Goal: Task Accomplishment & Management: Manage account settings

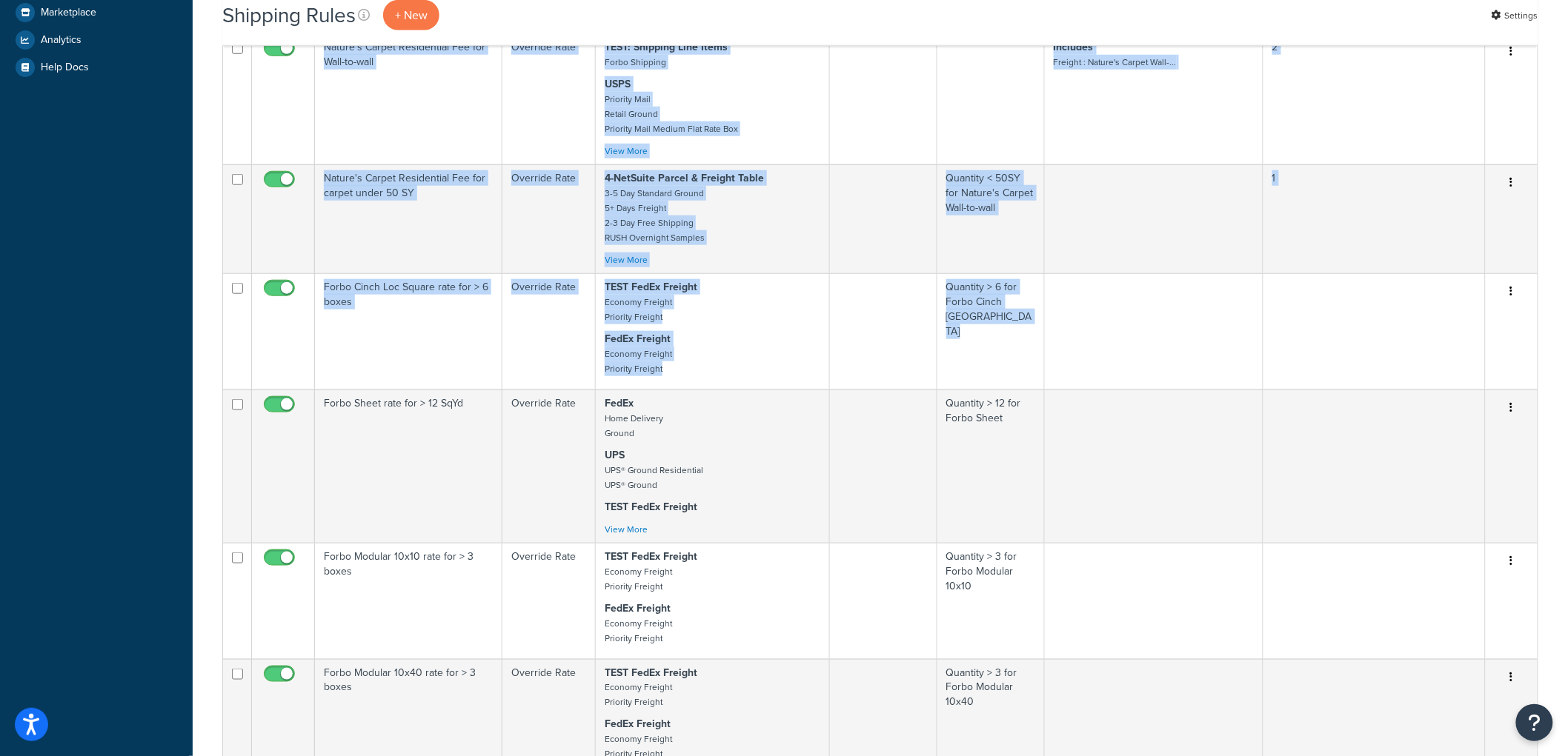
scroll to position [493, 0]
click at [199, 335] on div "Shipping Rules + New Settings Bulk Actions Duplicate Delete Contact Us Send Us …" at bounding box center [880, 417] width 1376 height 1717
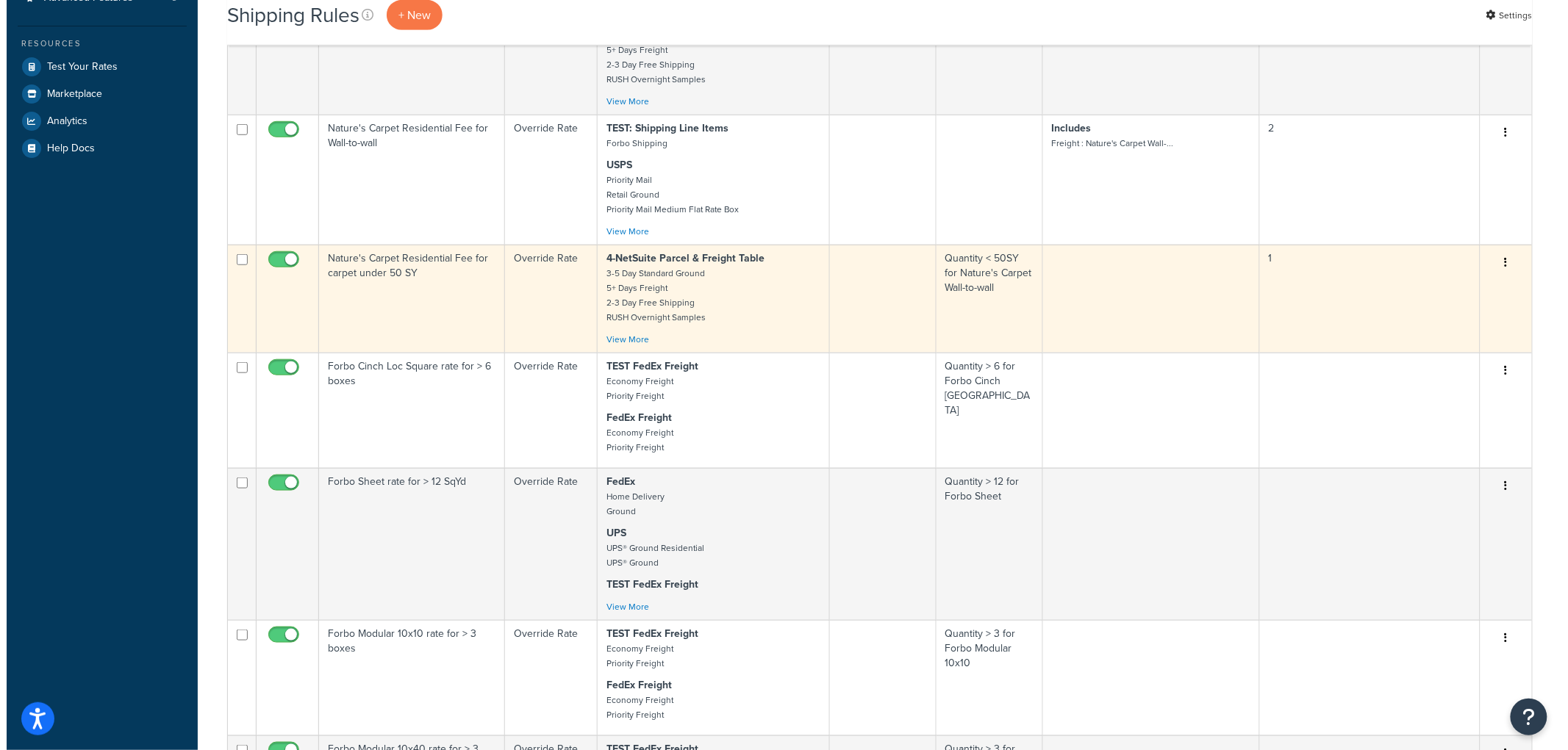
scroll to position [0, 0]
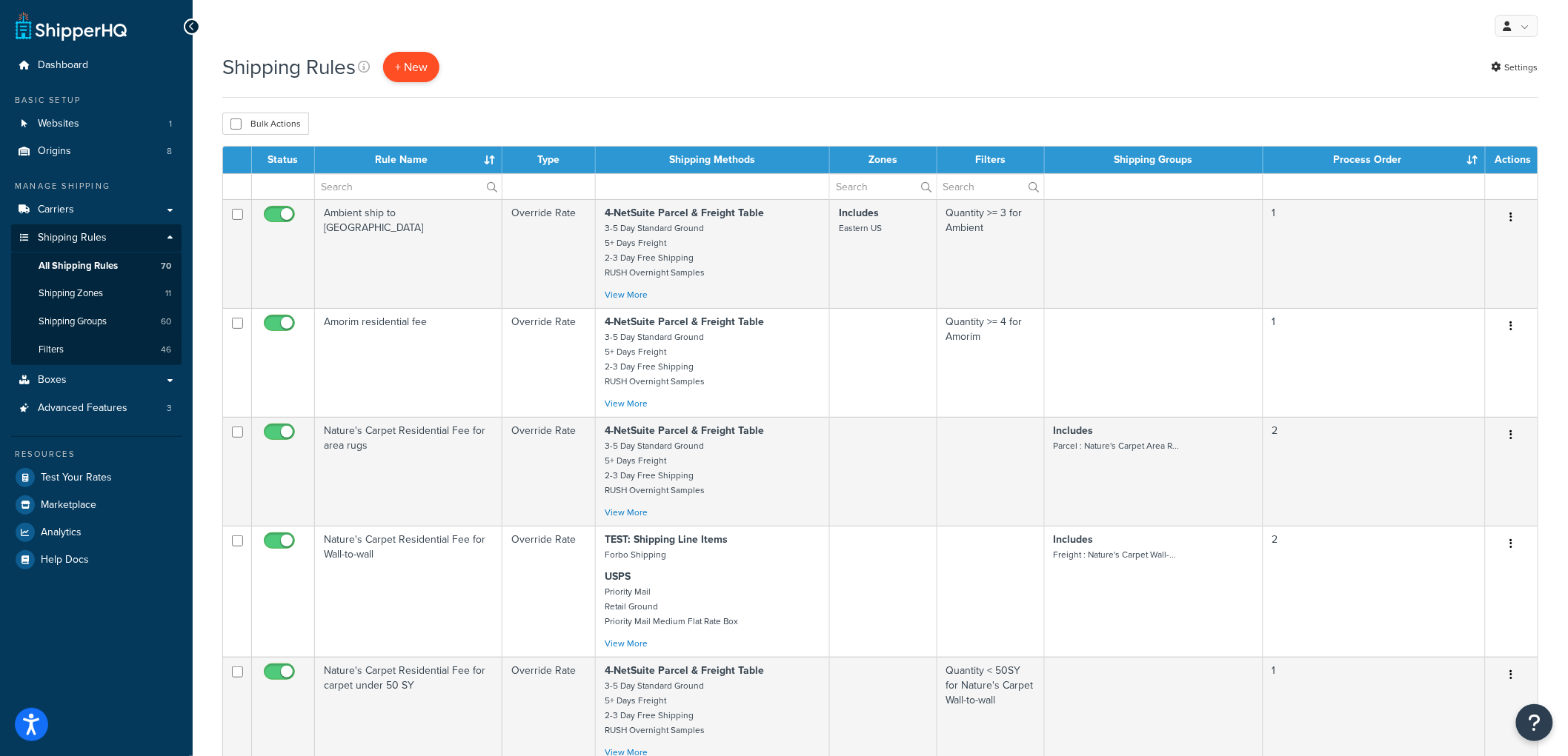
click at [404, 64] on p "+ New" at bounding box center [411, 66] width 56 height 30
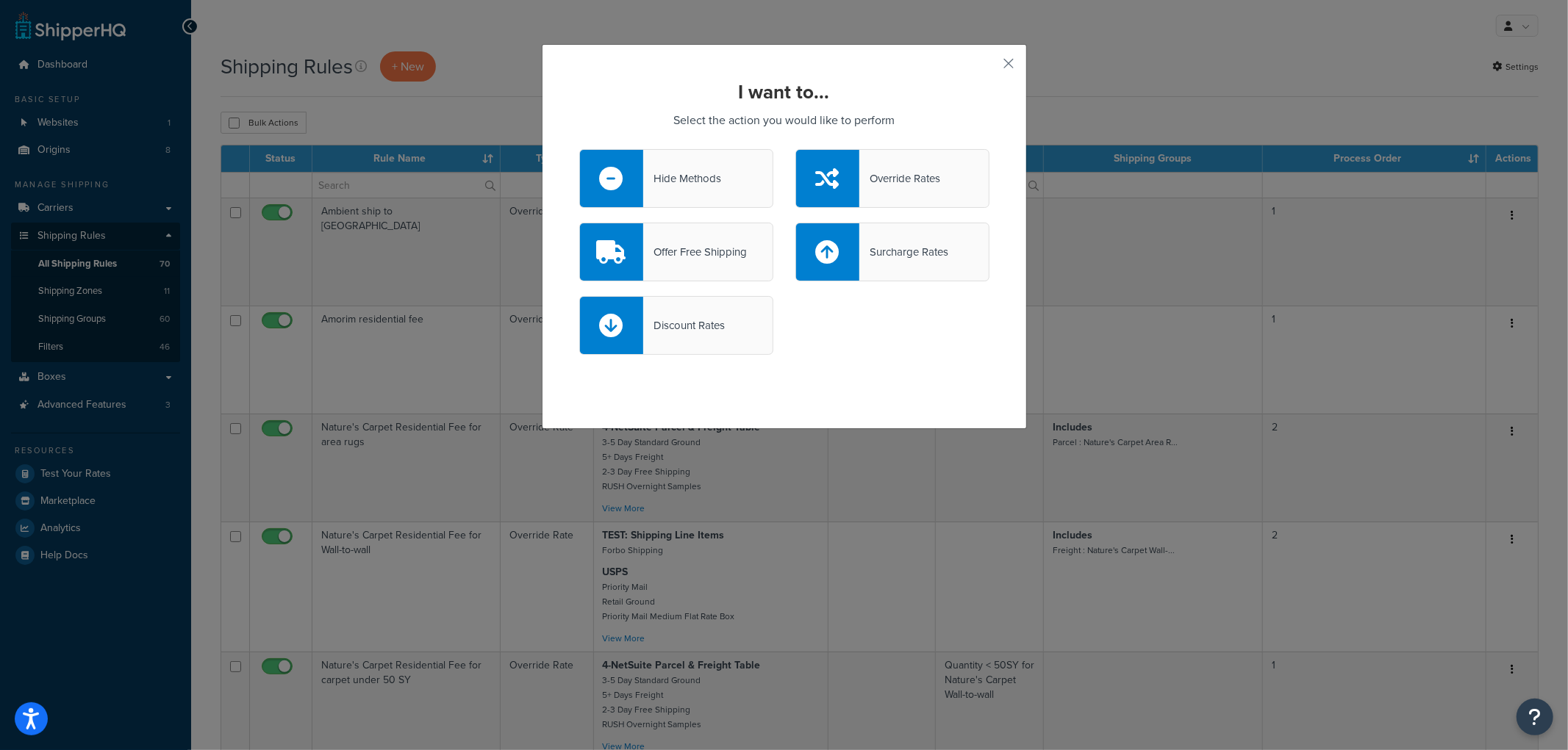
click at [859, 254] on div "Surcharge Rates" at bounding box center [903, 252] width 89 height 21
click at [0, 0] on input "Surcharge Rates" at bounding box center [0, 0] width 0 height 0
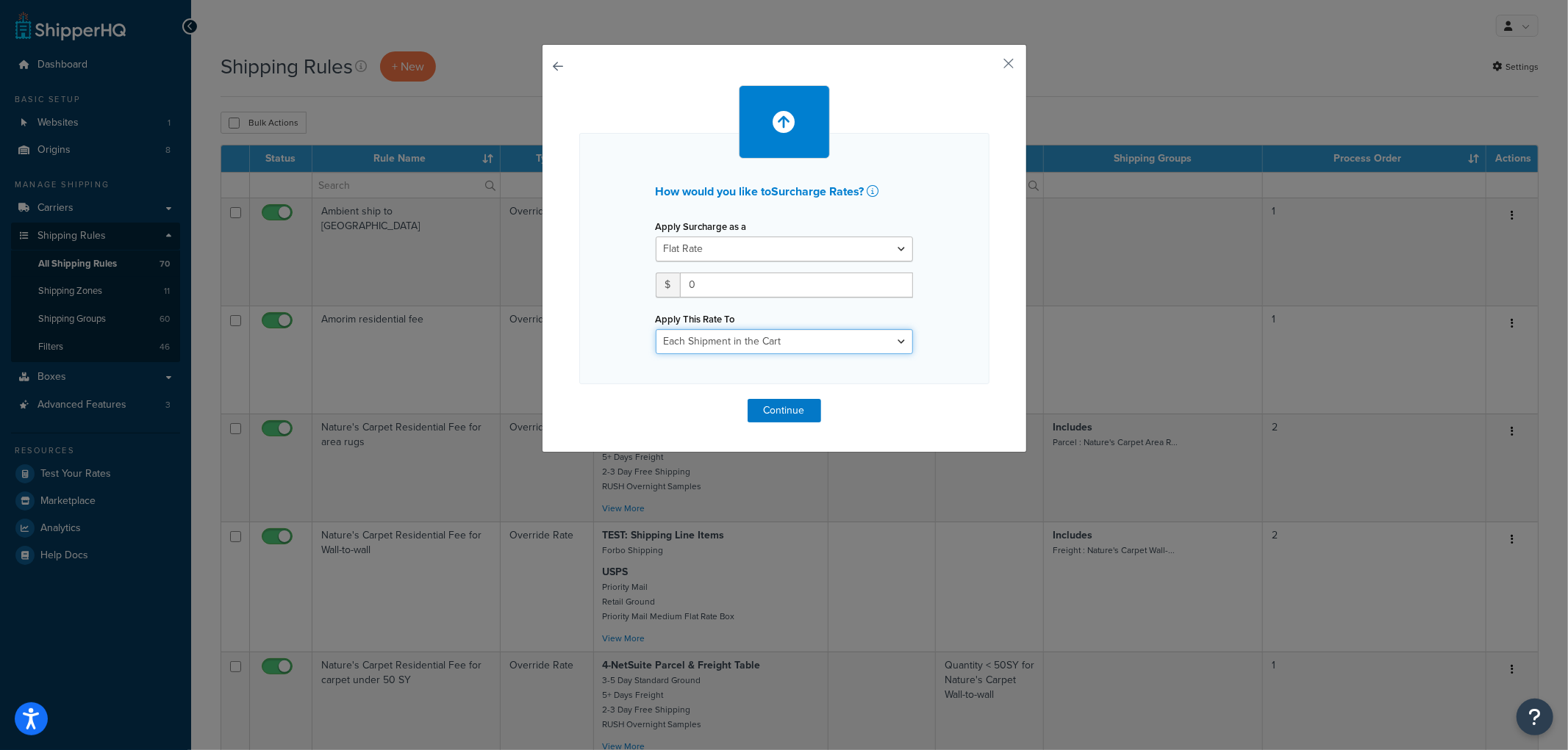
click at [782, 343] on select "Entire Cart Each Shipment in the Cart Each Origin in the Cart Each Shipping Gro…" at bounding box center [784, 342] width 258 height 25
select select "SHIPPING_GROUP"
click at [656, 330] on select "Entire Cart Each Shipment in the Cart Each Origin in the Cart Each Shipping Gro…" at bounding box center [784, 342] width 258 height 25
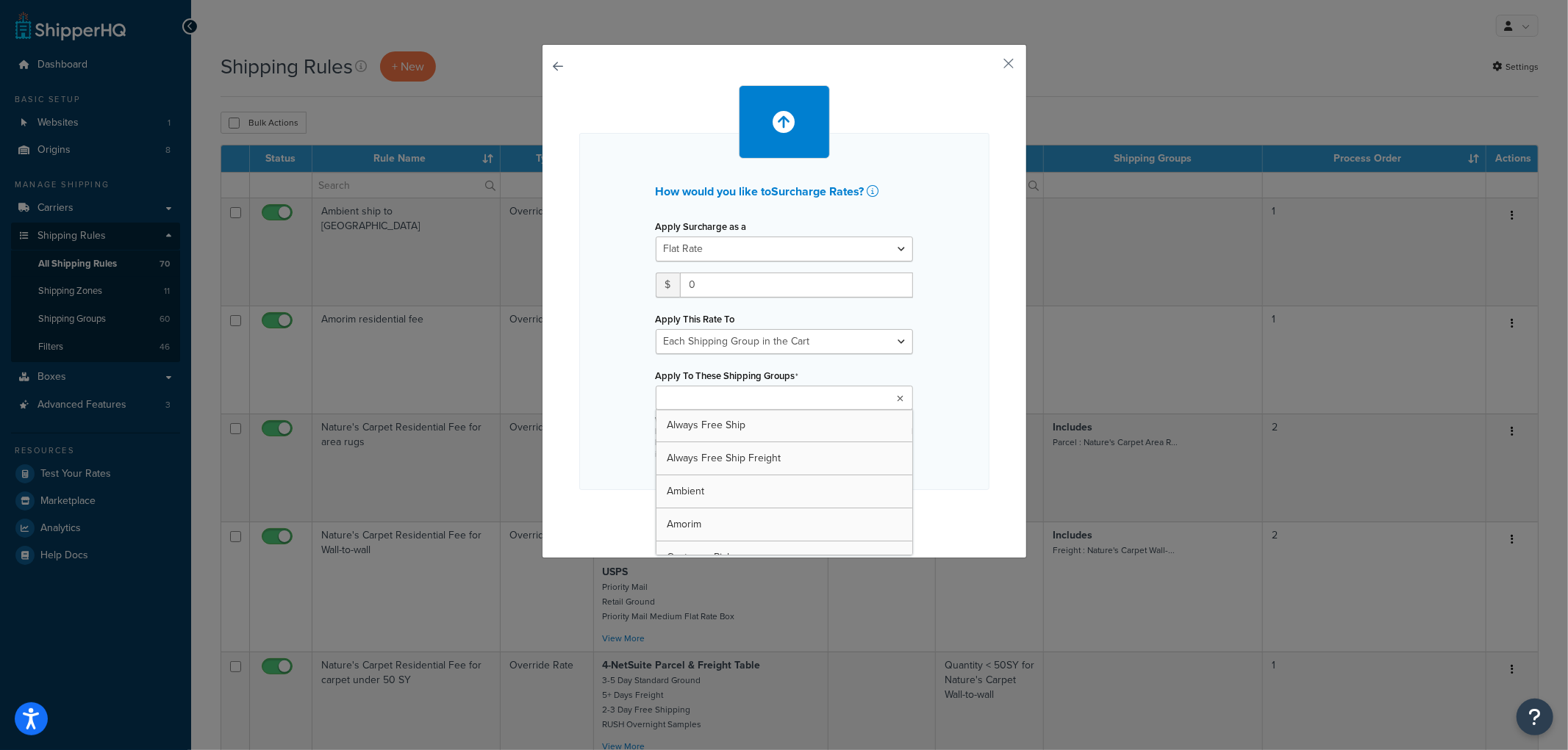
click at [763, 393] on input "Apply To These Shipping Groups" at bounding box center [725, 399] width 130 height 16
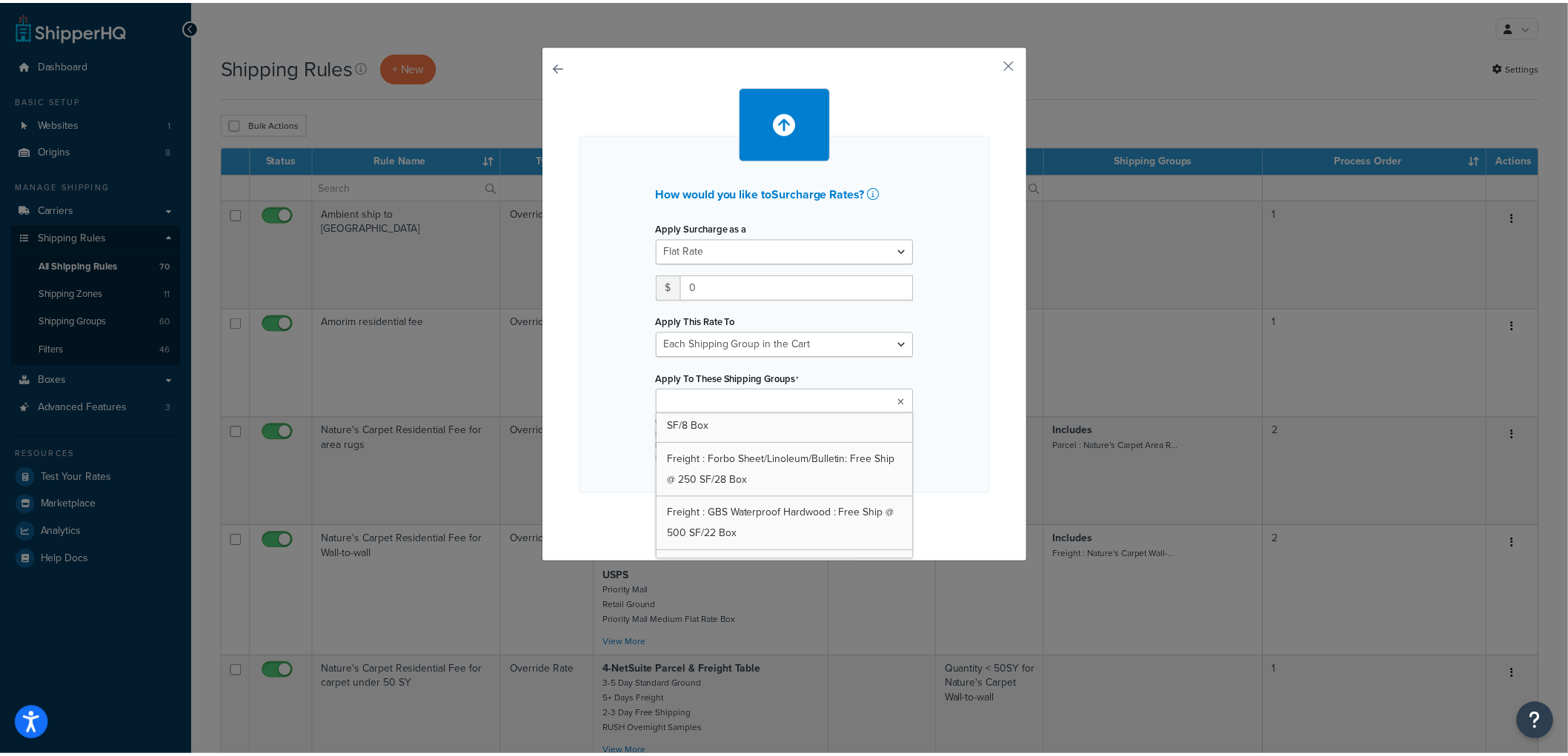
scroll to position [906, 0]
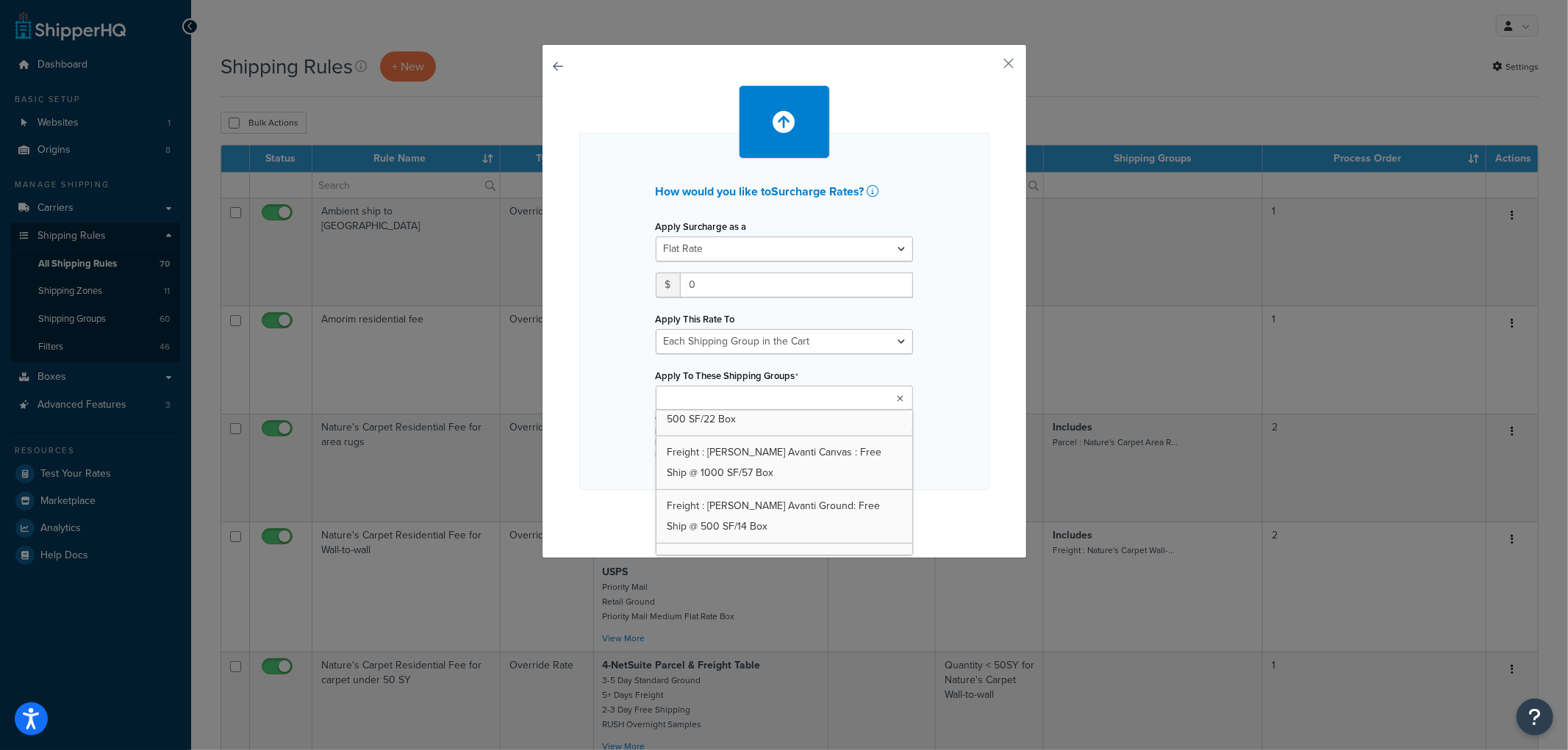
click at [927, 221] on div "How would you like to Surcharge Rates ? Apply Surcharge as a Flat Rate Percenta…" at bounding box center [784, 312] width 410 height 357
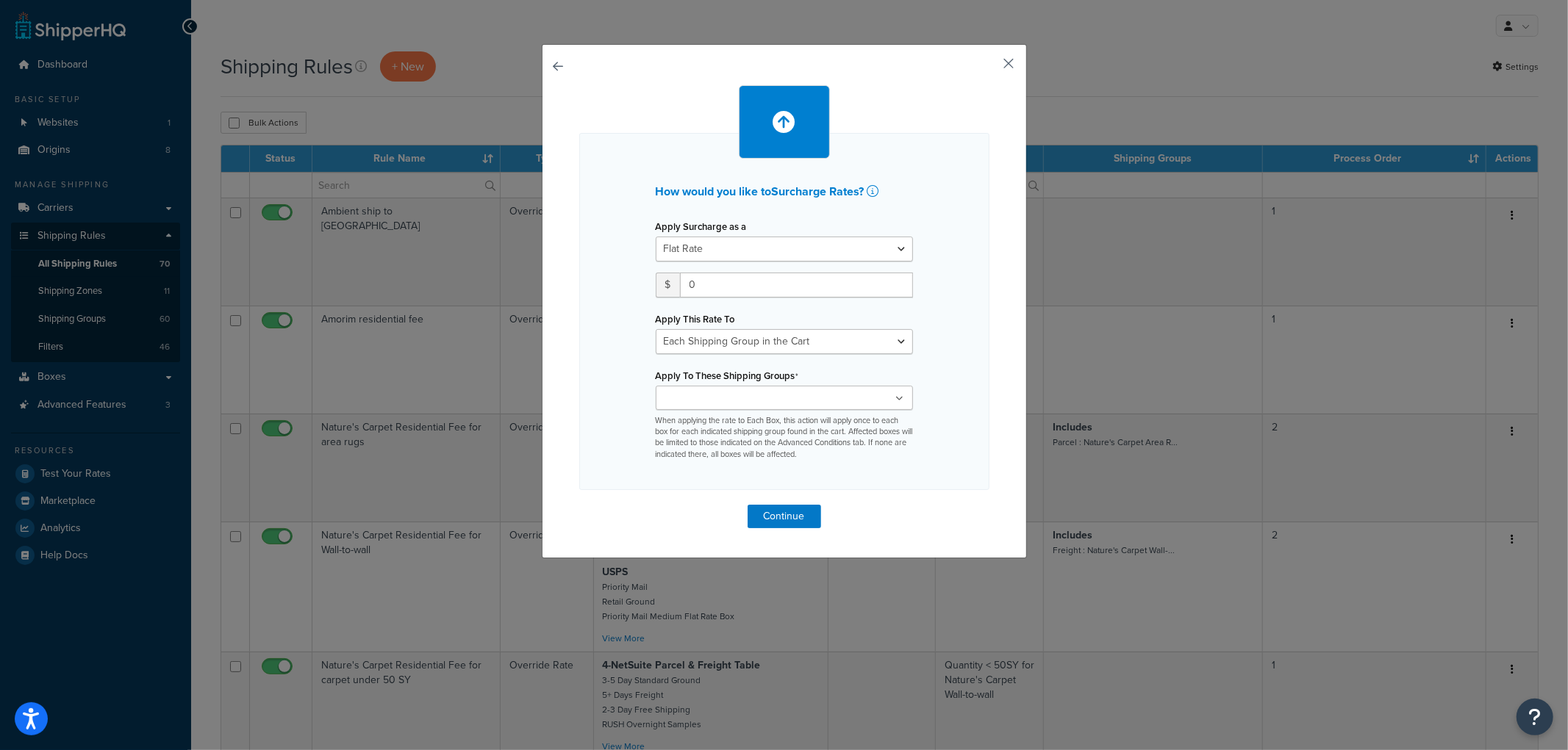
click at [990, 67] on button "button" at bounding box center [988, 68] width 4 height 4
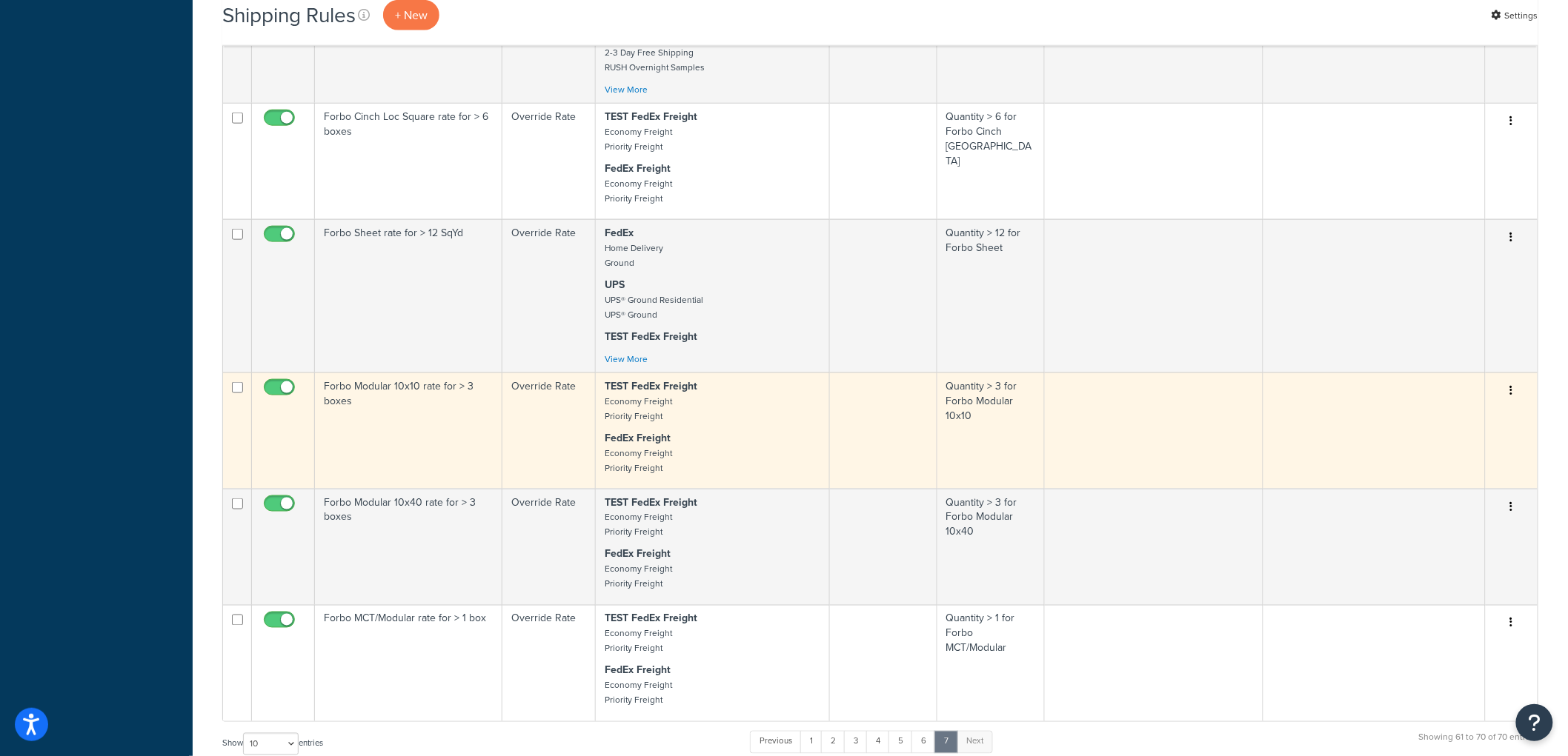
scroll to position [1069, 0]
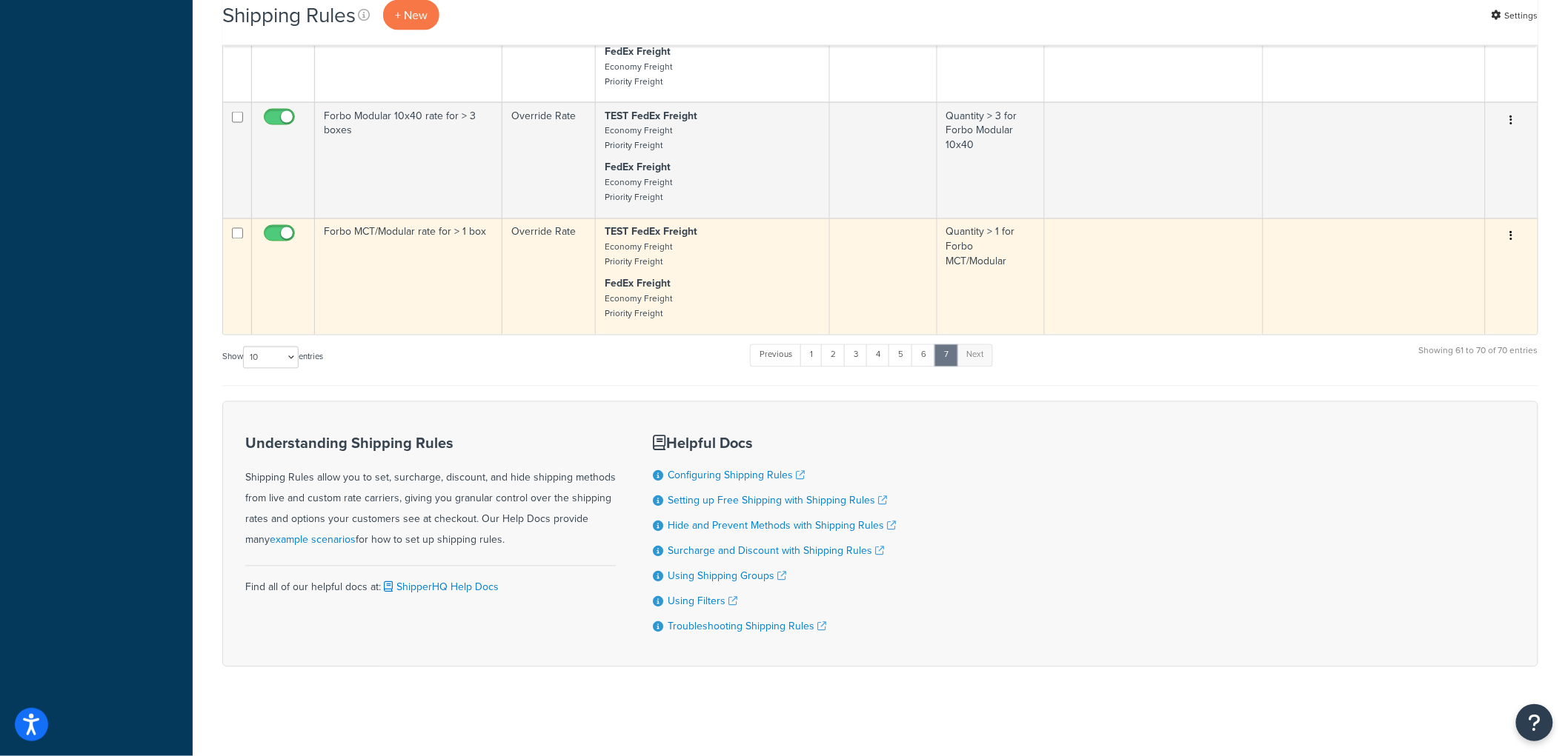
click at [234, 228] on input "checkbox" at bounding box center [238, 233] width 11 height 11
checkbox input "true"
click at [1512, 231] on icon "button" at bounding box center [1512, 236] width 3 height 10
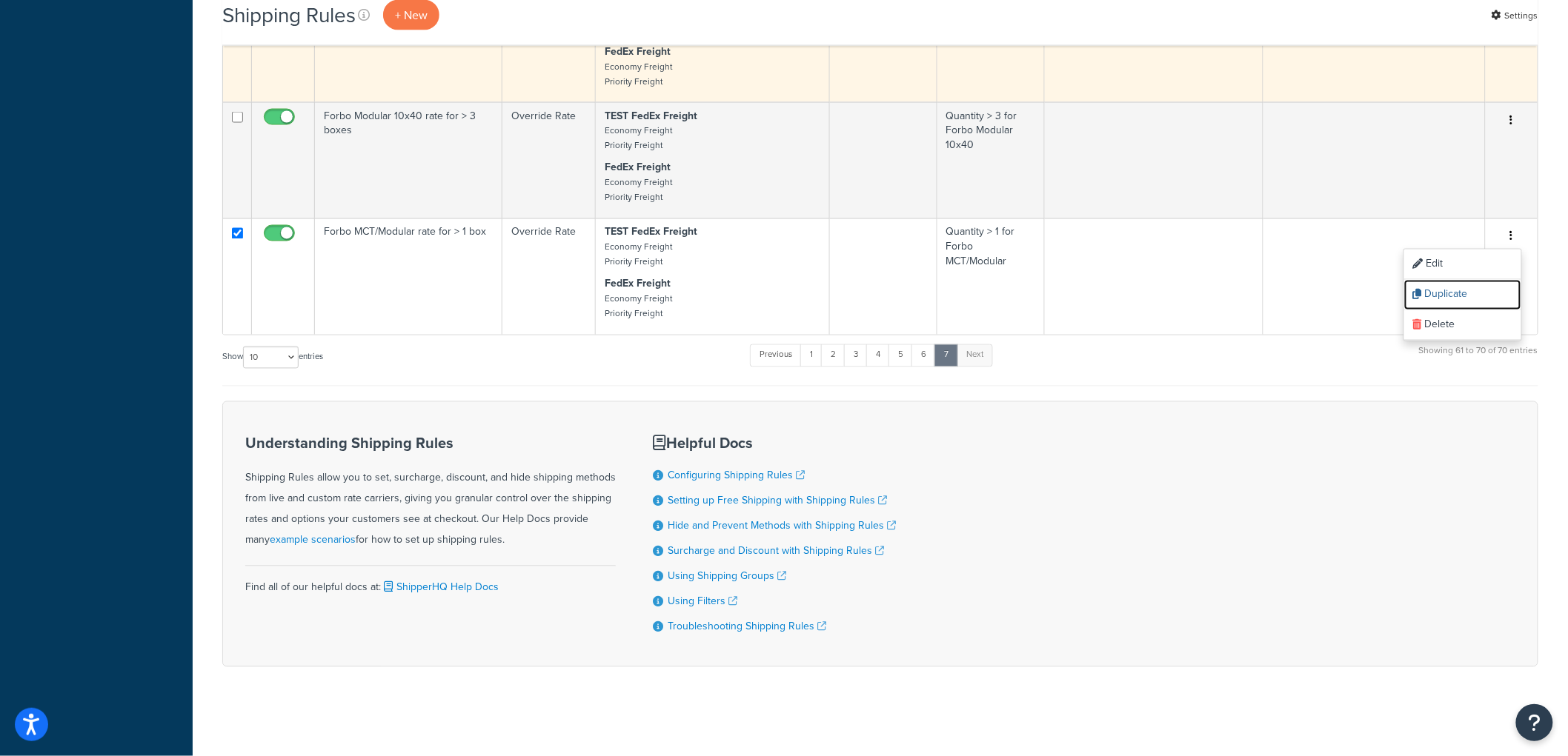
click at [1457, 290] on link "Duplicate" at bounding box center [1463, 295] width 117 height 30
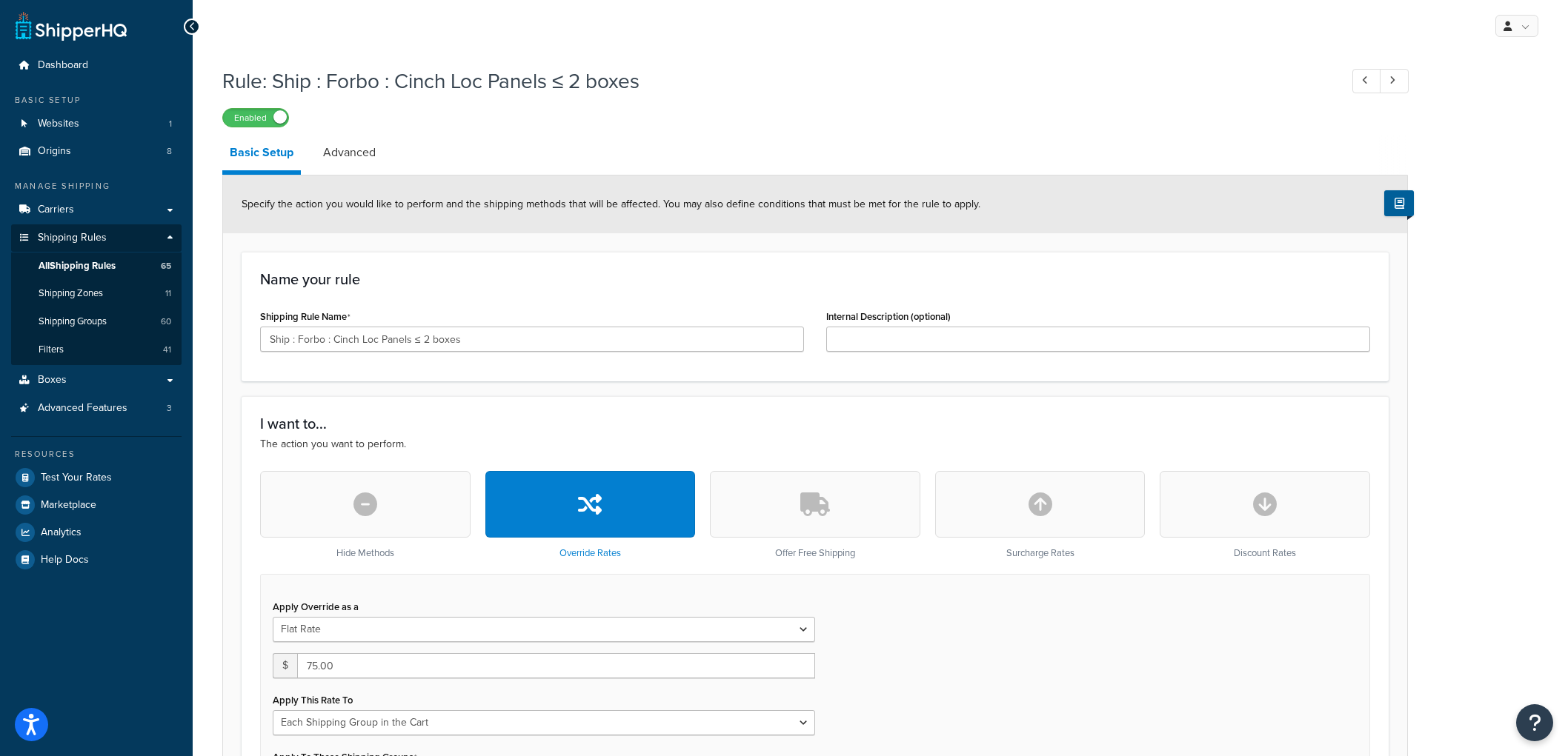
select select "SHIPPING_GROUP"
click at [93, 269] on span "All Shipping Rules" at bounding box center [76, 267] width 77 height 13
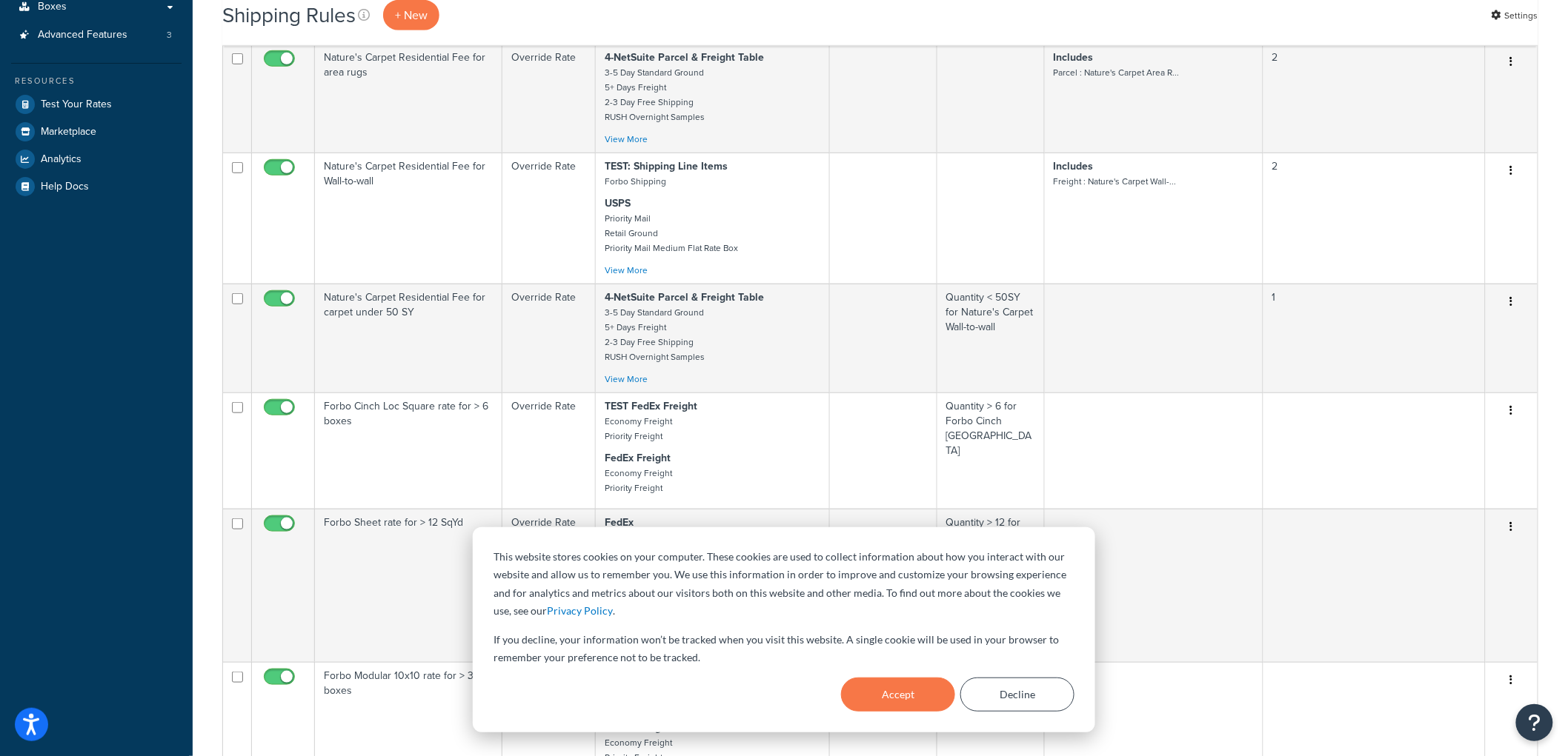
scroll to position [411, 0]
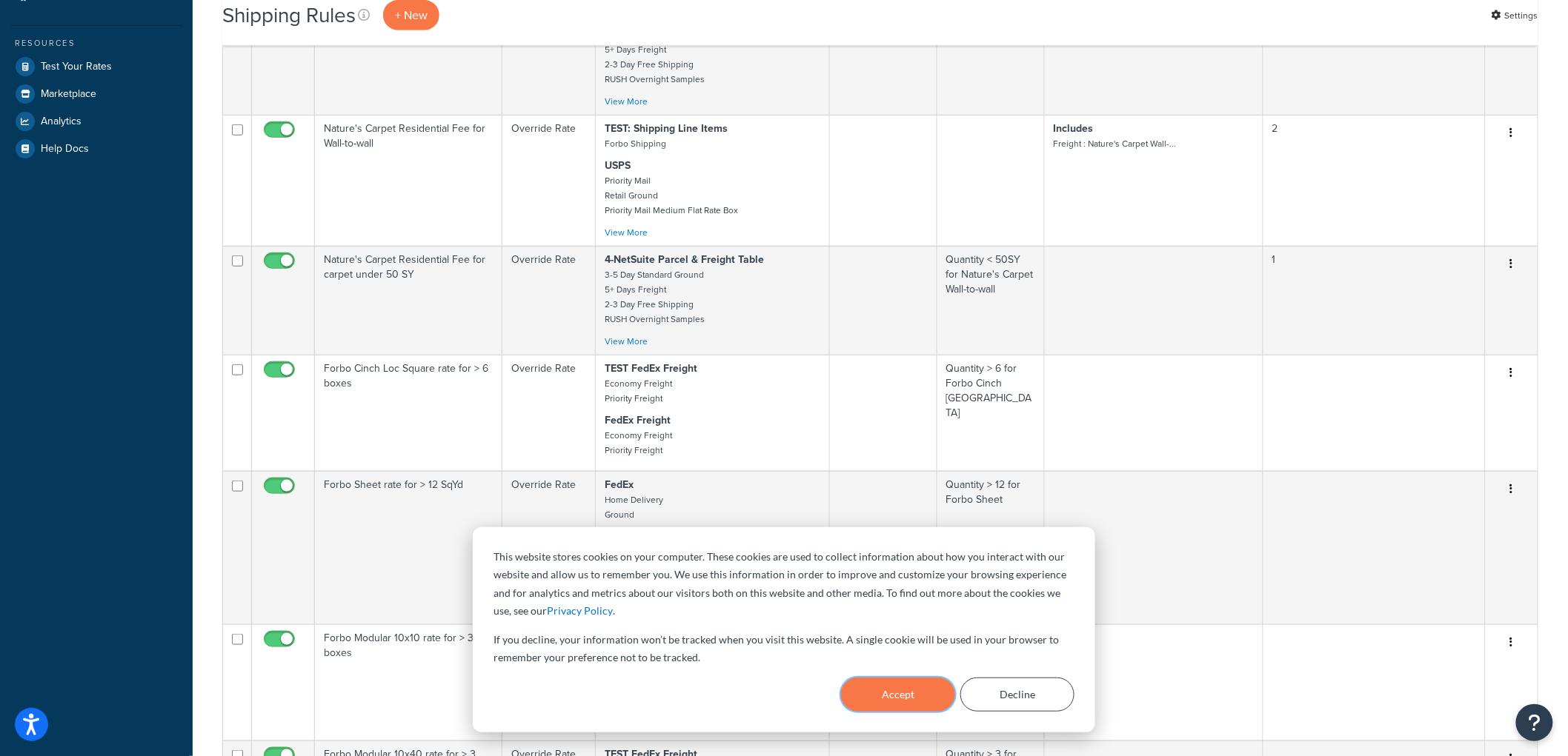
click at [936, 688] on button "Accept" at bounding box center [899, 695] width 114 height 34
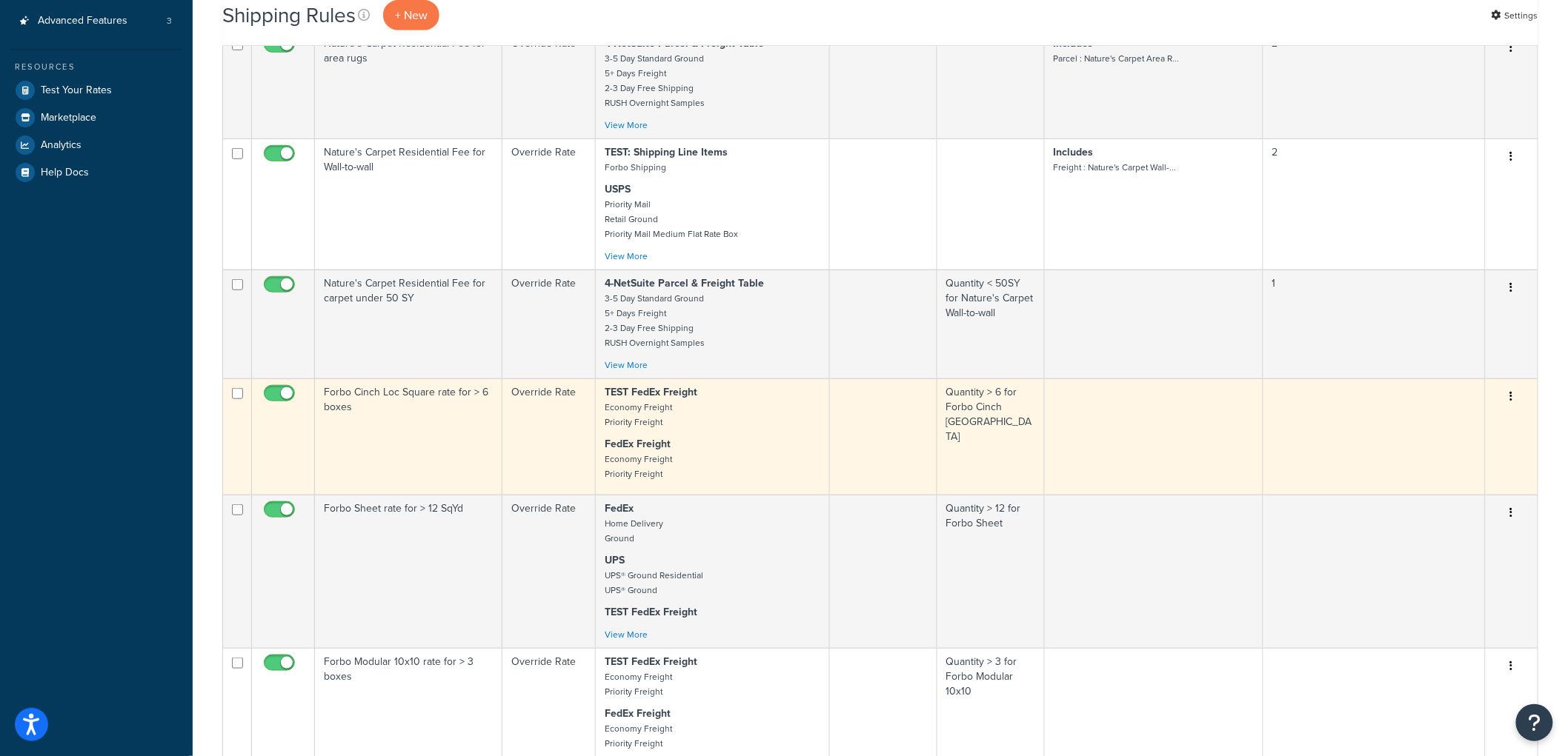
scroll to position [0, 0]
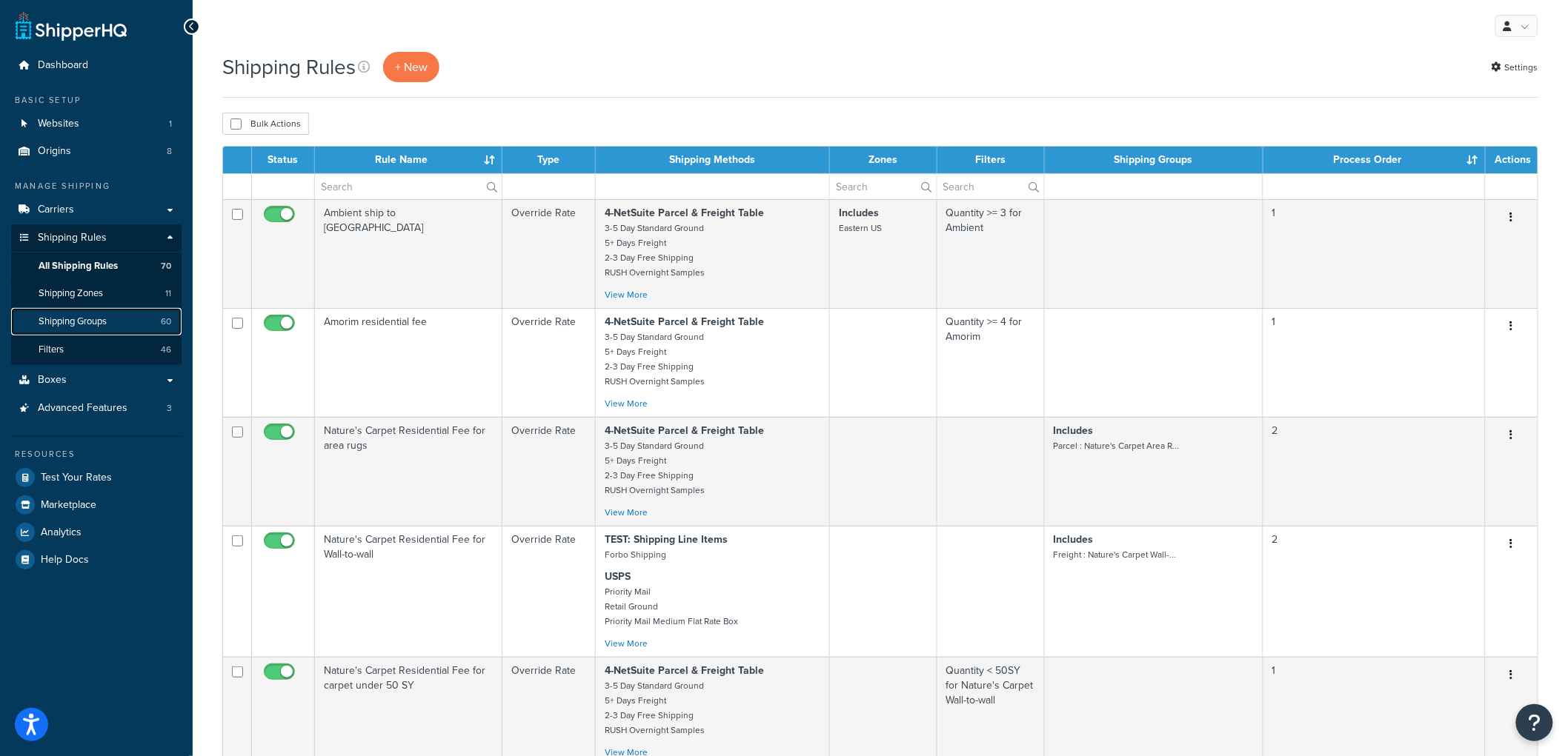
click at [134, 315] on link "Shipping Groups 60" at bounding box center [96, 322] width 171 height 27
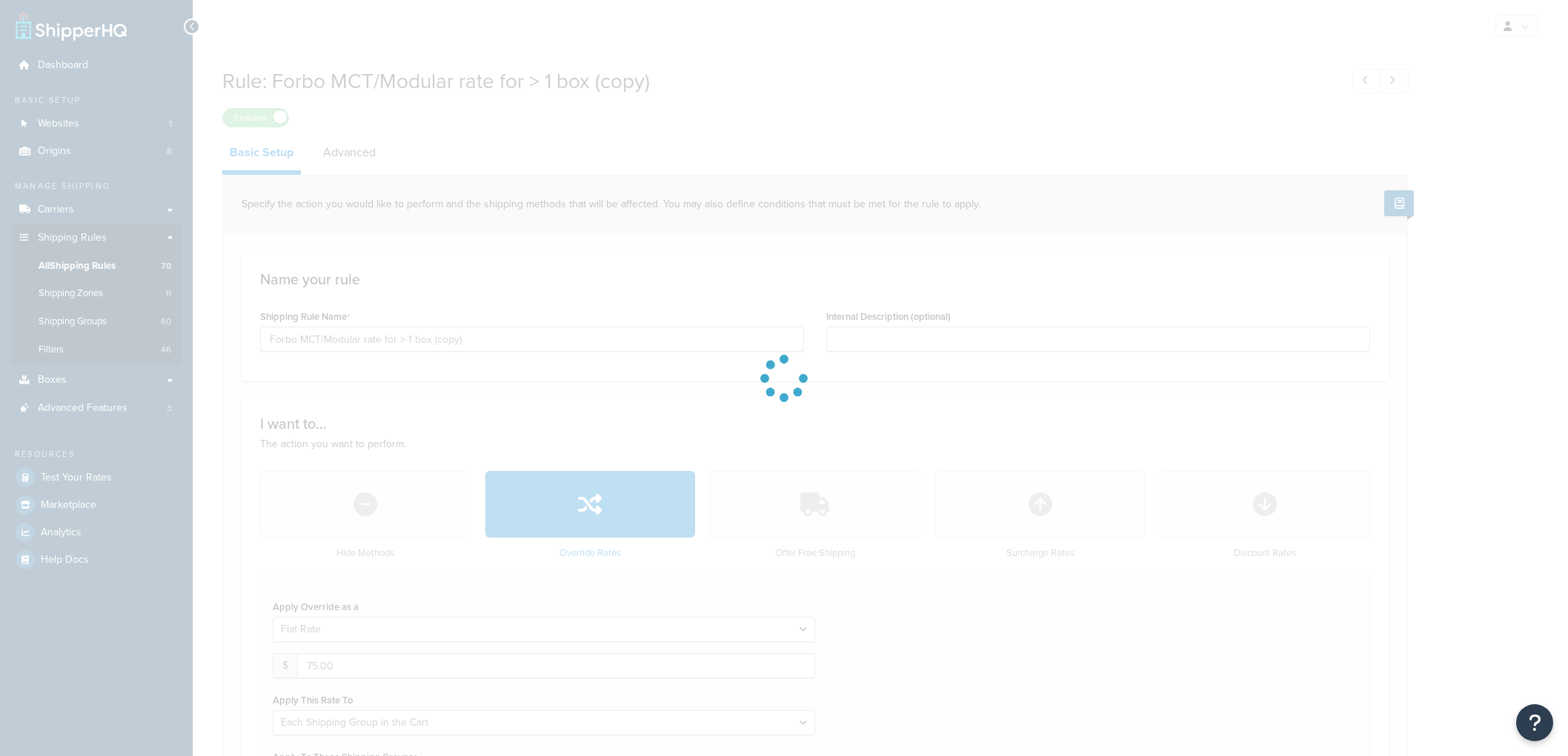
select select "SHIPPING_GROUP"
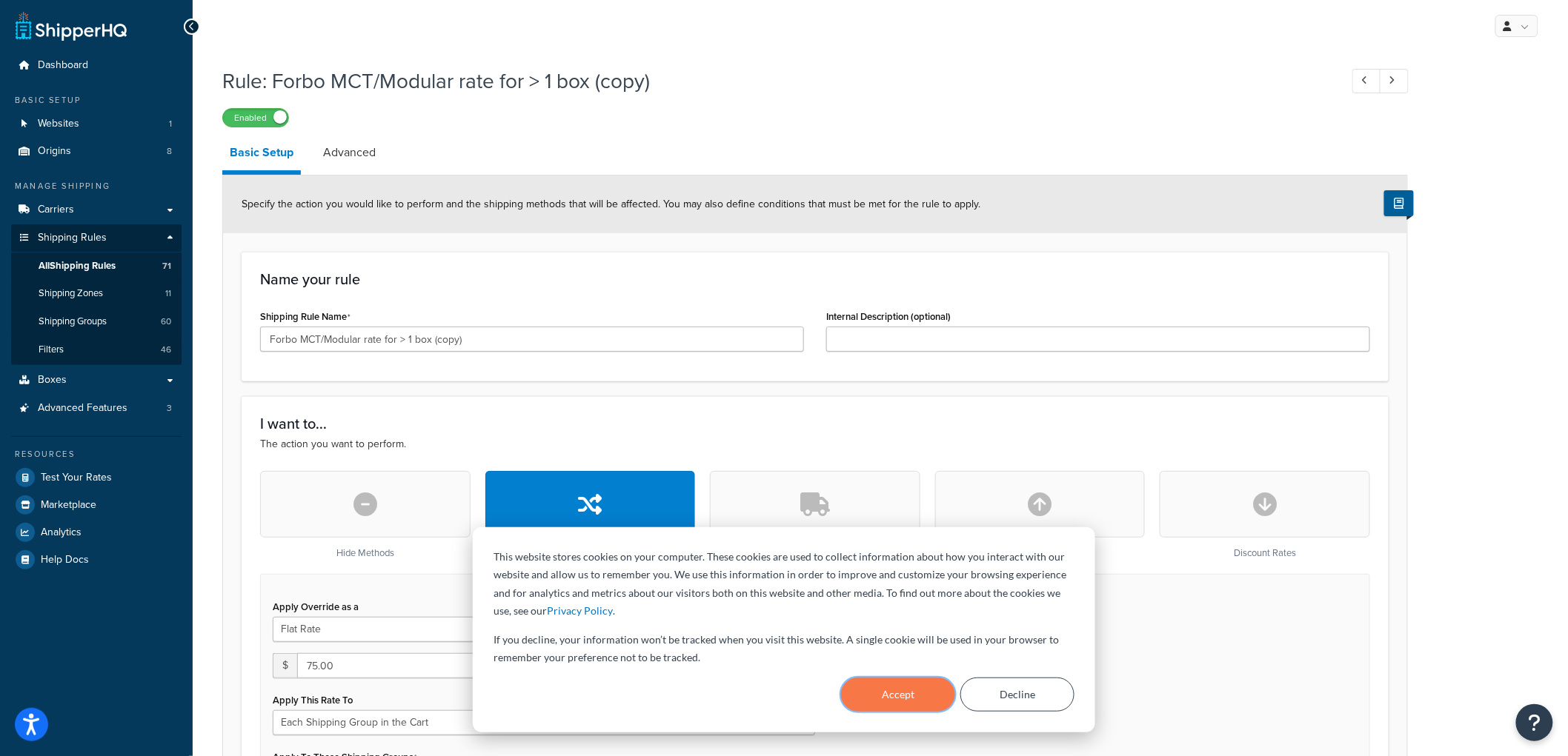
click at [912, 697] on button "Accept" at bounding box center [899, 695] width 114 height 34
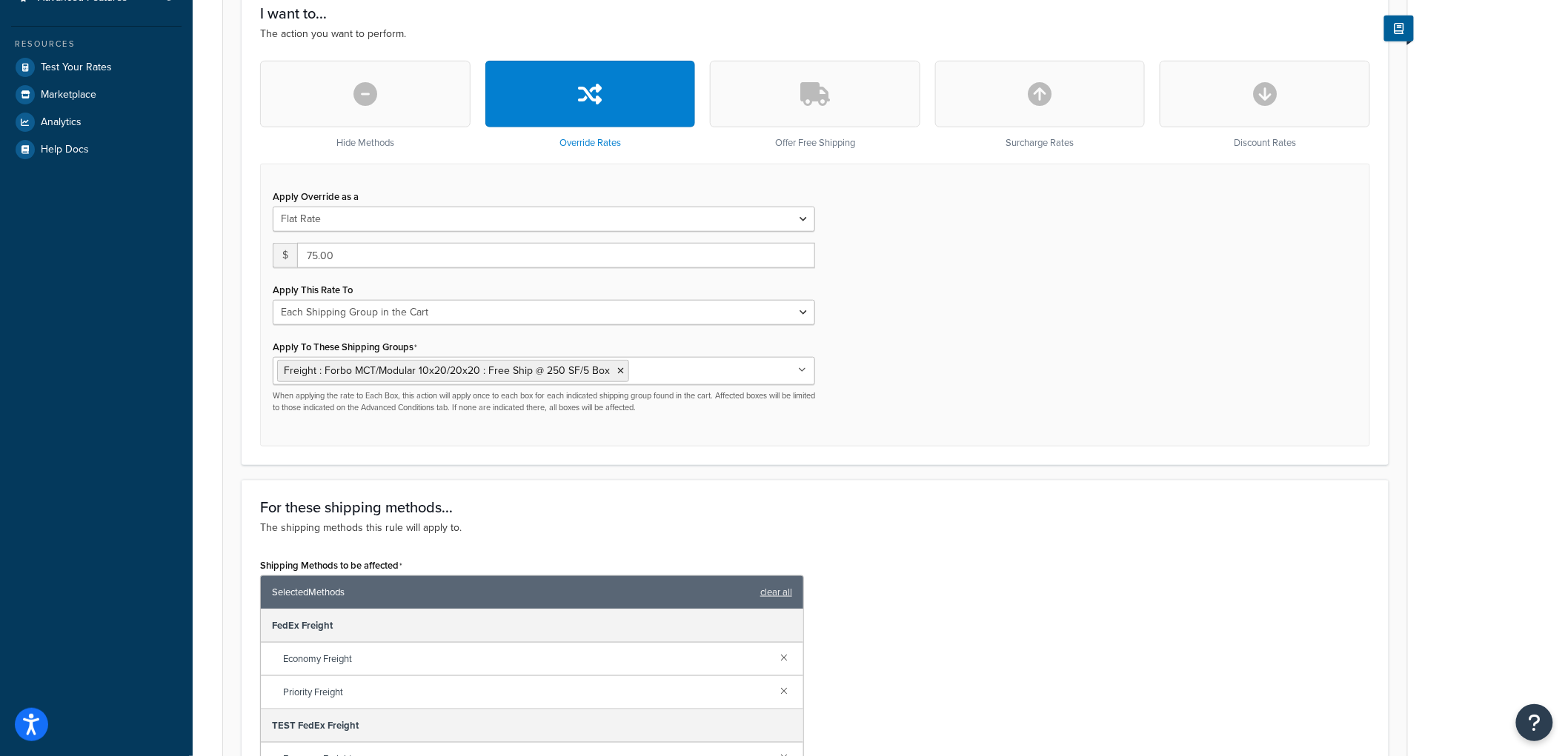
scroll to position [411, 0]
click at [1076, 92] on button "button" at bounding box center [1040, 93] width 211 height 66
type input "0"
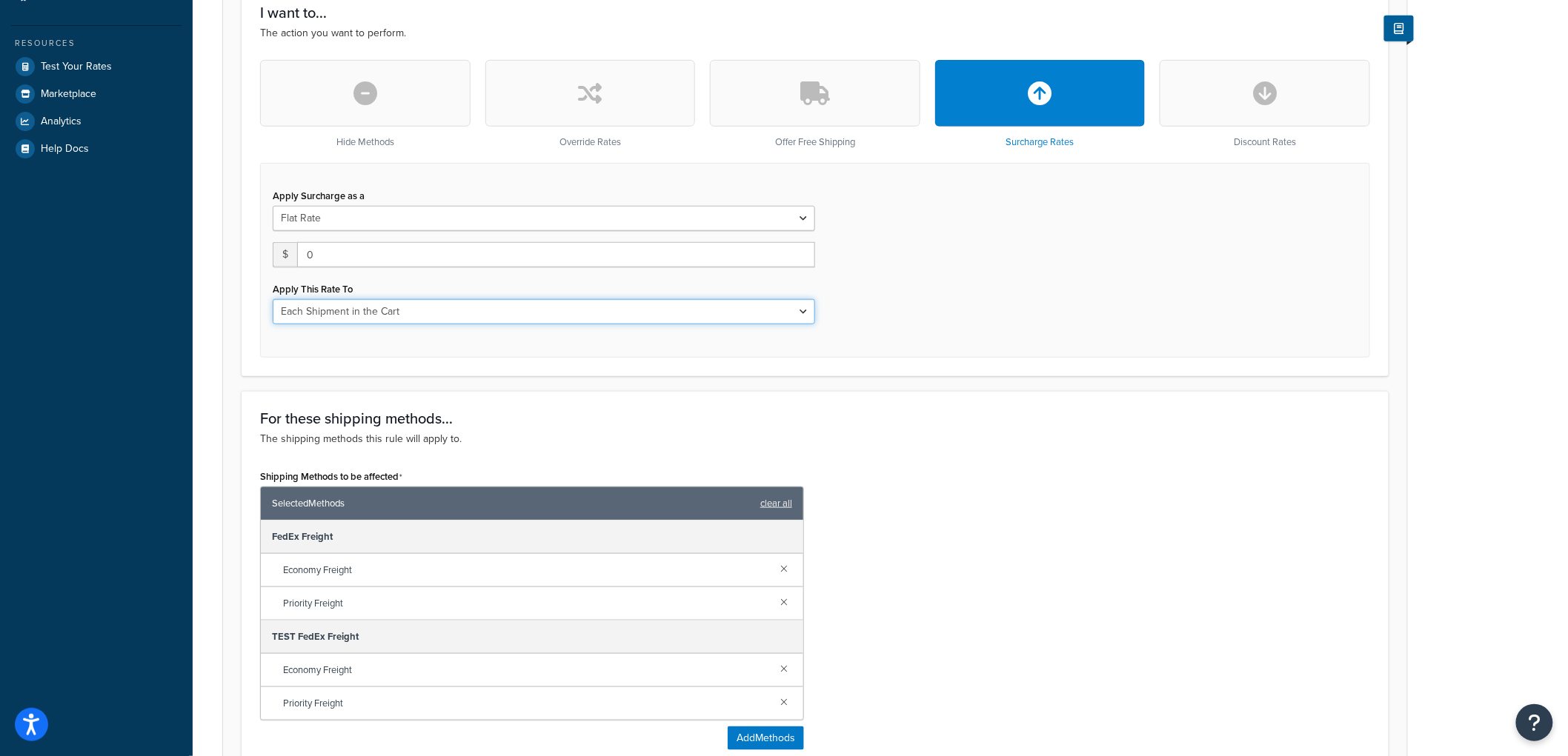
click at [454, 312] on select "Entire Cart Each Shipment in the Cart Each Origin in the Cart Each Shipping Gro…" at bounding box center [544, 312] width 543 height 25
select select "SHIPPING_GROUP"
click at [272, 299] on select "Entire Cart Each Shipment in the Cart Each Origin in the Cart Each Shipping Gro…" at bounding box center [544, 312] width 543 height 25
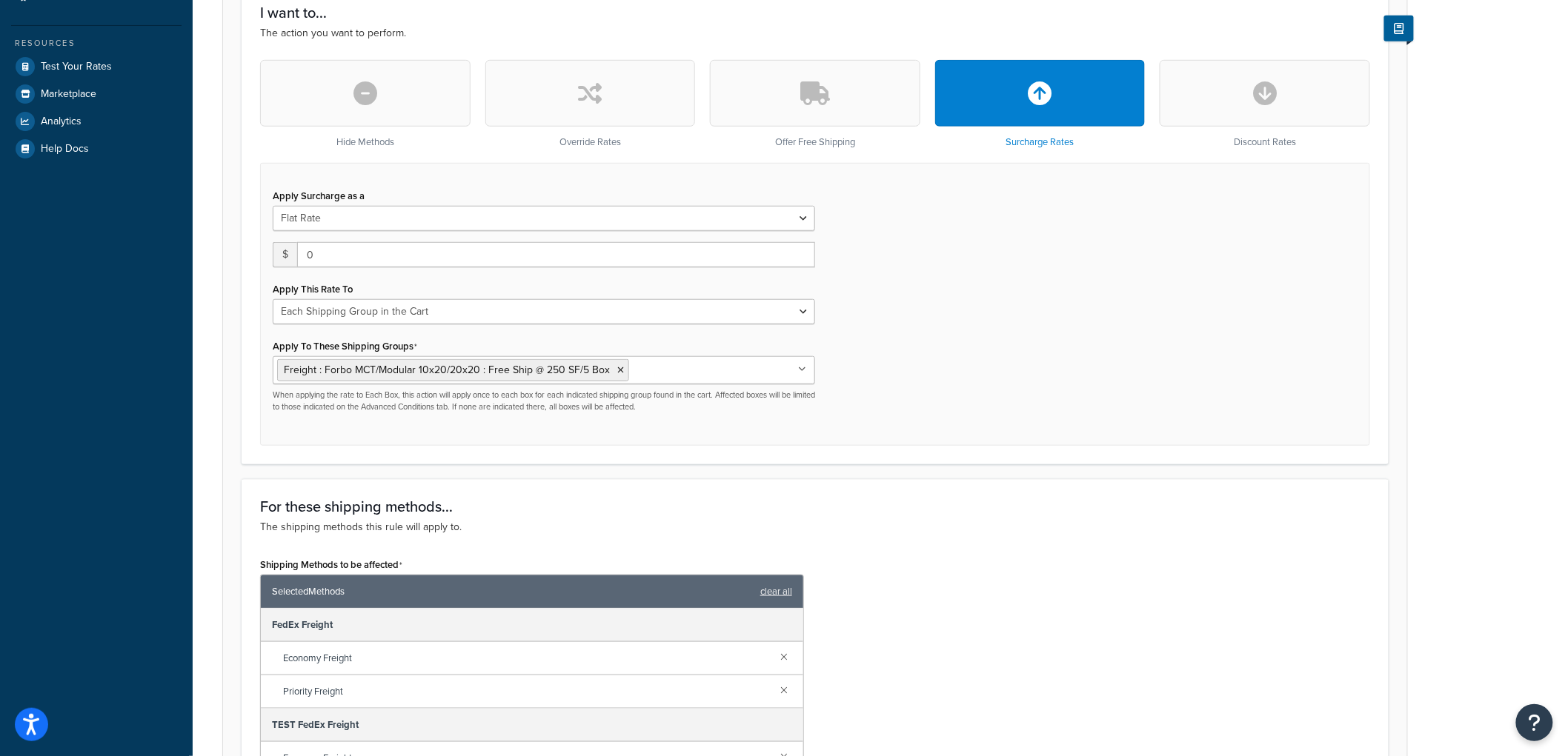
click at [885, 363] on div "Apply Surcharge as a Flat Rate Percentage Flat Rate & Percentage $ 0 Apply This…" at bounding box center [815, 305] width 1110 height 283
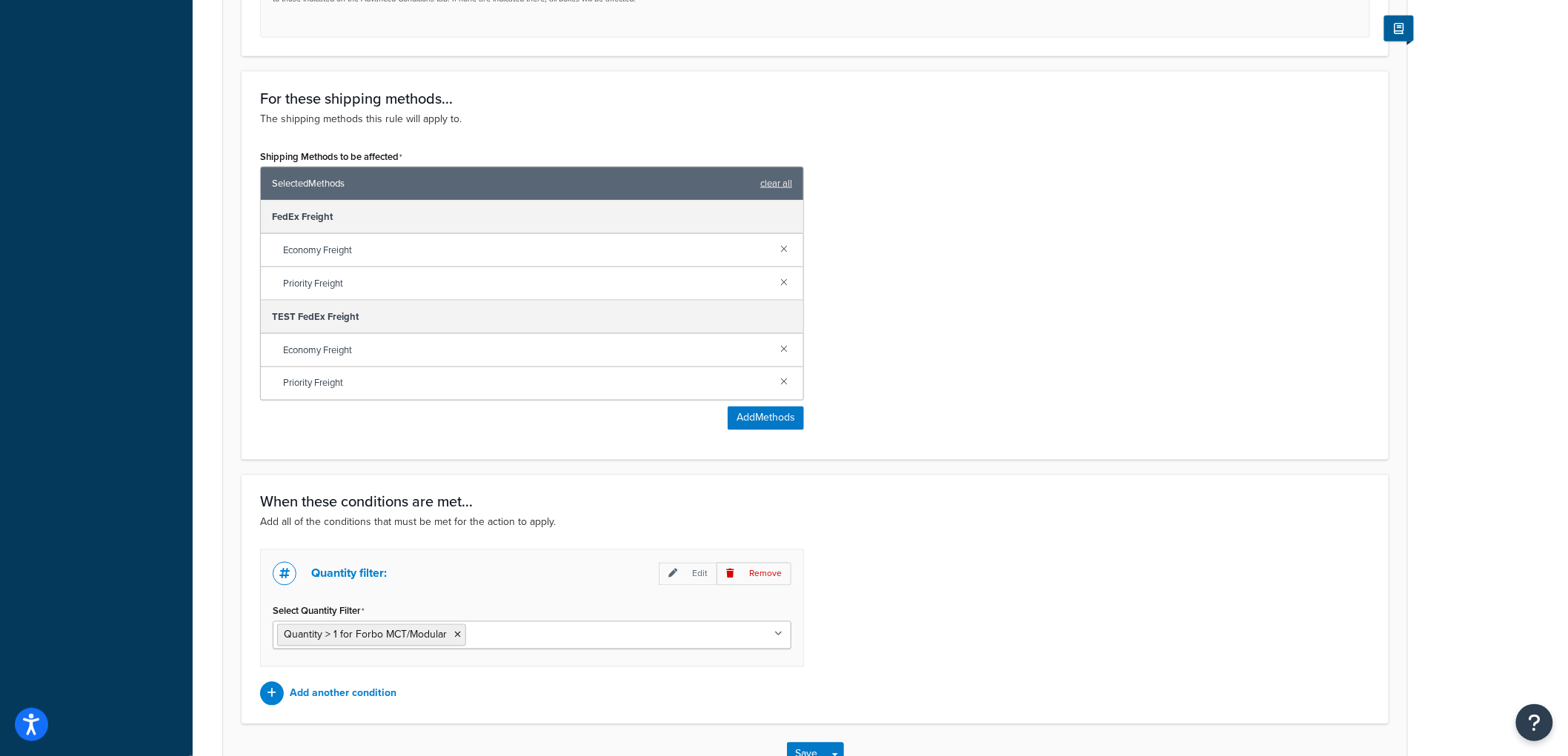
scroll to position [925, 0]
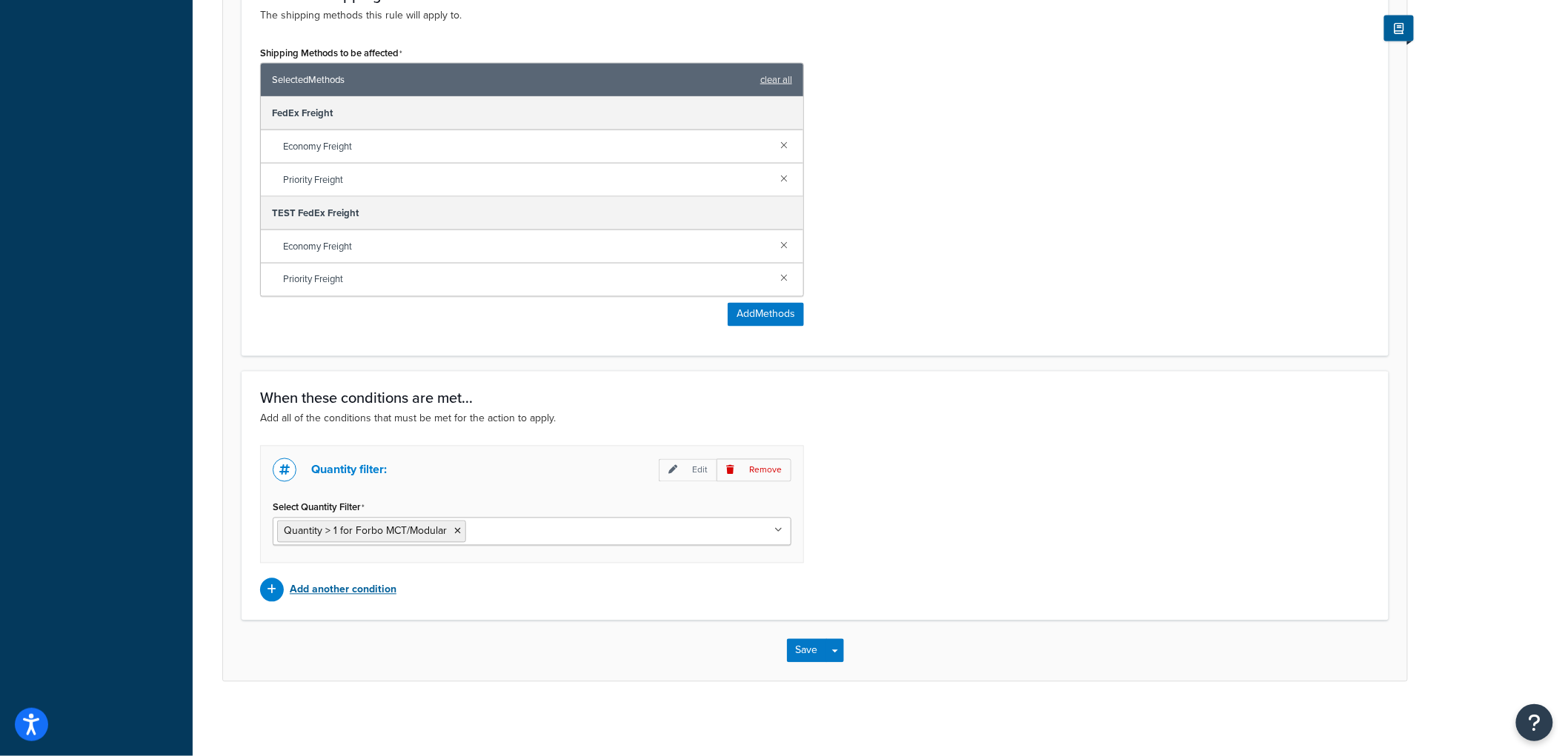
click at [315, 594] on p "Add another condition" at bounding box center [343, 590] width 107 height 21
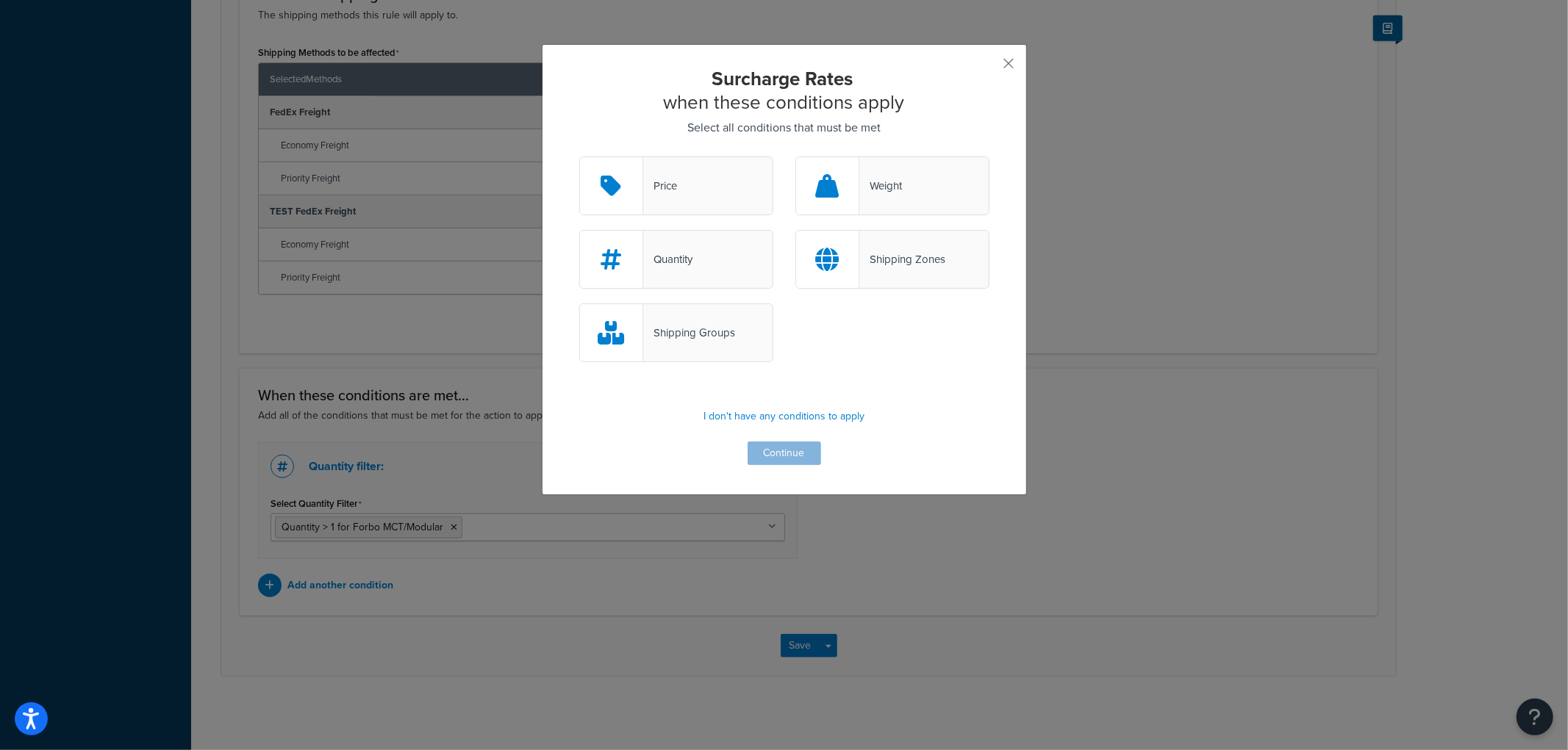
click at [730, 196] on div "Price" at bounding box center [676, 185] width 195 height 59
click at [0, 0] on input "Price" at bounding box center [0, 0] width 0 height 0
click at [774, 451] on button "Continue" at bounding box center [784, 454] width 74 height 23
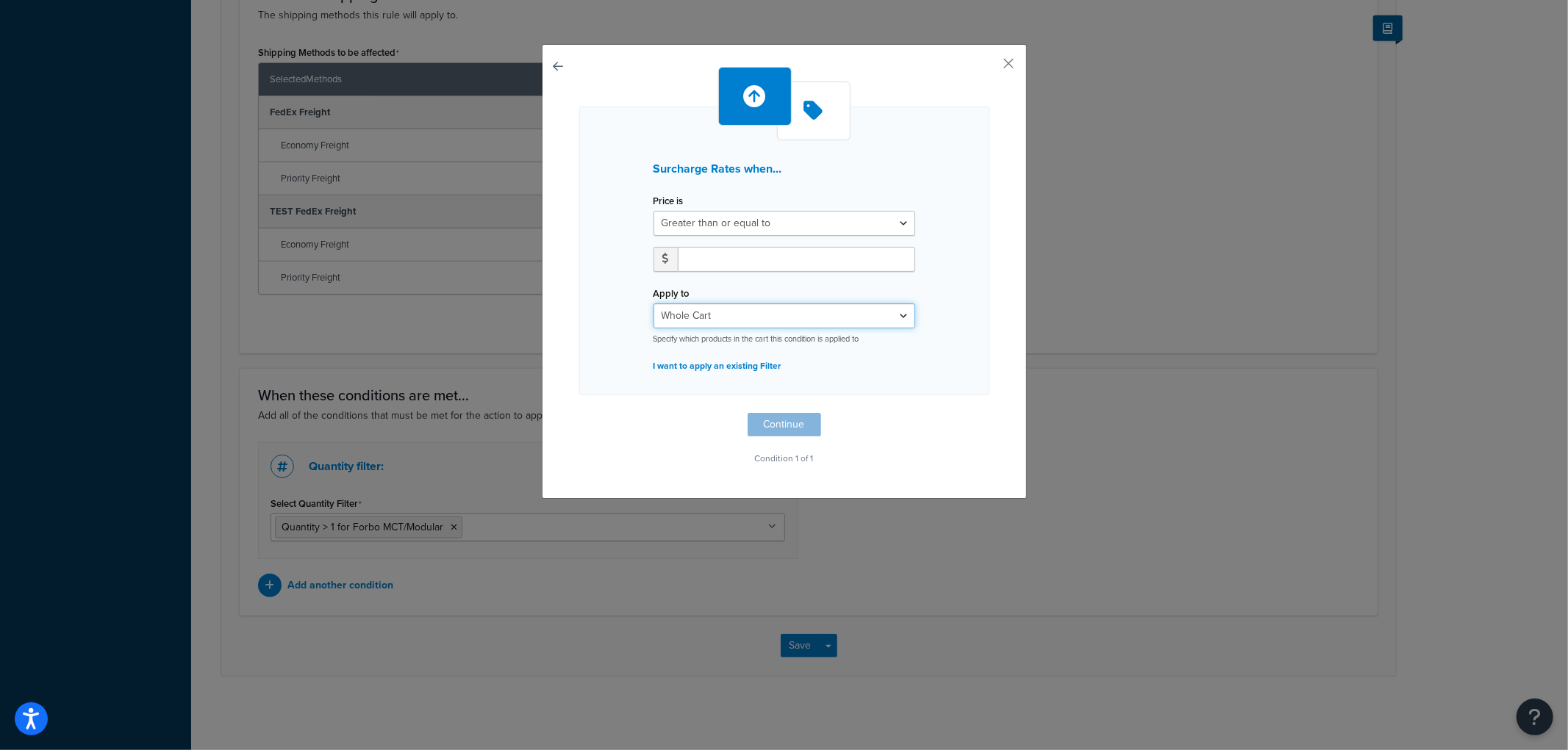
click at [759, 314] on select "Whole Cart Everything in Shipping Group Everything at Origin Each Item within S…" at bounding box center [784, 316] width 262 height 25
select select "SHIPPING_GROUP"
click at [654, 303] on select "Whole Cart Everything in Shipping Group Everything at Origin Each Item within S…" at bounding box center [784, 316] width 262 height 25
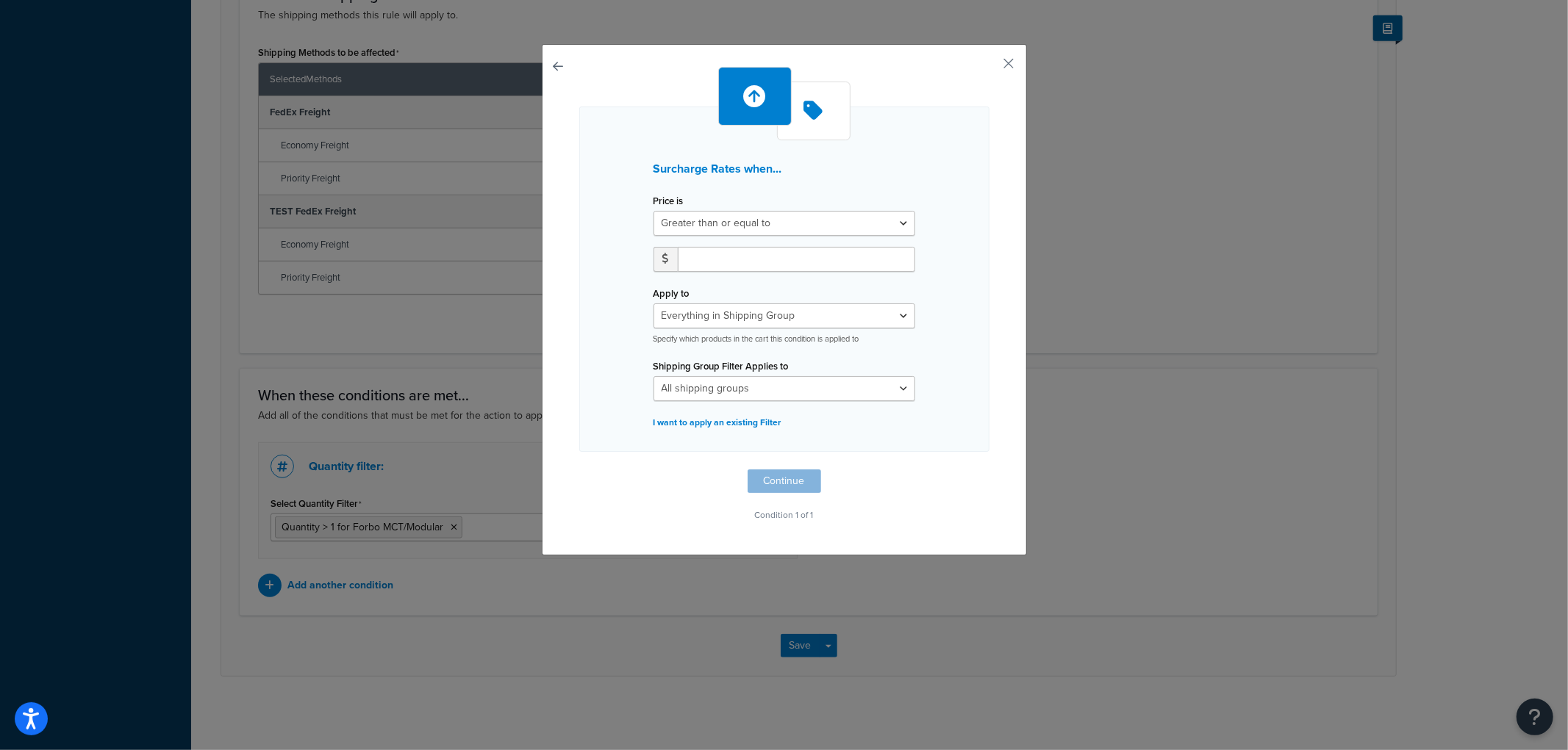
click at [947, 258] on div "Surcharge Rates when... Price is Greater than or equal to Between or equal to L…" at bounding box center [784, 279] width 410 height 346
click at [990, 67] on button "button" at bounding box center [988, 68] width 4 height 4
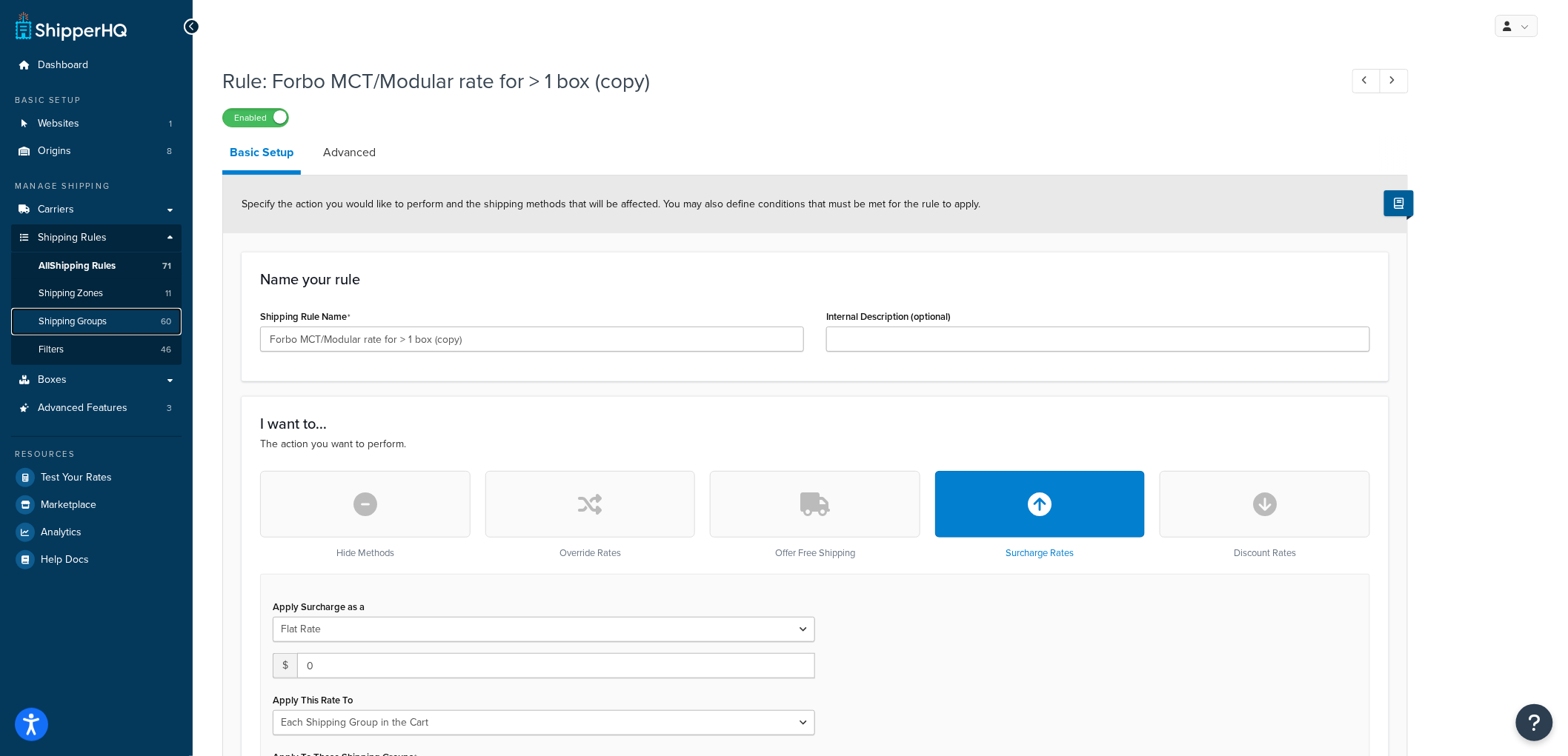
click at [106, 326] on span "Shipping Groups" at bounding box center [72, 322] width 68 height 13
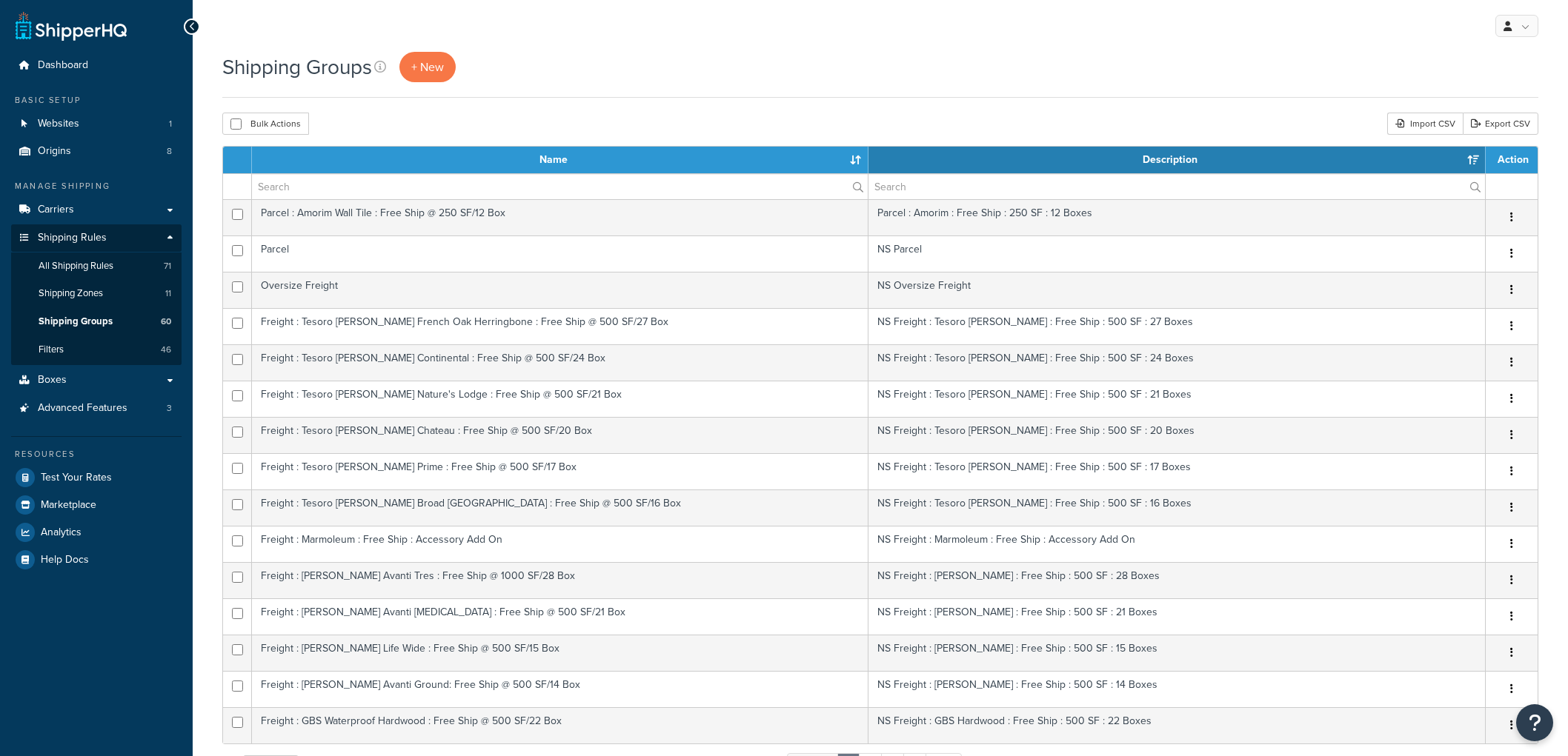
select select "15"
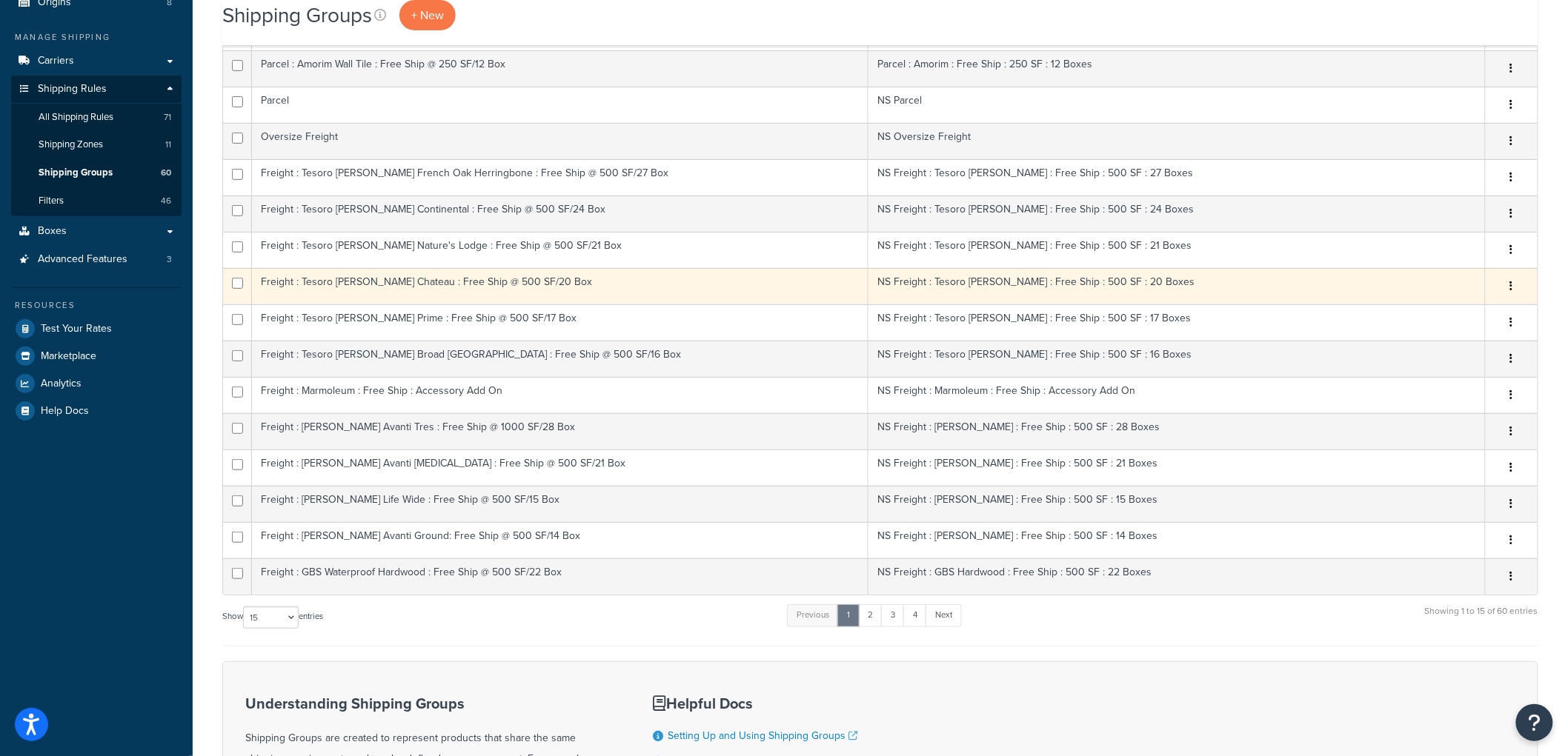
scroll to position [119, 0]
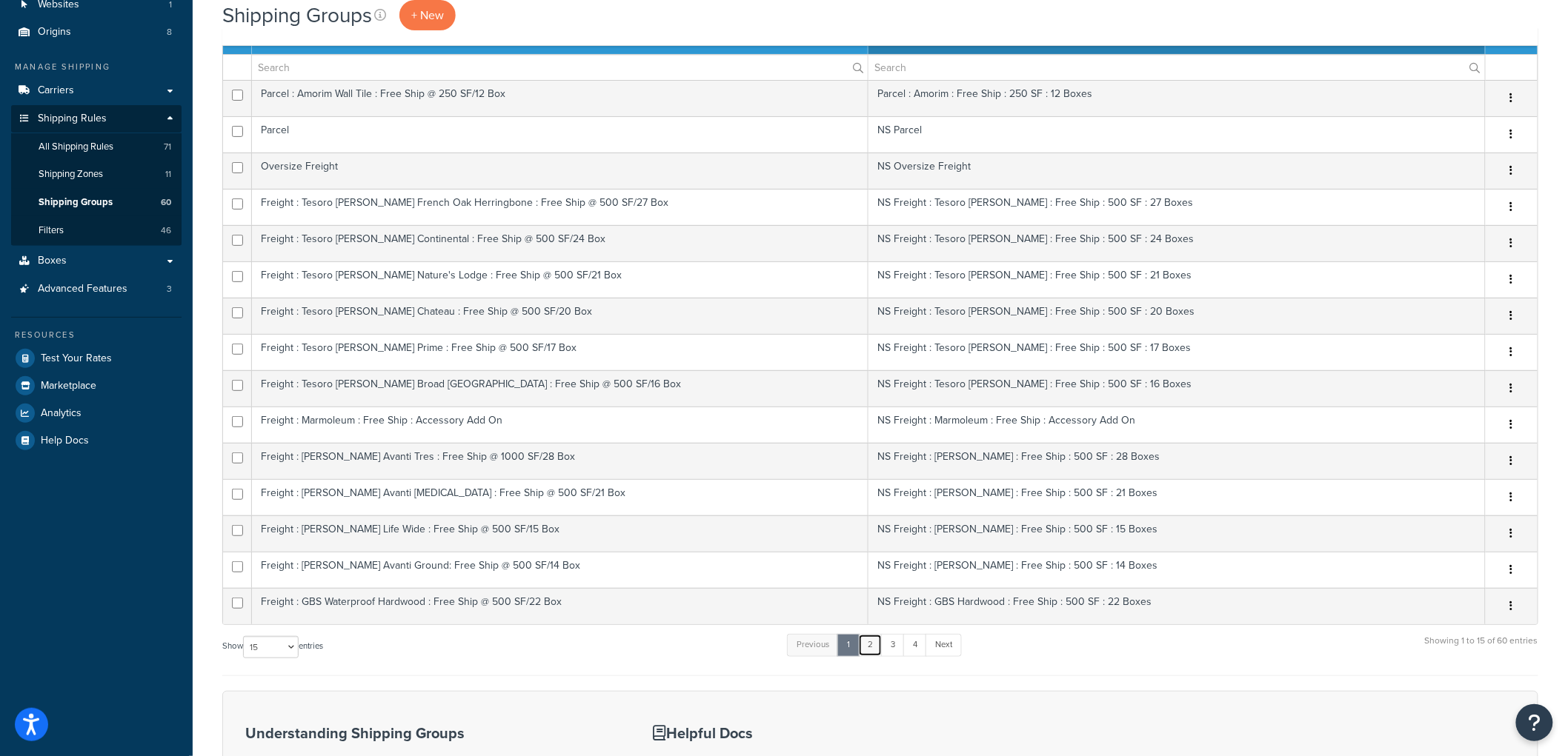
click at [877, 641] on link "2" at bounding box center [870, 645] width 25 height 22
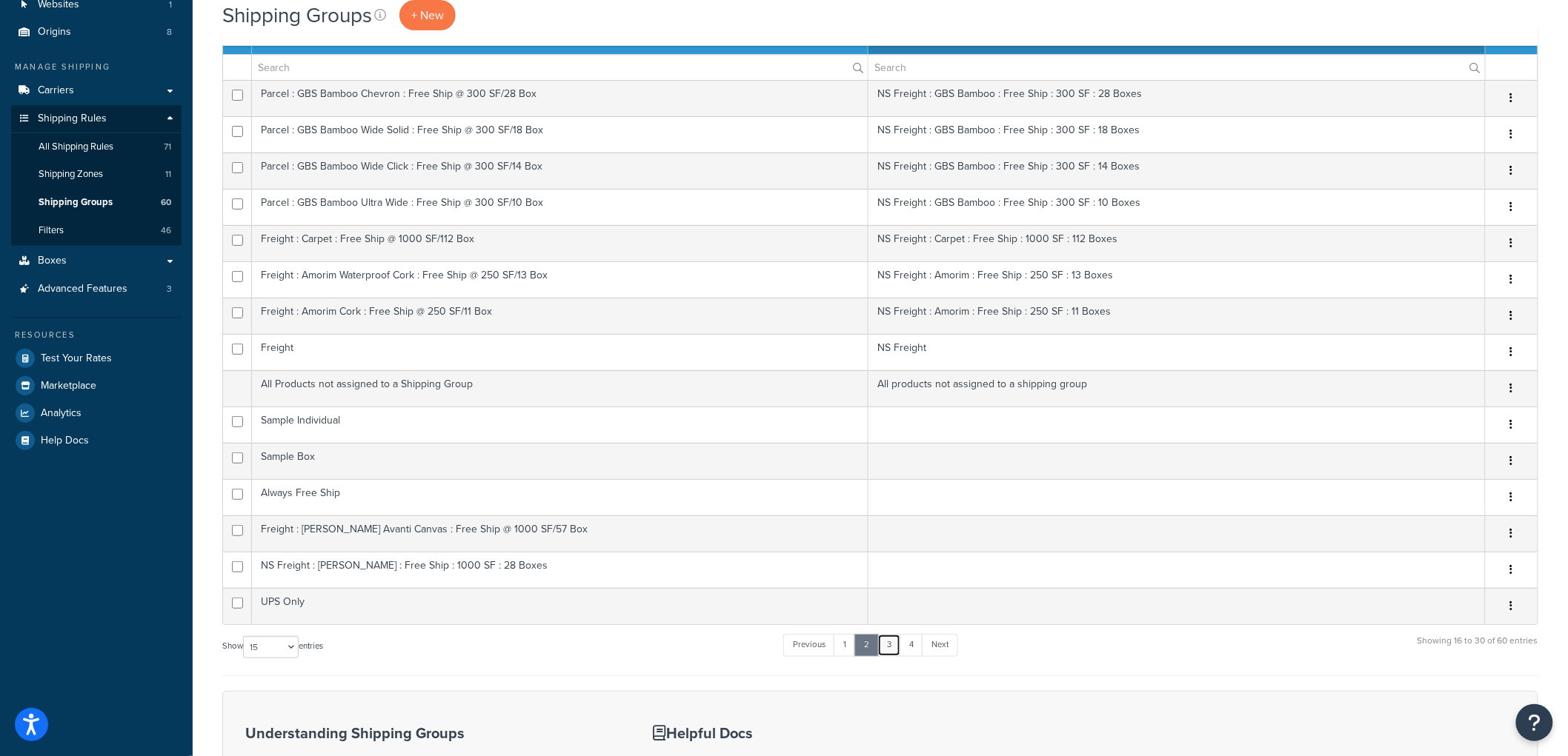
click at [892, 642] on link "3" at bounding box center [890, 645] width 24 height 22
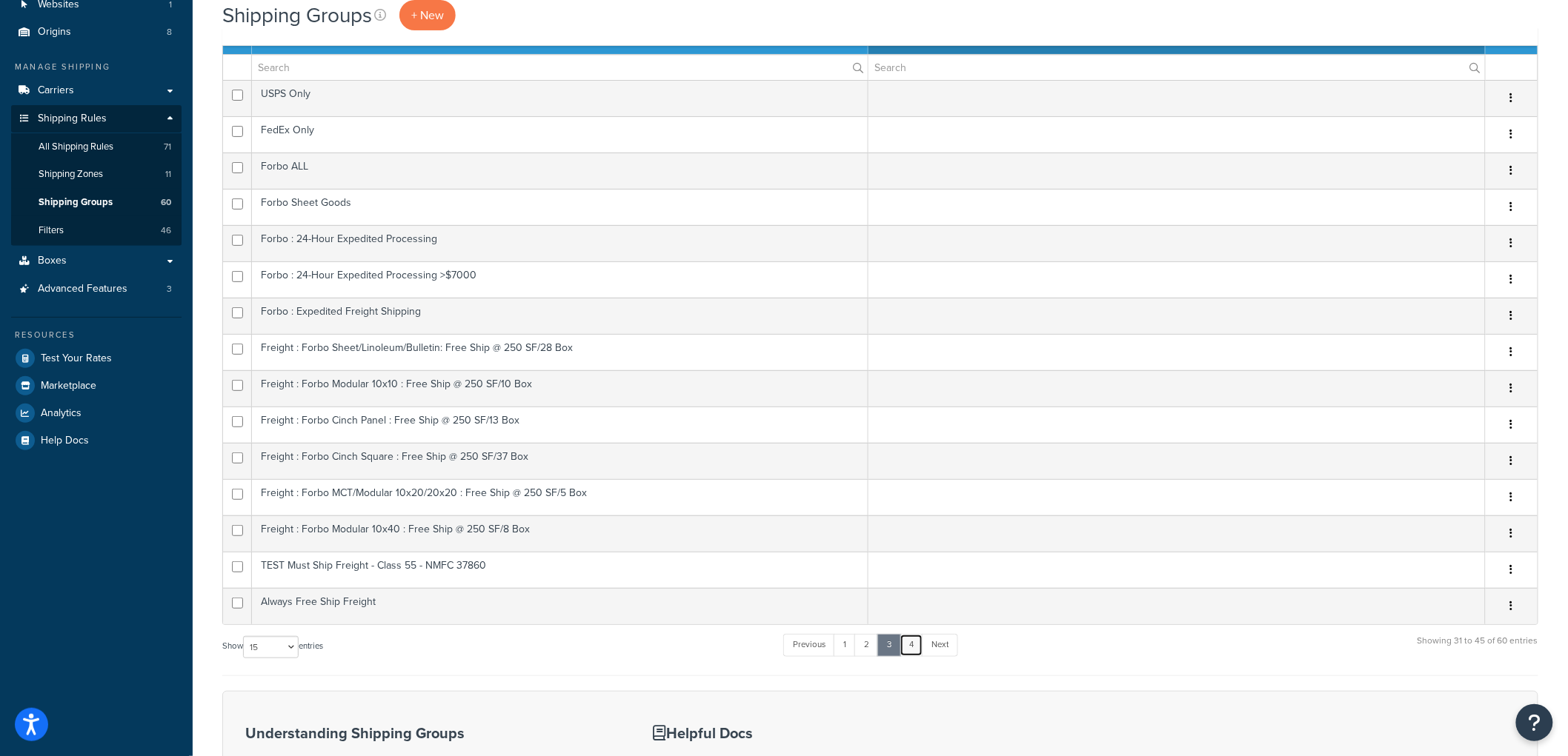
click at [921, 646] on link "4" at bounding box center [912, 645] width 24 height 22
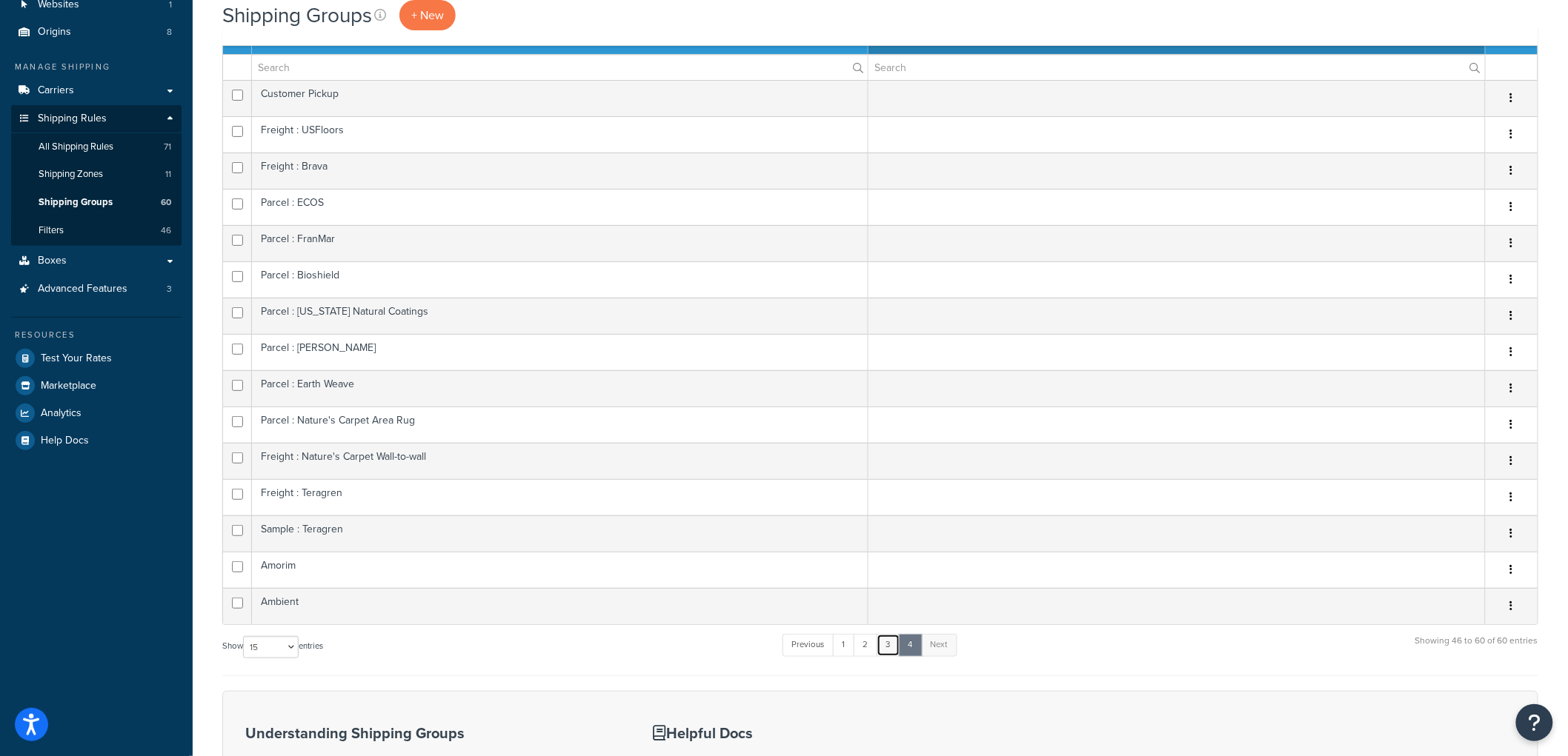
click at [885, 646] on link "3" at bounding box center [889, 645] width 24 height 22
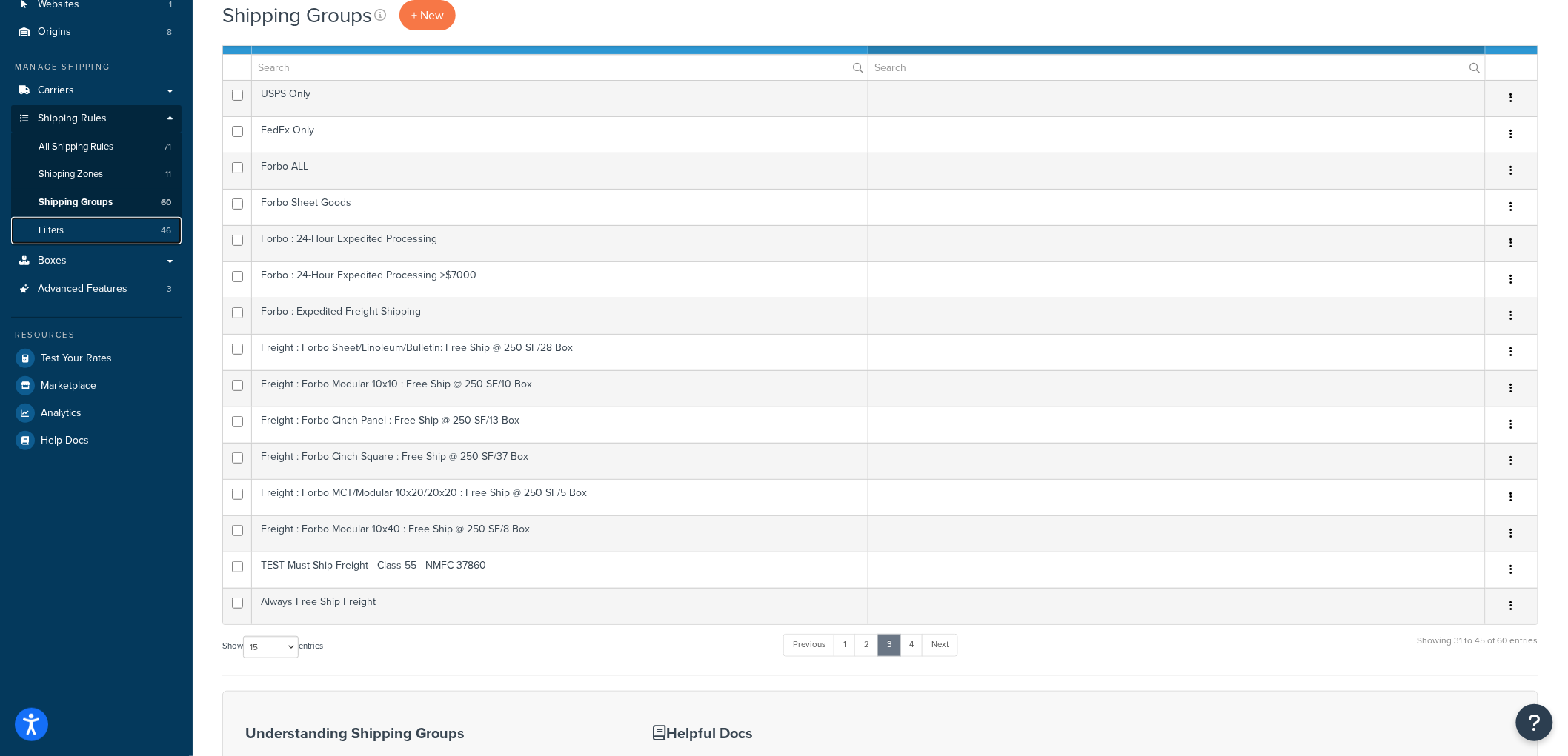
click at [109, 227] on link "Filters 46" at bounding box center [96, 231] width 171 height 27
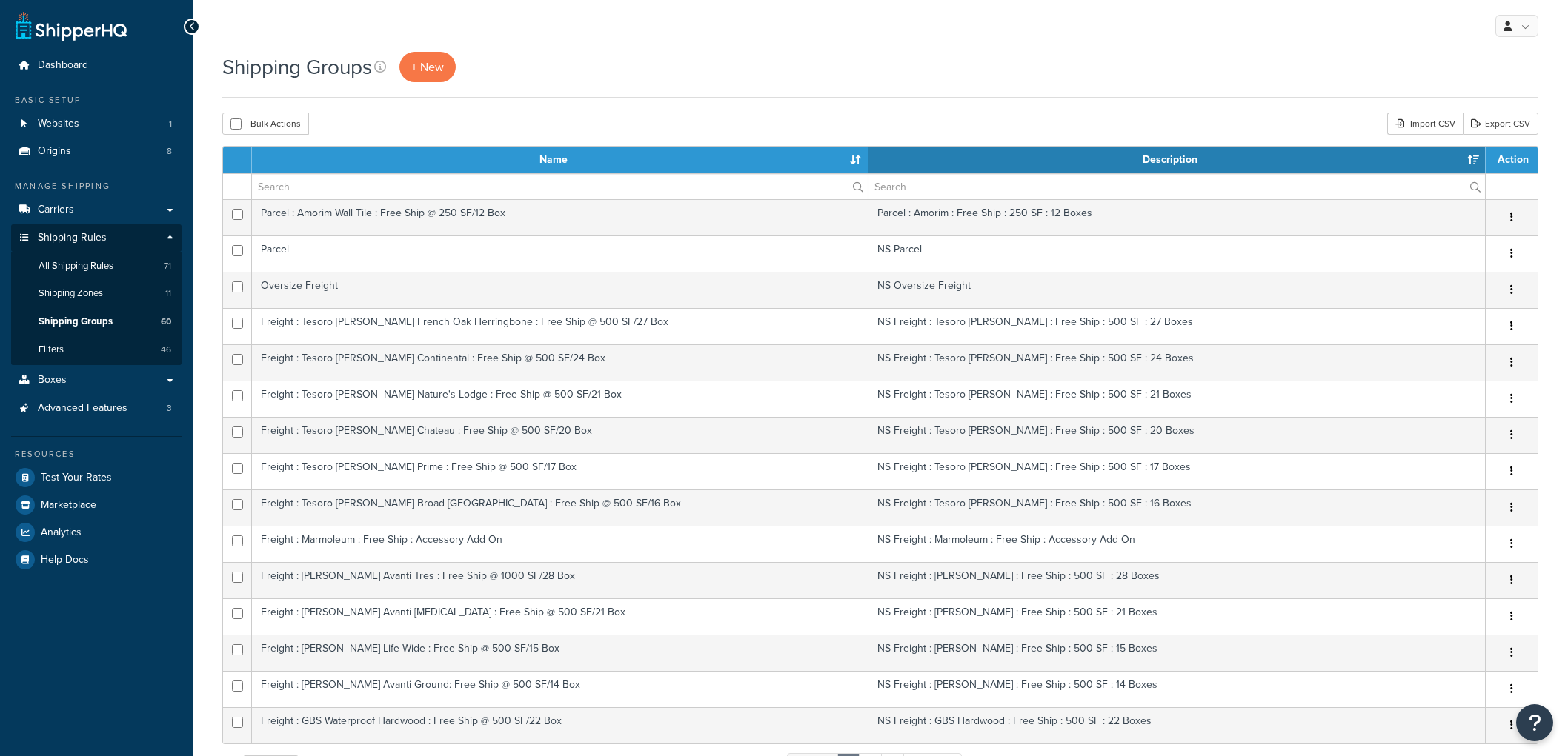
select select "15"
click at [432, 65] on span "+ New" at bounding box center [428, 66] width 33 height 17
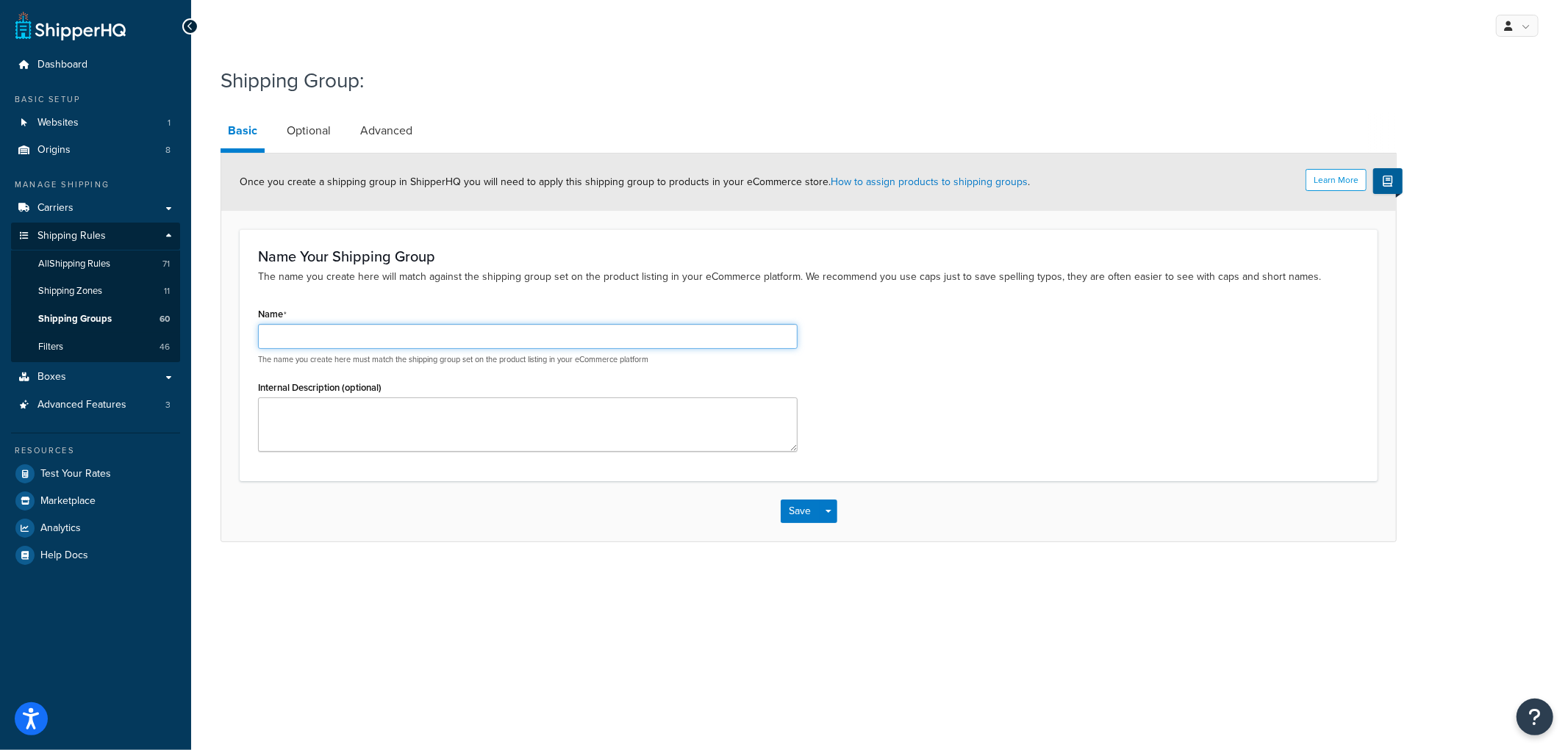
click at [494, 334] on input "Name" at bounding box center [528, 337] width 539 height 25
type input "Forbo"
click at [964, 361] on div "Name Forbo The name you create here must match the shipping group set on the pr…" at bounding box center [808, 383] width 1123 height 158
click at [798, 504] on button "Save" at bounding box center [801, 511] width 40 height 23
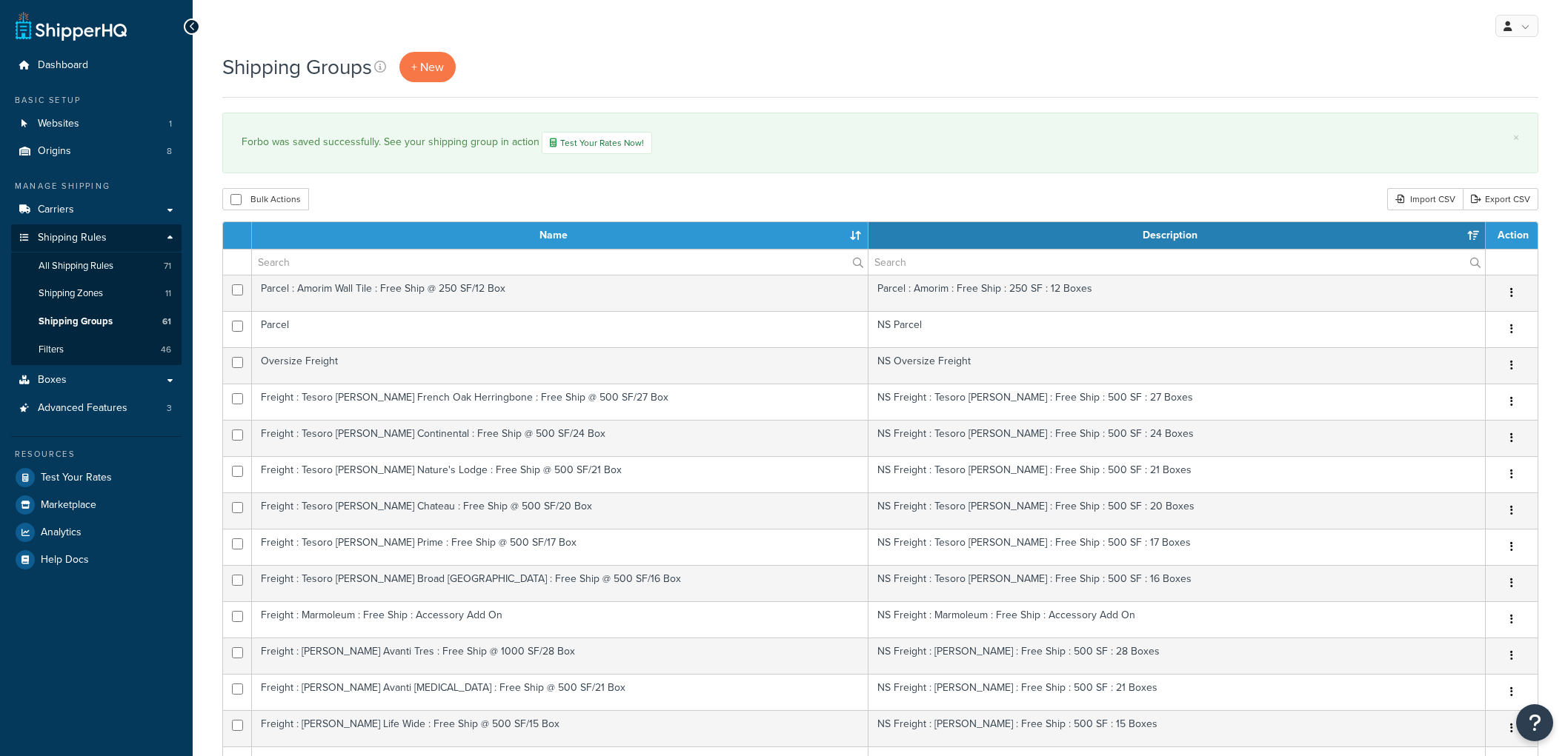
select select "15"
click at [117, 262] on link "All Shipping Rules 71" at bounding box center [96, 266] width 171 height 27
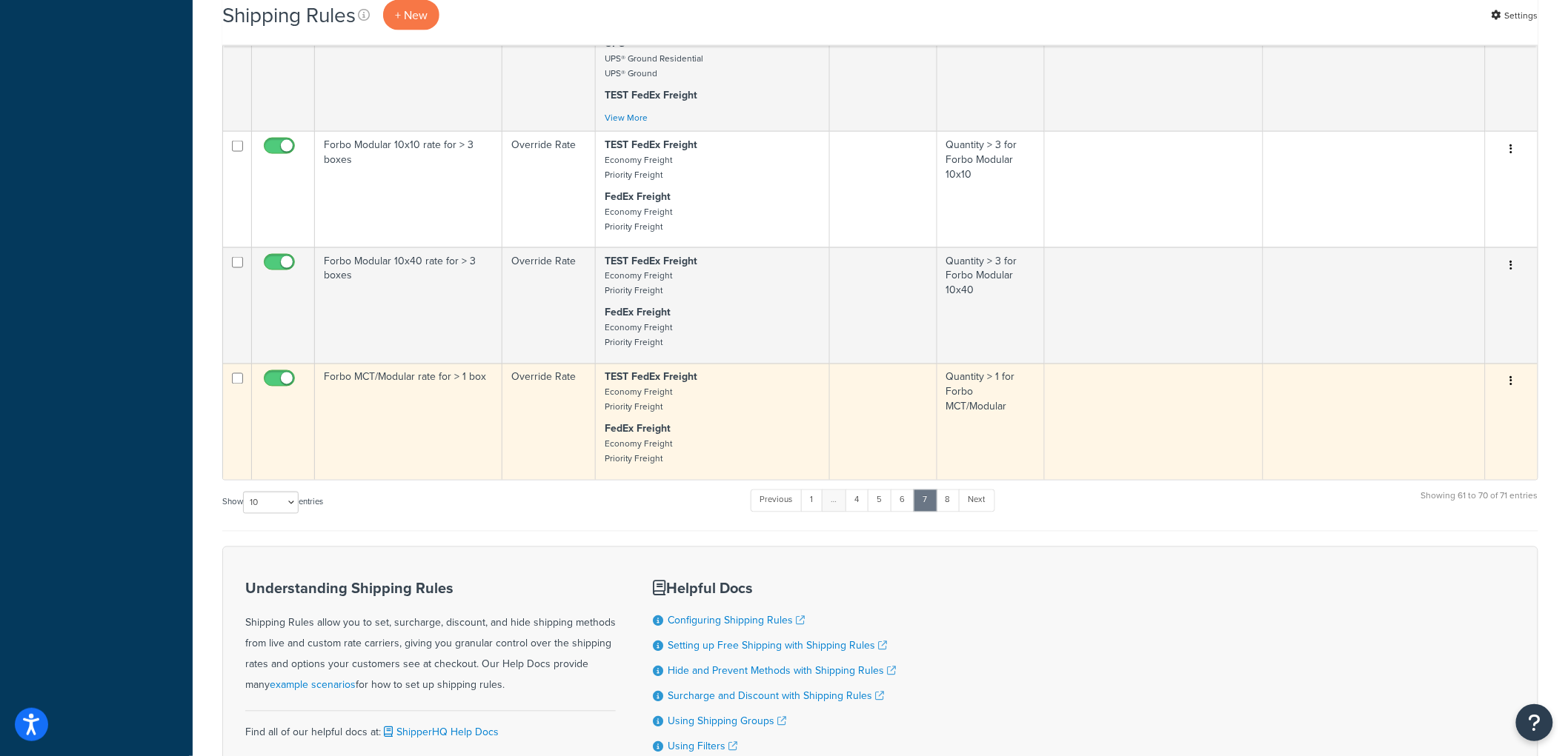
scroll to position [1069, 0]
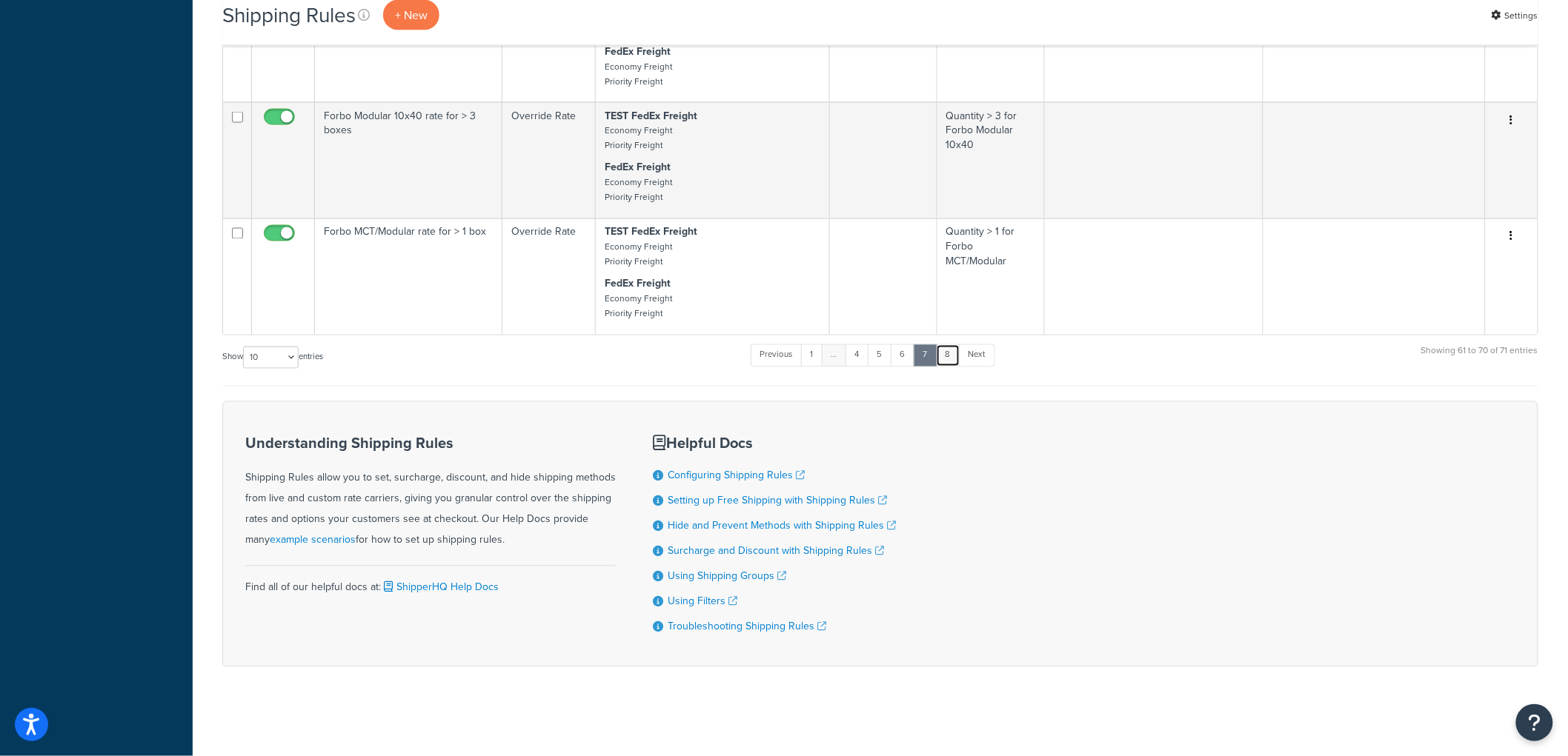
click at [954, 352] on link "8" at bounding box center [948, 356] width 25 height 22
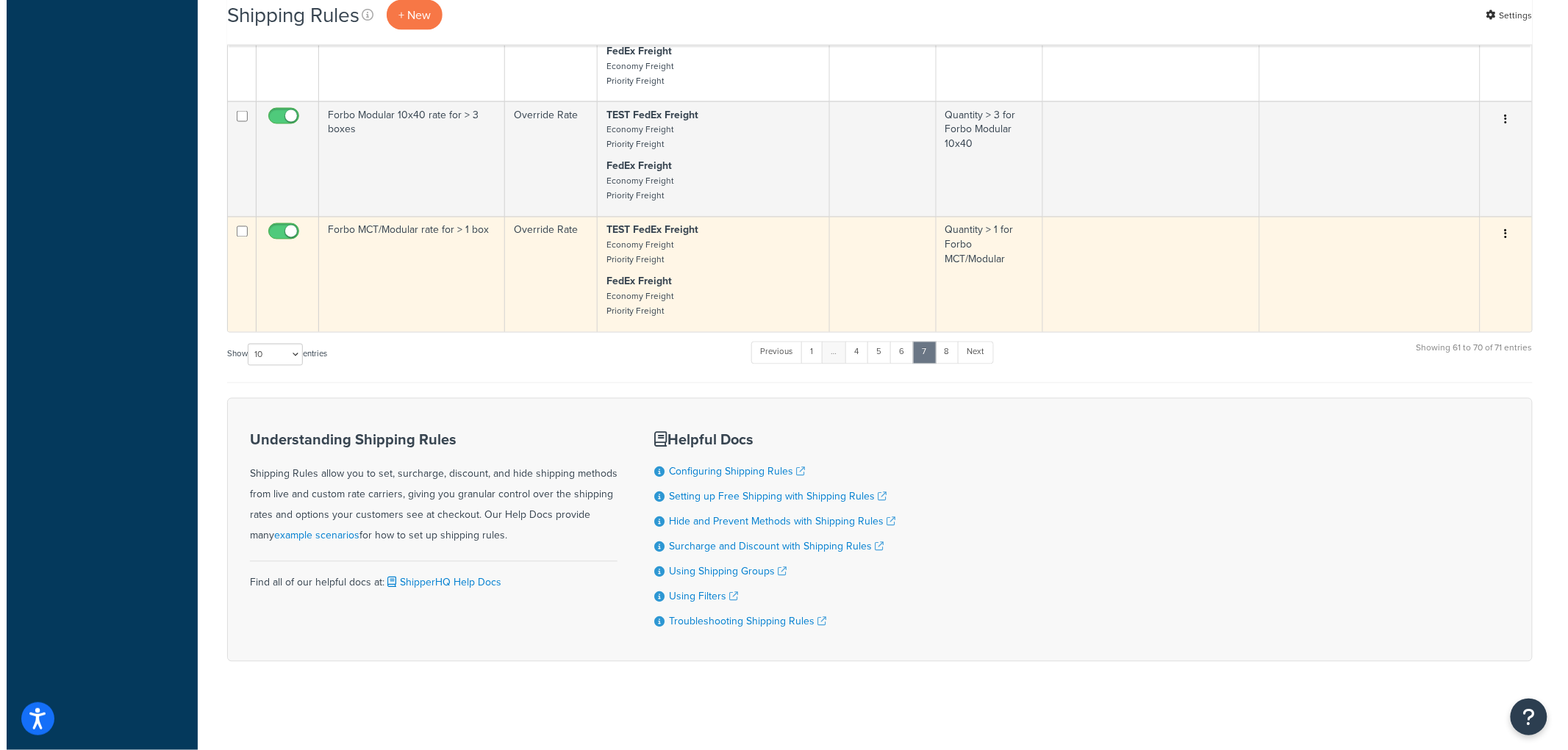
scroll to position [0, 0]
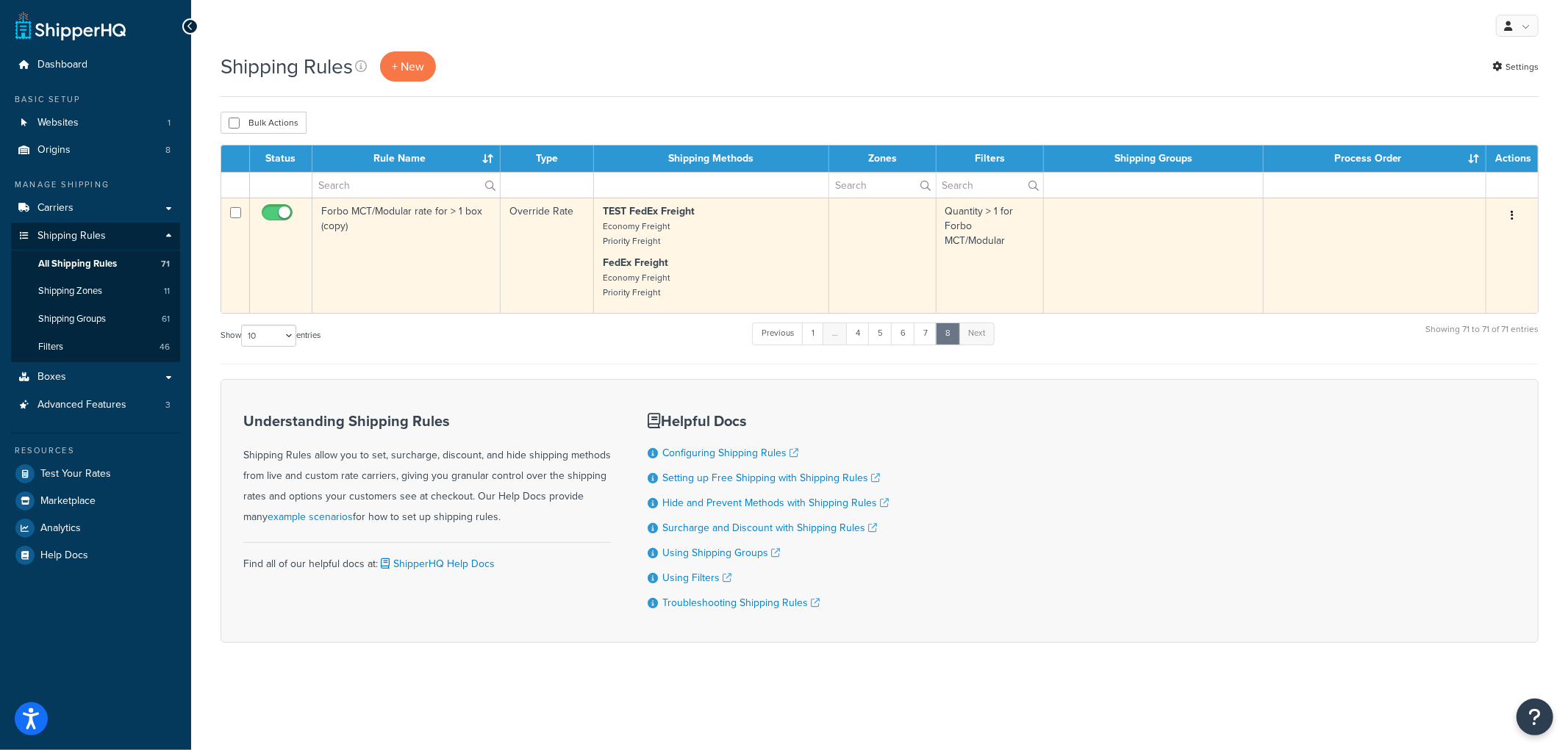
click at [434, 233] on td "Forbo MCT/Modular rate for > 1 box (copy)" at bounding box center [406, 256] width 188 height 115
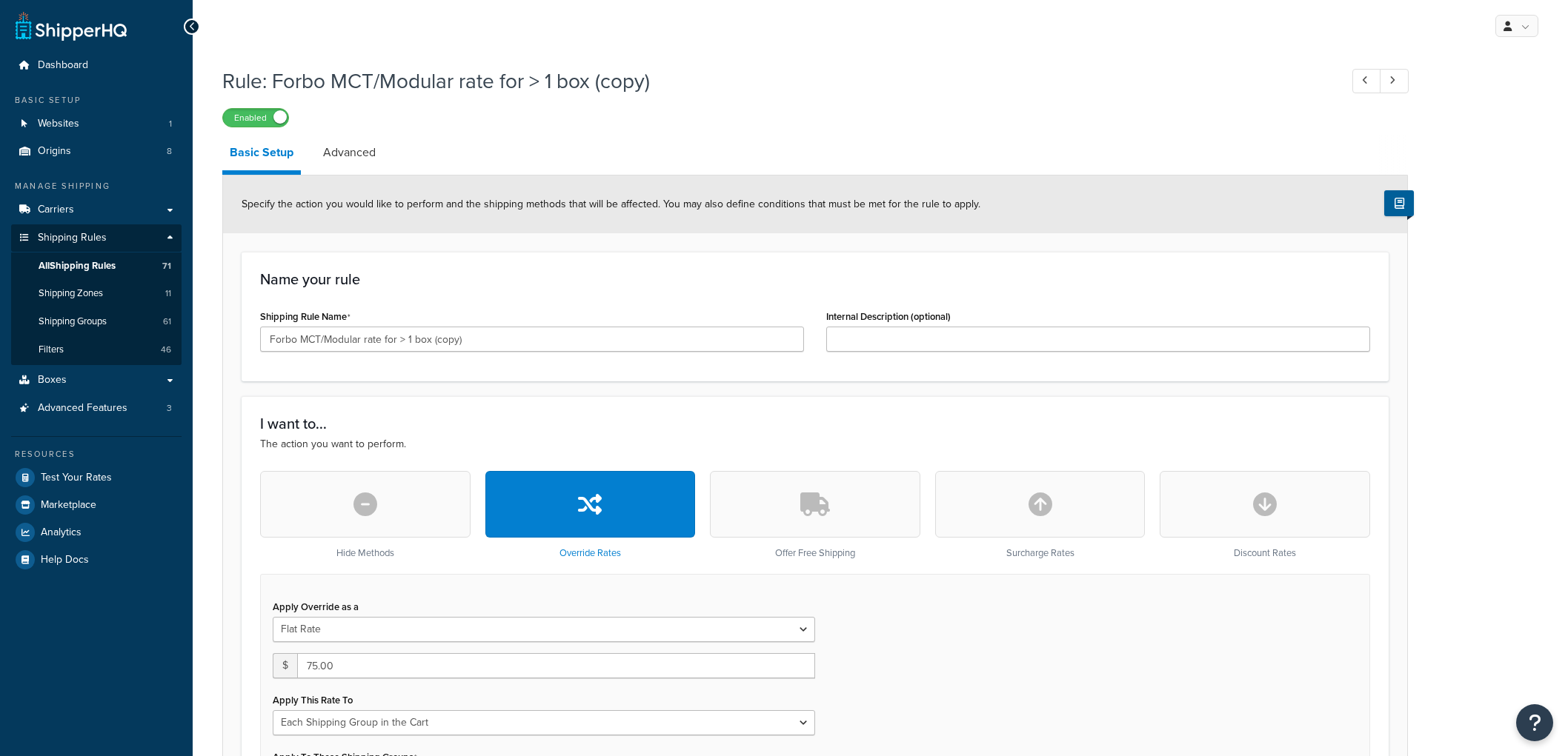
select select "SHIPPING_GROUP"
click at [1045, 489] on button "button" at bounding box center [1040, 504] width 211 height 66
type input "0"
select select "CART"
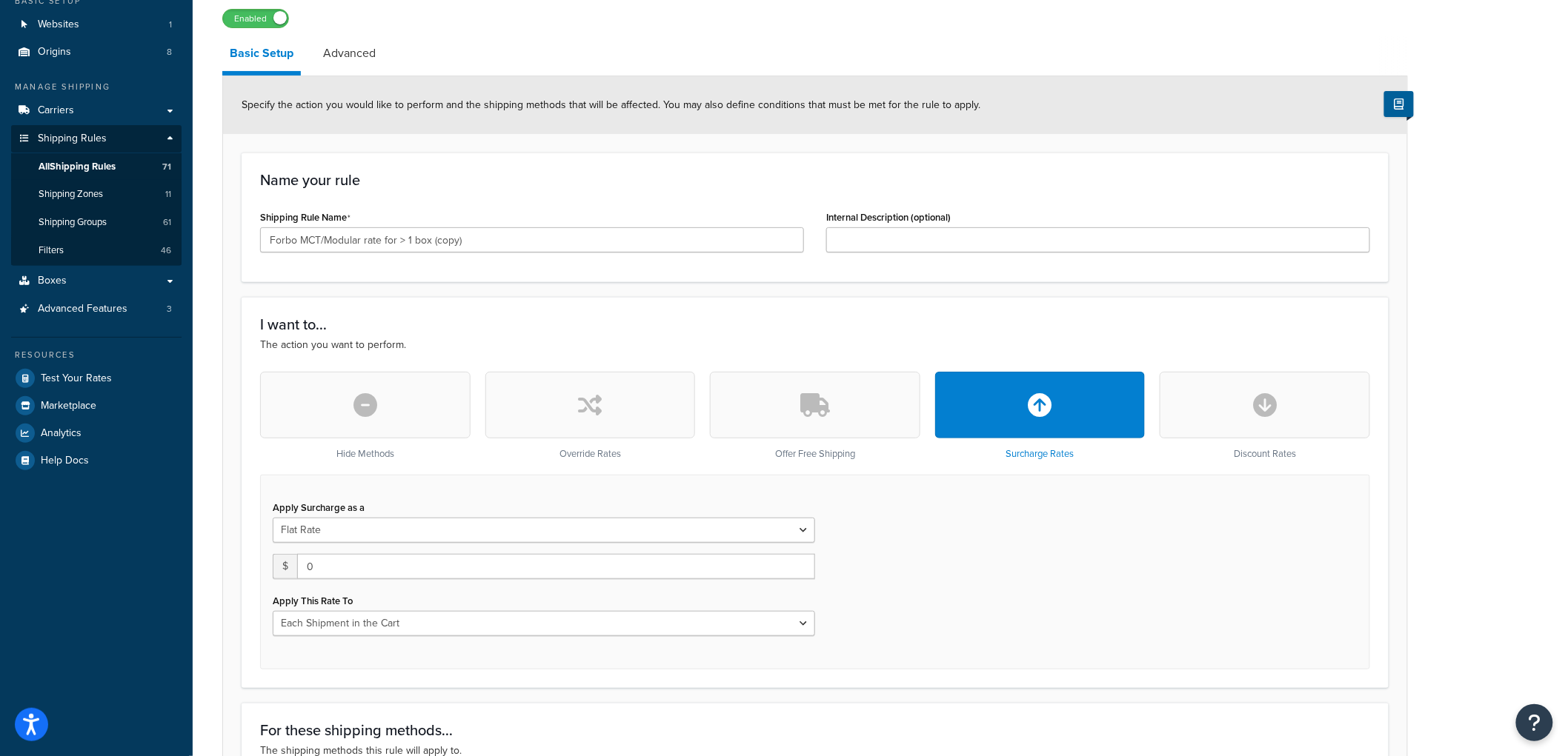
scroll to position [329, 0]
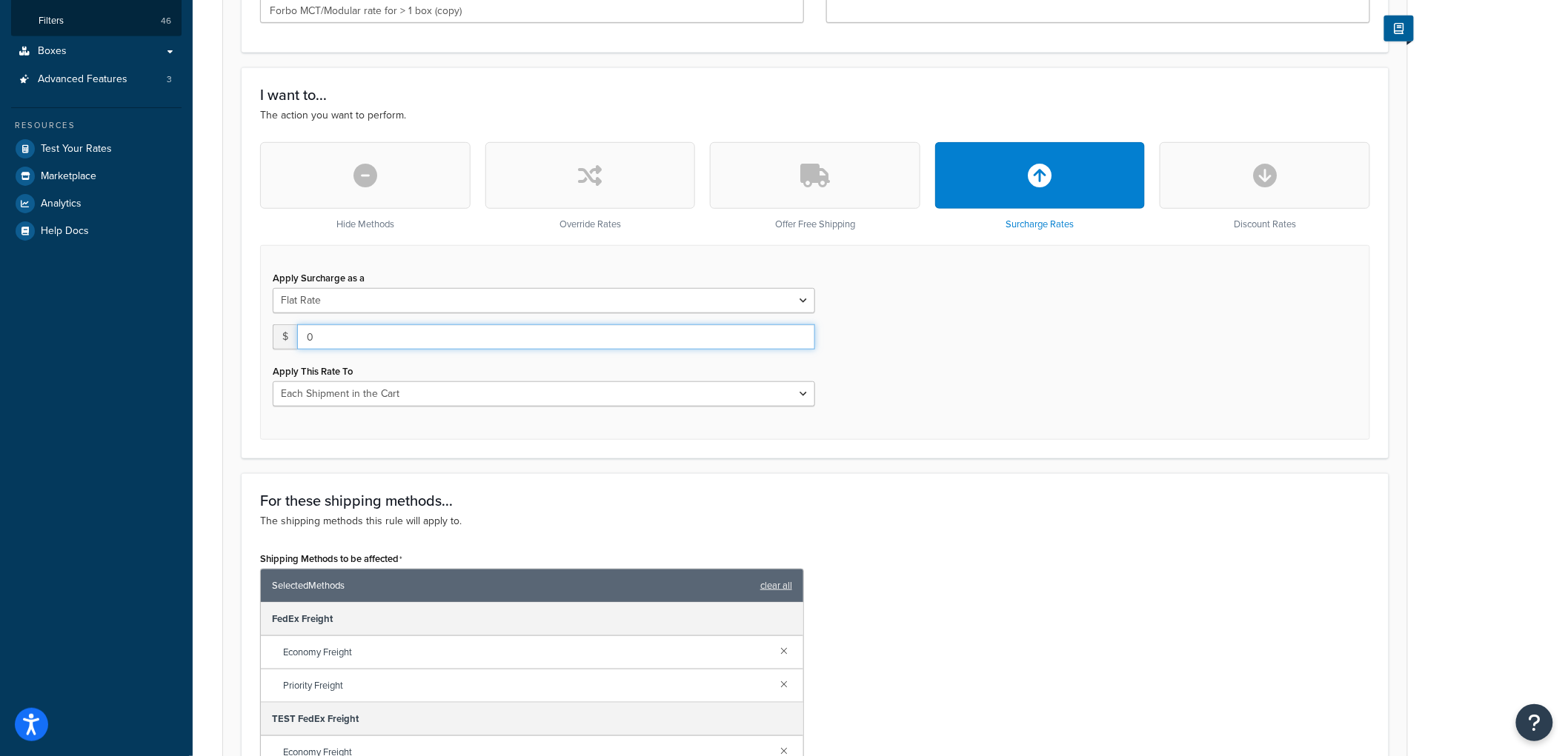
drag, startPoint x: 514, startPoint y: 329, endPoint x: 186, endPoint y: 312, distance: 328.4
click at [186, 312] on div "Dashboard Basic Setup Websites 1 Origins 8 Manage Shipping Carriers Carriers Al…" at bounding box center [784, 466] width 1568 height 1591
type input "5"
click at [993, 424] on div "Apply Surcharge as a Flat Rate Percentage Flat Rate & Percentage $ 5 Apply This…" at bounding box center [815, 342] width 1110 height 195
click at [781, 393] on select "Entire Cart Each Shipment in the Cart Each Origin in the Cart Each Shipping Gro…" at bounding box center [544, 394] width 543 height 25
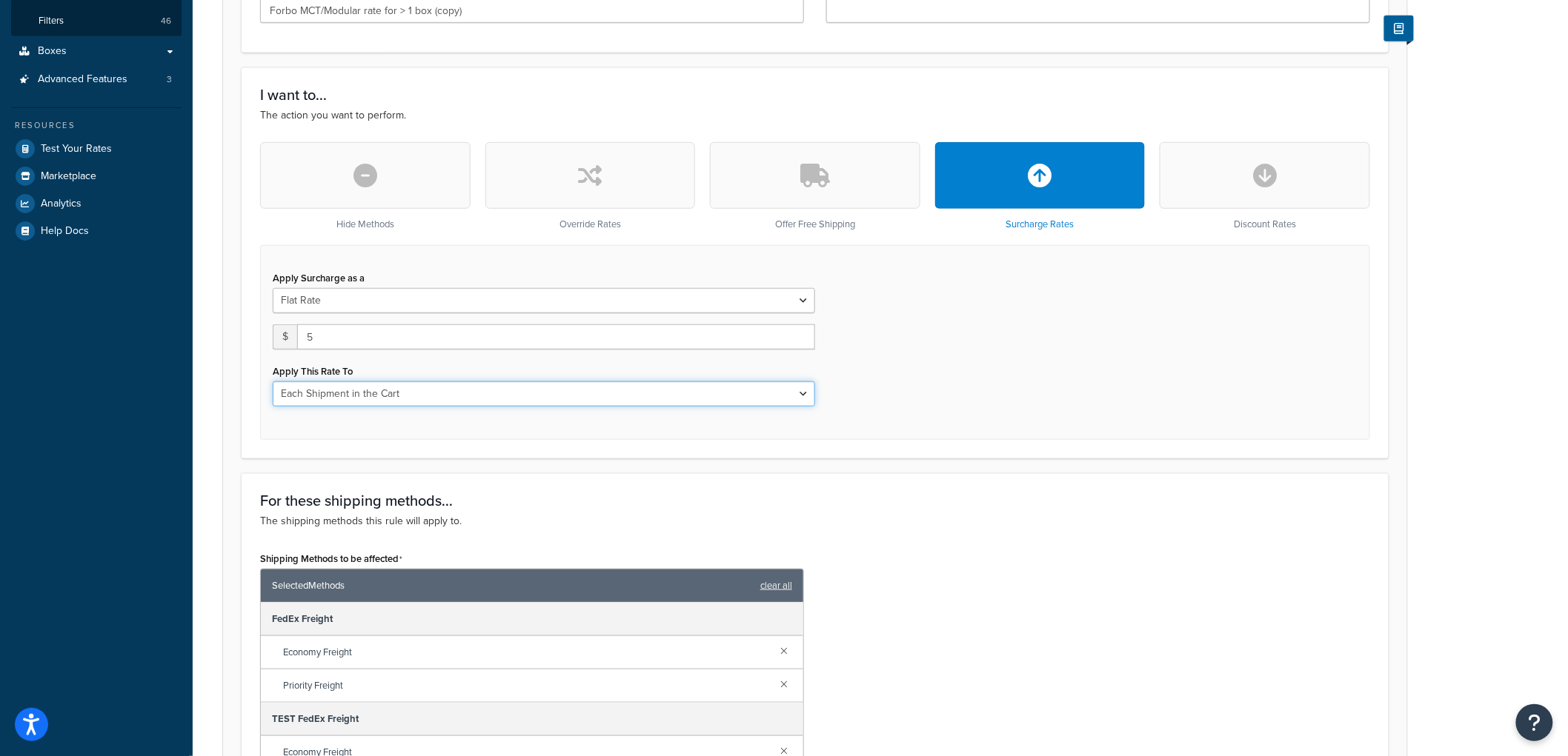
select select "SHIPPING_GROUP"
click at [272, 381] on select "Entire Cart Each Shipment in the Cart Each Origin in the Cart Each Shipping Gro…" at bounding box center [544, 394] width 543 height 25
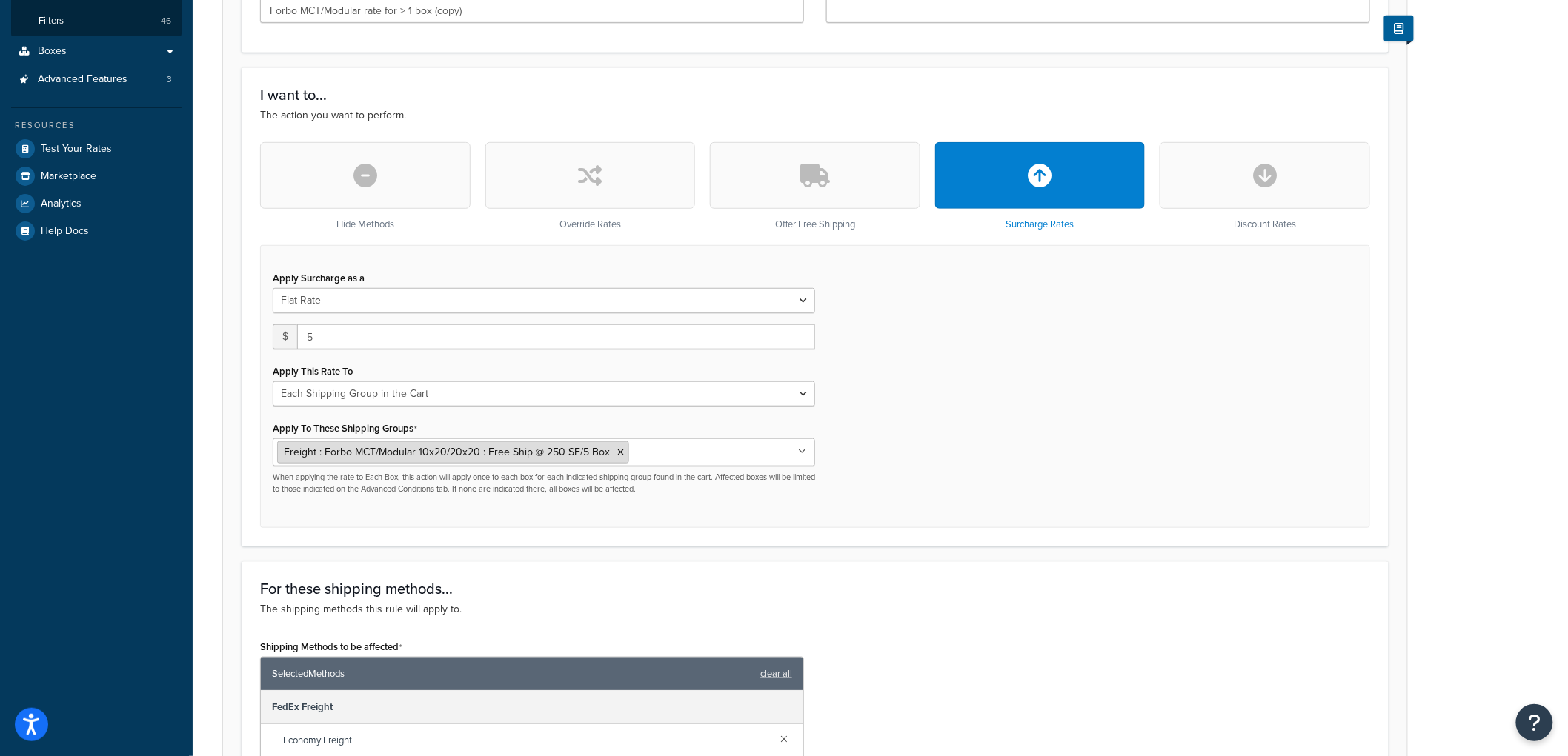
click at [617, 454] on icon at bounding box center [620, 453] width 6 height 9
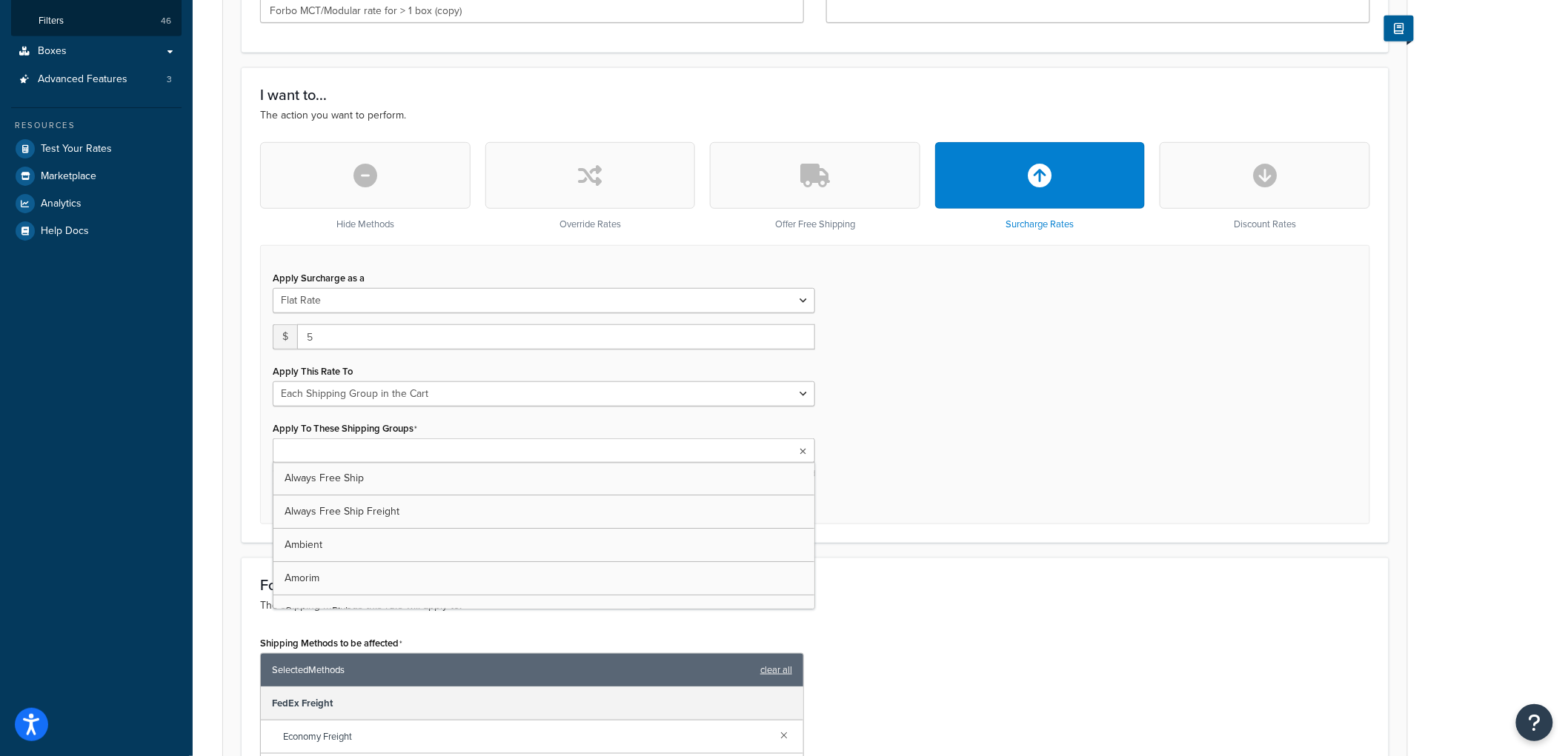
click at [623, 452] on ul at bounding box center [544, 450] width 543 height 25
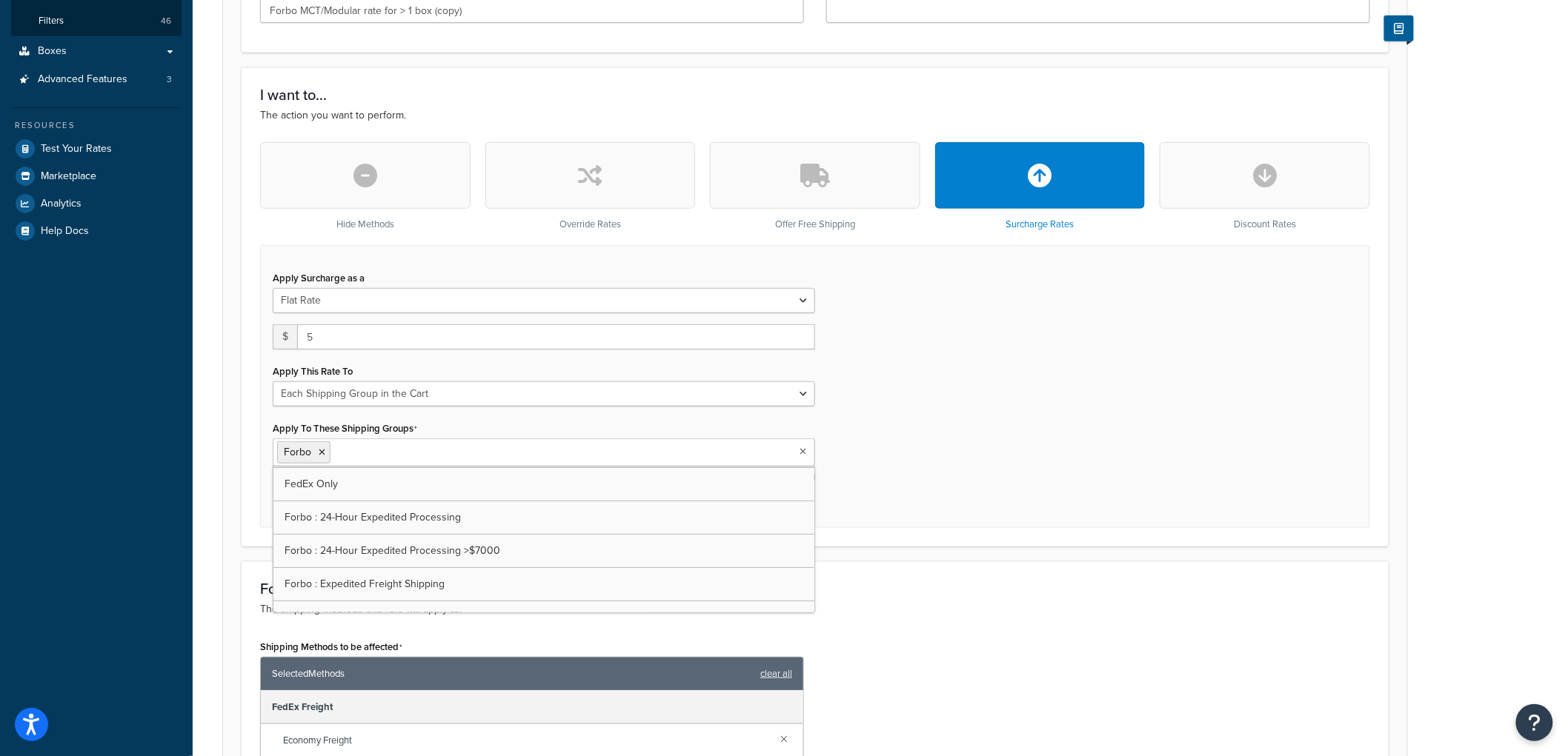
click at [1047, 478] on div "Apply Surcharge as a Flat Rate Percentage Flat Rate & Percentage $ 5 Apply This…" at bounding box center [815, 387] width 1110 height 283
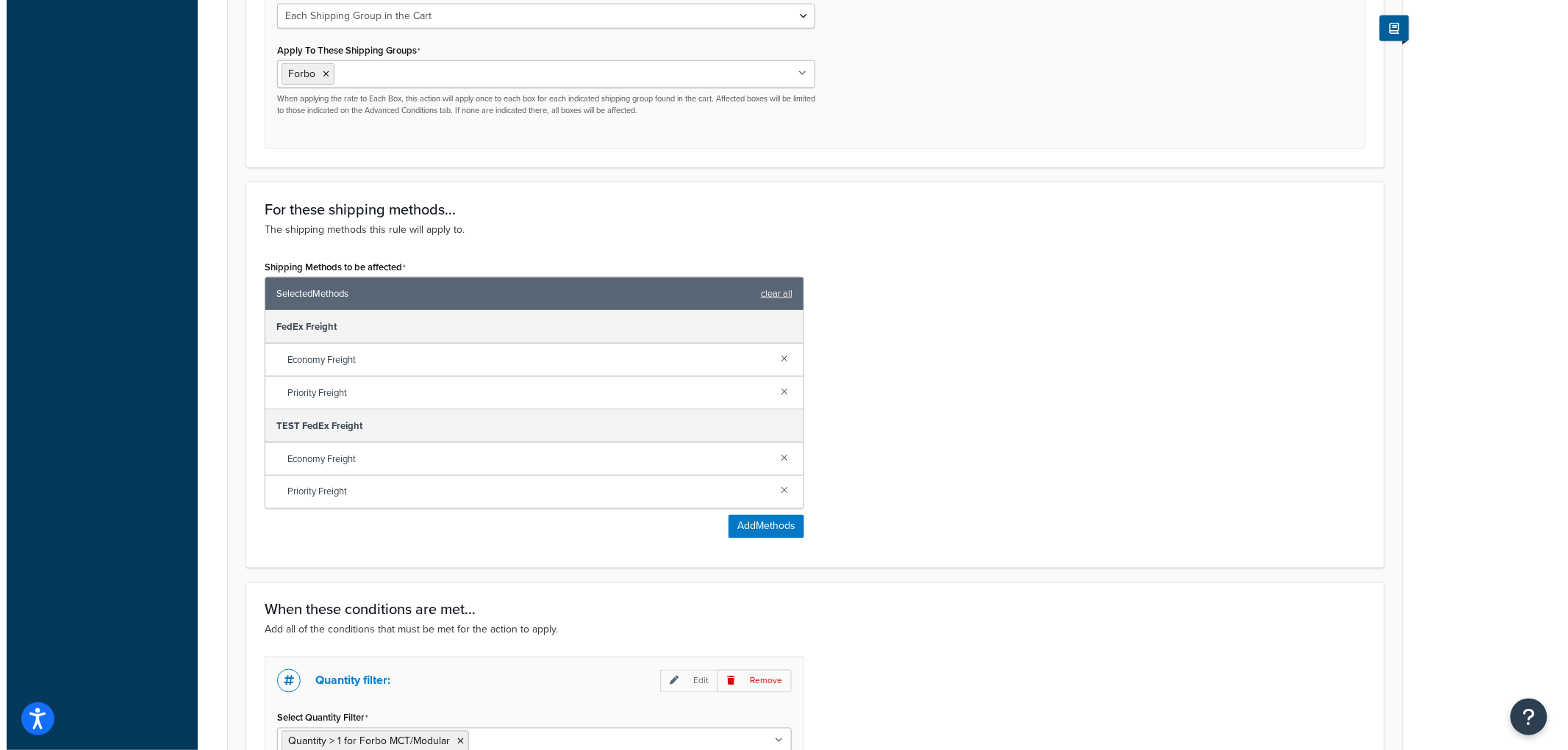
scroll to position [673, 0]
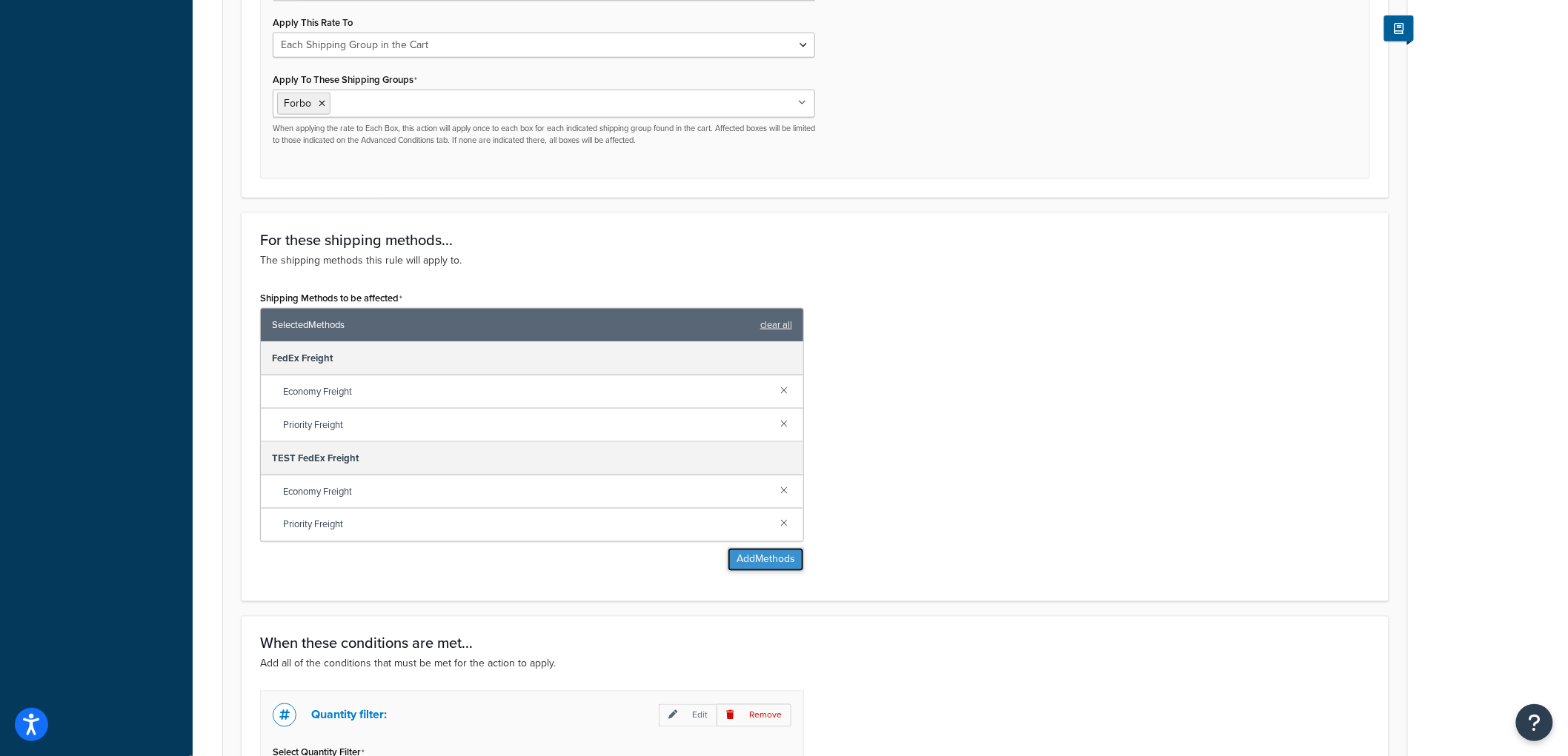
click at [794, 562] on button "Add Methods" at bounding box center [766, 560] width 76 height 24
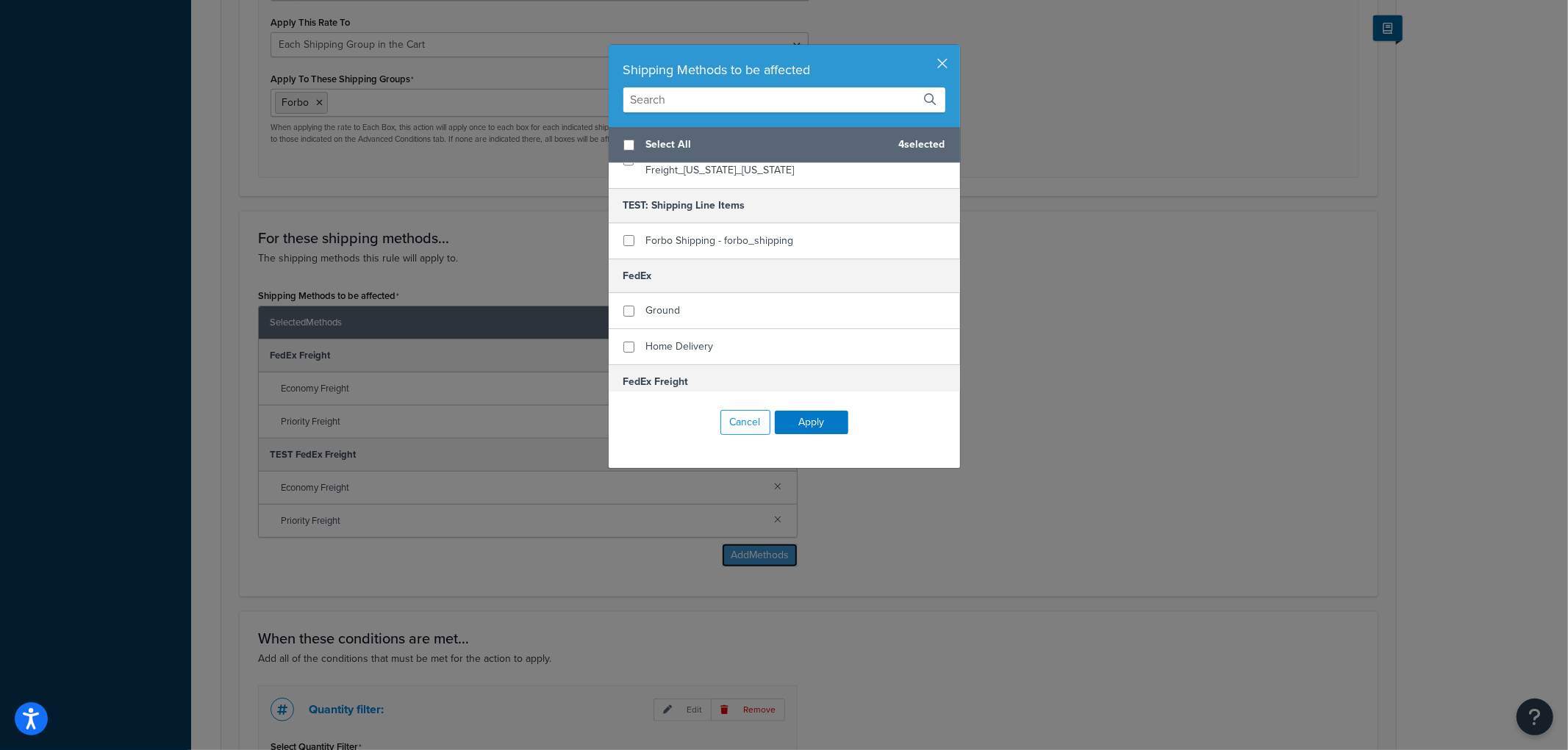
scroll to position [326, 0]
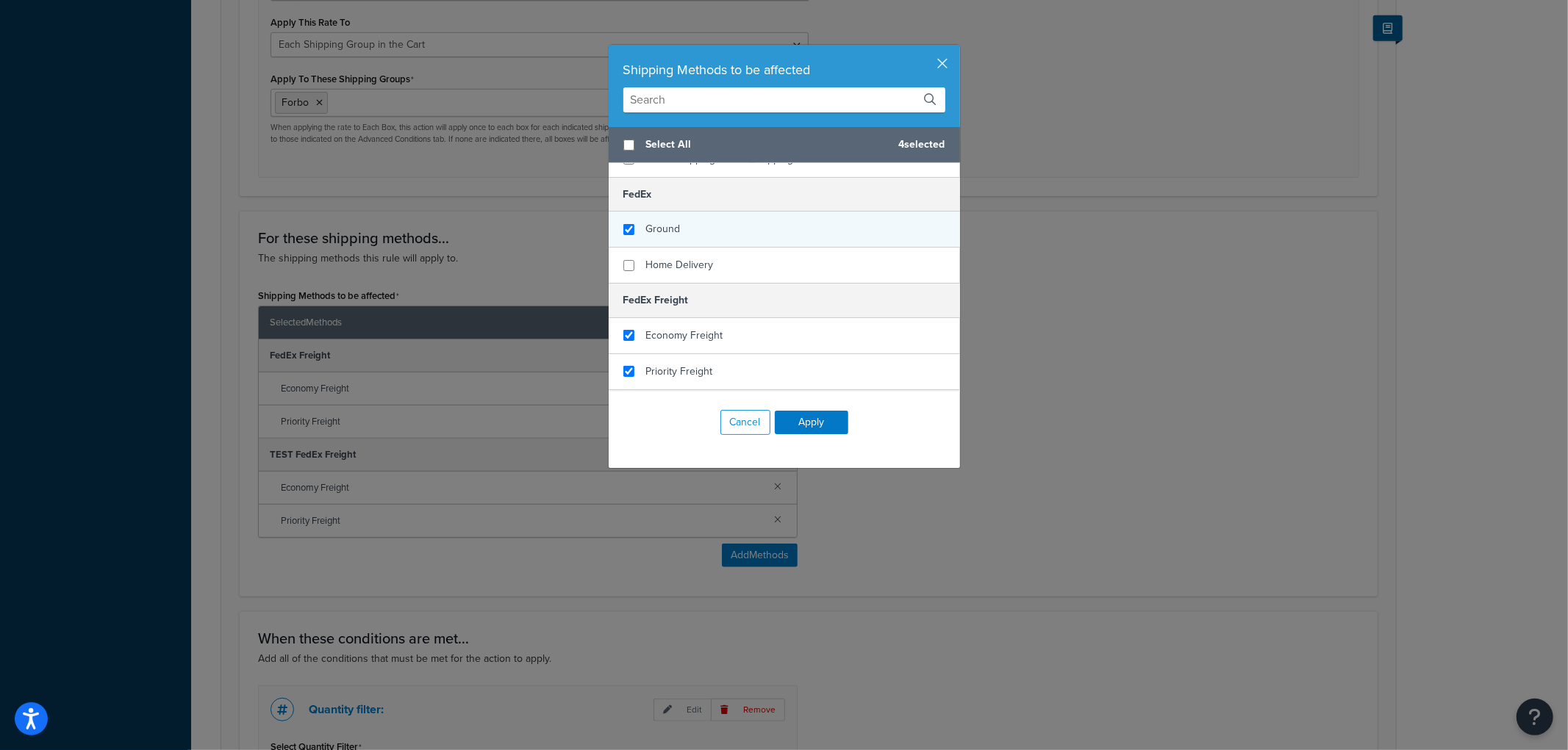
checkbox input "true"
click at [755, 221] on div "Ground" at bounding box center [784, 230] width 351 height 36
checkbox input "true"
click at [733, 248] on div "Home Delivery" at bounding box center [784, 265] width 351 height 35
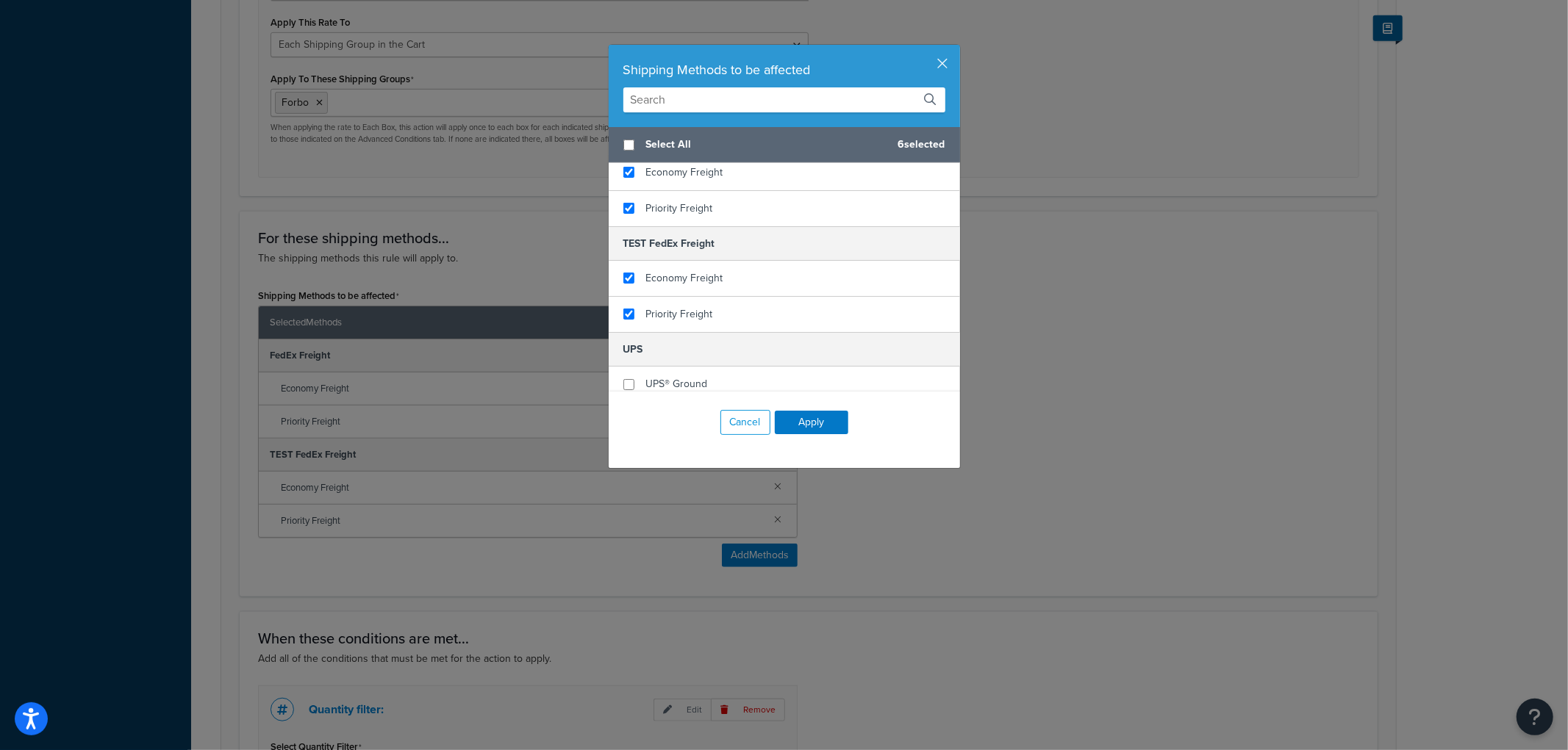
scroll to position [571, 0]
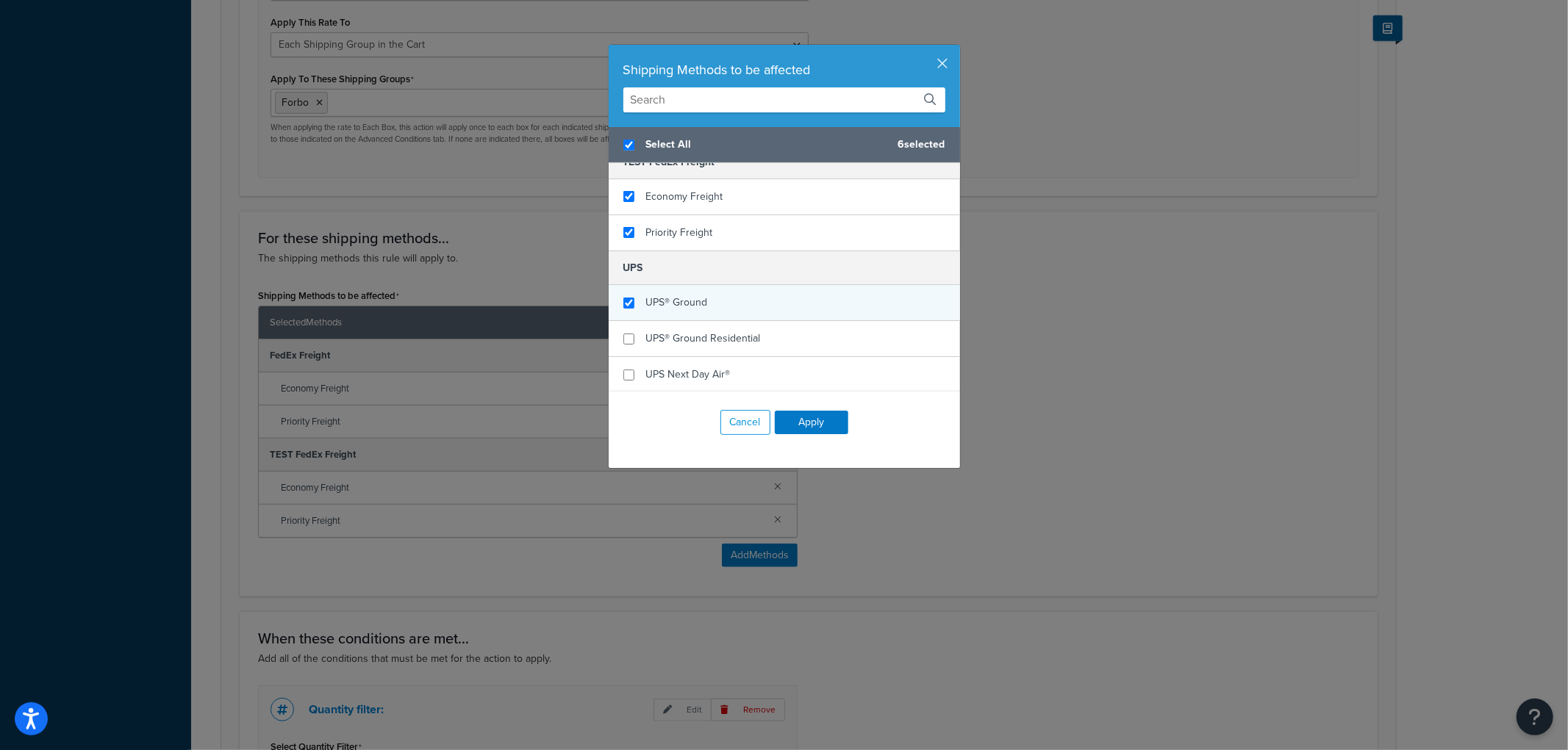
checkbox input "true"
click at [695, 294] on span "UPS® Ground" at bounding box center [677, 302] width 62 height 15
checkbox input "false"
checkbox input "true"
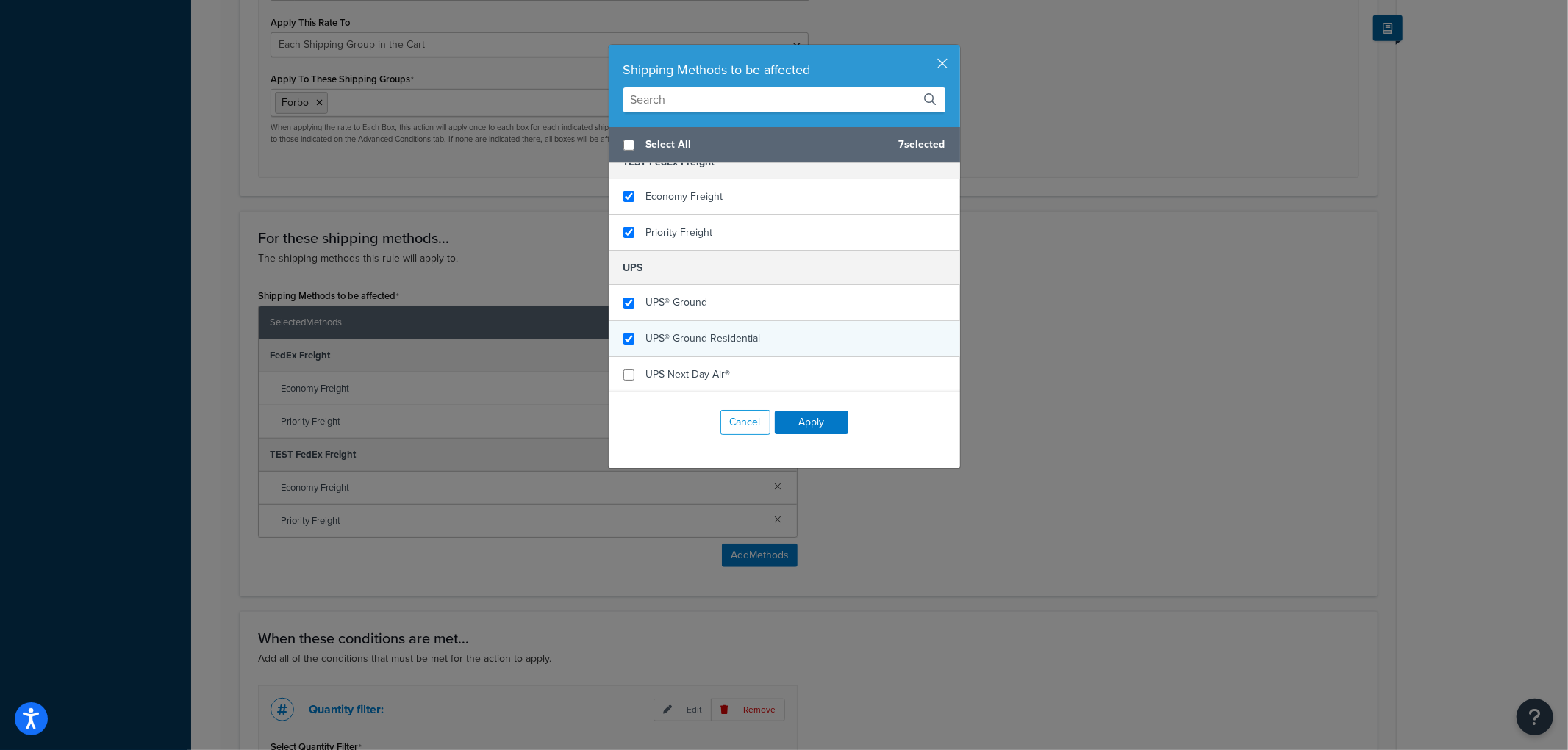
click at [693, 329] on div "UPS® Ground Residential" at bounding box center [703, 339] width 114 height 21
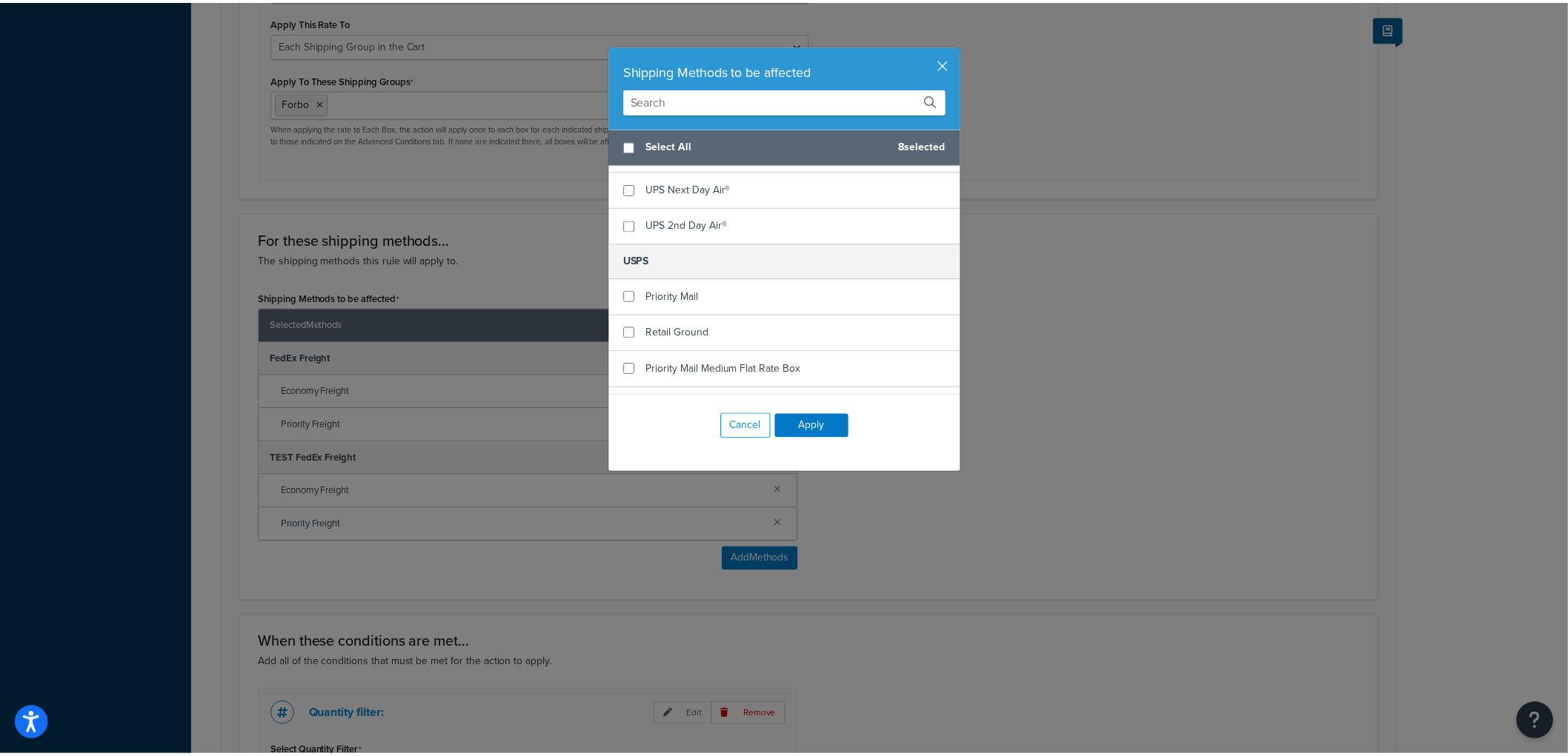
scroll to position [810, 0]
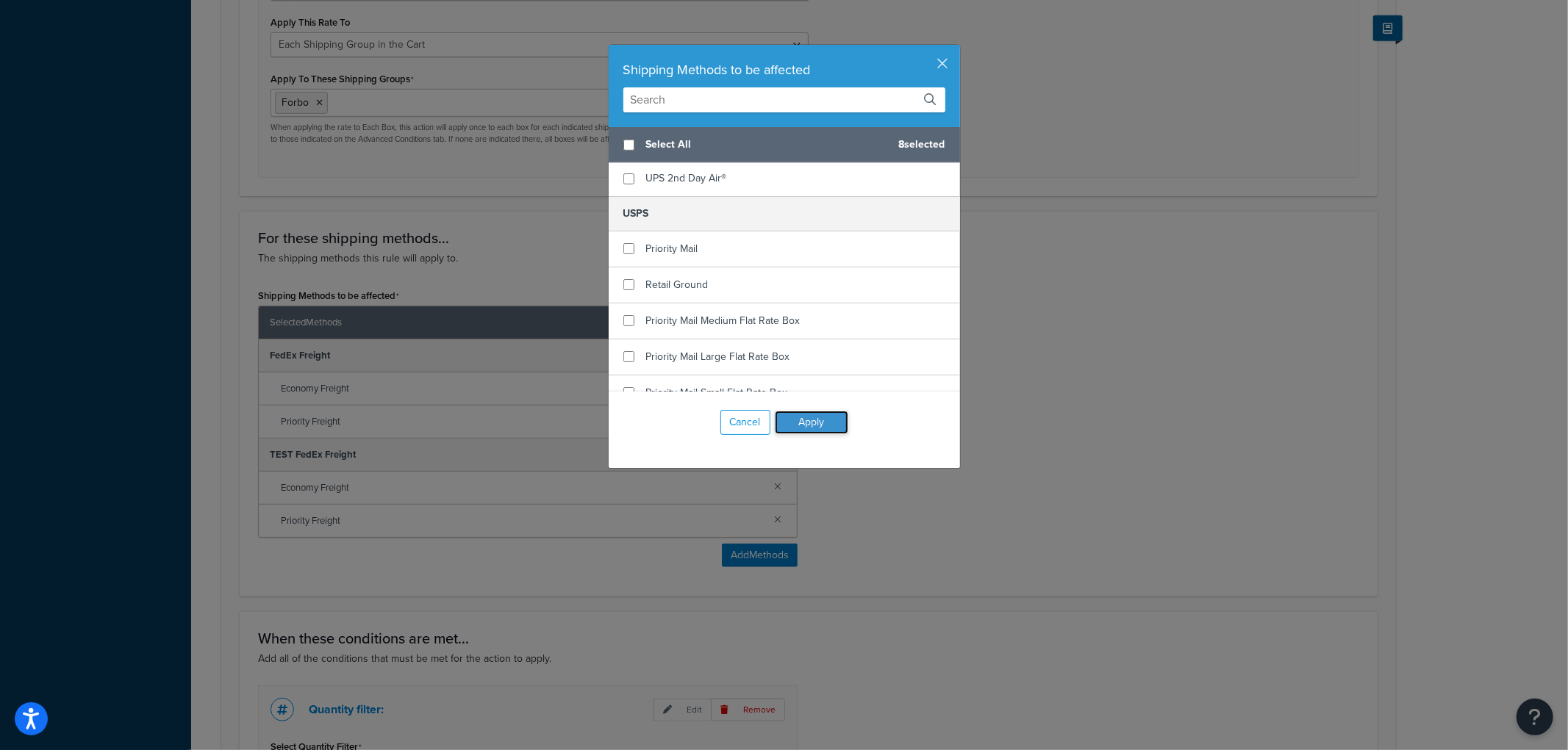
click at [816, 420] on button "Apply" at bounding box center [811, 422] width 74 height 23
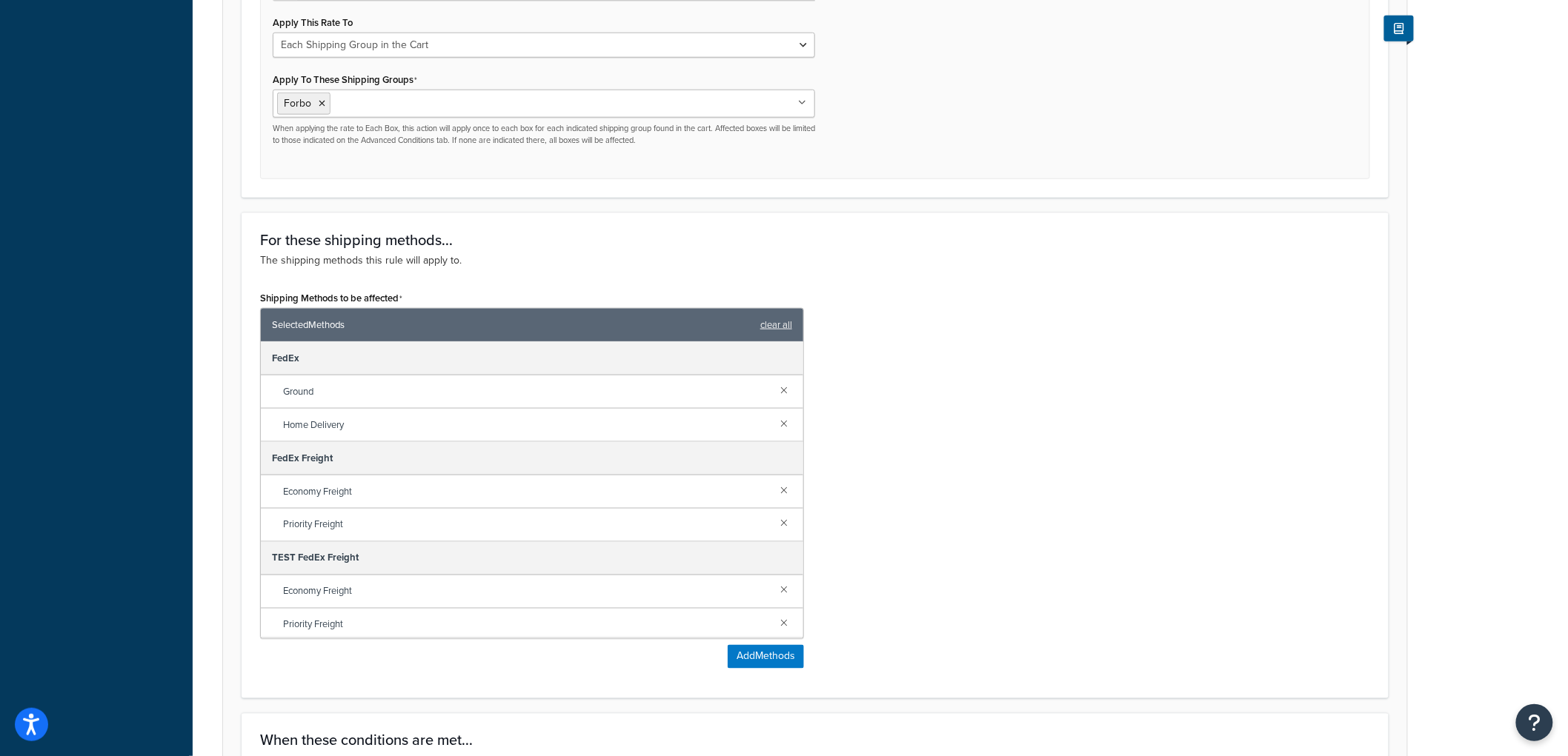
click at [1051, 360] on div "Shipping Methods to be affected Selected Methods clear all FedEx Ground Home De…" at bounding box center [814, 484] width 1132 height 393
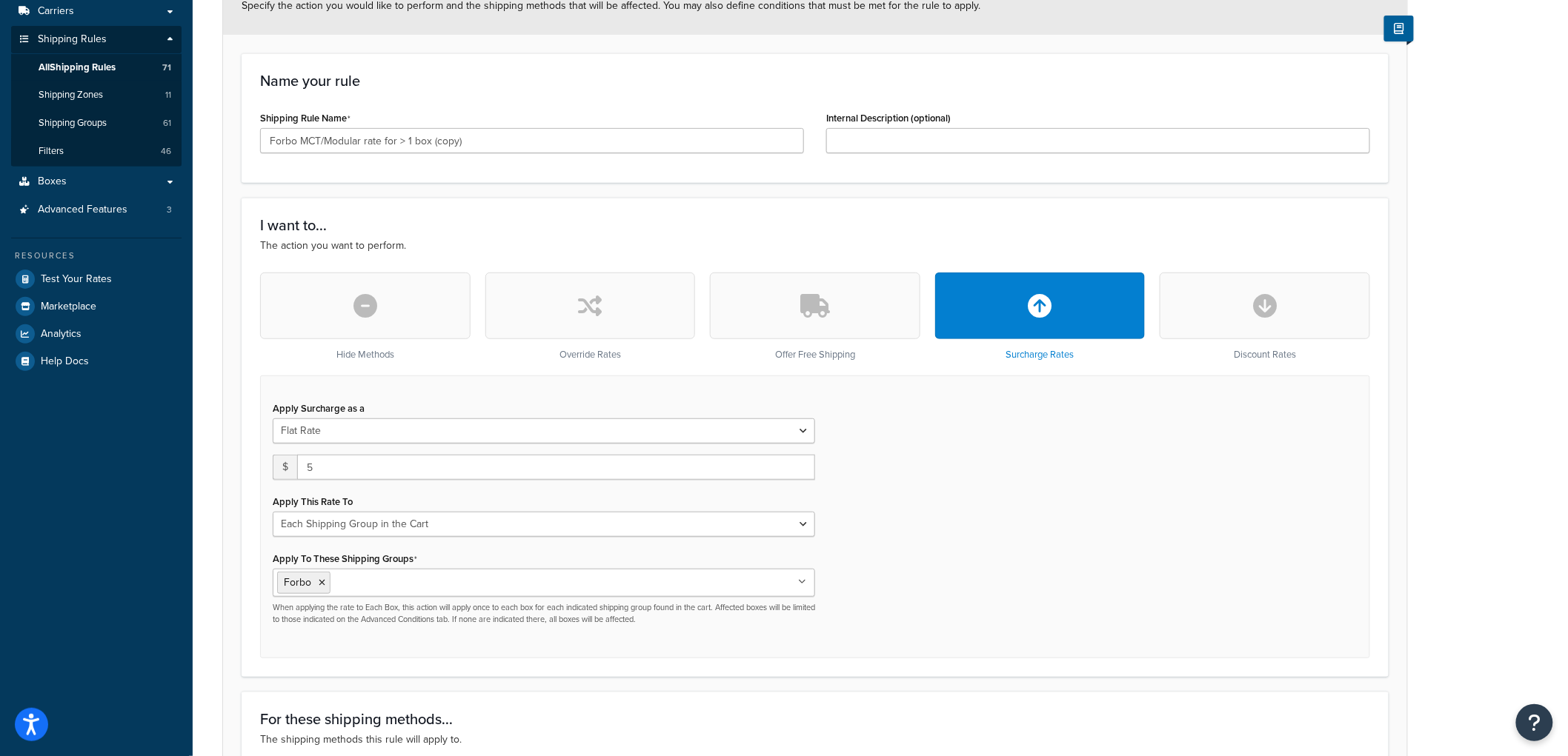
scroll to position [0, 0]
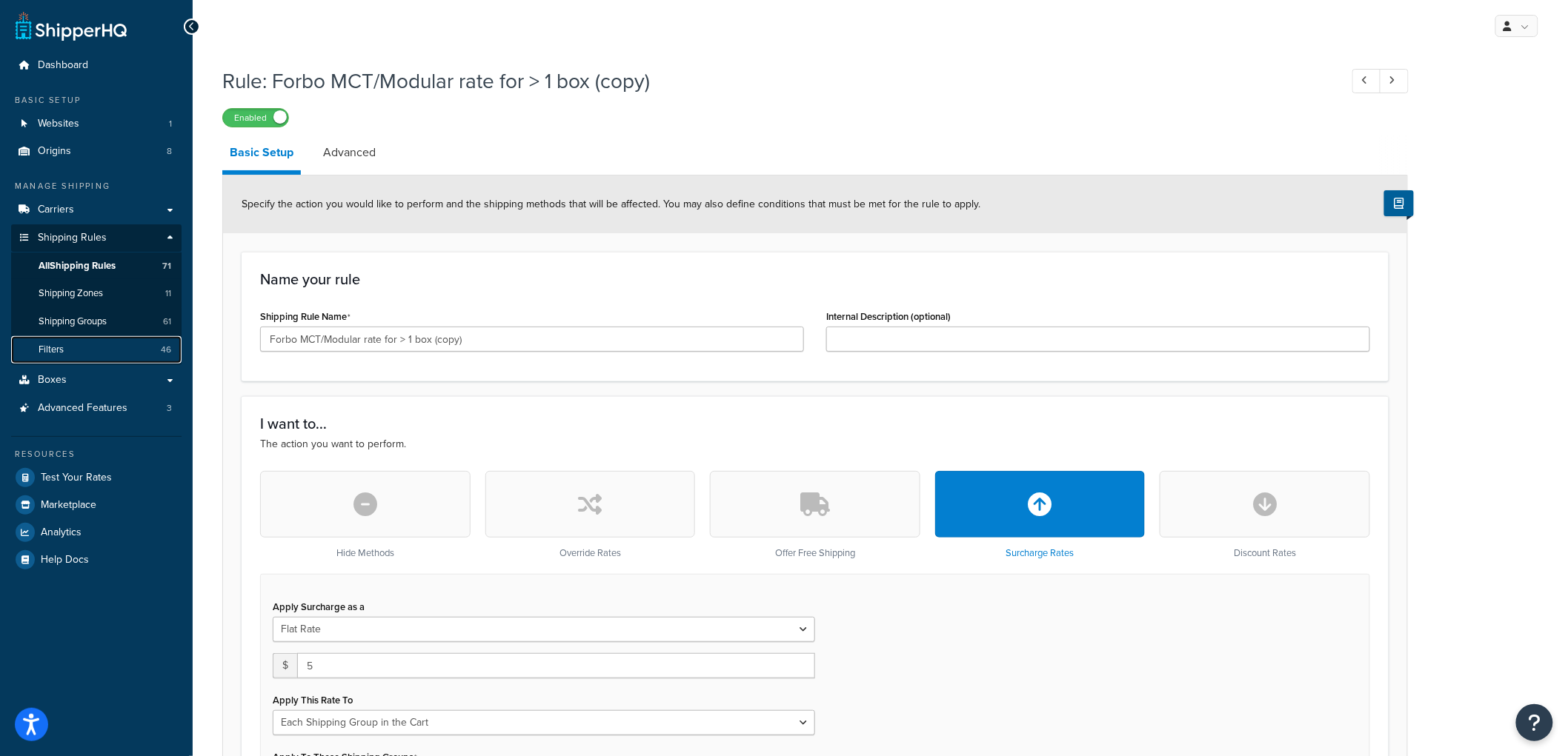
click at [127, 337] on link "Filters 46" at bounding box center [96, 350] width 171 height 27
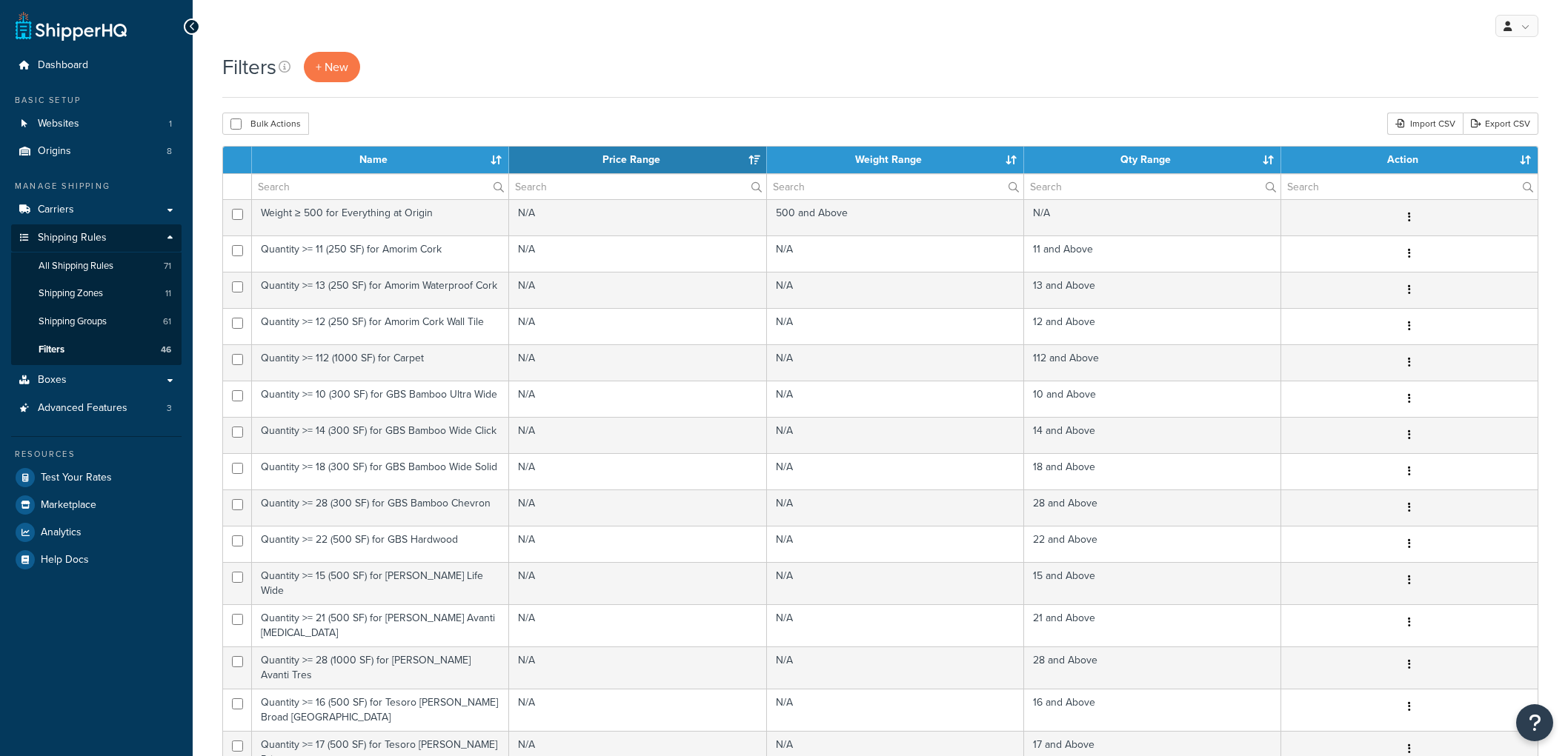
select select "15"
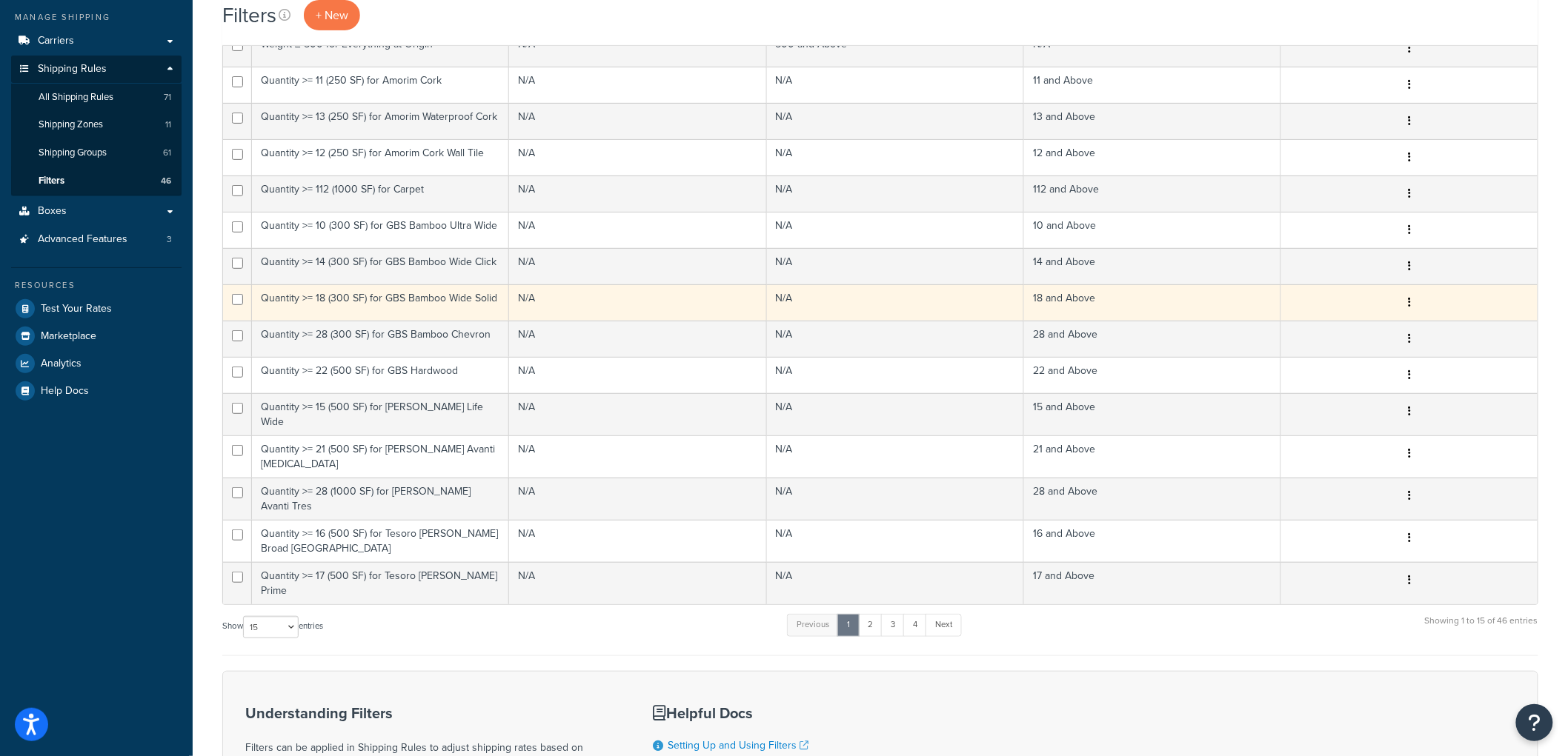
scroll to position [350, 0]
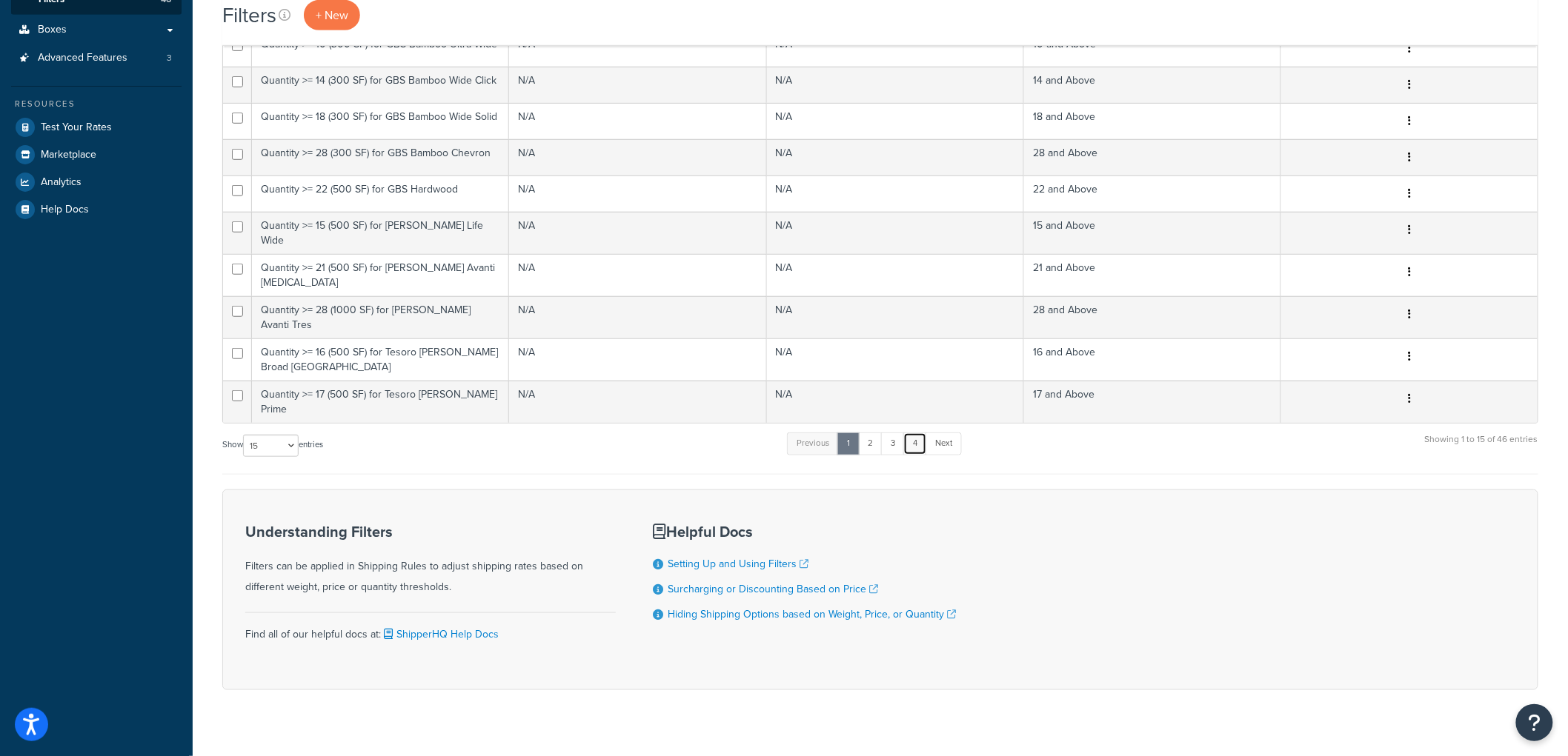
click at [922, 433] on link "4" at bounding box center [915, 444] width 24 height 22
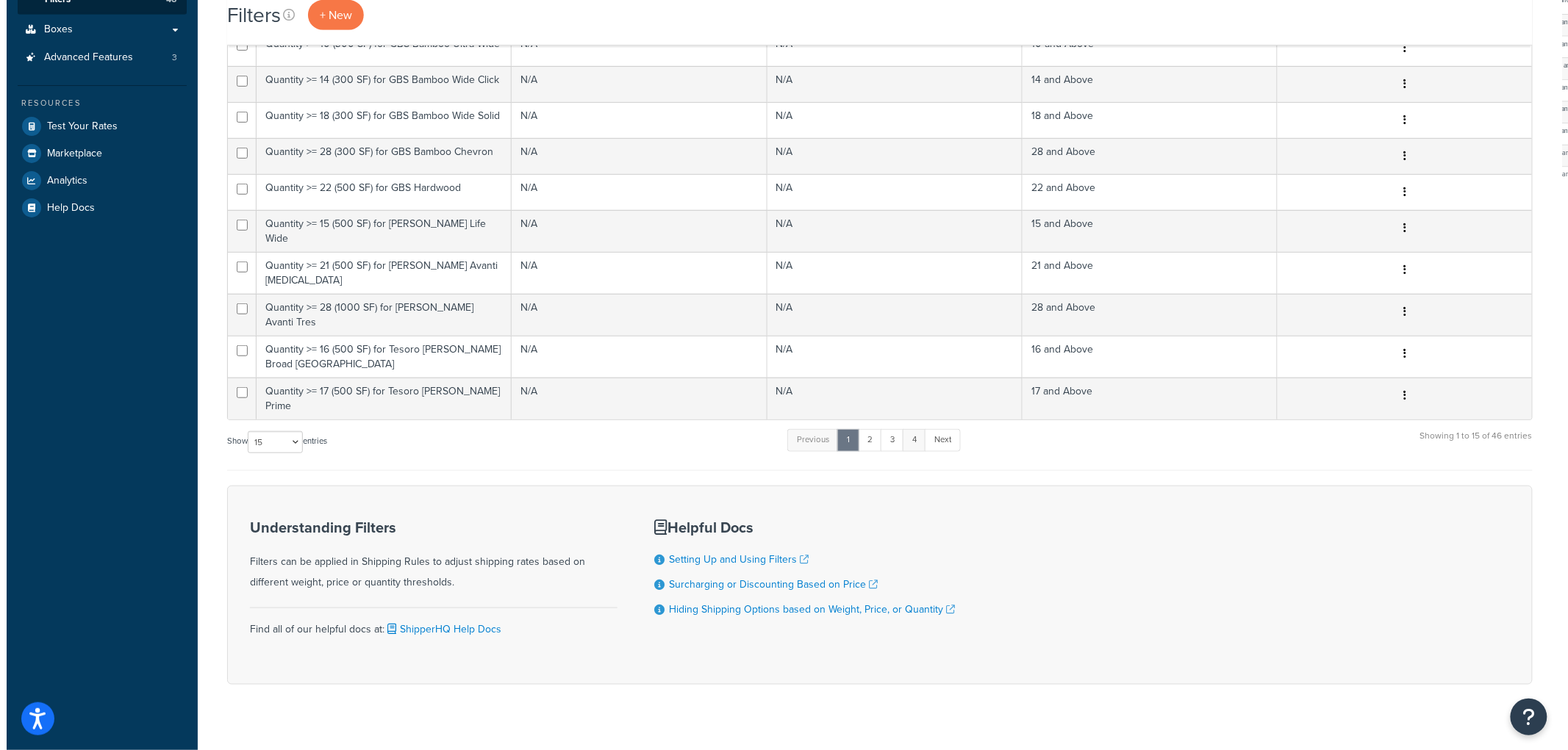
scroll to position [0, 0]
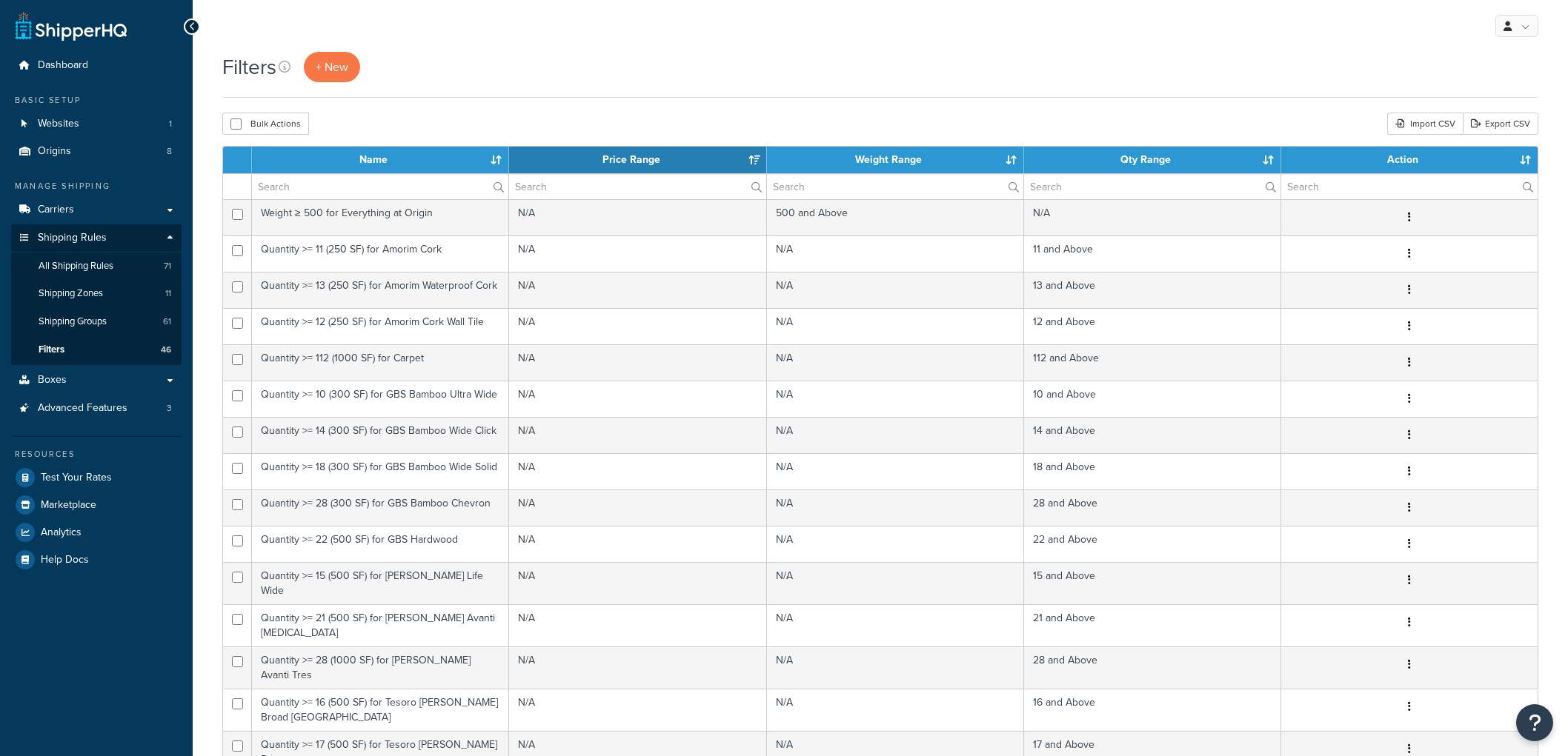
select select "15"
click at [338, 74] on span "+ New" at bounding box center [332, 66] width 33 height 17
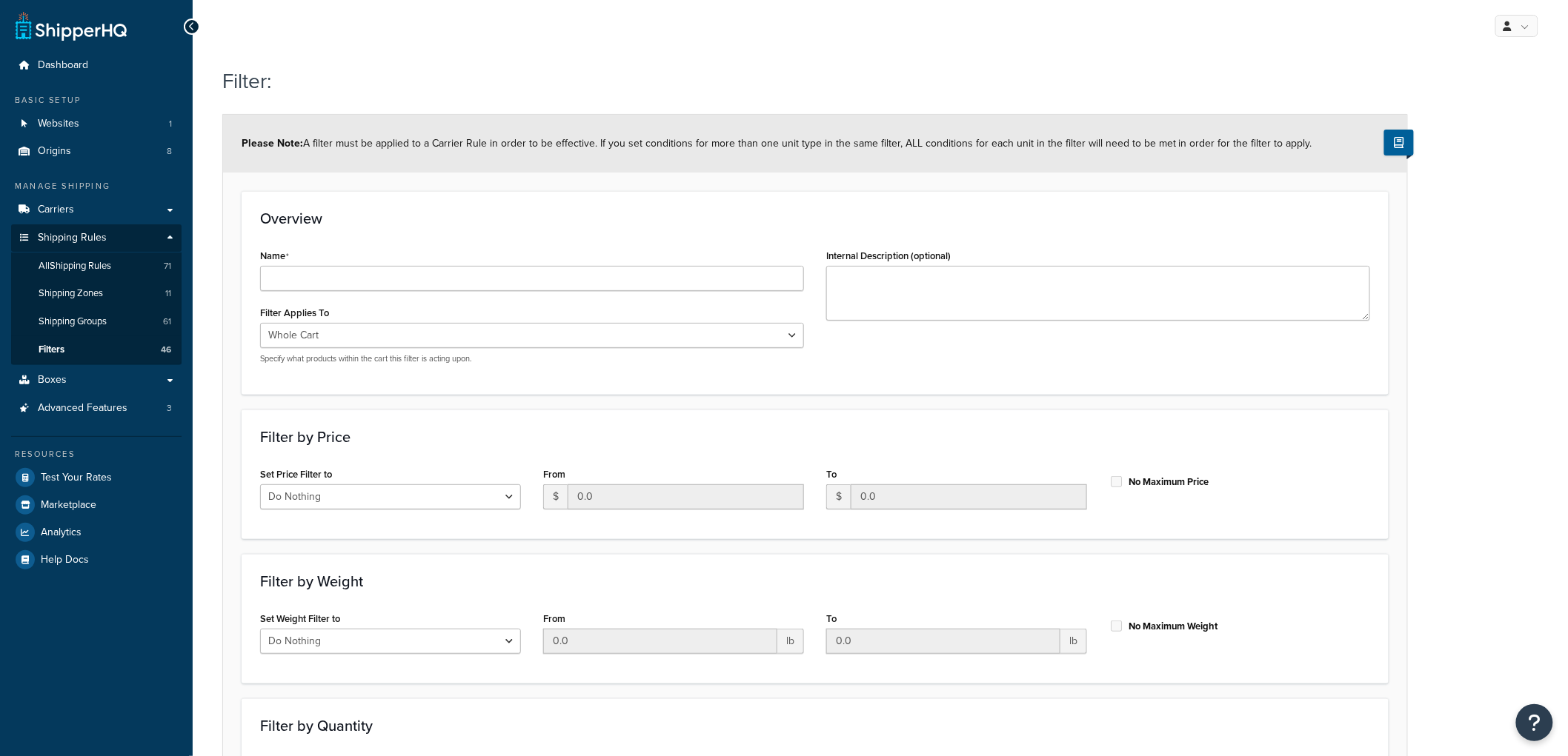
click at [469, 261] on div "Name" at bounding box center [532, 268] width 544 height 46
click at [460, 272] on input "Name" at bounding box center [532, 279] width 544 height 25
type input "Price 0 - 50 for Forbo"
click at [501, 247] on div "Name Price 0 - 50 for Forbo" at bounding box center [532, 268] width 544 height 46
click at [446, 327] on select "Whole Cart Everything in Shipping Group Everything at Origin Each Item within S…" at bounding box center [532, 336] width 544 height 25
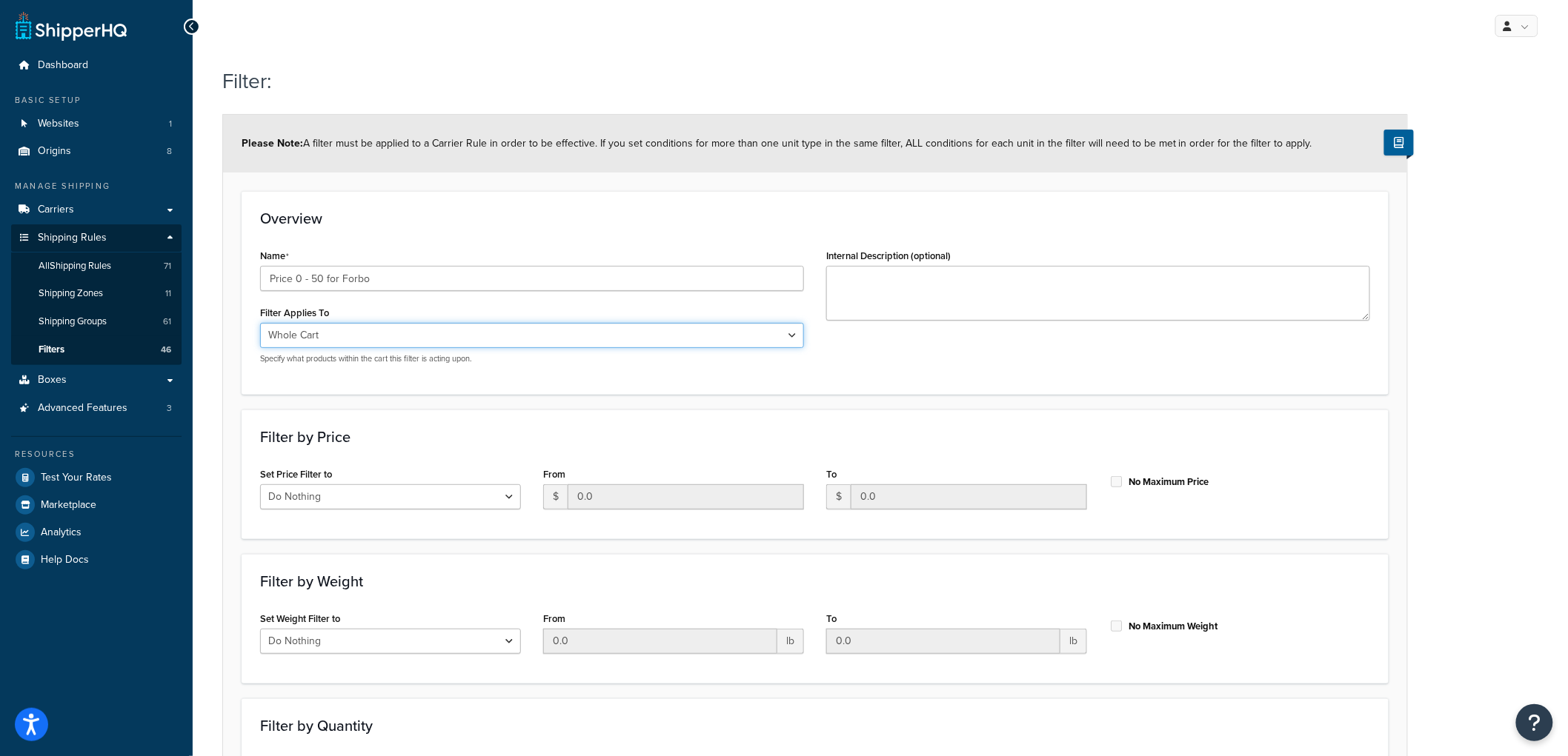
select select "SHIPPING_GROUP"
click at [261, 323] on select "Whole Cart Everything in Shipping Group Everything at Origin Each Item within S…" at bounding box center [532, 336] width 544 height 25
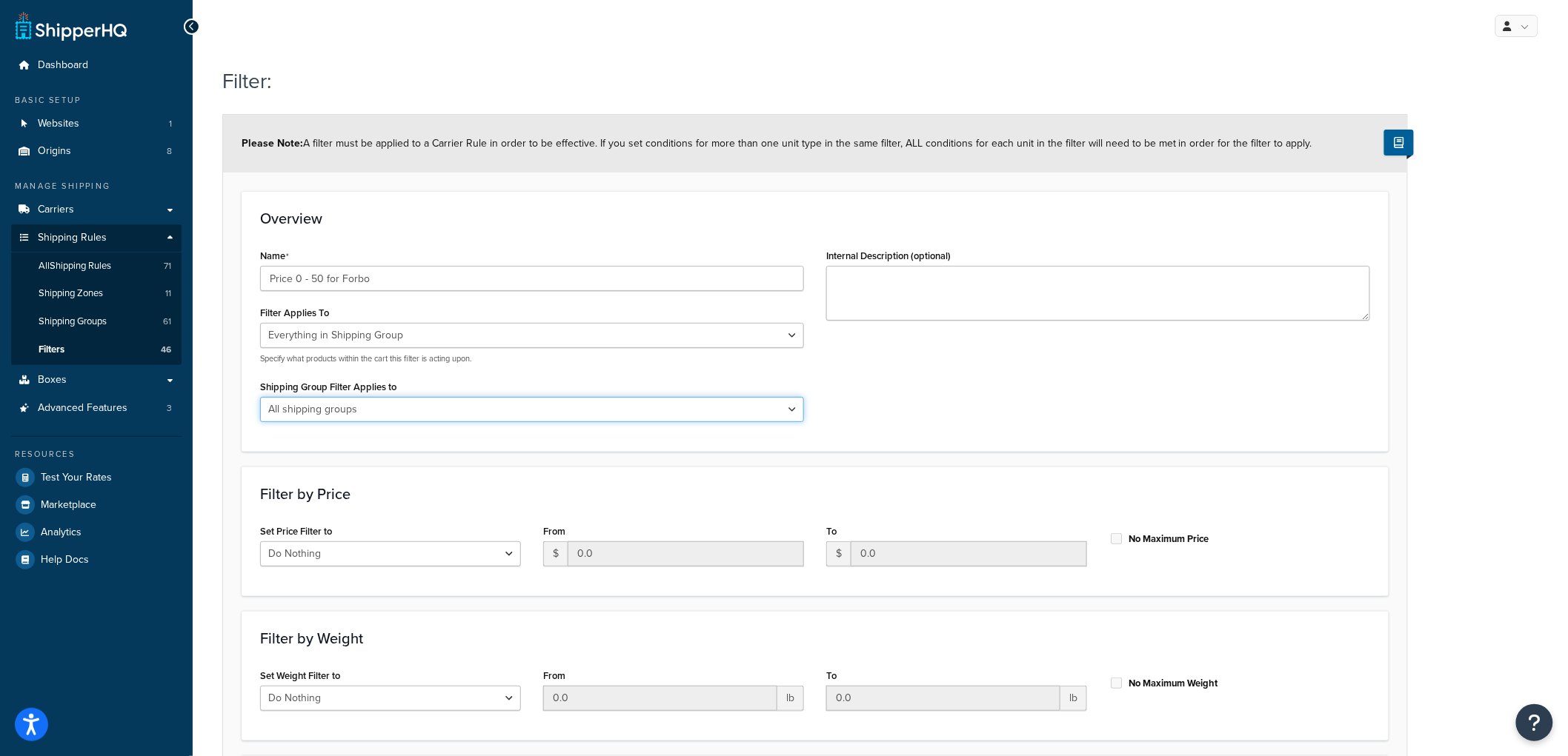
click at [398, 401] on select "All shipping groups Sample Individual Sample Box Parcel Freight Always Free Shi…" at bounding box center [532, 410] width 544 height 25
click at [372, 413] on select "All shipping groups Sample Individual Sample Box Parcel Freight Always Free Shi…" at bounding box center [532, 410] width 544 height 25
click at [372, 409] on select "All shipping groups Sample Individual Sample Box Parcel Freight Always Free Shi…" at bounding box center [532, 410] width 544 height 25
click at [940, 393] on div "Name Price 0 - 50 for Forbo Filter Applies To Whole Cart Everything in Shipping…" at bounding box center [814, 339] width 1132 height 188
click at [604, 344] on select "Whole Cart Everything in Shipping Group Everything at Origin Each Item within S…" at bounding box center [532, 336] width 544 height 25
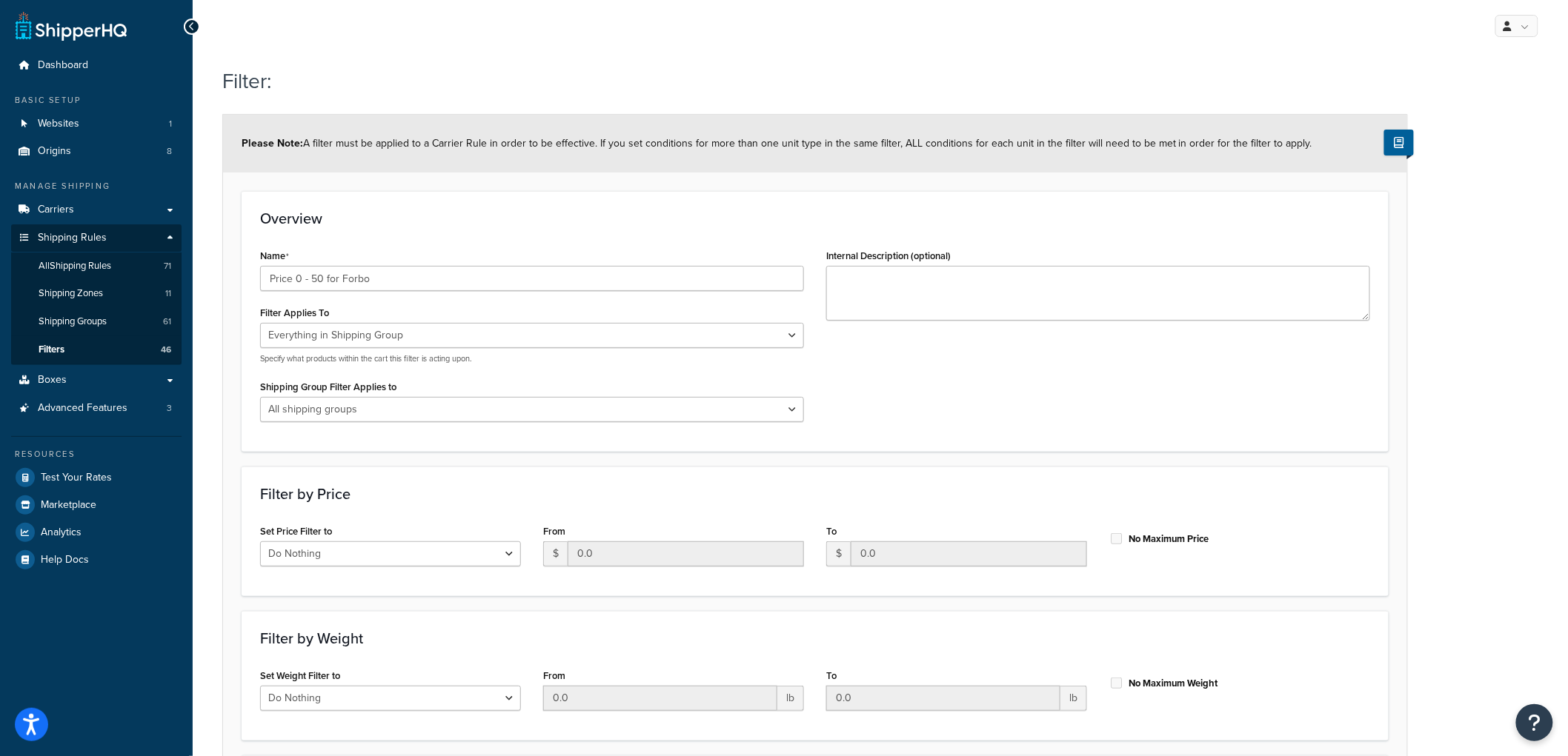
click at [1033, 381] on div "Name Price 0 - 50 for Forbo Filter Applies To Whole Cart Everything in Shipping…" at bounding box center [814, 339] width 1132 height 188
click at [743, 410] on select "All shipping groups Sample Individual Sample Box Parcel Freight Always Free Shi…" at bounding box center [532, 410] width 544 height 25
select select "301438"
click at [261, 398] on select "All shipping groups Sample Individual Sample Box Parcel Freight Always Free Shi…" at bounding box center [532, 410] width 544 height 25
click at [1150, 409] on div "Name Price 0 - 50 for Forbo Filter Applies To Whole Cart Everything in Shipping…" at bounding box center [814, 339] width 1132 height 188
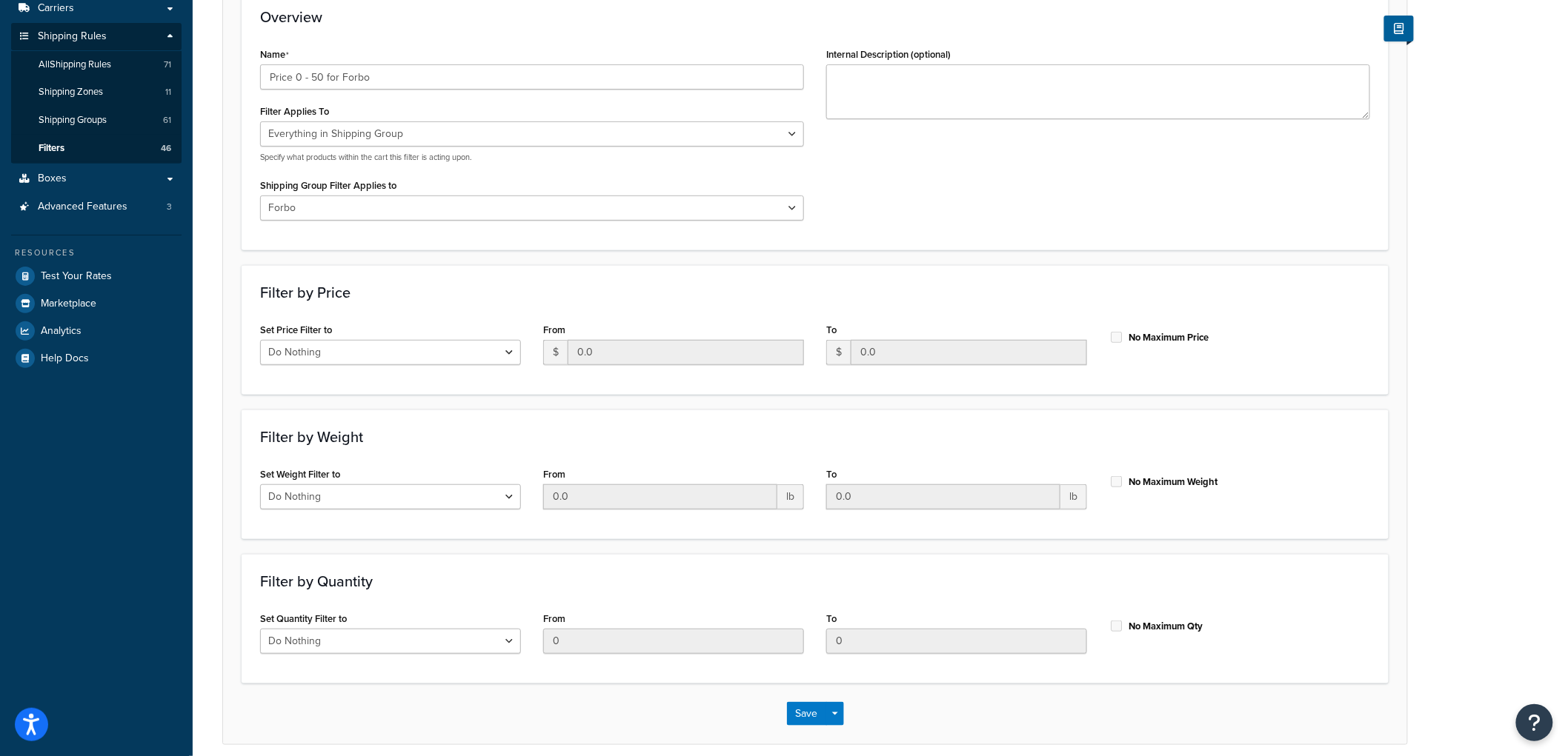
scroll to position [264, 0]
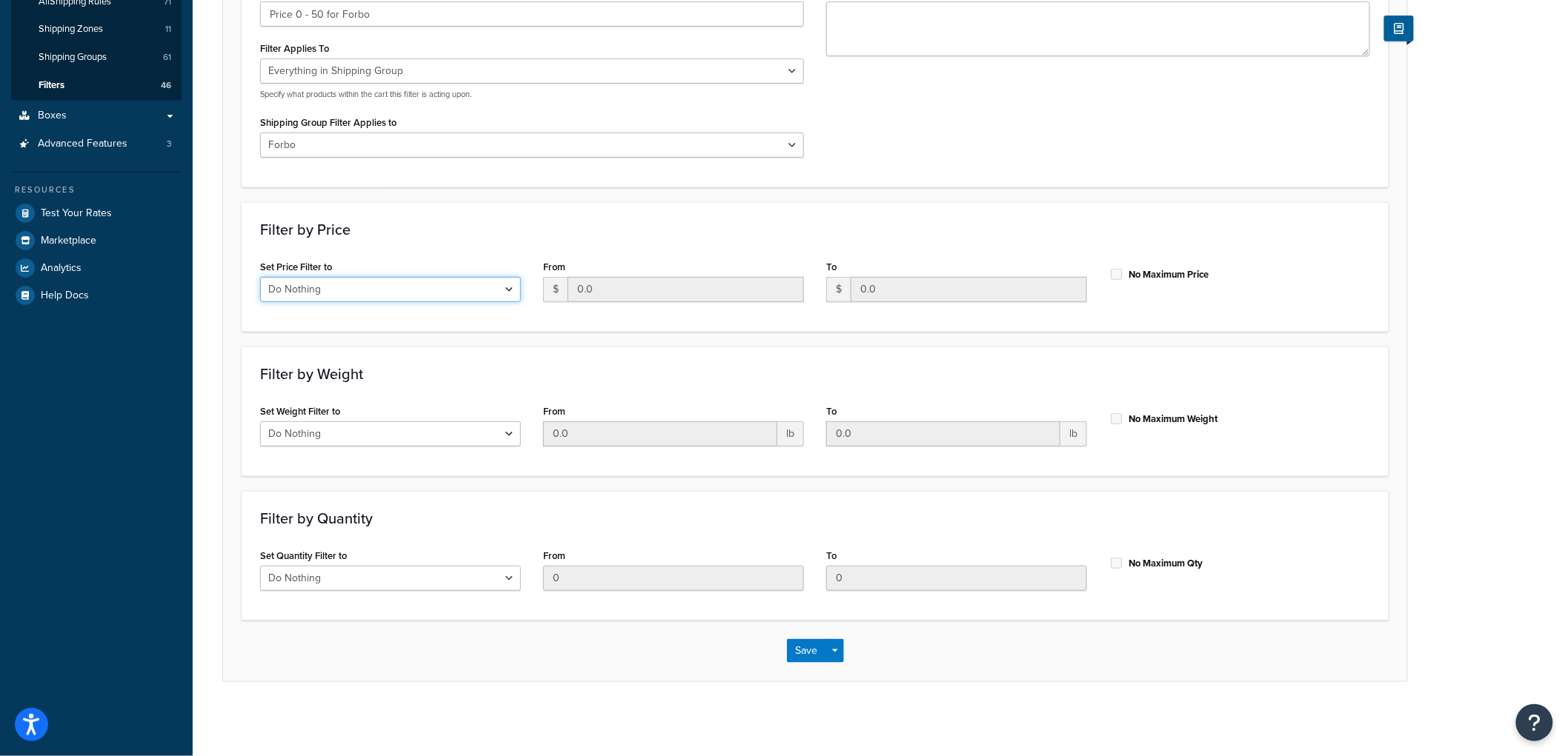
click at [515, 285] on select "Do Nothing Apply to a Range" at bounding box center [390, 290] width 261 height 25
select select "range"
click at [261, 277] on select "Do Nothing Apply to a Range" at bounding box center [390, 290] width 261 height 25
drag, startPoint x: 886, startPoint y: 289, endPoint x: 814, endPoint y: 286, distance: 72.1
click at [814, 286] on div "Set Price Filter to Do Nothing Apply to a Range From $ 0.0 To $ 0.0 No Maximum …" at bounding box center [814, 284] width 1132 height 57
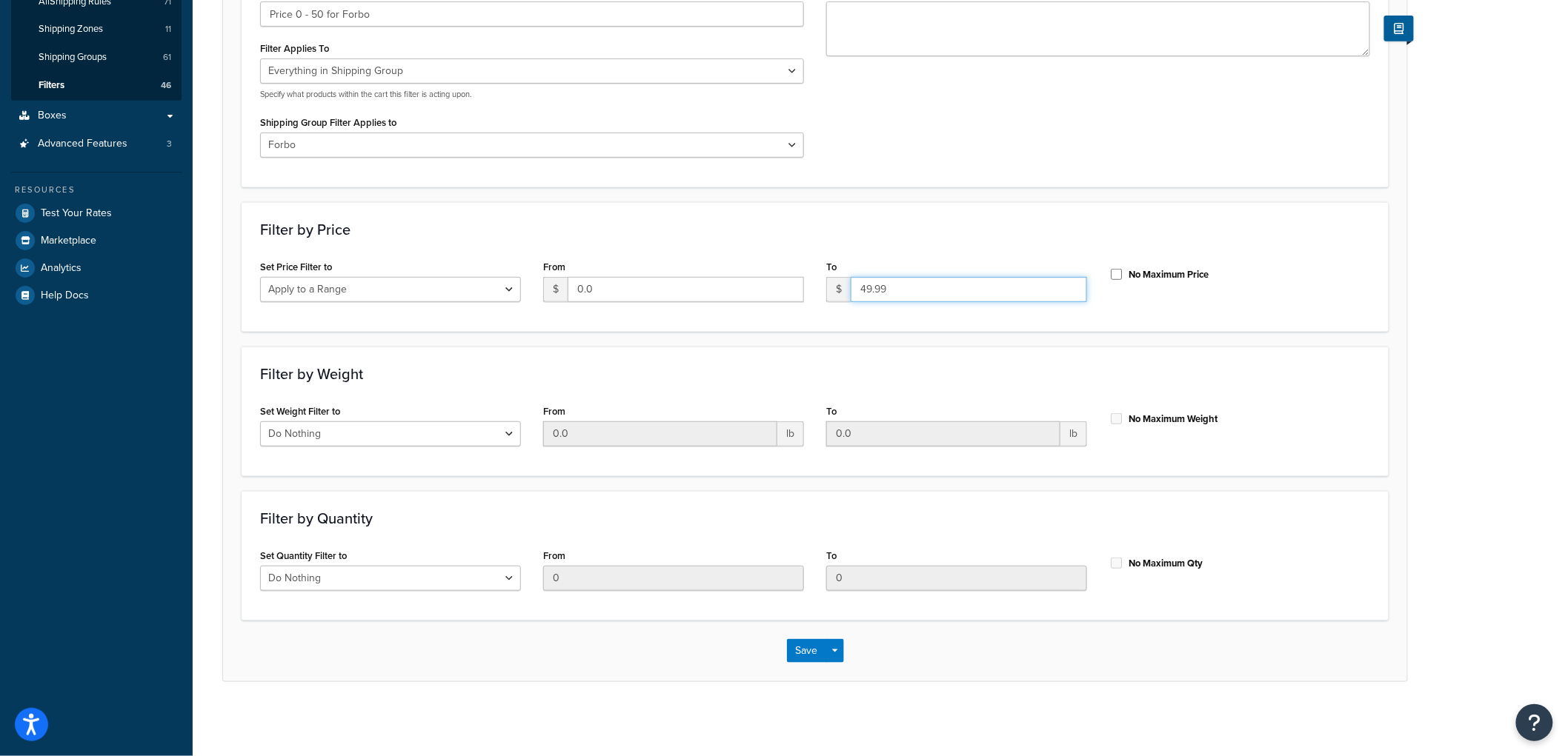
type input "49.99"
click at [915, 191] on form "Please Note: A filter must be applied to a Carrier Rule in order to be effectiv…" at bounding box center [815, 265] width 1184 height 830
click at [798, 648] on button "Save" at bounding box center [807, 651] width 40 height 24
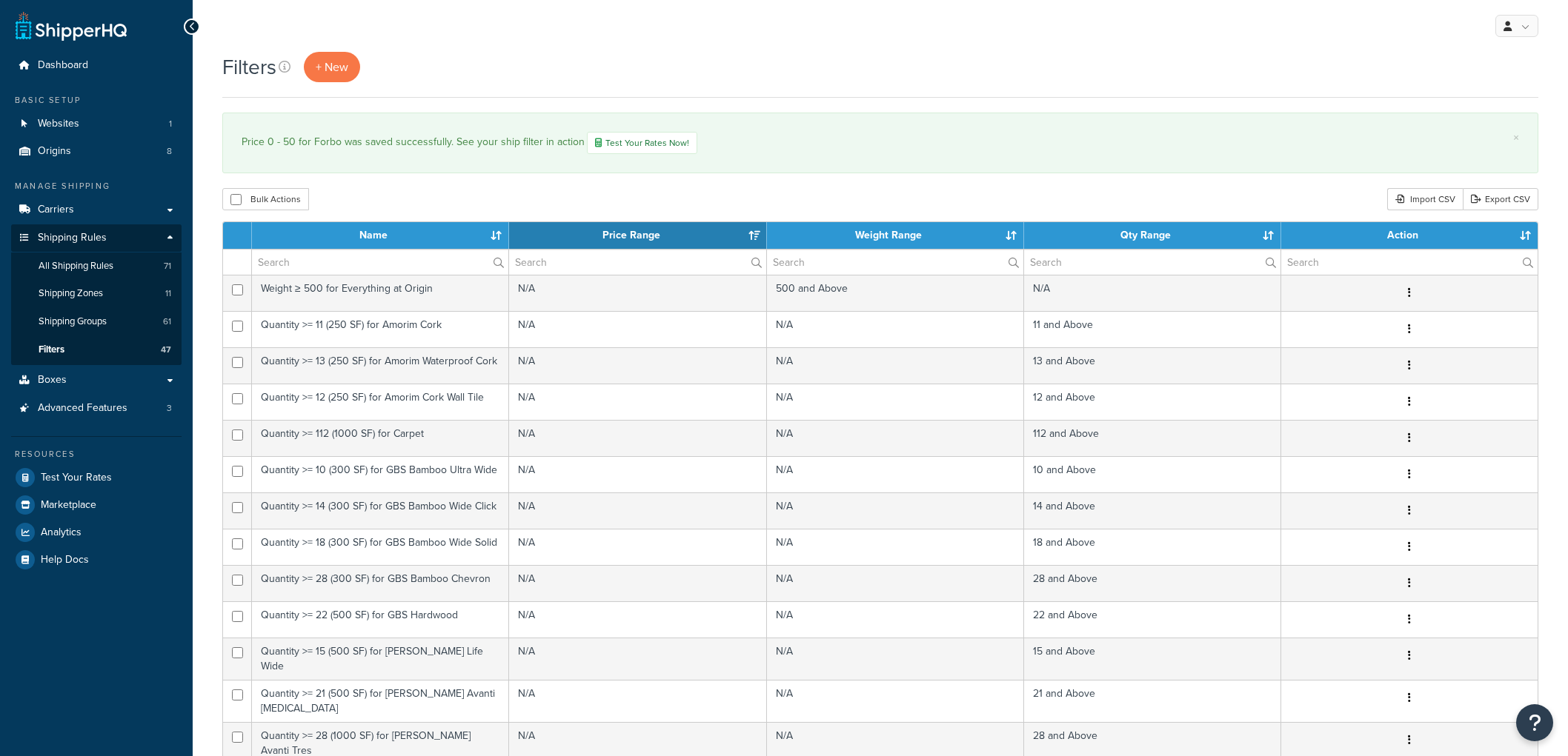
select select "15"
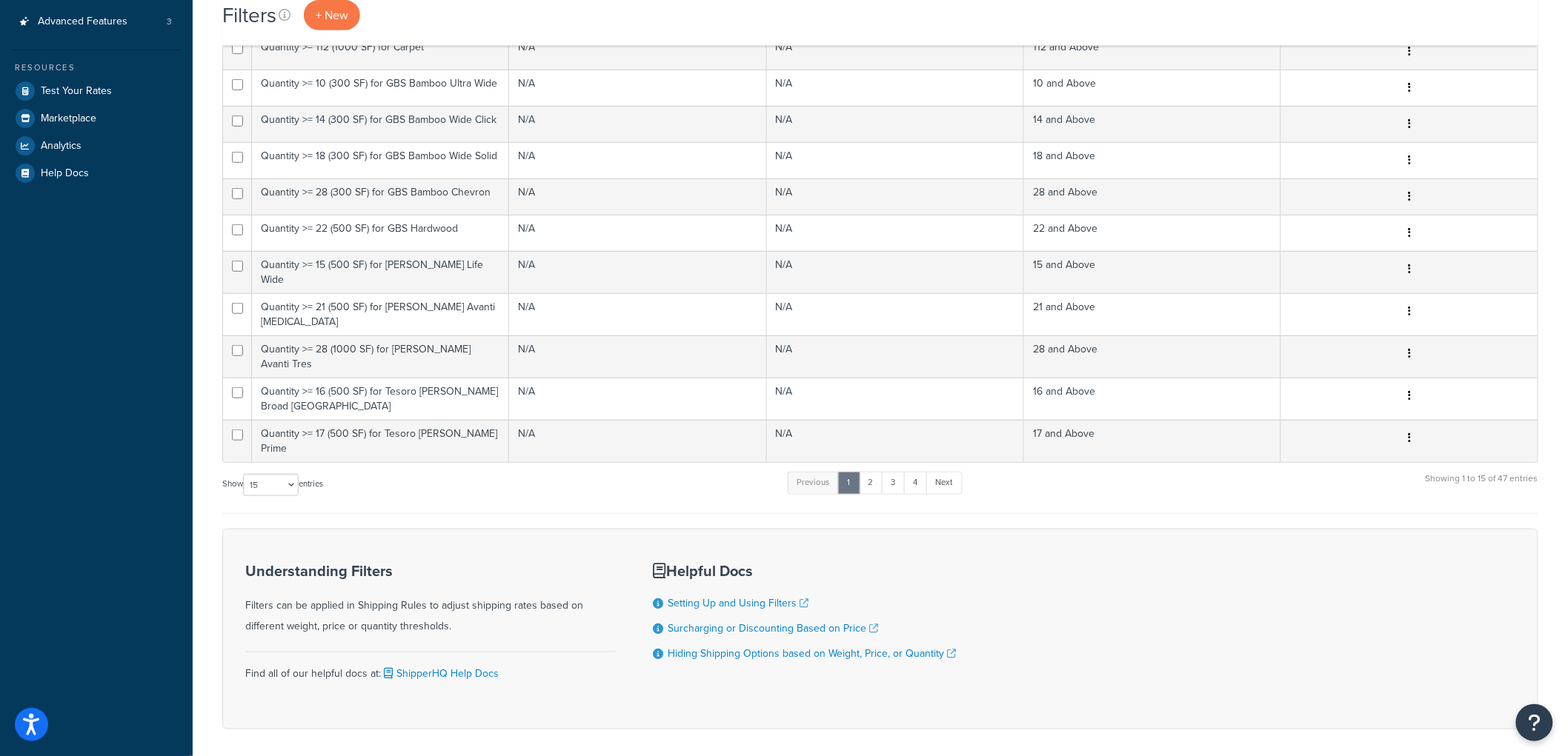
scroll to position [426, 0]
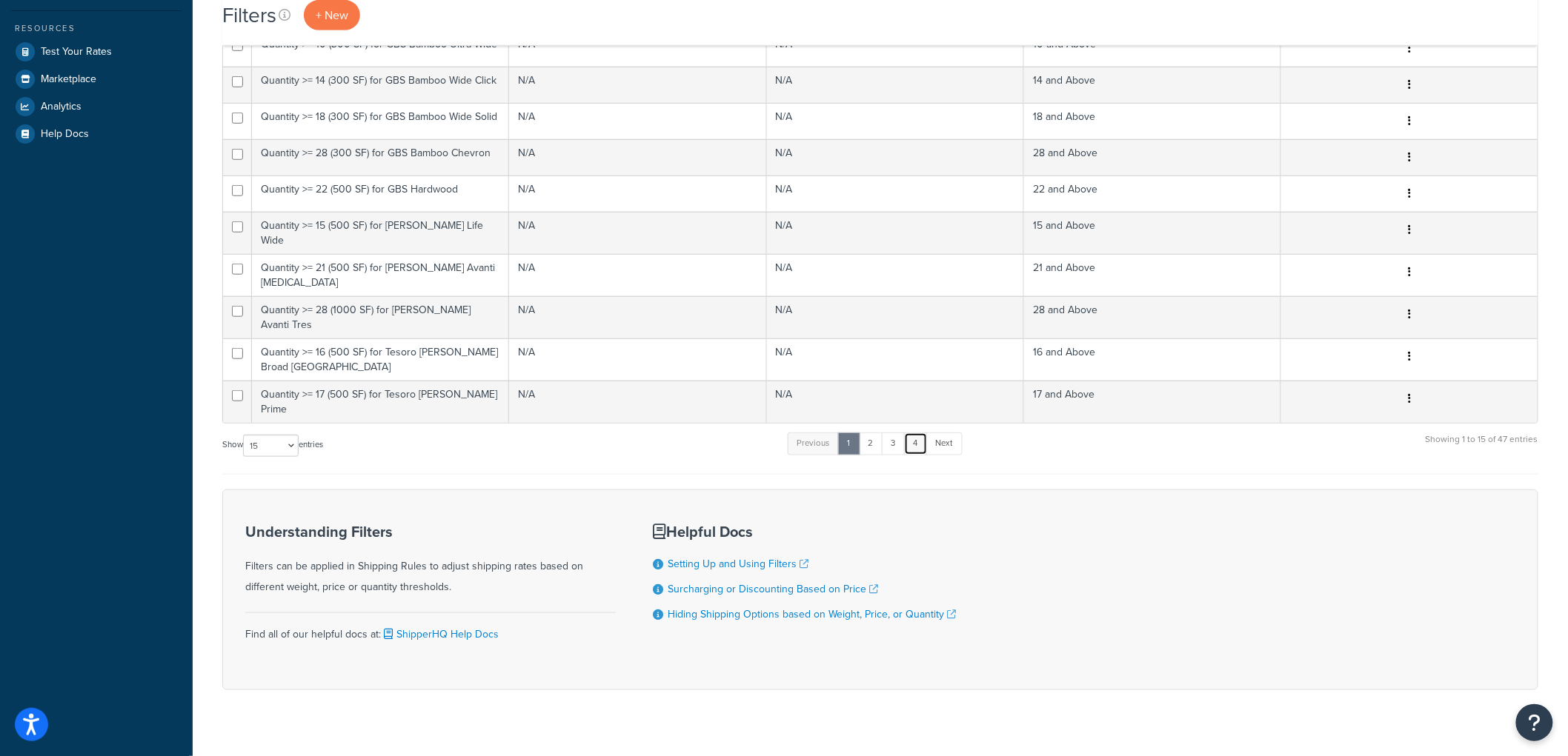
click at [912, 433] on link "4" at bounding box center [916, 444] width 24 height 22
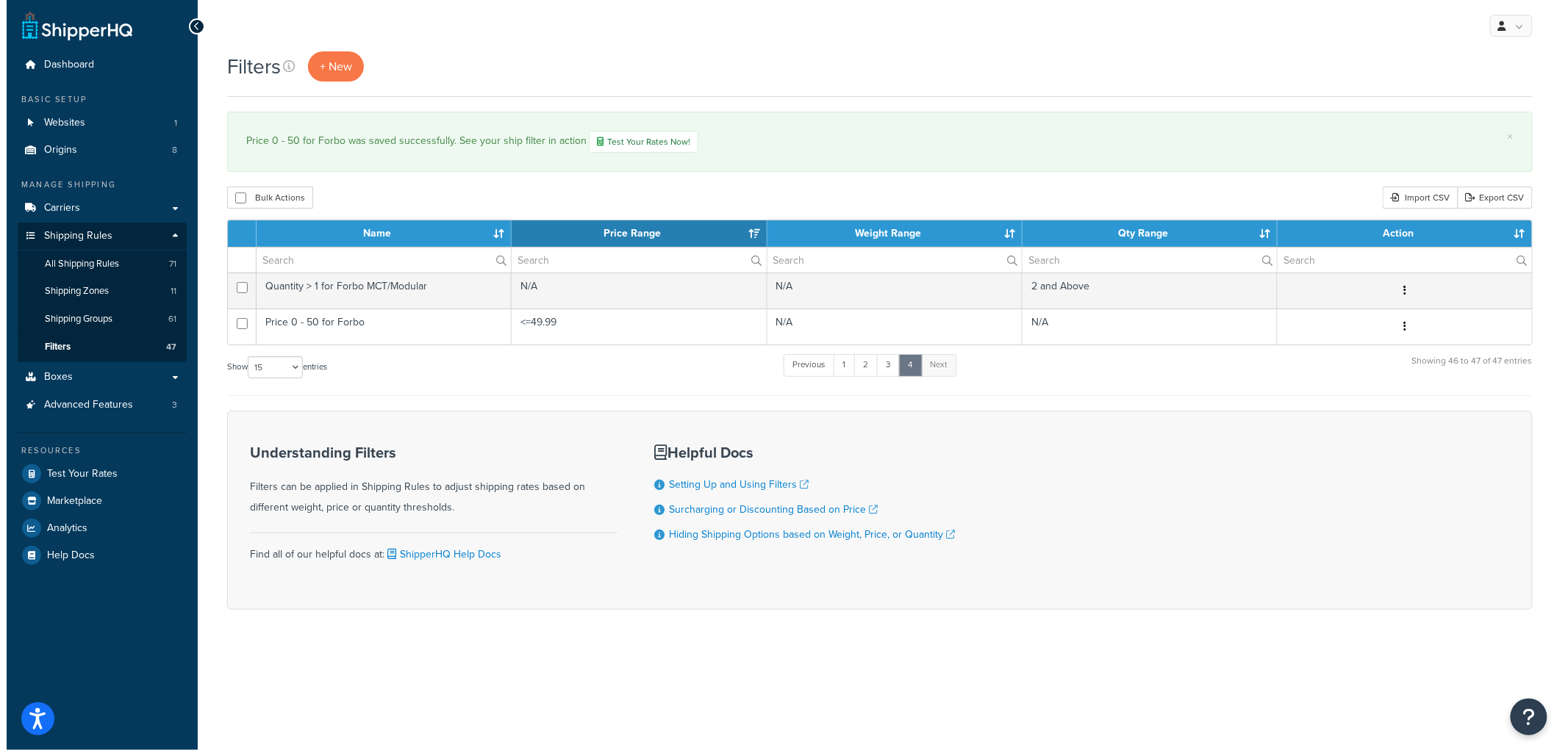
scroll to position [0, 0]
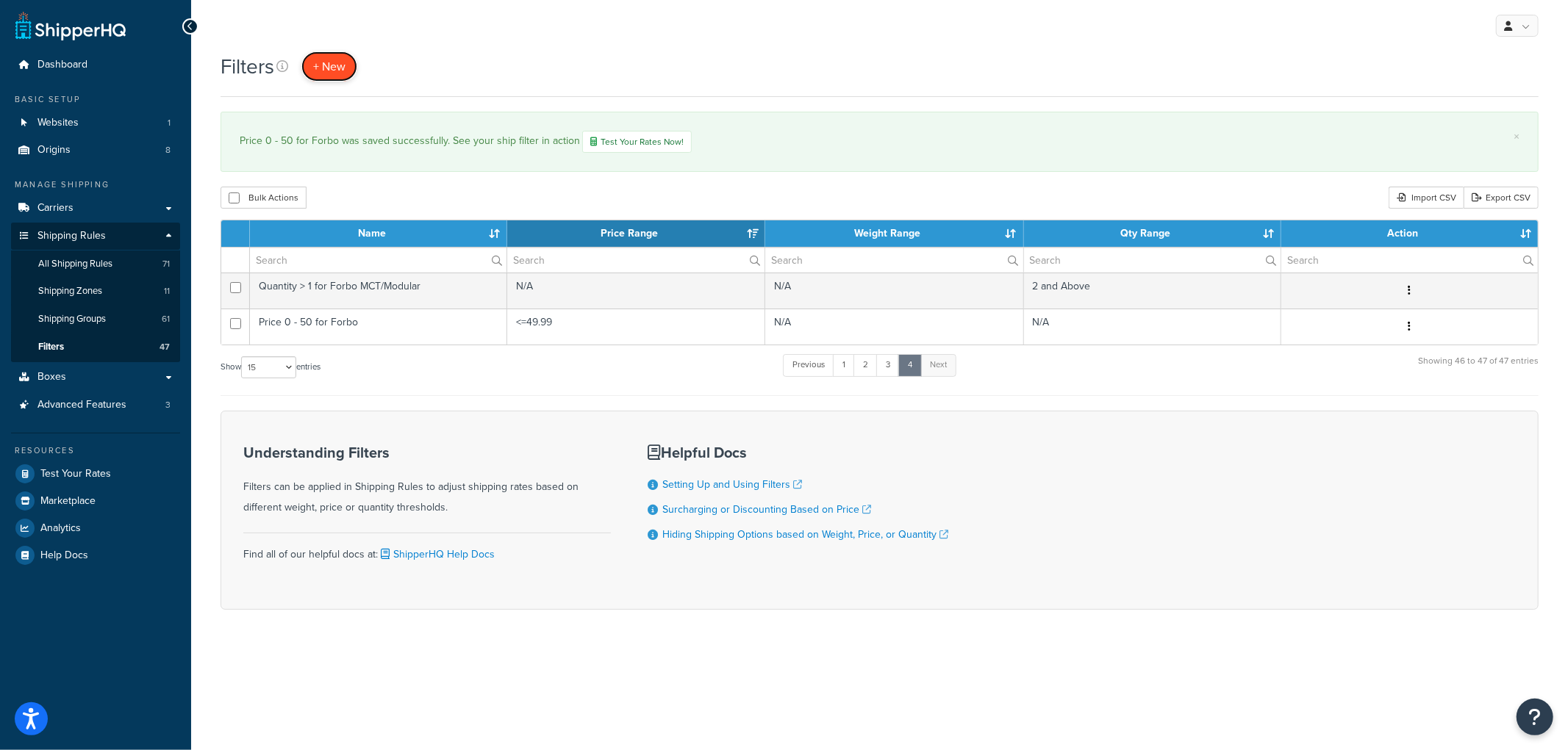
click at [349, 74] on link "+ New" at bounding box center [330, 66] width 56 height 30
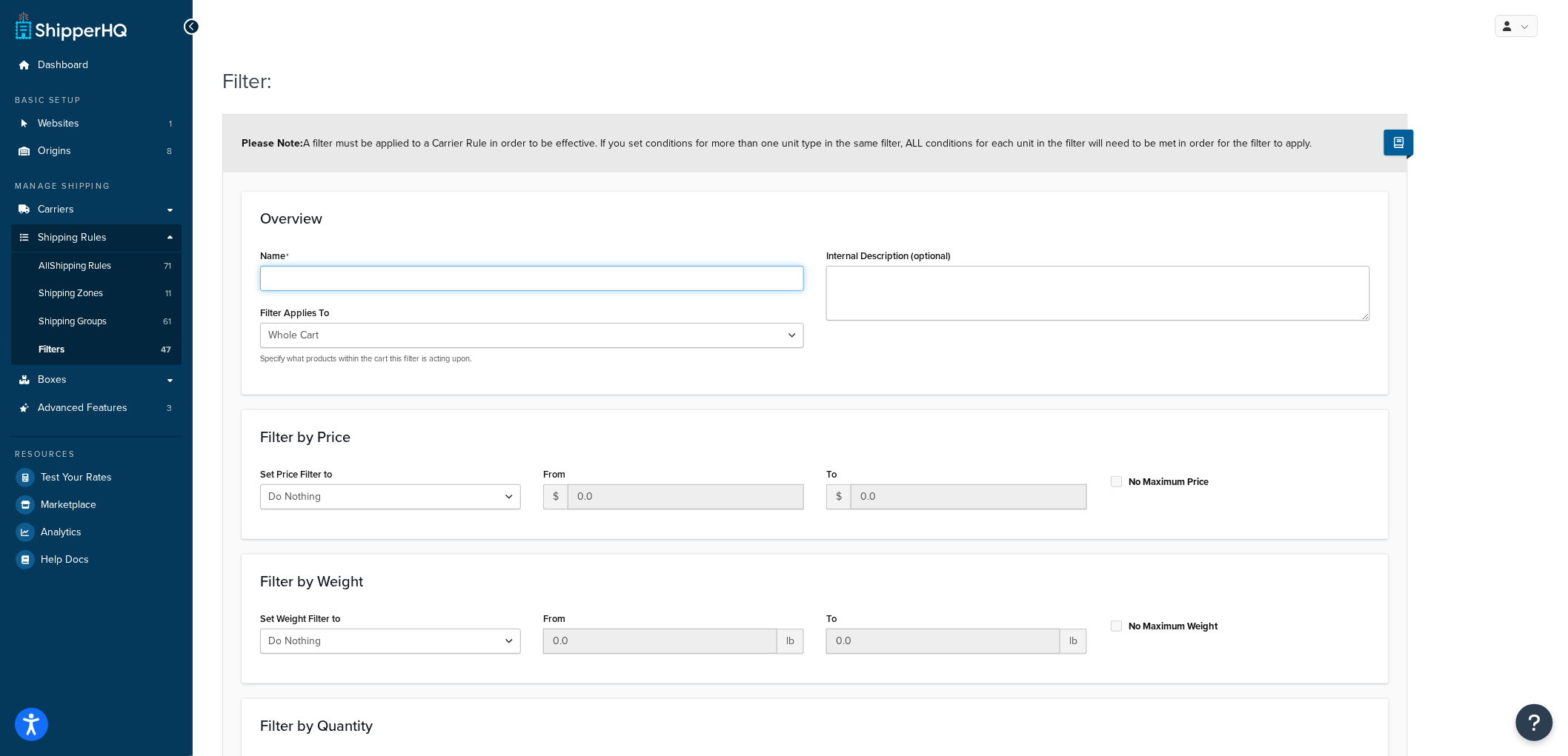
click at [337, 272] on input "Name" at bounding box center [532, 279] width 544 height 25
click at [467, 275] on input "Price" at bounding box center [532, 279] width 544 height 25
type input "Price 50 - 100 for Forbo"
click at [505, 175] on form "Please Note: A filter must be applied to a Carrier Rule in order to be effectiv…" at bounding box center [815, 502] width 1184 height 773
drag, startPoint x: 423, startPoint y: 345, endPoint x: 415, endPoint y: 345, distance: 8.0
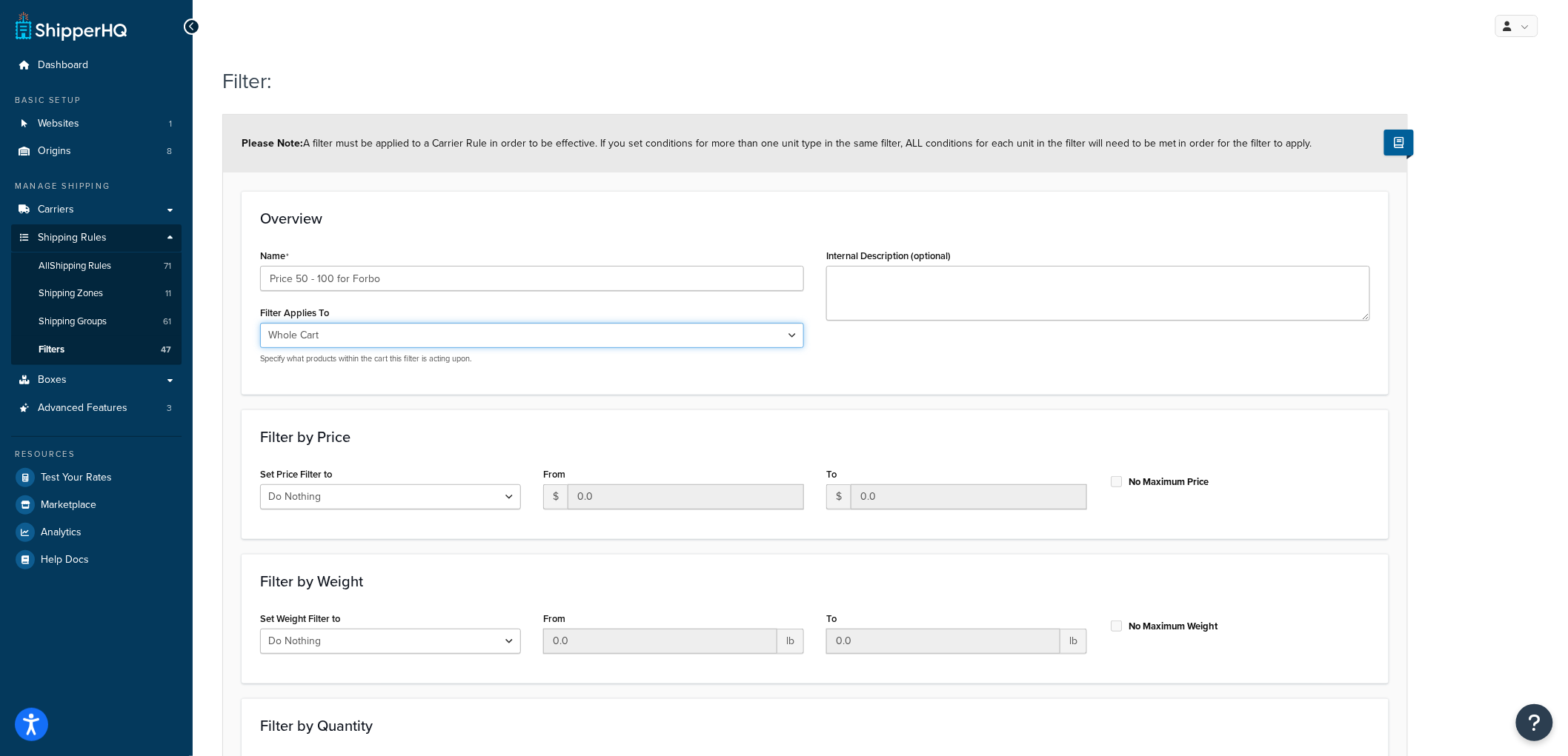
click at [423, 345] on select "Whole Cart Everything in Shipping Group Everything at Origin Each Item within S…" at bounding box center [532, 336] width 544 height 25
select select "SHIPPING_GROUP"
click at [261, 323] on select "Whole Cart Everything in Shipping Group Everything at Origin Each Item within S…" at bounding box center [532, 336] width 544 height 25
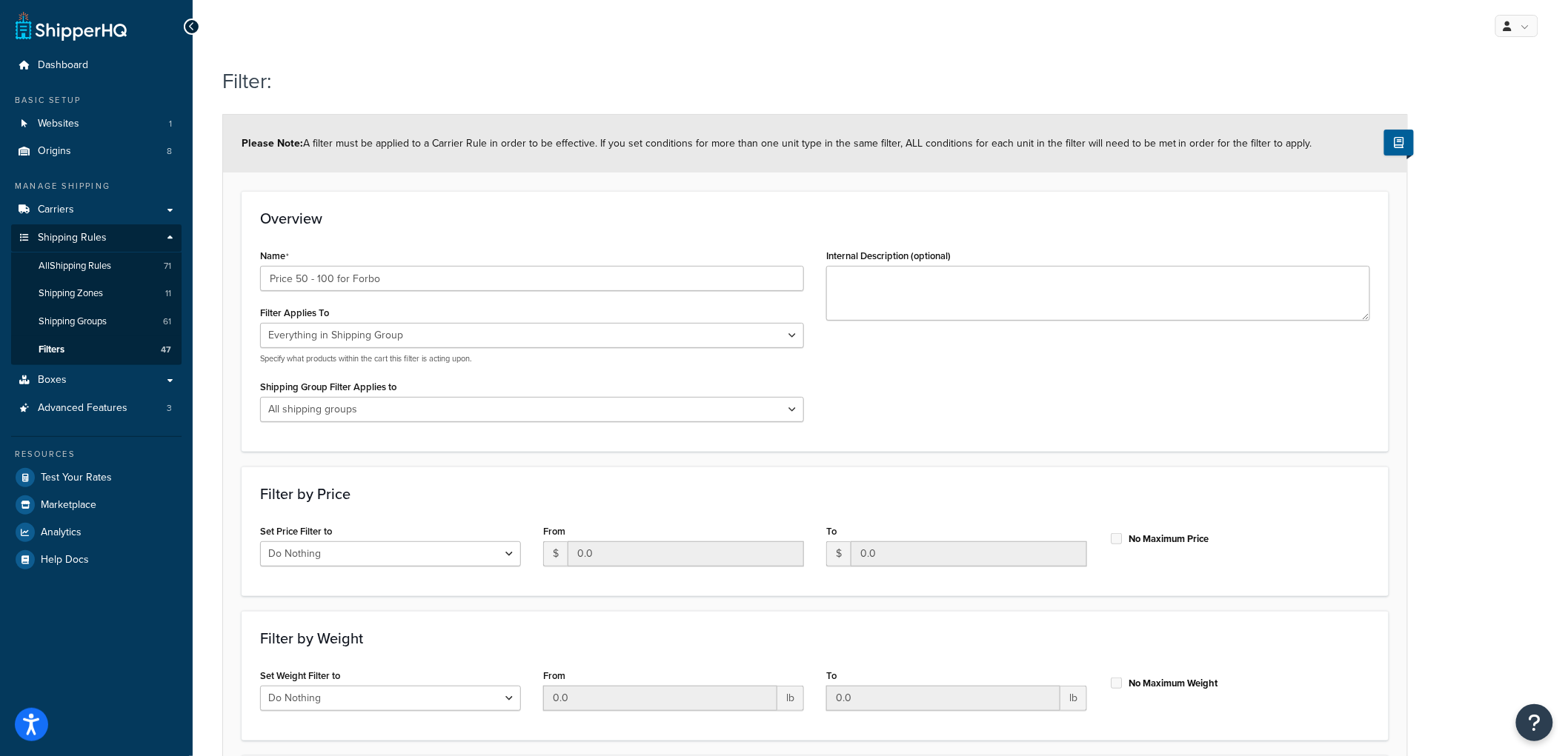
click at [382, 393] on label "Shipping Group Filter Applies to" at bounding box center [329, 387] width 136 height 11
click at [382, 398] on select "All shipping groups Sample Individual Sample Box Parcel Freight Always Free Shi…" at bounding box center [532, 410] width 544 height 25
click at [367, 416] on select "All shipping groups Sample Individual Sample Box Parcel Freight Always Free Shi…" at bounding box center [532, 410] width 544 height 25
select select "301438"
click at [261, 398] on select "All shipping groups Sample Individual Sample Box Parcel Freight Always Free Shi…" at bounding box center [532, 410] width 544 height 25
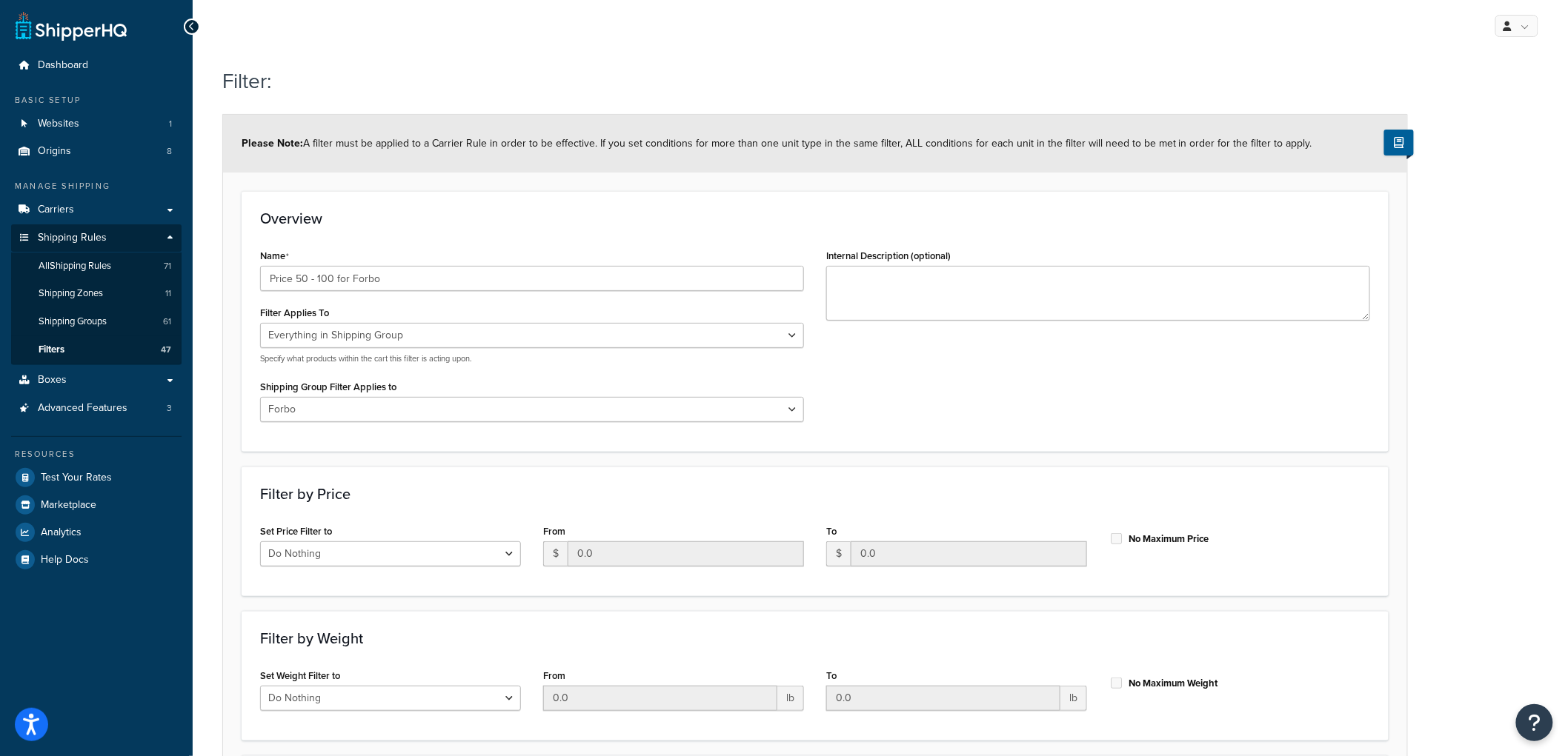
click at [993, 382] on div "Name Price 50 - 100 for Forbo Filter Applies To Whole Cart Everything in Shippi…" at bounding box center [814, 339] width 1132 height 188
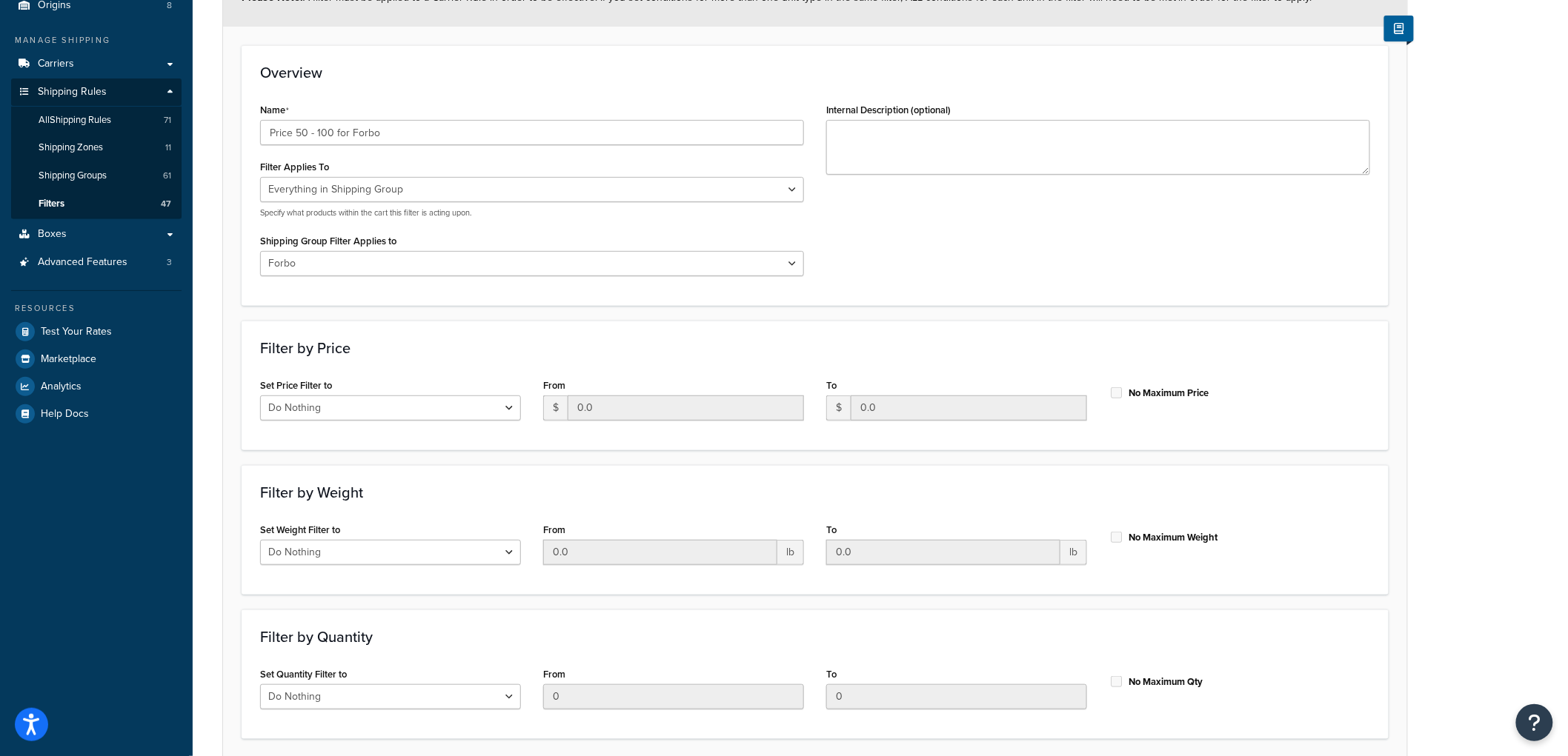
scroll to position [264, 0]
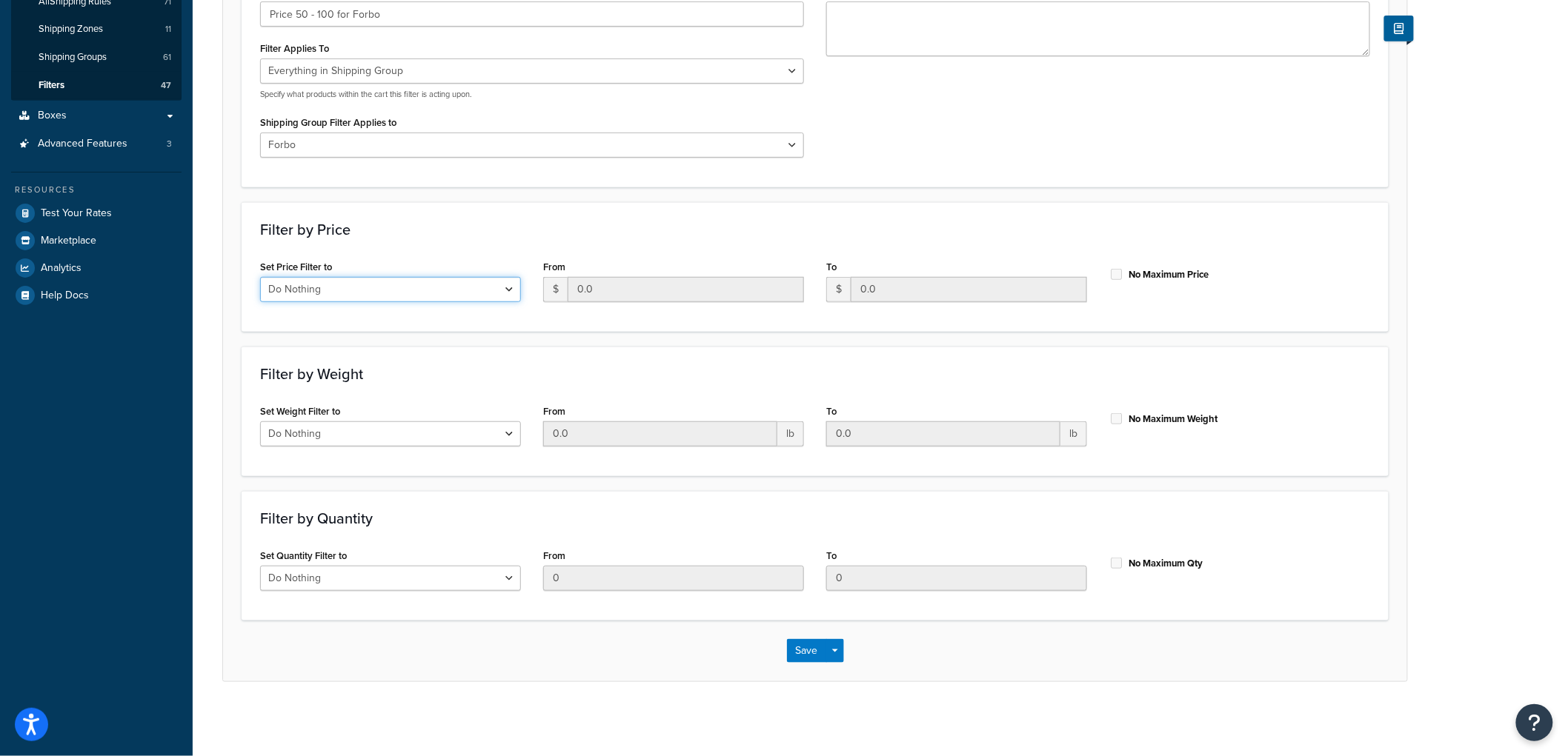
click at [388, 287] on select "Do Nothing Apply to a Range" at bounding box center [390, 290] width 261 height 25
select select "range"
click at [261, 277] on select "Do Nothing Apply to a Range" at bounding box center [390, 290] width 261 height 25
drag, startPoint x: 633, startPoint y: 288, endPoint x: 478, endPoint y: 280, distance: 155.2
click at [478, 280] on div "Set Price Filter to Do Nothing Apply to a Range From $ 0.0 To $ 0.0 No Maximum …" at bounding box center [814, 284] width 1132 height 57
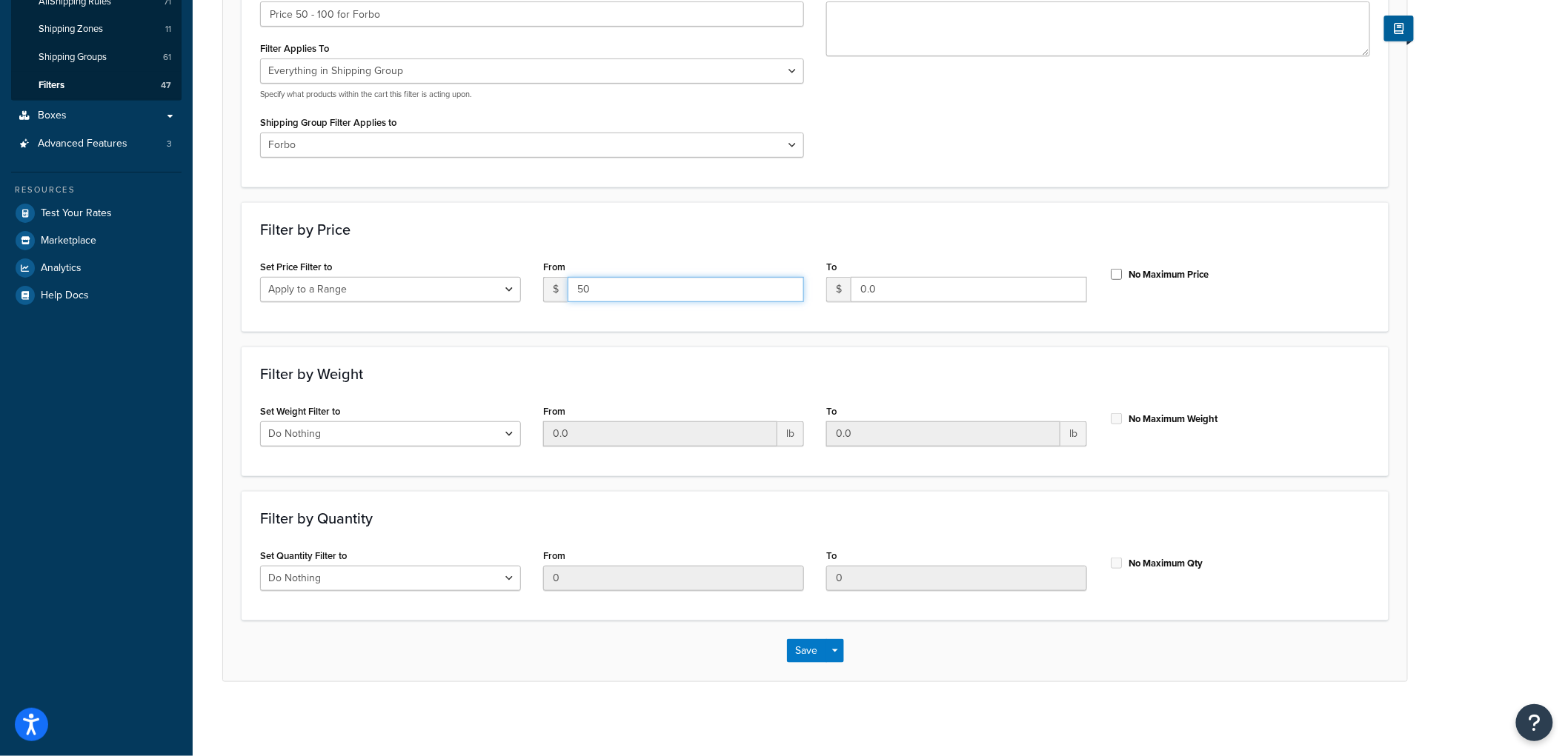
type input "50"
drag, startPoint x: 910, startPoint y: 287, endPoint x: 805, endPoint y: 272, distance: 106.1
click at [805, 272] on div "Set Price Filter to Do Nothing Apply to a Range From $ 50 To $ 0.0 No Maximum P…" at bounding box center [814, 284] width 1132 height 57
type input "99.99"
click at [954, 221] on h3 "Filter by Price" at bounding box center [815, 230] width 1110 height 16
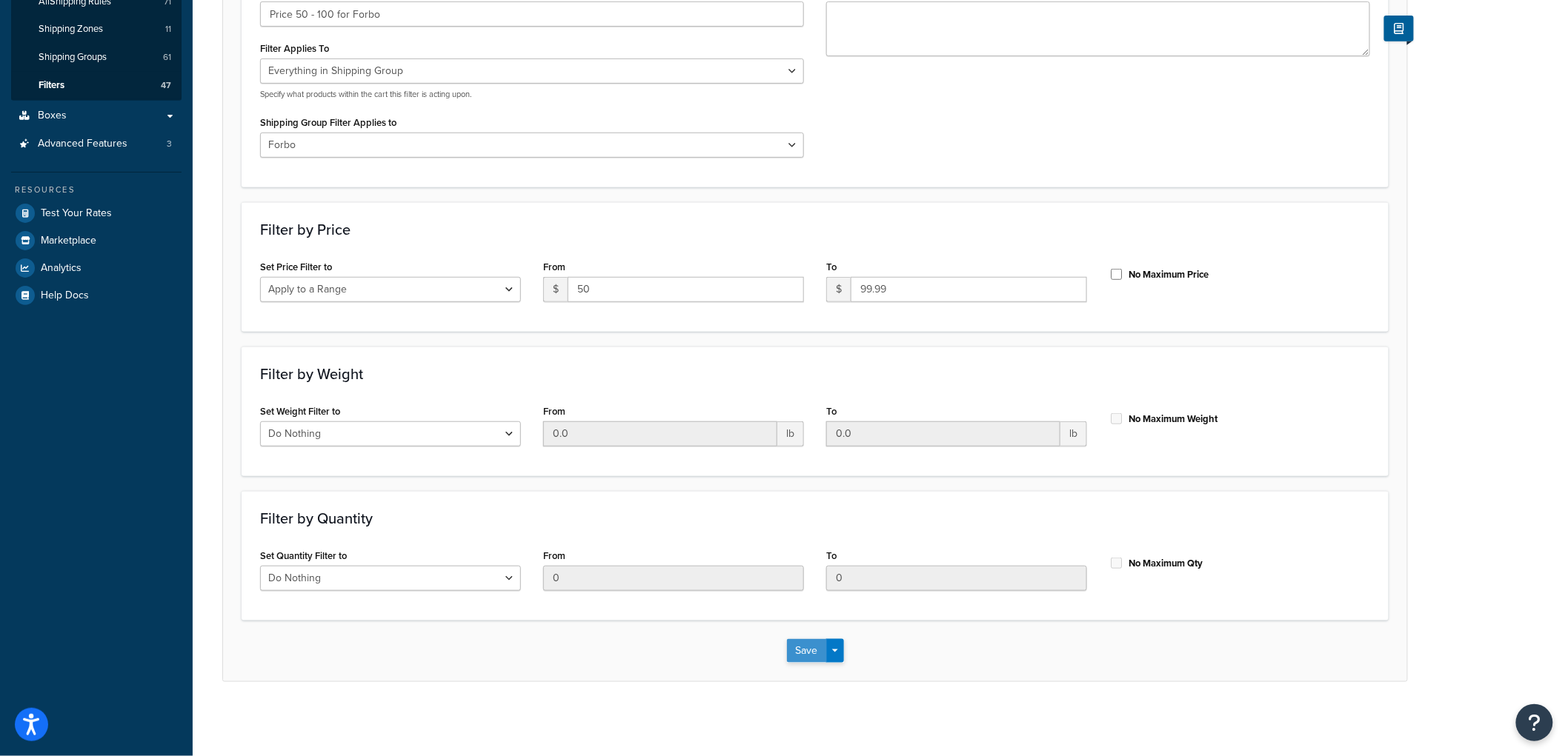
click at [817, 647] on button "Save" at bounding box center [807, 651] width 40 height 24
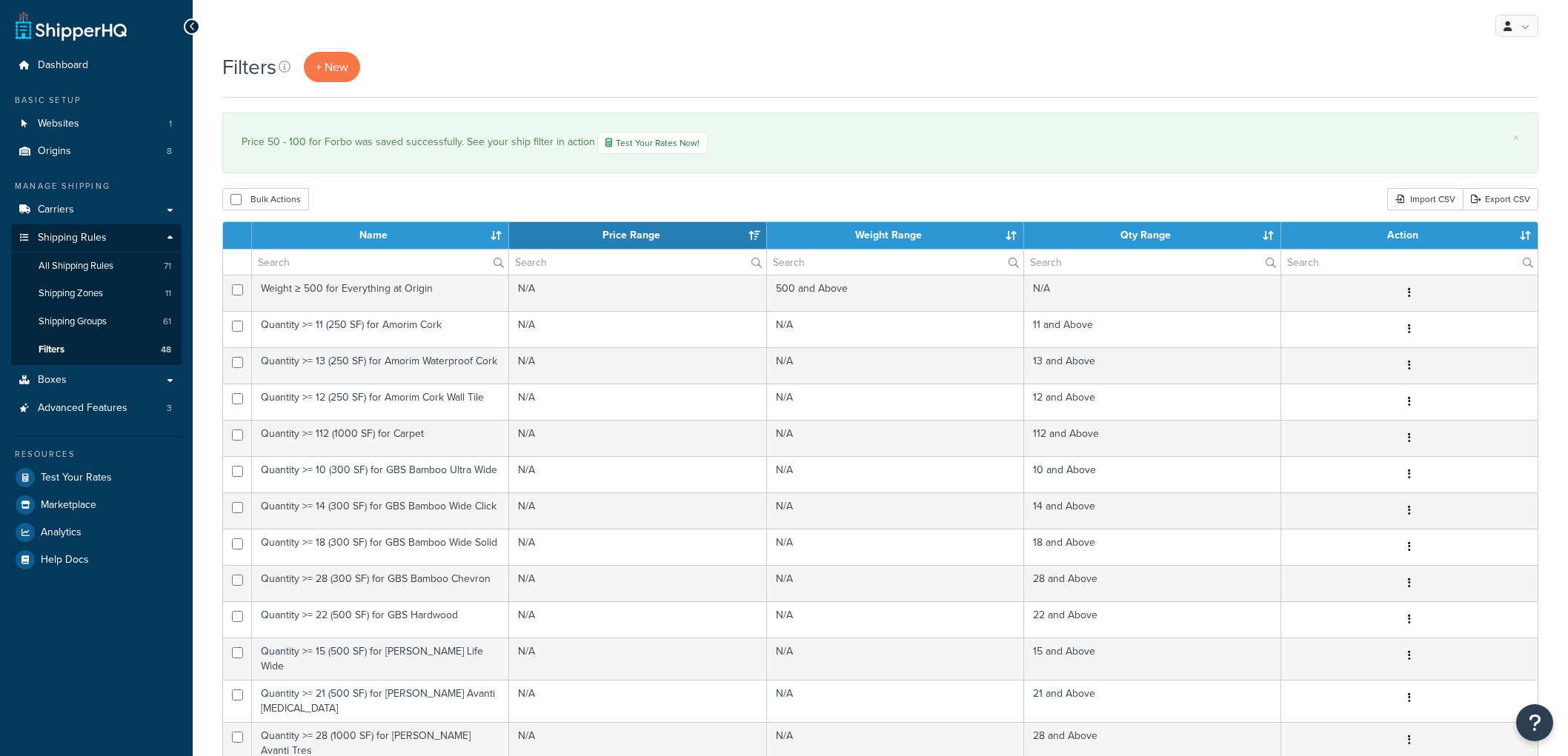
select select "15"
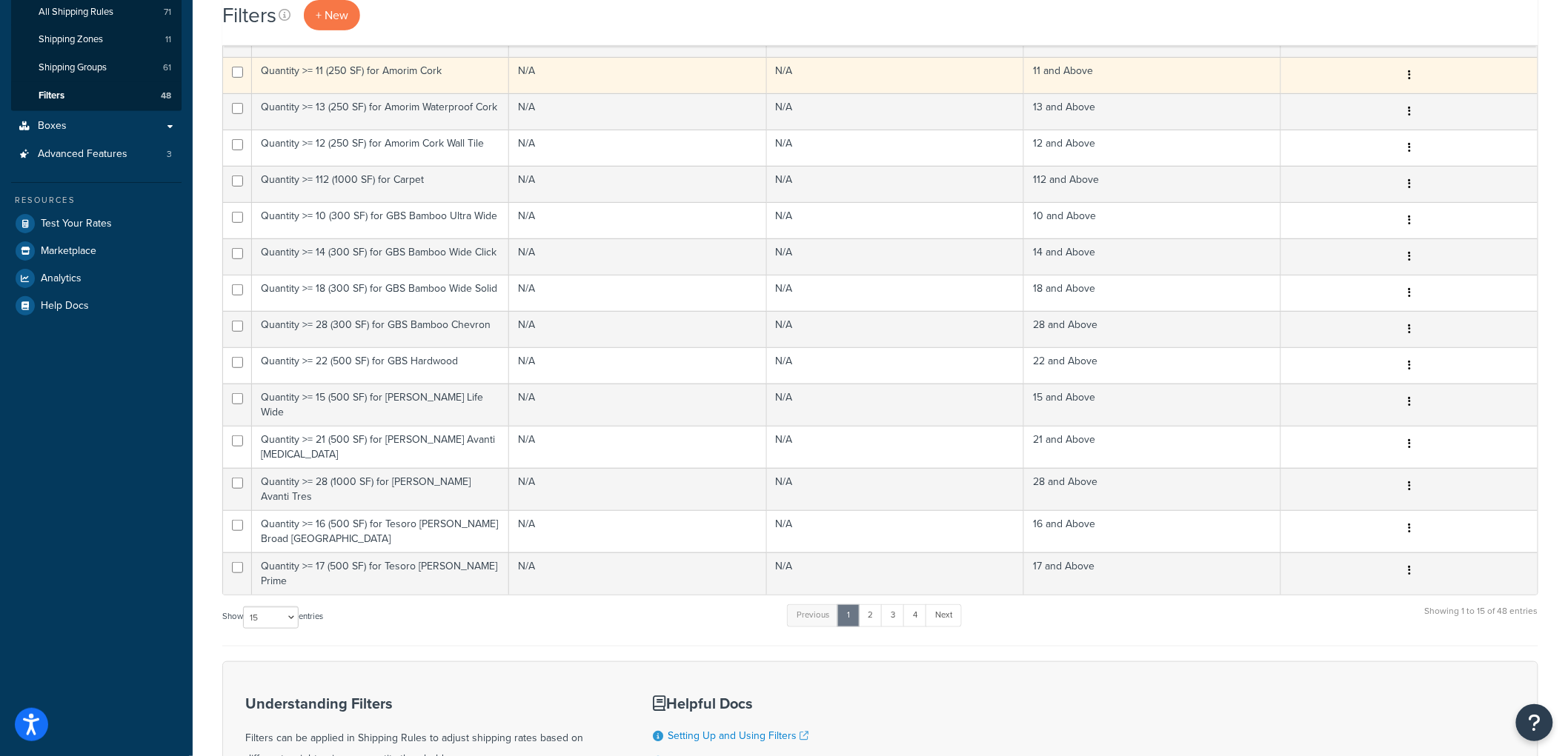
scroll to position [426, 0]
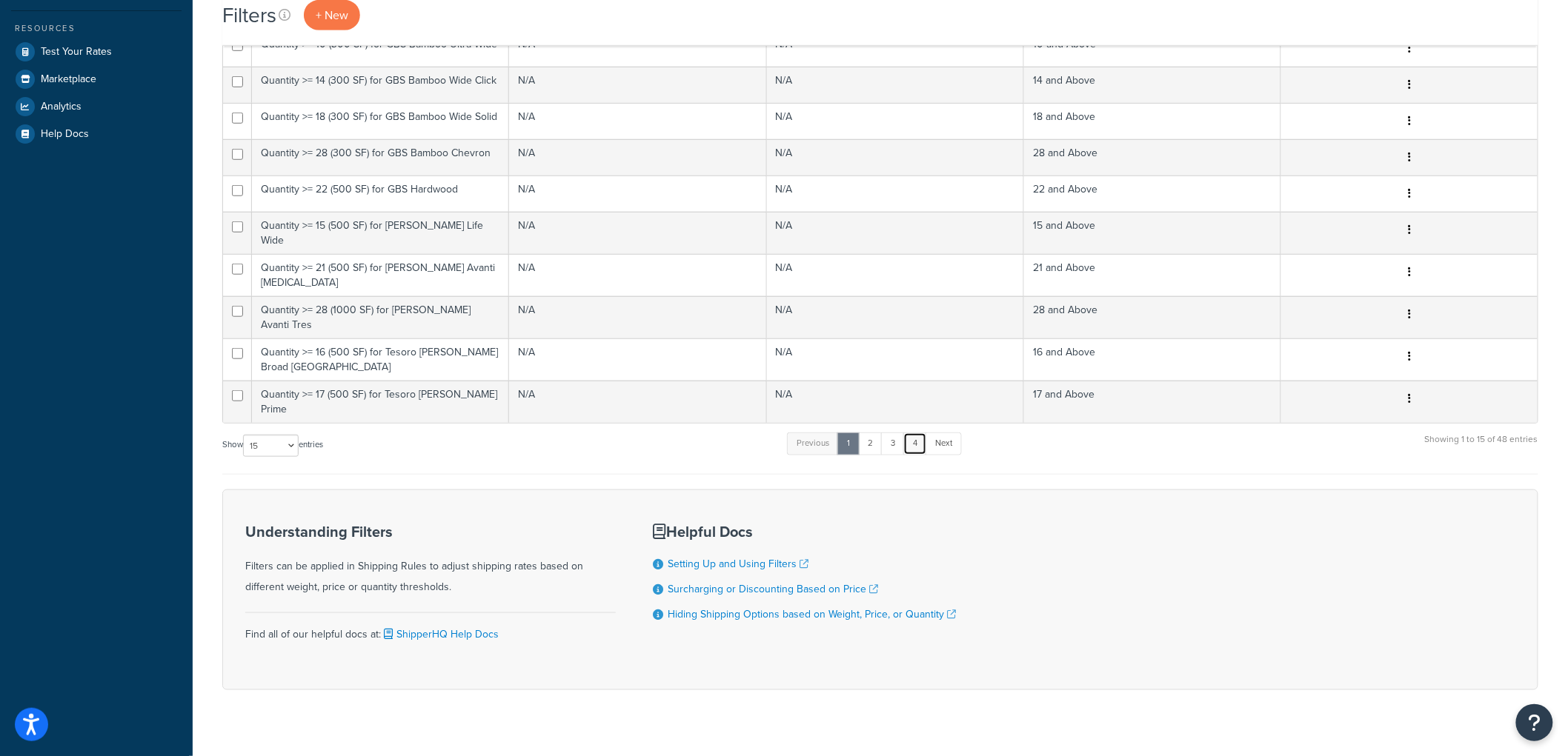
click at [917, 433] on link "4" at bounding box center [915, 444] width 24 height 22
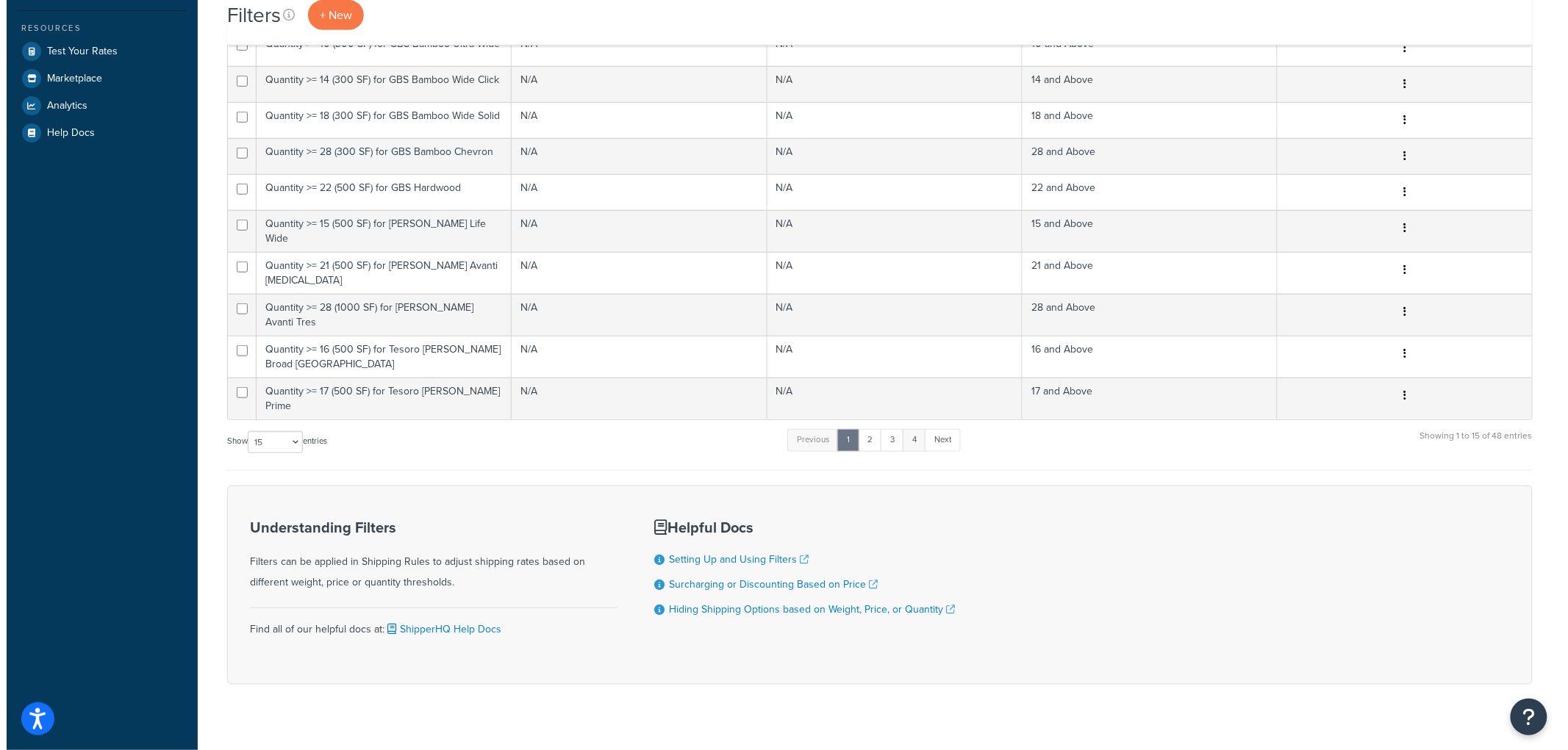
scroll to position [0, 0]
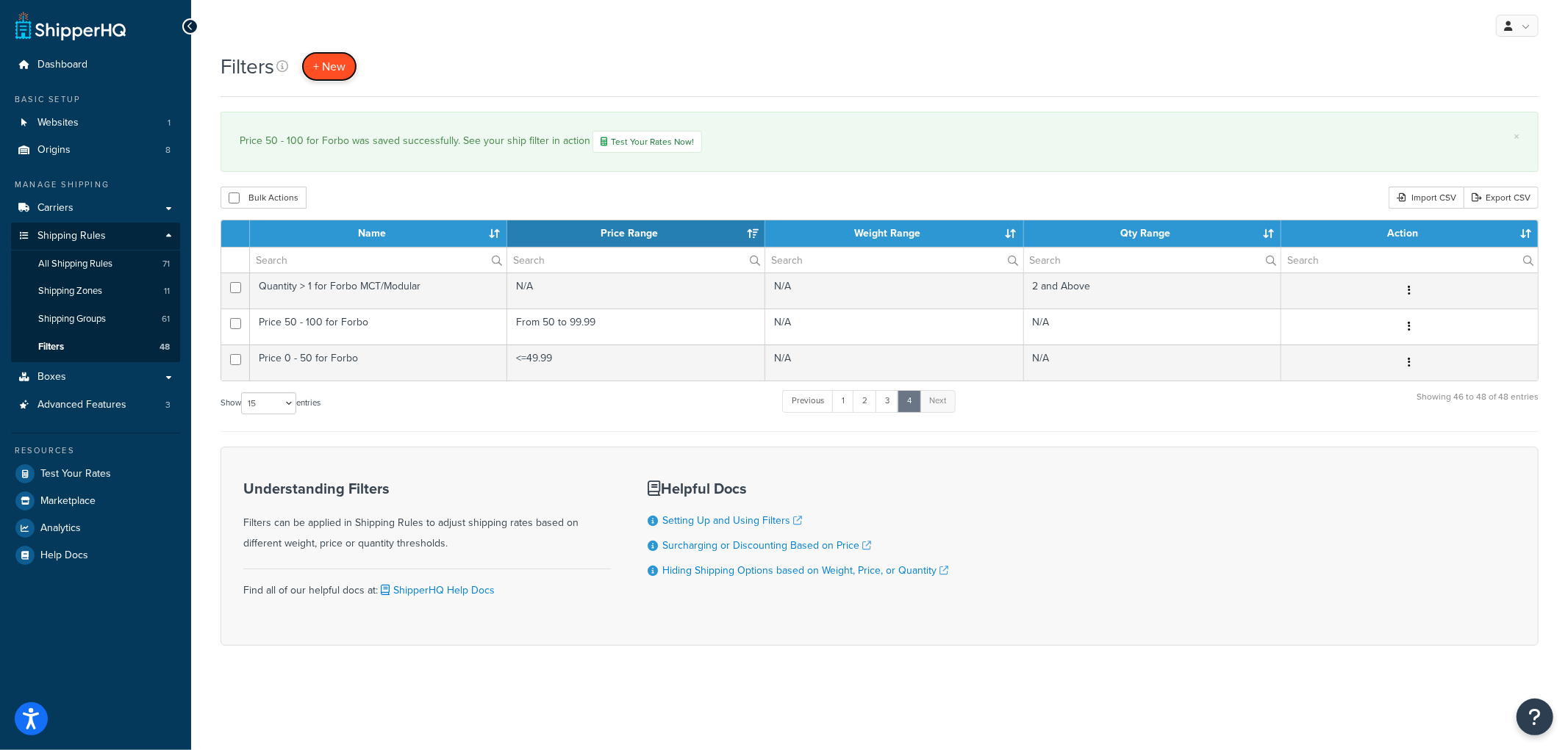
click at [330, 71] on span "+ New" at bounding box center [330, 66] width 32 height 17
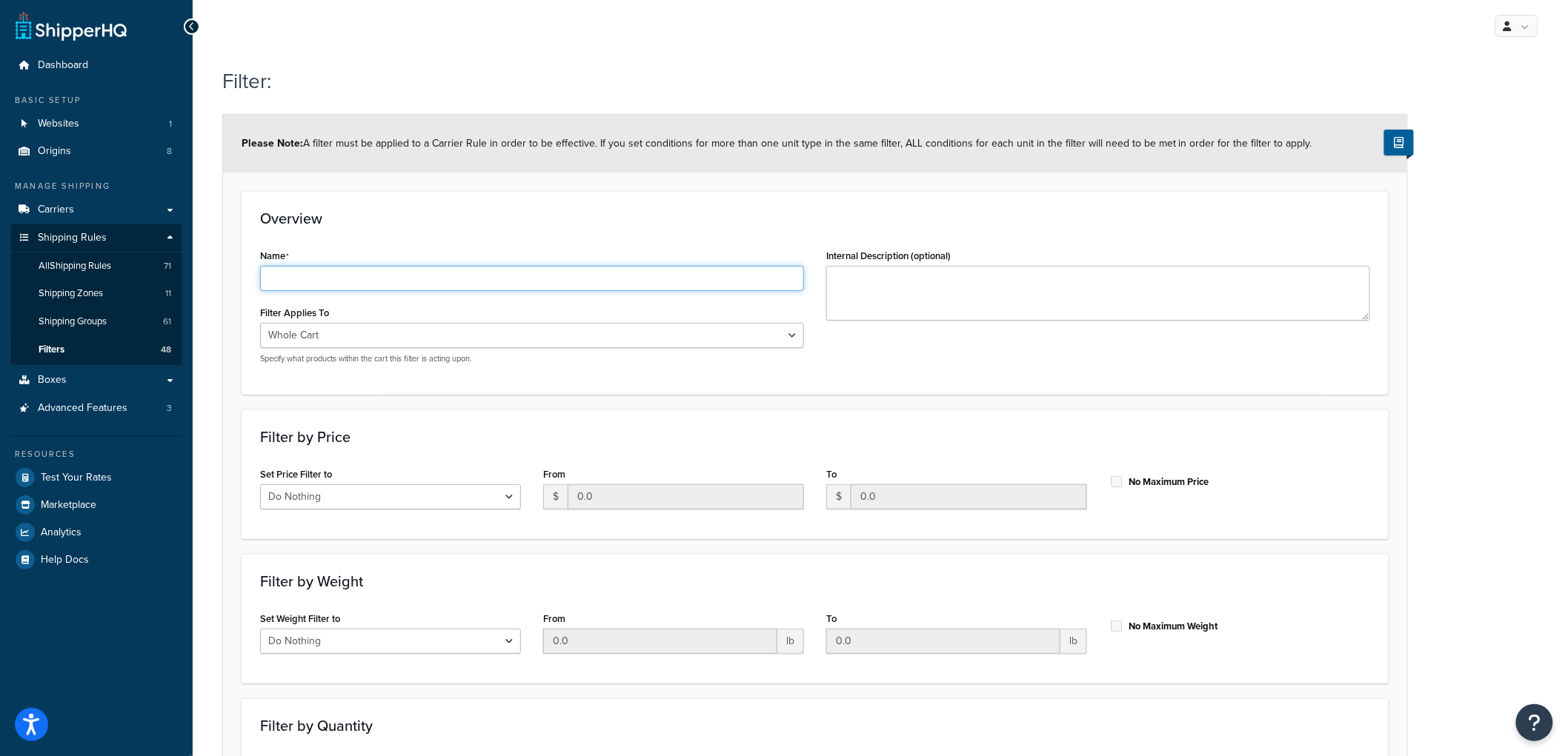
click at [720, 272] on input "Name" at bounding box center [532, 279] width 544 height 25
type input "Price 100 - 150"
click at [99, 346] on link "Filters 48" at bounding box center [96, 350] width 171 height 27
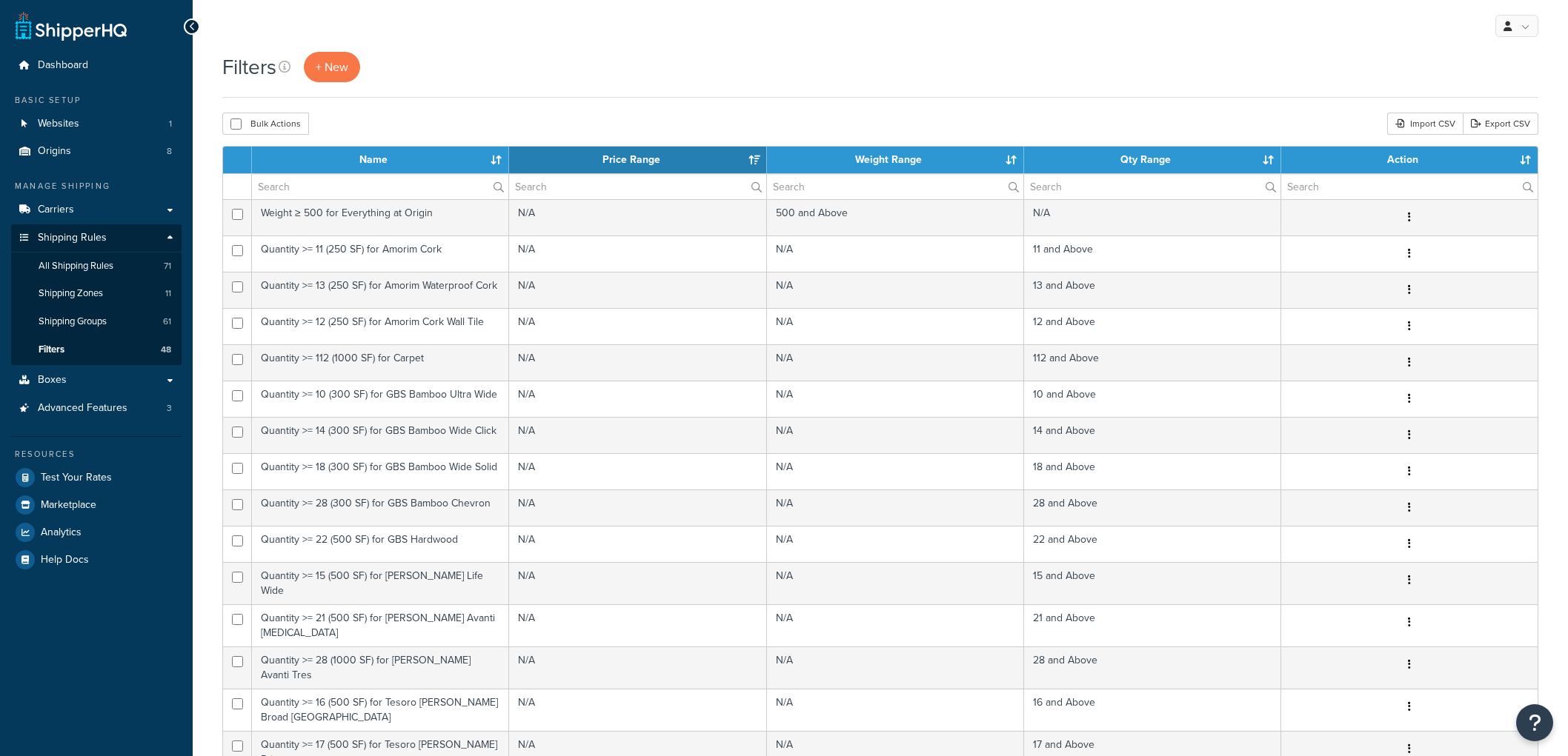
select select "15"
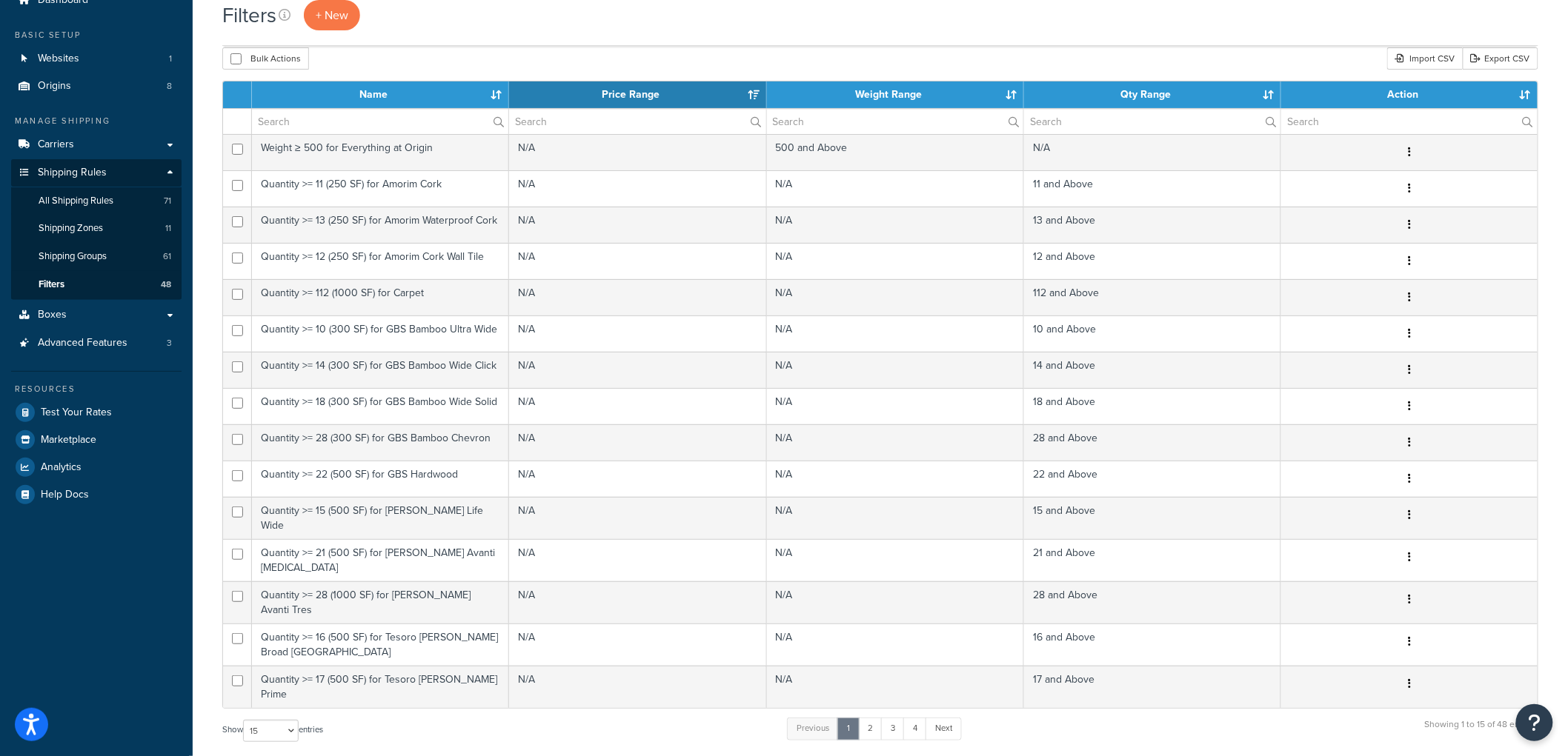
scroll to position [350, 0]
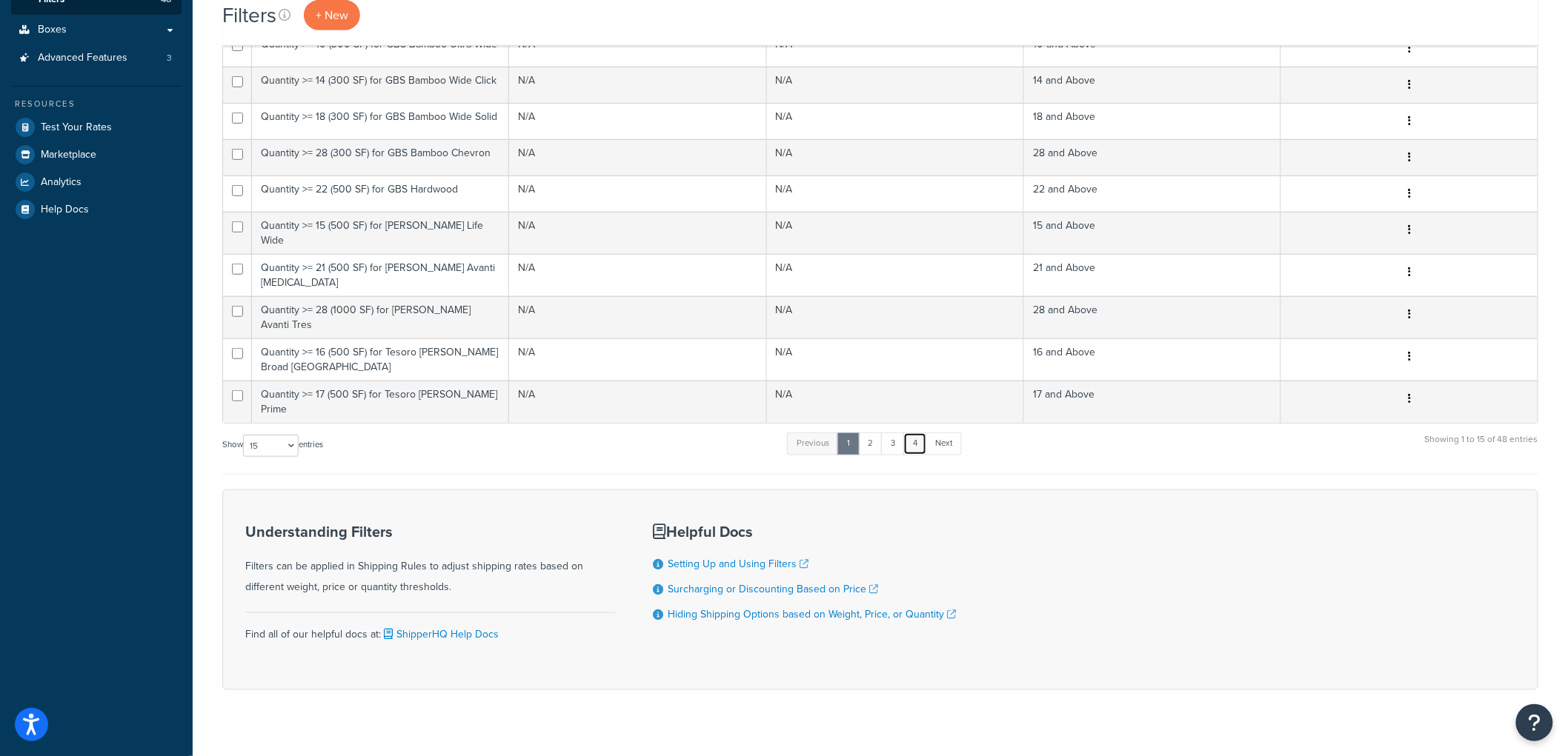
click at [919, 433] on link "4" at bounding box center [915, 444] width 24 height 22
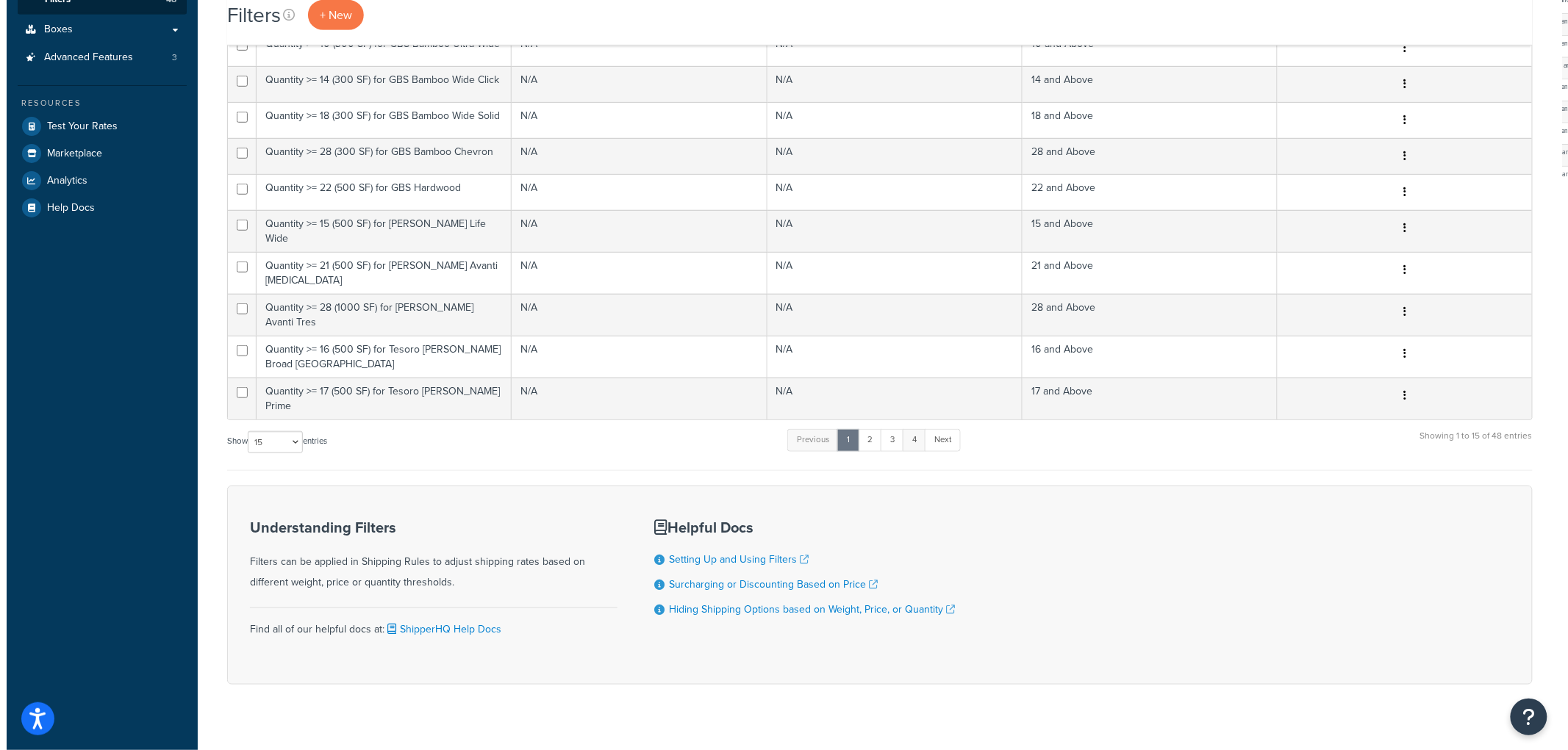
scroll to position [0, 0]
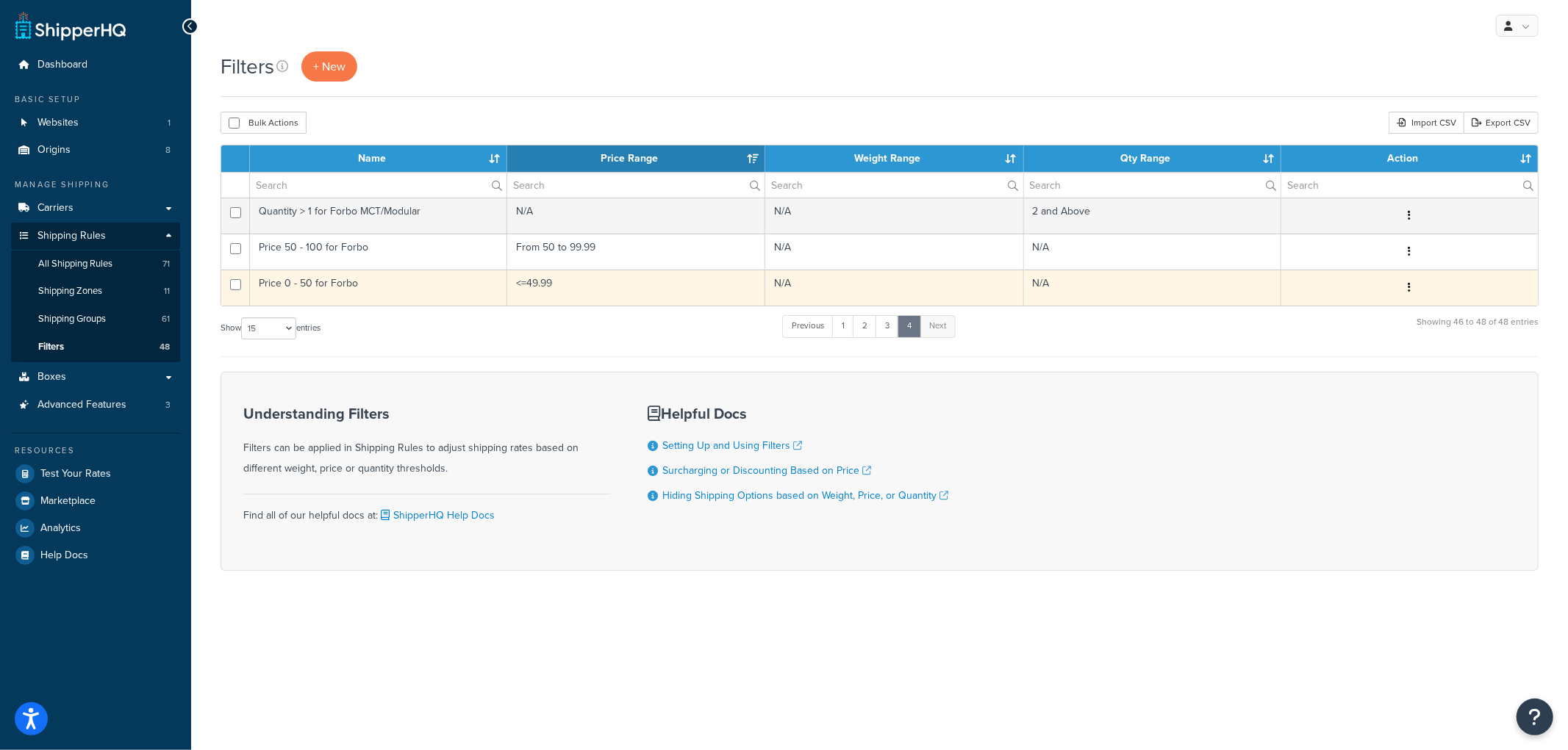
click at [421, 290] on td "Price 0 - 50 for Forbo" at bounding box center [379, 288] width 258 height 36
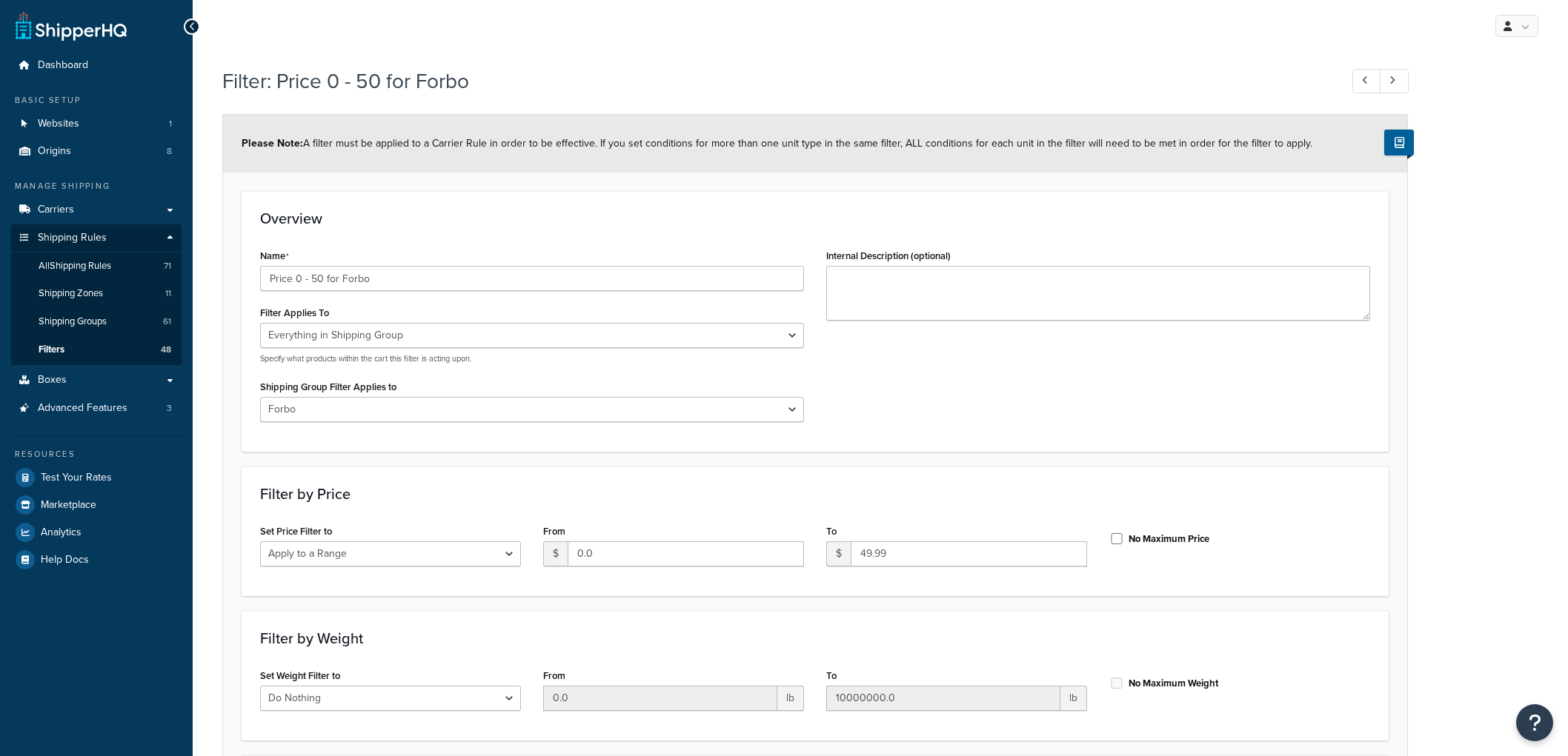
select select "SHIPPING_GROUP"
select select "301438"
select select "range"
click at [314, 275] on input "Price 0 - 50 for Forbo" at bounding box center [532, 279] width 544 height 25
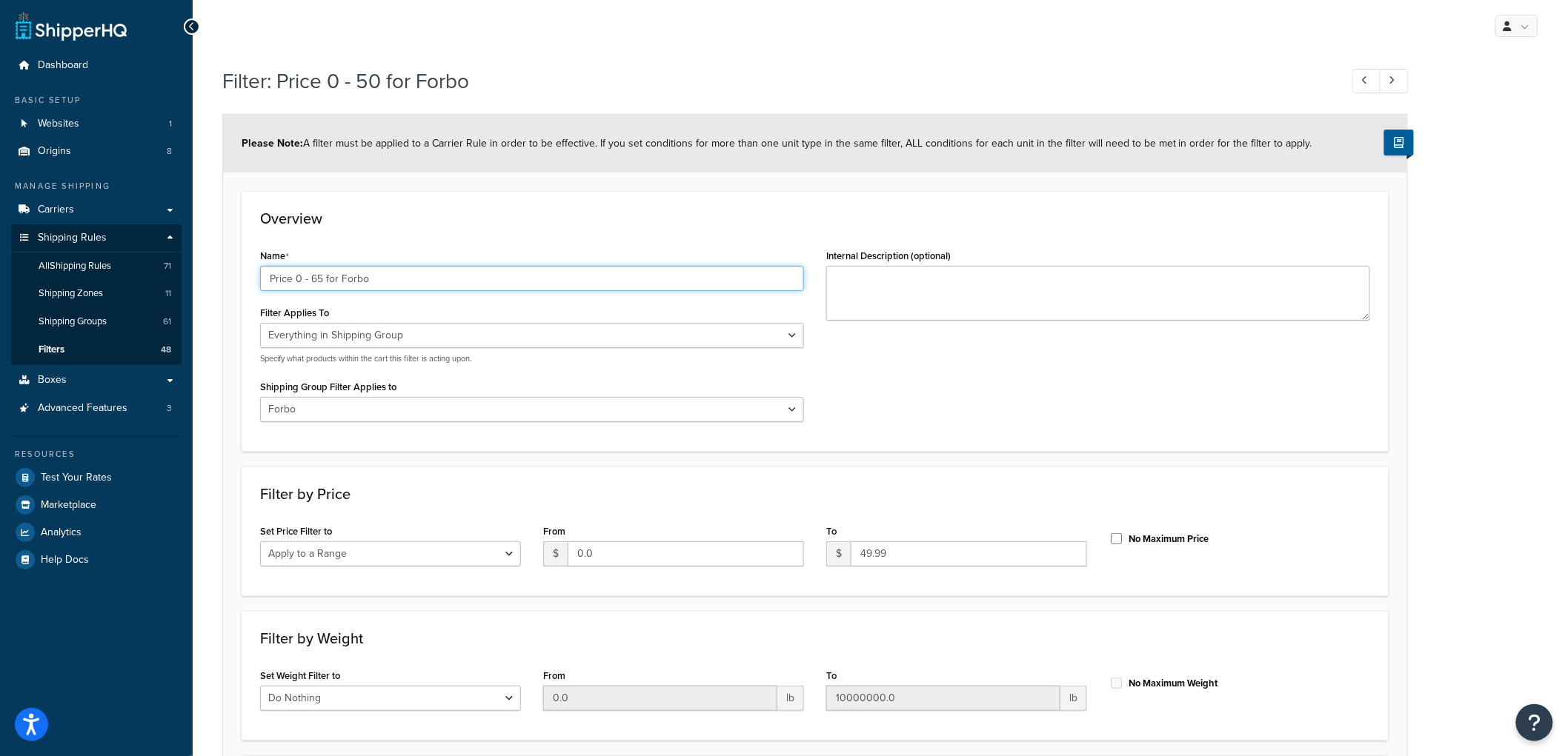
type input "Price 0 - 65 for Forbo"
click at [590, 237] on div "Overview Name Price 0 - 65 for Forbo Filter Applies To Whole Cart Everything in…" at bounding box center [815, 321] width 1148 height 260
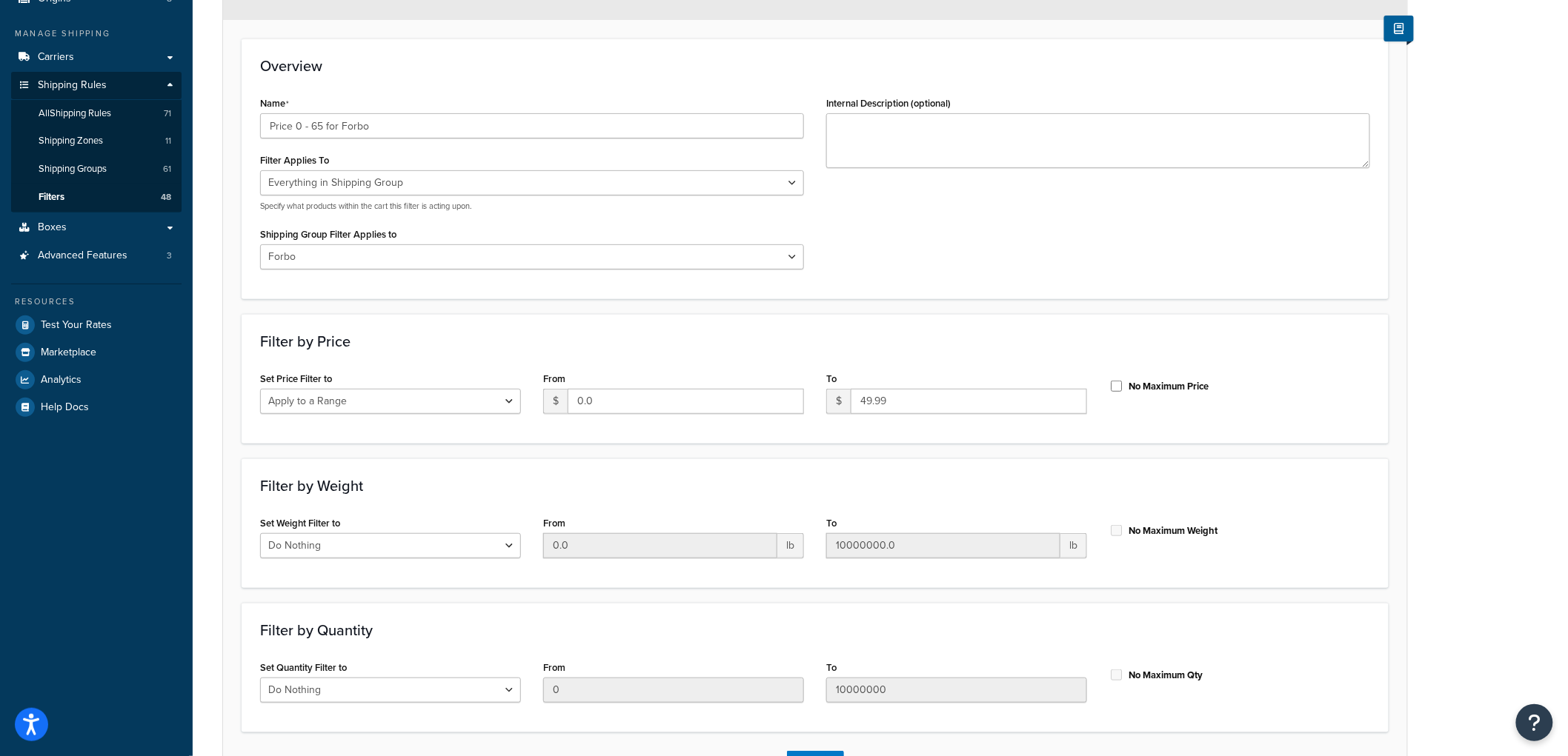
scroll to position [264, 0]
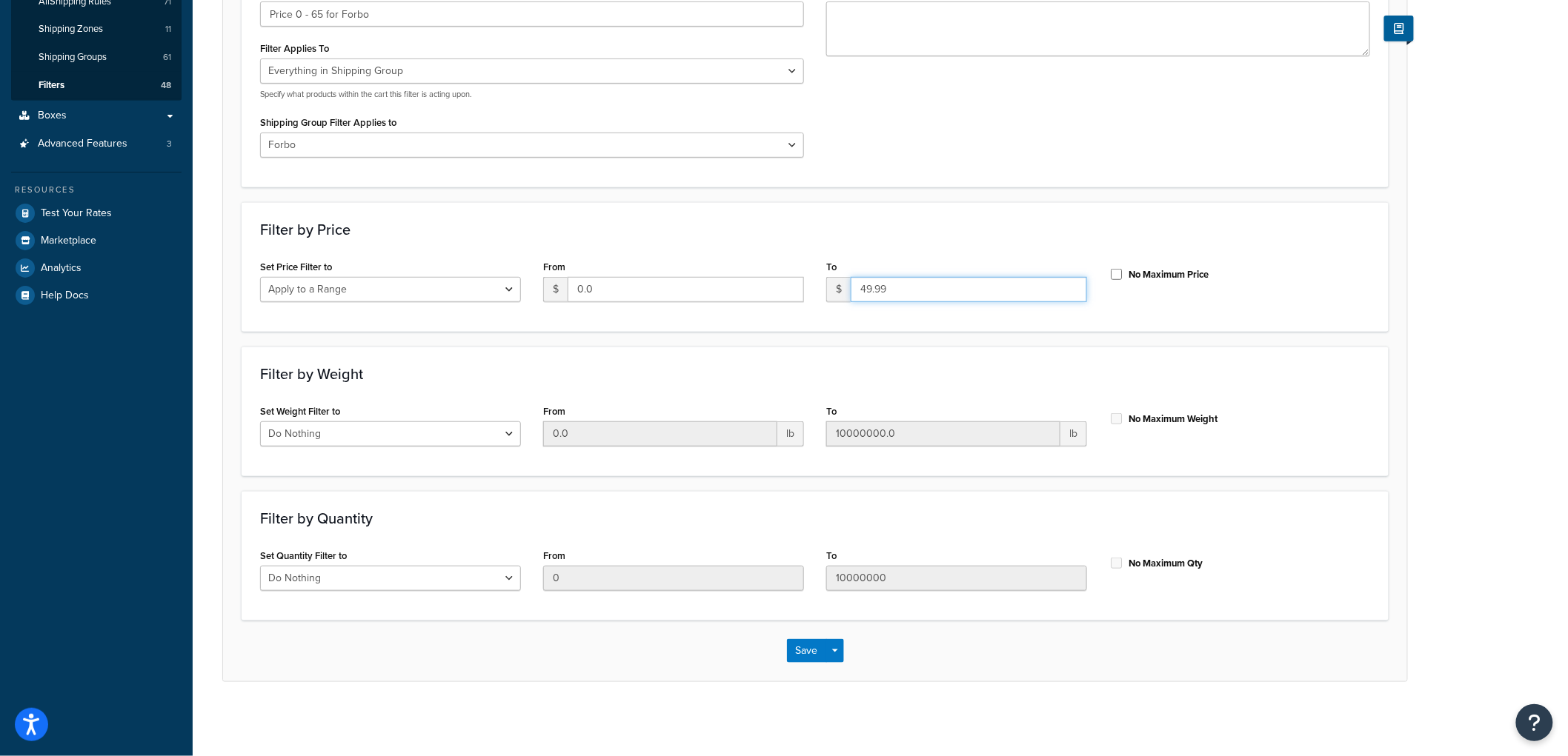
drag, startPoint x: 899, startPoint y: 286, endPoint x: 845, endPoint y: 280, distance: 54.3
click at [845, 280] on div "$ 49.99" at bounding box center [956, 290] width 261 height 25
type input "64.99"
click at [878, 181] on div "Overview Name Price 0 - 65 for Forbo Filter Applies To Whole Cart Everything in…" at bounding box center [815, 56] width 1148 height 260
click at [796, 637] on div "Save Save Dropdown Save and Edit Save and Duplicate Save and Create New" at bounding box center [815, 651] width 1184 height 61
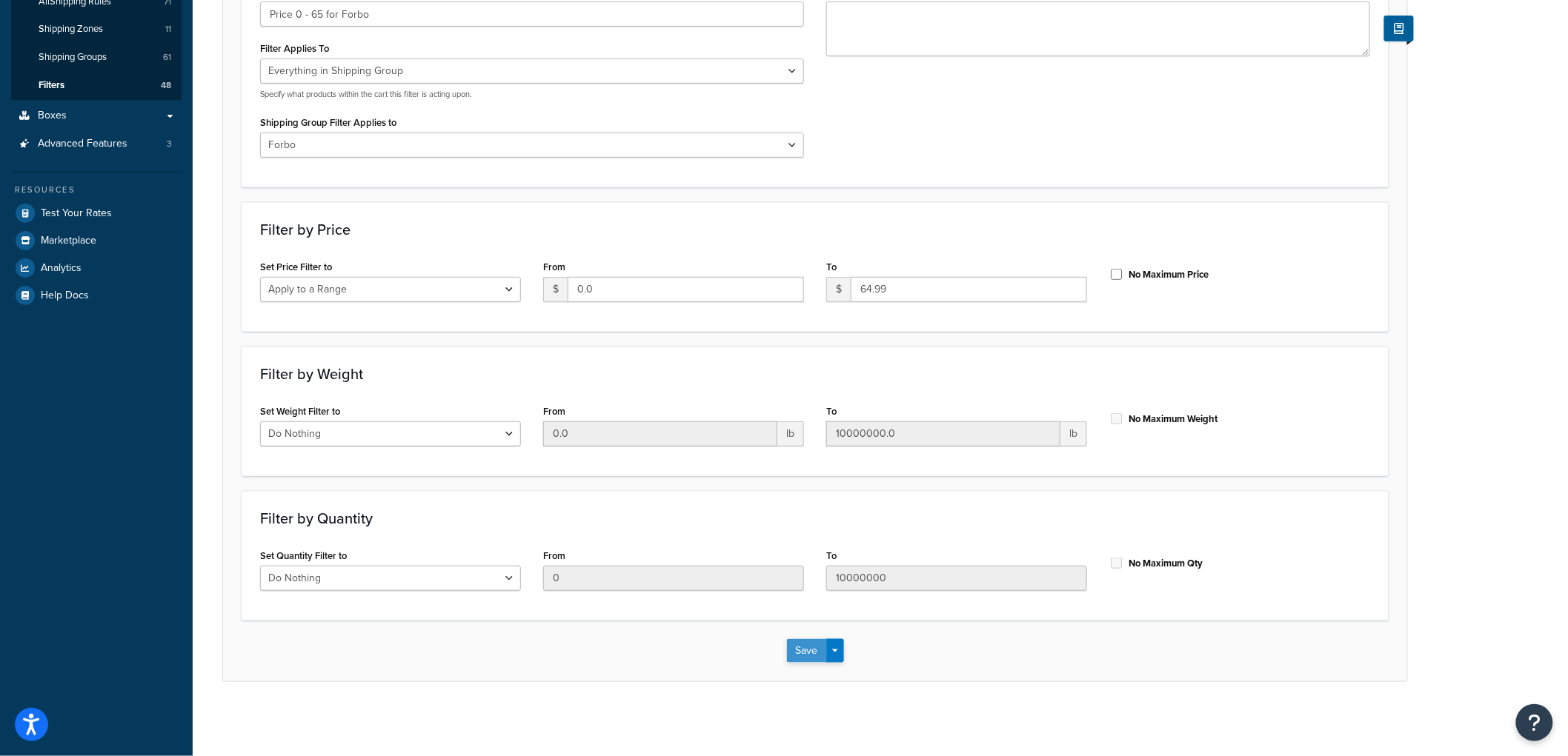
click at [801, 652] on button "Save" at bounding box center [807, 651] width 40 height 24
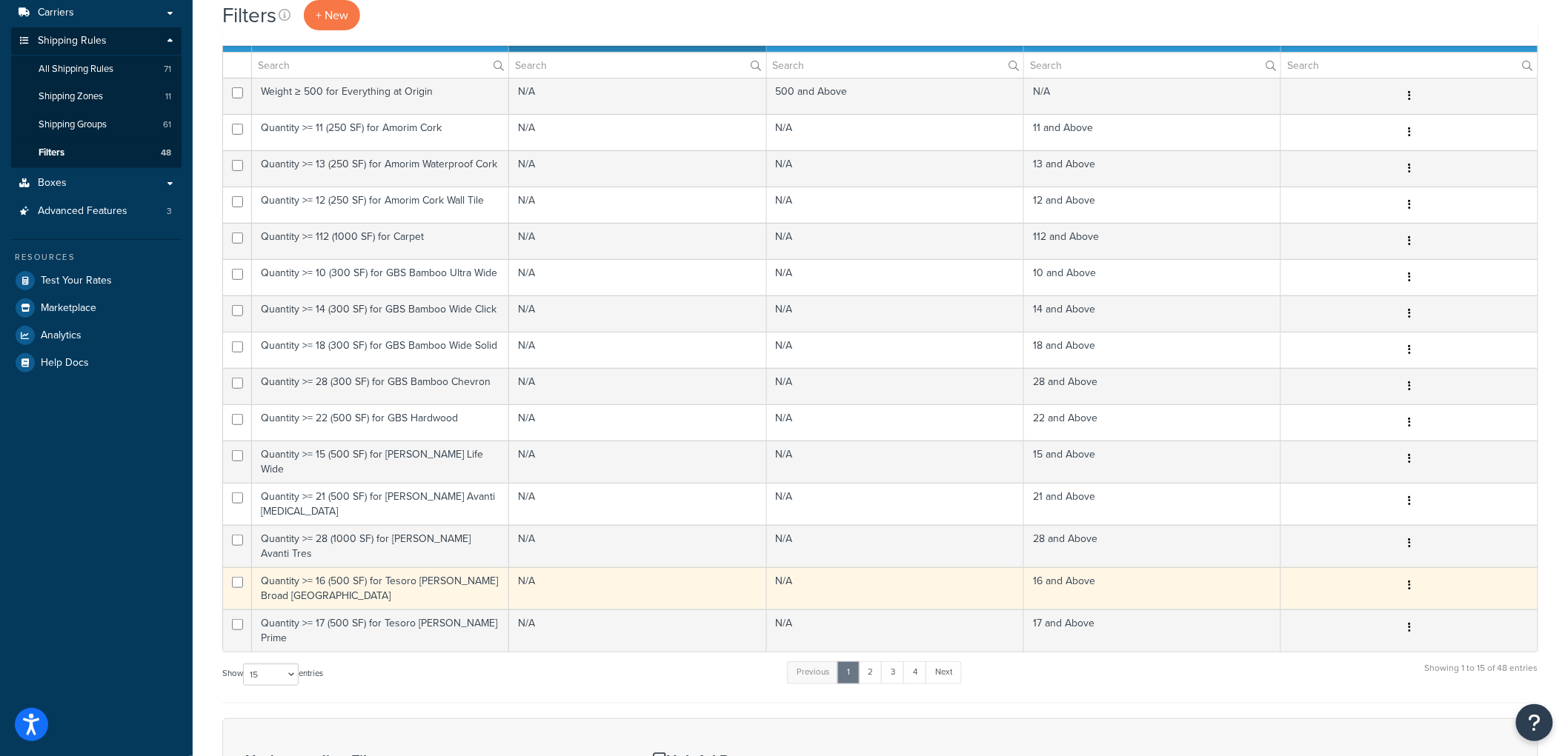
scroll to position [426, 0]
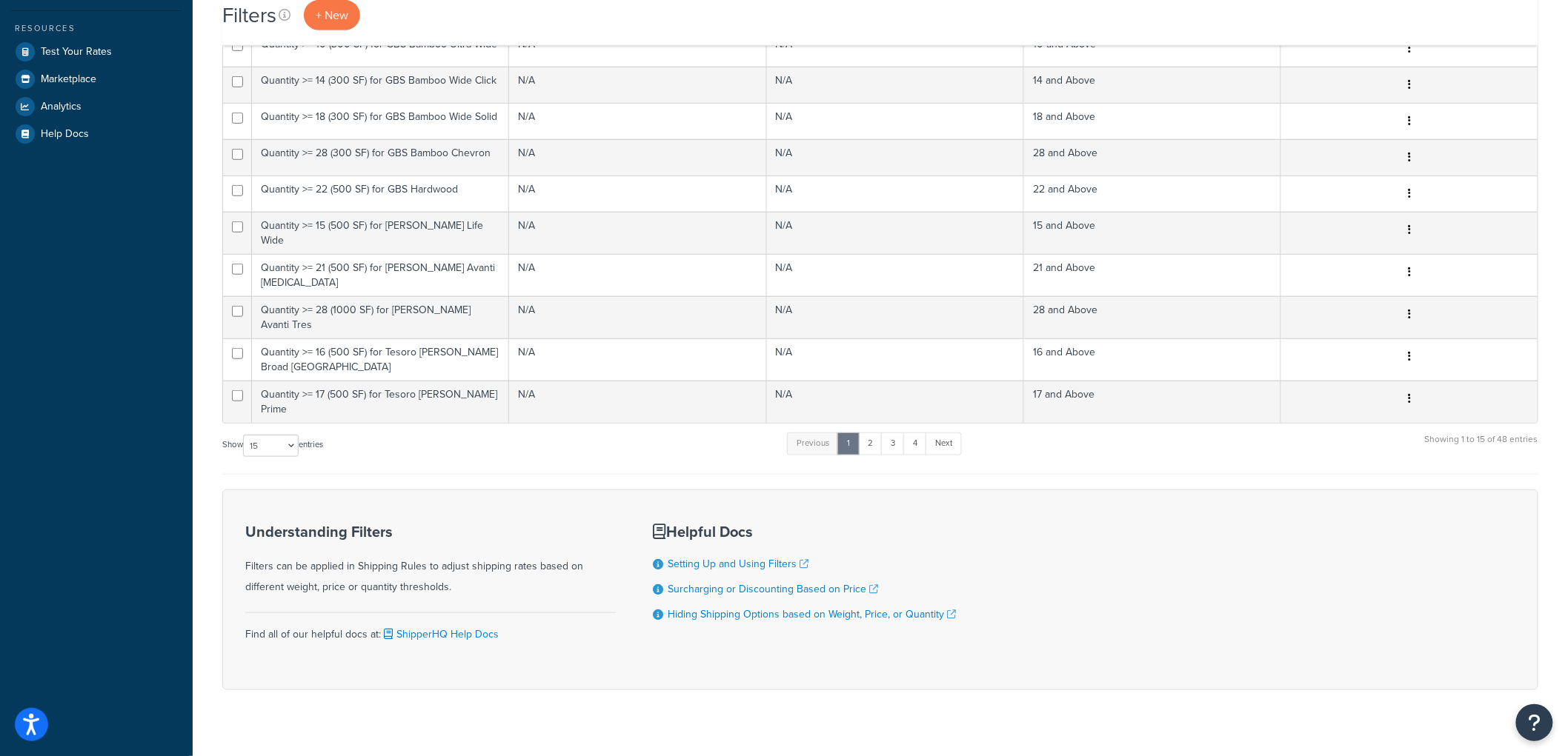
drag, startPoint x: 252, startPoint y: 412, endPoint x: 253, endPoint y: 420, distance: 8.1
click at [253, 431] on div "Show 10 15 25 50 100 entries" at bounding box center [272, 447] width 101 height 32
click at [253, 435] on select "10 15 25 50 100" at bounding box center [271, 446] width 55 height 22
select select "100"
click at [244, 457] on select "10 15 25 50 100" at bounding box center [271, 446] width 55 height 22
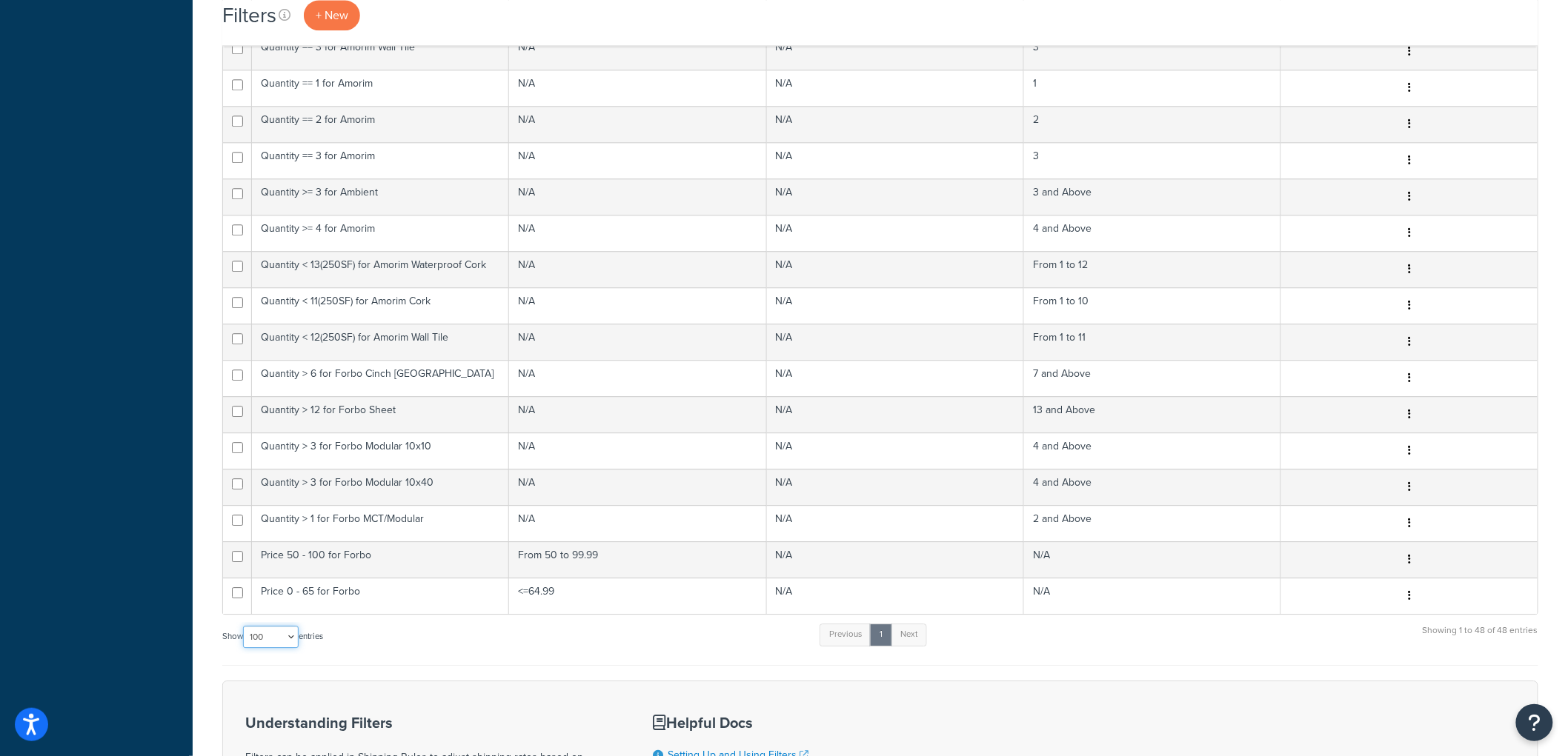
scroll to position [1649, 0]
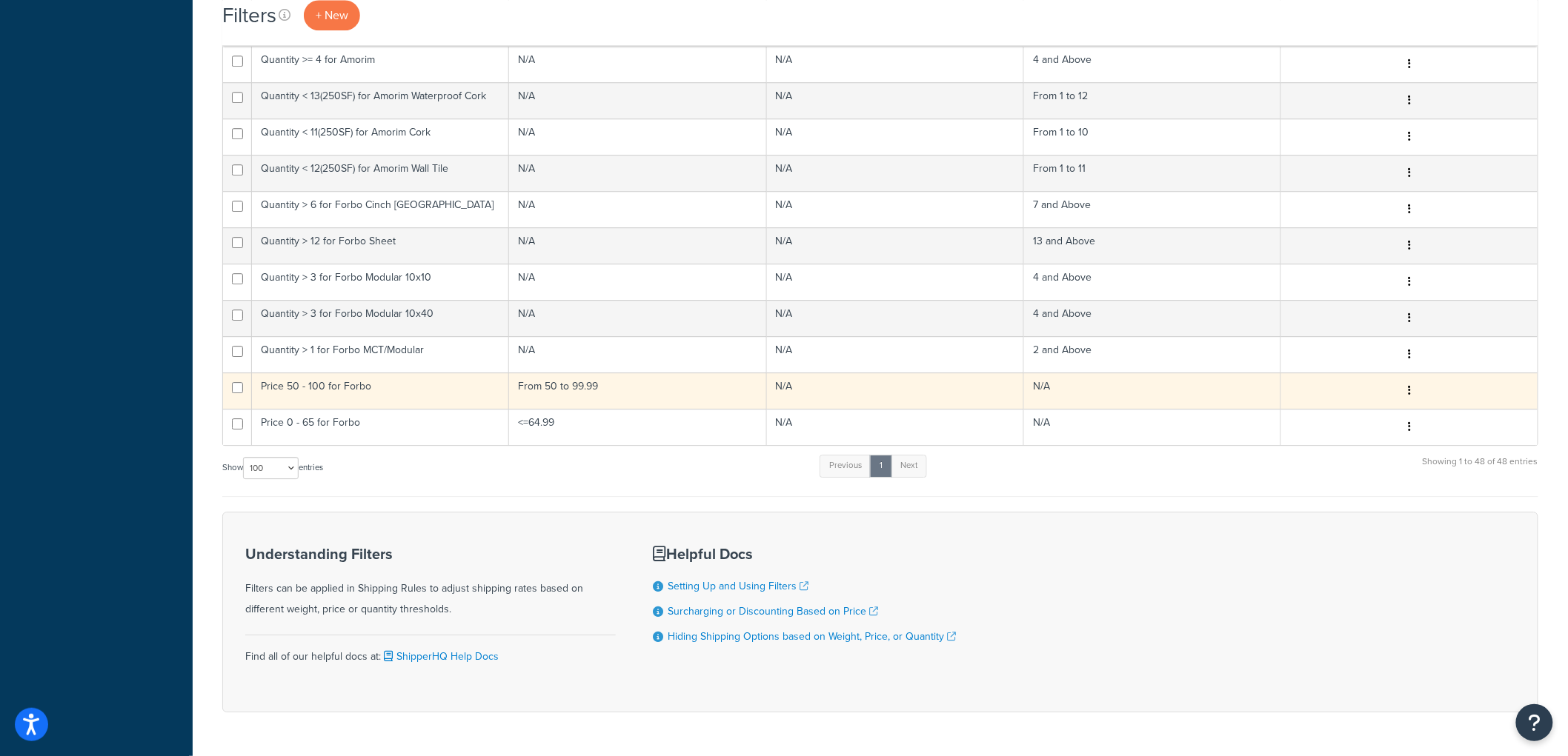
click at [417, 373] on td "Price 50 - 100 for Forbo" at bounding box center [380, 391] width 257 height 36
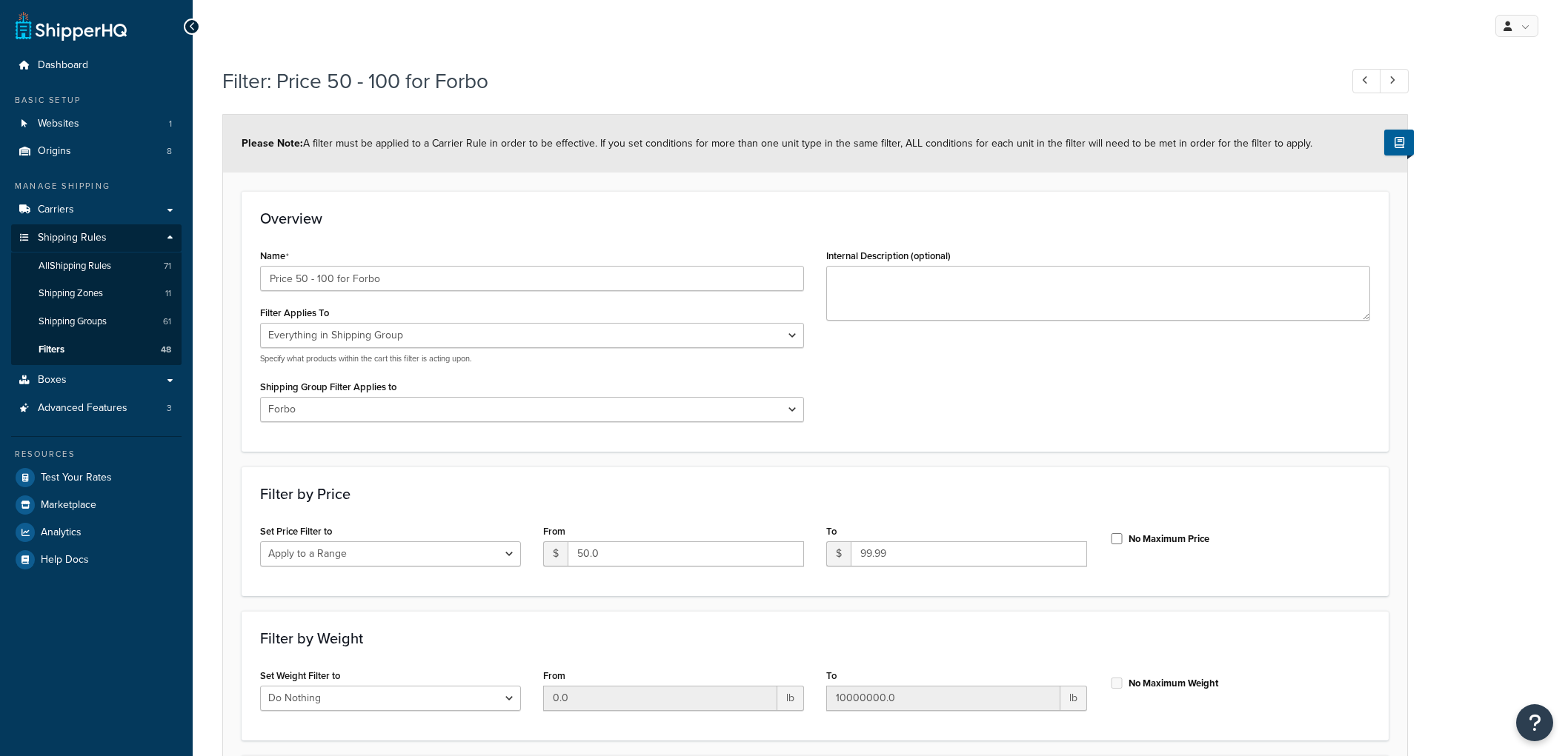
select select "SHIPPING_GROUP"
select select "301438"
select select "range"
drag, startPoint x: 331, startPoint y: 280, endPoint x: 297, endPoint y: 281, distance: 34.0
click at [297, 281] on input "Price 50 - 100 for Forbo" at bounding box center [532, 279] width 544 height 25
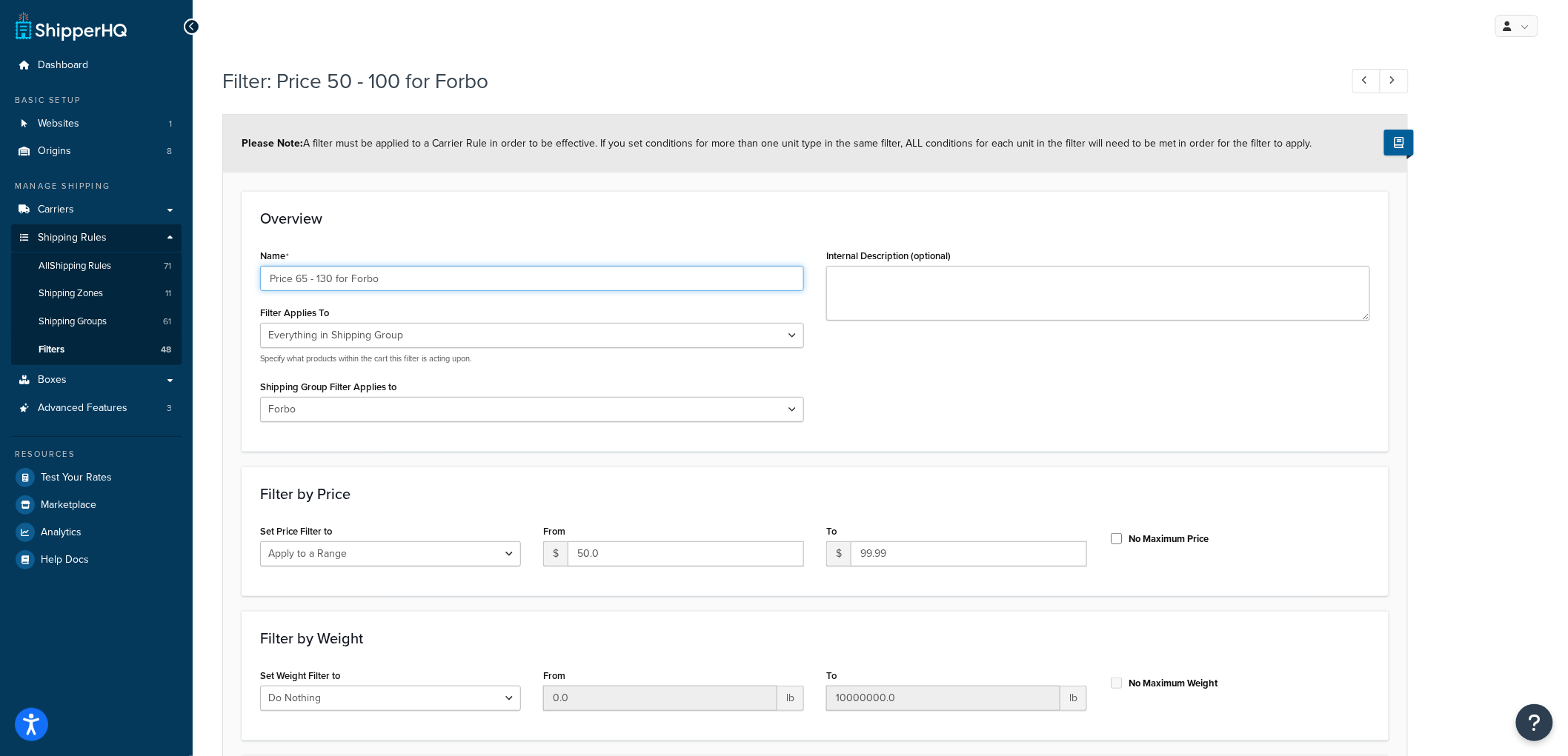
type input "Price 65 - 130 for Forbo"
click at [422, 228] on div "Overview Name Price 65 - 130 for Forbo Filter Applies To Whole Cart Everything …" at bounding box center [815, 321] width 1148 height 260
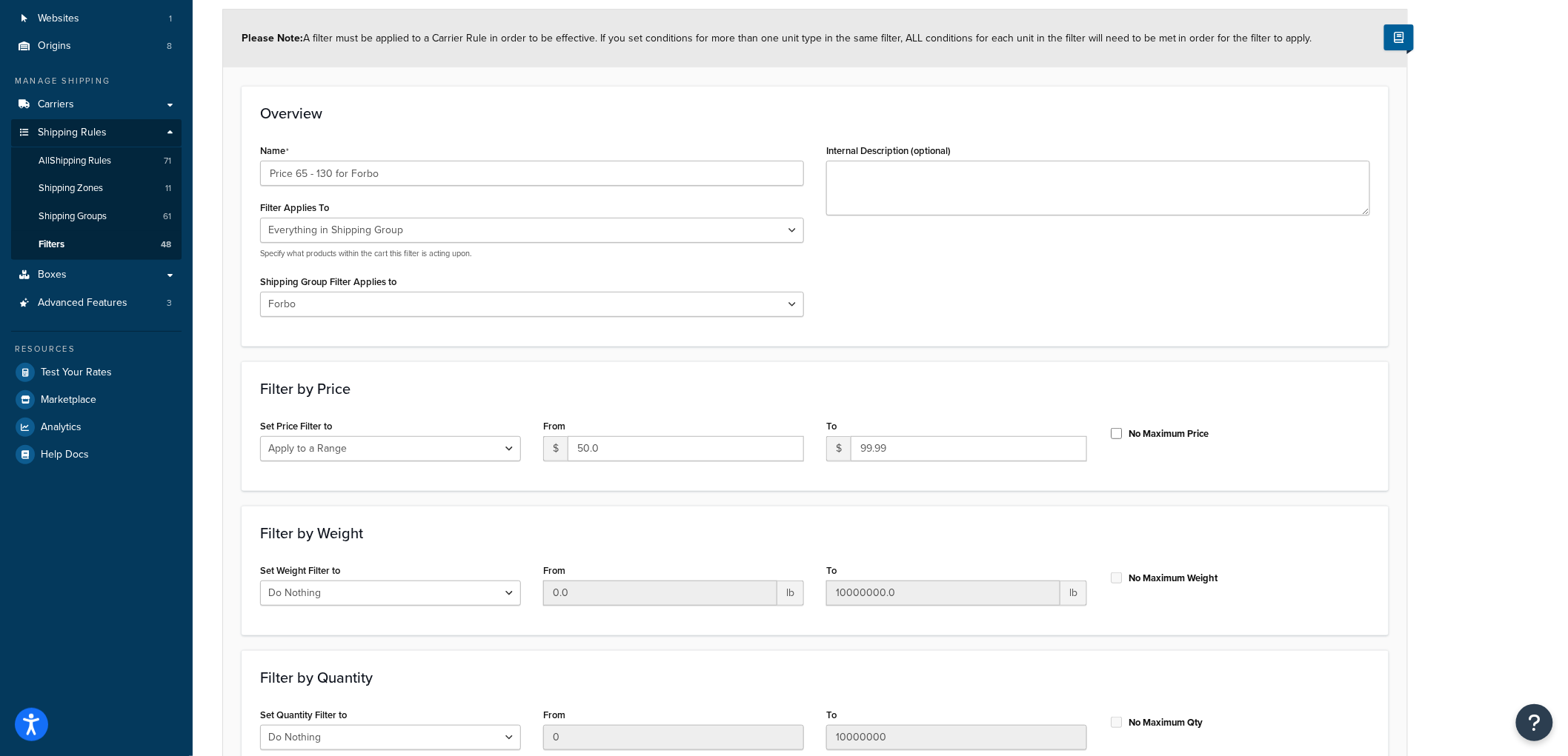
scroll to position [264, 0]
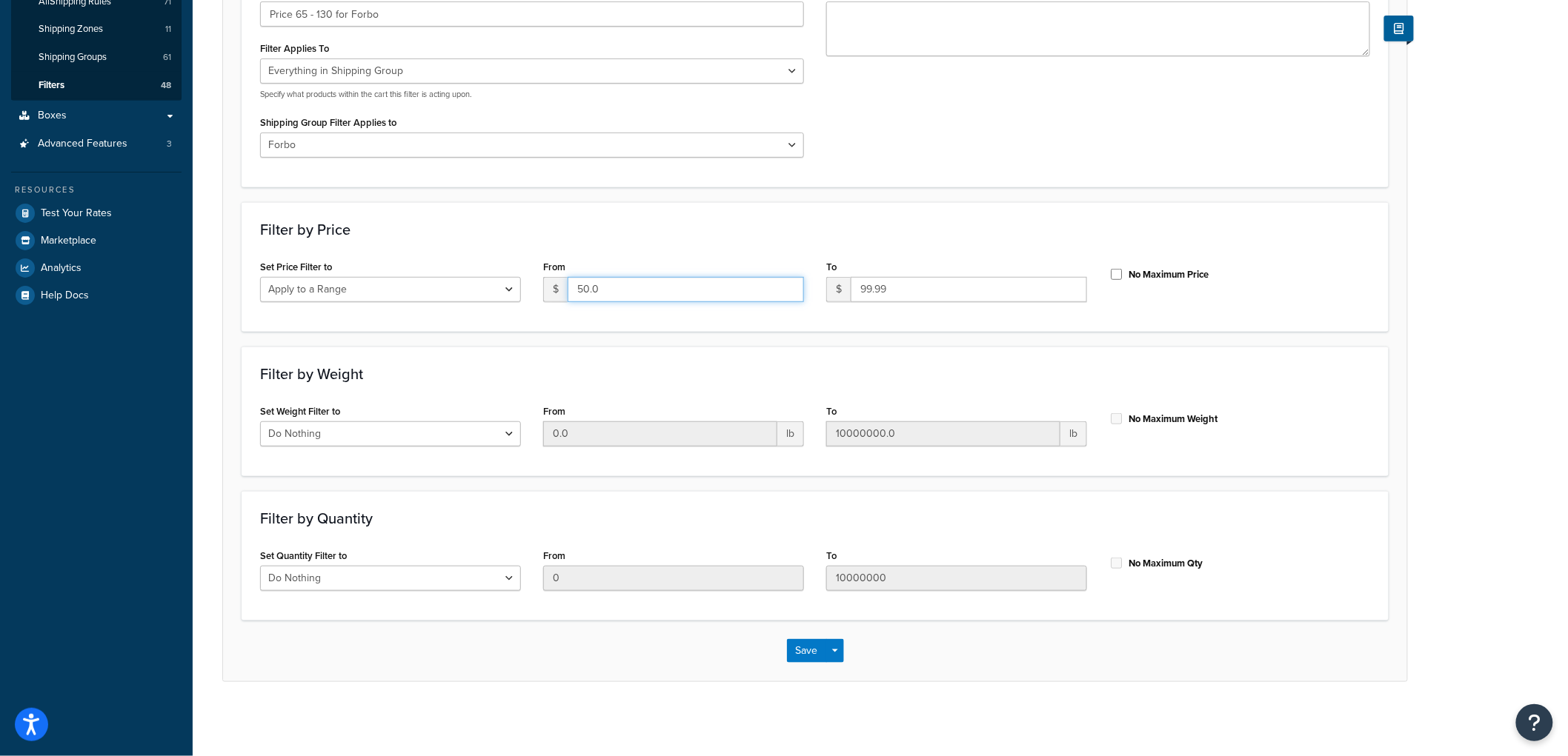
drag, startPoint x: 600, startPoint y: 287, endPoint x: 557, endPoint y: 280, distance: 43.6
click at [557, 280] on div "$ 50.0" at bounding box center [673, 290] width 261 height 25
type input "65"
drag, startPoint x: 899, startPoint y: 286, endPoint x: 841, endPoint y: 281, distance: 58.2
click at [841, 281] on div "$ 99.99" at bounding box center [956, 290] width 261 height 25
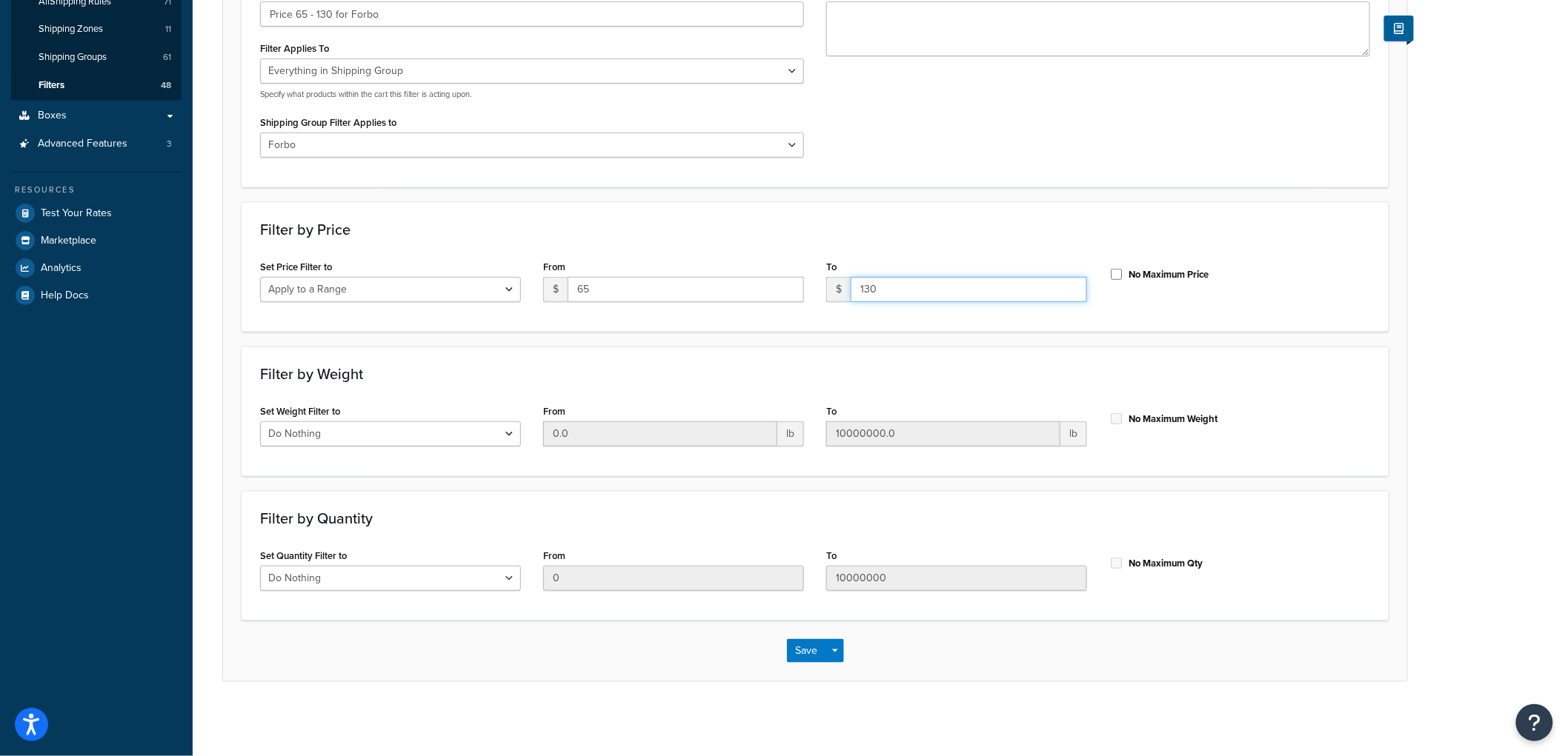
type input "130"
click at [834, 231] on h3 "Filter by Price" at bounding box center [815, 230] width 1110 height 16
click at [797, 645] on button "Save" at bounding box center [807, 651] width 40 height 24
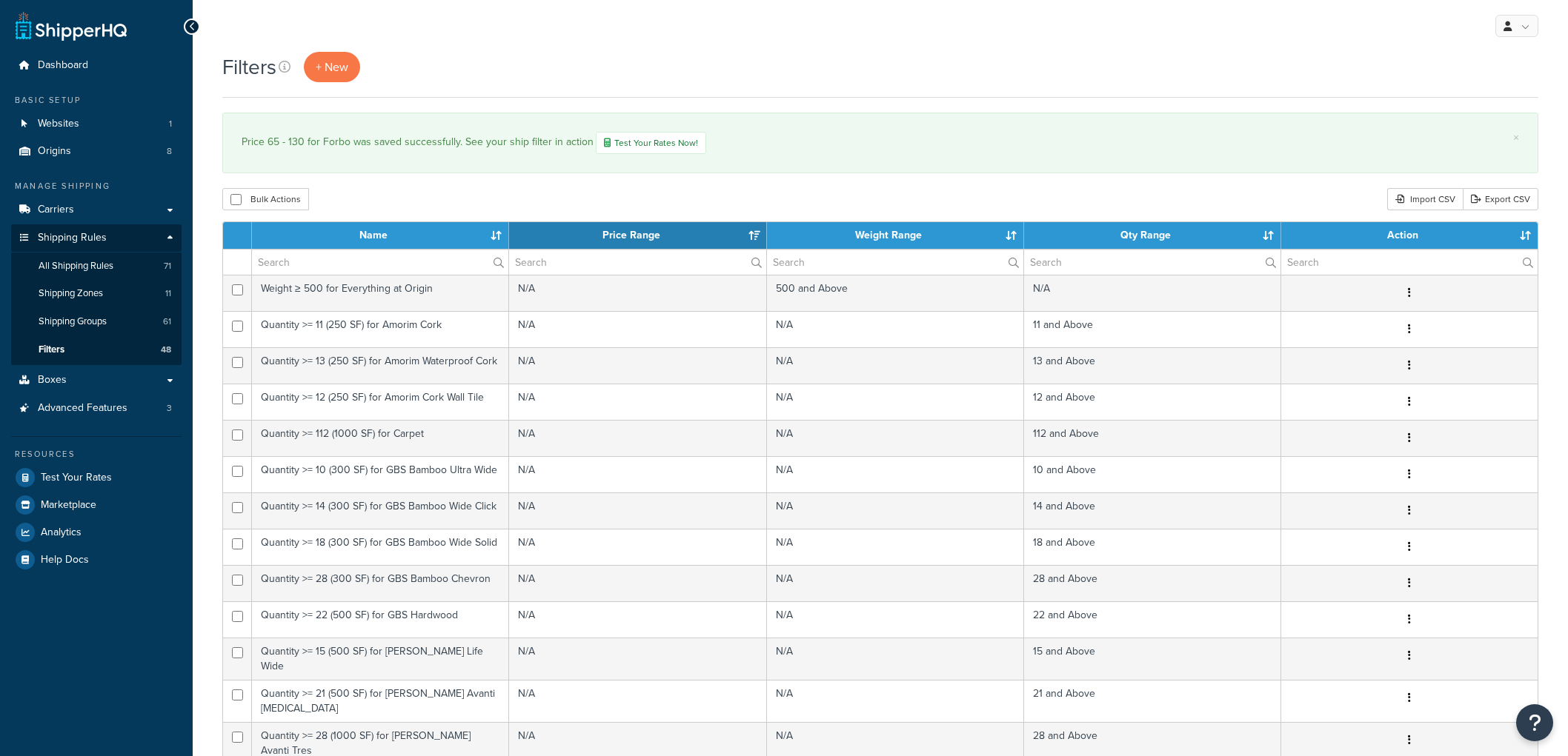
select select "15"
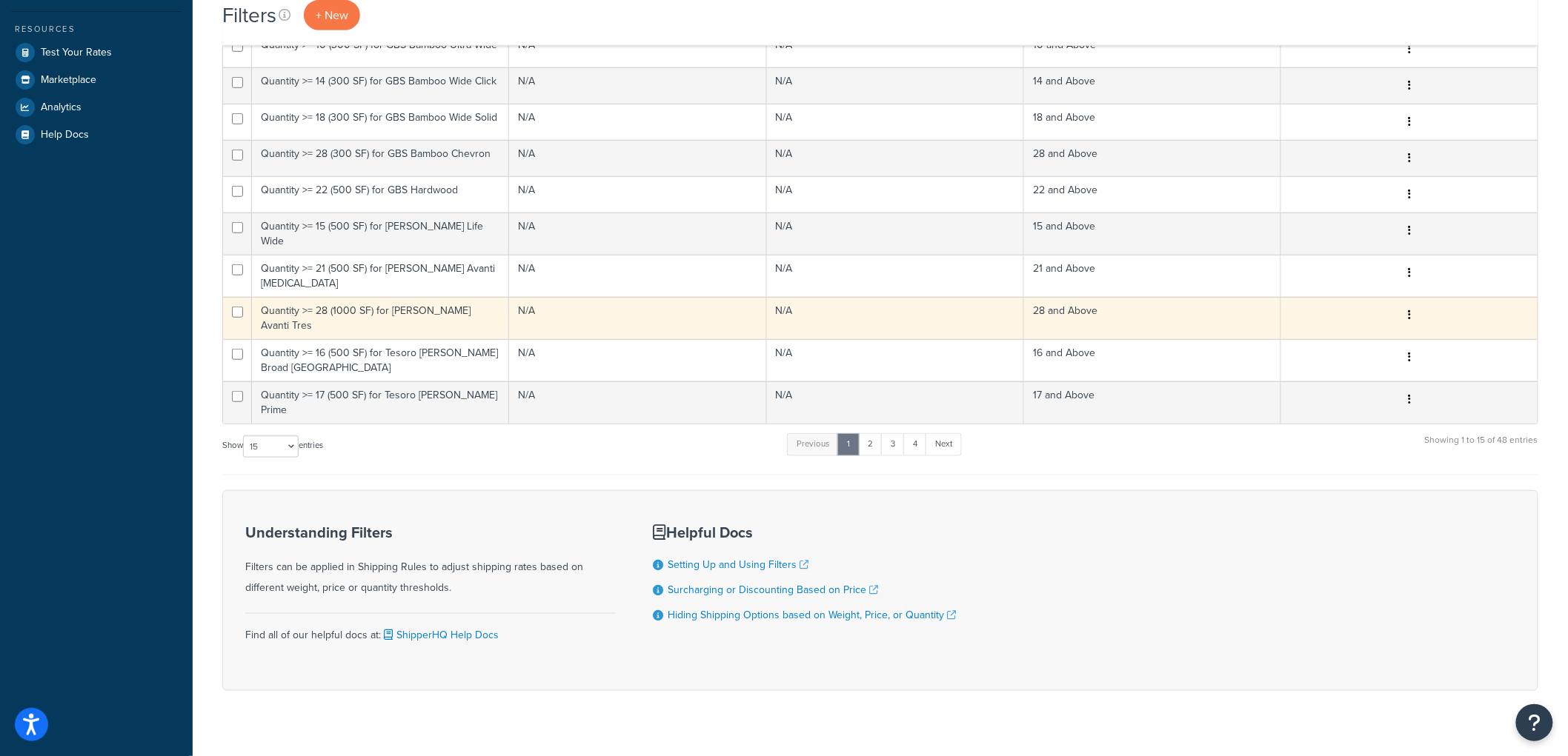
scroll to position [426, 0]
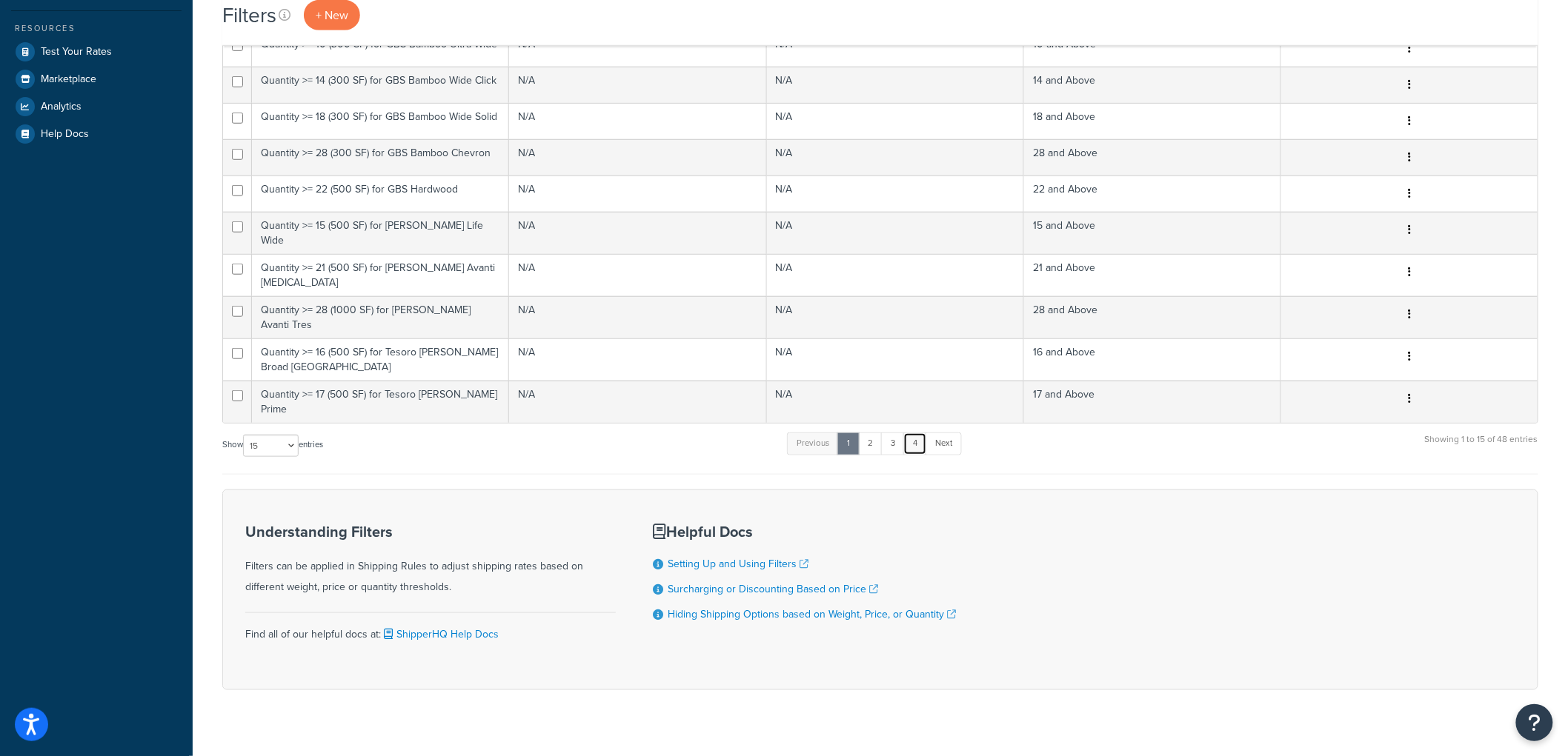
click at [914, 433] on link "4" at bounding box center [915, 444] width 24 height 22
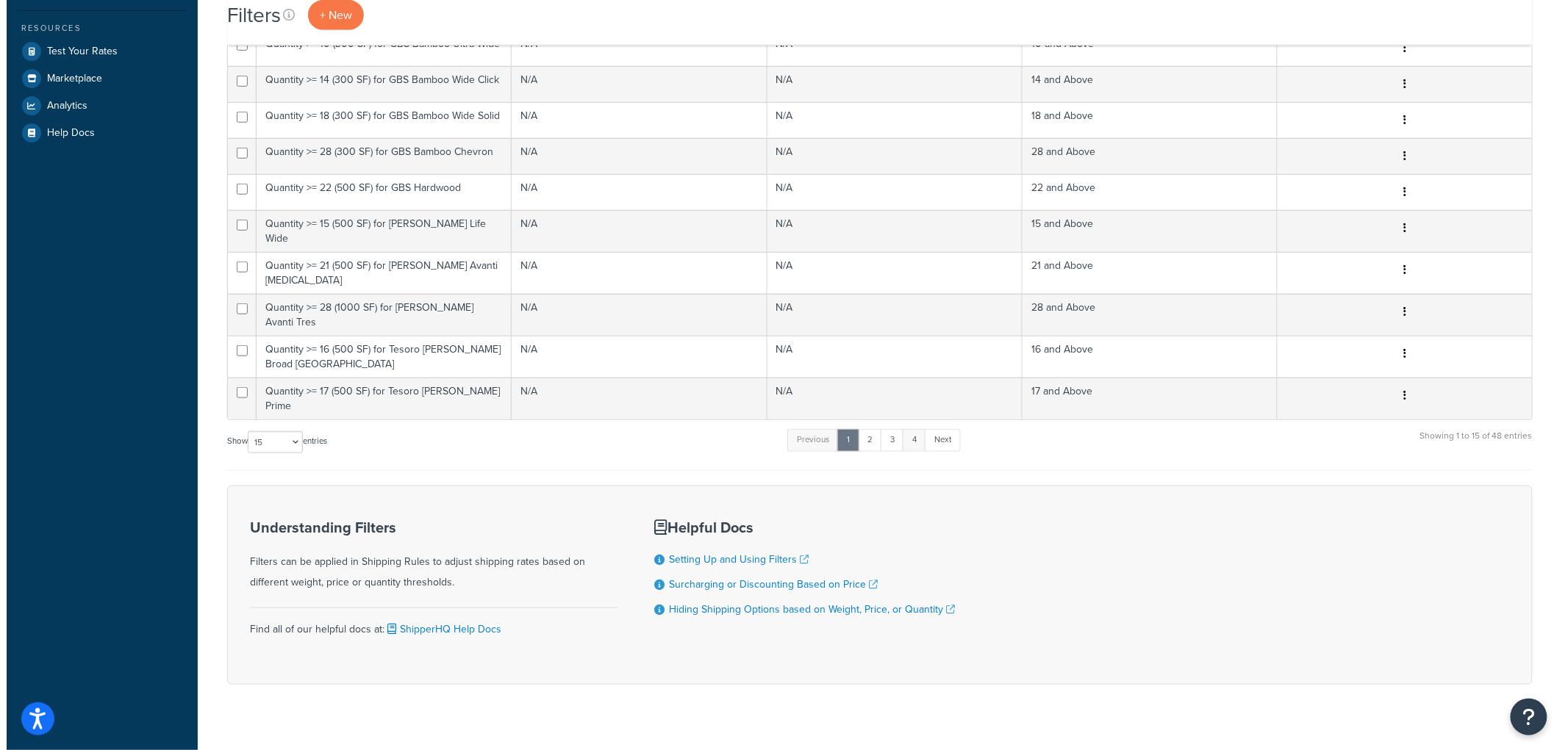
scroll to position [0, 0]
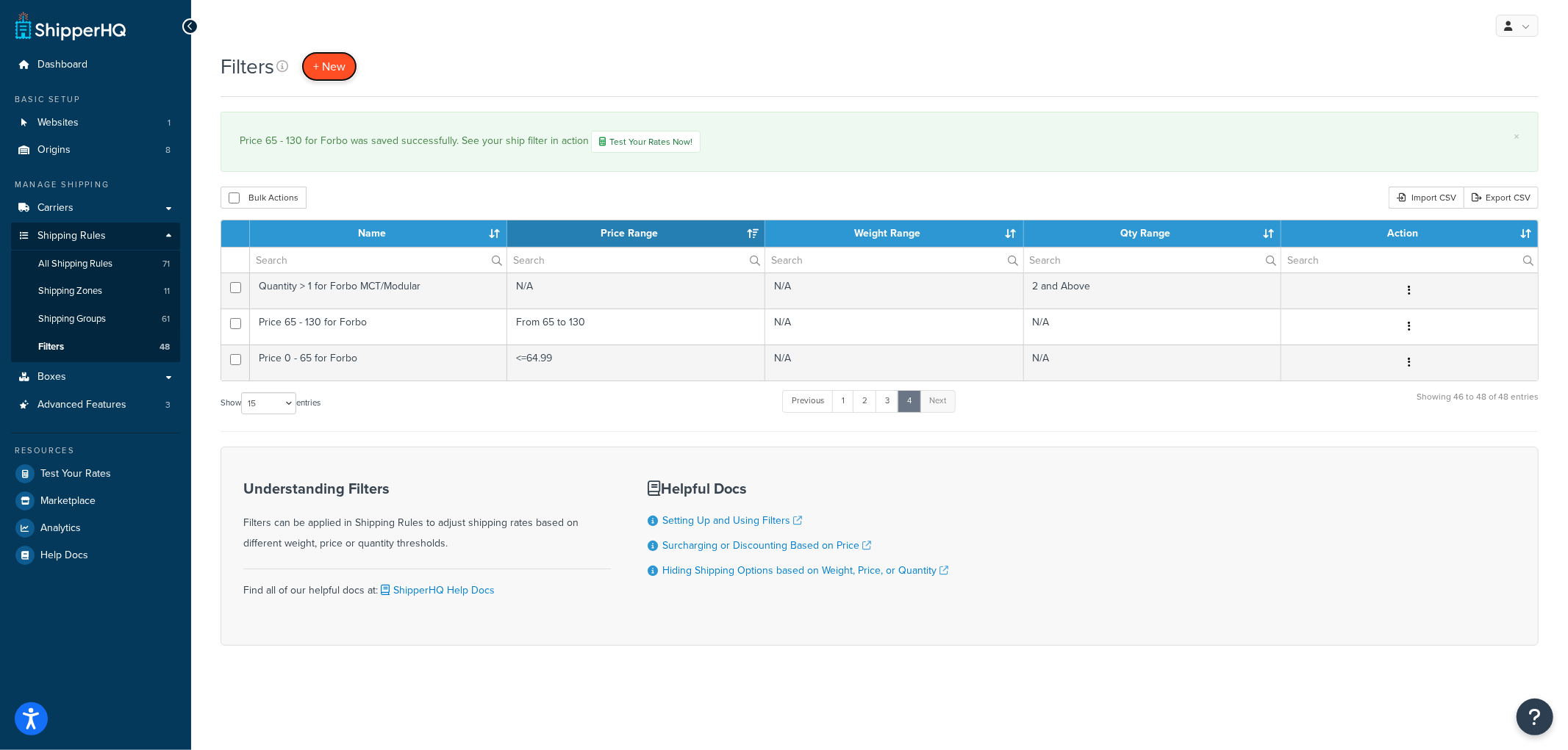
click at [329, 62] on span "+ New" at bounding box center [330, 66] width 32 height 17
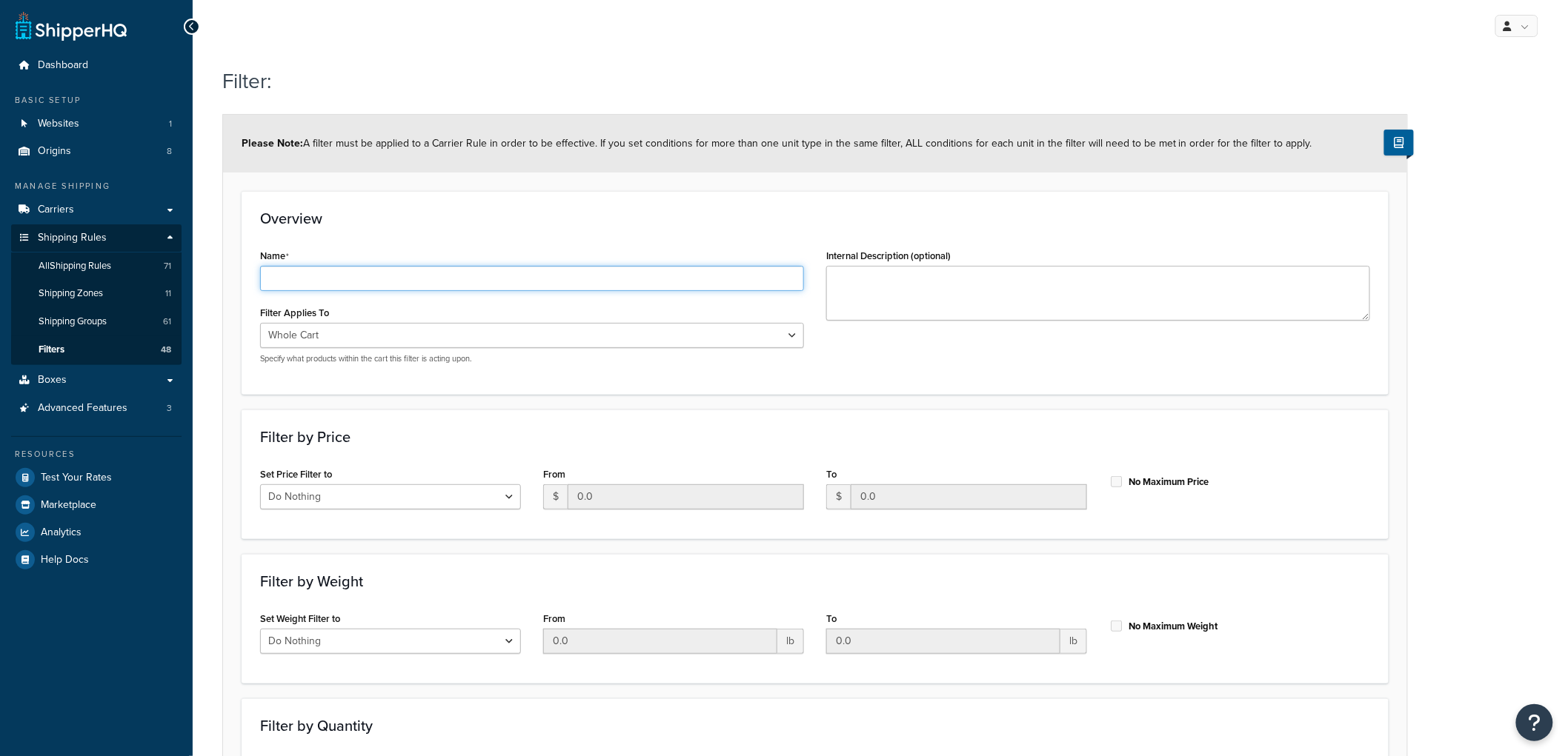
click at [440, 281] on input "Name" at bounding box center [532, 279] width 544 height 25
type input "Price 130 - 195 for Forbo"
click at [486, 213] on h3 "Overview" at bounding box center [815, 219] width 1110 height 16
click at [419, 344] on select "Whole Cart Everything in Shipping Group Everything at Origin Each Item within S…" at bounding box center [532, 336] width 544 height 25
select select "SHIPPING_GROUP"
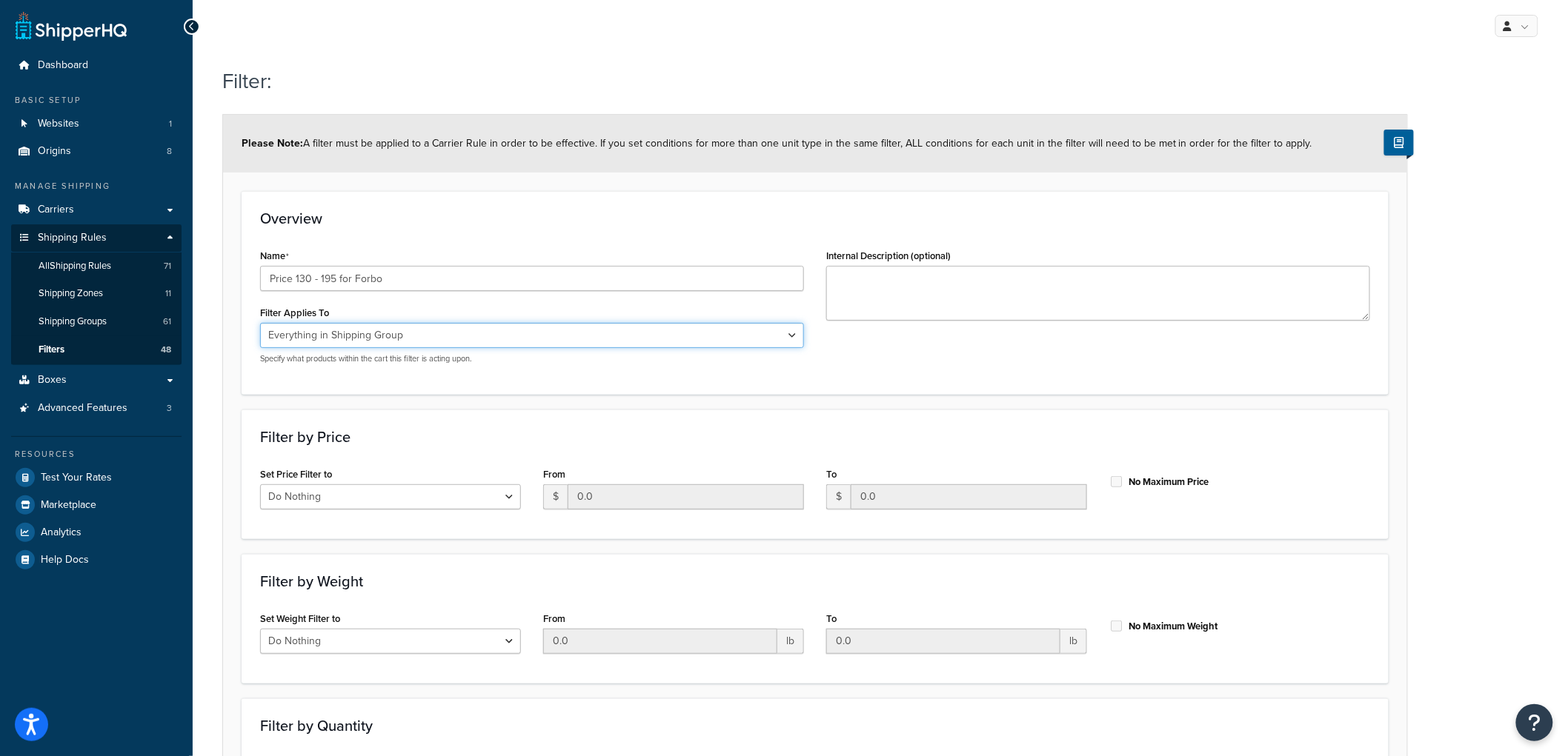
click at [261, 323] on select "Whole Cart Everything in Shipping Group Everything at Origin Each Item within S…" at bounding box center [532, 336] width 544 height 25
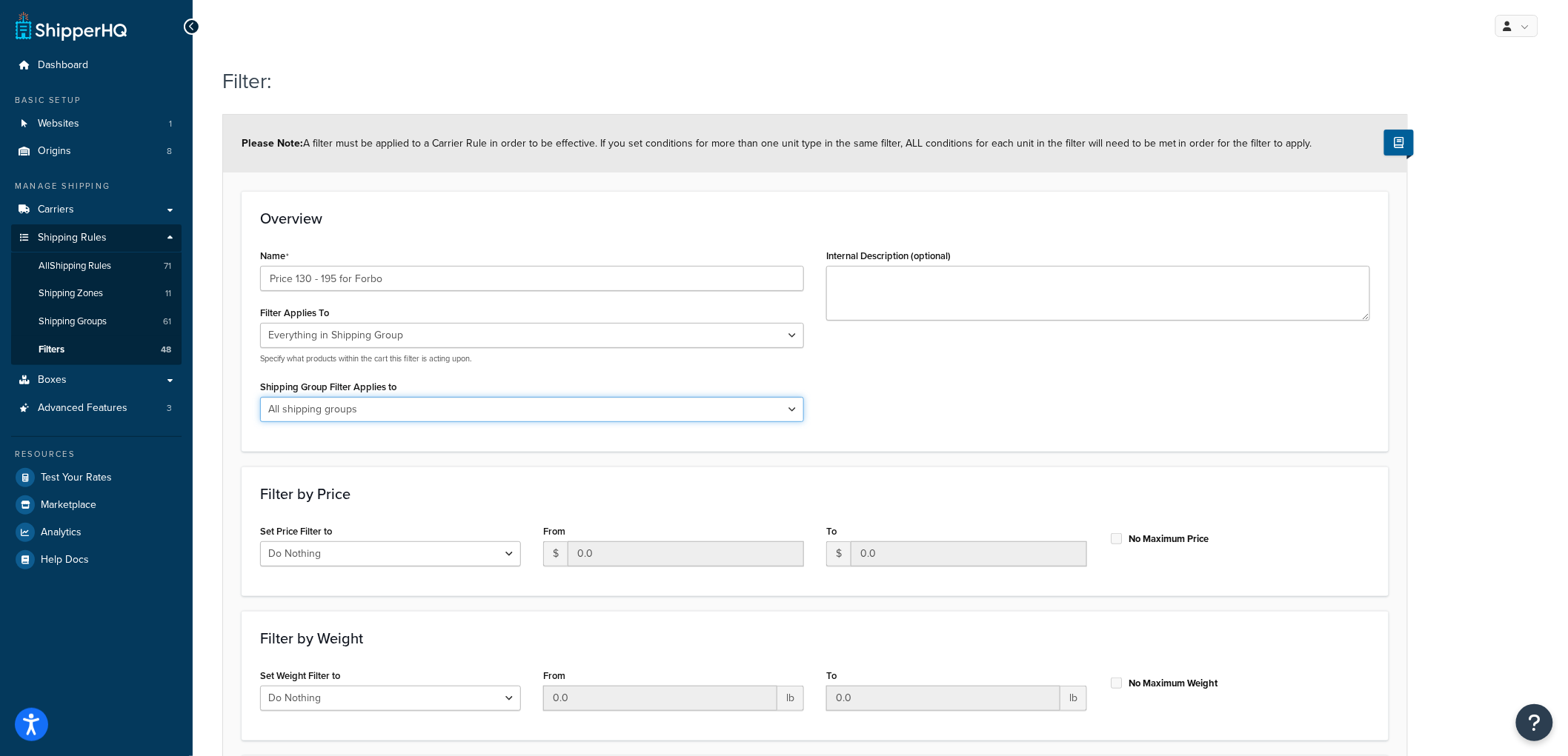
click at [382, 413] on select "All shipping groups Sample Individual Sample Box Parcel Freight Always Free Shi…" at bounding box center [532, 410] width 544 height 25
select select "301438"
click at [261, 398] on select "All shipping groups Sample Individual Sample Box Parcel Freight Always Free Shi…" at bounding box center [532, 410] width 544 height 25
click at [1129, 404] on div "Name Price 130 - 195 for Forbo Filter Applies To Whole Cart Everything in Shipp…" at bounding box center [814, 339] width 1132 height 188
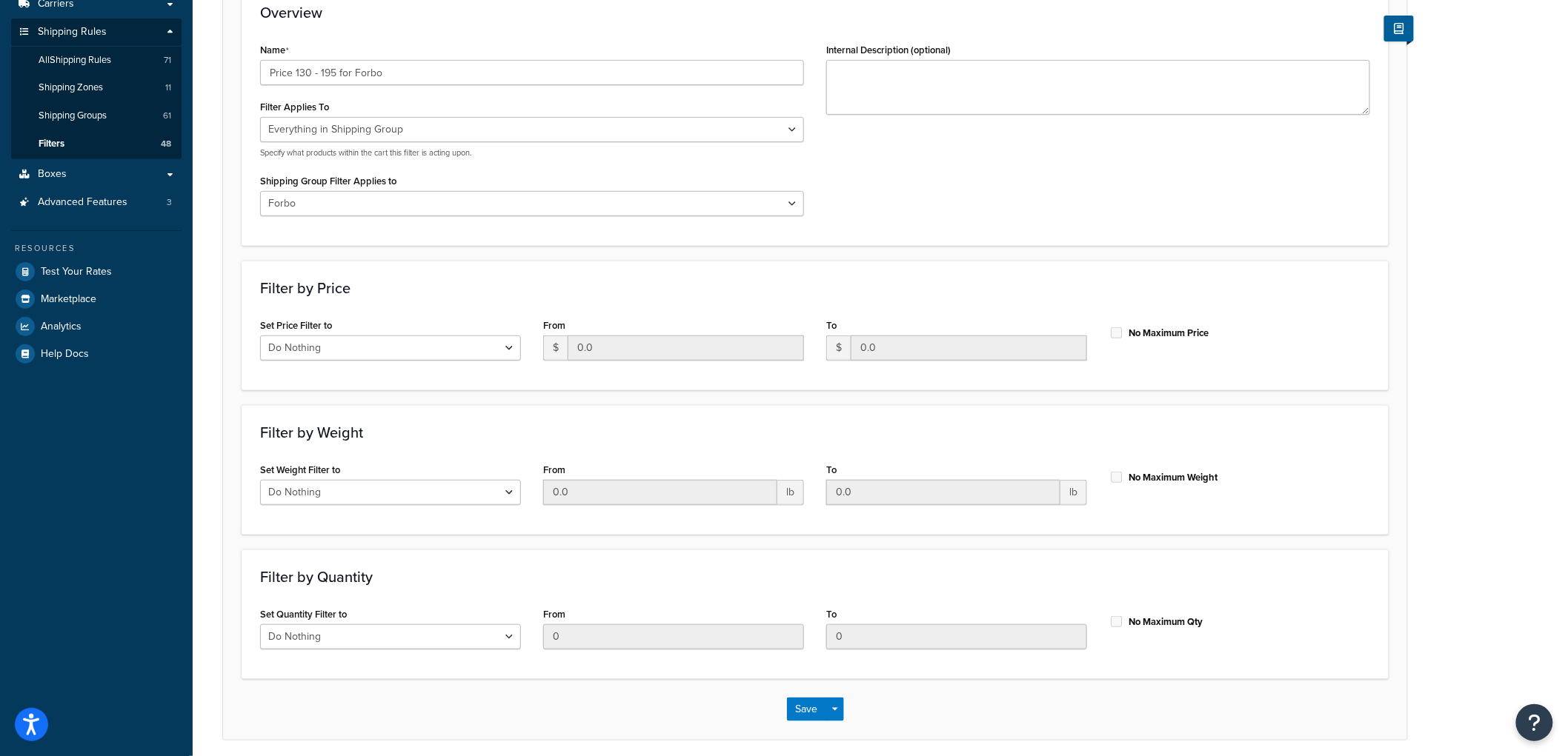
scroll to position [264, 0]
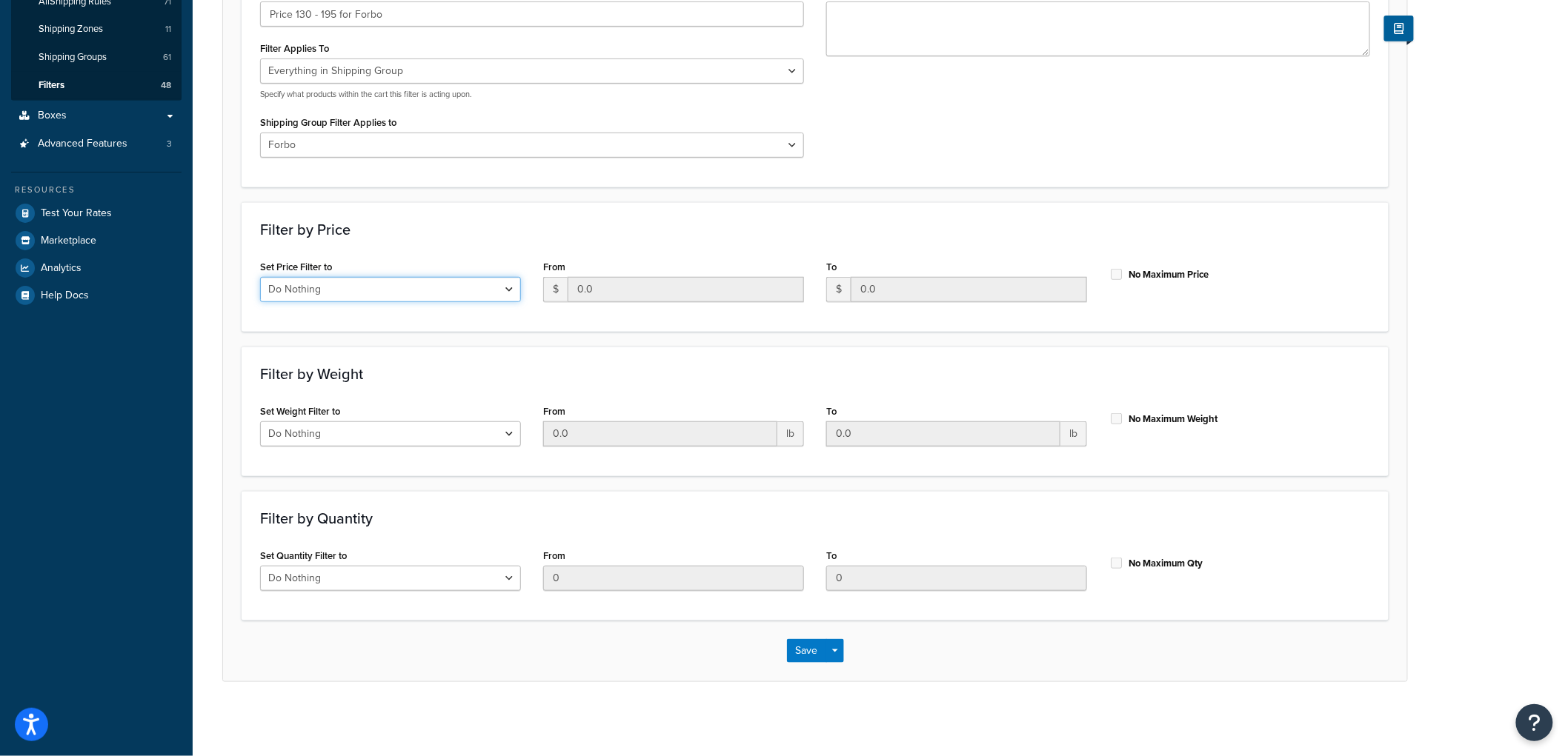
click at [492, 292] on select "Do Nothing Apply to a Range" at bounding box center [390, 290] width 261 height 25
select select "range"
click at [261, 277] on select "Do Nothing Apply to a Range" at bounding box center [390, 290] width 261 height 25
drag, startPoint x: 623, startPoint y: 299, endPoint x: 530, endPoint y: 284, distance: 94.2
click at [530, 284] on div "Set Price Filter to Do Nothing Apply to a Range From $ 0.0 To $ 0.0 No Maximum …" at bounding box center [814, 284] width 1132 height 57
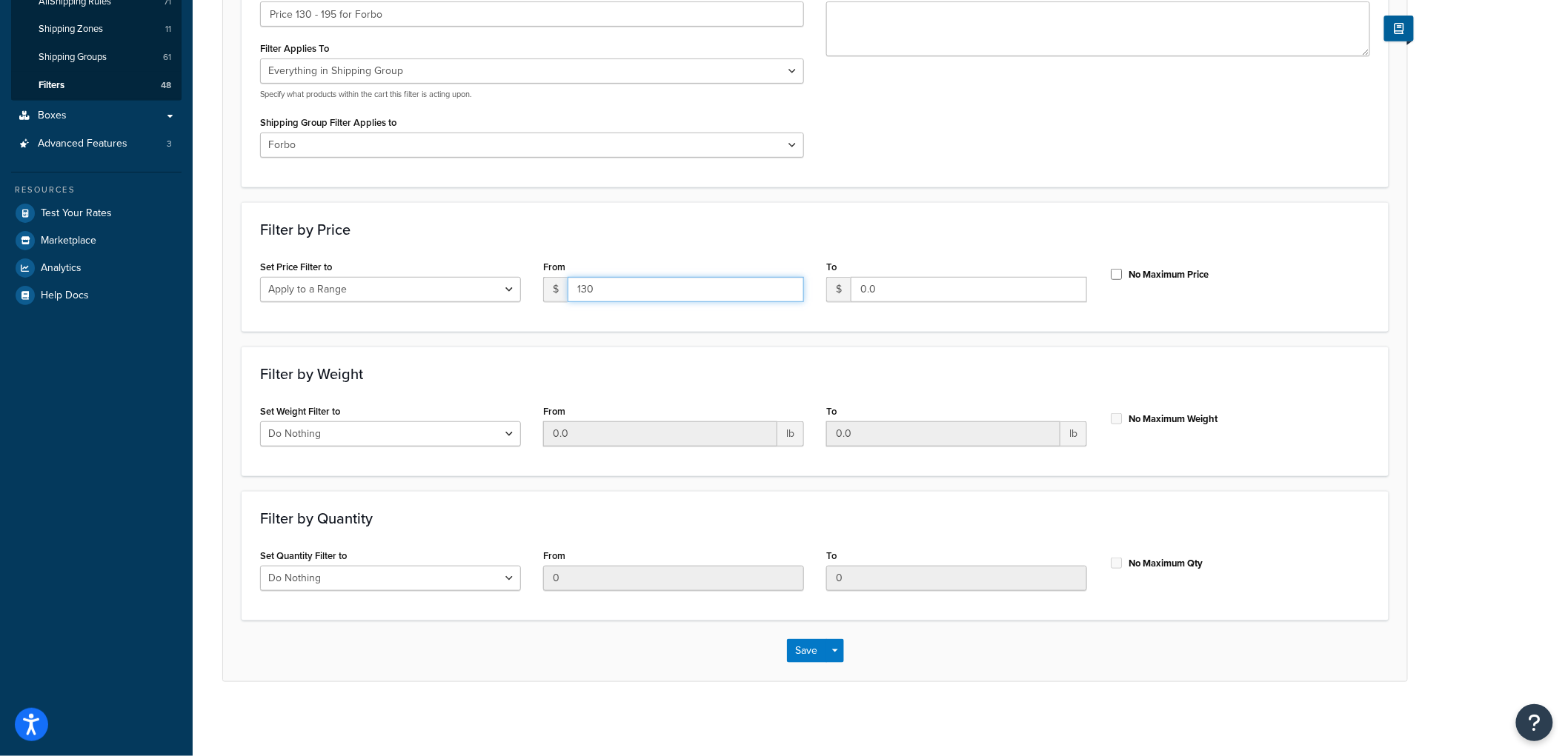
type input "130"
click at [654, 222] on h3 "Filter by Price" at bounding box center [815, 230] width 1110 height 16
drag, startPoint x: 902, startPoint y: 293, endPoint x: 833, endPoint y: 284, distance: 69.6
click at [833, 284] on div "$ 195" at bounding box center [956, 290] width 261 height 25
type input "194.99"
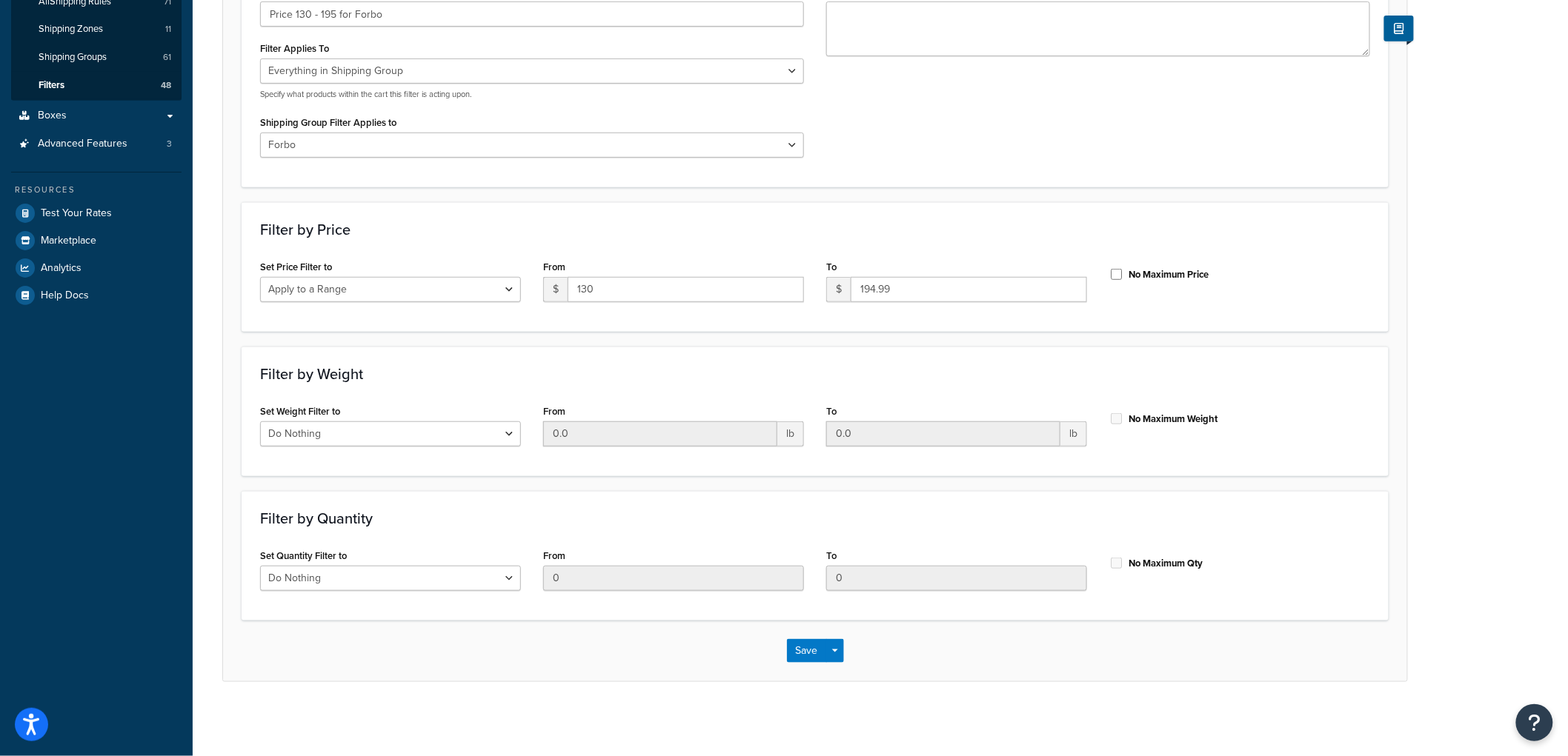
click at [826, 215] on div "Filter by Price Set Price Filter to Do Nothing Apply to a Range From $ 130 To $…" at bounding box center [815, 267] width 1148 height 130
click at [816, 648] on button "Save" at bounding box center [807, 651] width 40 height 24
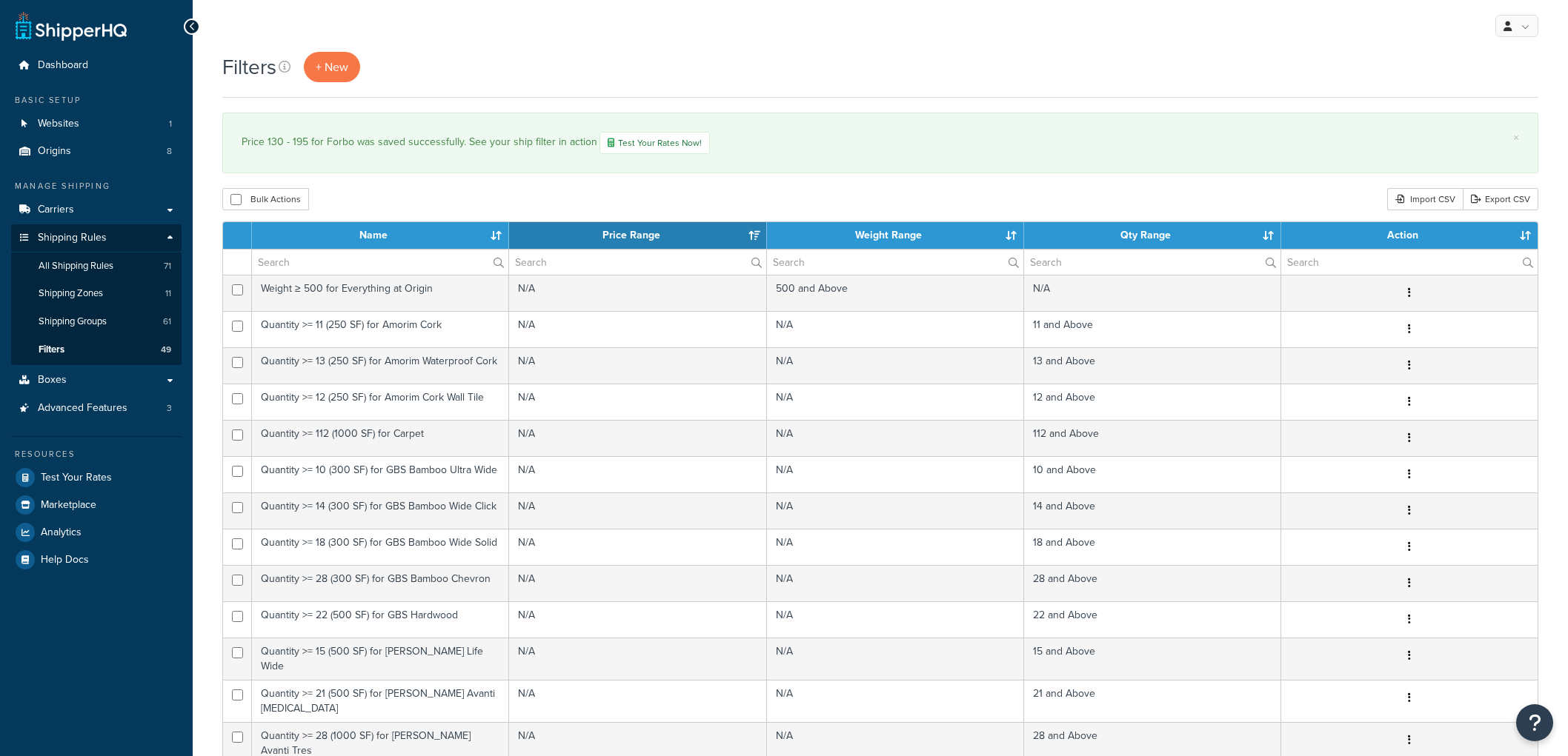
select select "15"
click at [345, 55] on link "+ New" at bounding box center [332, 66] width 56 height 30
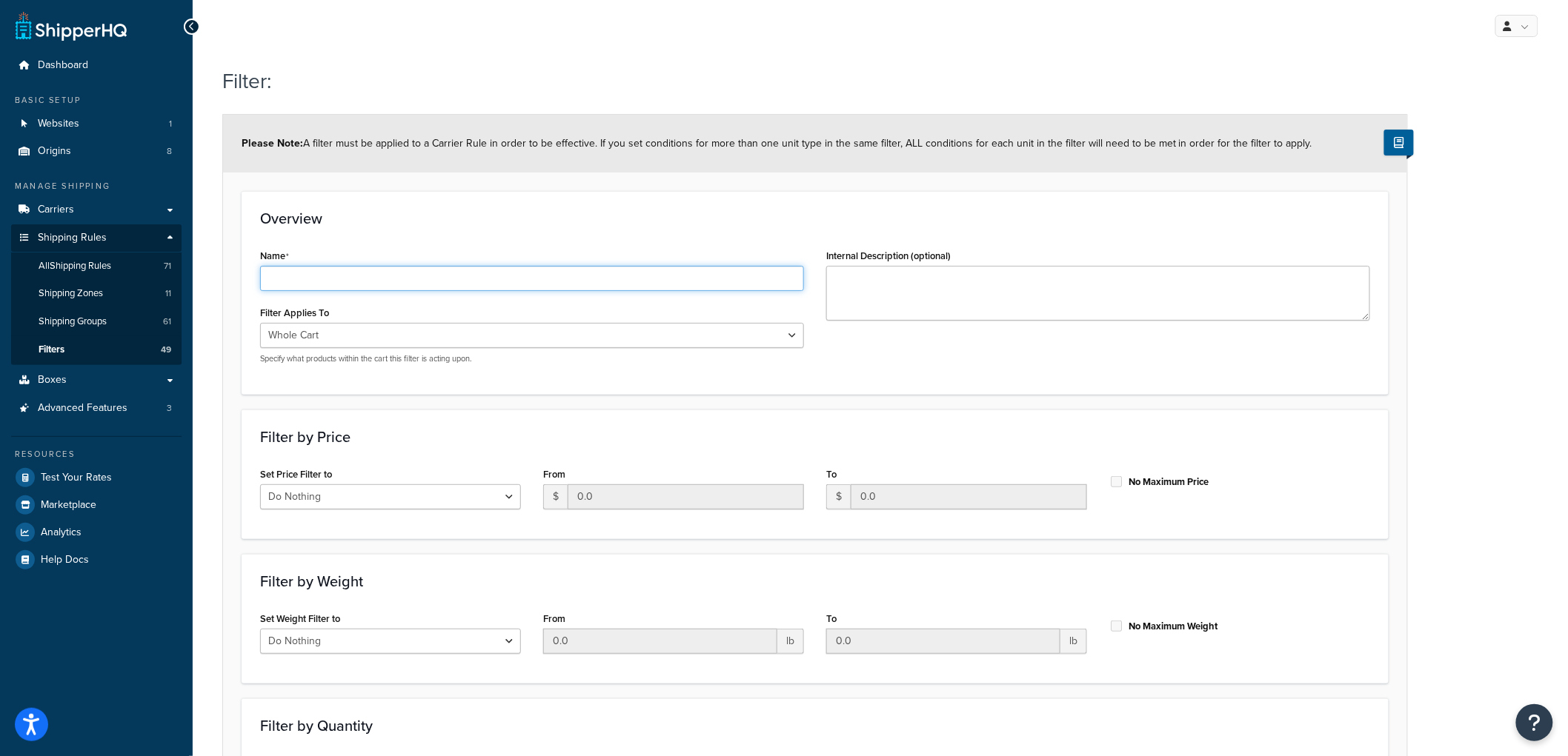
click at [373, 272] on input "Name" at bounding box center [532, 279] width 544 height 25
type input "Price 195 - 260 for Forbo"
click at [550, 224] on h3 "Overview" at bounding box center [815, 219] width 1110 height 16
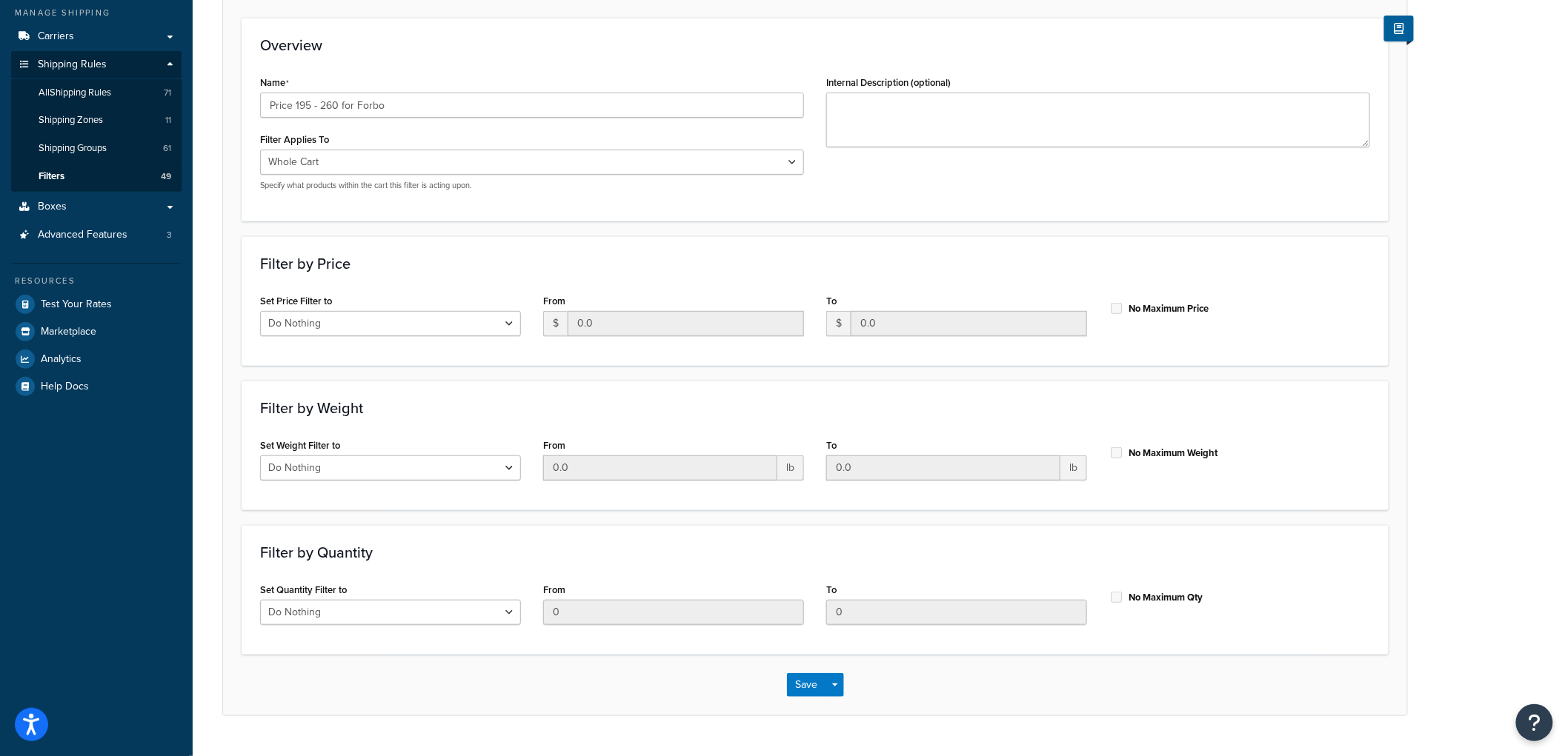
scroll to position [208, 0]
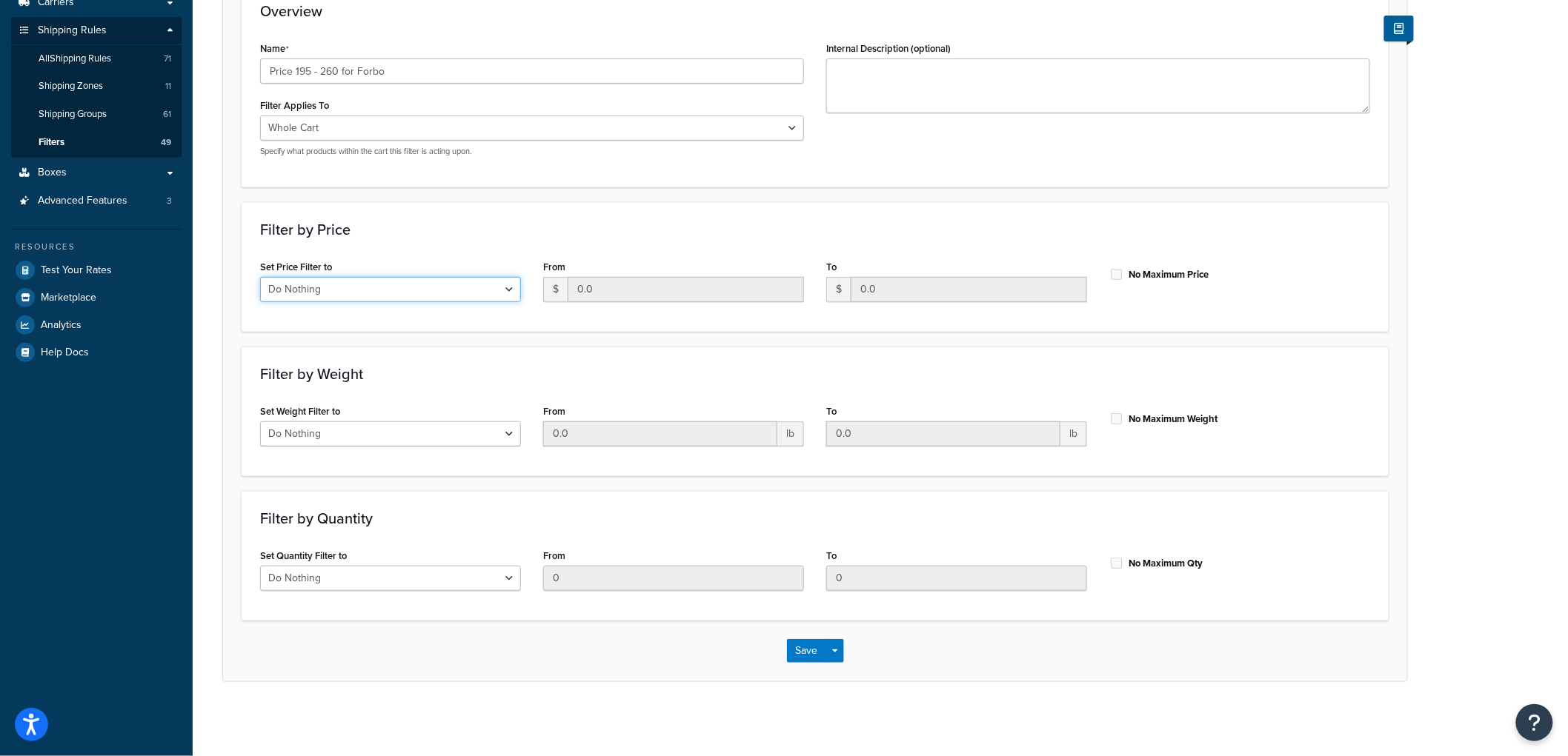
click at [478, 286] on select "Do Nothing Apply to a Range" at bounding box center [390, 290] width 261 height 25
select select "range"
click at [261, 277] on select "Do Nothing Apply to a Range" at bounding box center [390, 290] width 261 height 25
drag, startPoint x: 607, startPoint y: 290, endPoint x: 547, endPoint y: 287, distance: 60.1
click at [547, 287] on div "$ 0.0" at bounding box center [673, 290] width 261 height 25
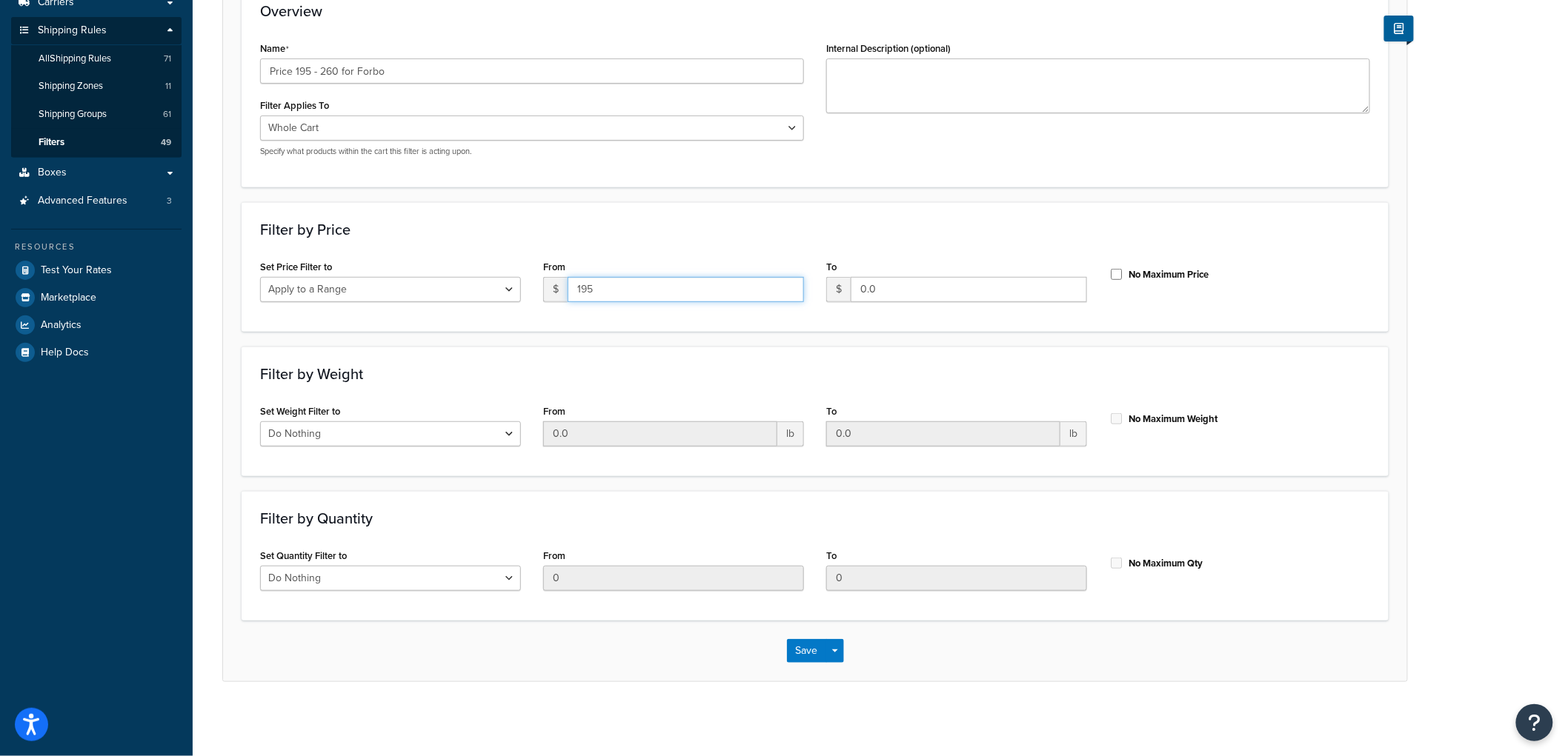
type input "195"
type input "259.99"
click at [606, 202] on div "Filter by Price Set Price Filter to Do Nothing Apply to a Range From $ 195 To $…" at bounding box center [815, 267] width 1148 height 130
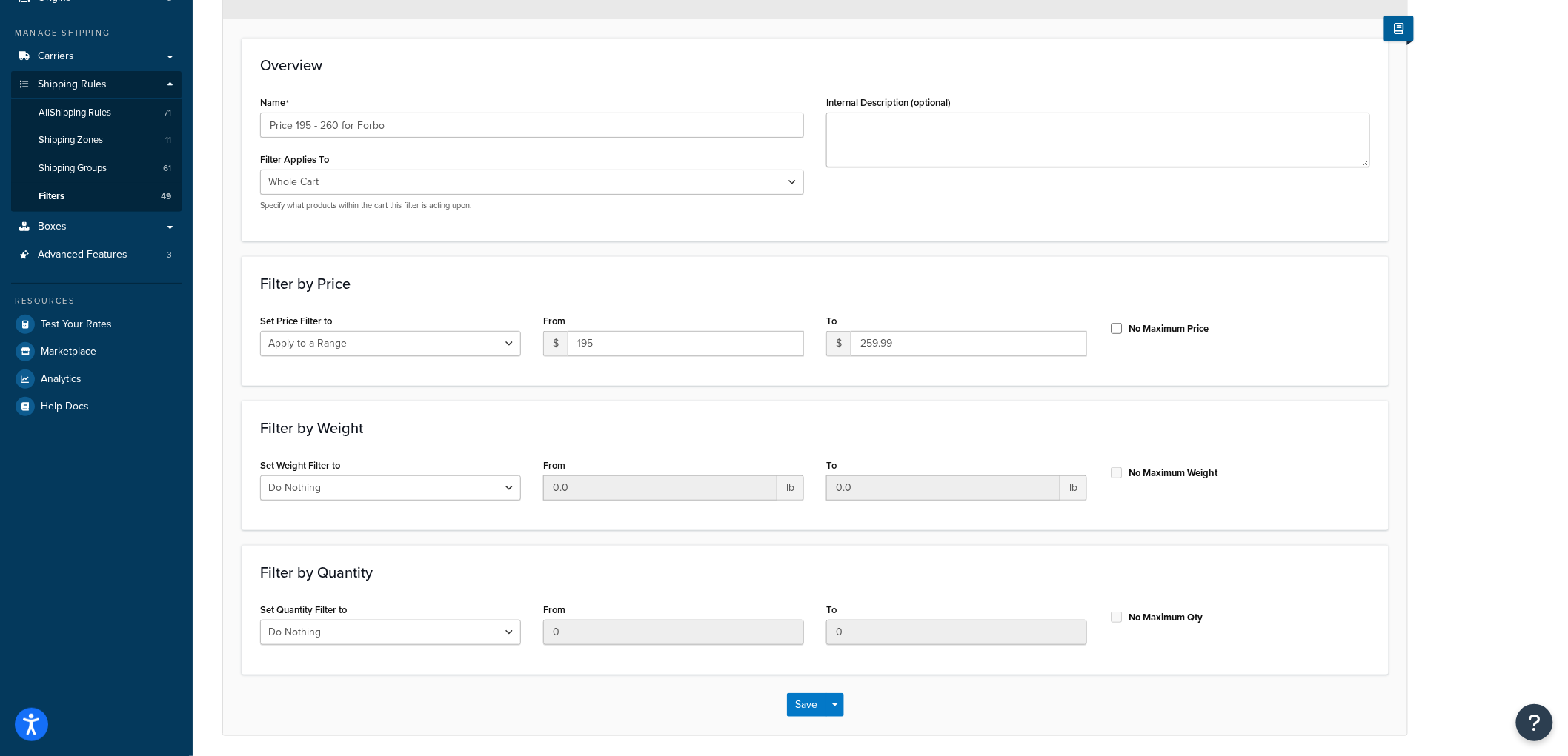
scroll to position [124, 0]
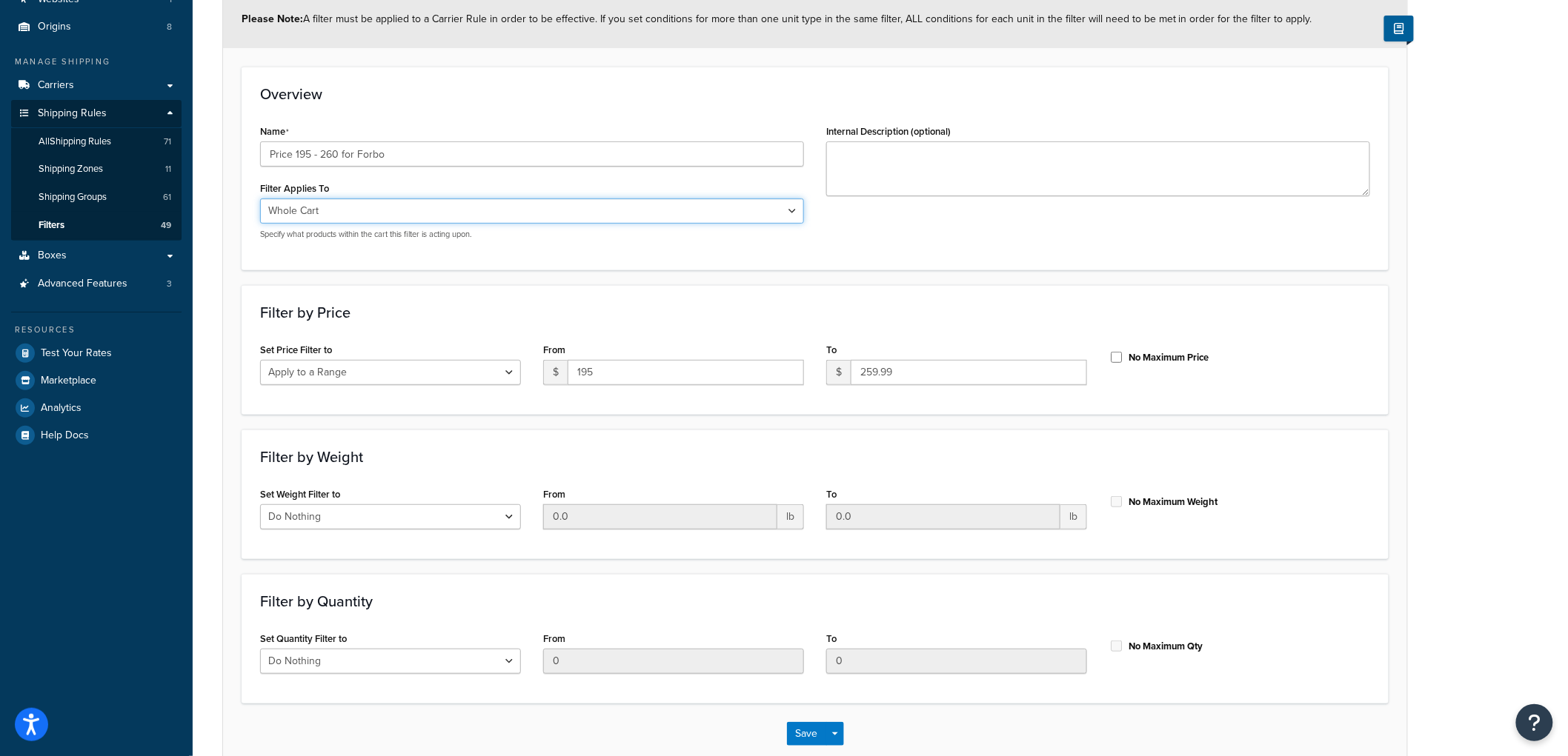
click at [599, 215] on select "Whole Cart Everything in Shipping Group Everything at Origin Each Item within S…" at bounding box center [532, 211] width 544 height 25
select select "SHIPPING_GROUP"
click at [261, 199] on select "Whole Cart Everything in Shipping Group Everything at Origin Each Item within S…" at bounding box center [532, 211] width 544 height 25
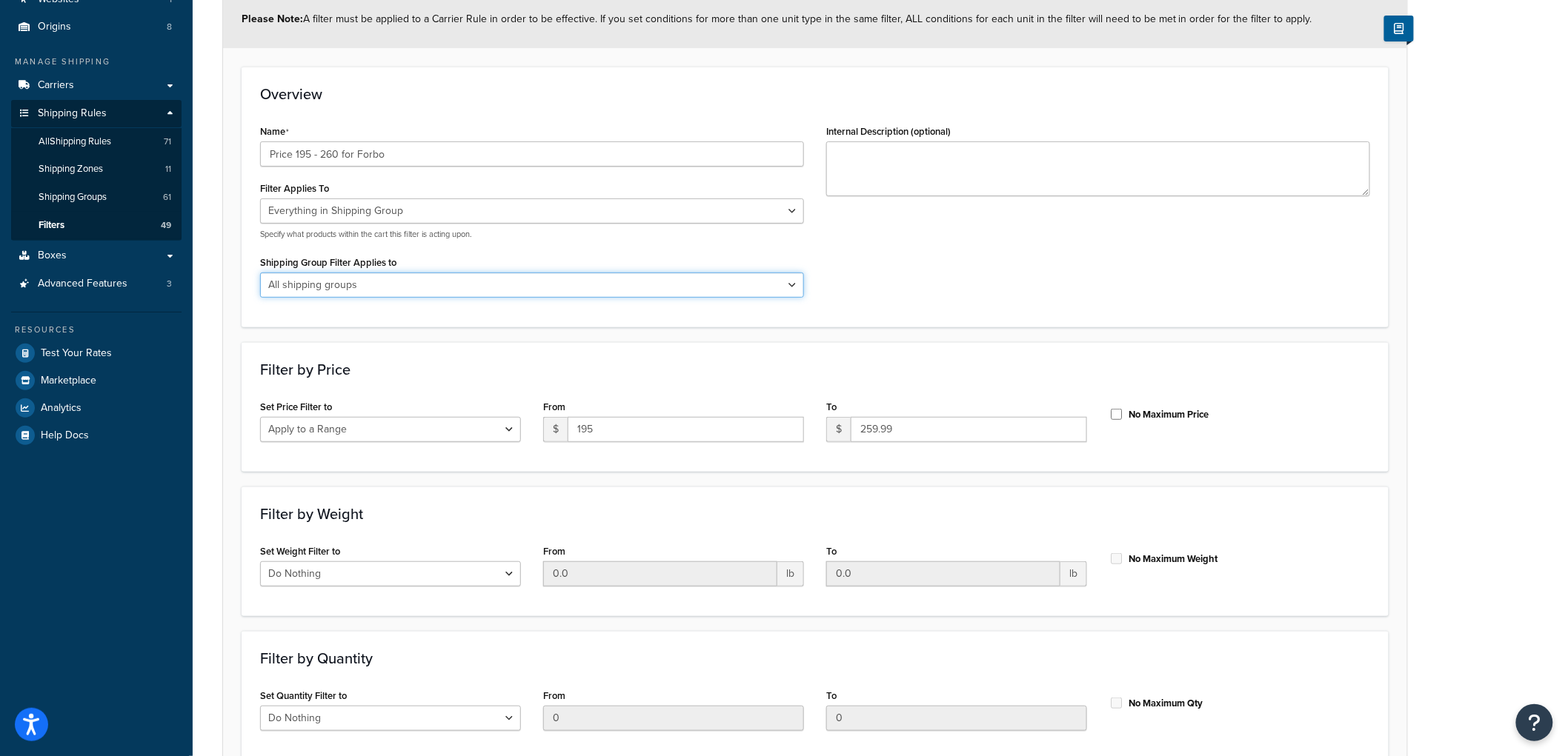
click at [470, 295] on select "All shipping groups Sample Individual Sample Box Parcel Freight Always Free Shi…" at bounding box center [532, 285] width 544 height 25
select select "301438"
click at [261, 272] on select "All shipping groups Sample Individual Sample Box Parcel Freight Always Free Shi…" at bounding box center [532, 285] width 544 height 25
click at [981, 291] on div "Name Price 195 - 260 for Forbo Filter Applies To Whole Cart Everything in Shipp…" at bounding box center [814, 214] width 1132 height 188
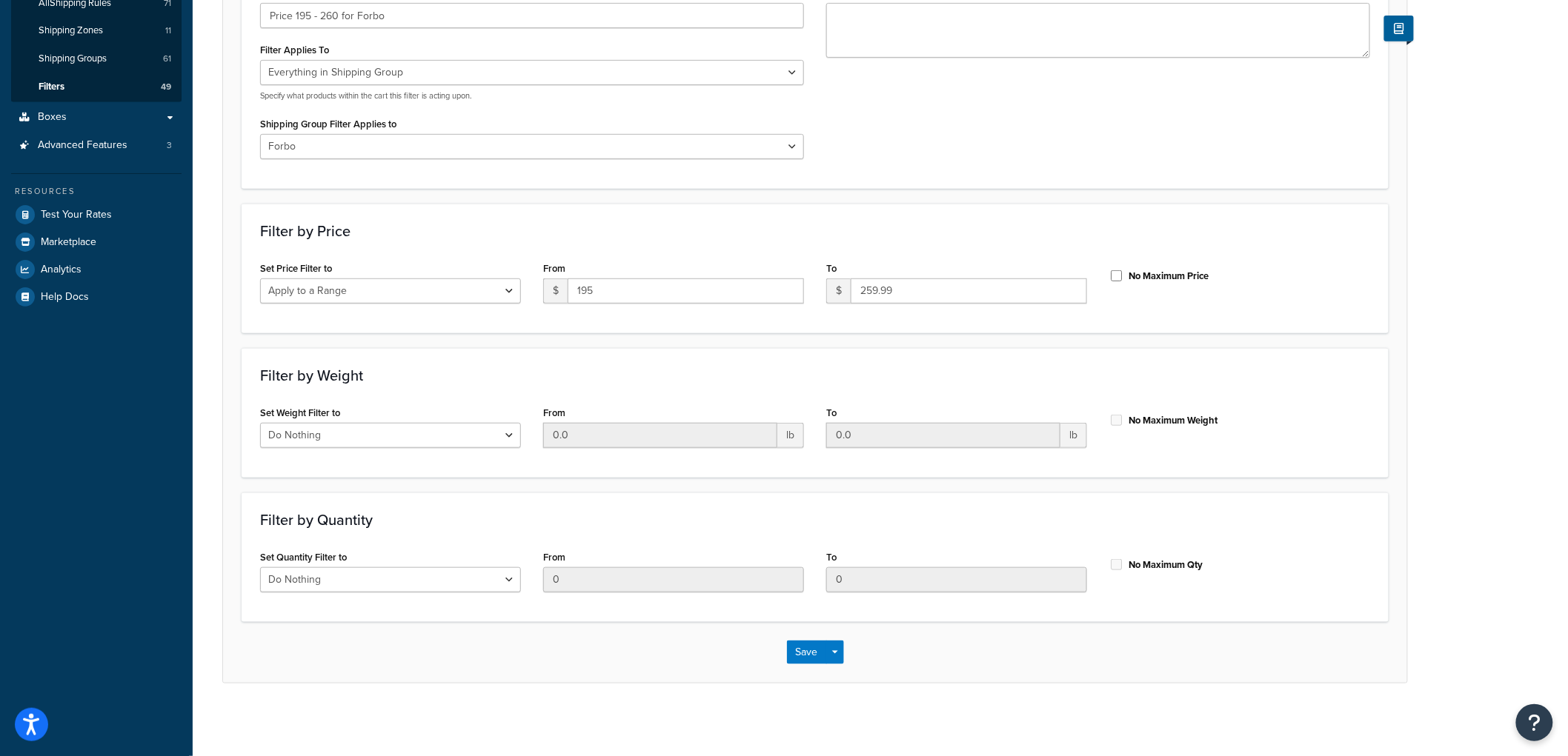
scroll to position [264, 0]
click at [805, 644] on button "Save" at bounding box center [807, 651] width 40 height 24
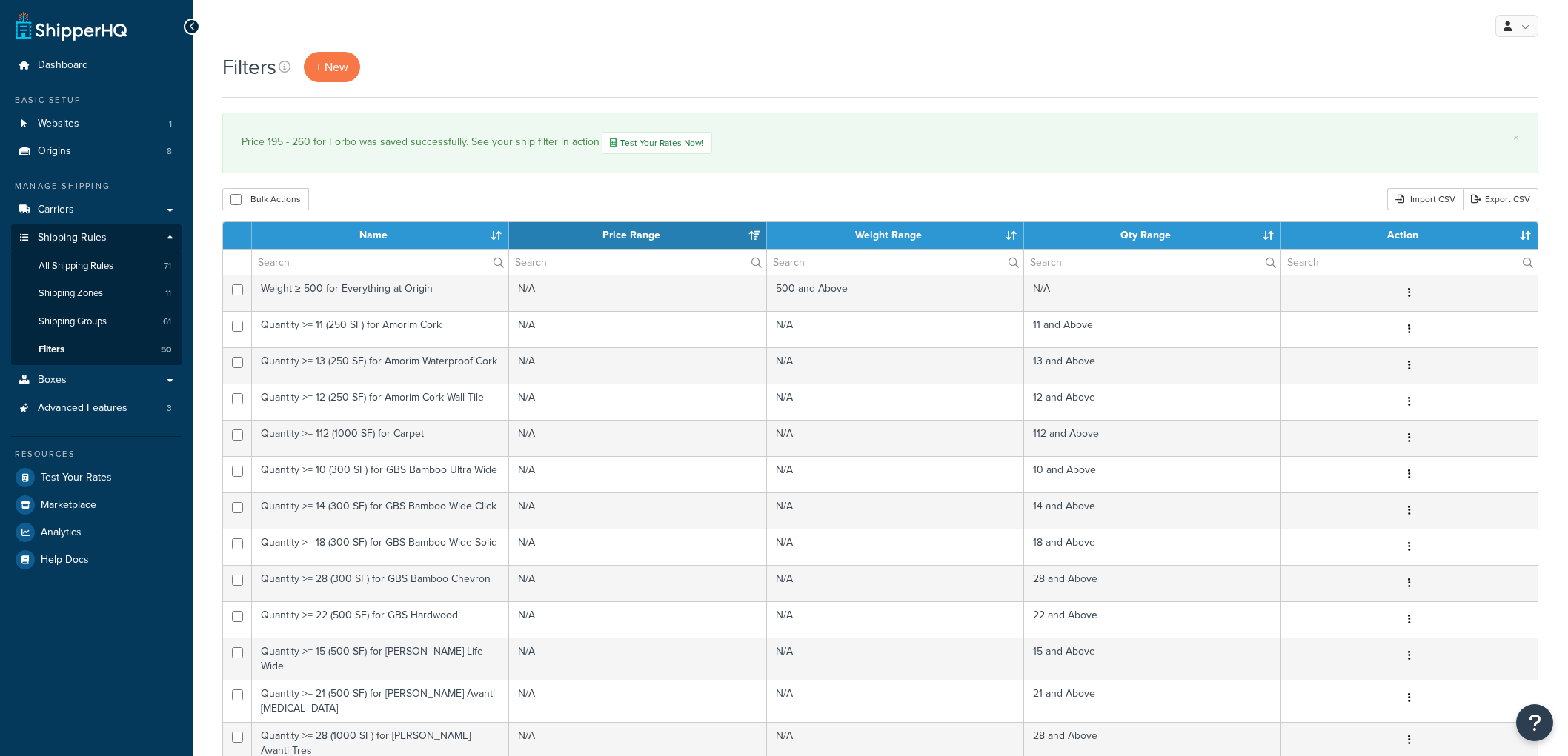
select select "15"
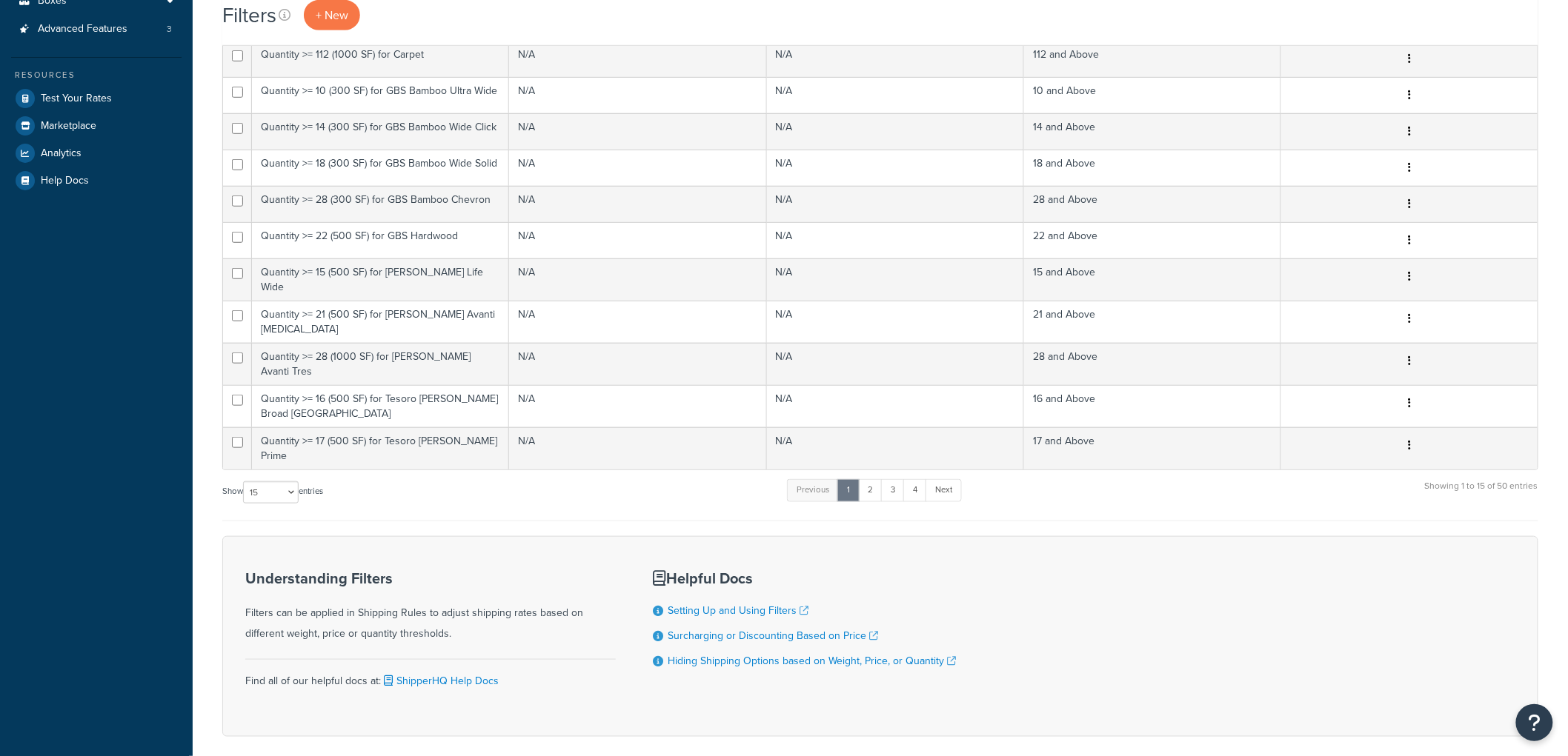
scroll to position [426, 0]
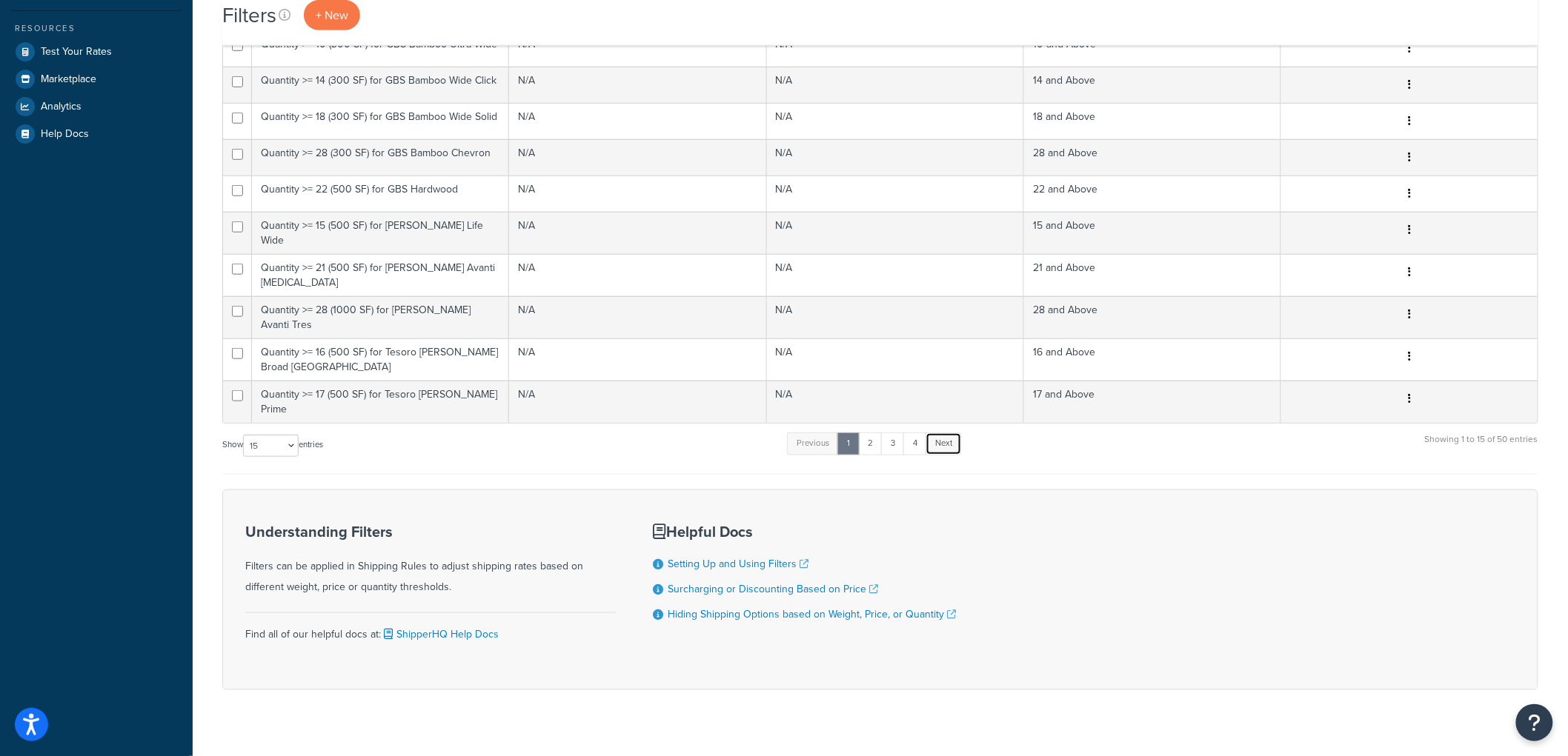
click at [932, 433] on link "Next" at bounding box center [944, 444] width 36 height 22
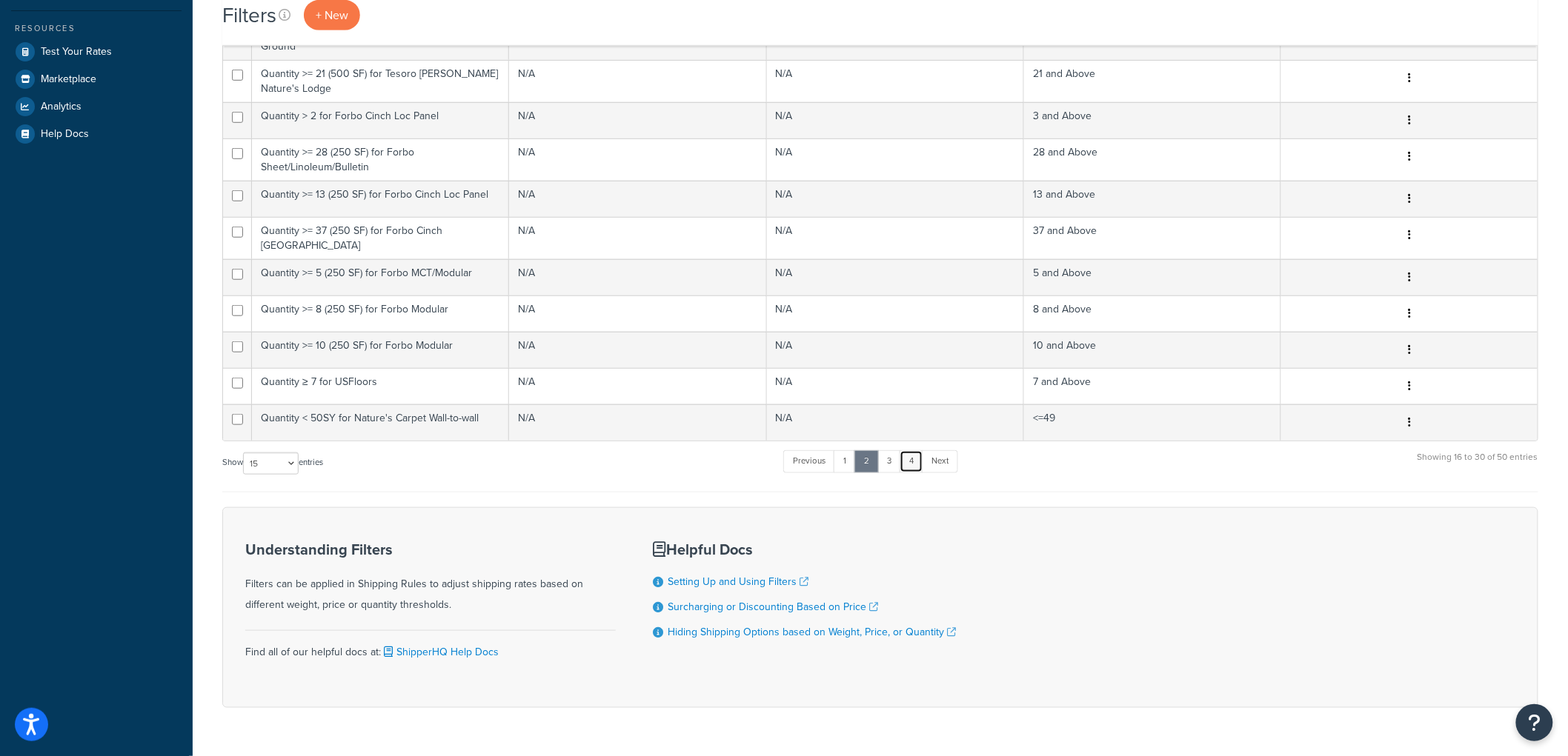
click at [919, 450] on link "4" at bounding box center [912, 461] width 24 height 22
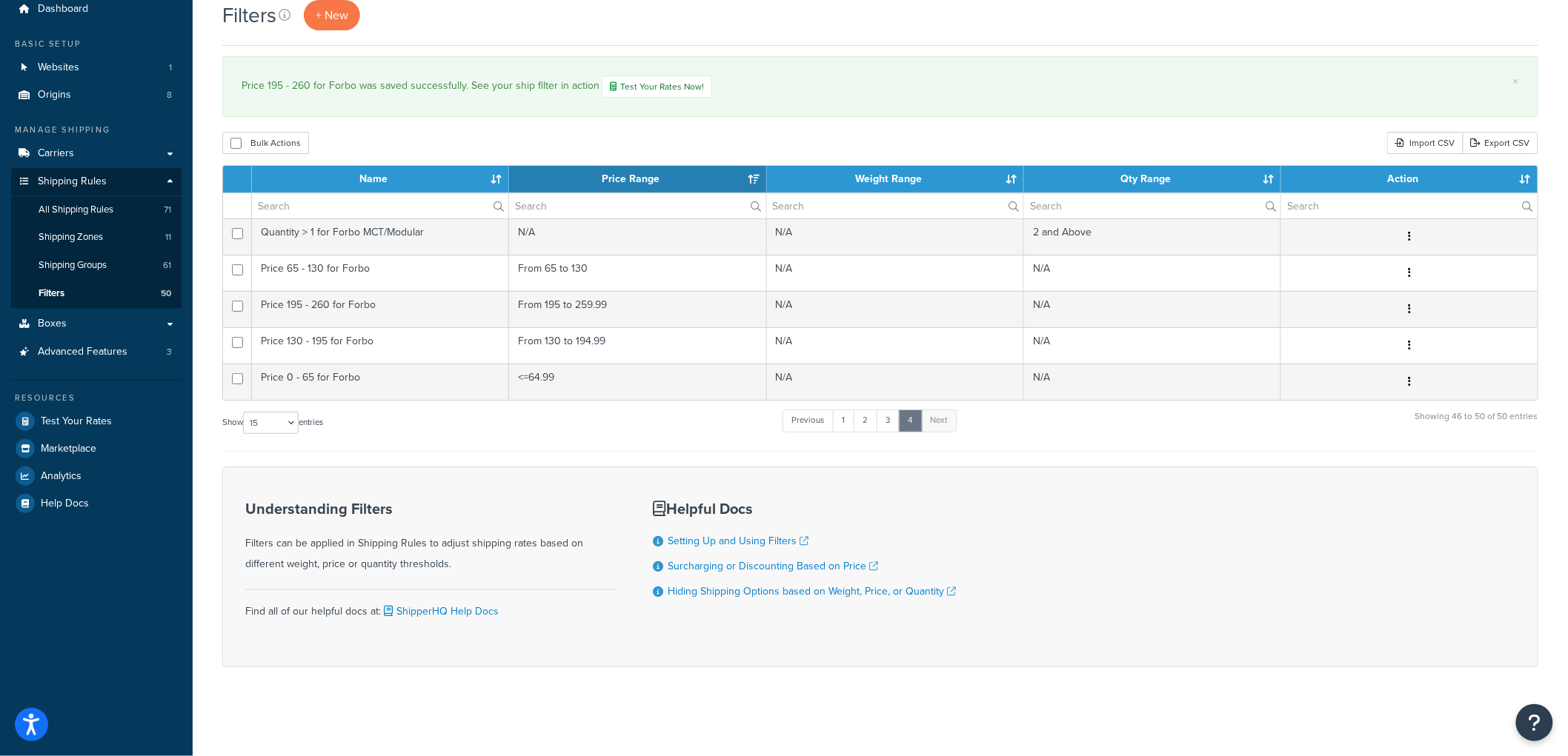
scroll to position [57, 0]
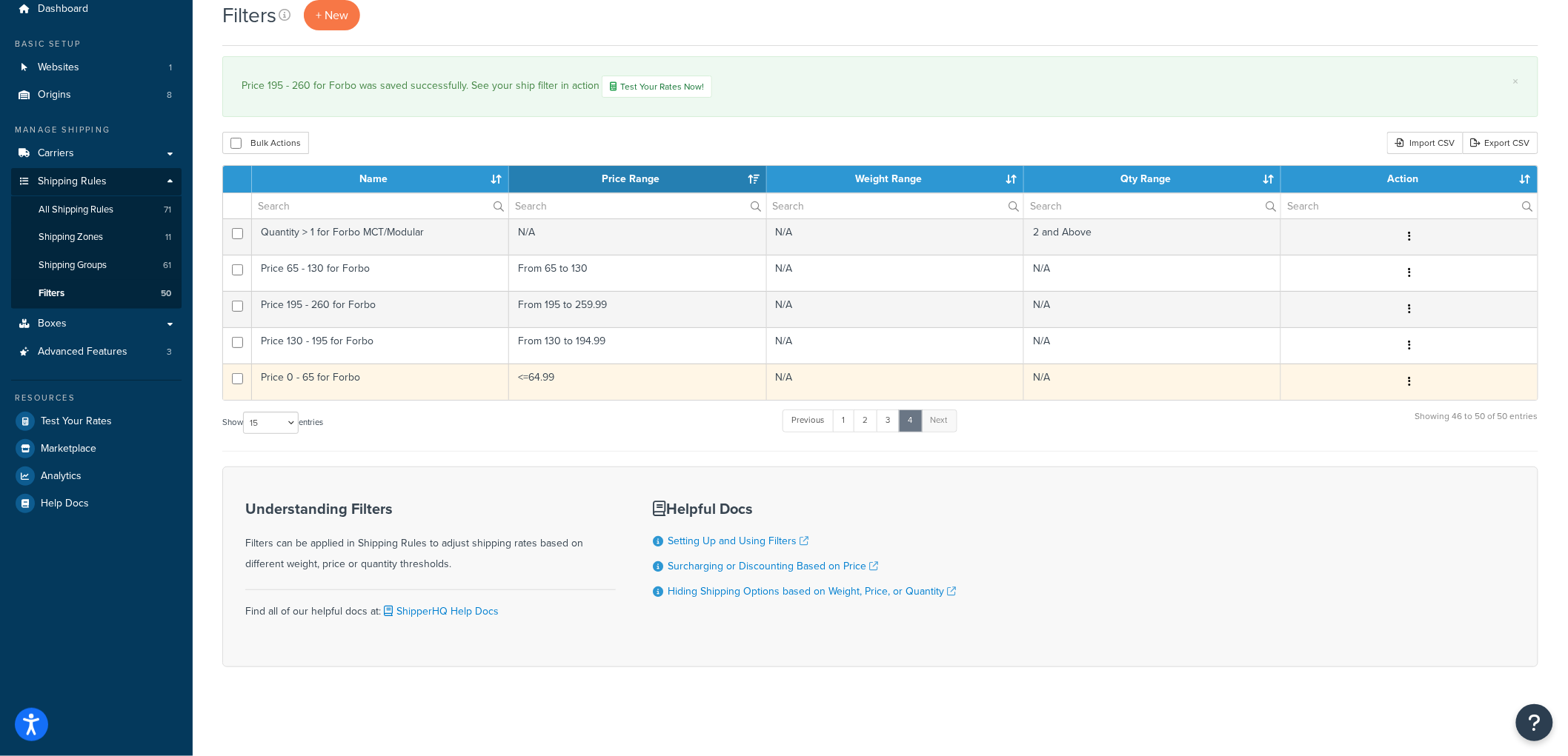
click at [1415, 378] on button "button" at bounding box center [1409, 382] width 21 height 24
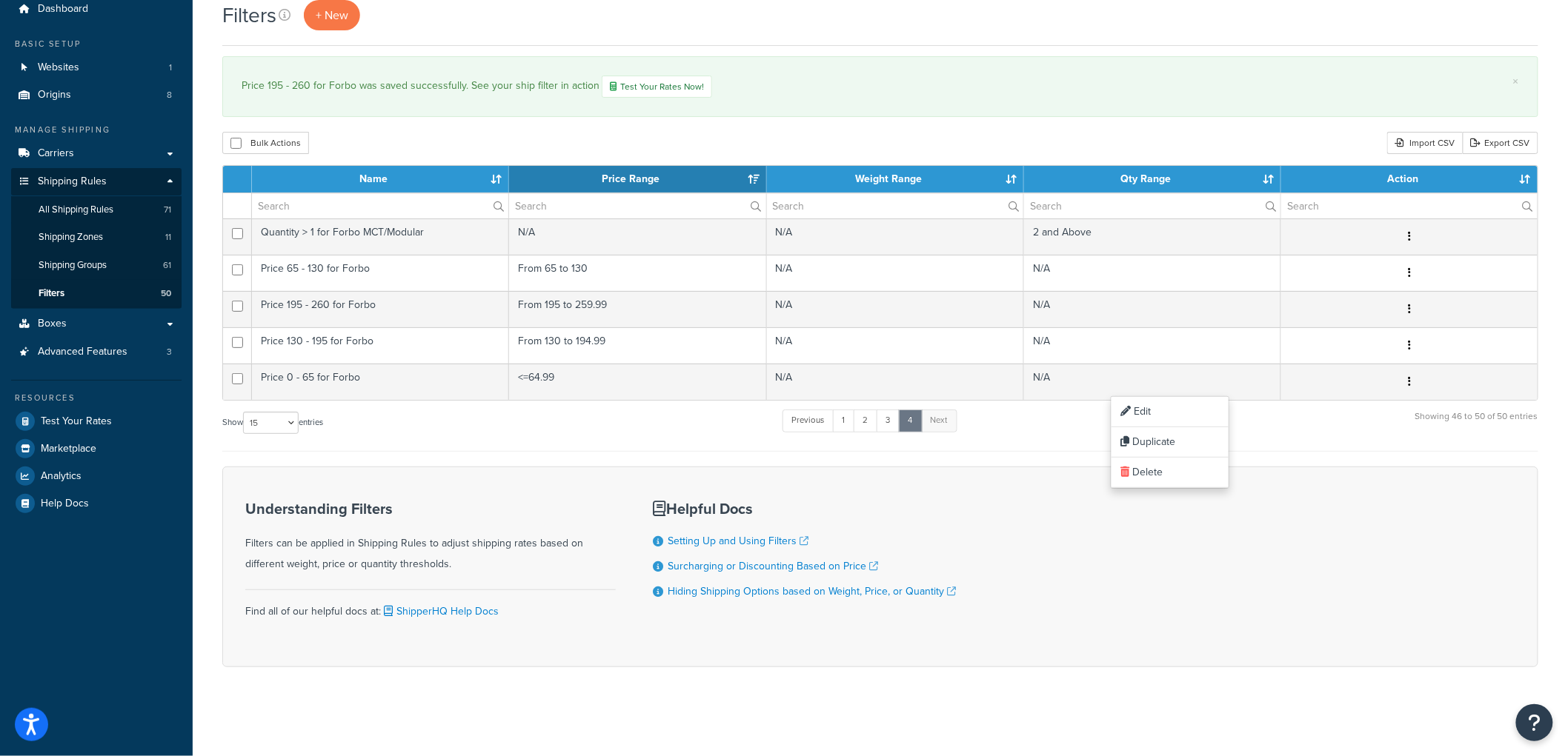
click at [692, 431] on div "Show 10 15 25 50 100 entries Previous 1 2 3 4 Next Showing 46 to 50 of 50 entri…" at bounding box center [881, 430] width 1317 height 44
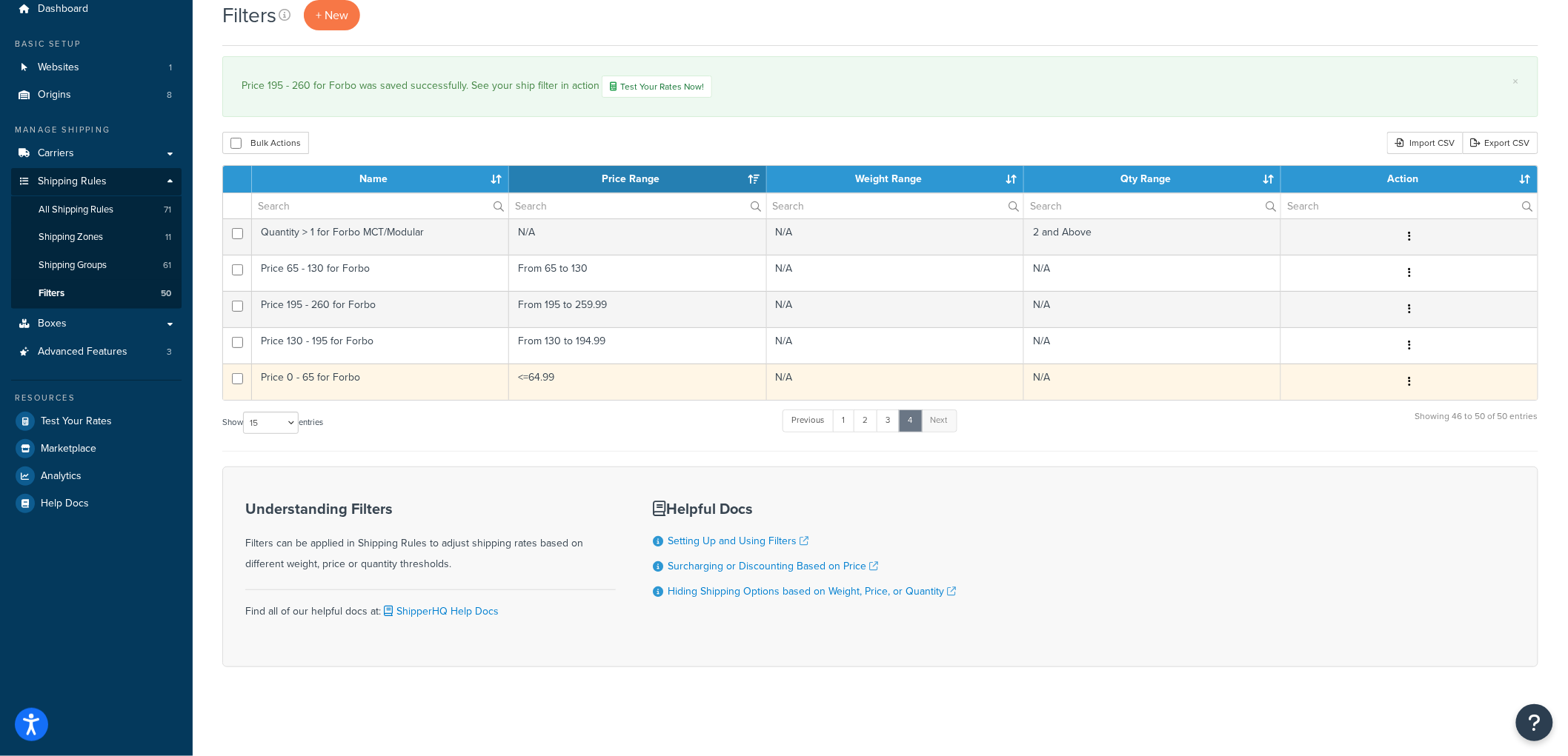
click at [1408, 381] on icon "button" at bounding box center [1409, 381] width 3 height 10
click at [1276, 445] on link "Duplicate" at bounding box center [1247, 442] width 117 height 30
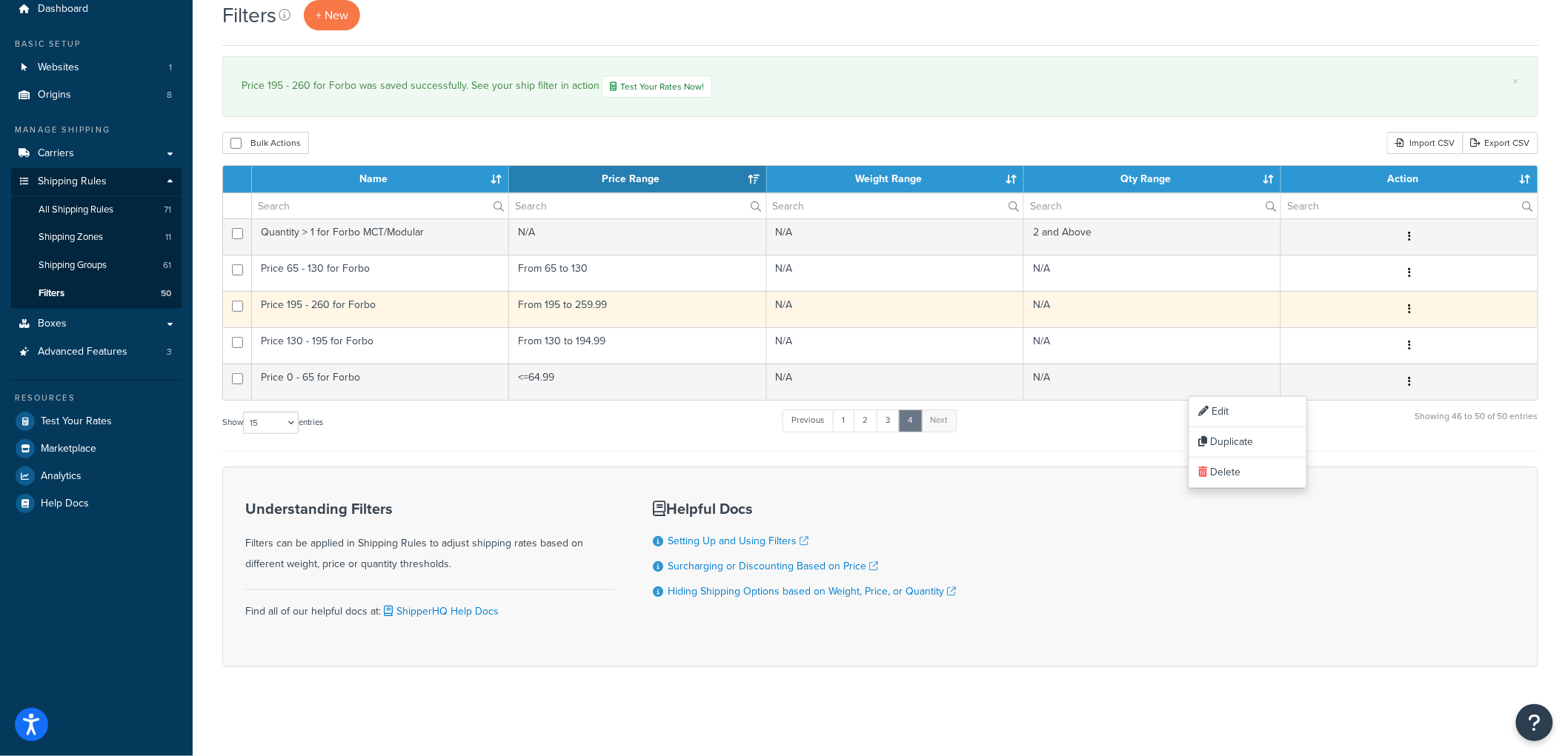
click at [1412, 309] on button "button" at bounding box center [1409, 309] width 21 height 24
click at [1200, 359] on link "Duplicate" at bounding box center [1169, 369] width 117 height 30
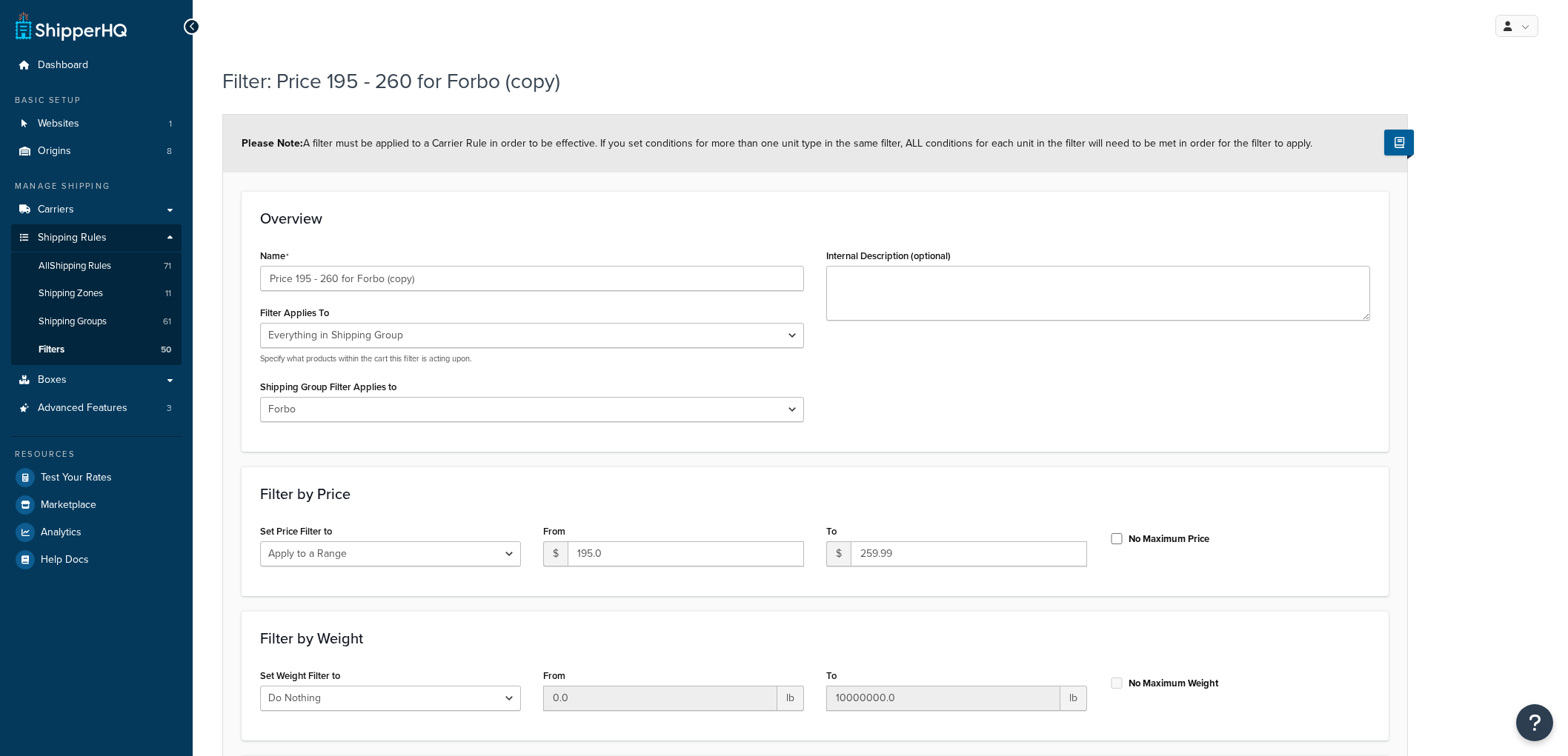
select select "SHIPPING_GROUP"
select select "301438"
select select "range"
drag, startPoint x: 420, startPoint y: 277, endPoint x: 297, endPoint y: 276, distance: 123.0
click at [297, 276] on input "Price 195 - 260 for Forbo (copy)" at bounding box center [532, 279] width 544 height 25
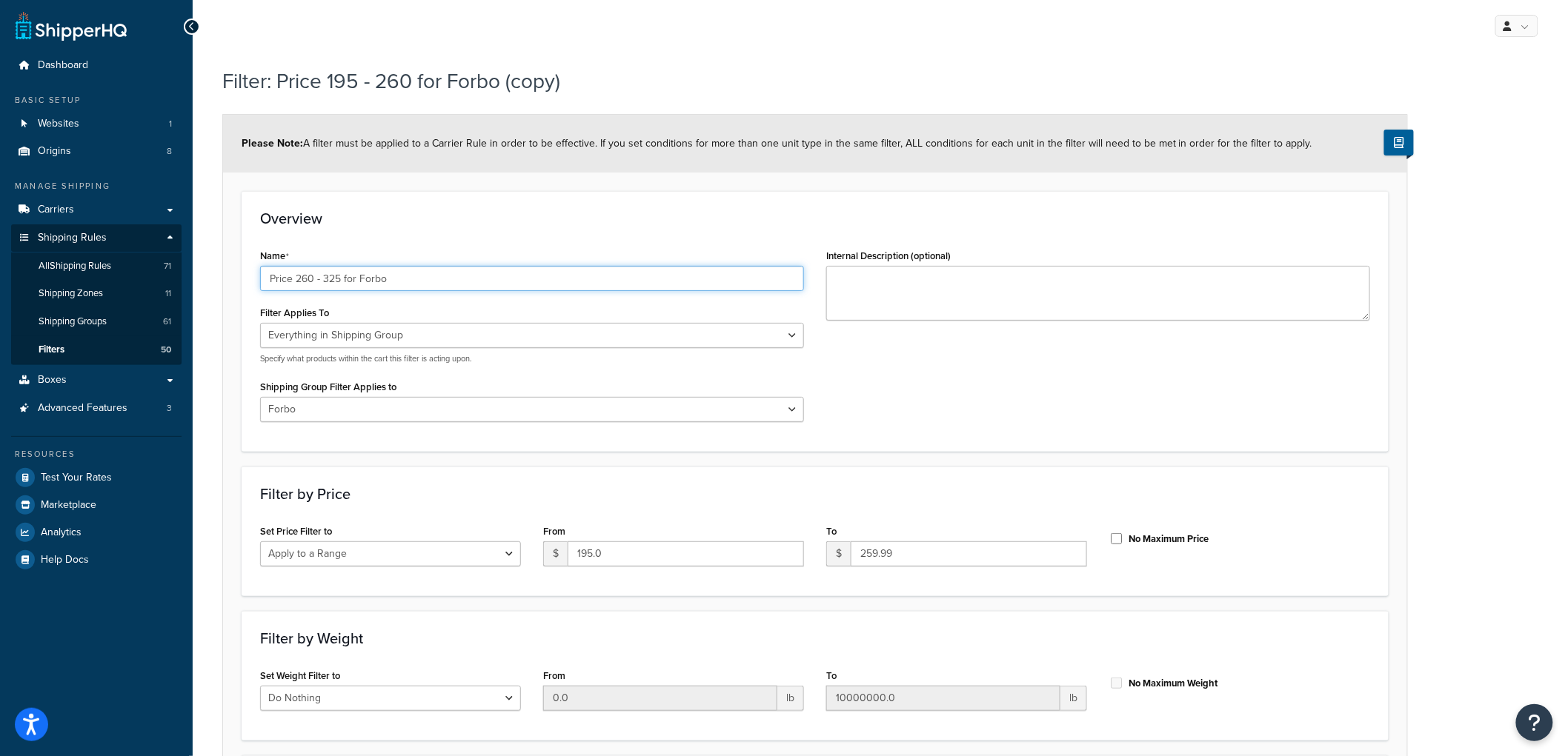
type input "Price 260 - 325 for Forbo"
click at [614, 217] on h3 "Overview" at bounding box center [815, 219] width 1110 height 16
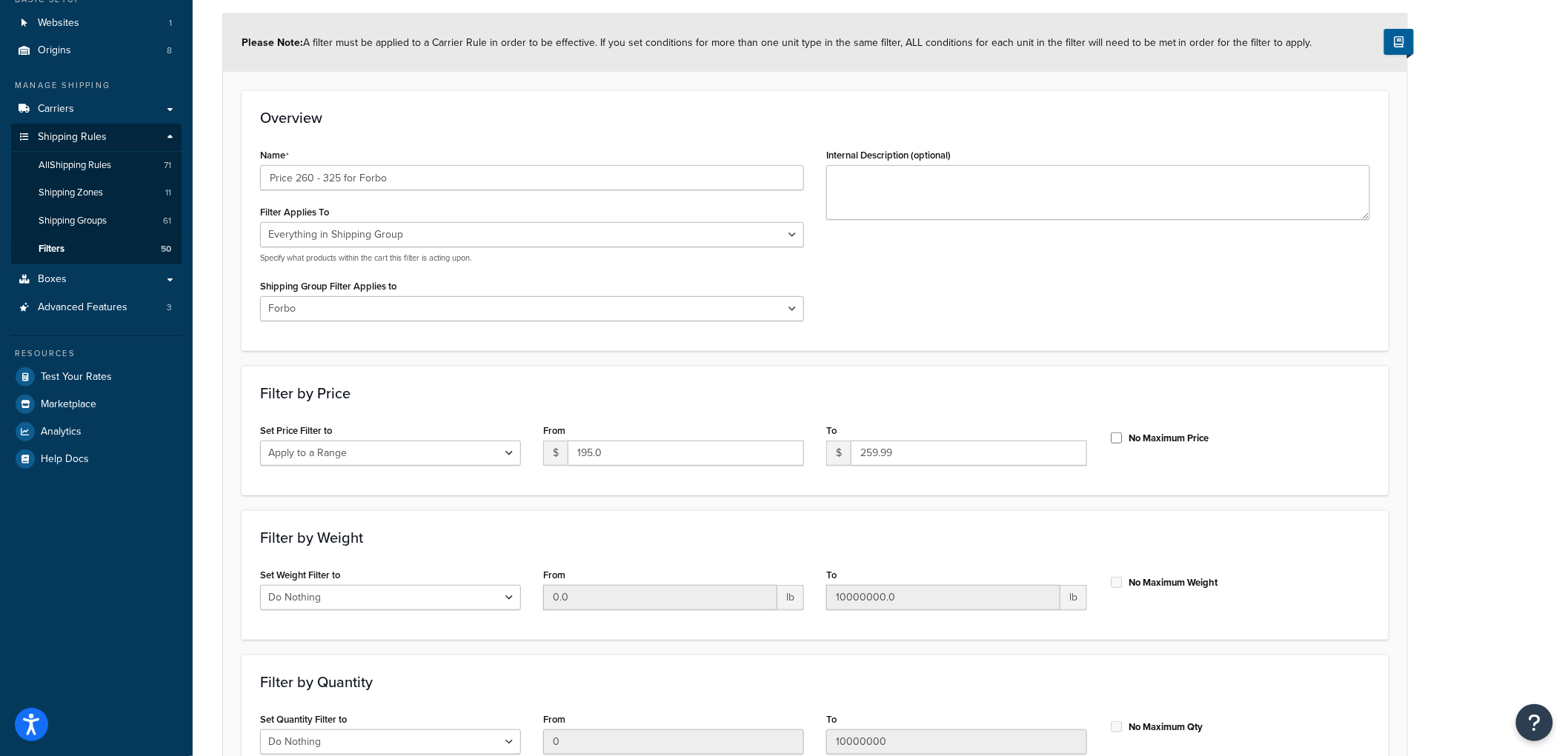
scroll to position [100, 0]
drag, startPoint x: 618, startPoint y: 455, endPoint x: 558, endPoint y: 438, distance: 62.4
click at [558, 439] on div "From $ 195.0" at bounding box center [673, 444] width 261 height 46
type input "260"
type input "324.99"
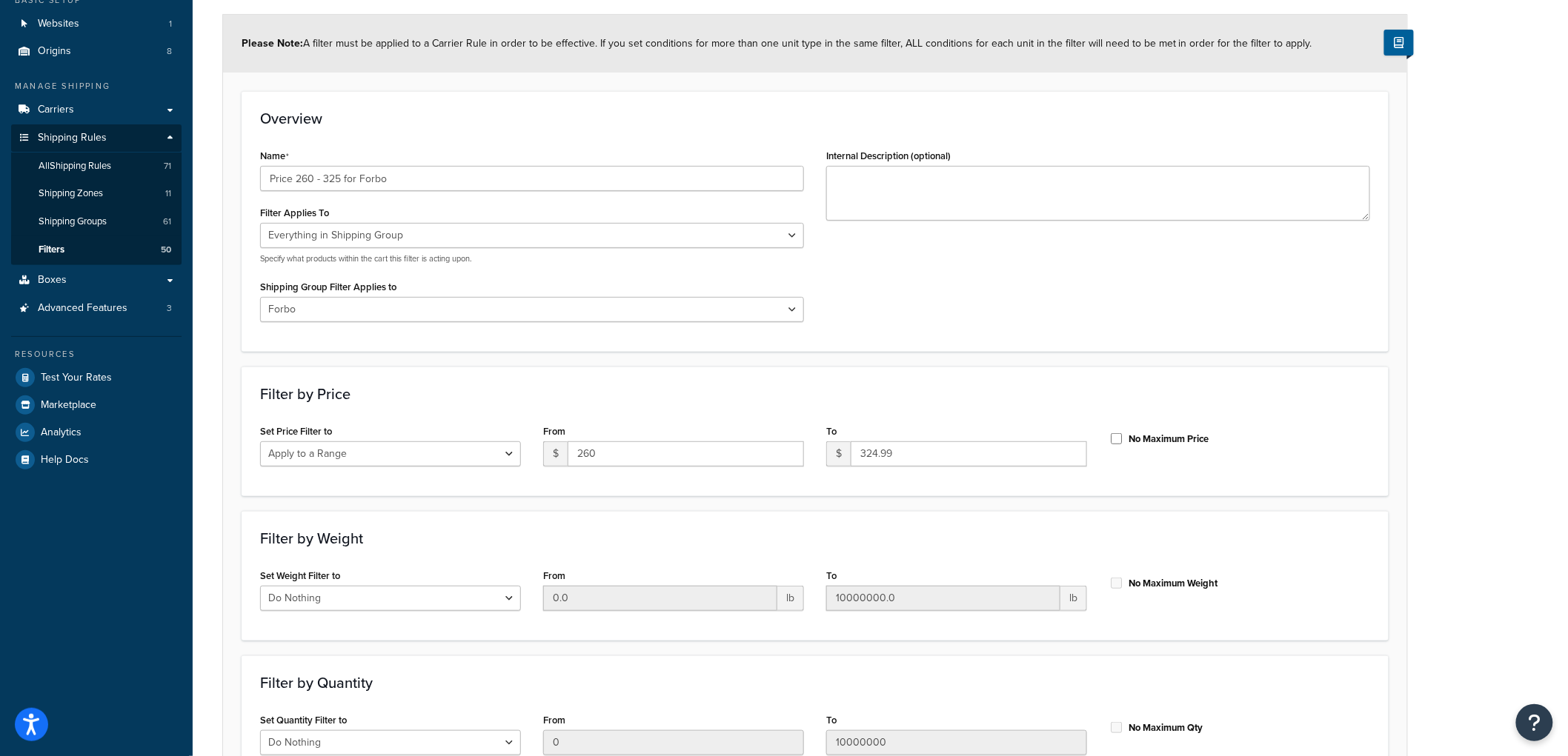
click at [847, 390] on h3 "Filter by Price" at bounding box center [815, 394] width 1110 height 16
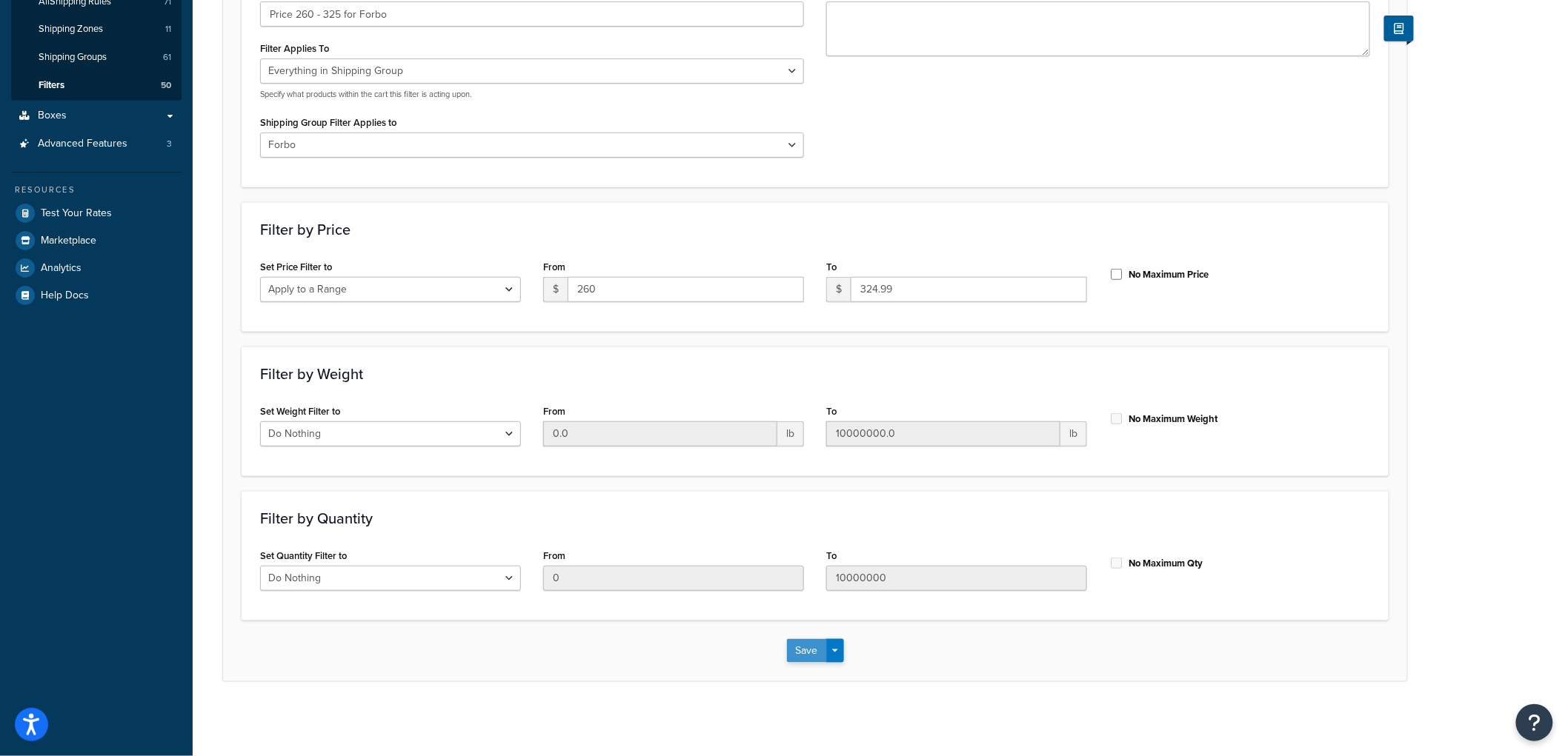
click at [803, 657] on button "Save" at bounding box center [807, 651] width 40 height 24
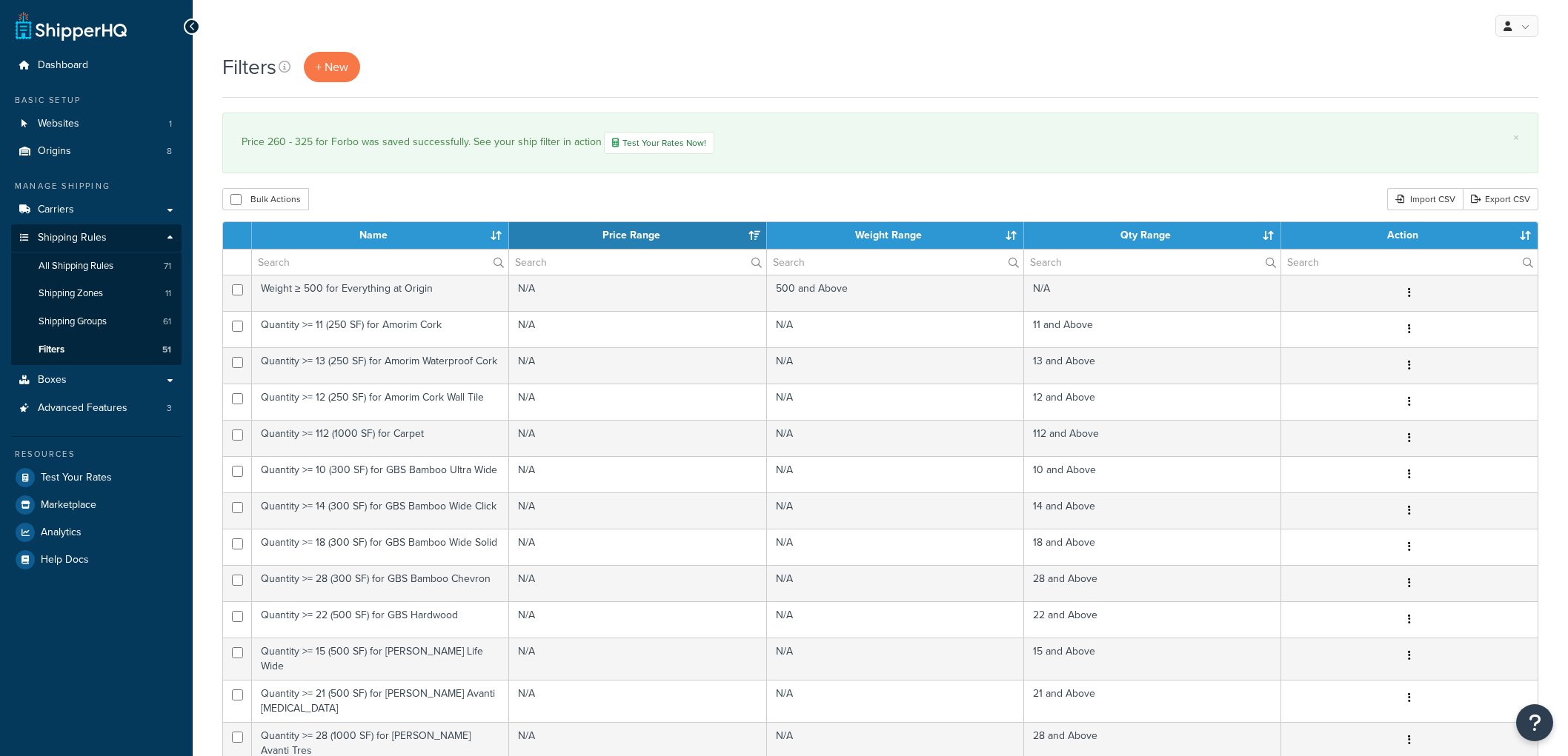
select select "15"
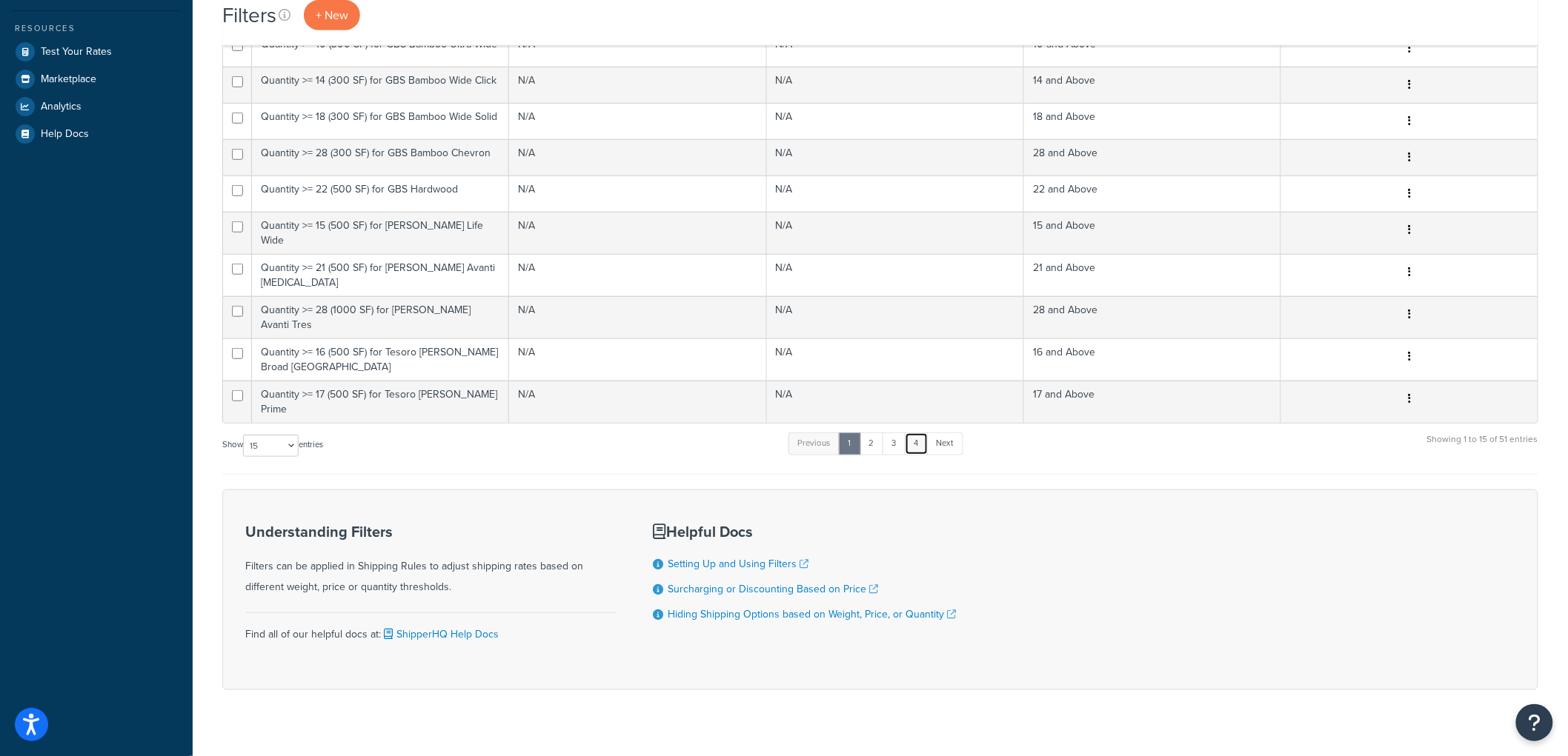
click at [918, 433] on link "4" at bounding box center [917, 444] width 24 height 22
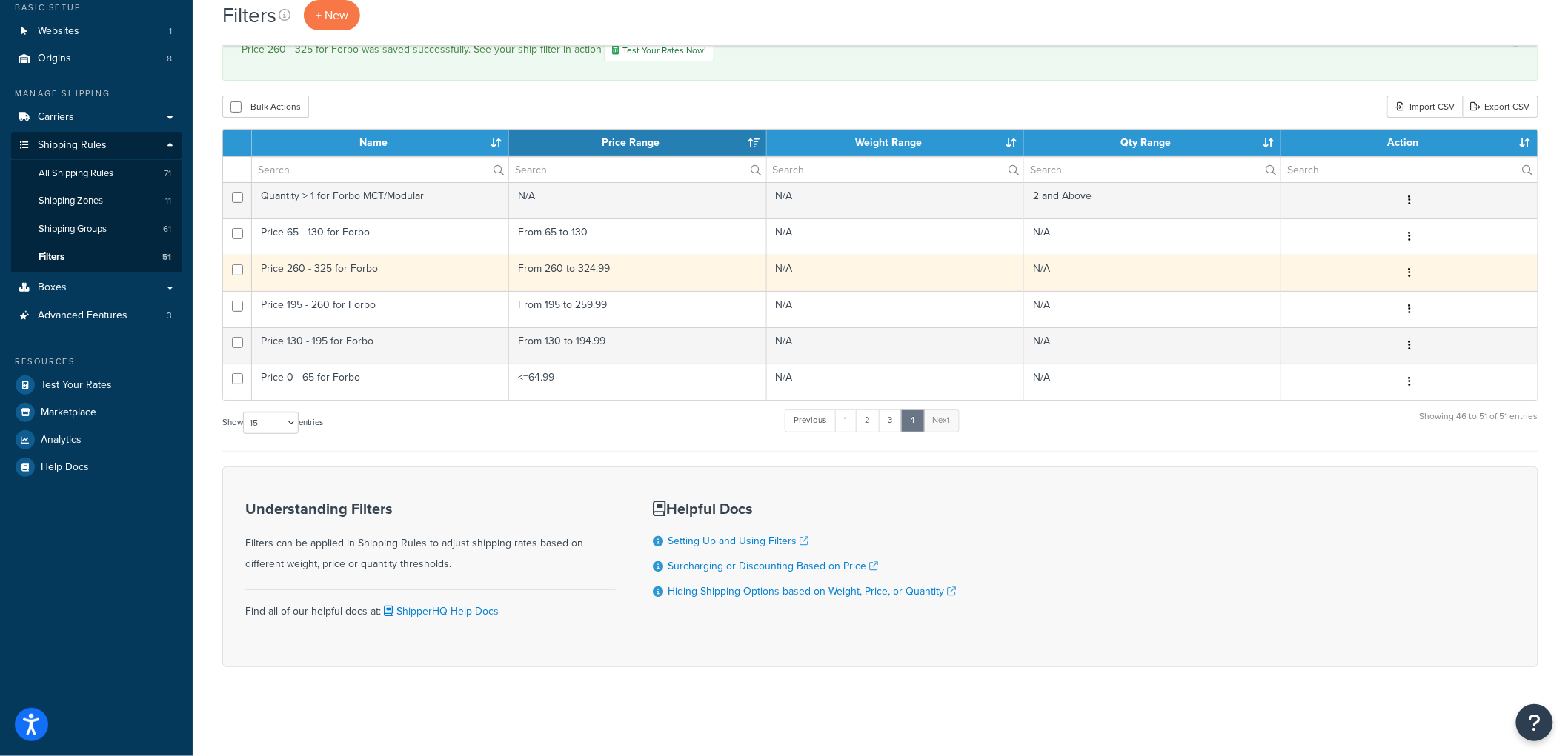
click at [1412, 272] on button "button" at bounding box center [1409, 273] width 21 height 24
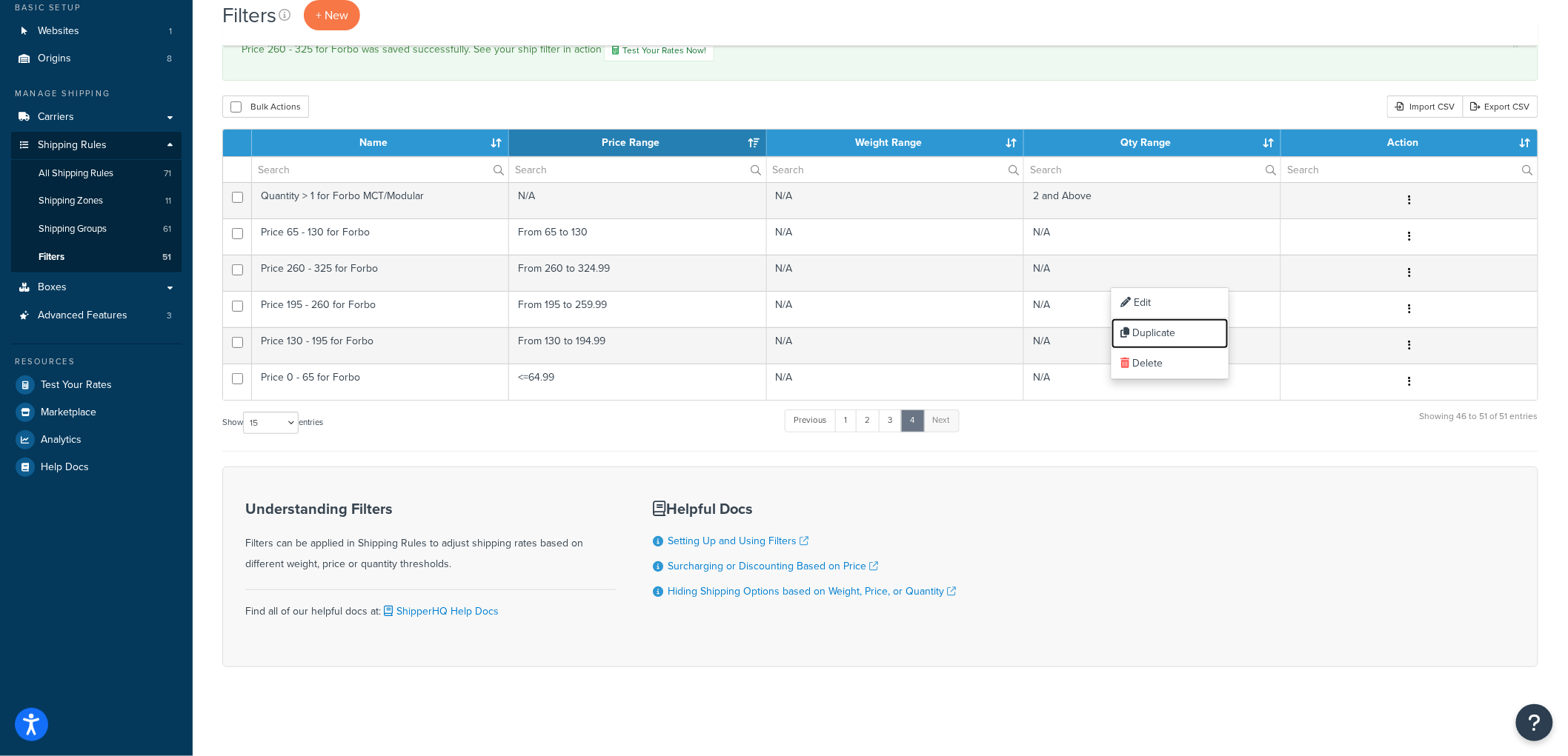
drag, startPoint x: 1204, startPoint y: 326, endPoint x: 870, endPoint y: 57, distance: 428.9
click at [1204, 326] on link "Duplicate" at bounding box center [1169, 333] width 117 height 30
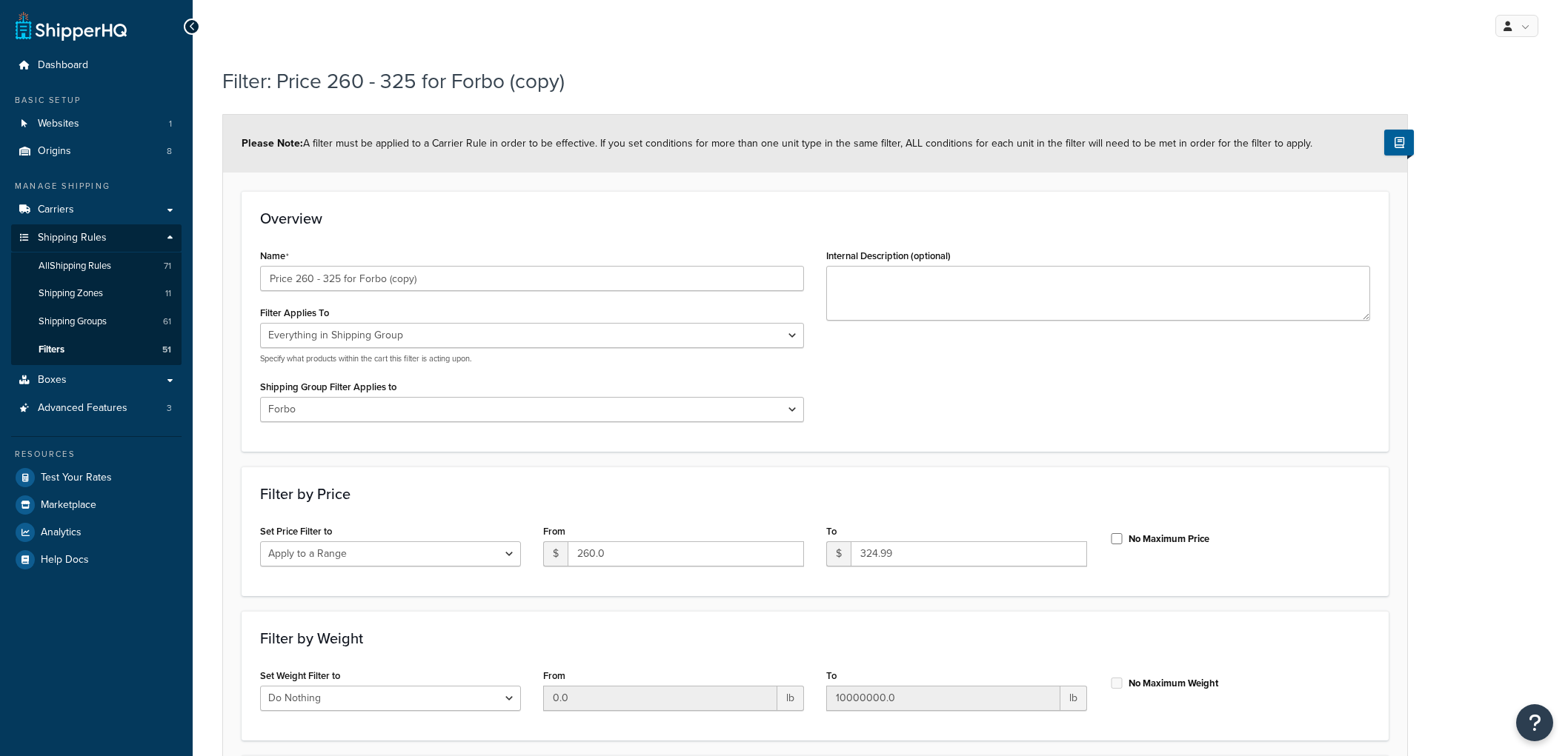
select select "SHIPPING_GROUP"
select select "301438"
select select "range"
drag, startPoint x: 338, startPoint y: 276, endPoint x: 295, endPoint y: 279, distance: 43.1
click at [295, 279] on input "Price 260 - 325 for Forbo (copy)" at bounding box center [532, 279] width 544 height 25
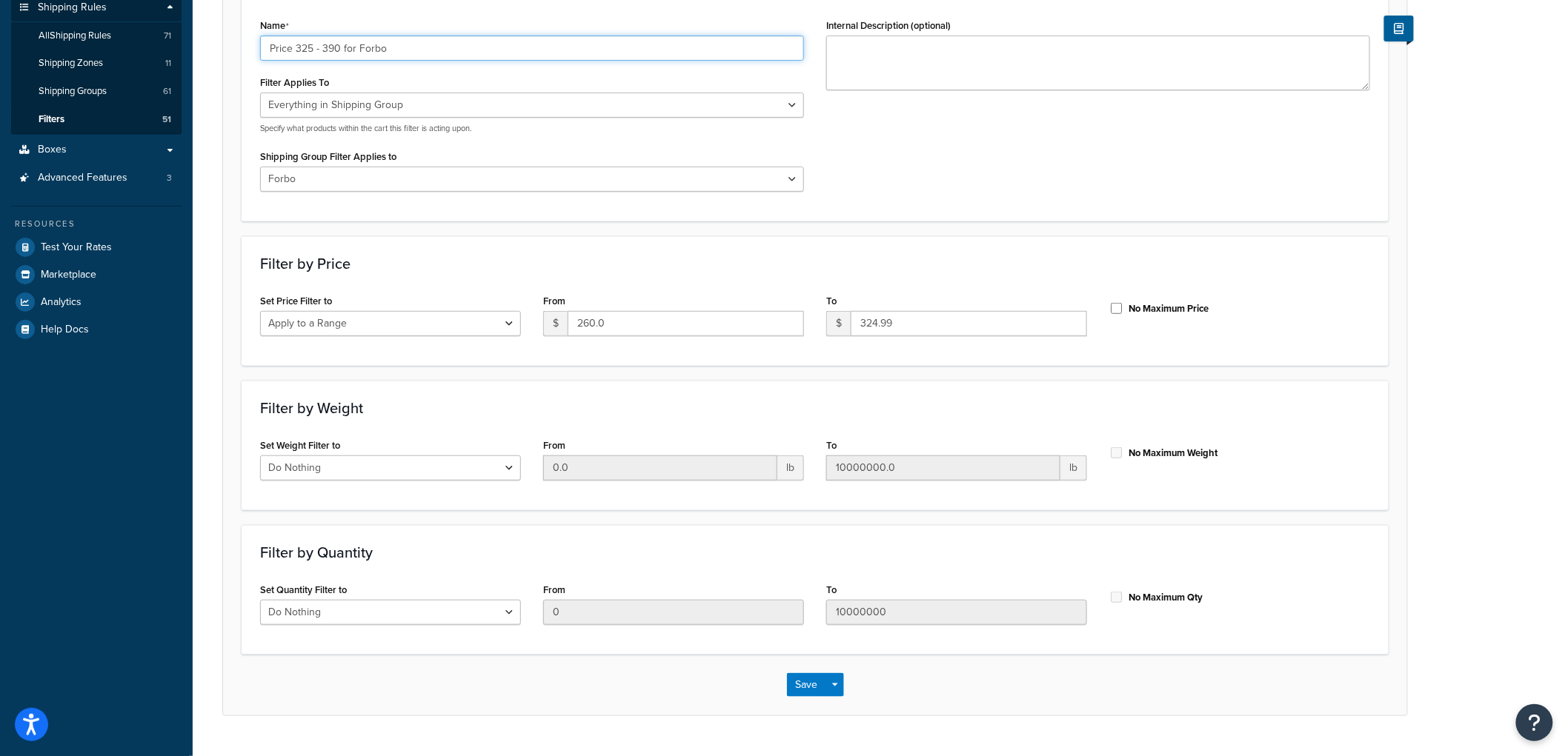
scroll to position [264, 0]
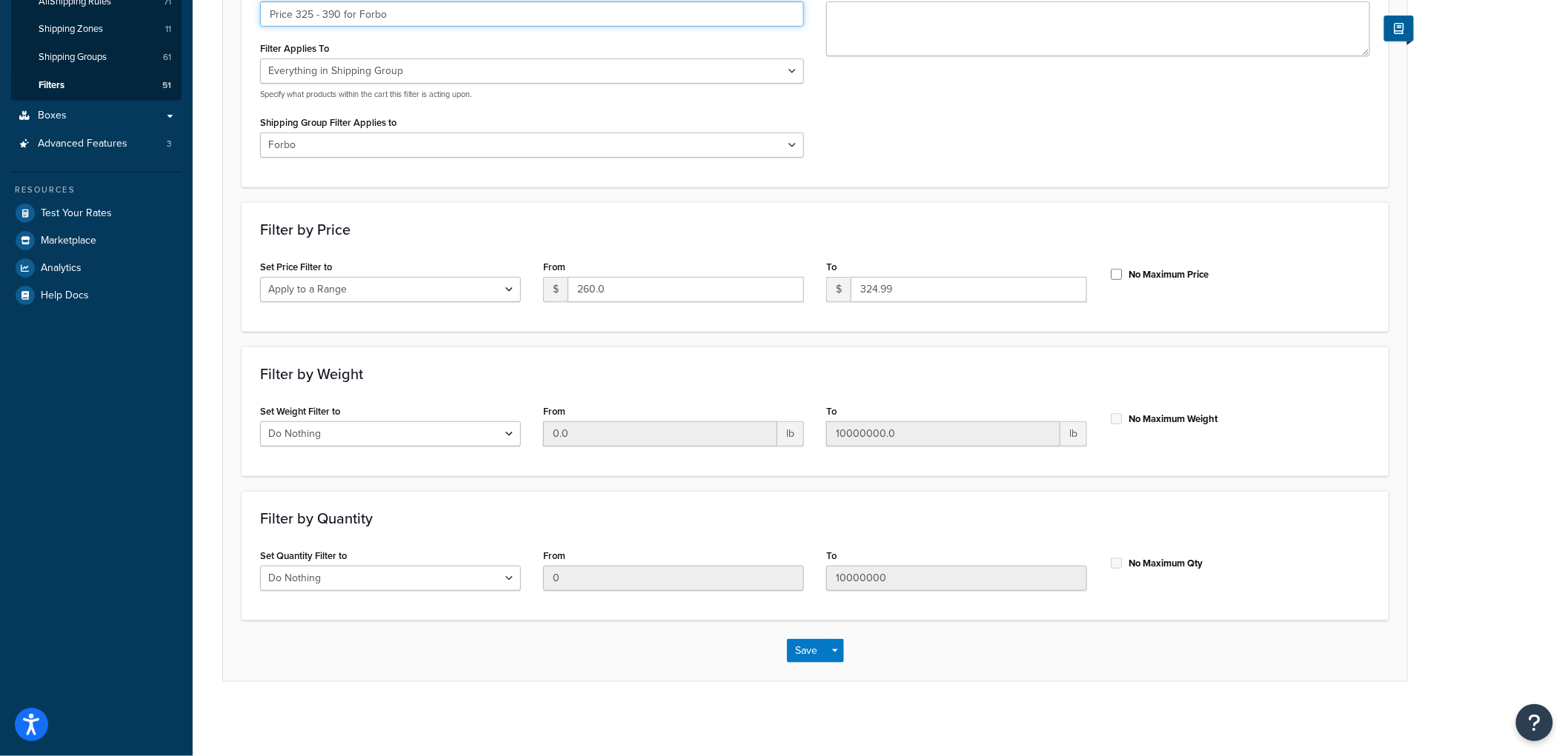
type input "Price 325 - 390 for Forbo"
click at [583, 288] on input "260.0" at bounding box center [685, 290] width 236 height 25
type input "325"
type input "389.99"
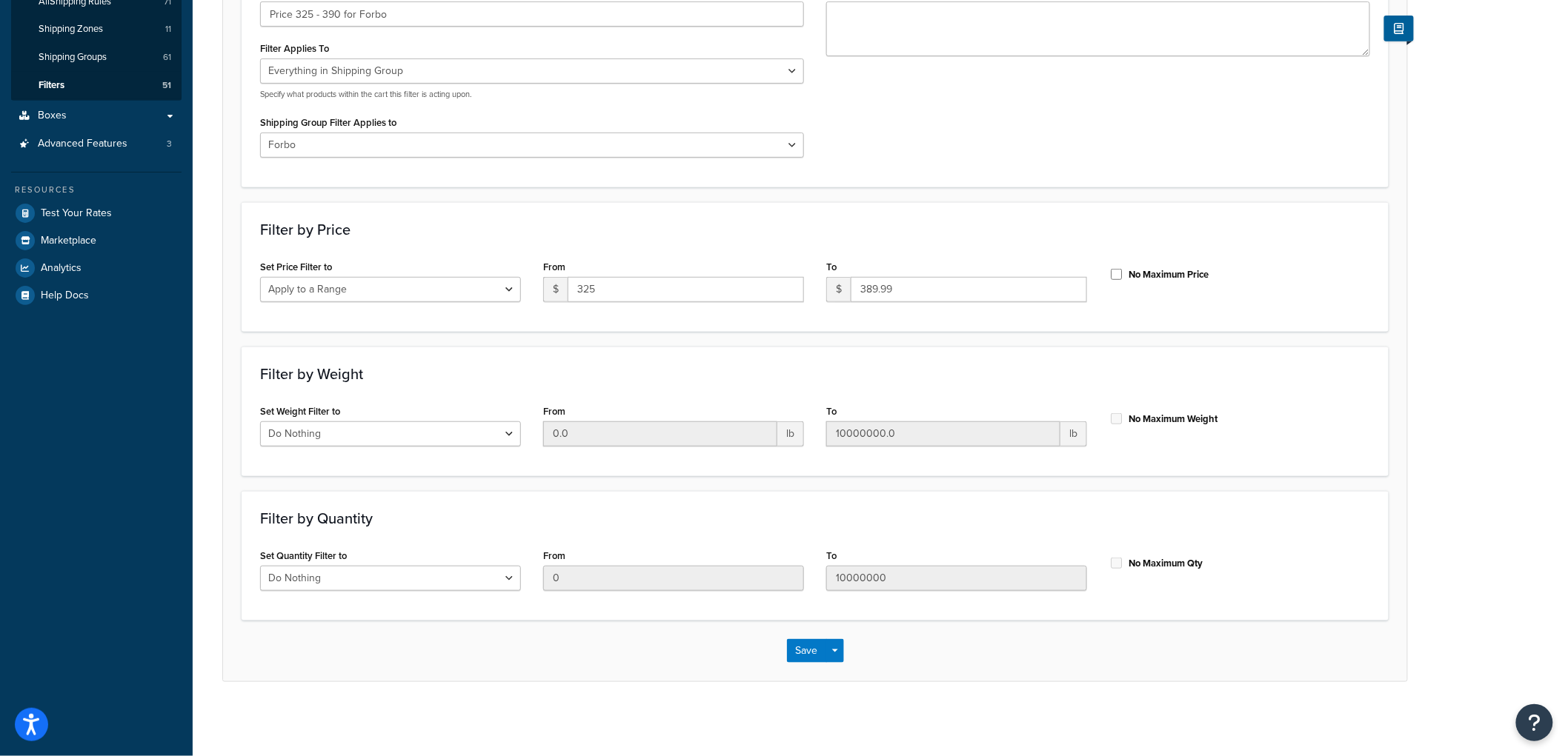
click at [686, 222] on h3 "Filter by Price" at bounding box center [815, 230] width 1110 height 16
click at [789, 639] on button "Save" at bounding box center [807, 651] width 40 height 24
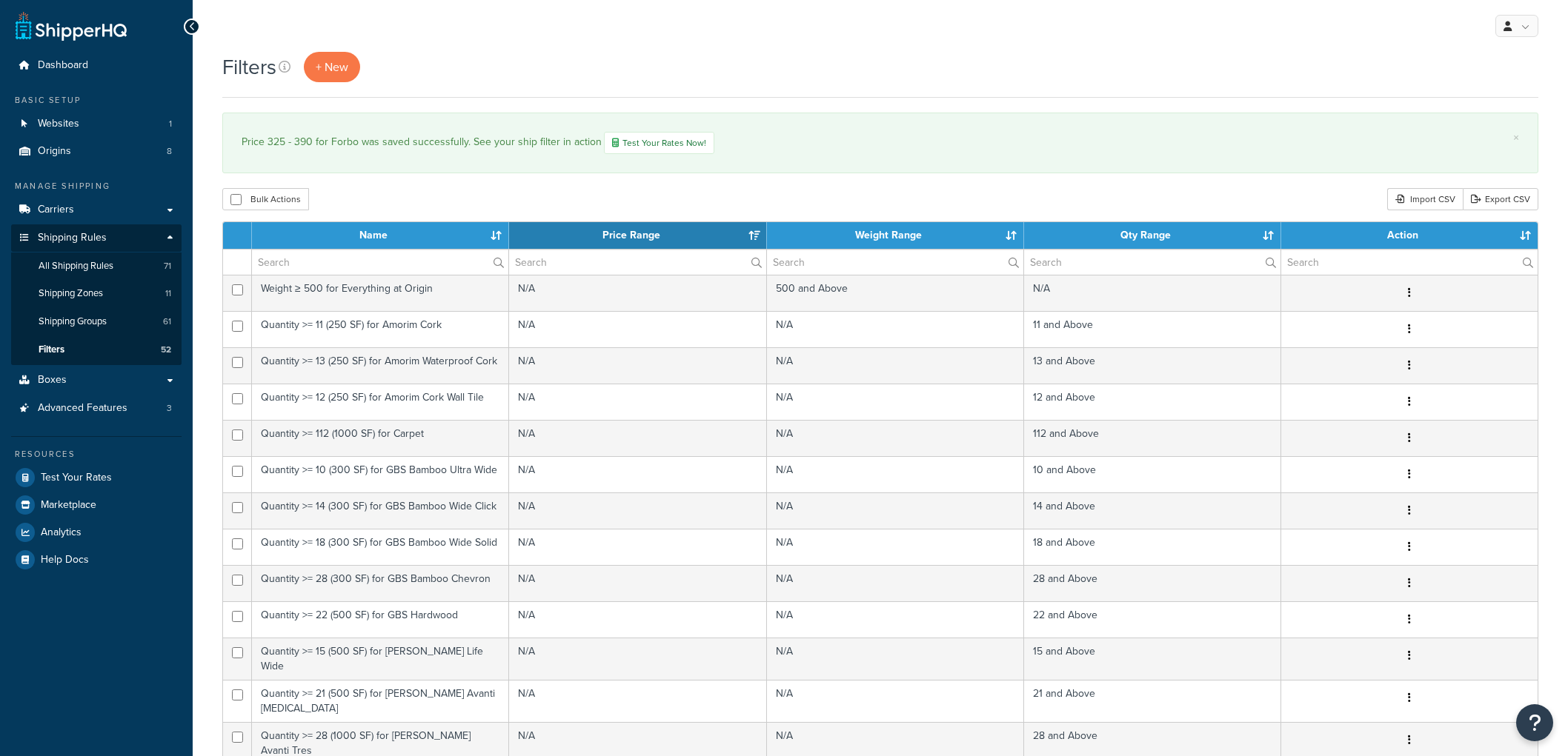
select select "15"
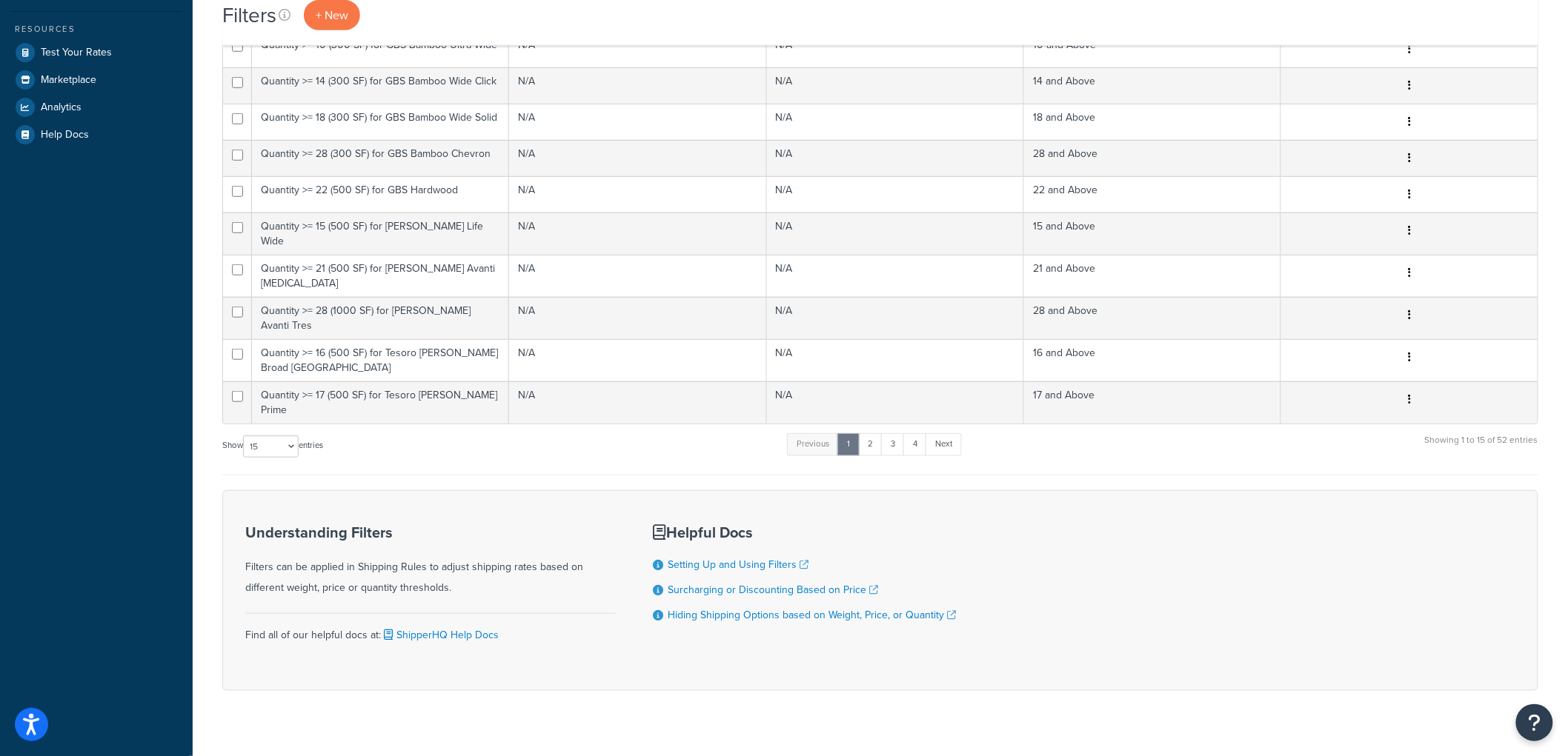
scroll to position [426, 0]
click at [921, 433] on link "4" at bounding box center [915, 444] width 24 height 22
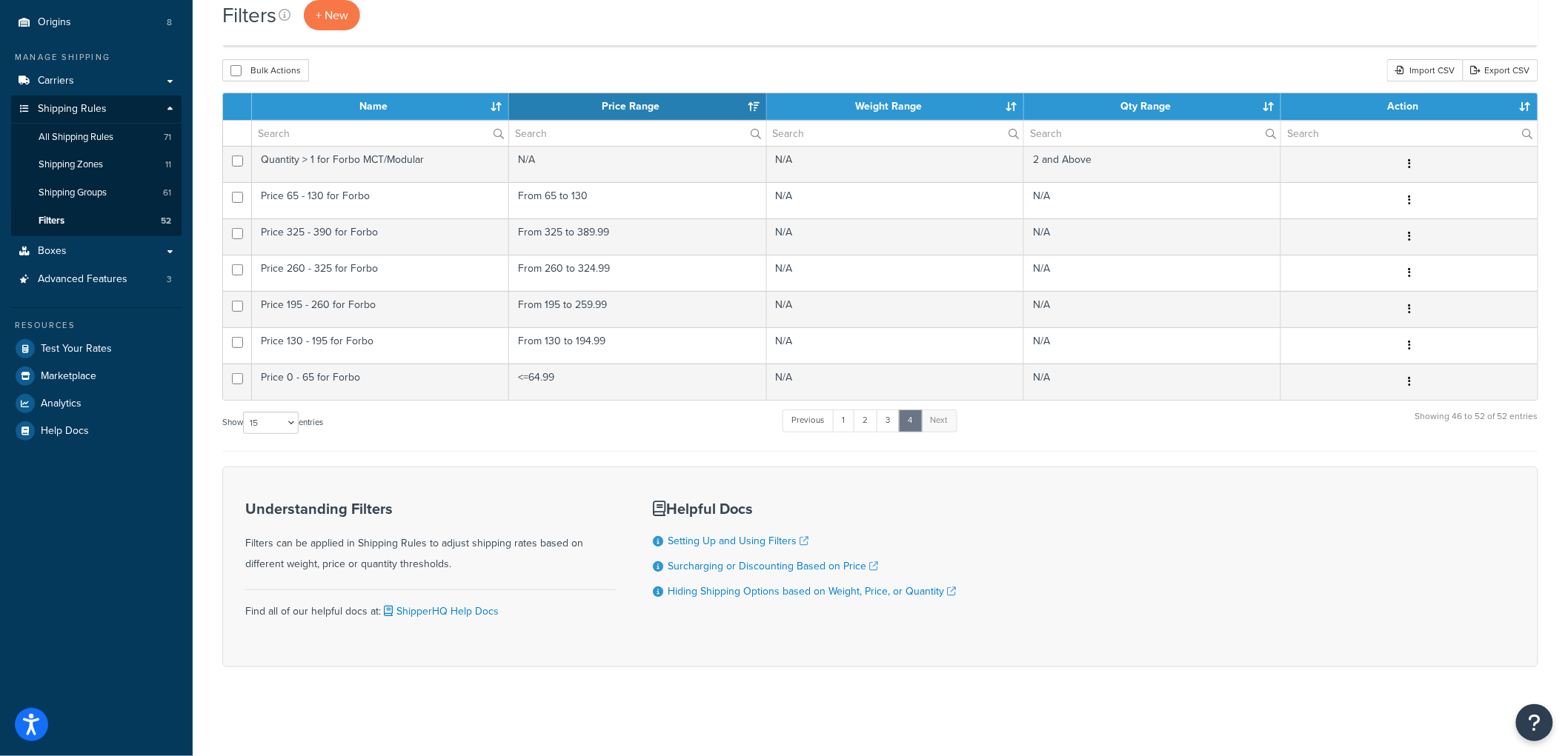
scroll to position [130, 0]
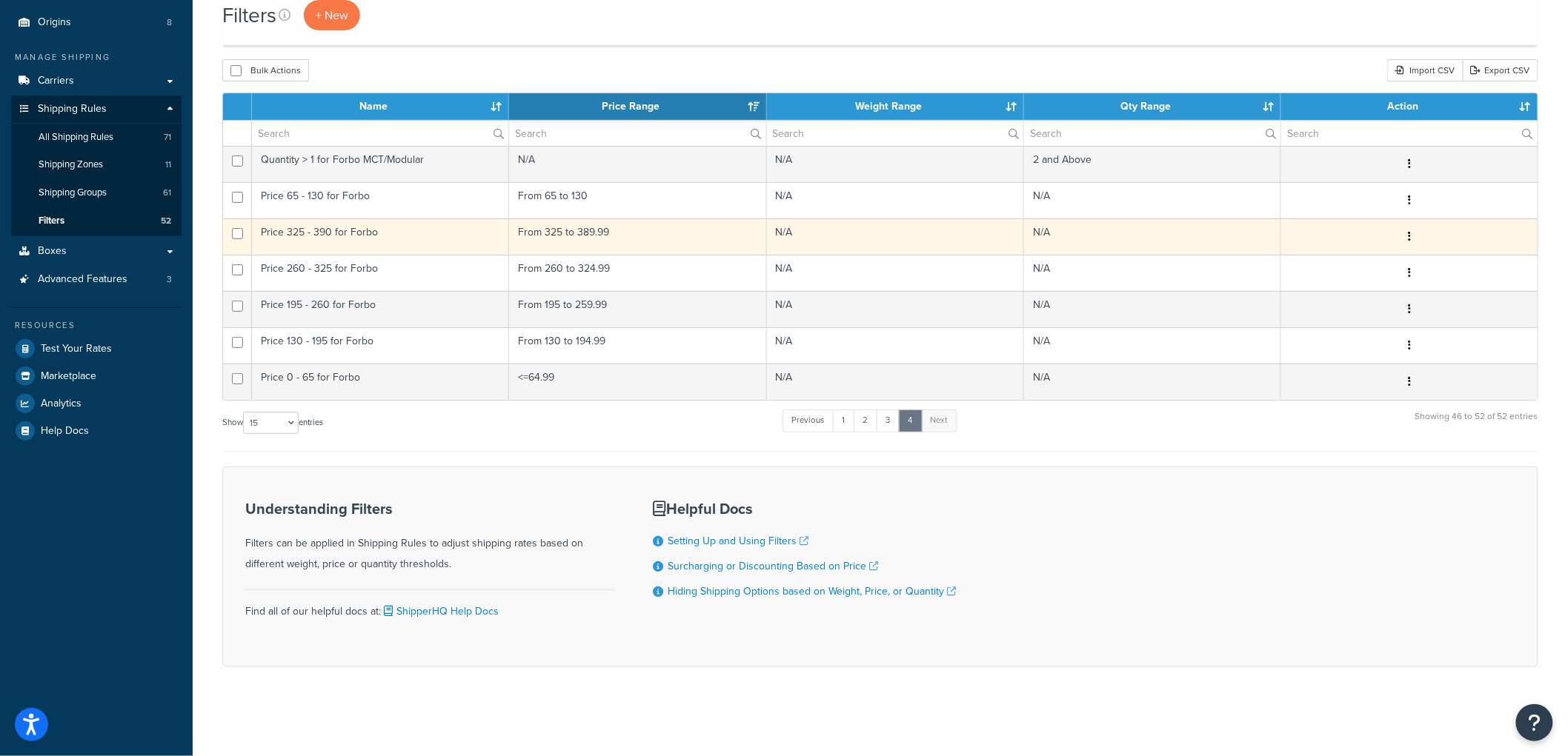
click at [1411, 238] on icon "button" at bounding box center [1409, 236] width 3 height 10
click at [1180, 292] on link "Duplicate" at bounding box center [1169, 297] width 117 height 30
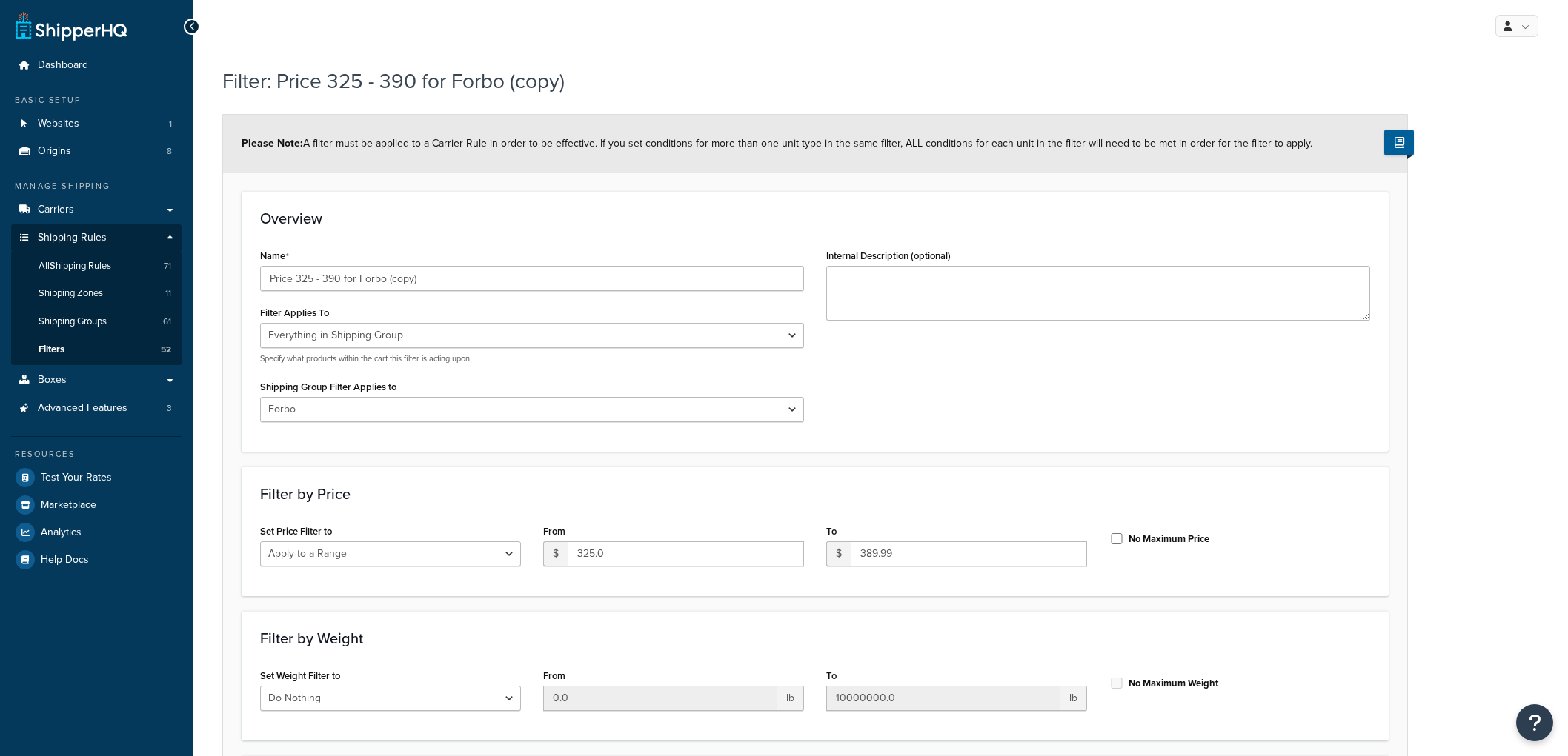
select select "SHIPPING_GROUP"
select select "301438"
select select "range"
drag, startPoint x: 338, startPoint y: 280, endPoint x: 292, endPoint y: 279, distance: 46.0
click at [292, 279] on input "Price 325 - 390 for Forbo (copy)" at bounding box center [532, 279] width 544 height 25
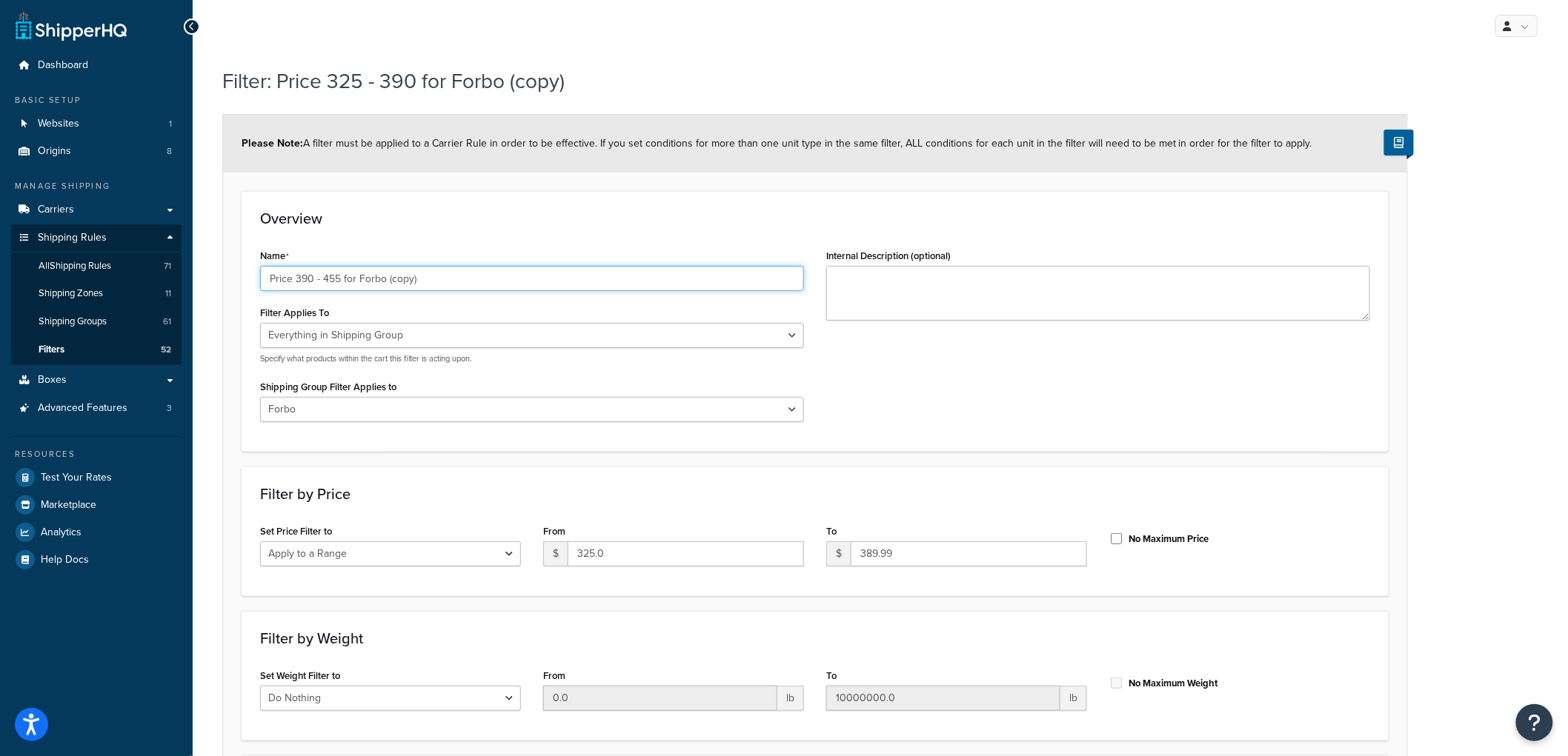
click at [446, 275] on input "Price 390 - 455 for Forbo (copy)" at bounding box center [532, 279] width 544 height 25
type input "Price 390 - 455 for Forbo"
click at [480, 237] on div "Overview Name Price 390 - 455 for Forbo Filter Applies To Whole Cart Everything…" at bounding box center [815, 321] width 1148 height 260
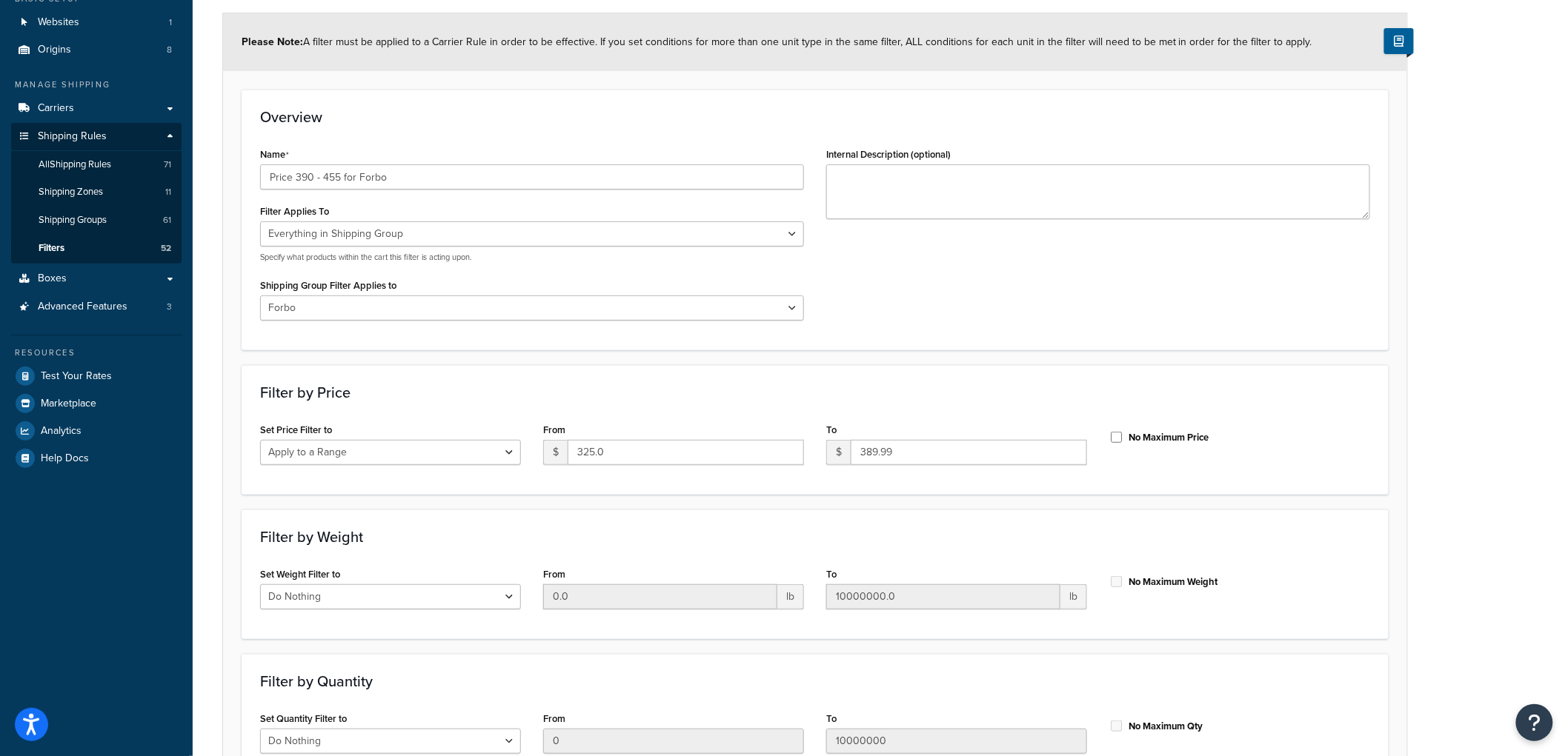
scroll to position [264, 0]
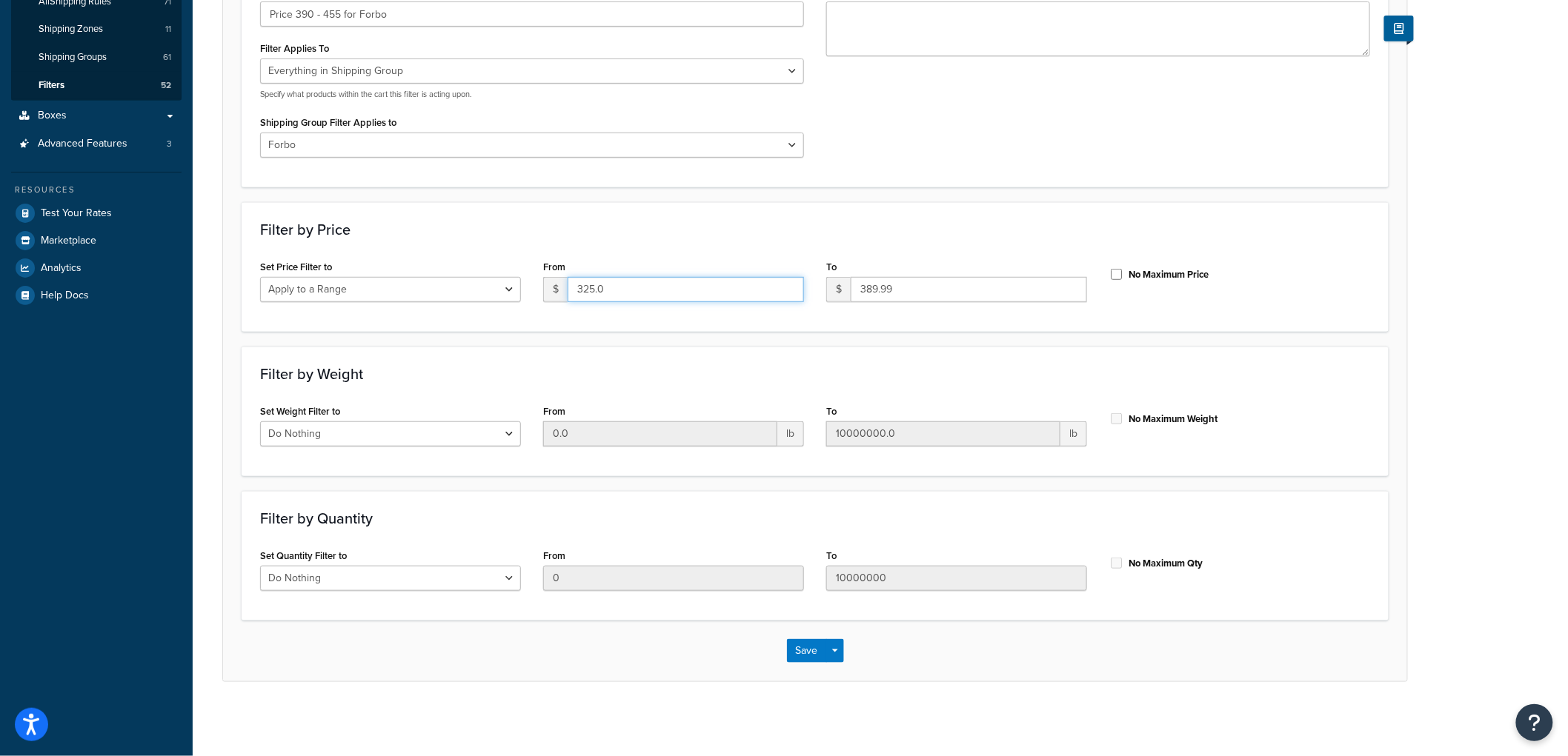
drag, startPoint x: 575, startPoint y: 281, endPoint x: 486, endPoint y: 274, distance: 89.3
click at [490, 274] on div "Set Price Filter to Do Nothing Apply to a Range From $ 325.0 To $ 389.99 No Max…" at bounding box center [814, 284] width 1132 height 57
type input "390"
type input "454"
click button "Save" at bounding box center [807, 651] width 40 height 24
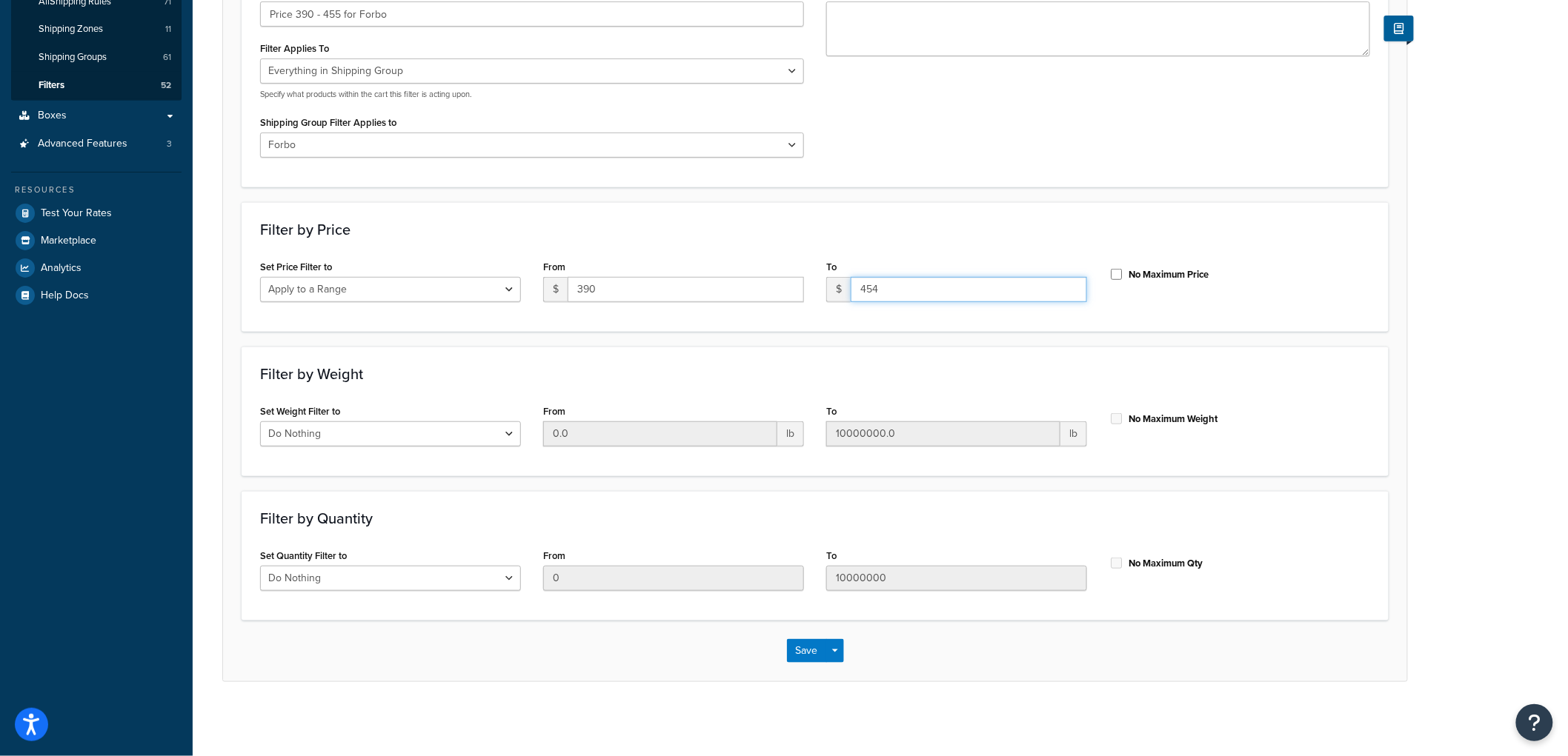
scroll to position [0, 0]
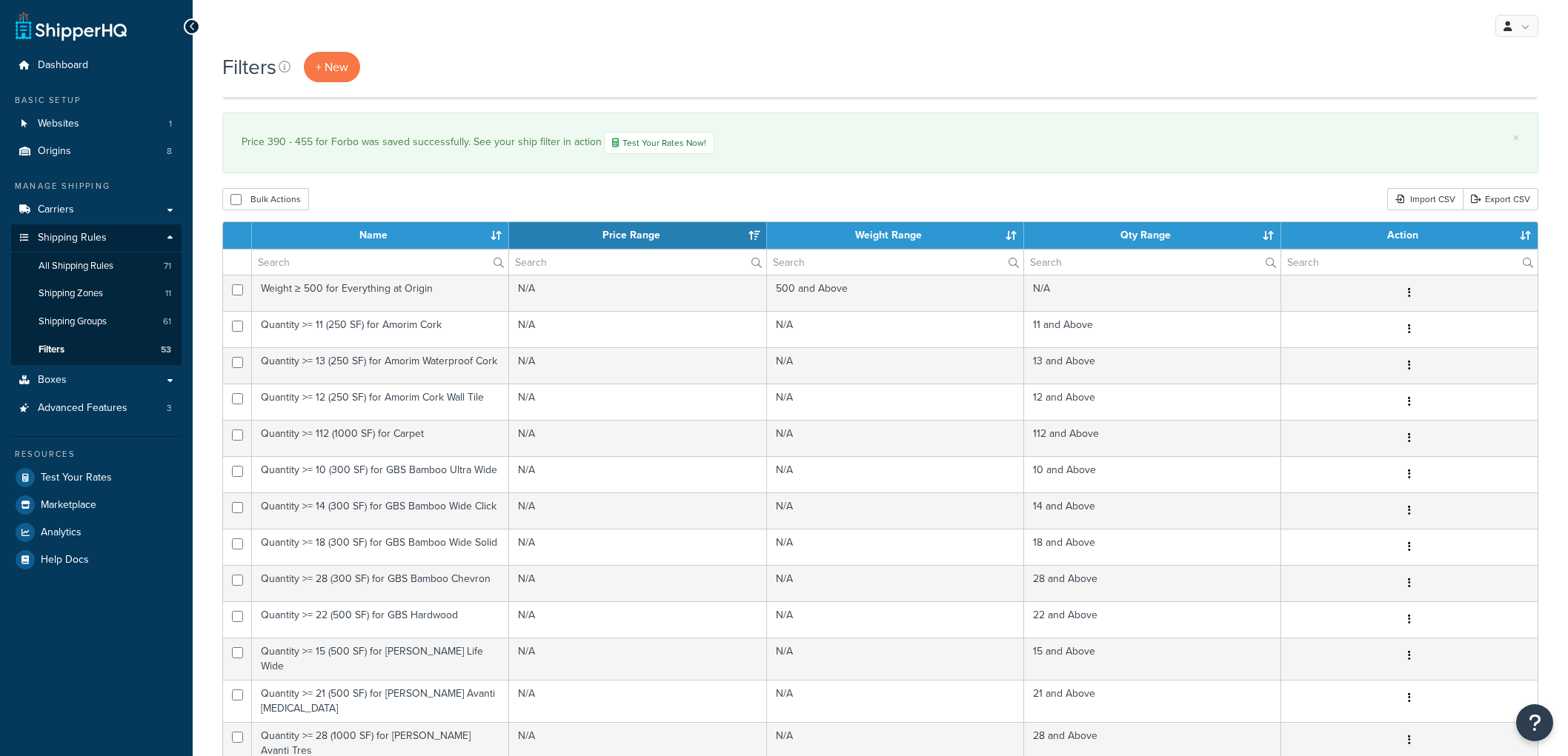
select select "15"
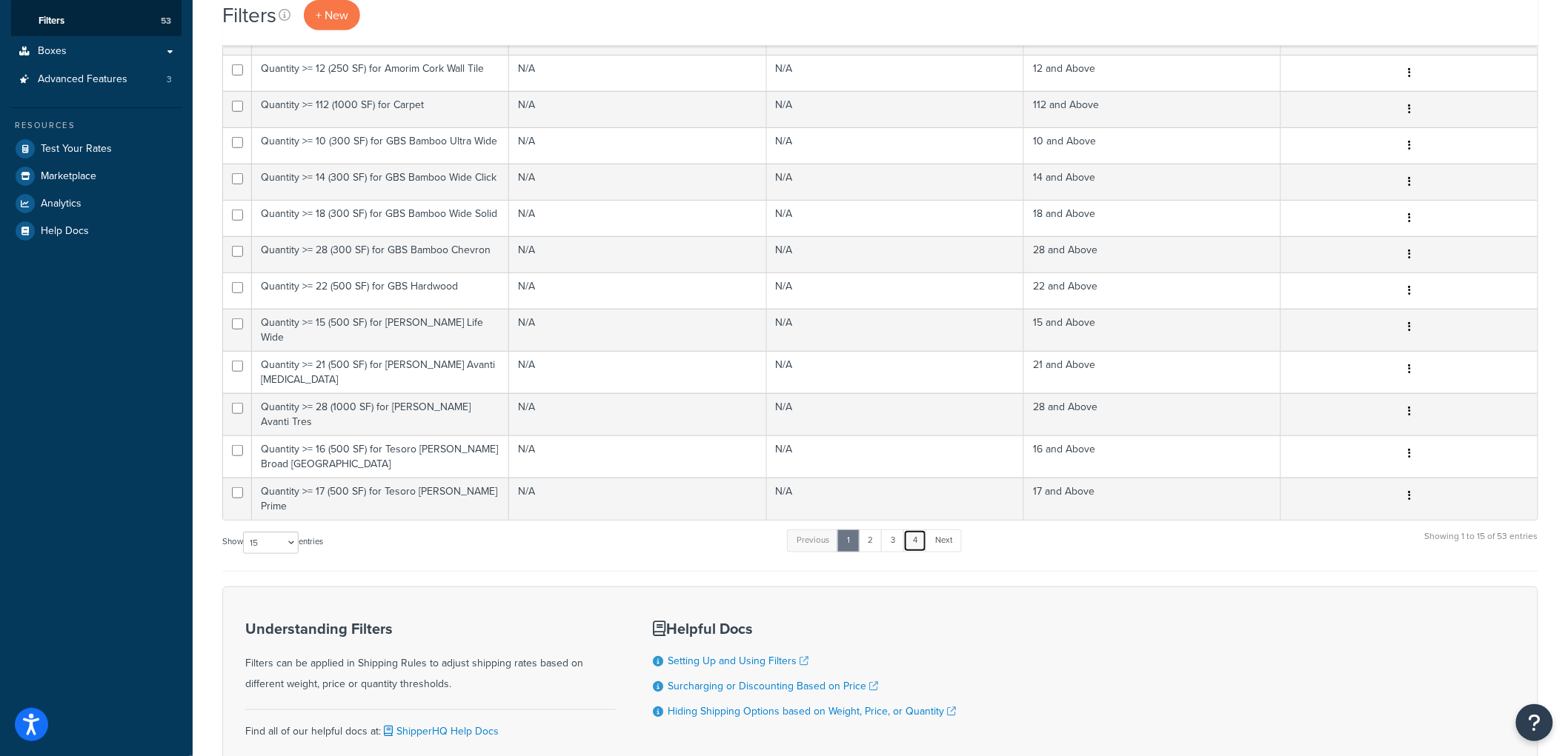
click at [922, 530] on link "4" at bounding box center [915, 541] width 24 height 22
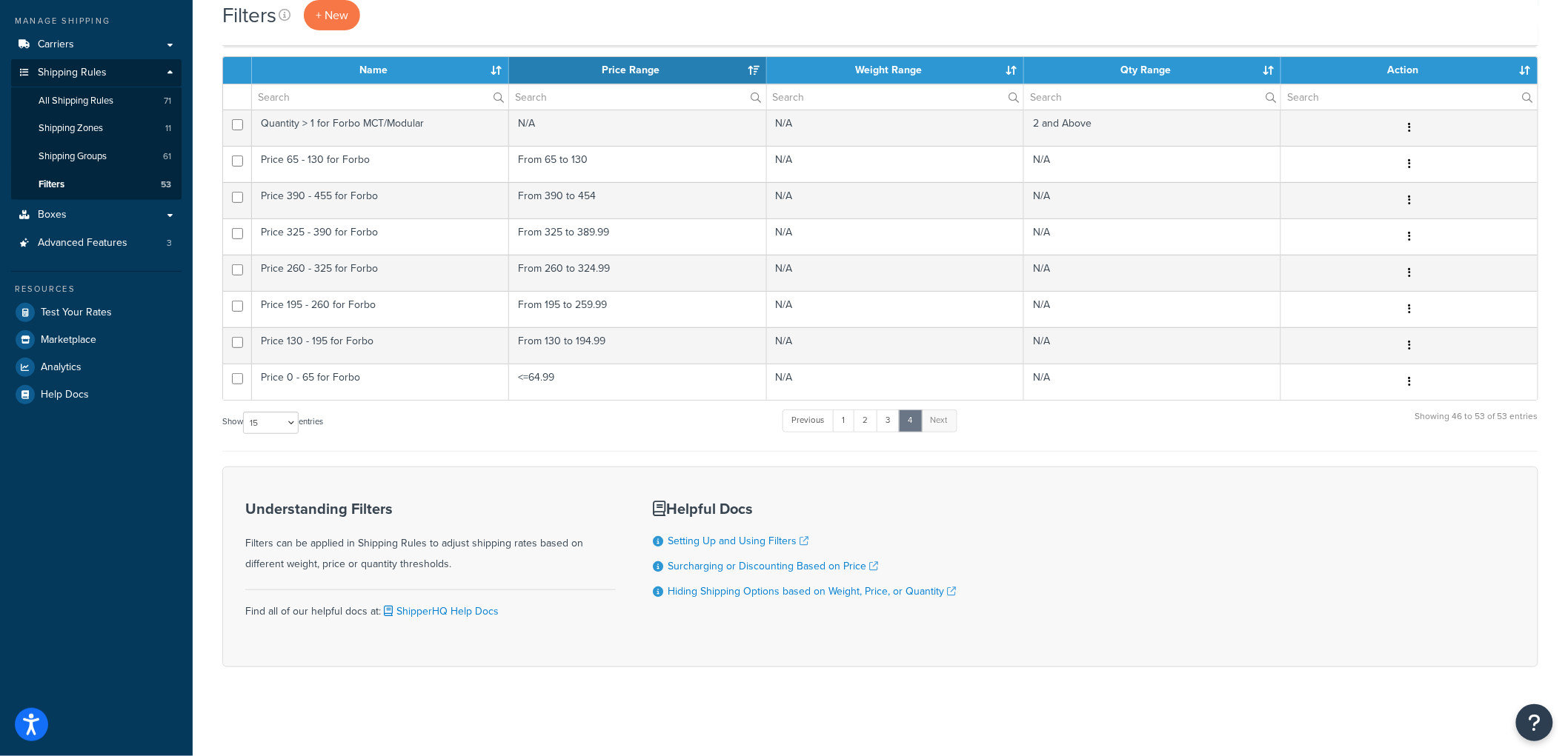
scroll to position [166, 0]
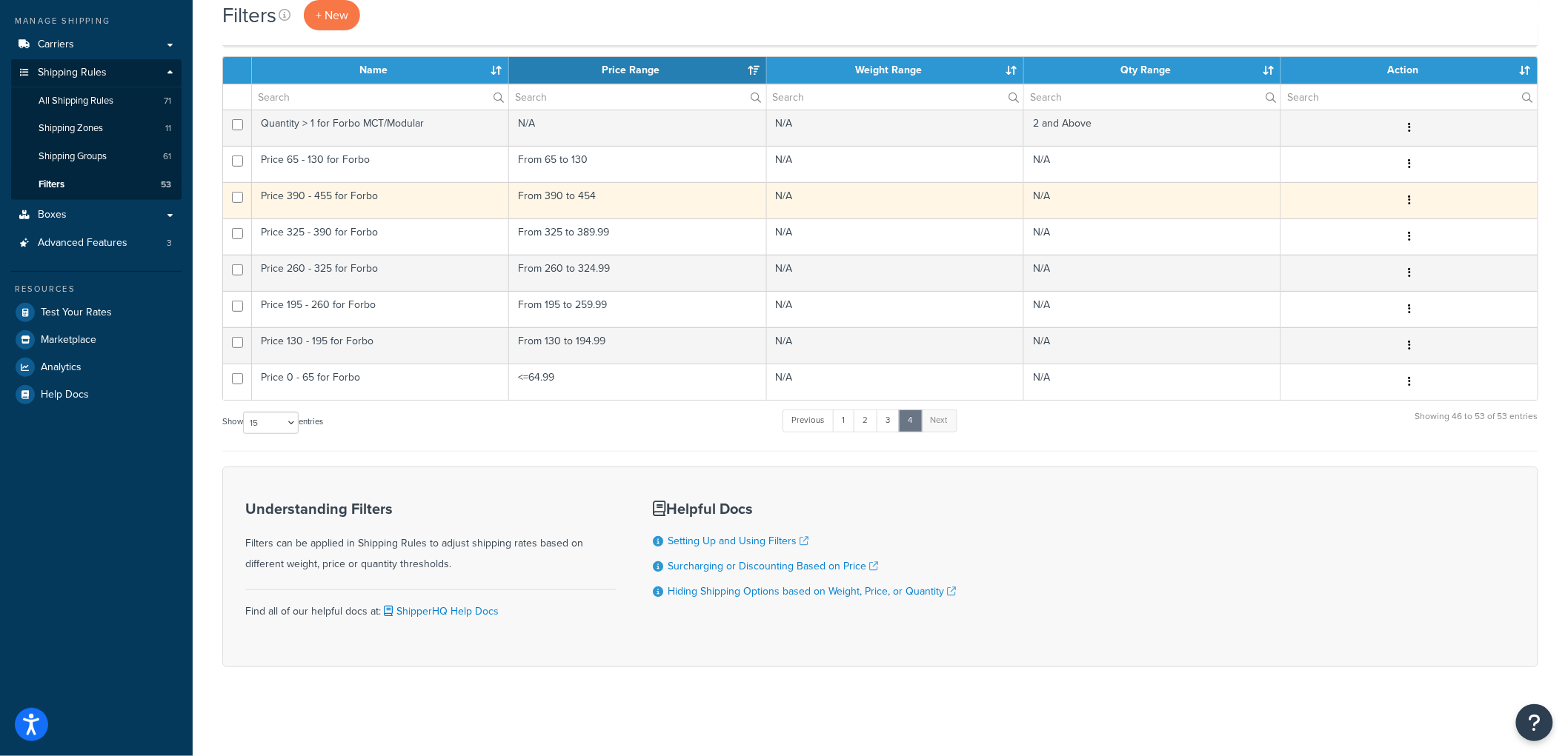
click at [398, 205] on td "Price 390 - 455 for Forbo" at bounding box center [380, 201] width 257 height 36
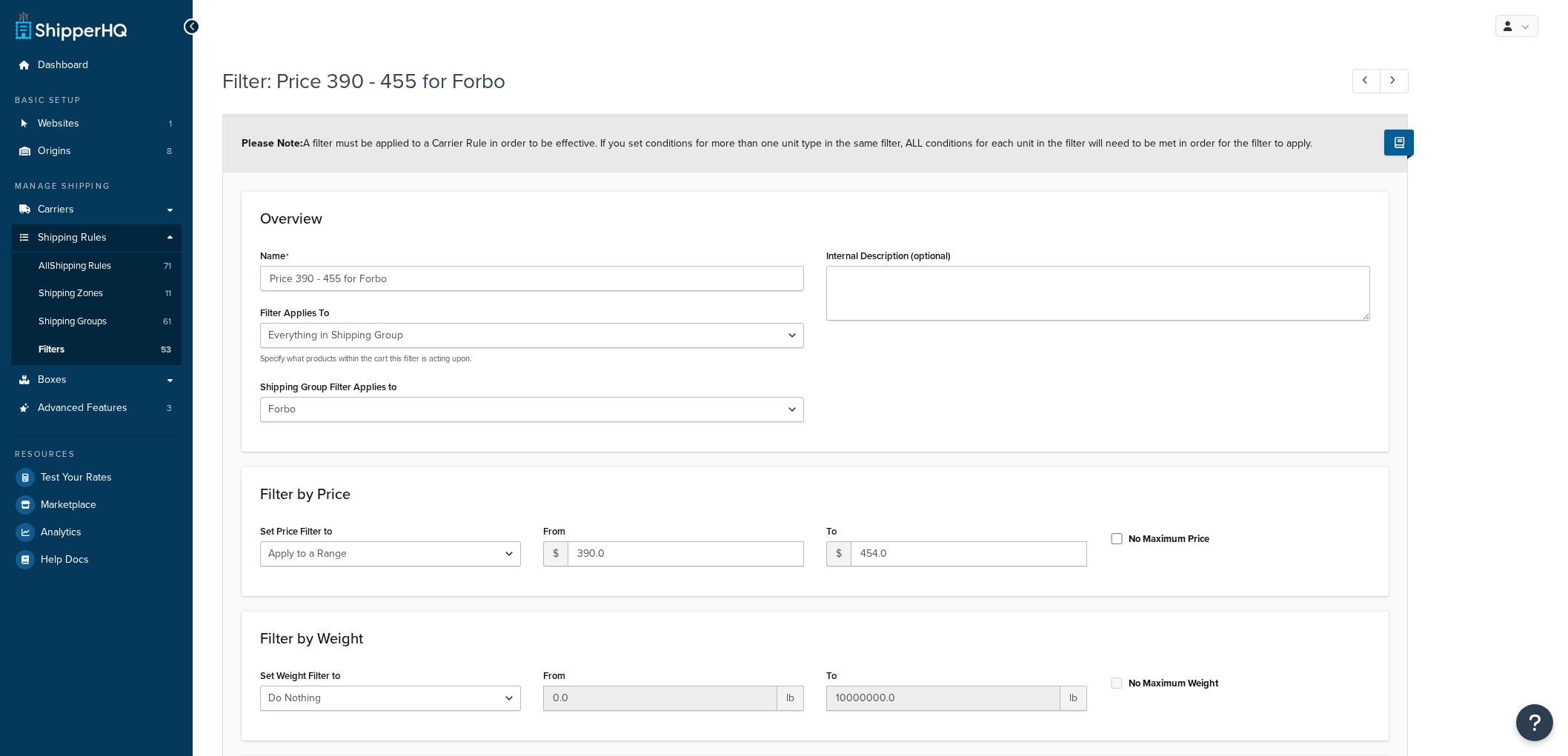
select select "SHIPPING_GROUP"
select select "301438"
select select "range"
click at [947, 552] on input "454.0" at bounding box center [969, 555] width 236 height 25
type input "454.99"
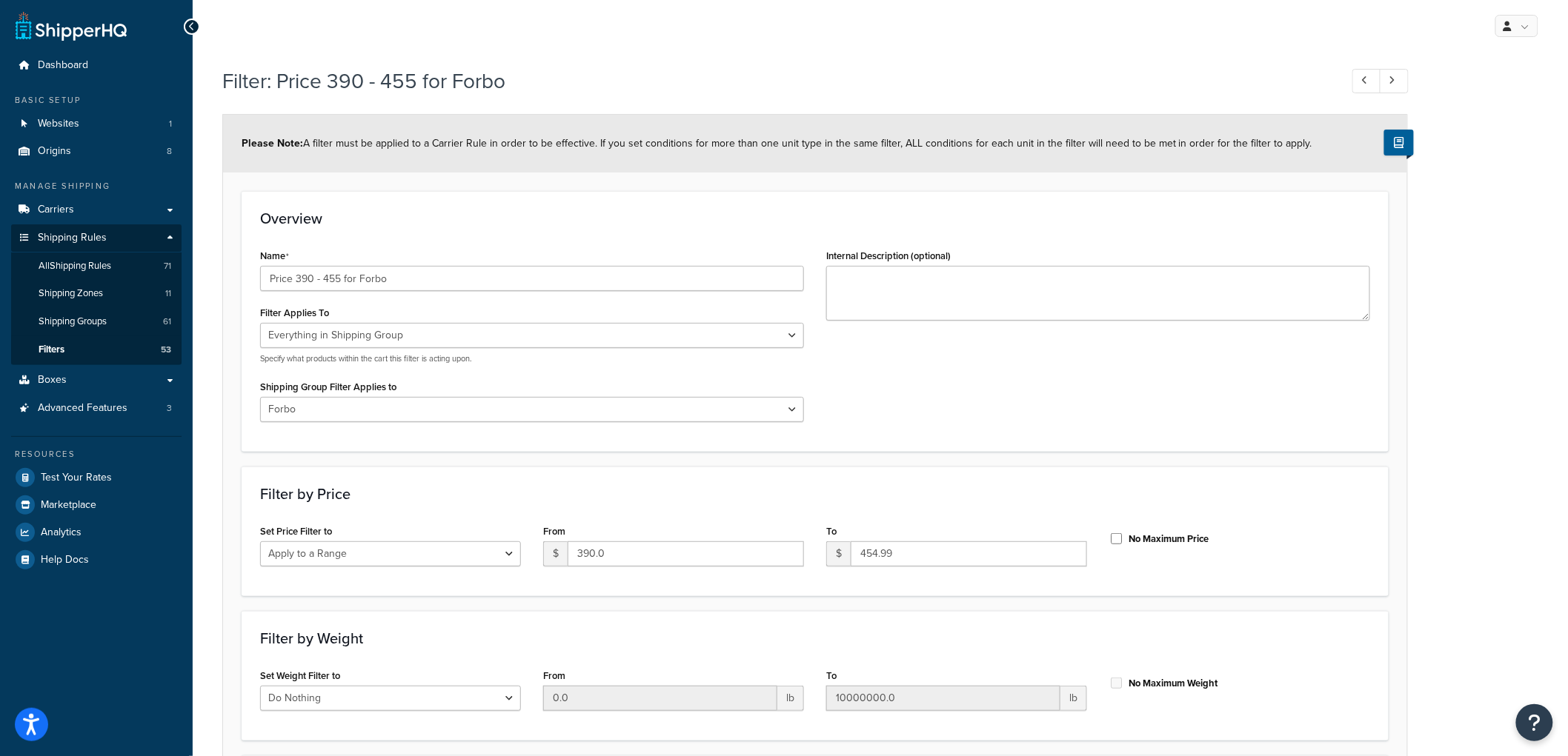
click at [1053, 482] on div "Filter by Price Set Price Filter to Do Nothing Apply to a Range From $ 390.0 To…" at bounding box center [815, 531] width 1148 height 130
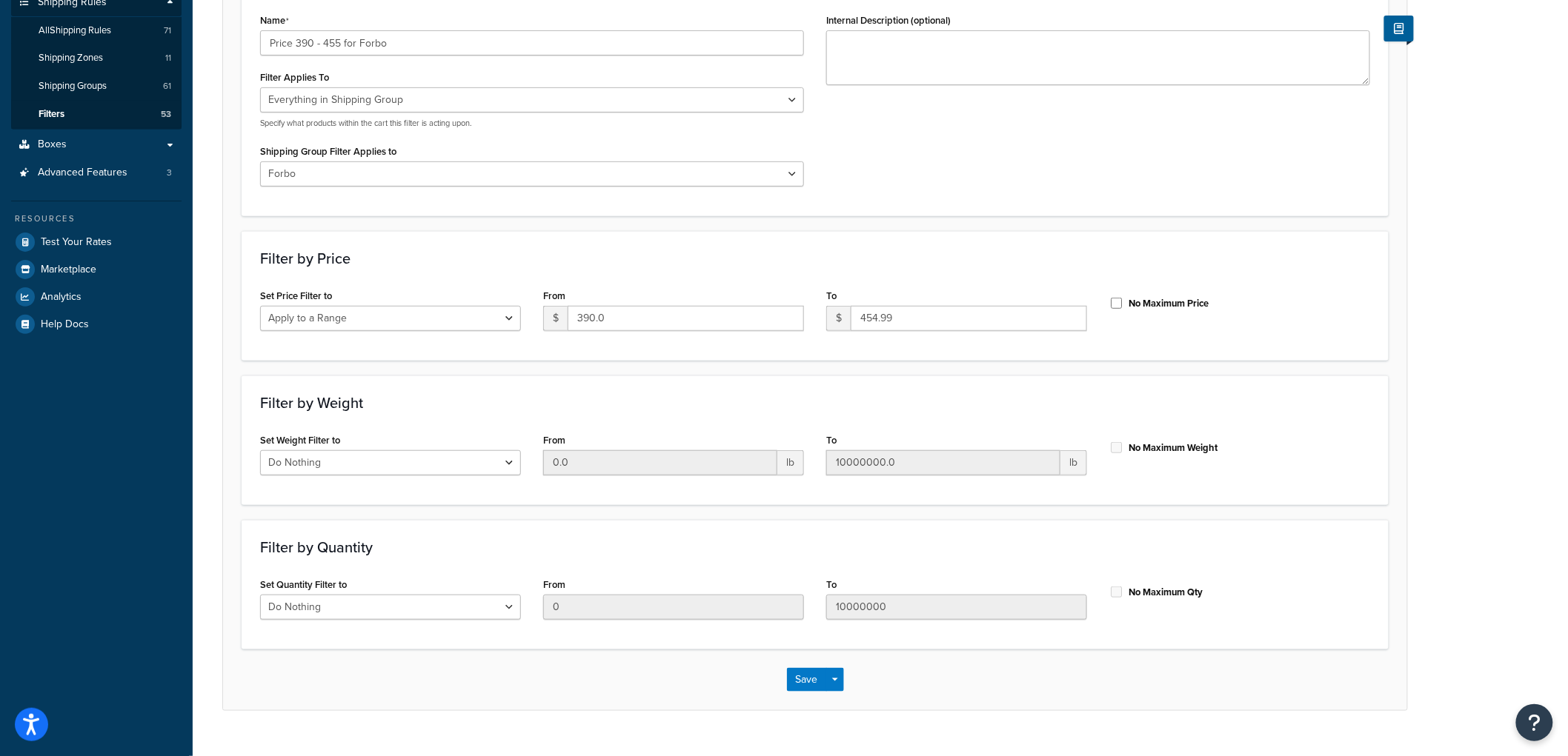
scroll to position [264, 0]
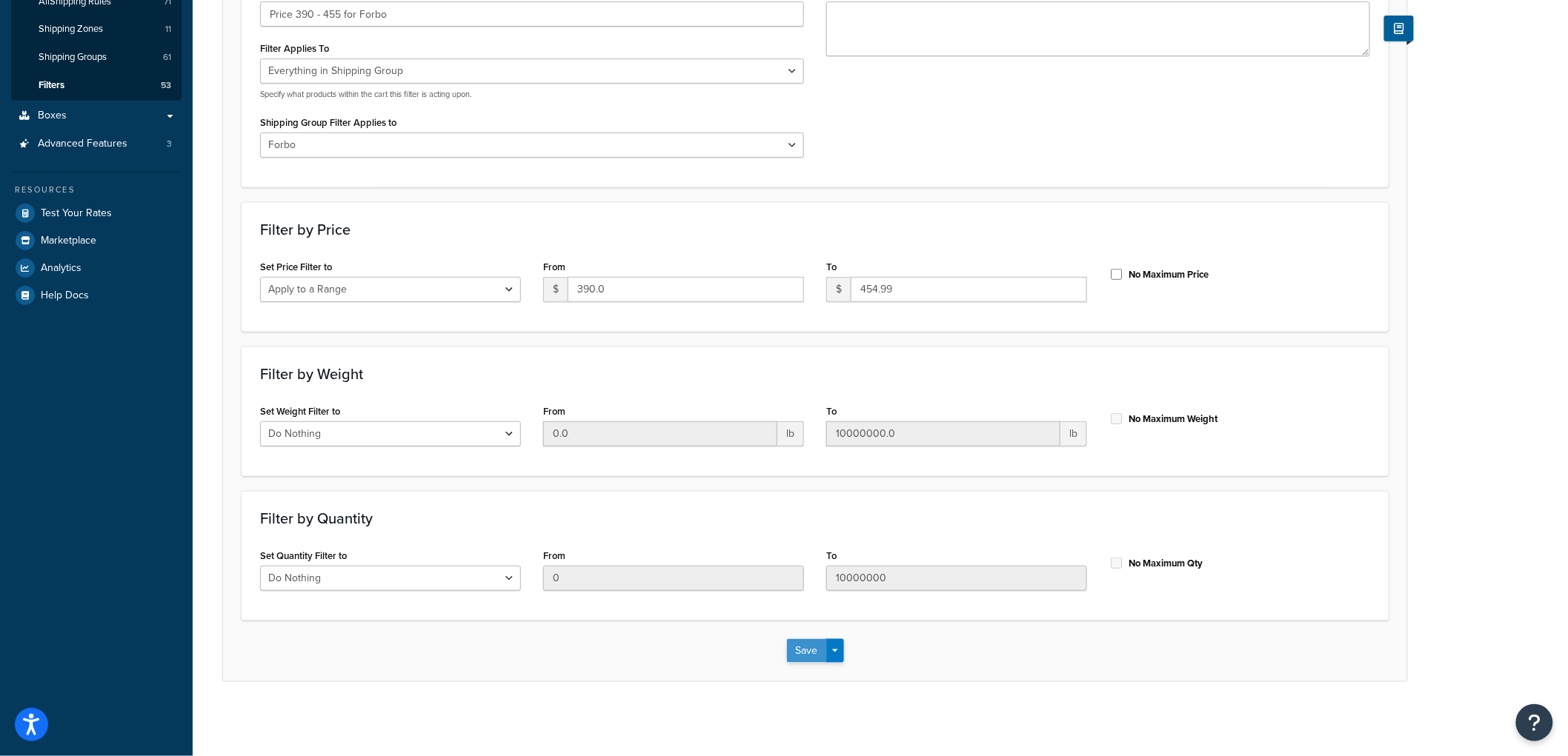
click at [814, 643] on button "Save" at bounding box center [807, 651] width 40 height 24
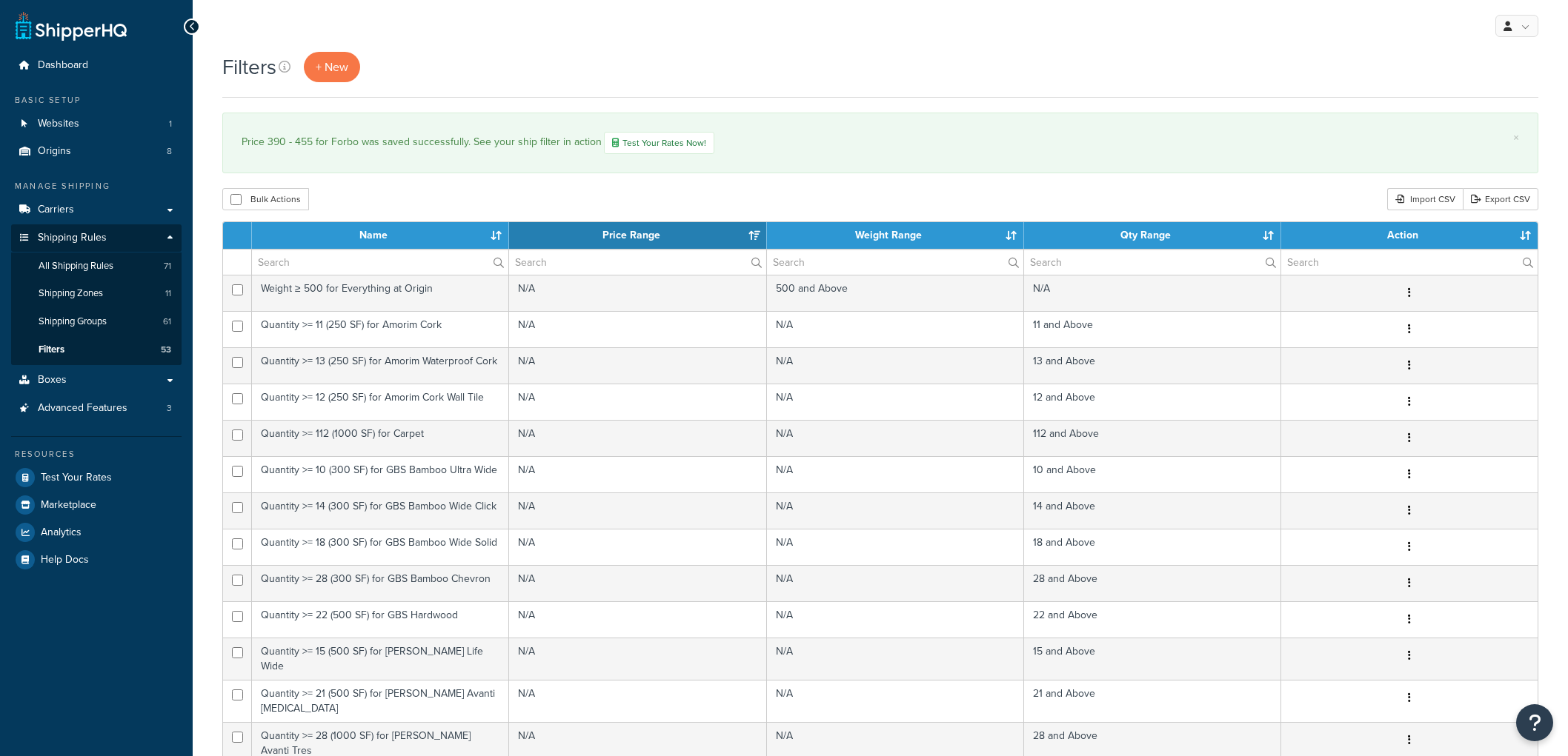
select select "15"
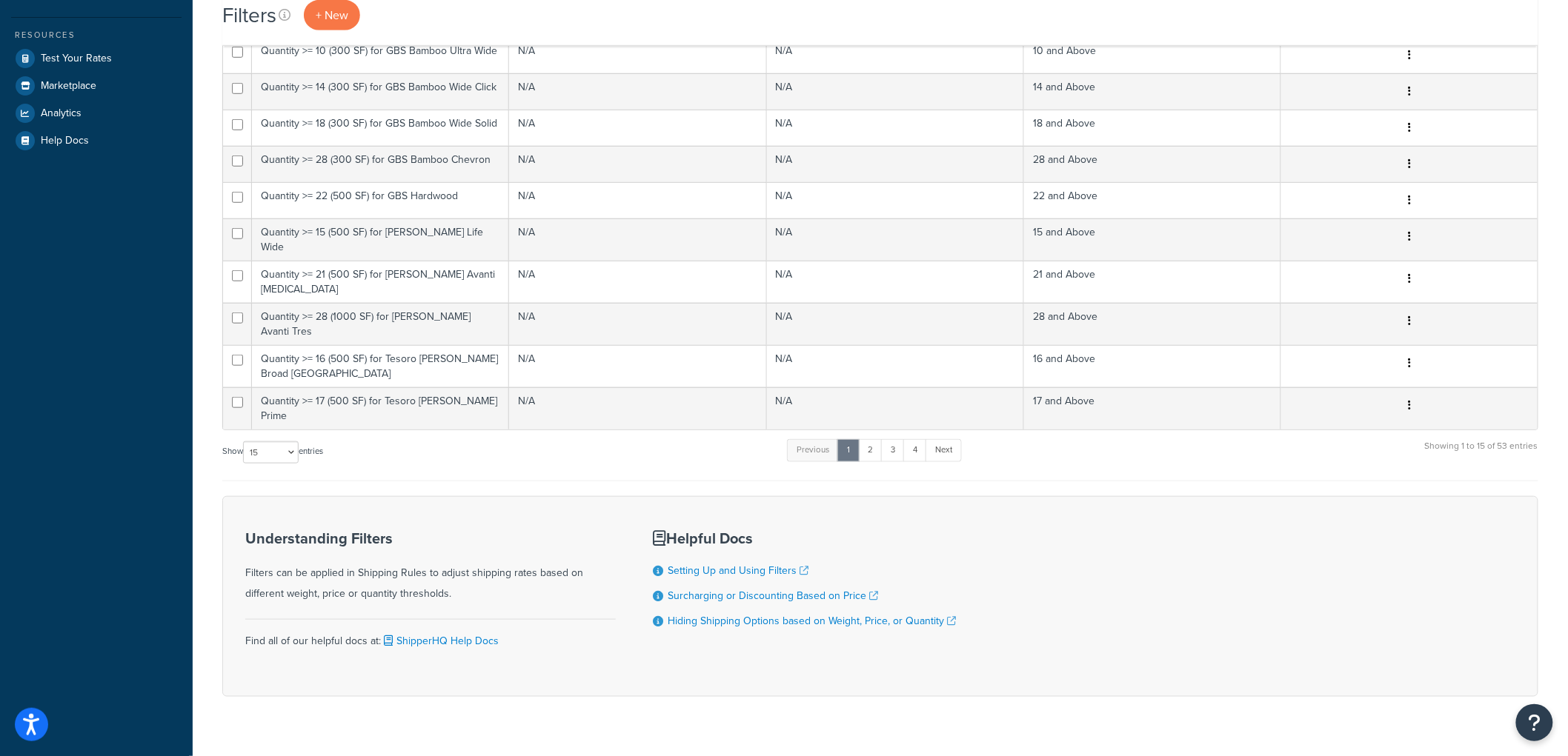
scroll to position [426, 0]
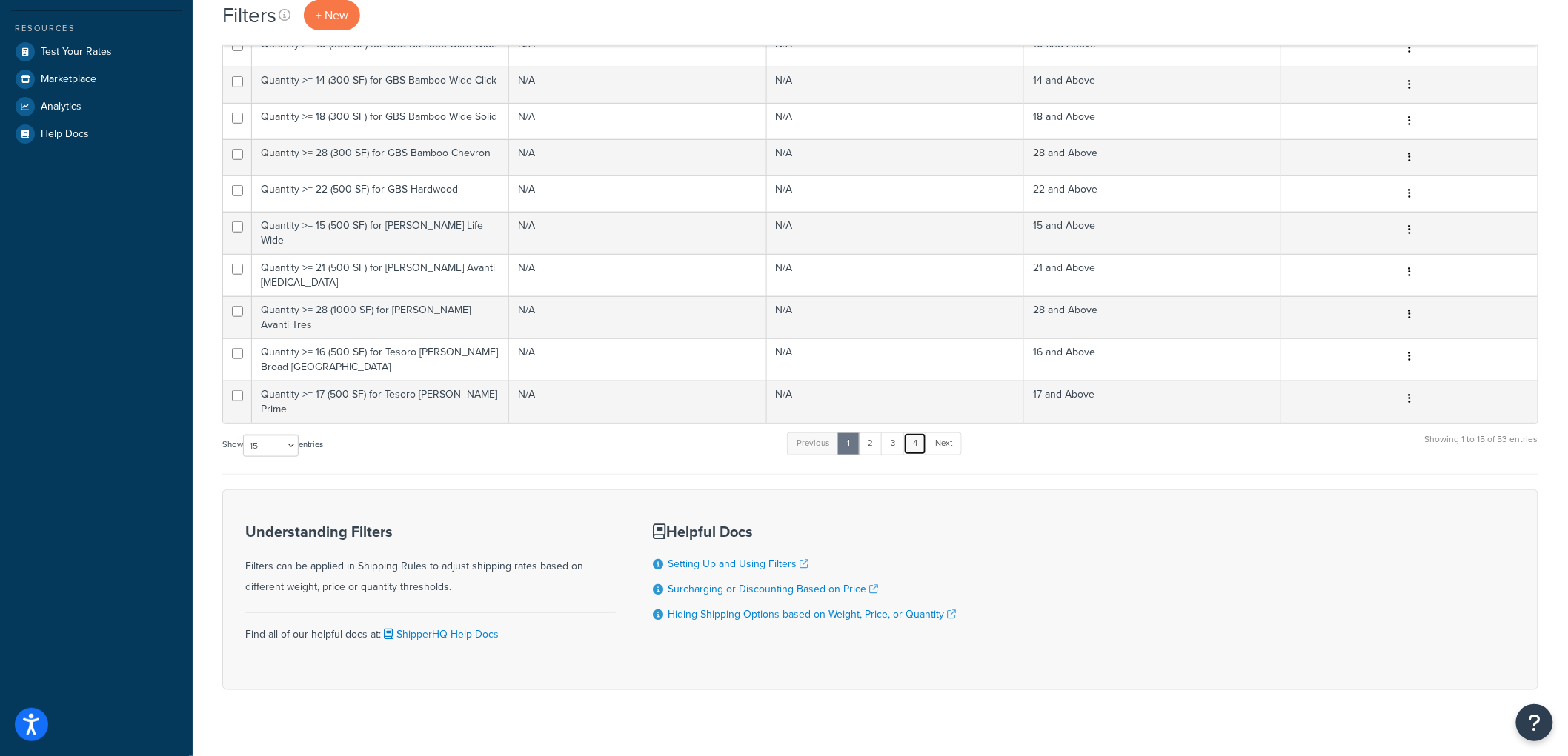
click at [921, 433] on link "4" at bounding box center [915, 444] width 24 height 22
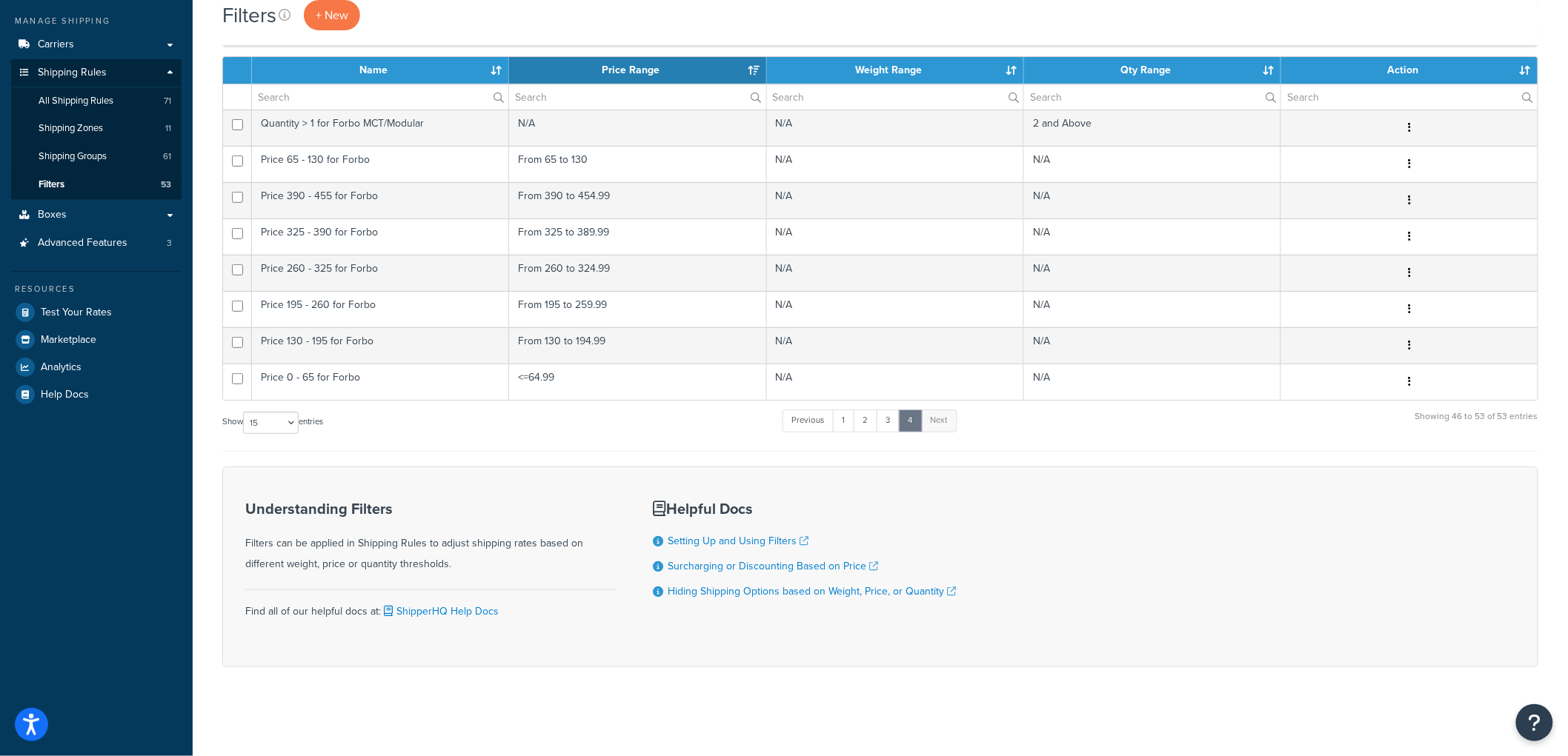
scroll to position [166, 0]
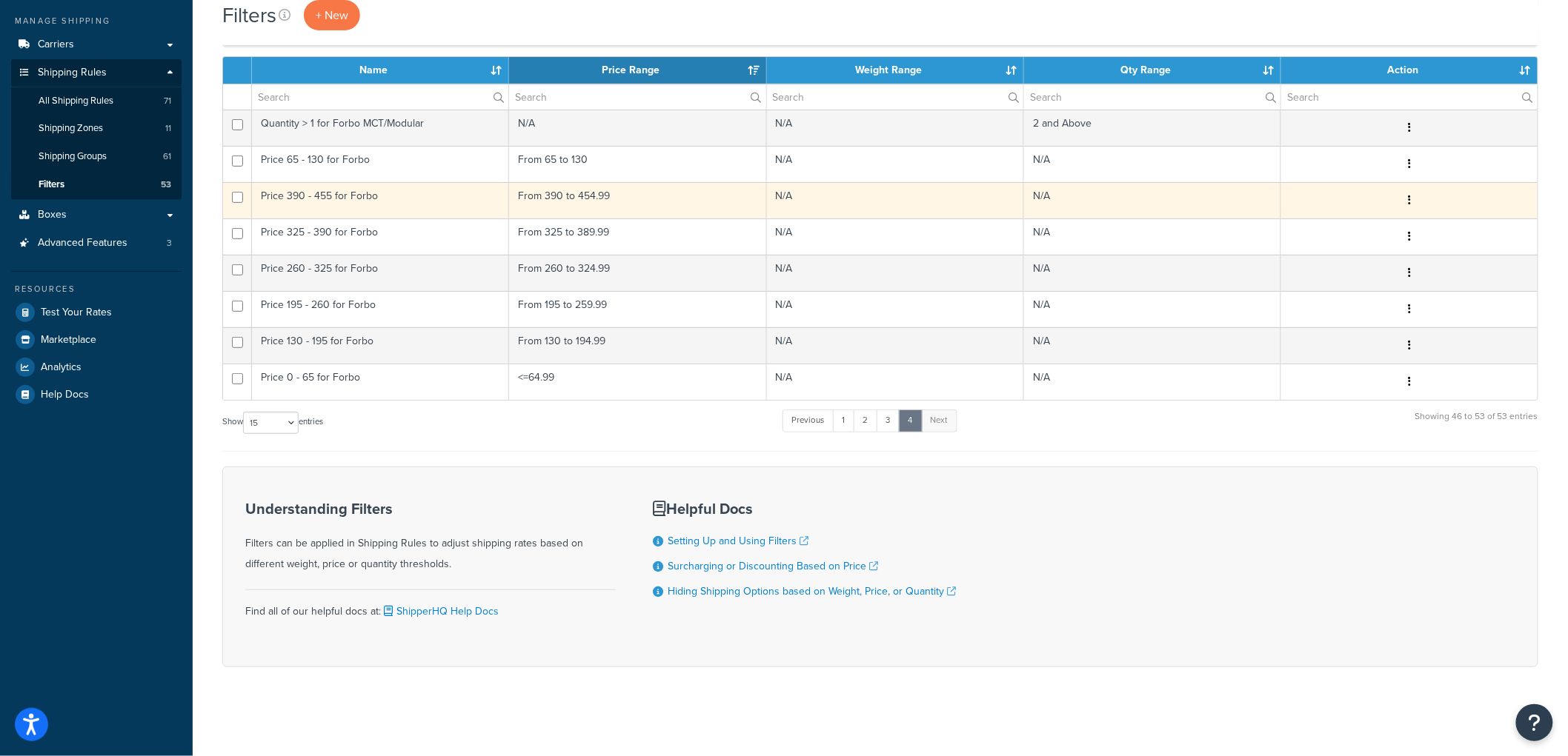
click at [1412, 201] on button "button" at bounding box center [1409, 201] width 21 height 24
click at [1202, 264] on link "Duplicate" at bounding box center [1169, 260] width 117 height 30
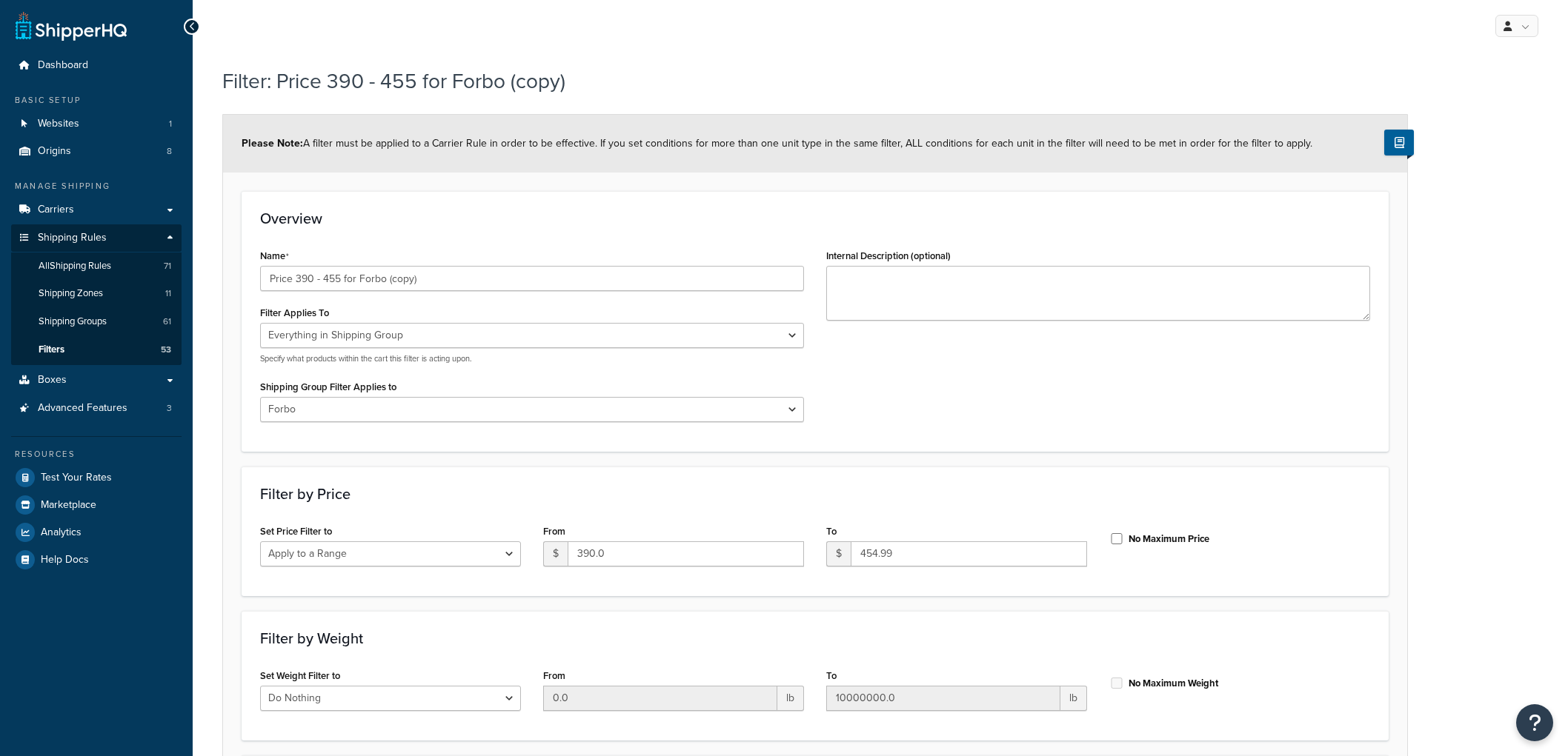
select select "SHIPPING_GROUP"
select select "301438"
select select "range"
drag, startPoint x: 469, startPoint y: 275, endPoint x: 298, endPoint y: 287, distance: 171.4
click at [298, 287] on input "Price 390 - 455 for Forbo (copy)" at bounding box center [532, 279] width 544 height 25
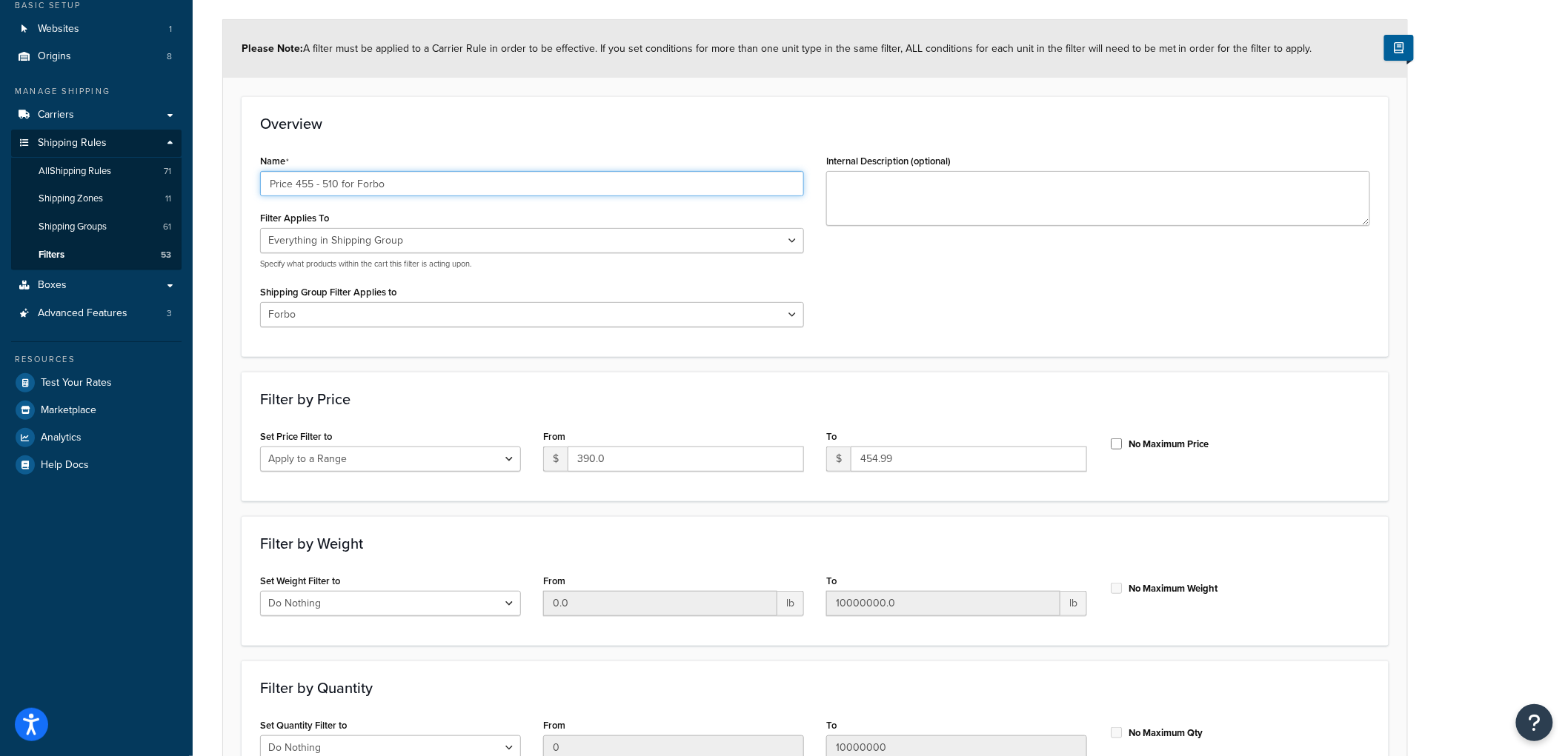
scroll to position [247, 0]
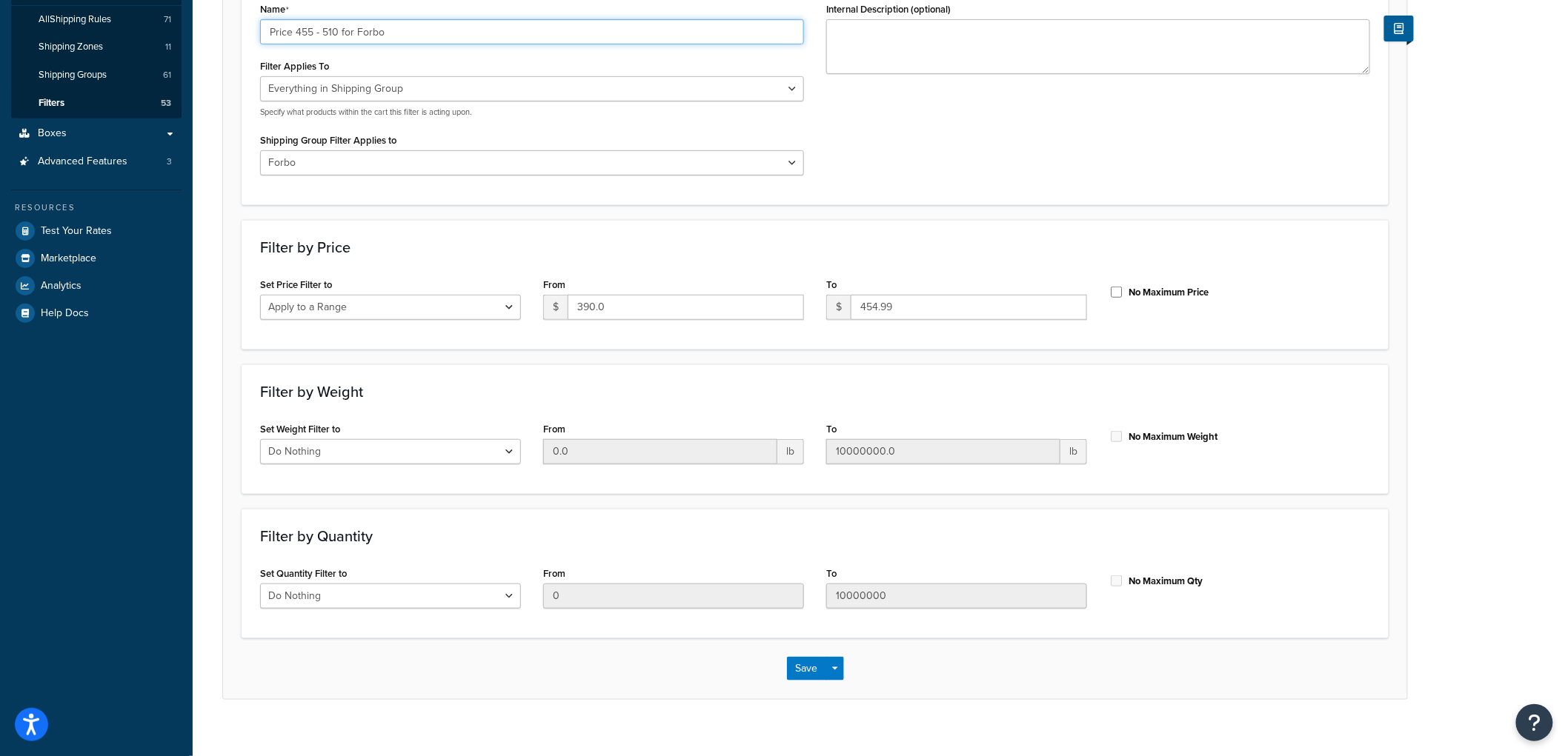
type input "Price 455 - 510 for Forbo"
drag, startPoint x: 613, startPoint y: 307, endPoint x: 522, endPoint y: 298, distance: 91.4
click at [522, 298] on div "Set Price Filter to Do Nothing Apply to a Range From $ 390.0 To $ 454.99 No Max…" at bounding box center [814, 302] width 1132 height 57
type input "455"
drag, startPoint x: 945, startPoint y: 309, endPoint x: 690, endPoint y: 279, distance: 256.8
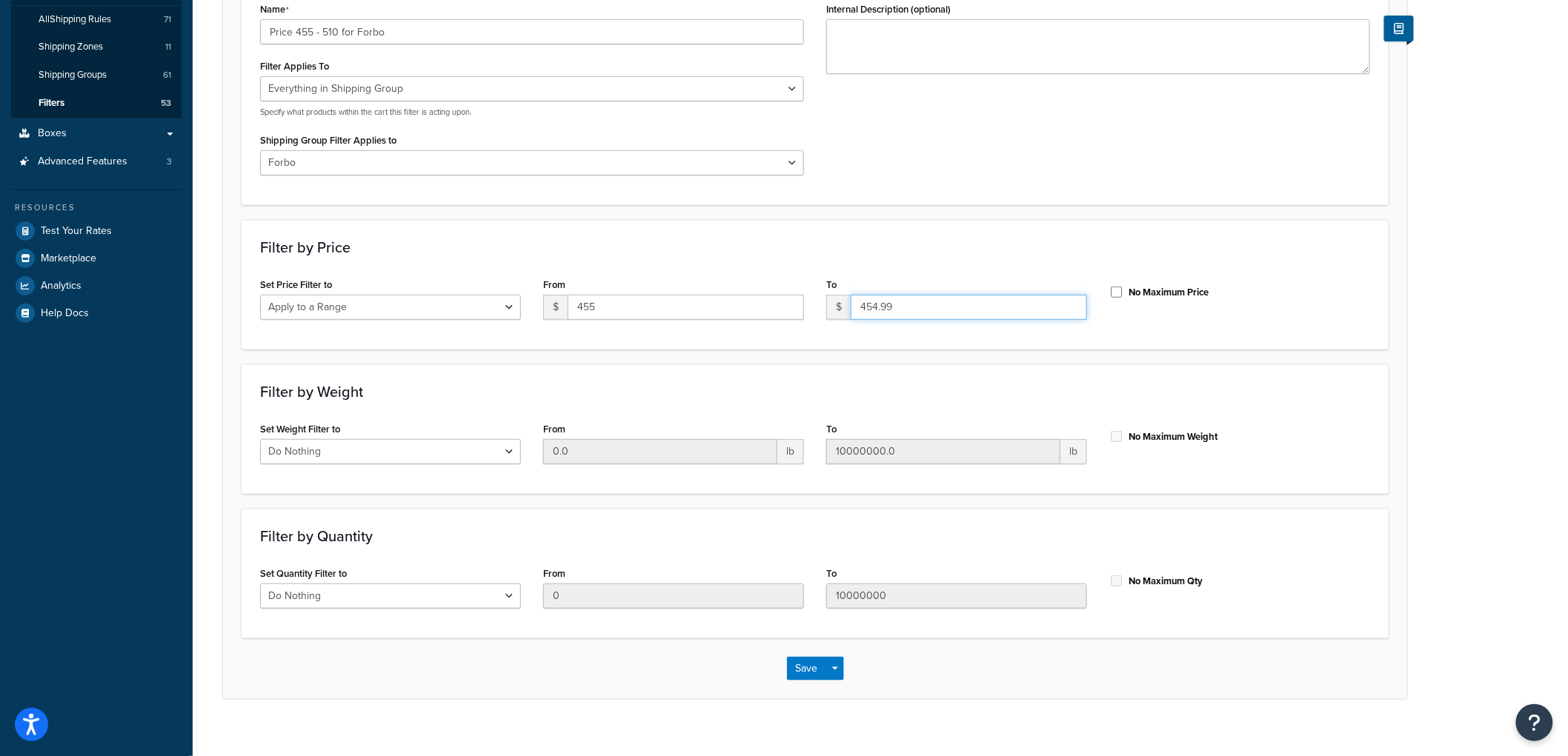
click at [690, 279] on div "Set Price Filter to Do Nothing Apply to a Range From $ 455 To $ 454.99 No Maxim…" at bounding box center [814, 302] width 1132 height 57
type input "509.99"
click at [928, 271] on div "Filter by Price Set Price Filter to Do Nothing Apply to a Range From $ 455 To $…" at bounding box center [815, 284] width 1148 height 130
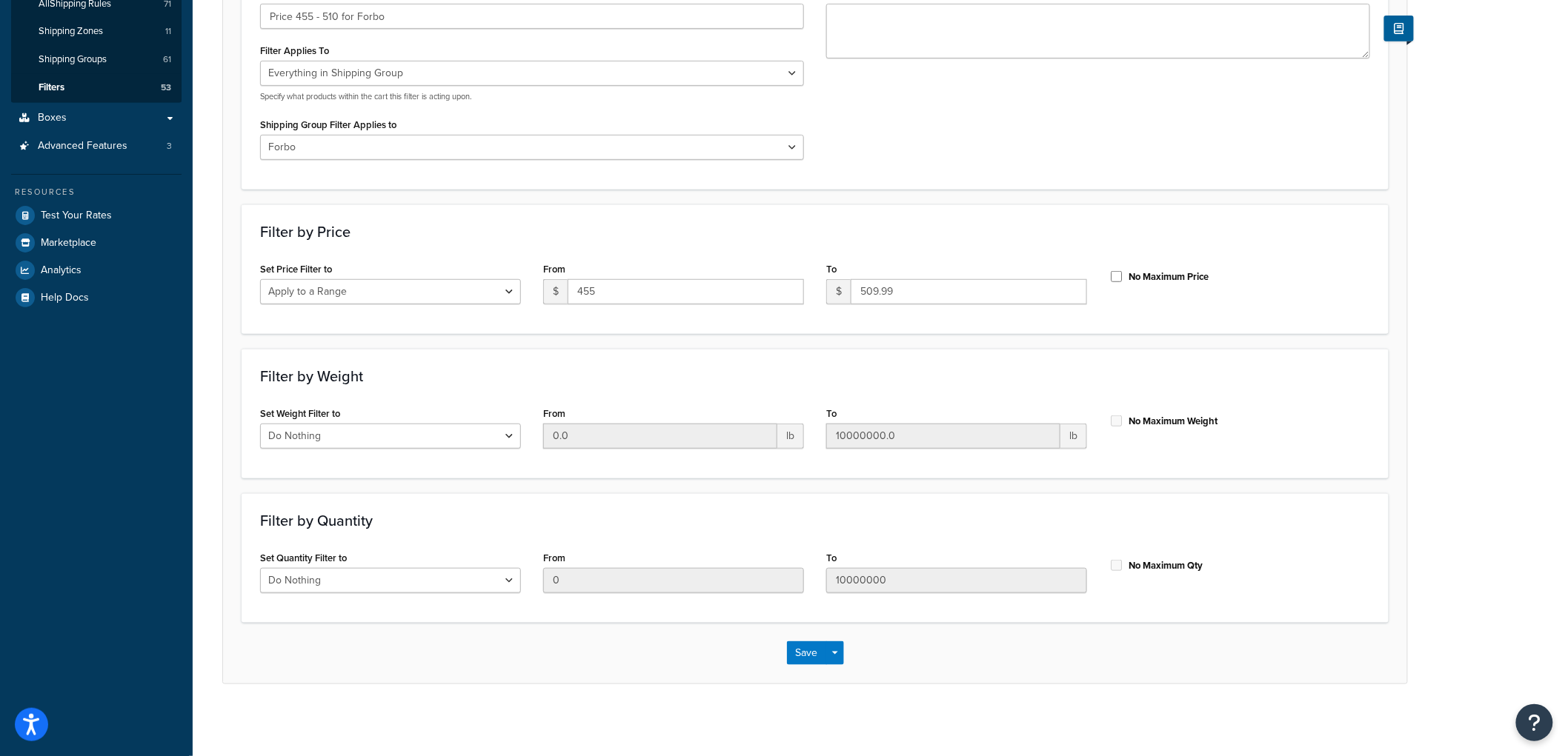
scroll to position [264, 0]
click at [787, 650] on button "Save" at bounding box center [807, 651] width 40 height 24
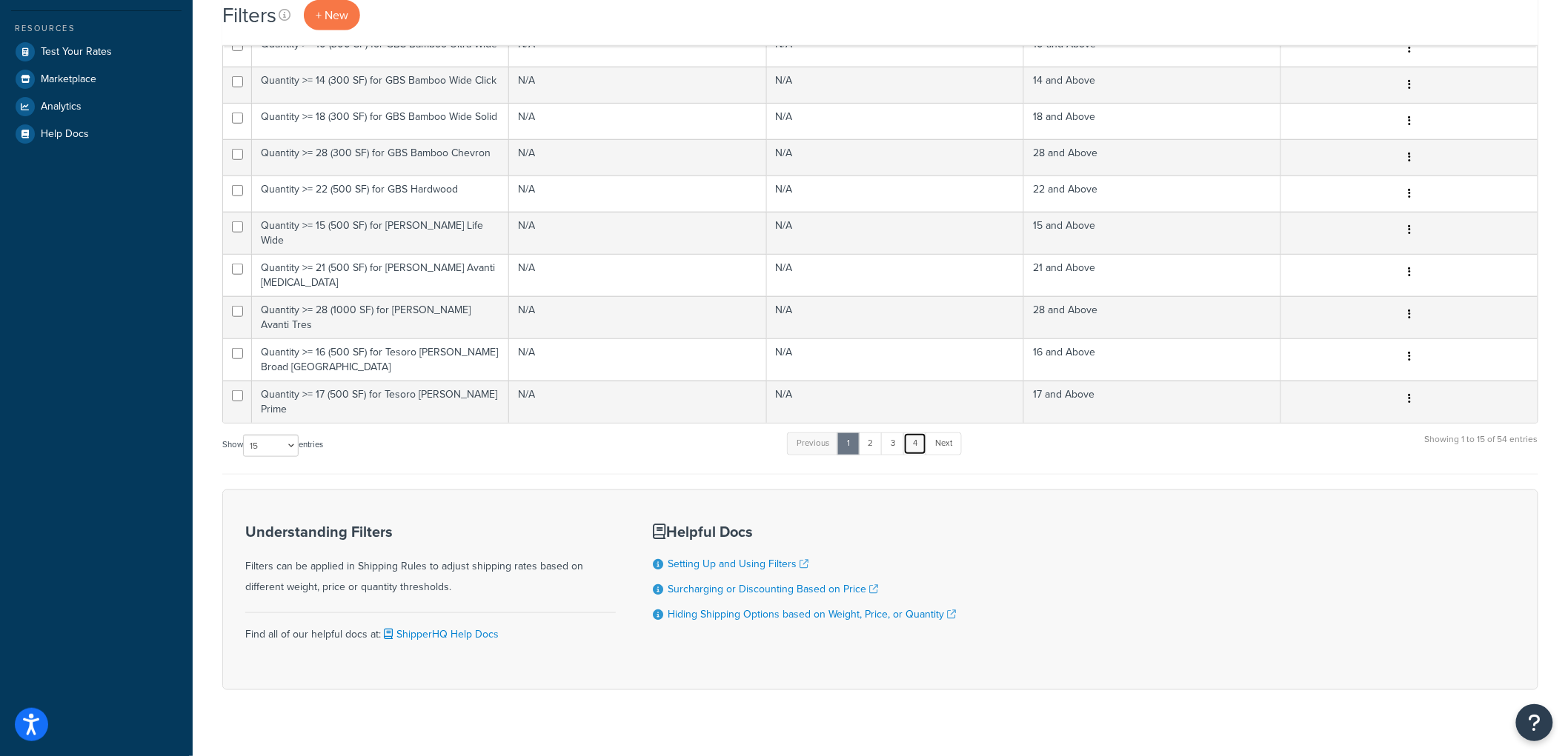
click at [920, 433] on link "4" at bounding box center [915, 444] width 24 height 22
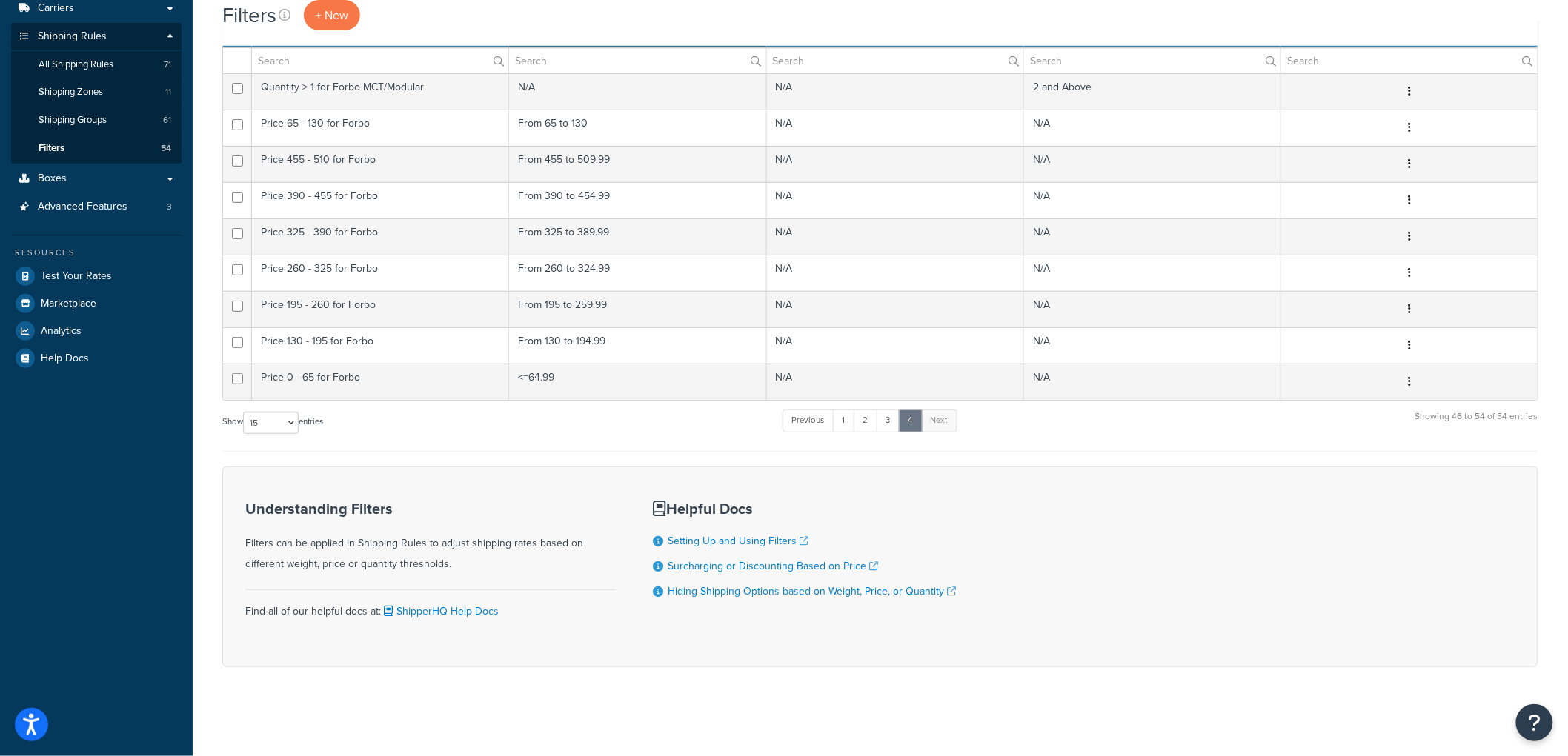
scroll to position [202, 0]
click at [278, 433] on select "10 15 25 50 100" at bounding box center [271, 423] width 55 height 22
select select "100"
click at [244, 434] on select "10 15 25 50 100" at bounding box center [271, 423] width 55 height 22
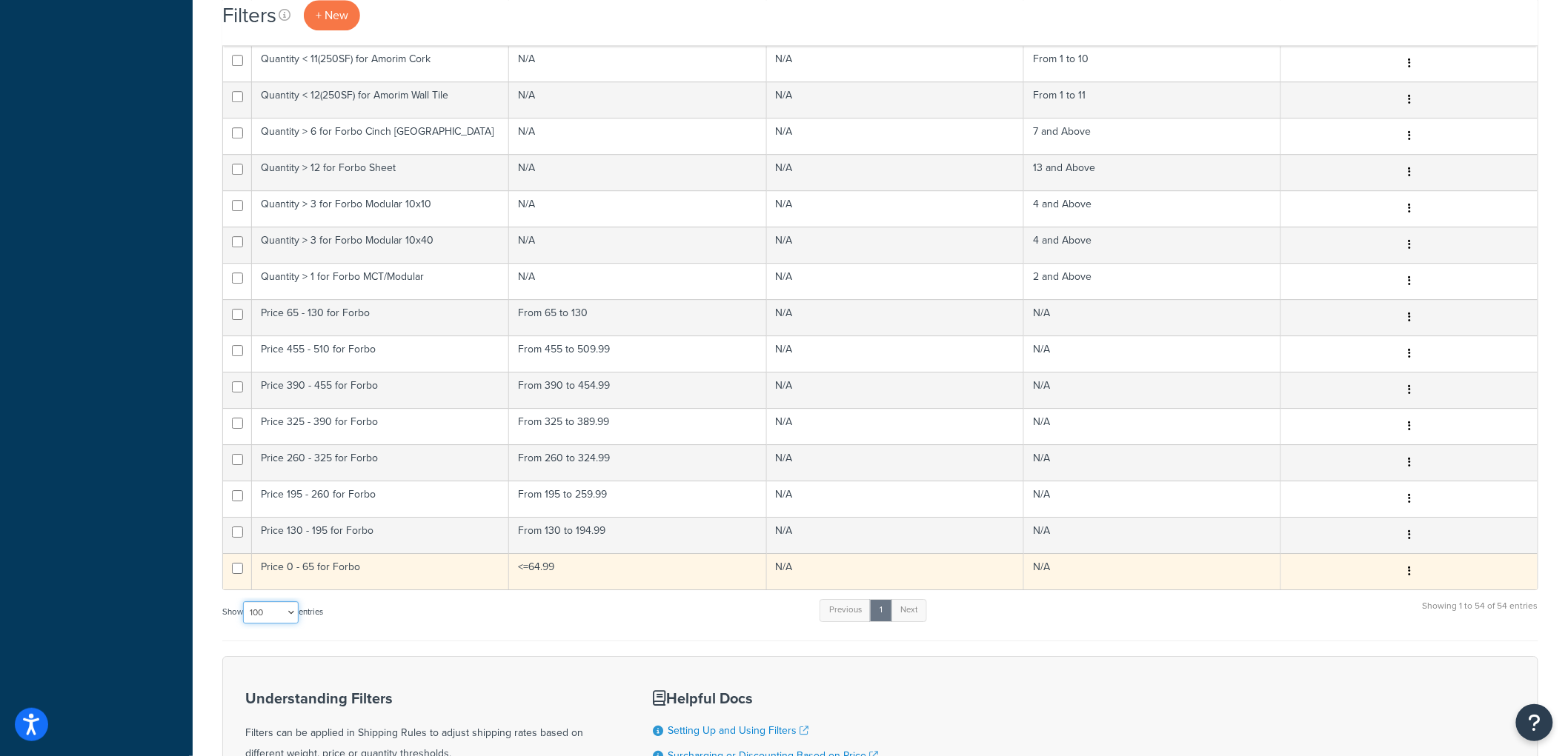
scroll to position [1703, 0]
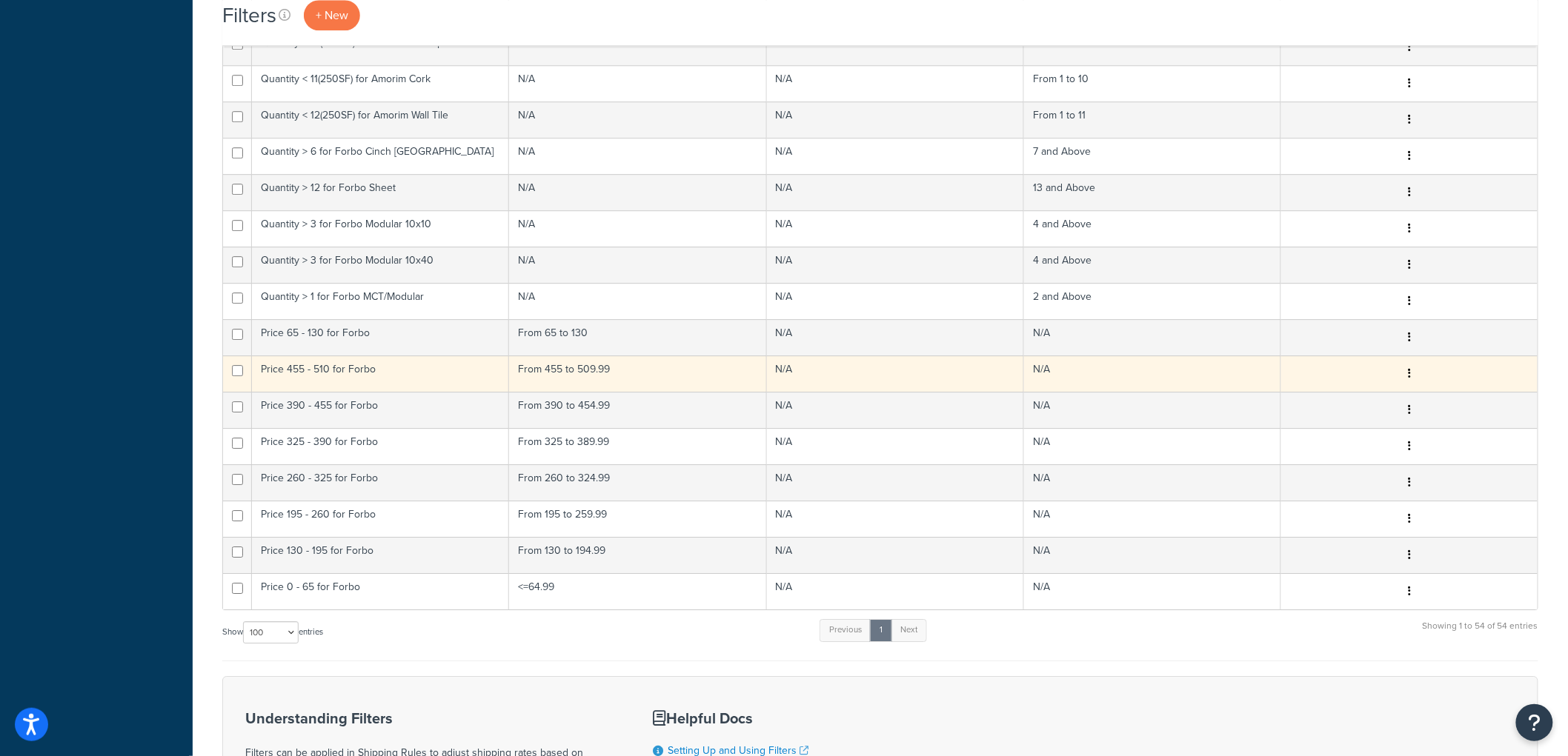
click at [1410, 368] on icon "button" at bounding box center [1409, 373] width 3 height 10
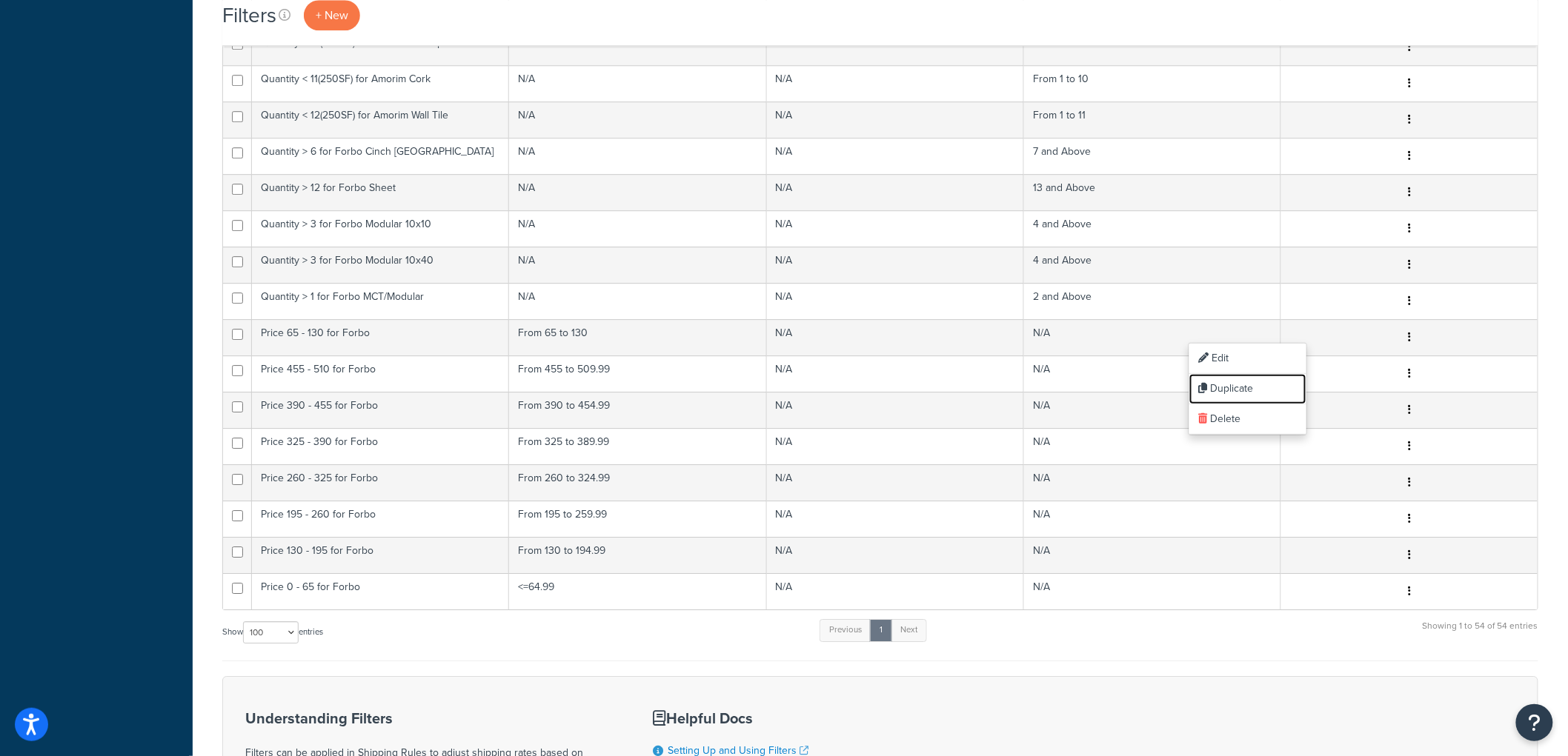
drag, startPoint x: 1253, startPoint y: 381, endPoint x: 862, endPoint y: 43, distance: 516.8
click at [1253, 381] on link "Duplicate" at bounding box center [1247, 388] width 117 height 30
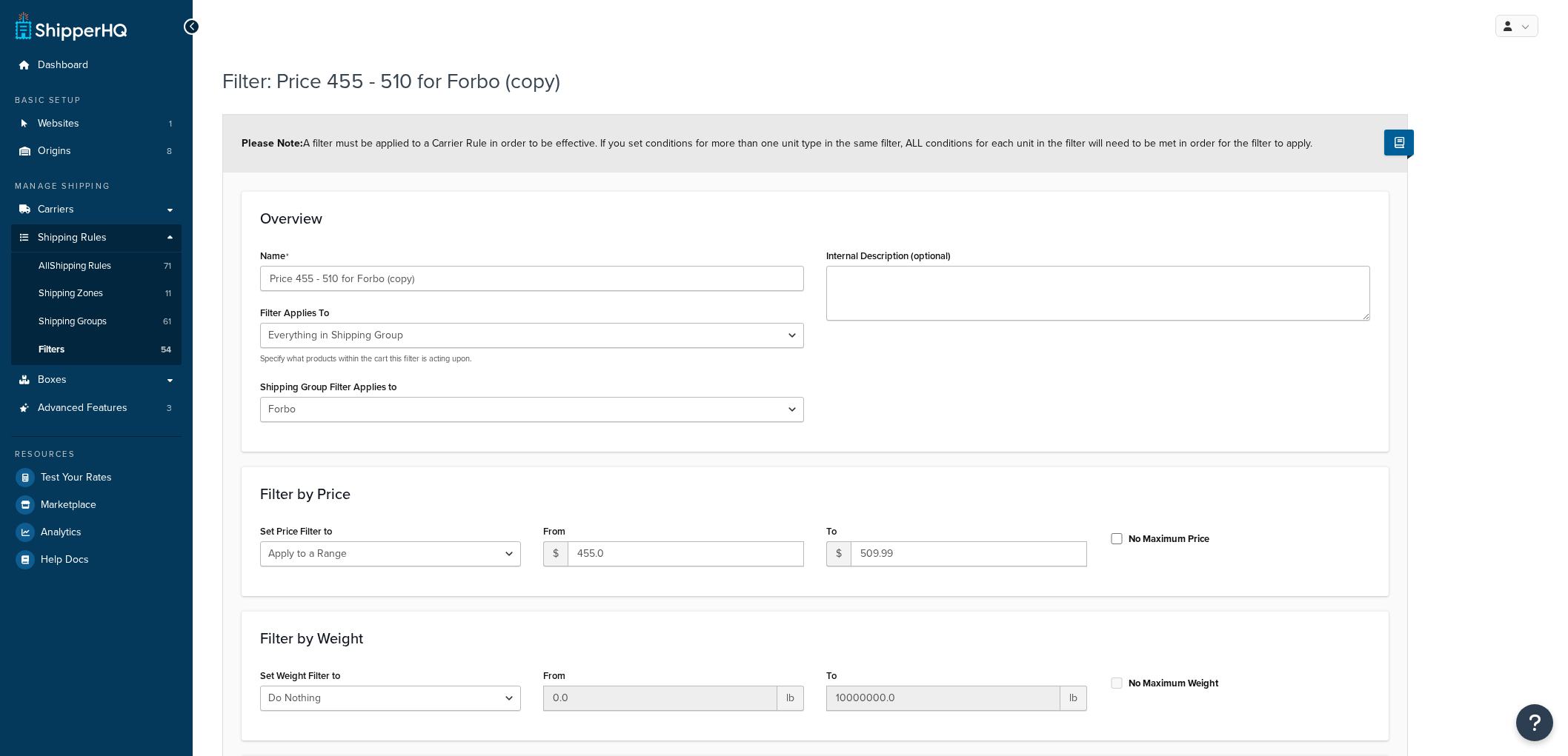
select select "SHIPPING_GROUP"
select select "301438"
select select "range"
drag, startPoint x: 432, startPoint y: 278, endPoint x: 297, endPoint y: 281, distance: 135.0
click at [297, 281] on input "Price 455 - 510 for Forbo (copy)" at bounding box center [532, 279] width 544 height 25
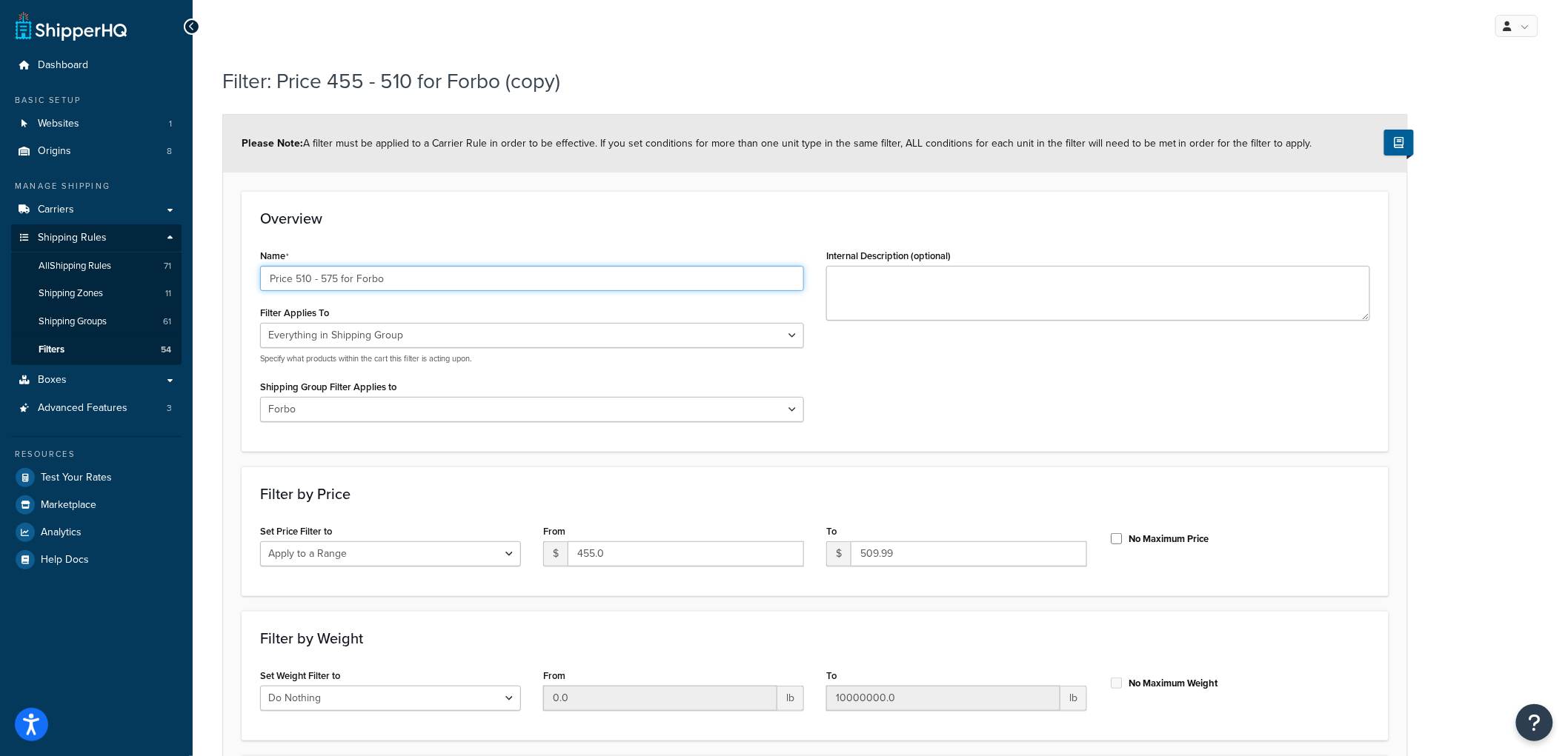
type input "Price 510 - 575 for Forbo"
drag, startPoint x: 656, startPoint y: 550, endPoint x: 483, endPoint y: 522, distance: 175.3
click at [483, 522] on div "Set Price Filter to Do Nothing Apply to a Range From $ 455.0 To $ 509.99 No Max…" at bounding box center [814, 549] width 1132 height 57
type input "510"
type input "574.99"
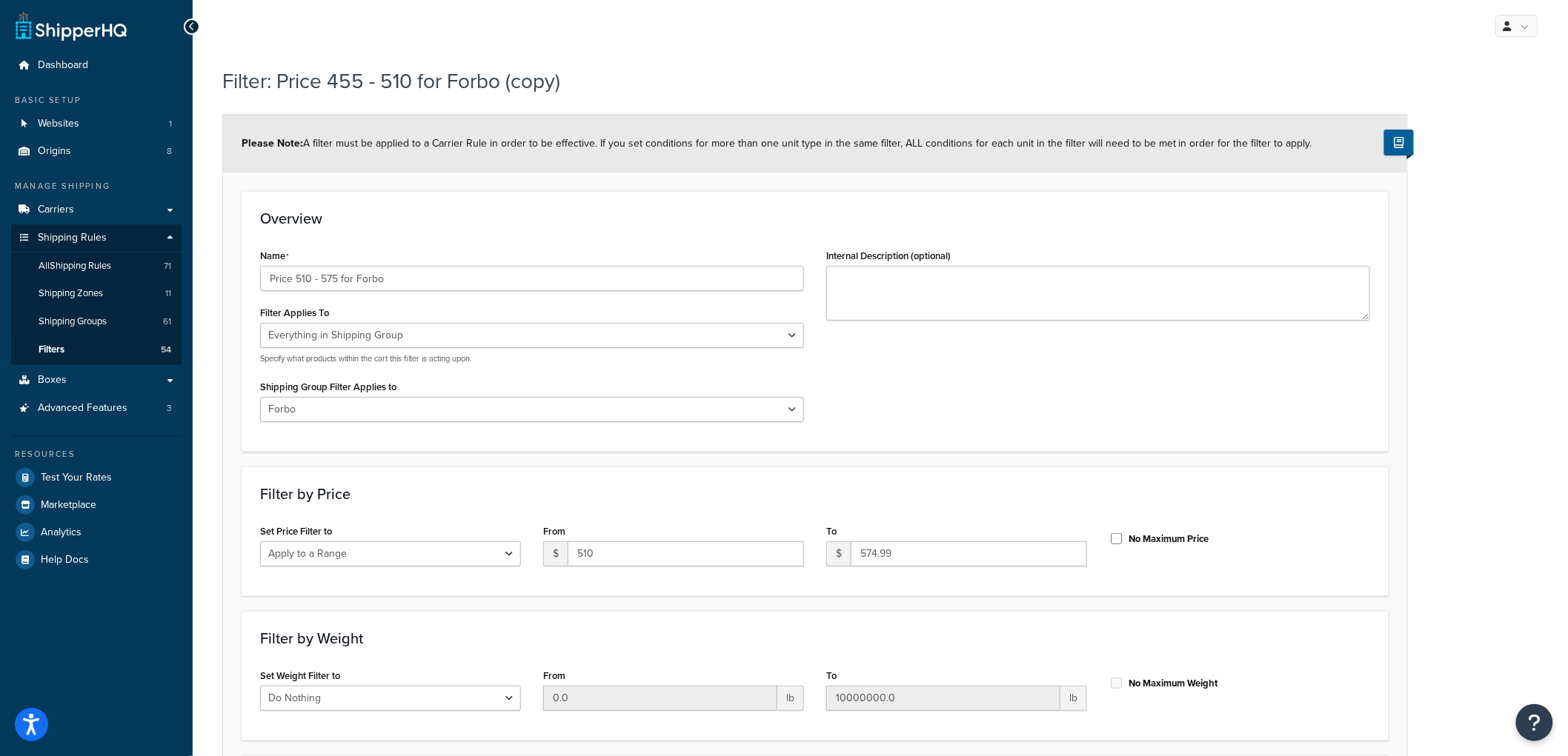
click at [909, 446] on div "Overview Name Price 510 - 575 for Forbo Filter Applies To Whole Cart Everything…" at bounding box center [815, 321] width 1148 height 260
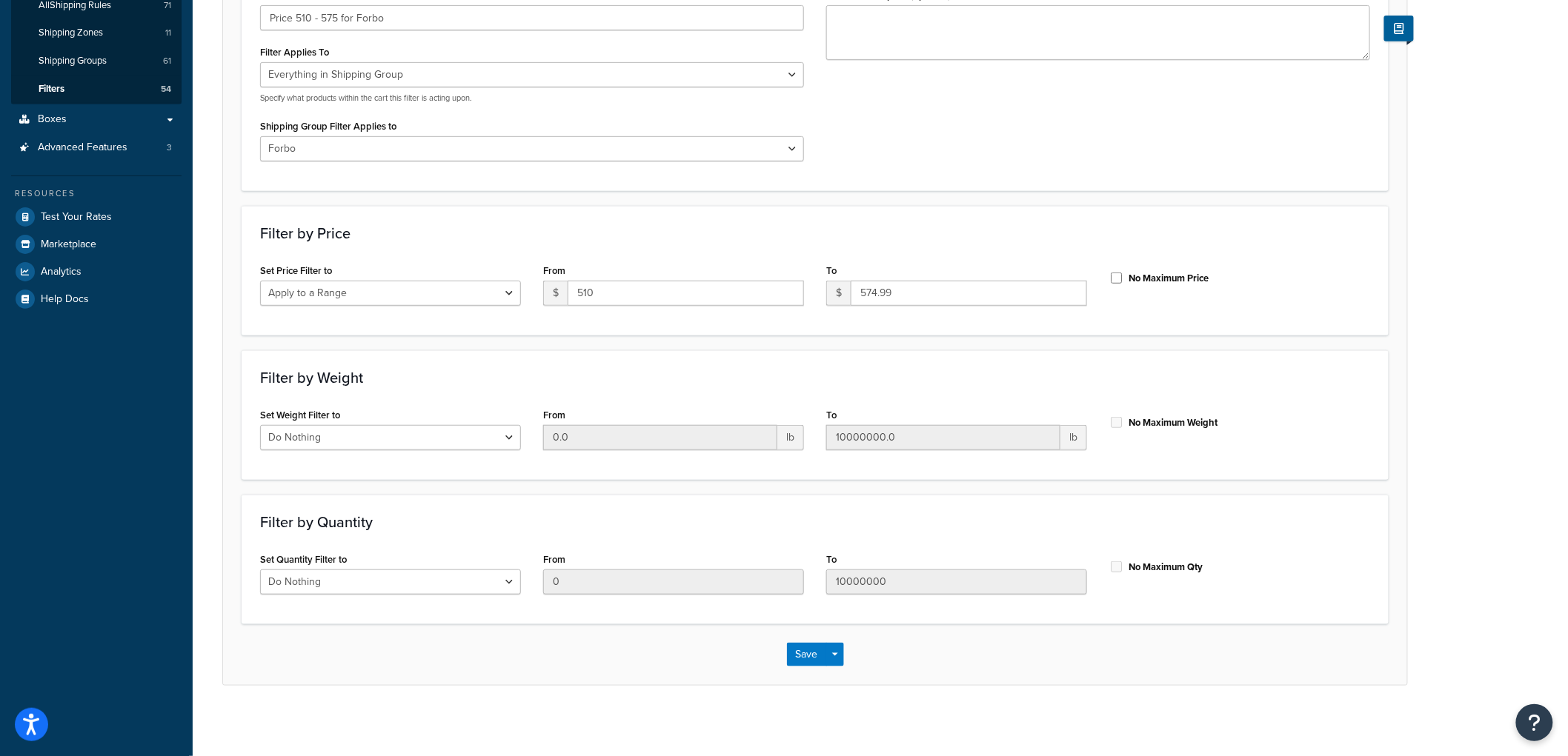
scroll to position [264, 0]
click at [812, 657] on button "Save" at bounding box center [807, 651] width 40 height 24
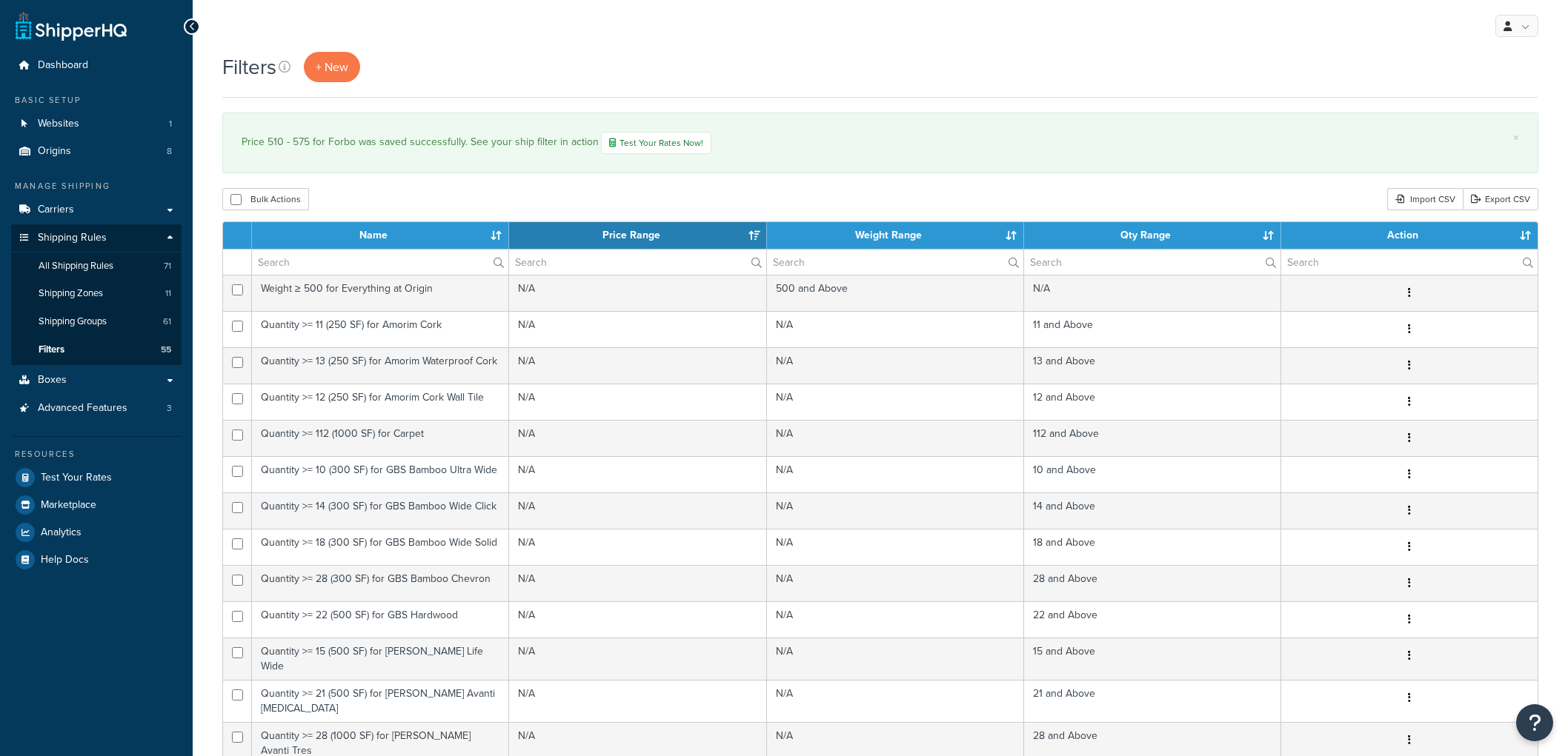
select select "15"
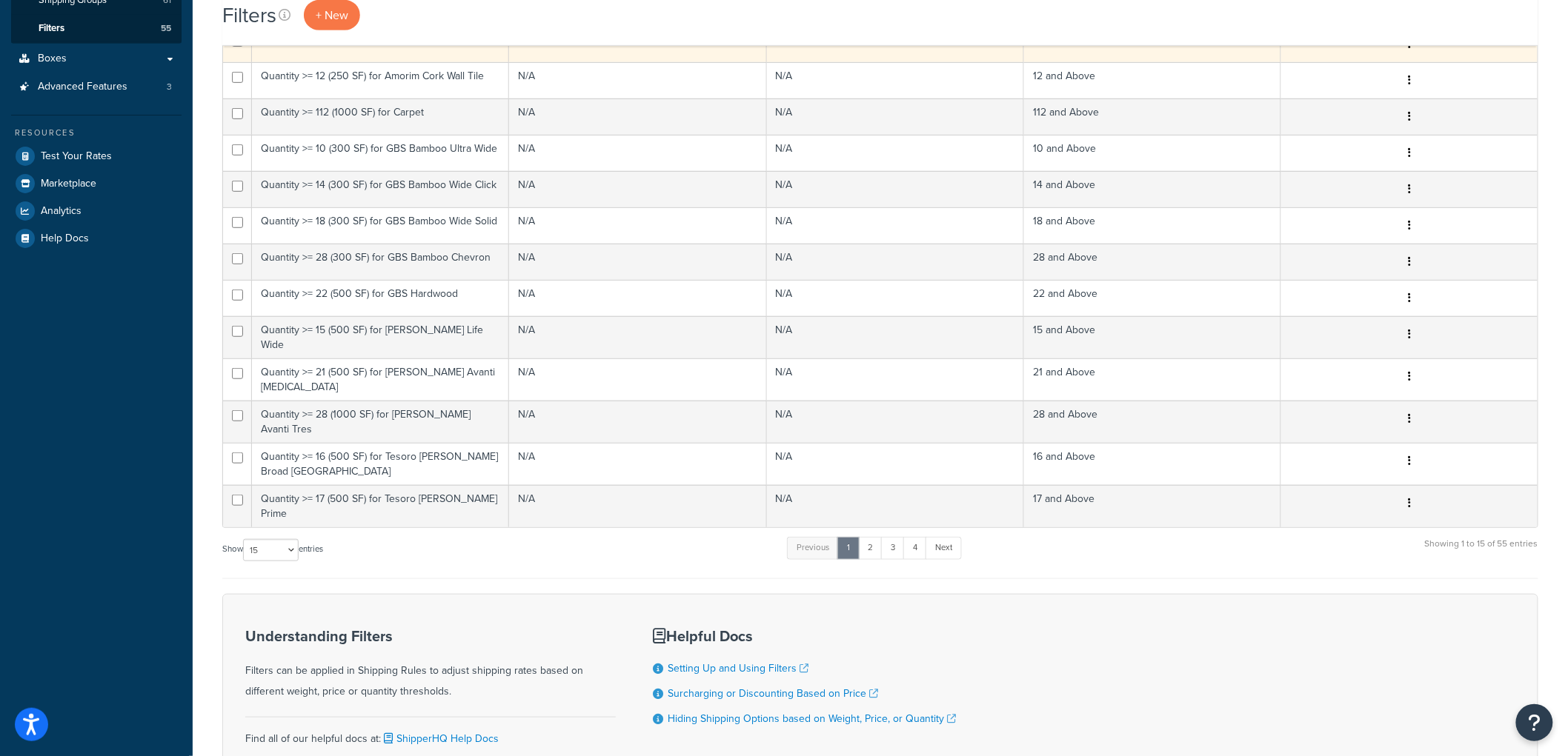
scroll to position [344, 0]
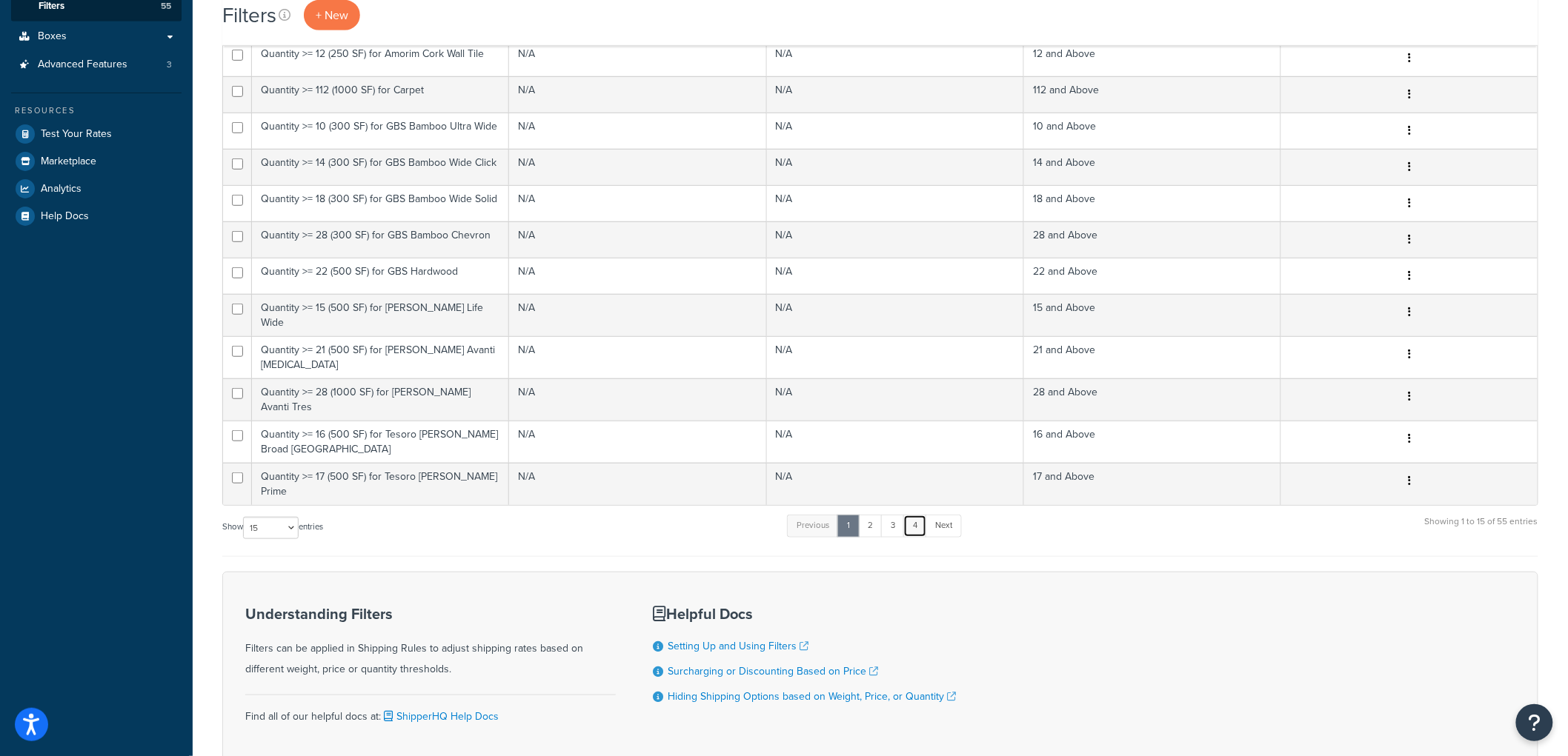
click at [922, 515] on link "4" at bounding box center [915, 525] width 24 height 22
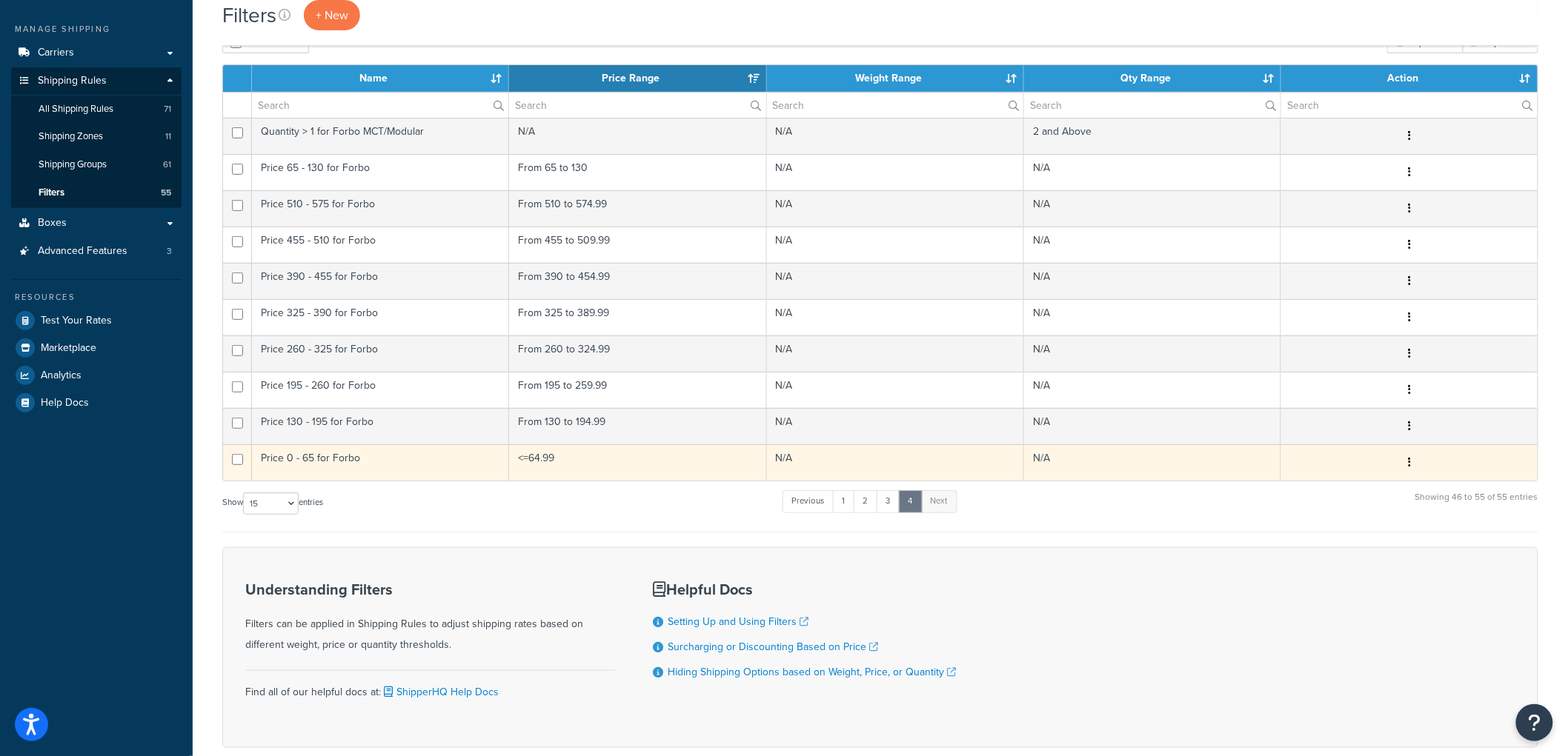
scroll to position [74, 0]
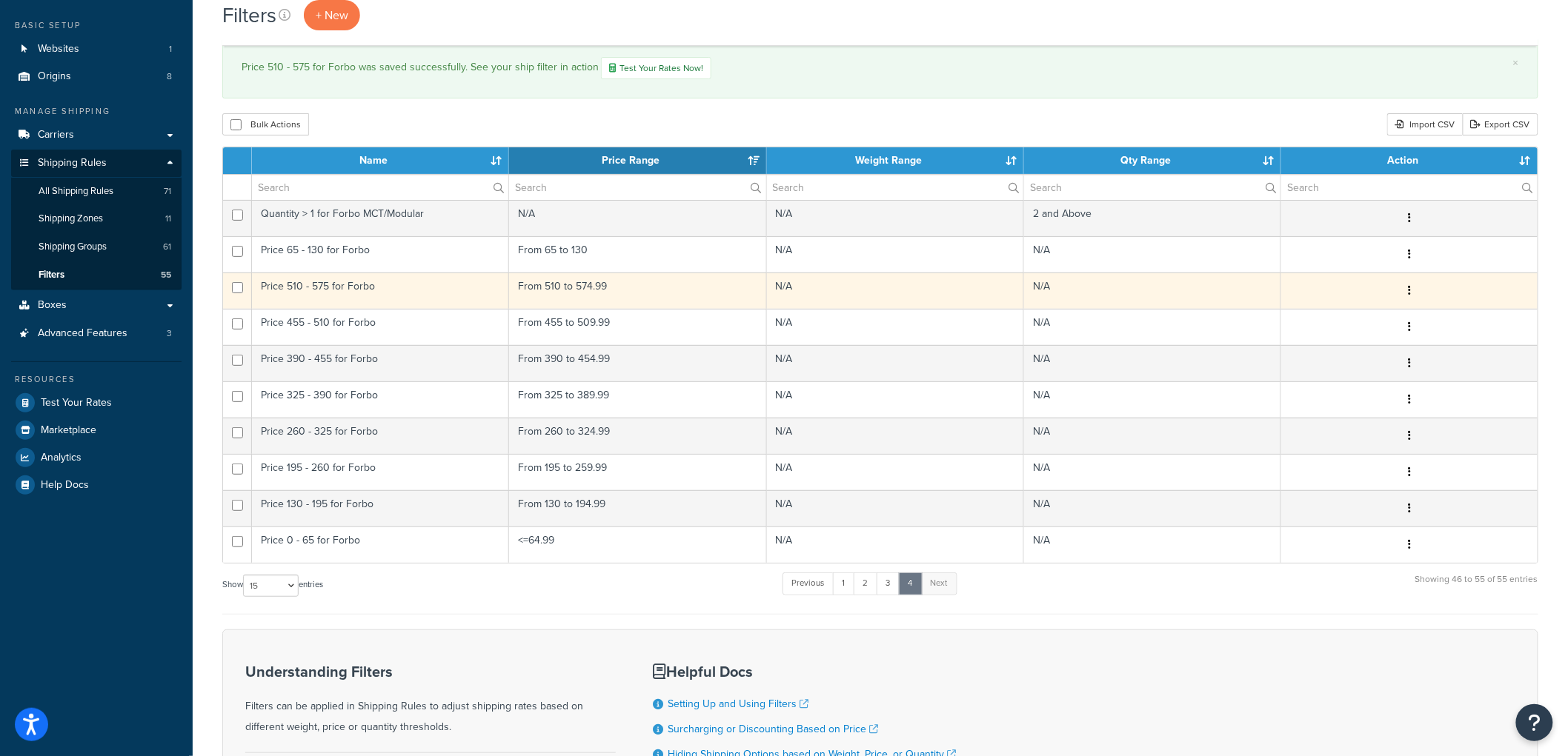
click at [1411, 294] on icon "button" at bounding box center [1409, 290] width 3 height 10
click at [1217, 353] on link "Duplicate" at bounding box center [1169, 352] width 117 height 30
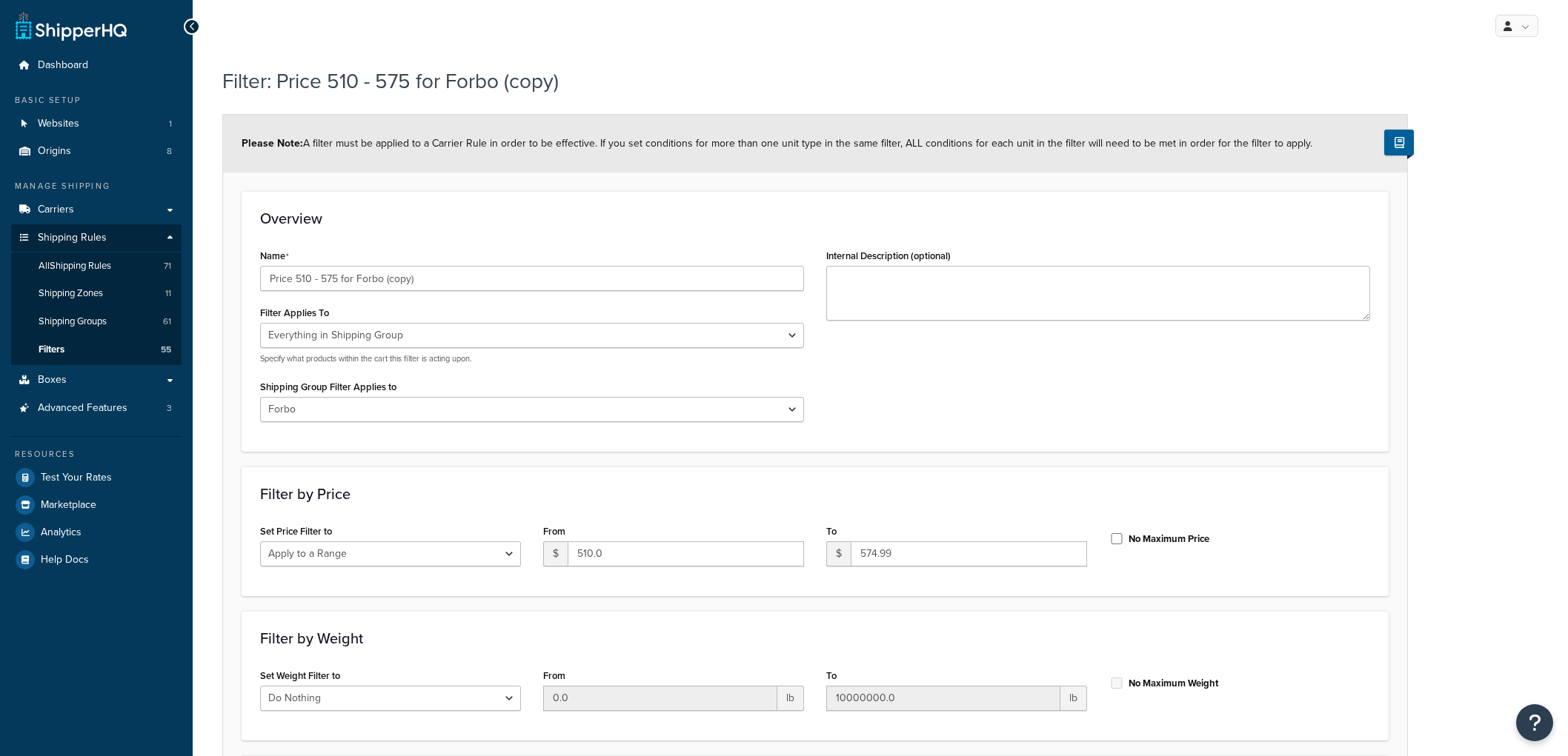
select select "SHIPPING_GROUP"
select select "301438"
select select "range"
drag, startPoint x: 438, startPoint y: 283, endPoint x: 298, endPoint y: 276, distance: 140.2
click at [298, 276] on input "Price 510 - 575 for Forbo (copy)" at bounding box center [532, 279] width 544 height 25
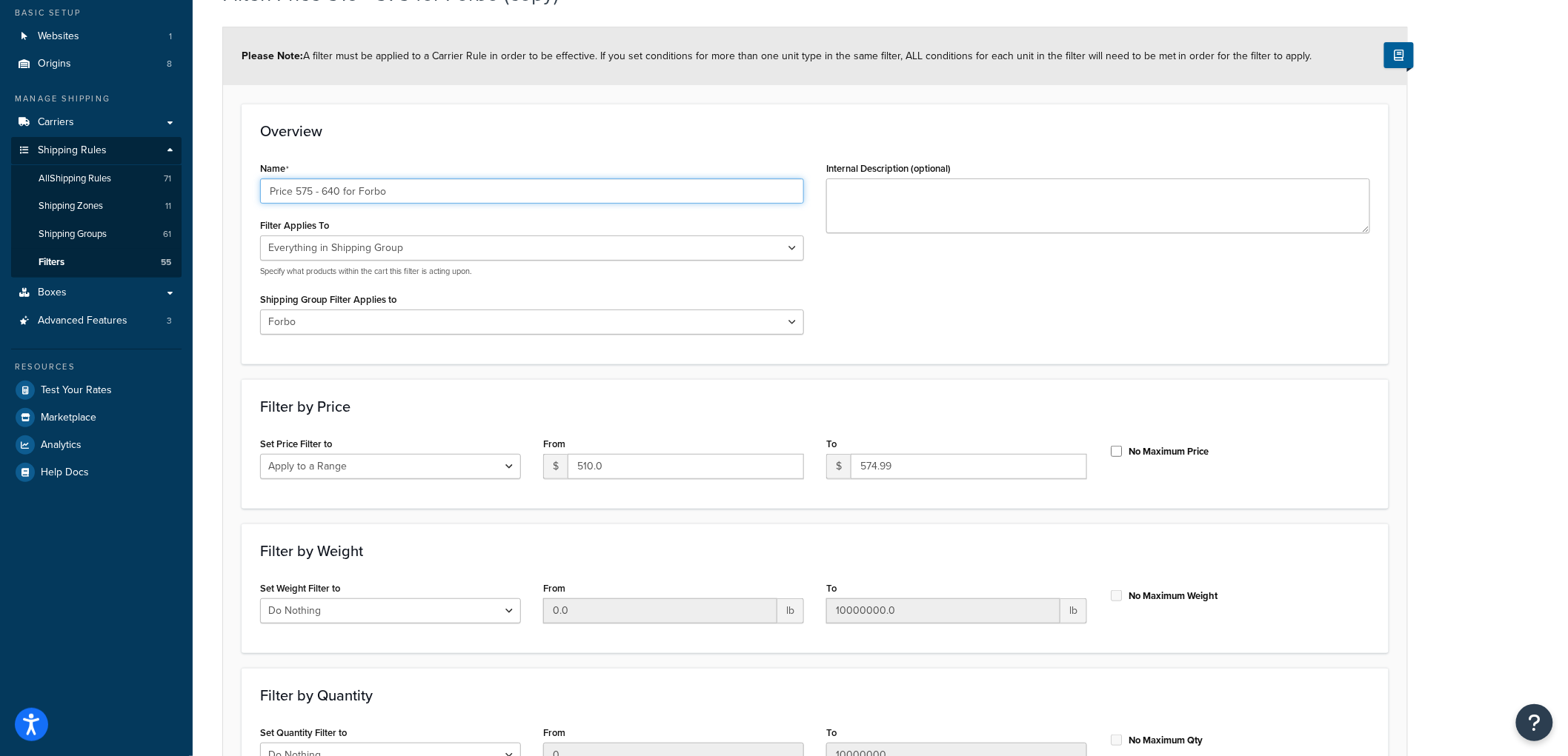
scroll to position [264, 0]
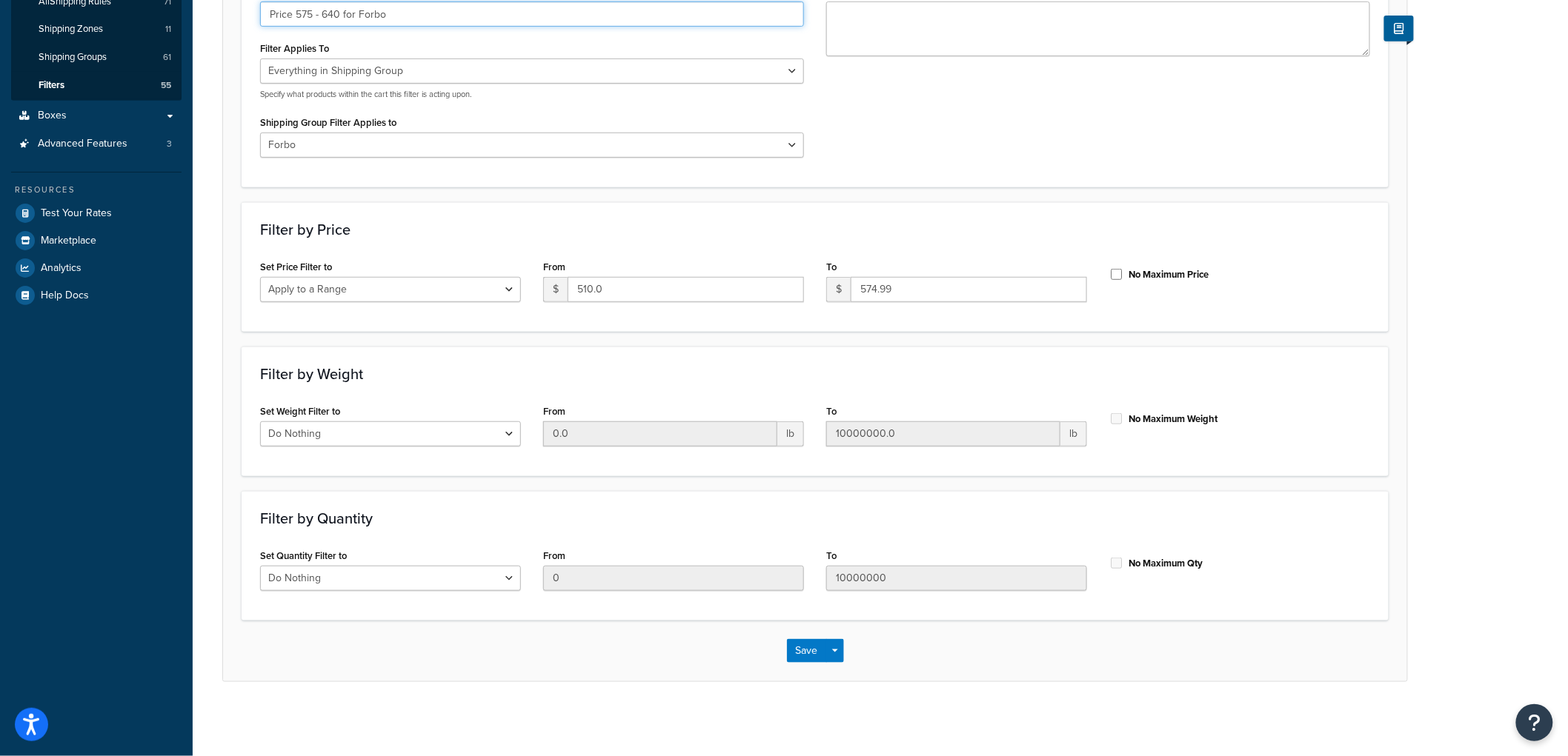
type input "Price 575 - 640 for Forbo"
drag, startPoint x: 620, startPoint y: 289, endPoint x: 550, endPoint y: 289, distance: 70.0
click at [550, 289] on div "$ 510.0" at bounding box center [673, 290] width 261 height 25
type input "575"
drag, startPoint x: 923, startPoint y: 290, endPoint x: 767, endPoint y: 277, distance: 156.5
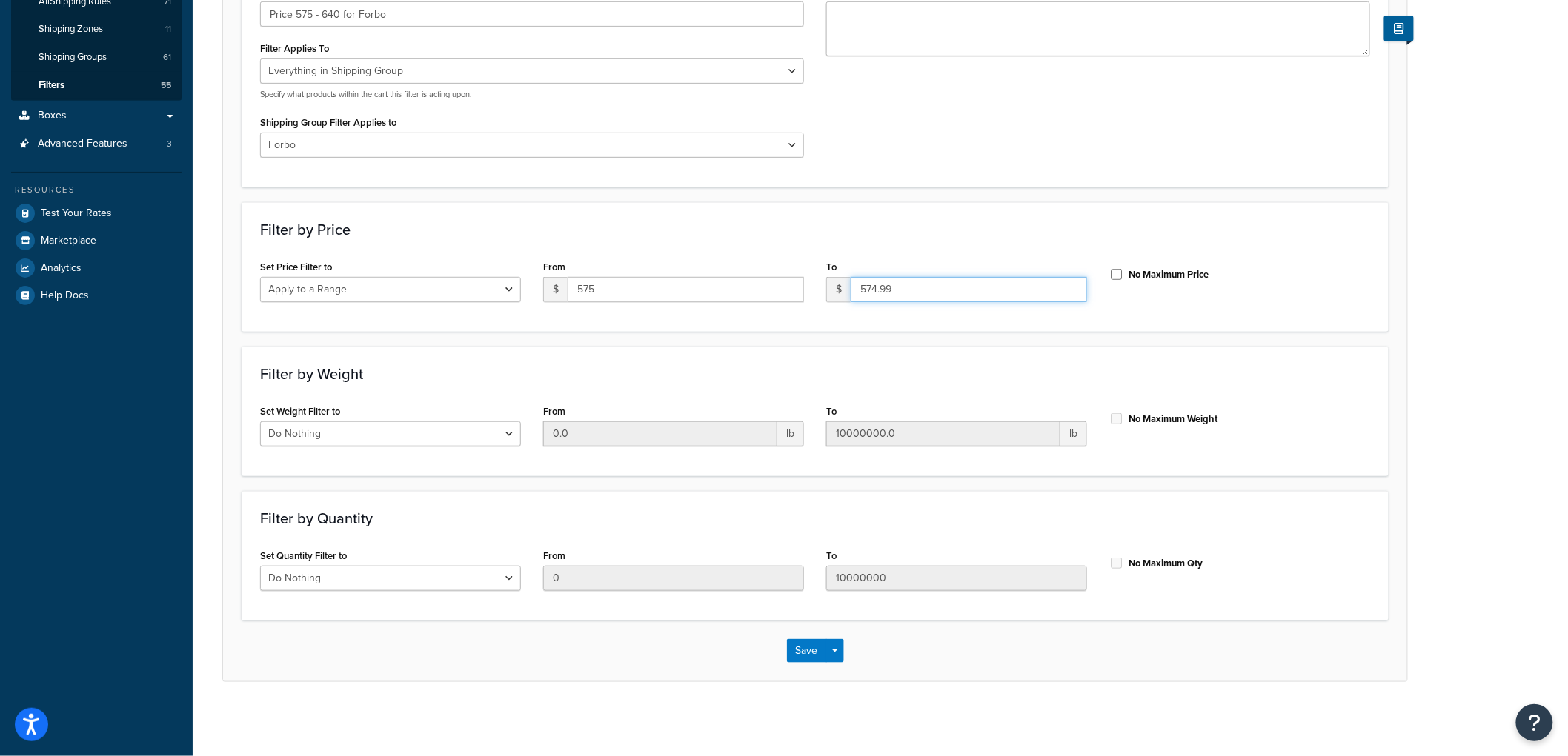
click at [767, 277] on div "Set Price Filter to Do Nothing Apply to a Range From $ 575 To $ 574.99 No Maxim…" at bounding box center [814, 284] width 1132 height 57
type input "639.99"
click at [919, 243] on div "Filter by Price Set Price Filter to Do Nothing Apply to a Range From $ 575 To $…" at bounding box center [815, 267] width 1148 height 130
click at [813, 653] on button "Save" at bounding box center [807, 651] width 40 height 24
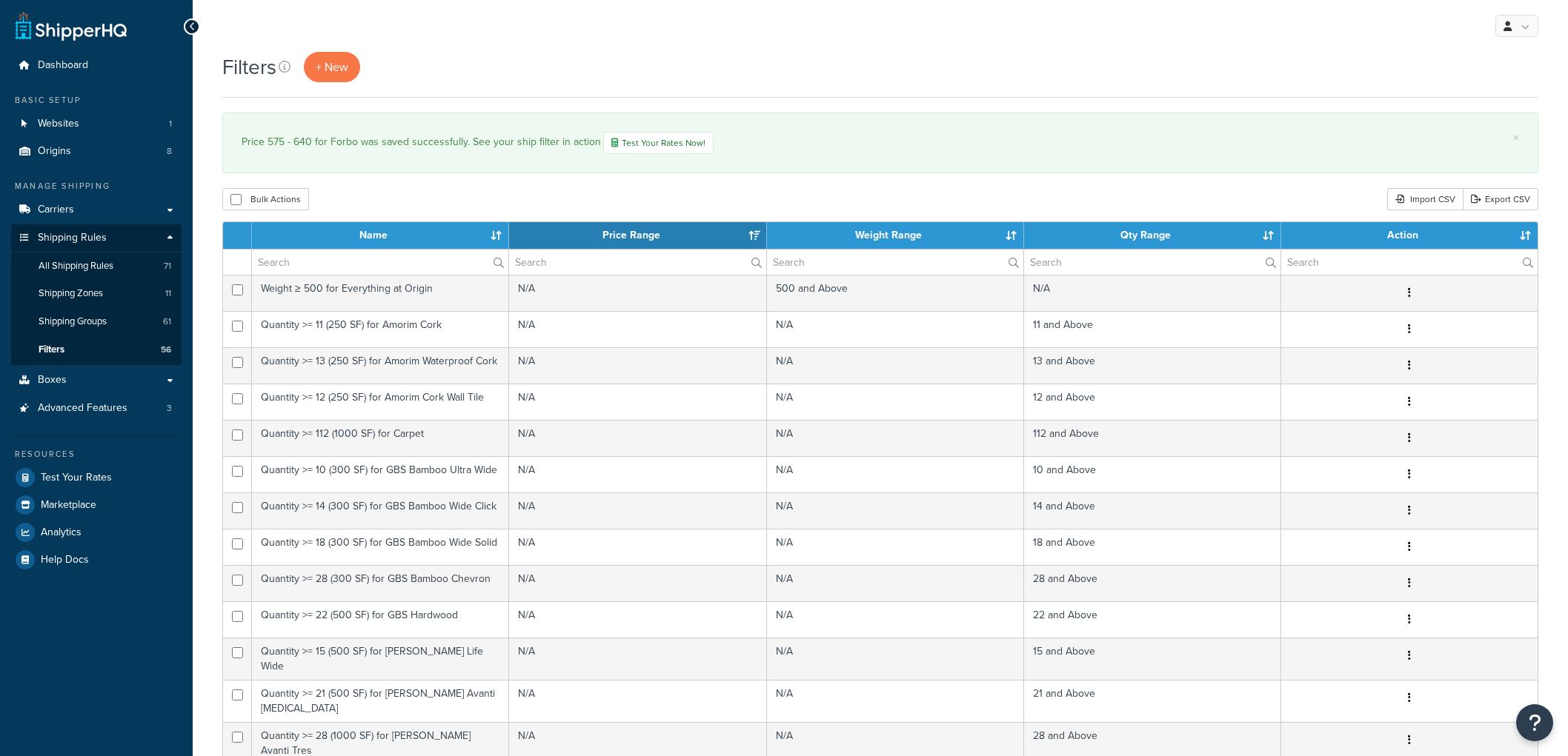
select select "15"
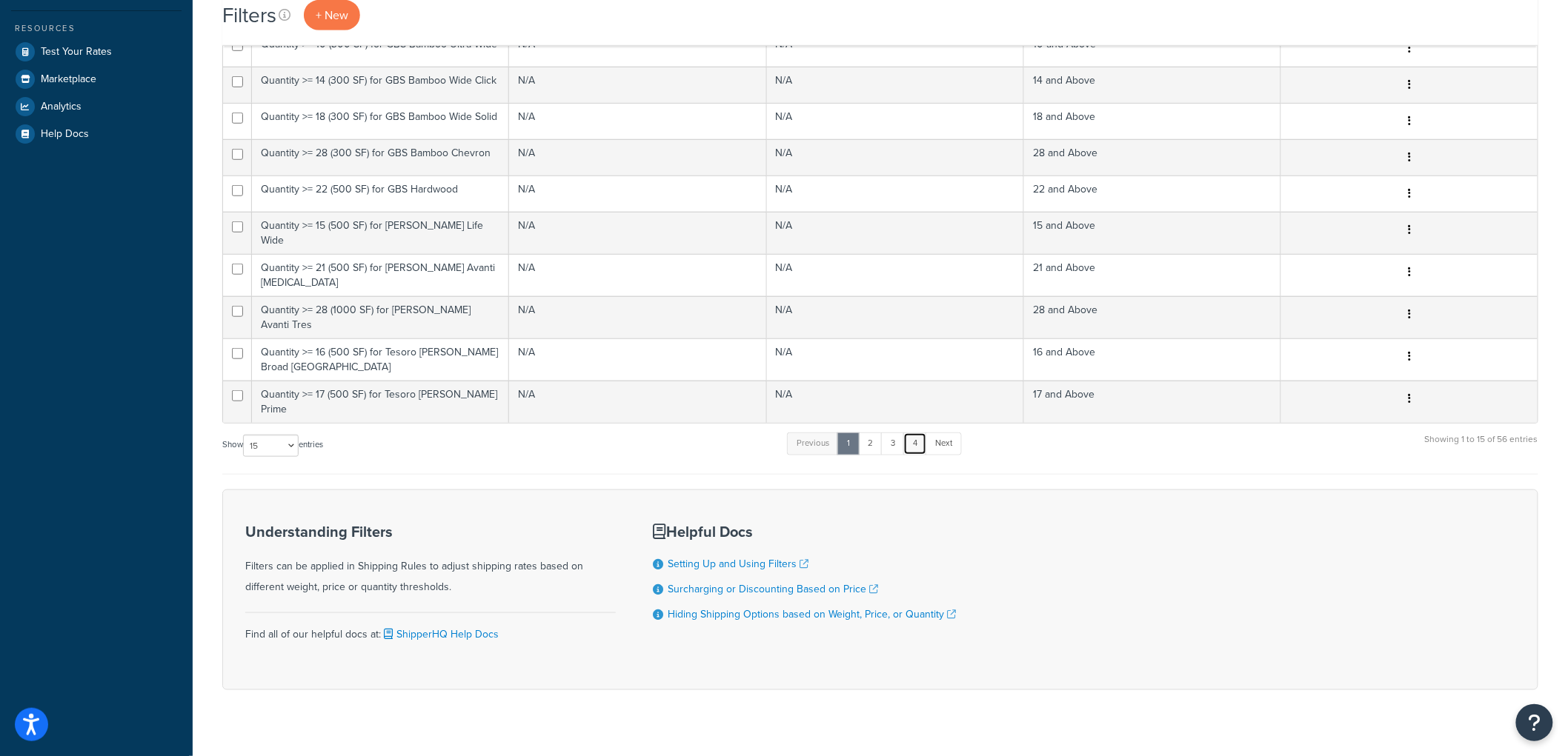
click at [918, 433] on link "4" at bounding box center [915, 444] width 24 height 22
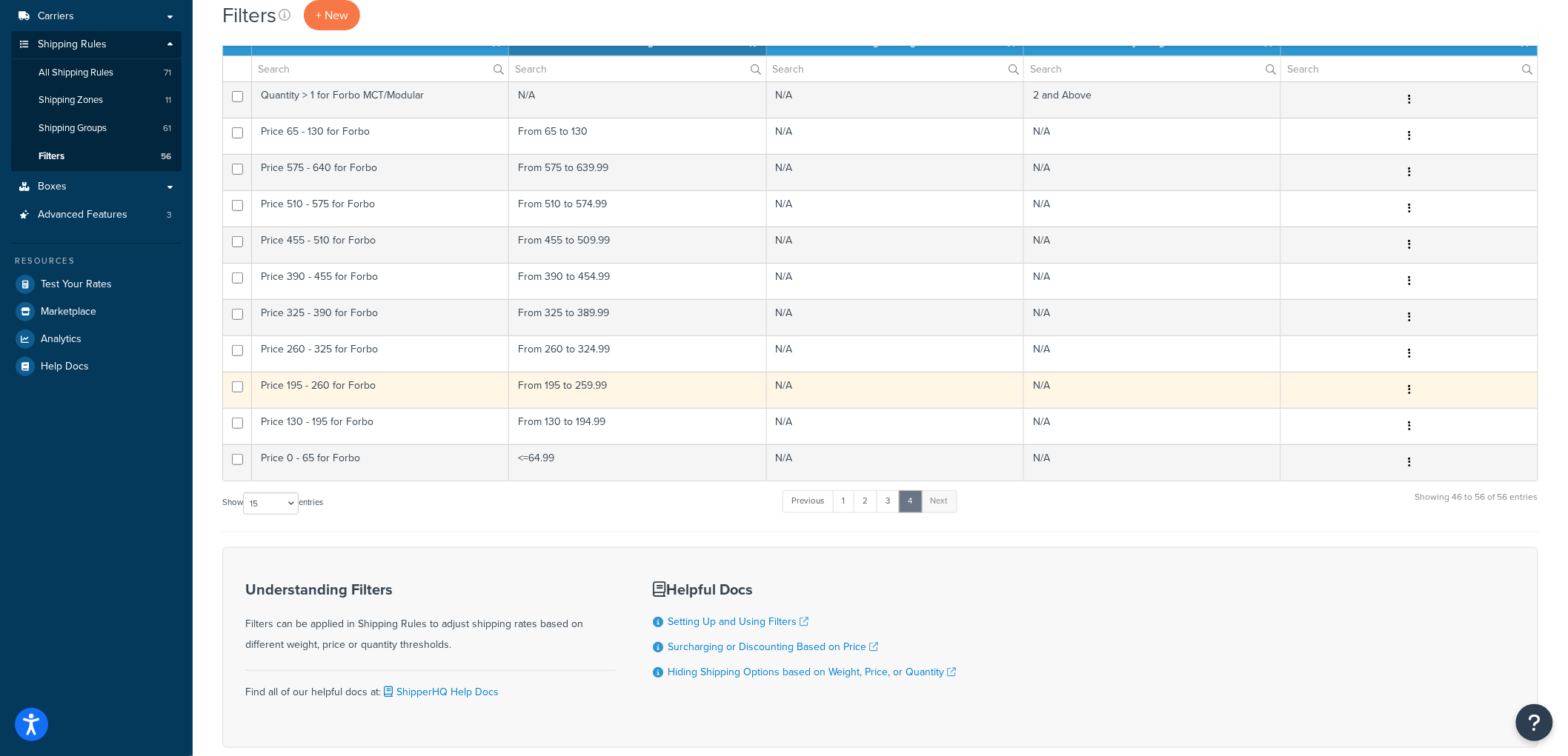
scroll to position [111, 0]
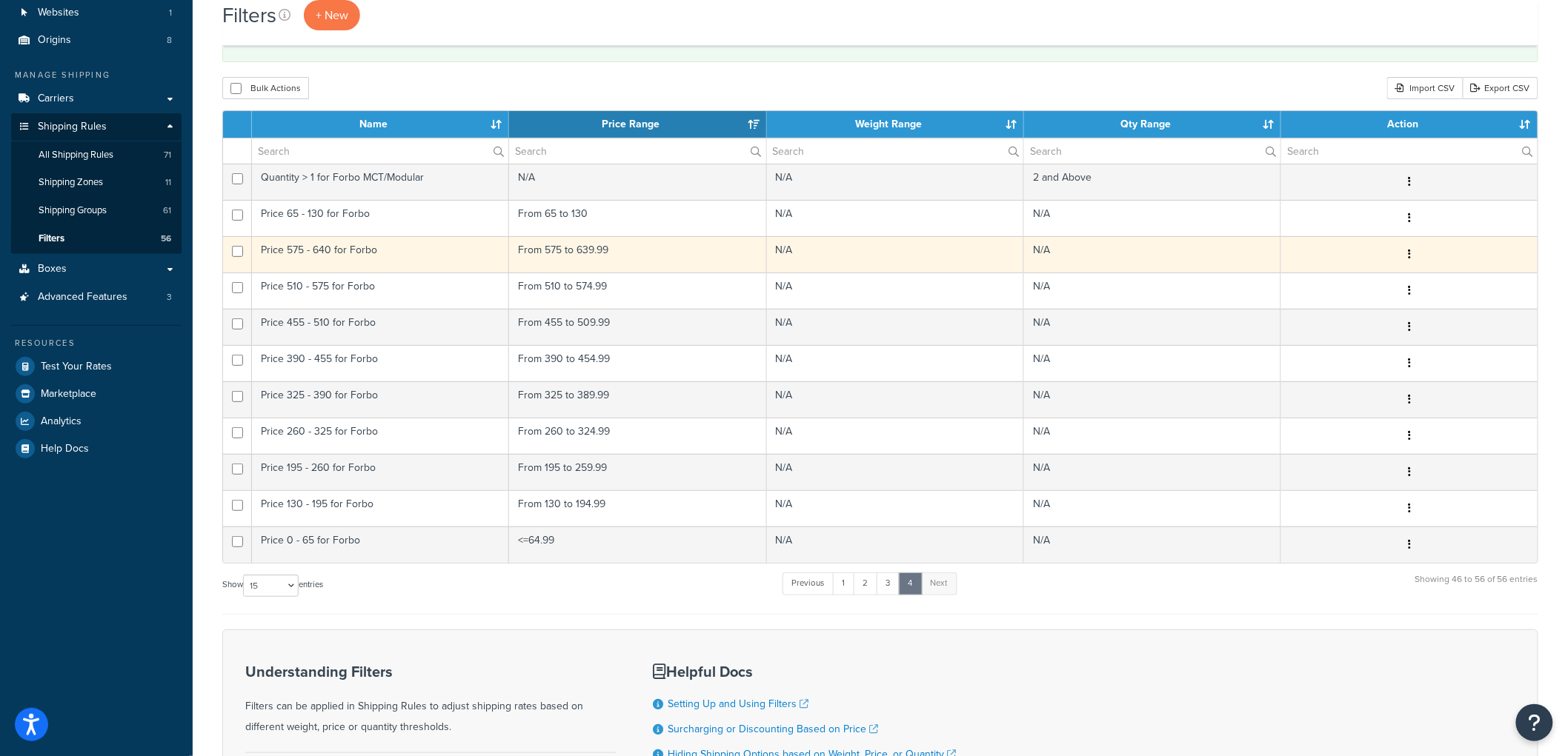
click at [1409, 255] on icon "button" at bounding box center [1409, 253] width 3 height 10
click at [1191, 308] on link "Duplicate" at bounding box center [1169, 316] width 117 height 30
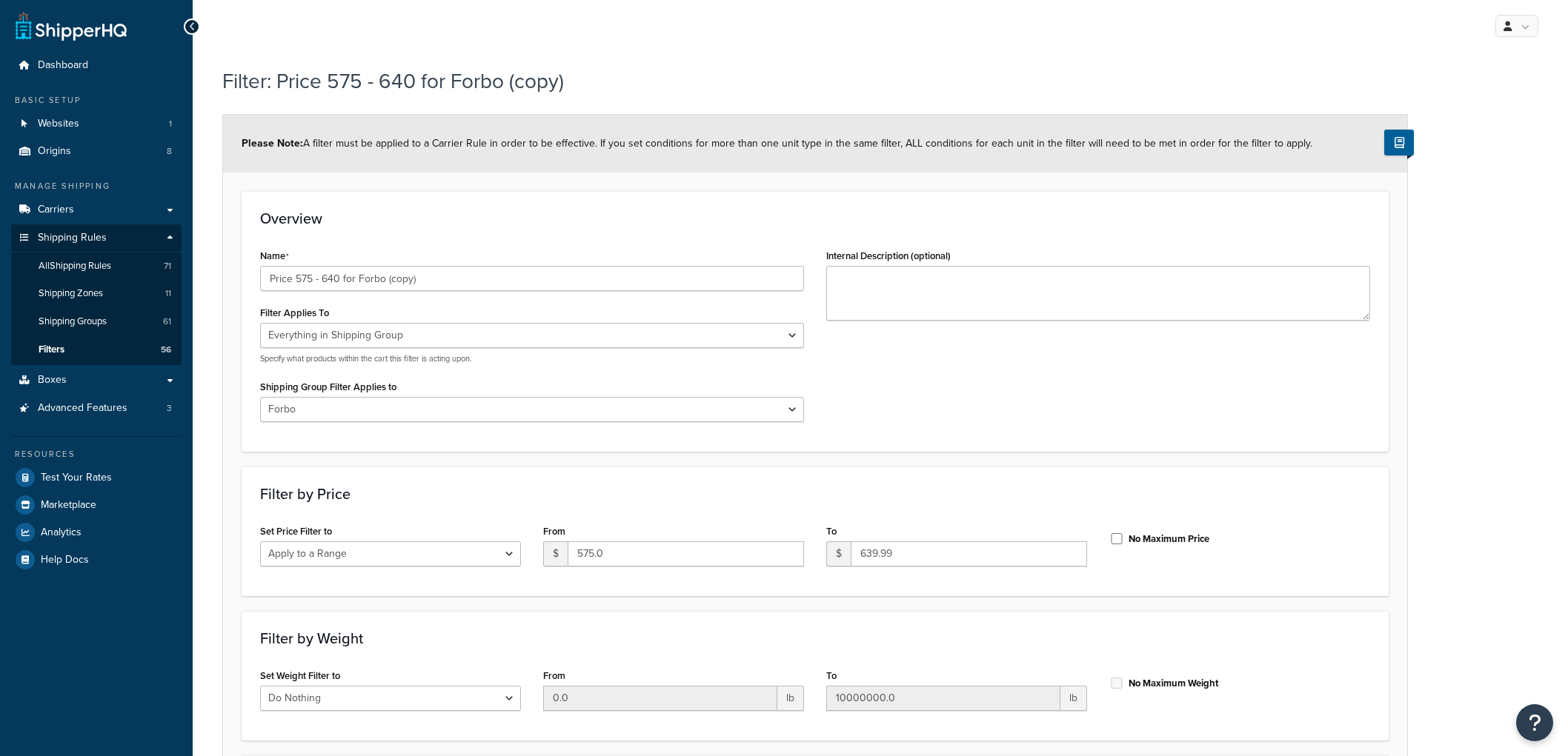
select select "SHIPPING_GROUP"
select select "301438"
select select "range"
drag, startPoint x: 413, startPoint y: 280, endPoint x: 292, endPoint y: 285, distance: 121.1
click at [292, 285] on input "Price 575 - 640 for Forbo (copy)" at bounding box center [532, 279] width 544 height 25
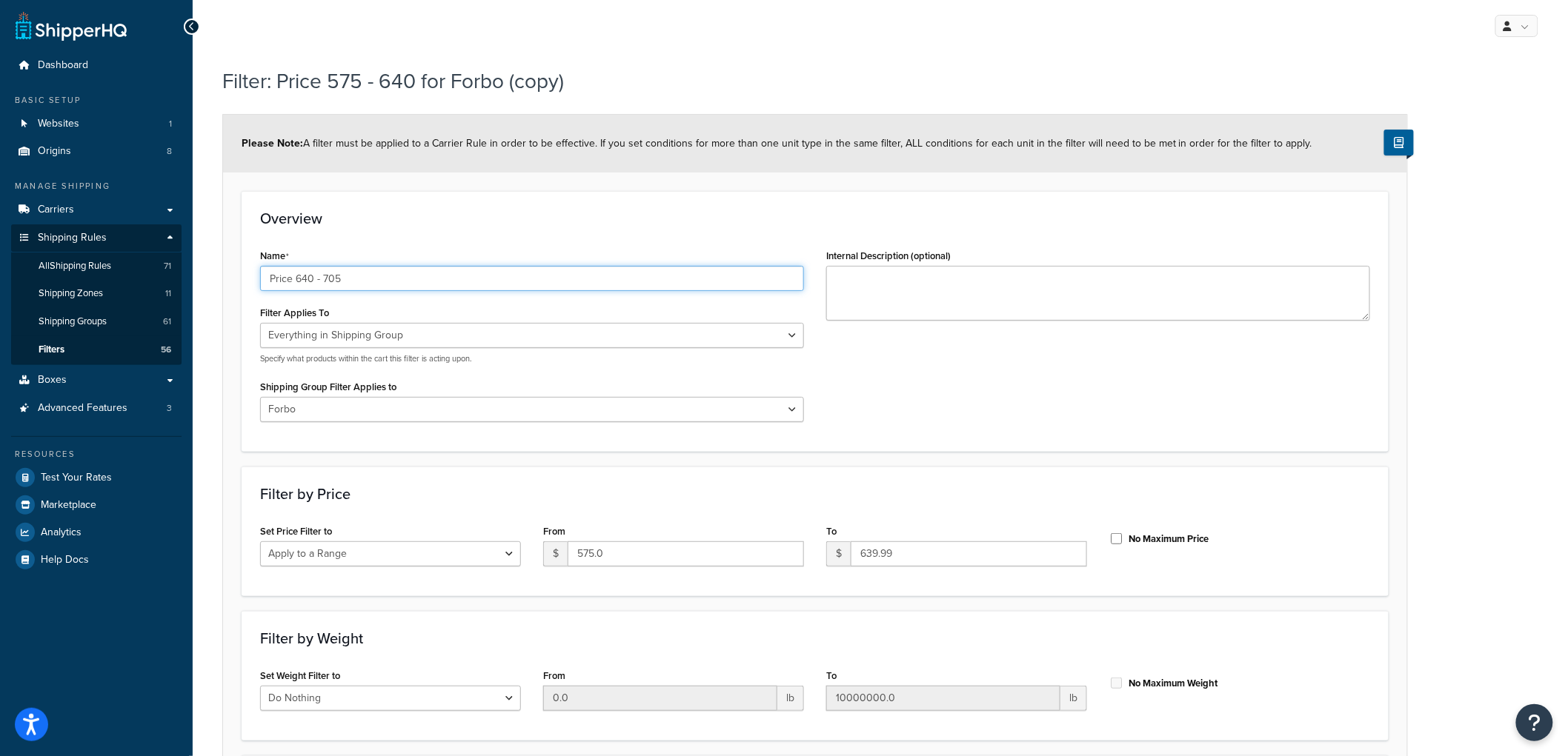
type input "Price 640 - 705"
drag, startPoint x: 626, startPoint y: 555, endPoint x: 486, endPoint y: 541, distance: 140.7
click at [486, 541] on div "Set Price Filter to Do Nothing Apply to a Range From $ 575.0 To $ 639.99 No Max…" at bounding box center [814, 549] width 1132 height 57
type input "640"
type input "704.99"
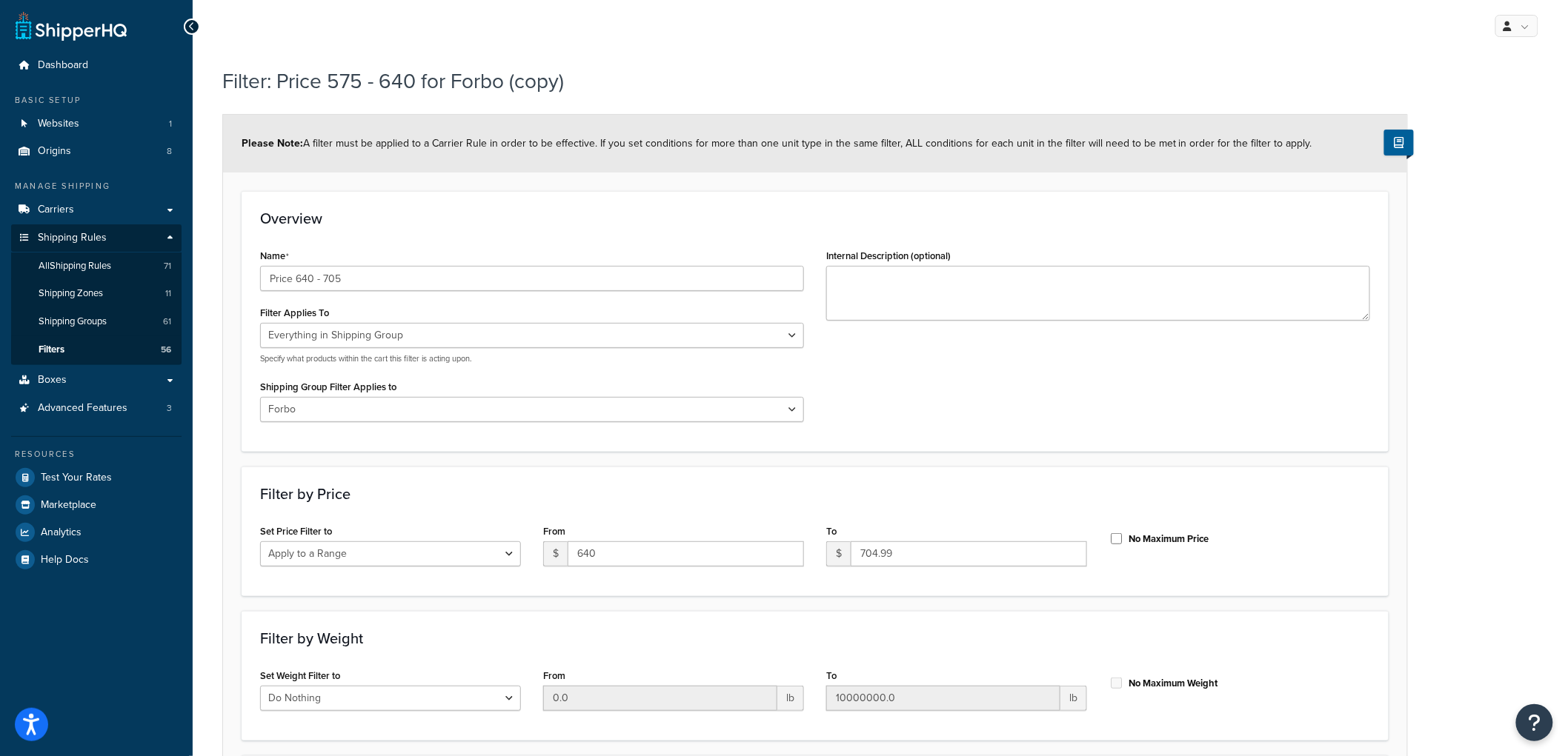
click at [707, 454] on form "Please Note: A filter must be applied to a Carrier Rule in order to be effectiv…" at bounding box center [815, 530] width 1184 height 830
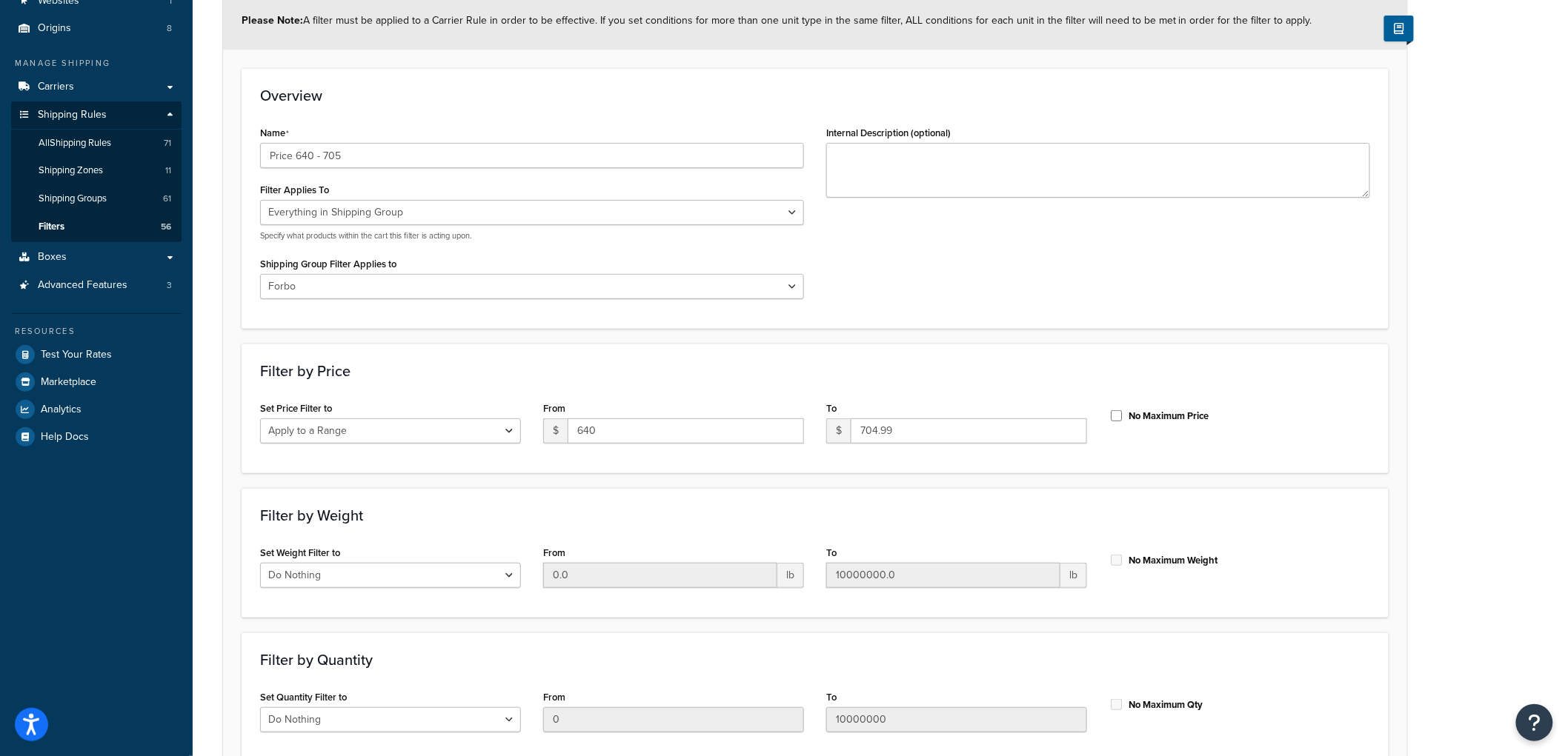
scroll to position [264, 0]
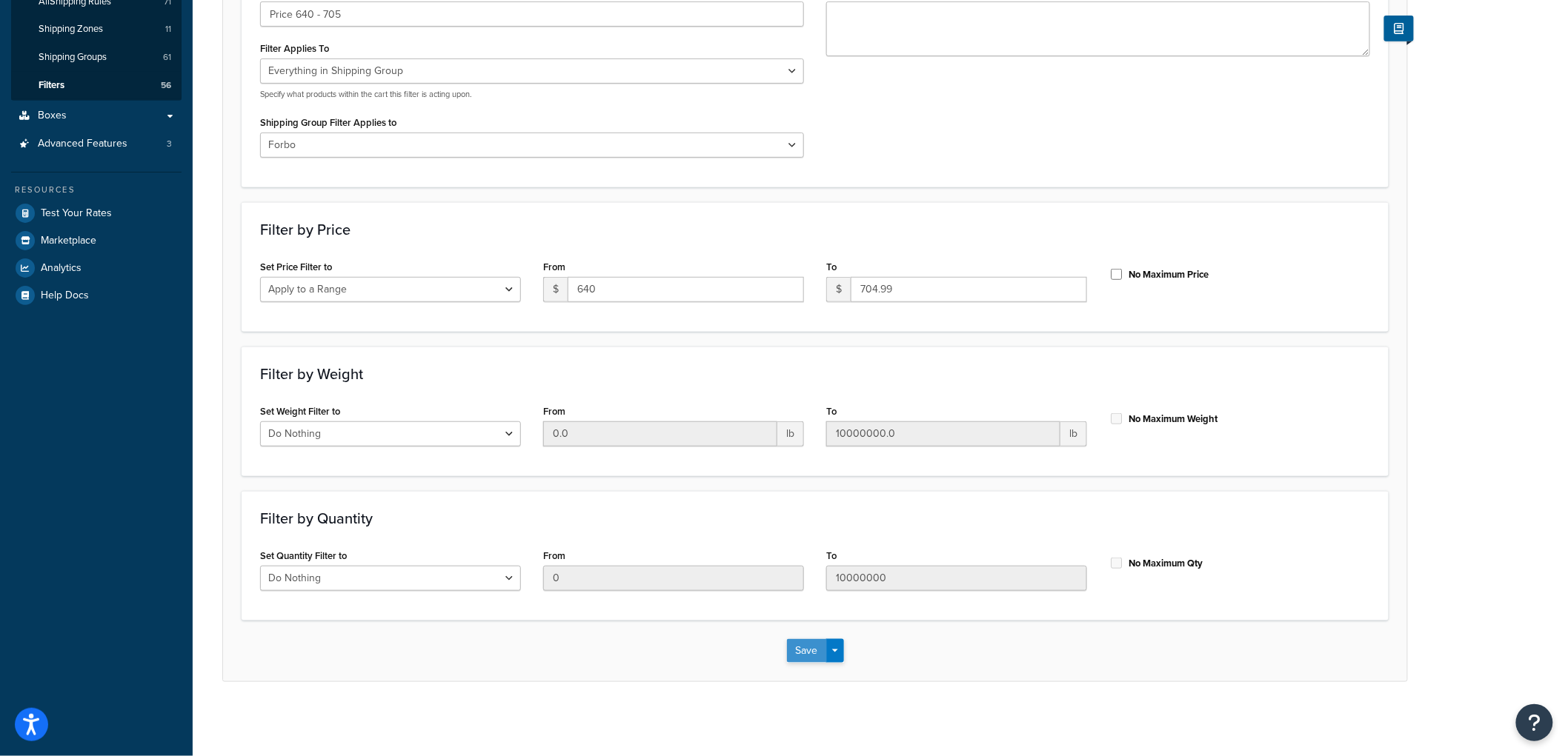
click at [806, 649] on button "Save" at bounding box center [807, 651] width 40 height 24
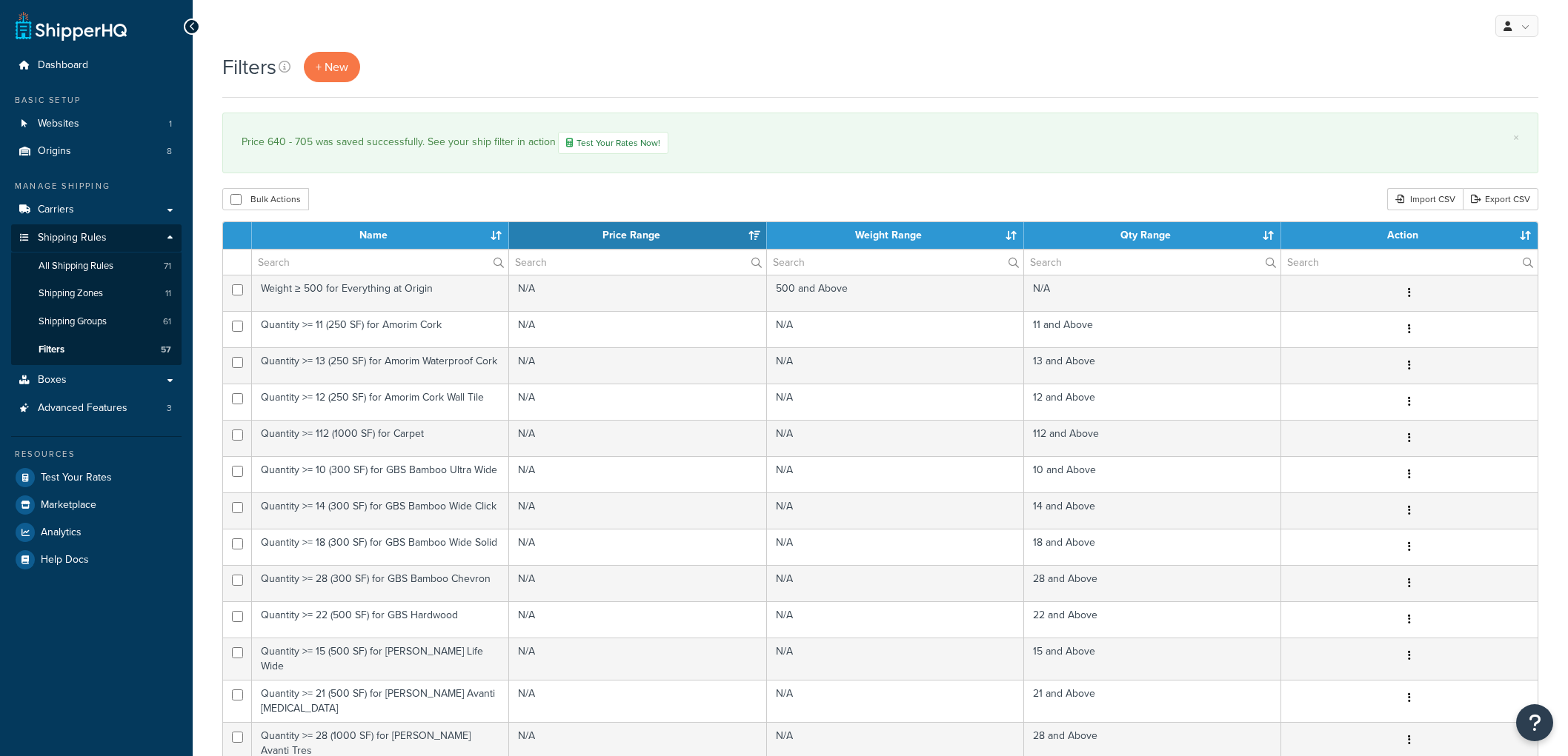
select select "15"
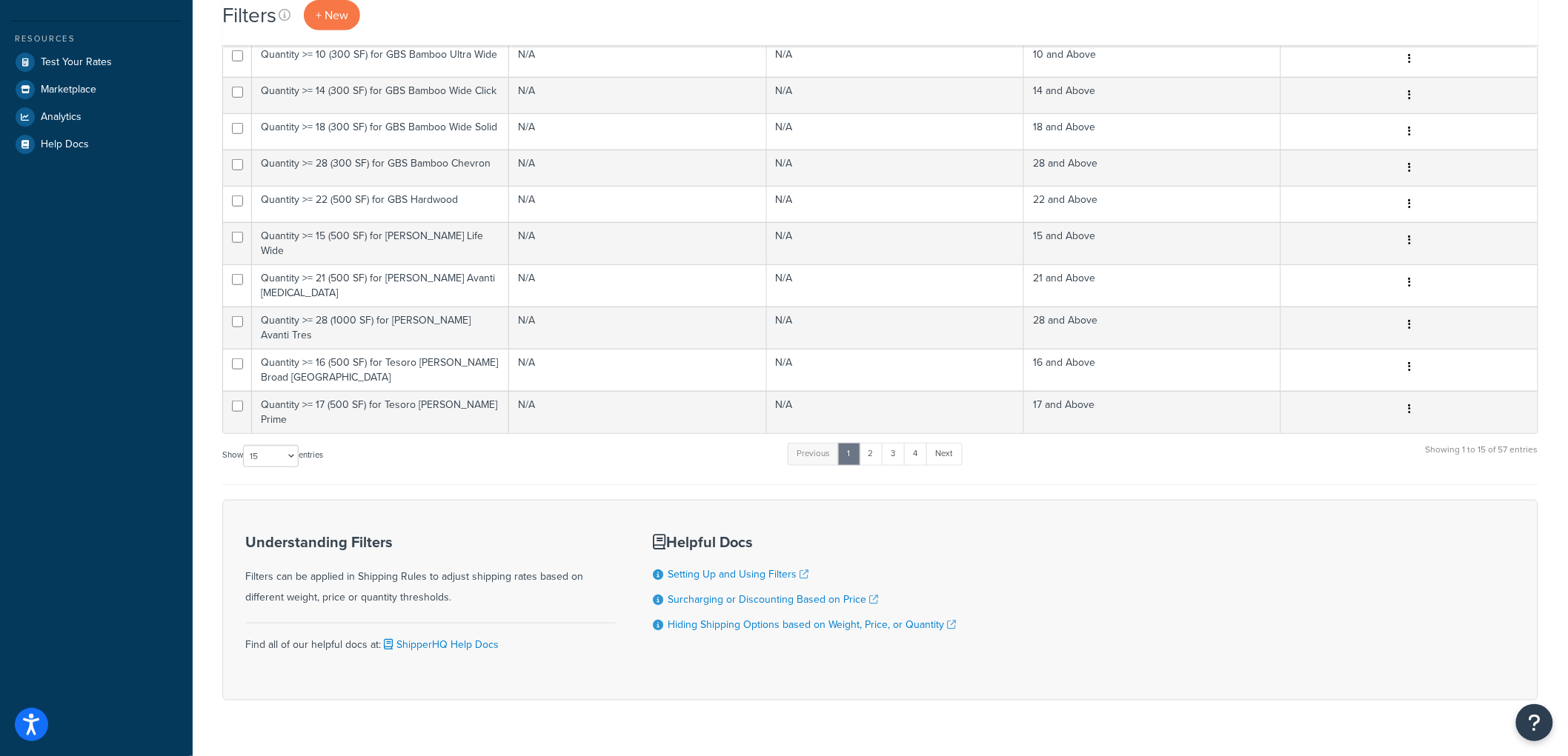
scroll to position [426, 0]
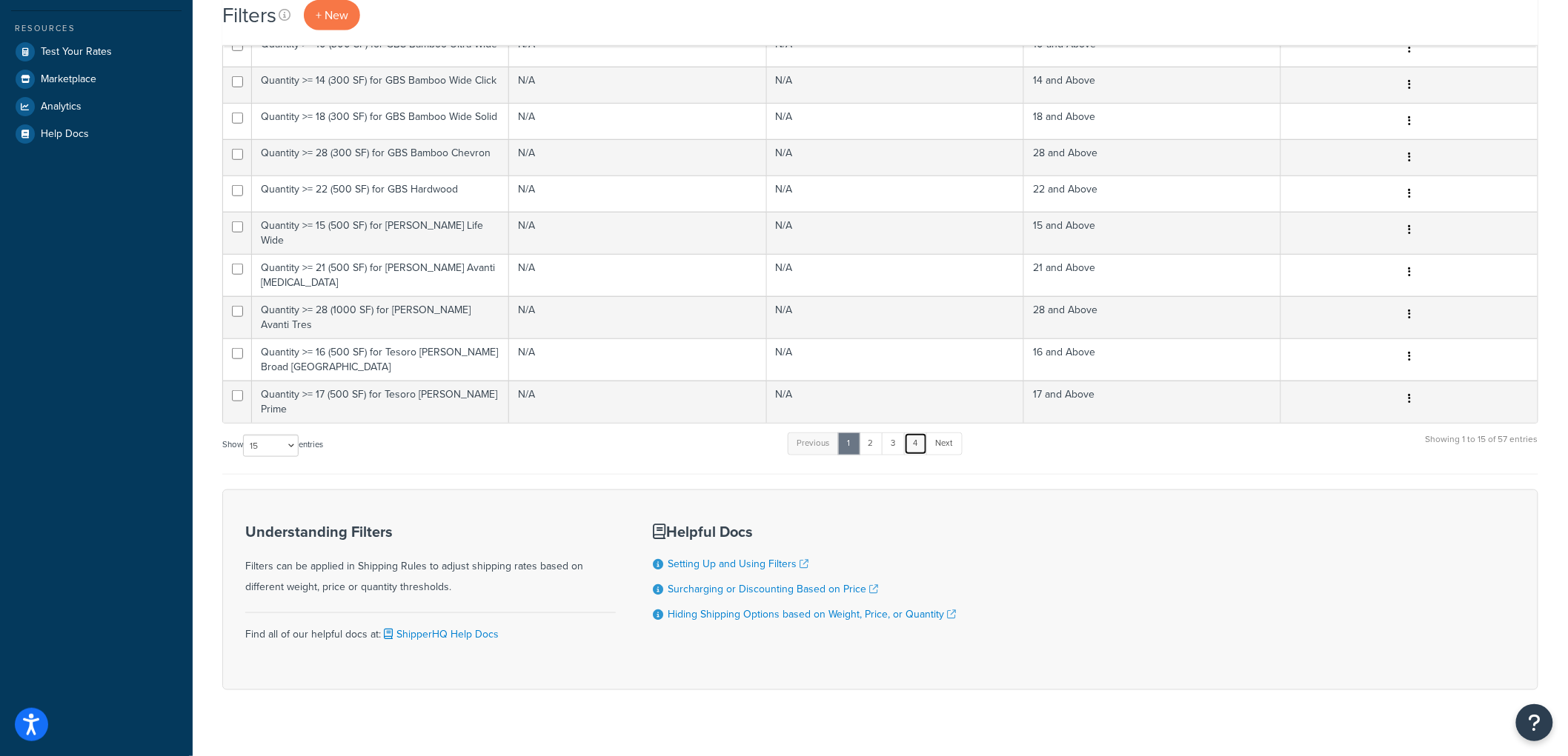
click at [922, 433] on link "4" at bounding box center [916, 444] width 24 height 22
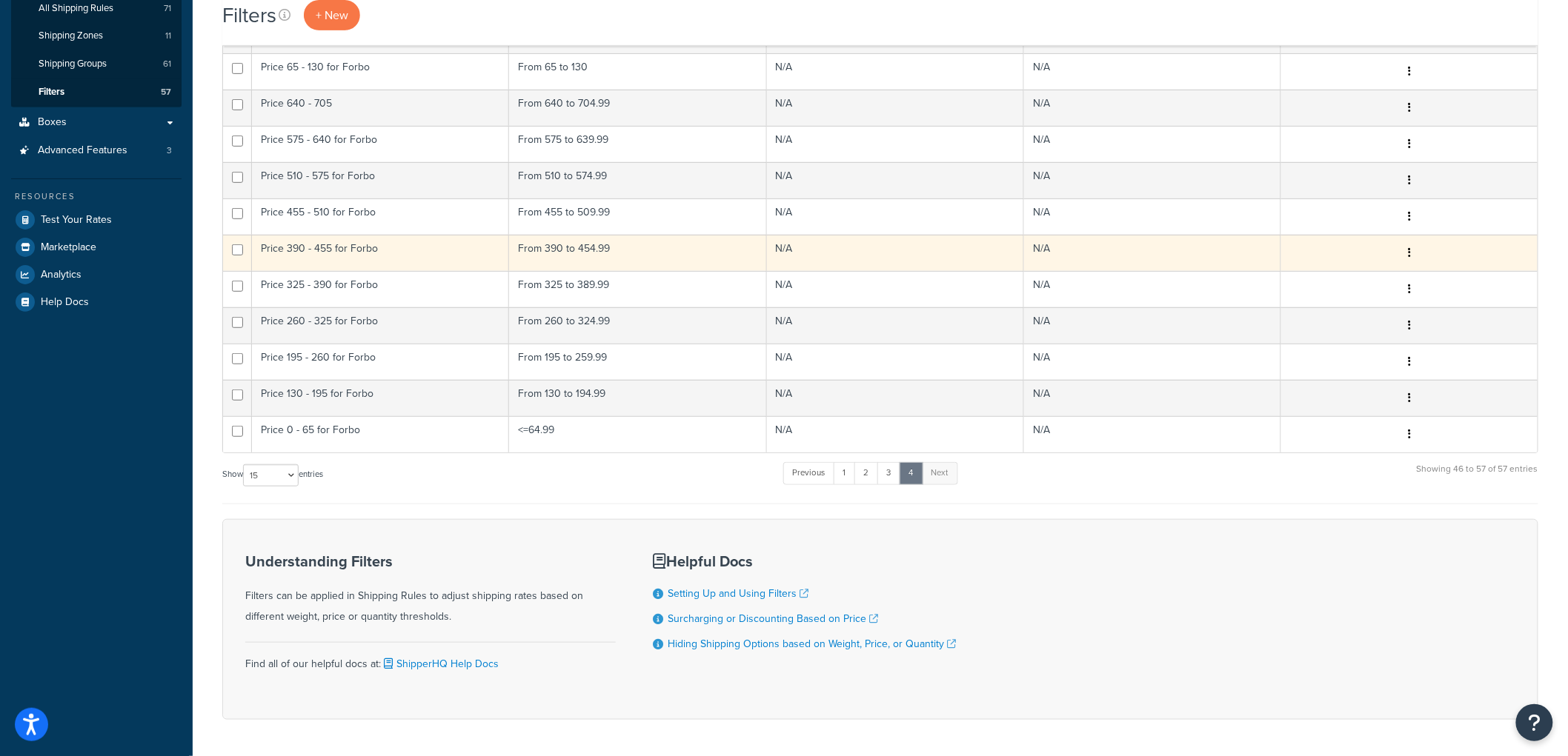
scroll to position [230, 0]
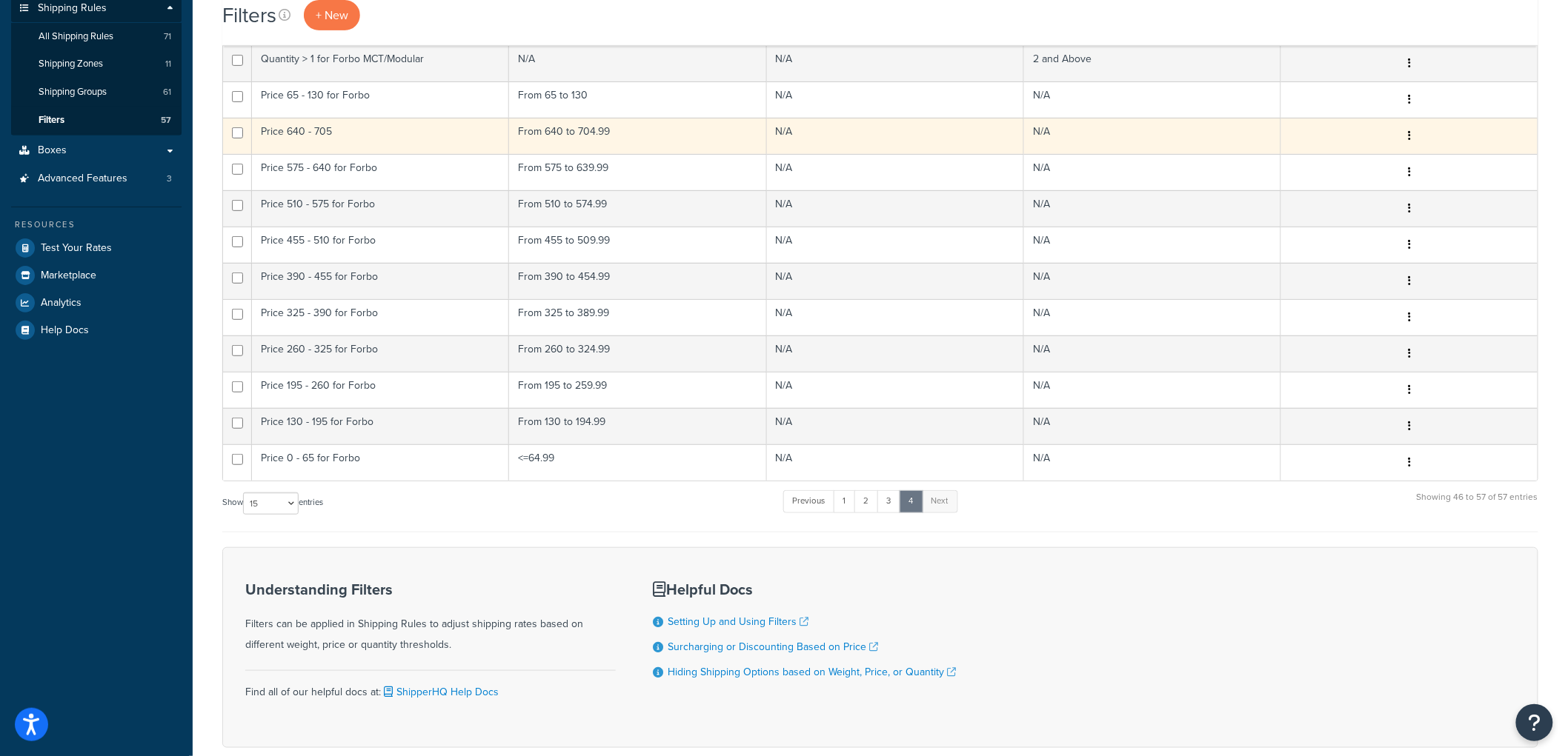
click at [486, 135] on td "Price 640 - 705" at bounding box center [380, 136] width 257 height 36
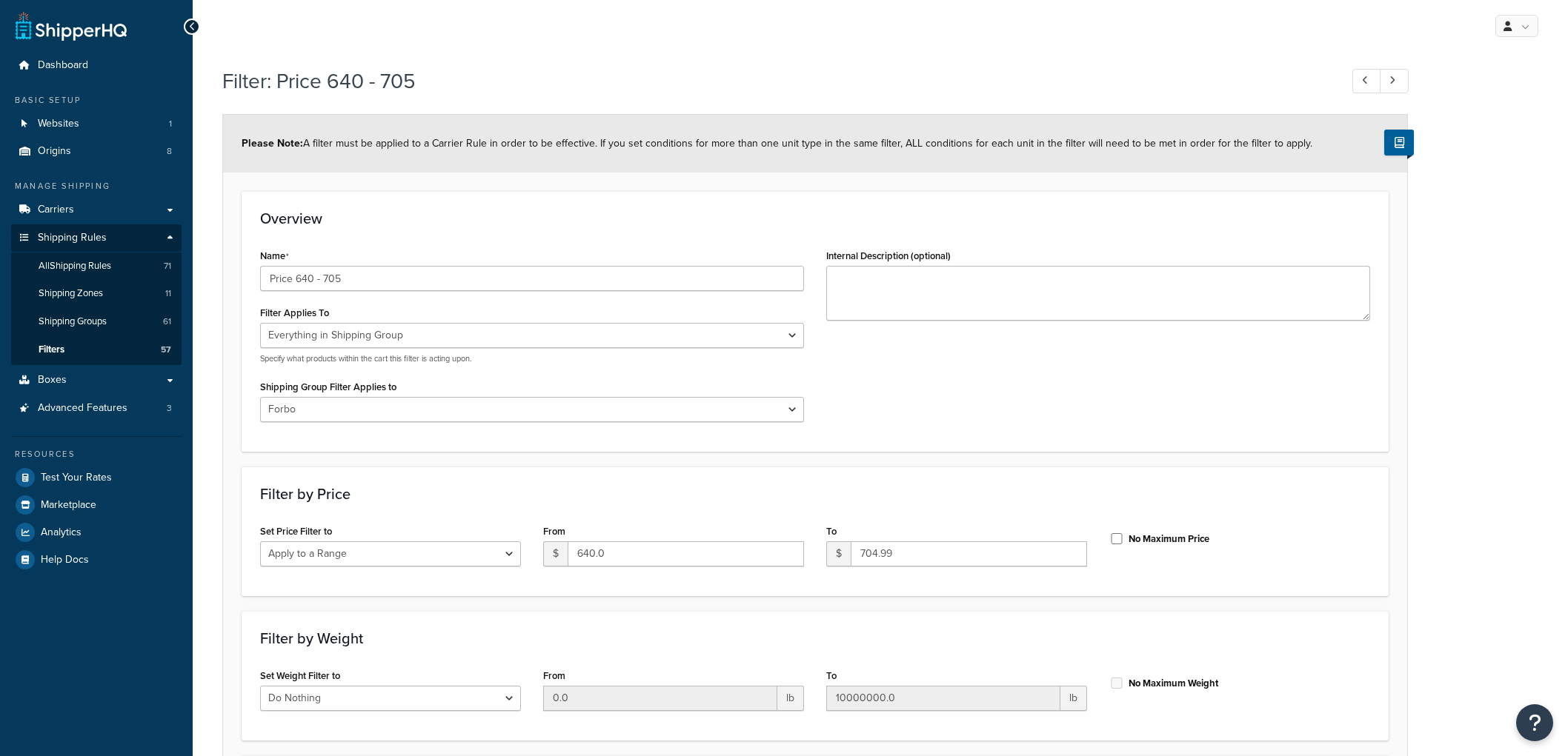
select select "SHIPPING_GROUP"
select select "301438"
select select "range"
click at [390, 280] on input "Price 640 - 705" at bounding box center [532, 279] width 544 height 25
type input "Price 640 - 705 for Forbo"
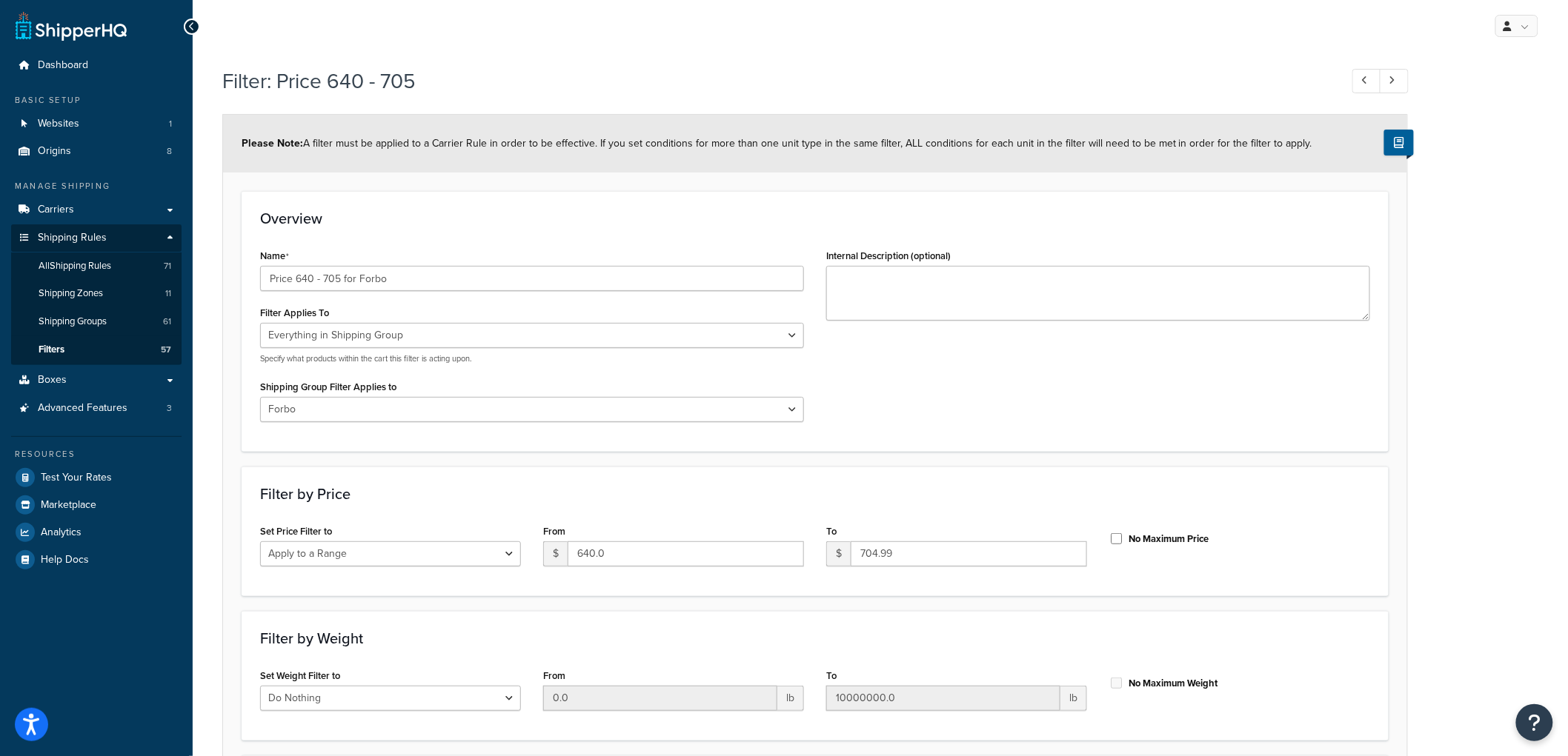
click at [515, 211] on h3 "Overview" at bounding box center [815, 219] width 1110 height 16
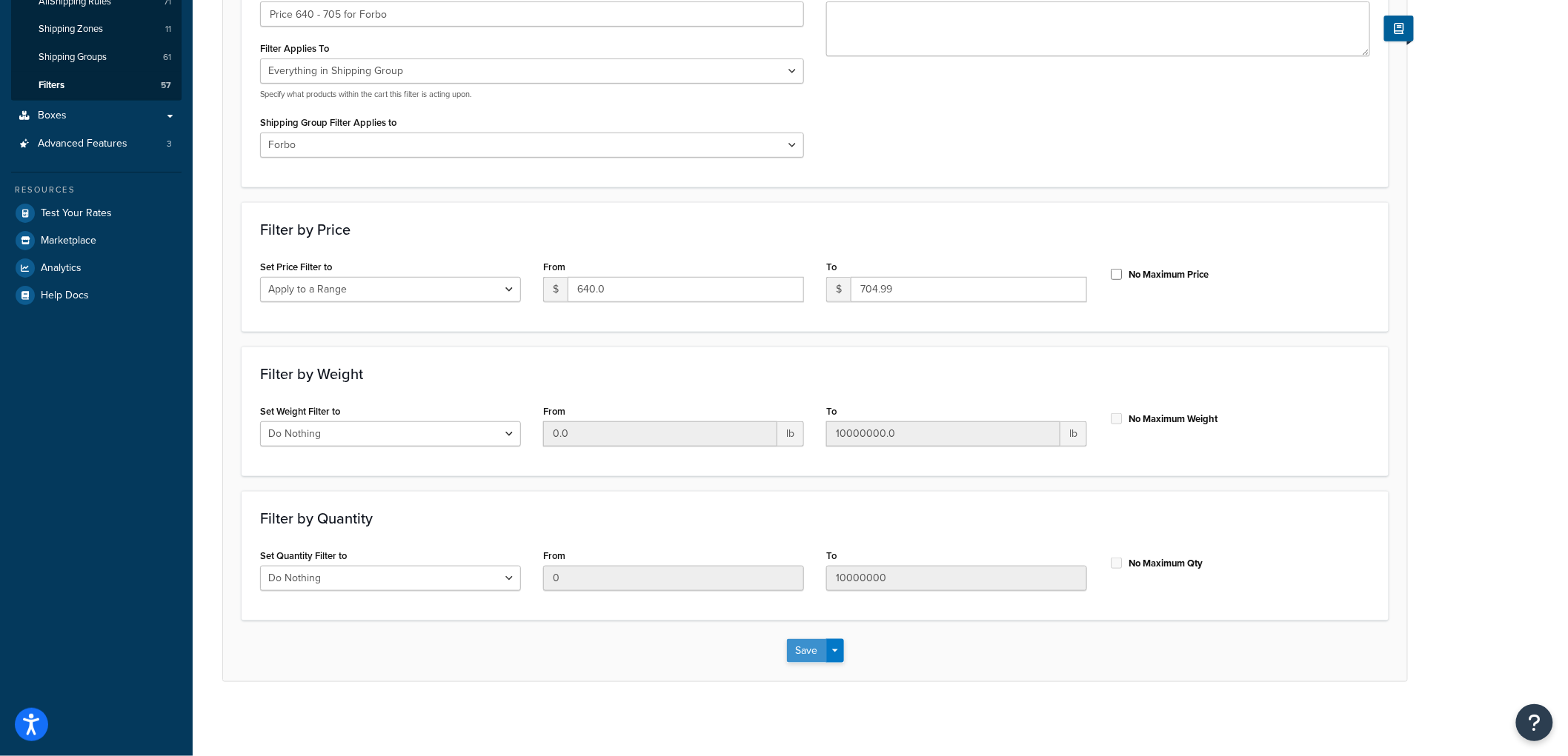
click at [798, 643] on button "Save" at bounding box center [807, 651] width 40 height 24
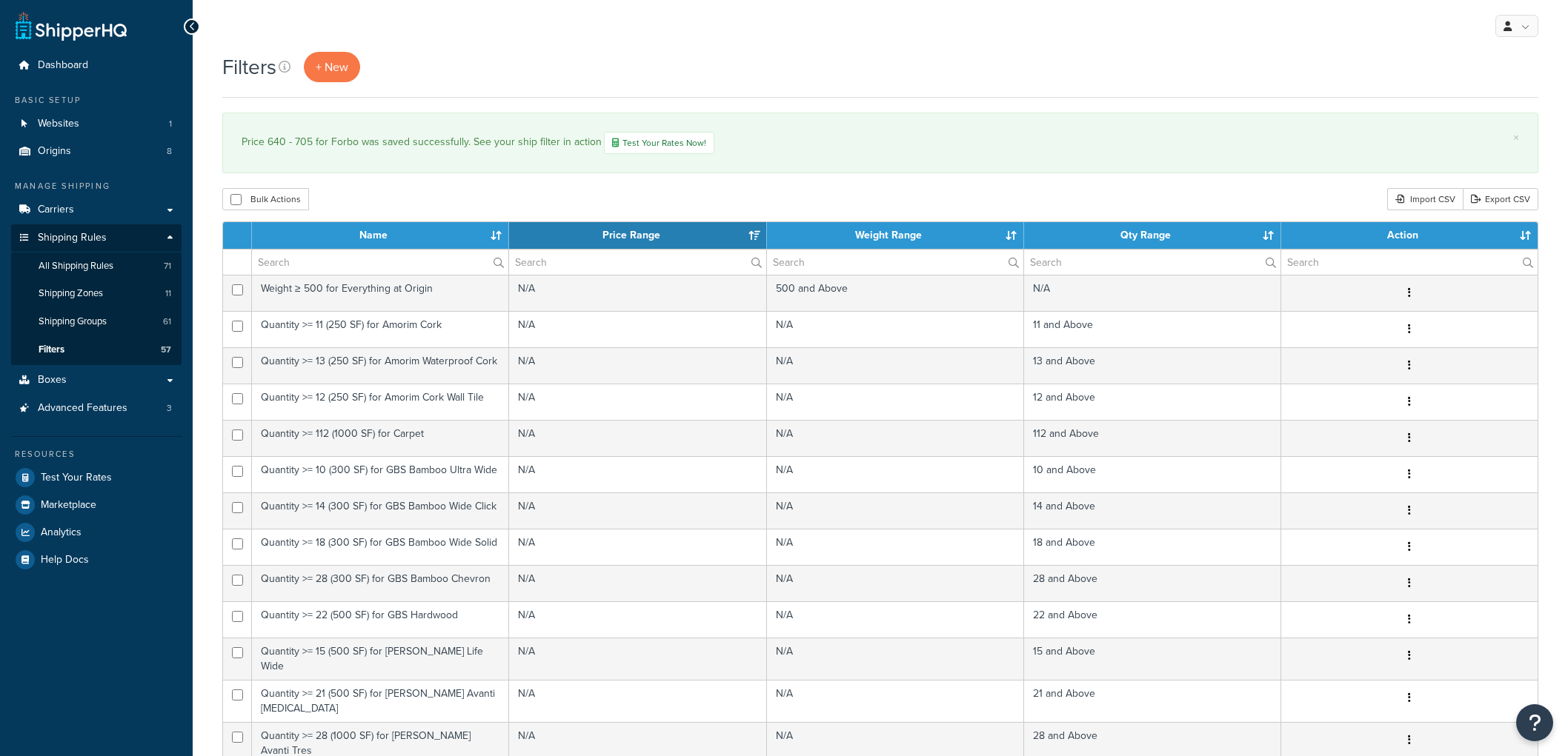
select select "15"
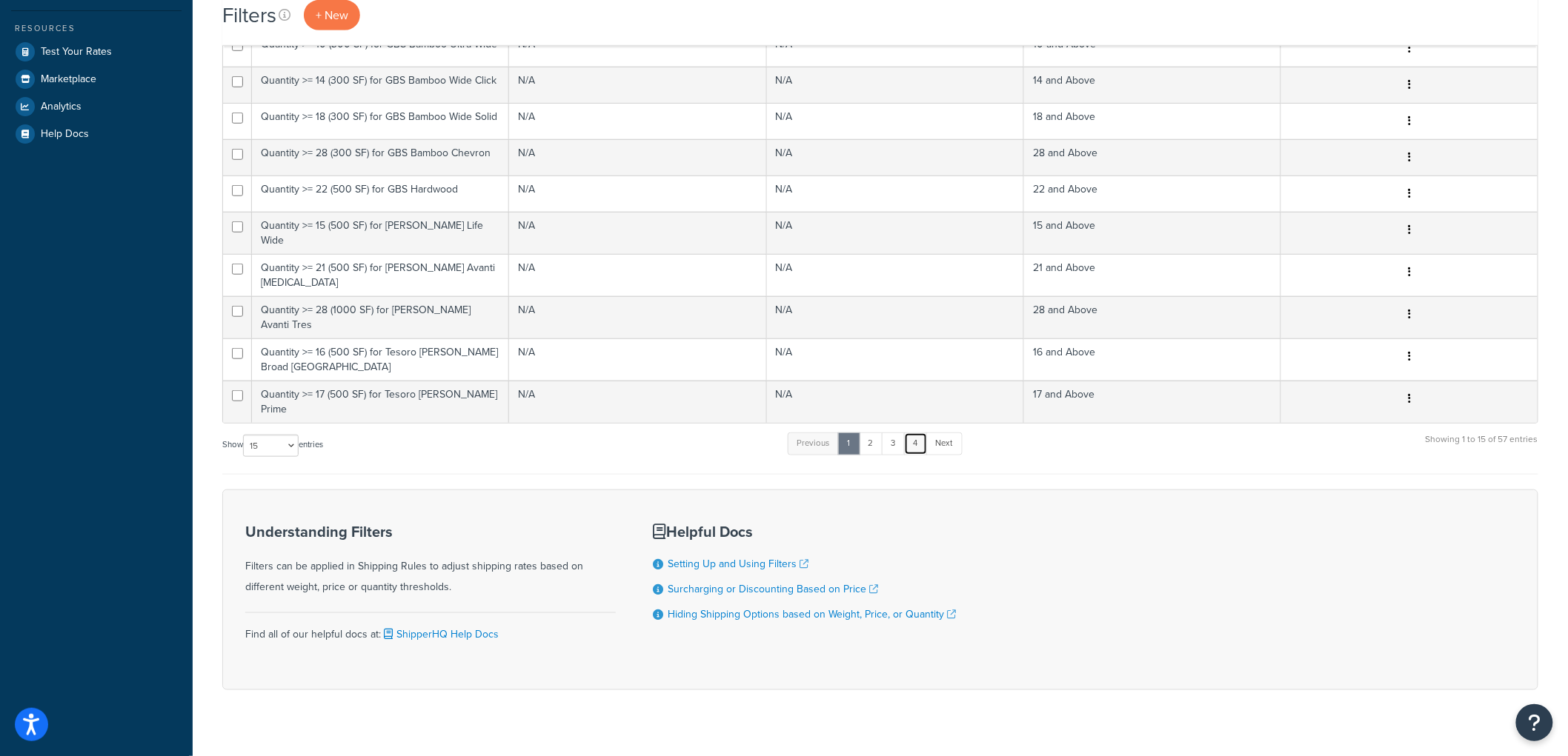
click at [918, 433] on link "4" at bounding box center [916, 444] width 24 height 22
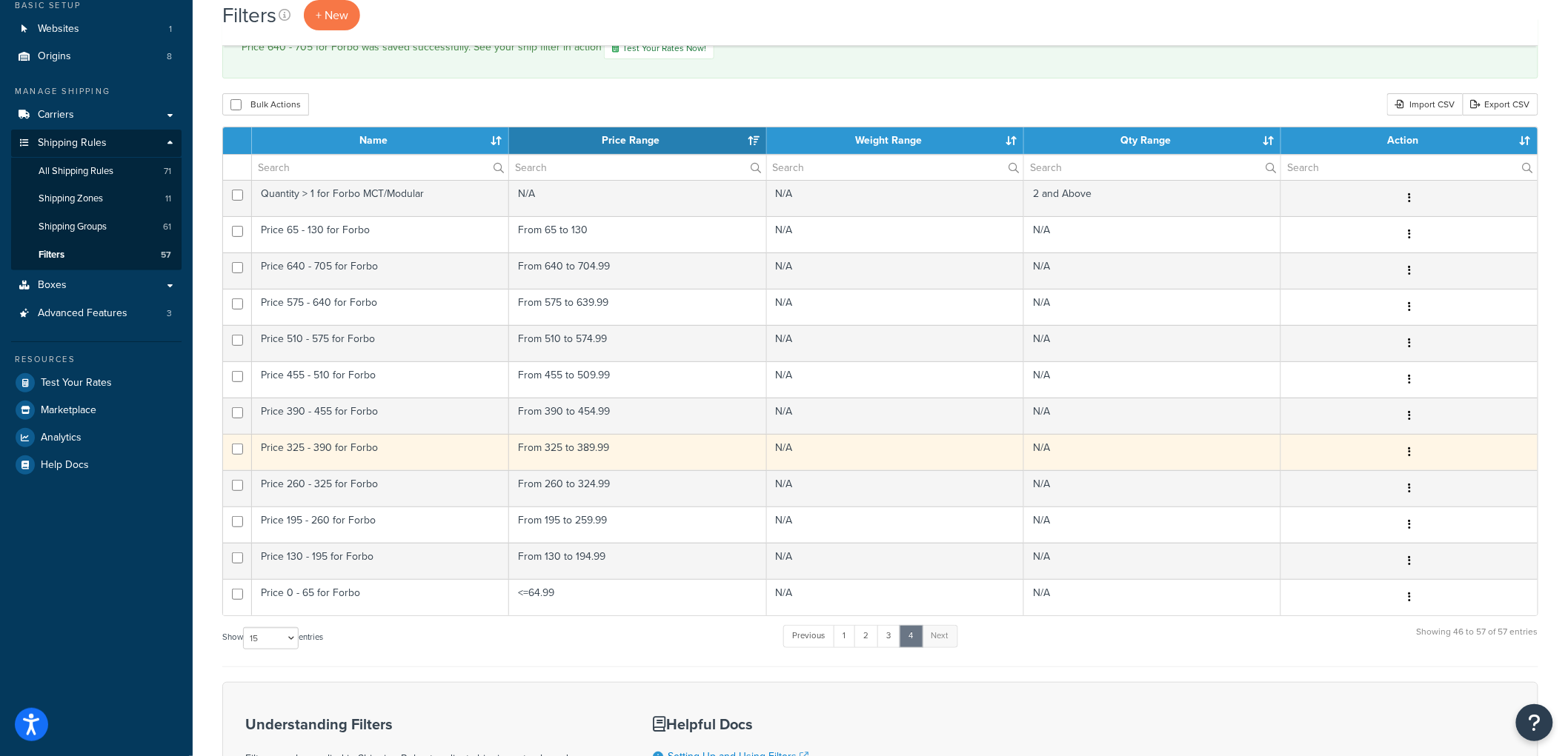
scroll to position [64, 0]
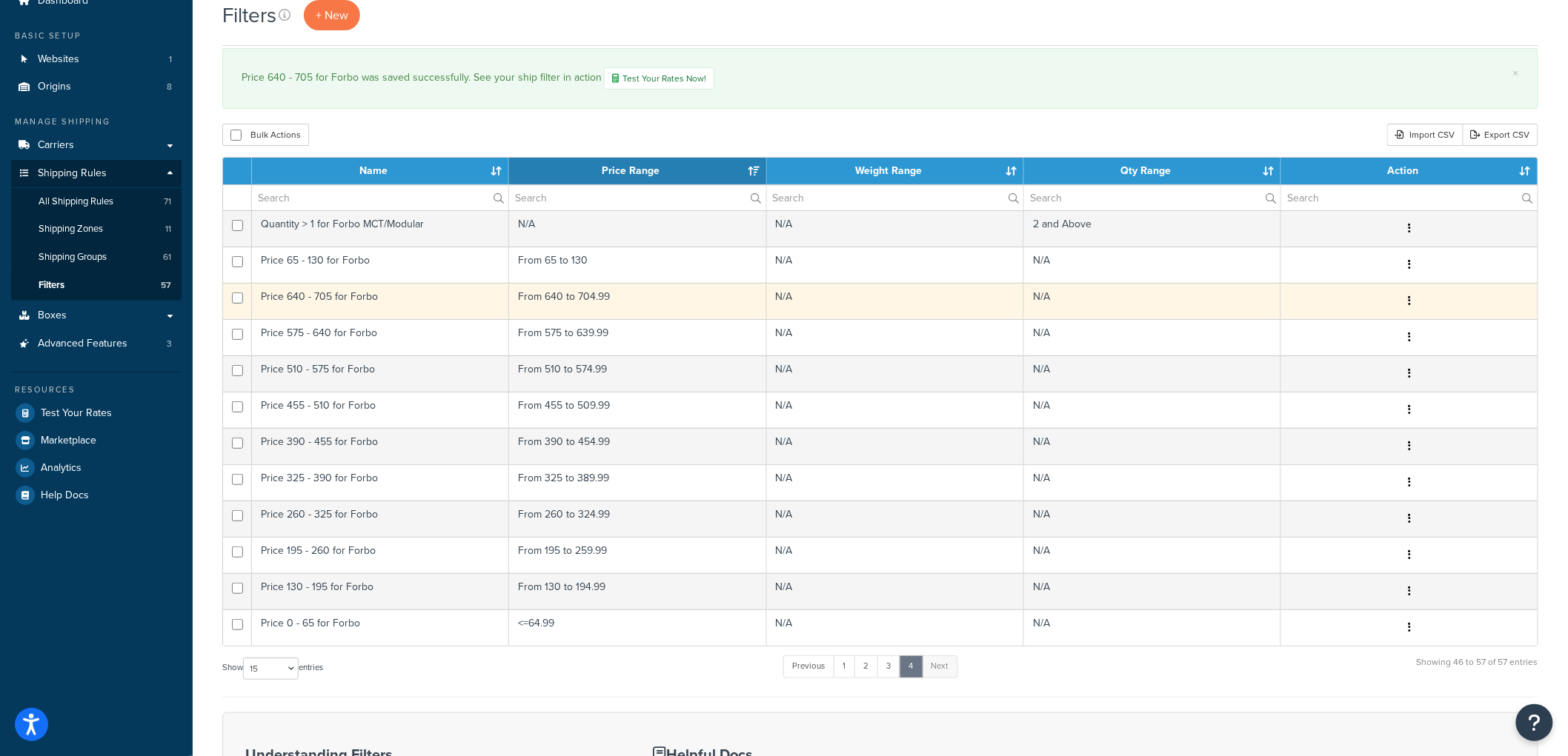
click at [1406, 295] on button "button" at bounding box center [1409, 301] width 21 height 24
click at [1190, 359] on link "Duplicate" at bounding box center [1169, 362] width 117 height 30
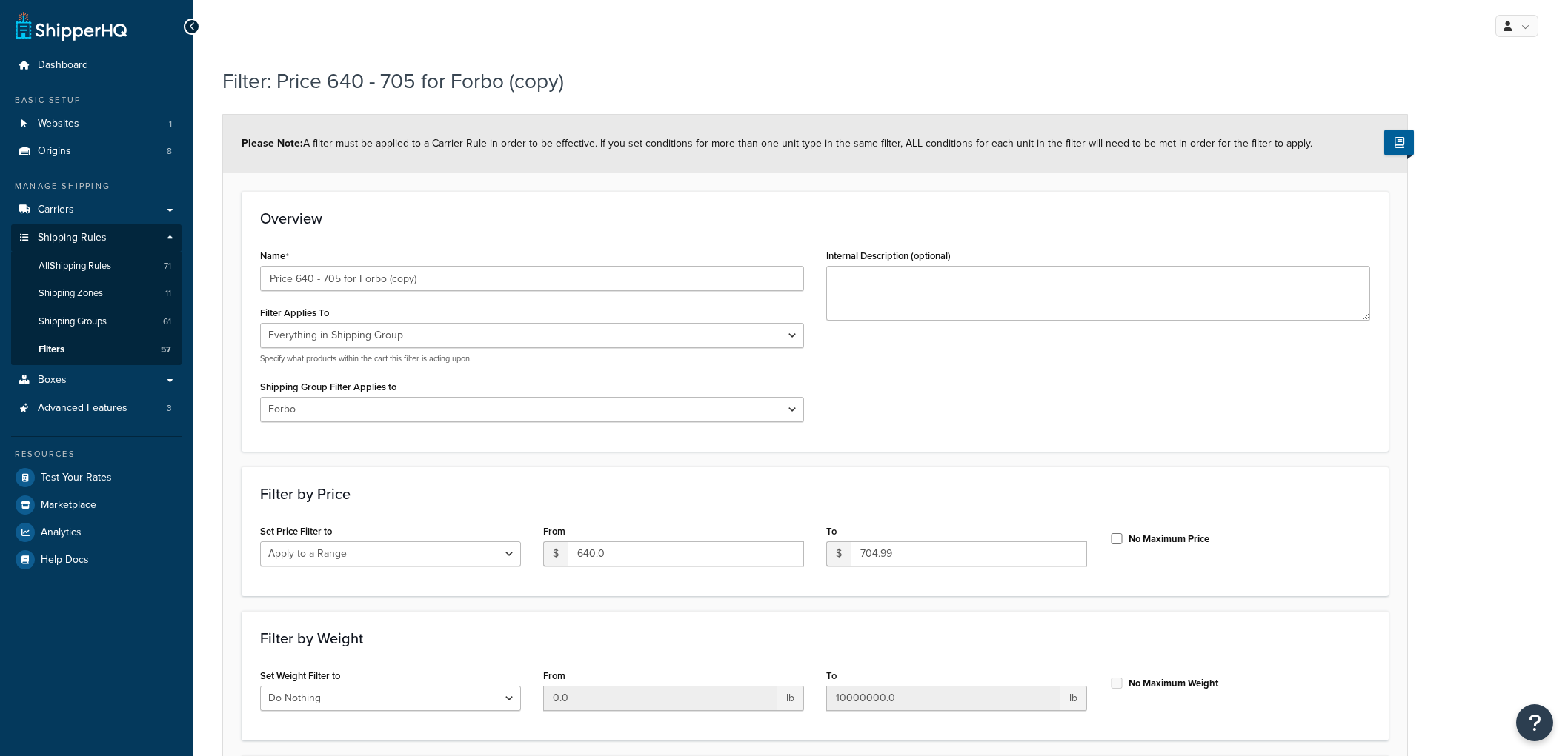
select select "SHIPPING_GROUP"
select select "301438"
select select "range"
drag, startPoint x: 442, startPoint y: 276, endPoint x: 292, endPoint y: 283, distance: 150.2
click at [292, 283] on input "Price 640 - 705 for Forbo (copy)" at bounding box center [532, 279] width 544 height 25
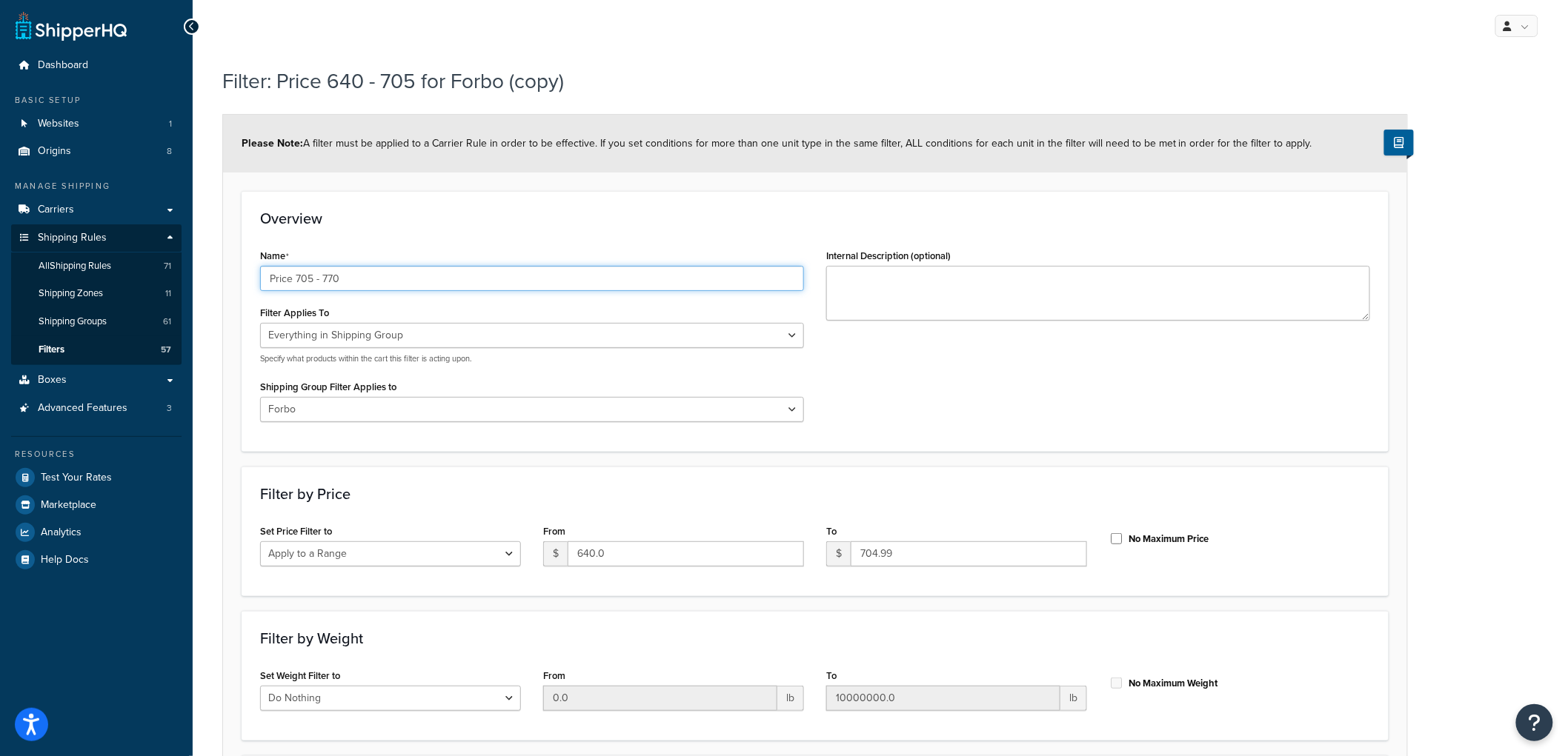
type input "Price 705 - 770"
drag, startPoint x: 638, startPoint y: 552, endPoint x: 505, endPoint y: 556, distance: 133.1
click at [505, 556] on div "Set Price Filter to Do Nothing Apply to a Range From $ 640.0 To $ 704.99 No Max…" at bounding box center [814, 549] width 1132 height 57
type input "705"
type input "769.99"
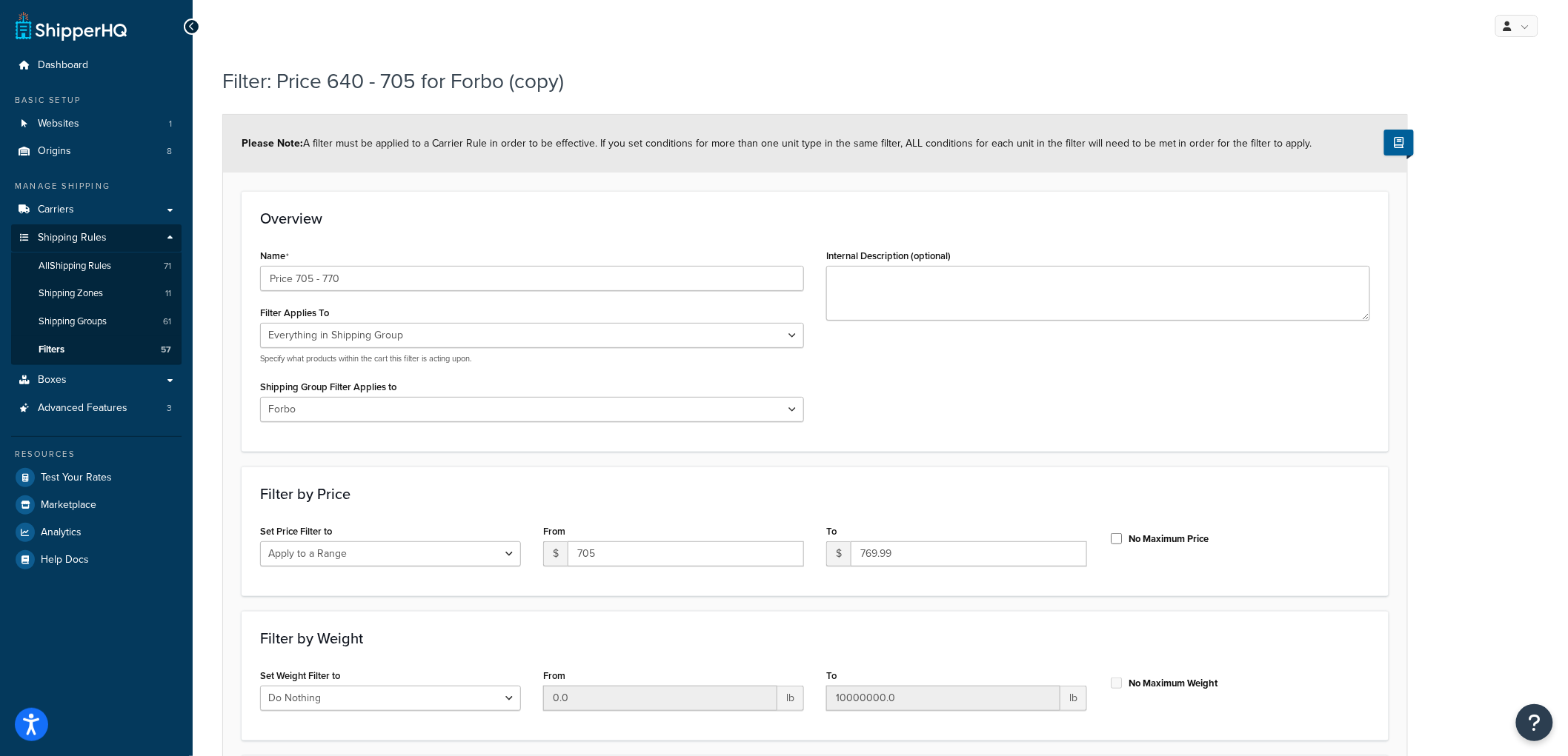
click at [697, 449] on div "Overview Name Price 705 - 770 Filter Applies To Whole Cart Everything in Shippi…" at bounding box center [815, 321] width 1148 height 260
click at [488, 264] on div "Name Price 705 - 770" at bounding box center [532, 268] width 544 height 46
click at [672, 275] on input "Price 705 - 770" at bounding box center [532, 279] width 544 height 25
type input "Price 705 - 770 for Forbo"
click at [753, 215] on h3 "Overview" at bounding box center [815, 219] width 1110 height 16
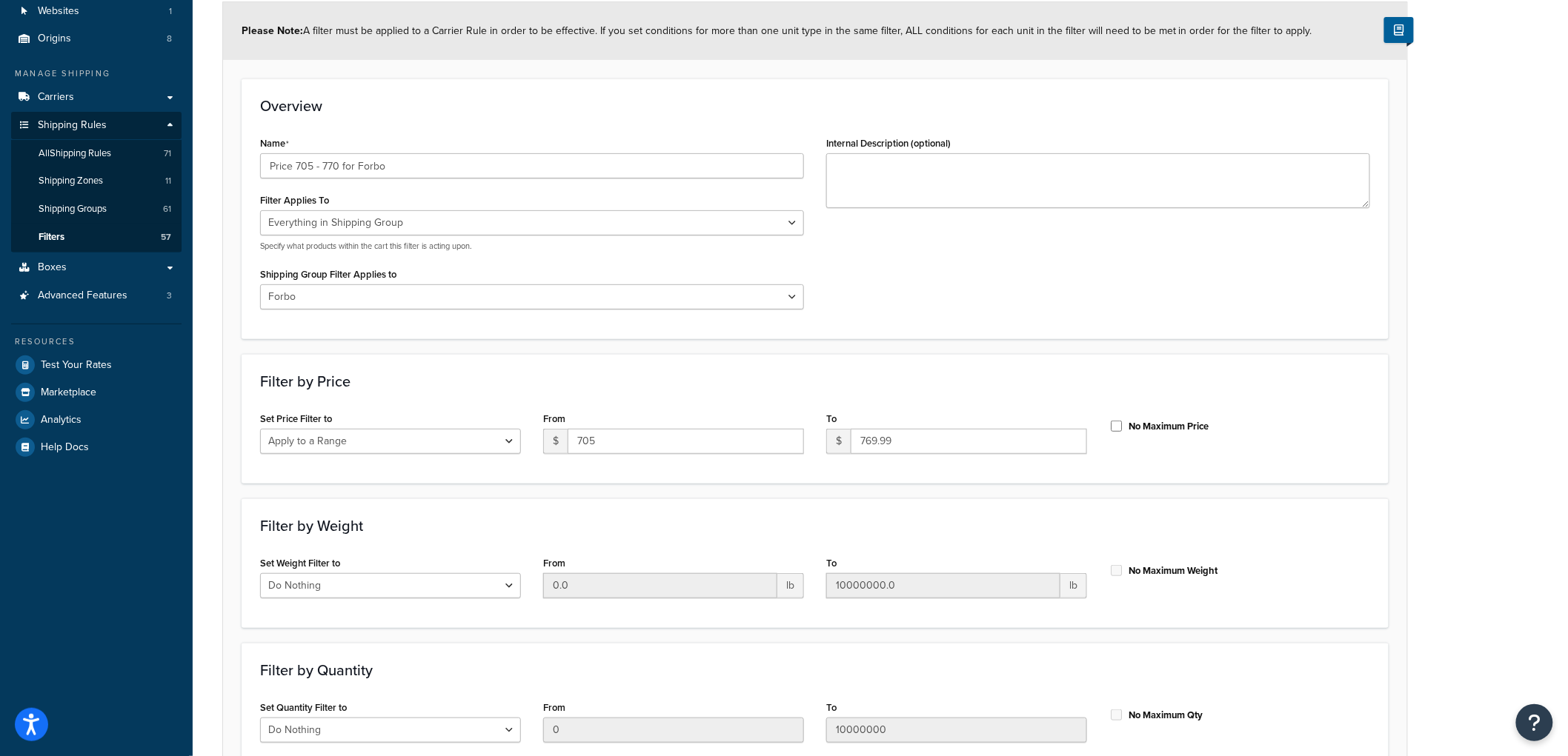
scroll to position [264, 0]
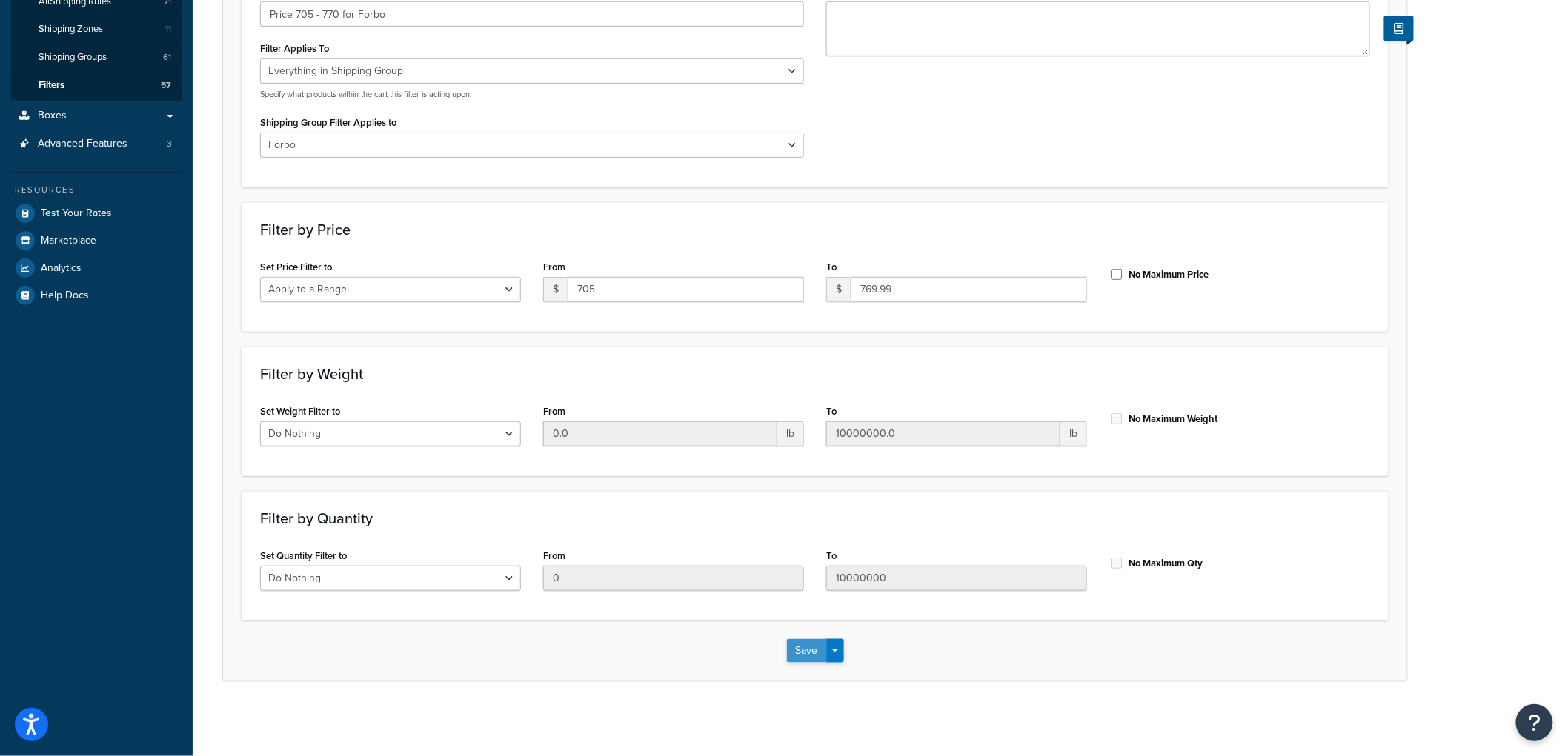
click at [809, 641] on button "Save" at bounding box center [807, 651] width 40 height 24
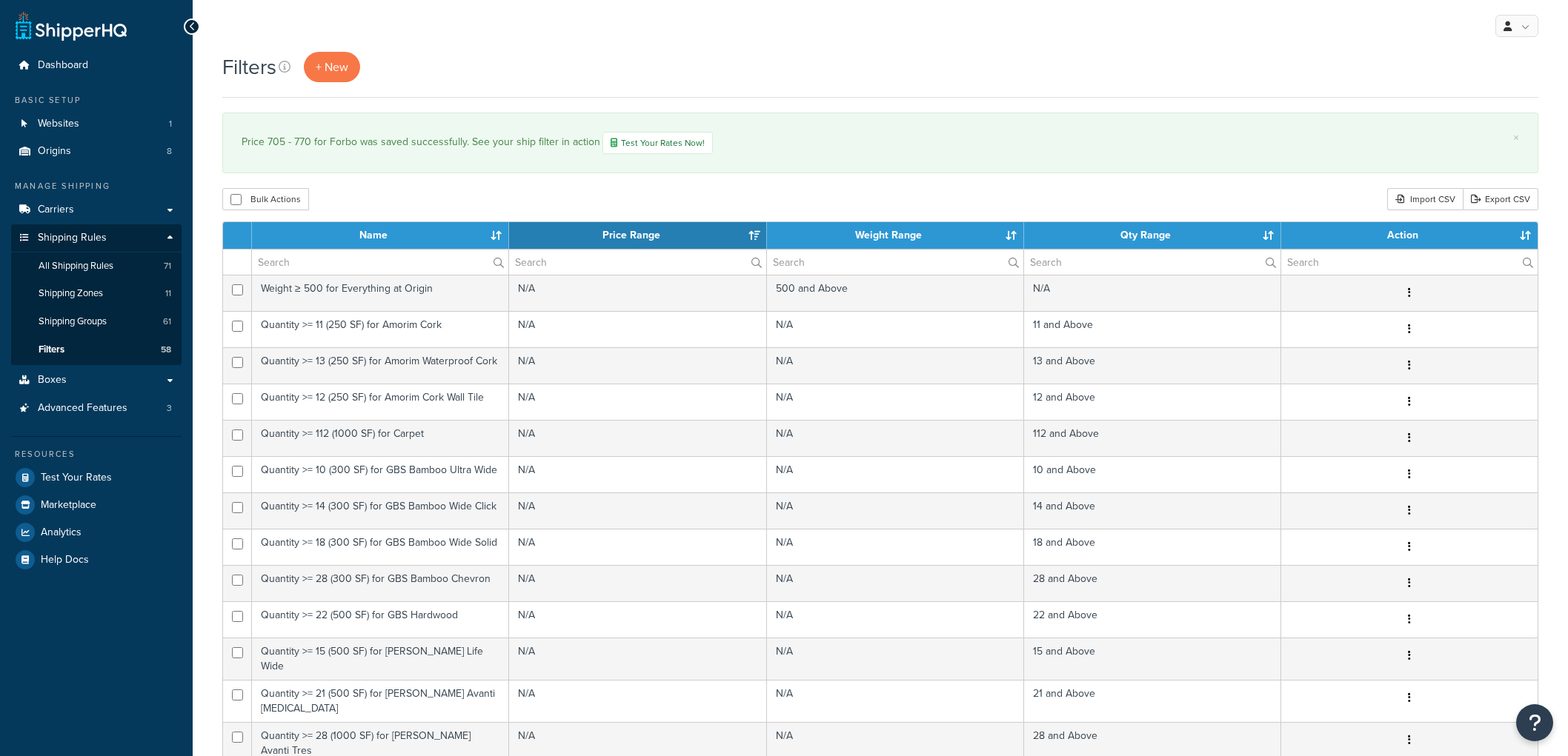
select select "15"
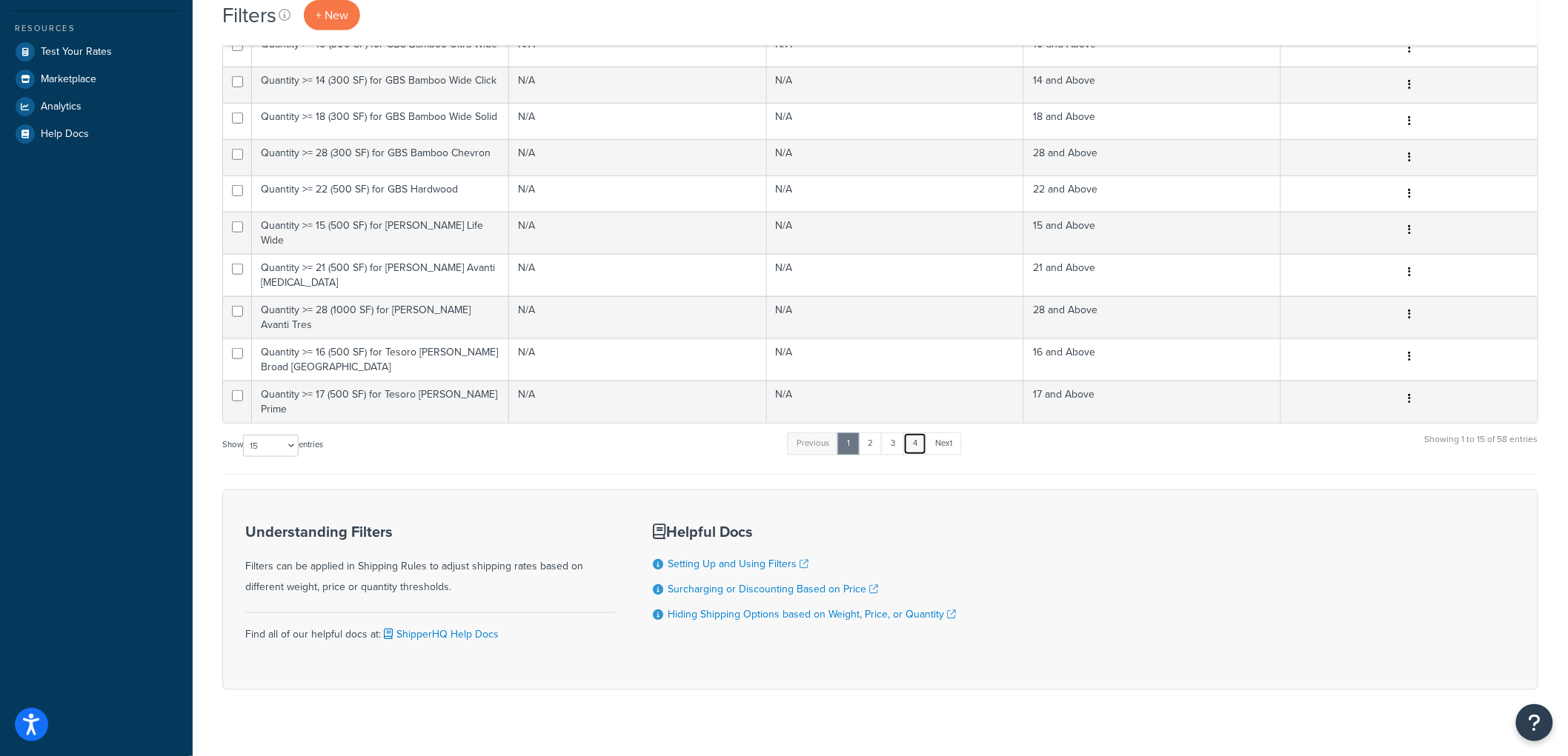
click at [922, 433] on link "4" at bounding box center [915, 444] width 24 height 22
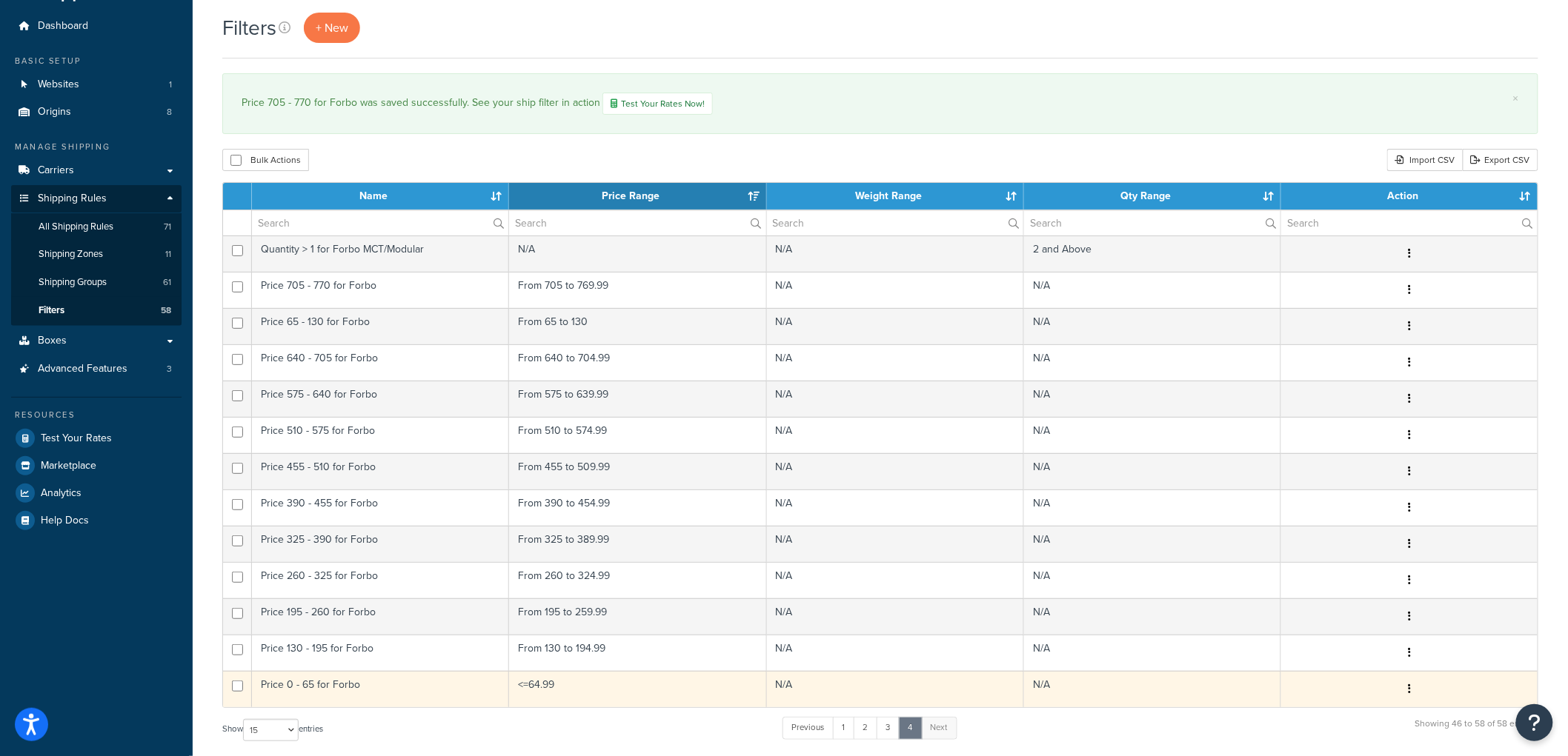
scroll to position [18, 0]
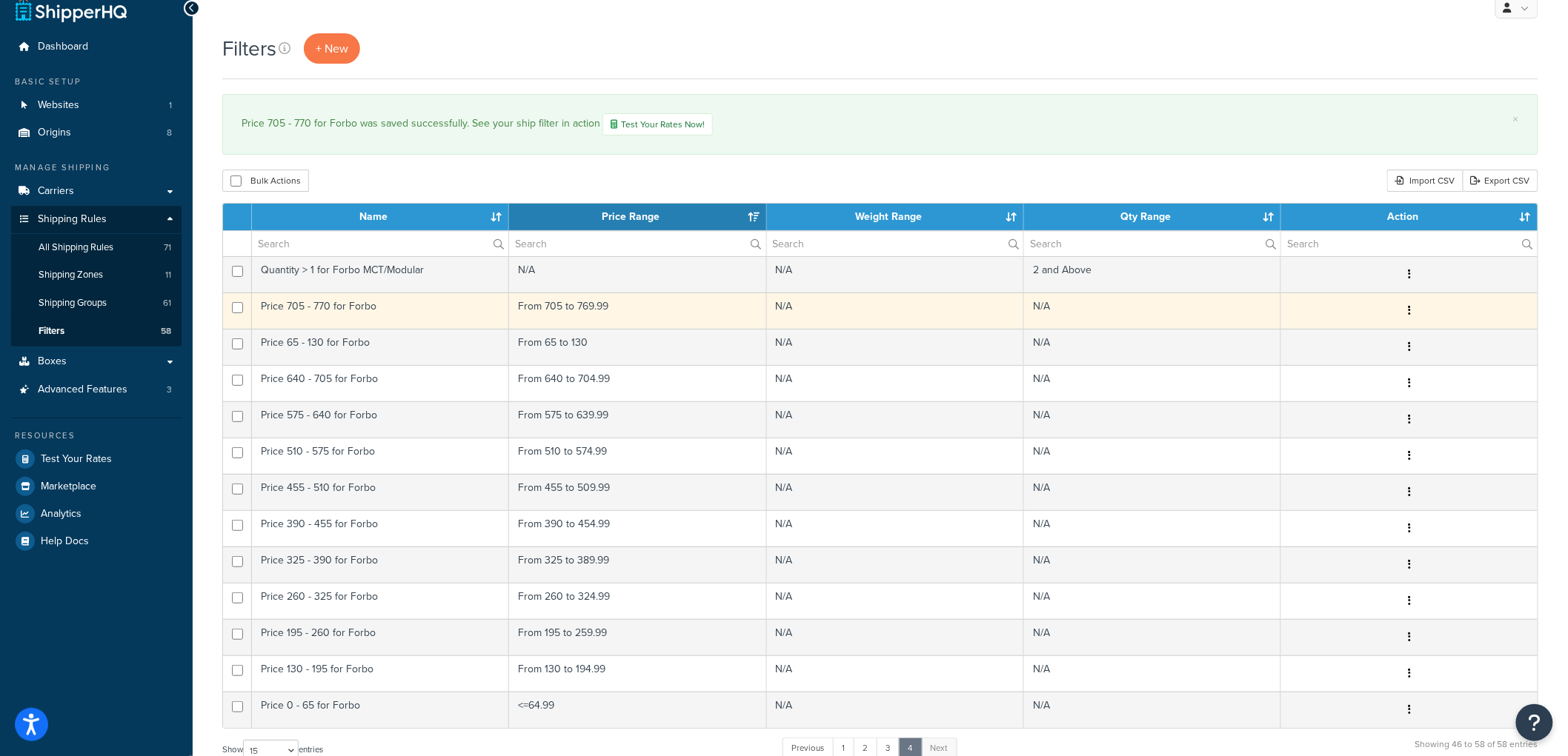
click at [1411, 309] on icon "button" at bounding box center [1409, 309] width 3 height 10
click at [1212, 369] on link "Duplicate" at bounding box center [1169, 371] width 117 height 30
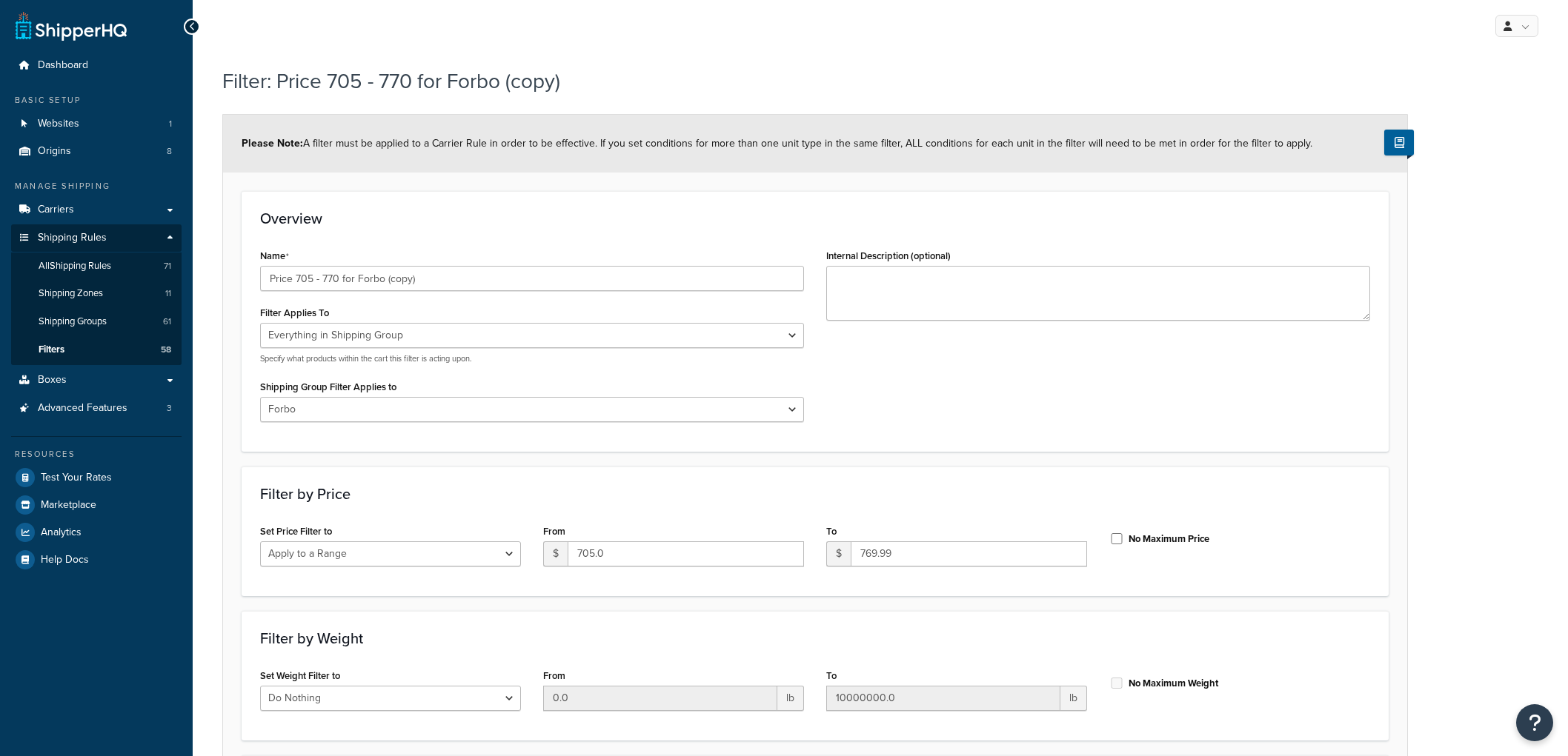
select select "SHIPPING_GROUP"
select select "301438"
select select "range"
drag, startPoint x: 448, startPoint y: 281, endPoint x: 295, endPoint y: 284, distance: 153.0
click at [295, 284] on input "Price 705 - 770 for Forbo (copy)" at bounding box center [532, 279] width 544 height 25
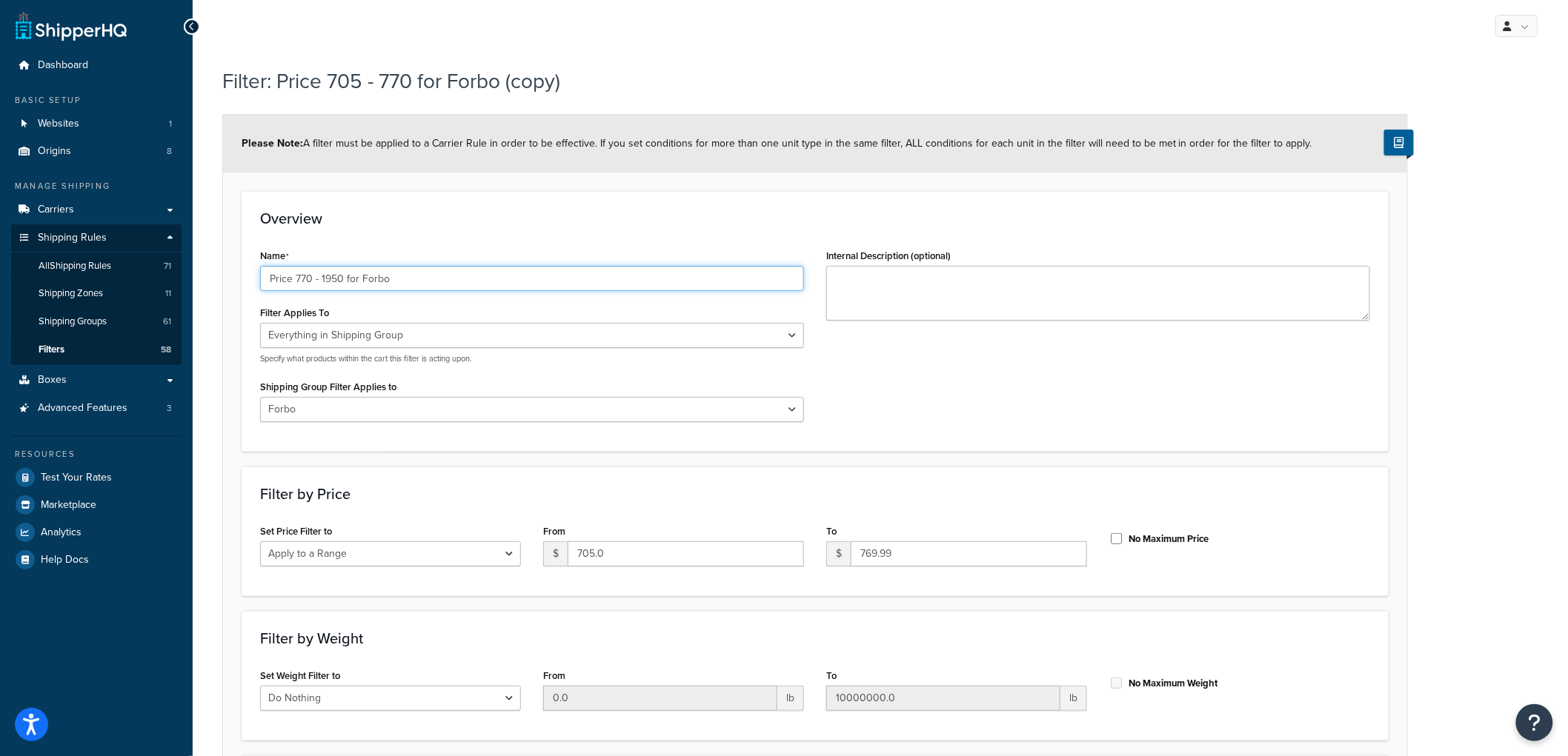
type input "Price 770 - 1950 for Forbo"
click at [386, 245] on div "Name Price 770 - 1950 for Forbo" at bounding box center [532, 268] width 544 height 46
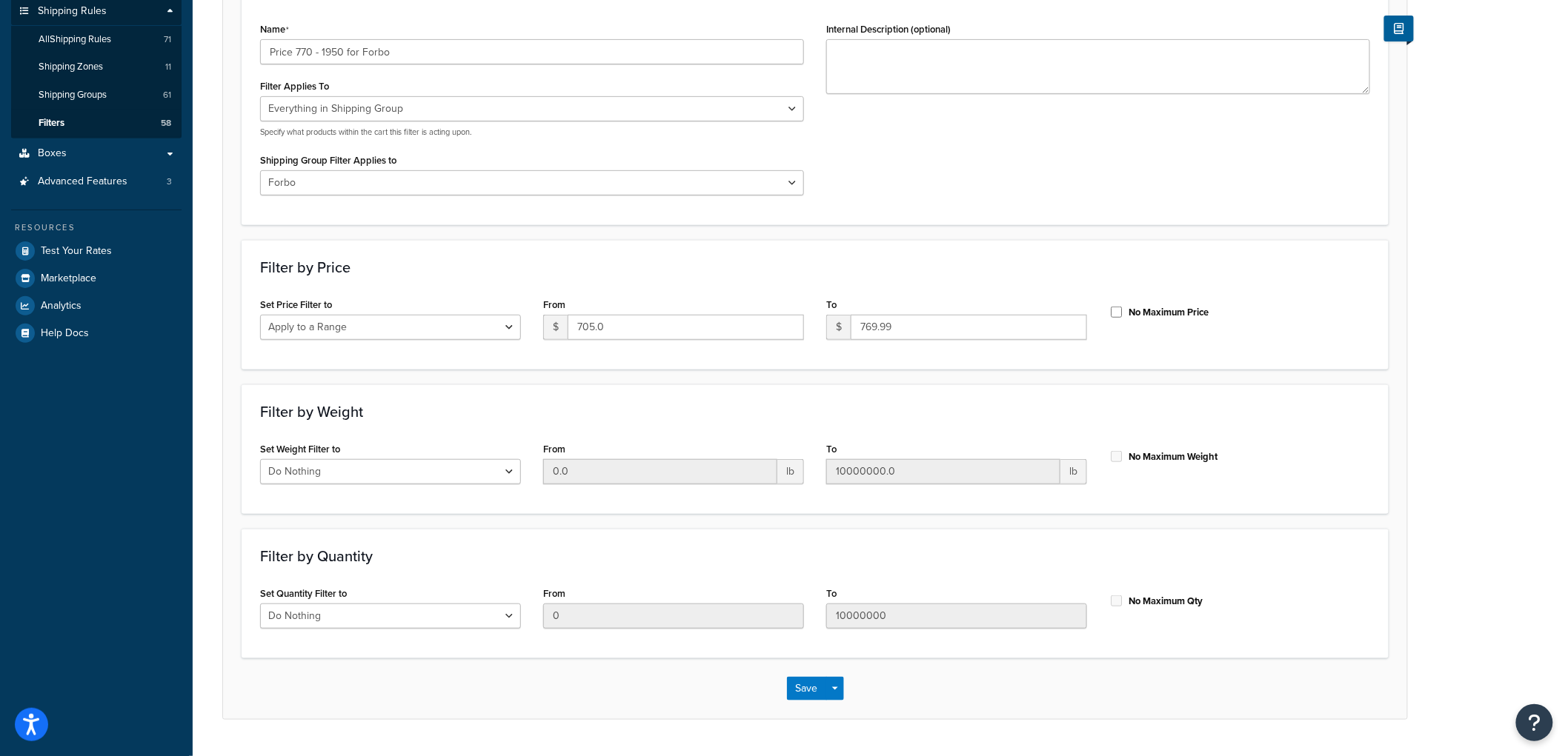
scroll to position [247, 0]
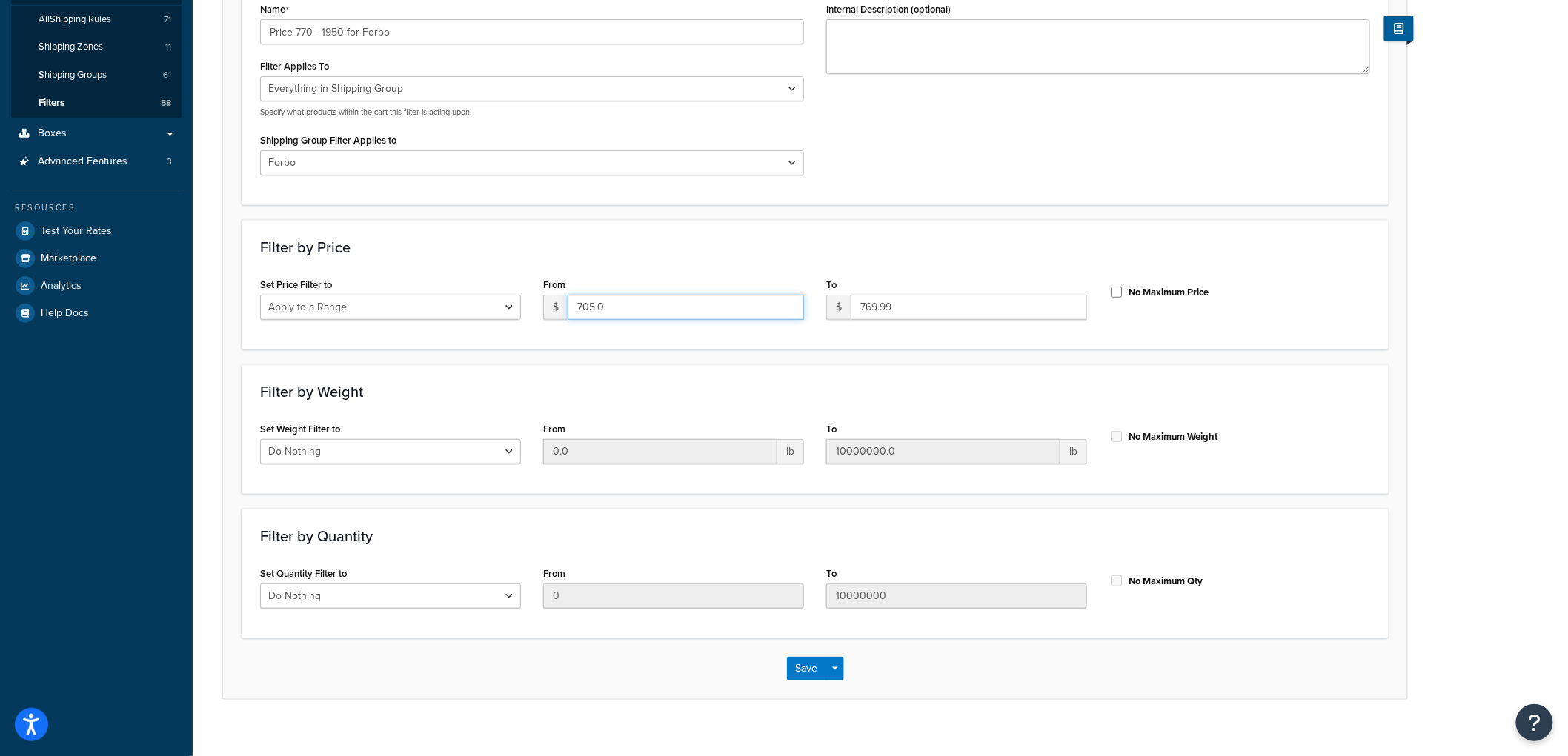
drag, startPoint x: 649, startPoint y: 307, endPoint x: 504, endPoint y: 283, distance: 147.0
click at [504, 283] on div "Set Price Filter to Do Nothing Apply to a Range From $ 705.0 To $ 769.99 No Max…" at bounding box center [814, 302] width 1132 height 57
type input "770"
type input "1949.99"
click at [582, 230] on div "Filter by Price Set Price Filter to Do Nothing Apply to a Range From $ 770 To $…" at bounding box center [815, 284] width 1148 height 130
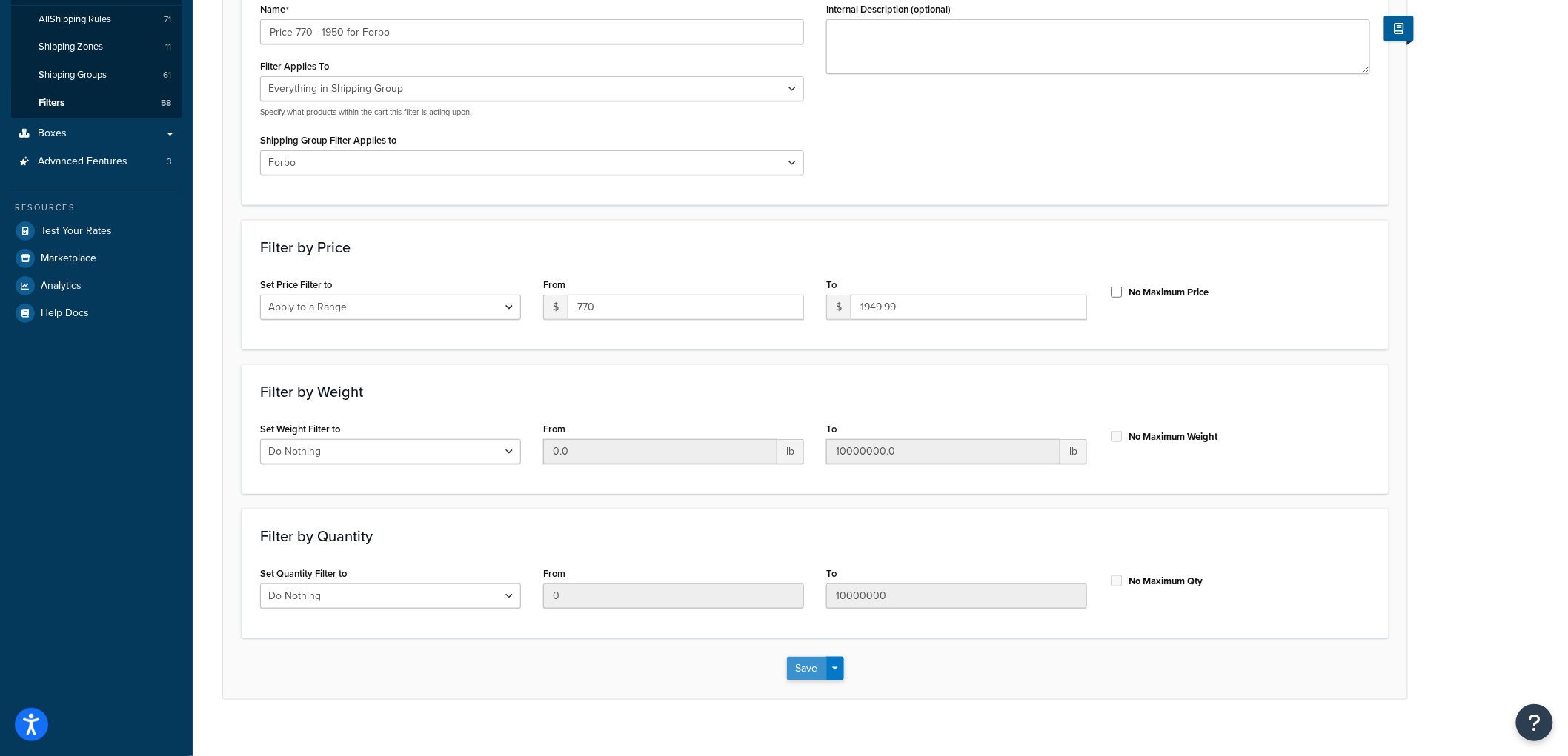
click at [804, 663] on button "Save" at bounding box center [807, 669] width 40 height 24
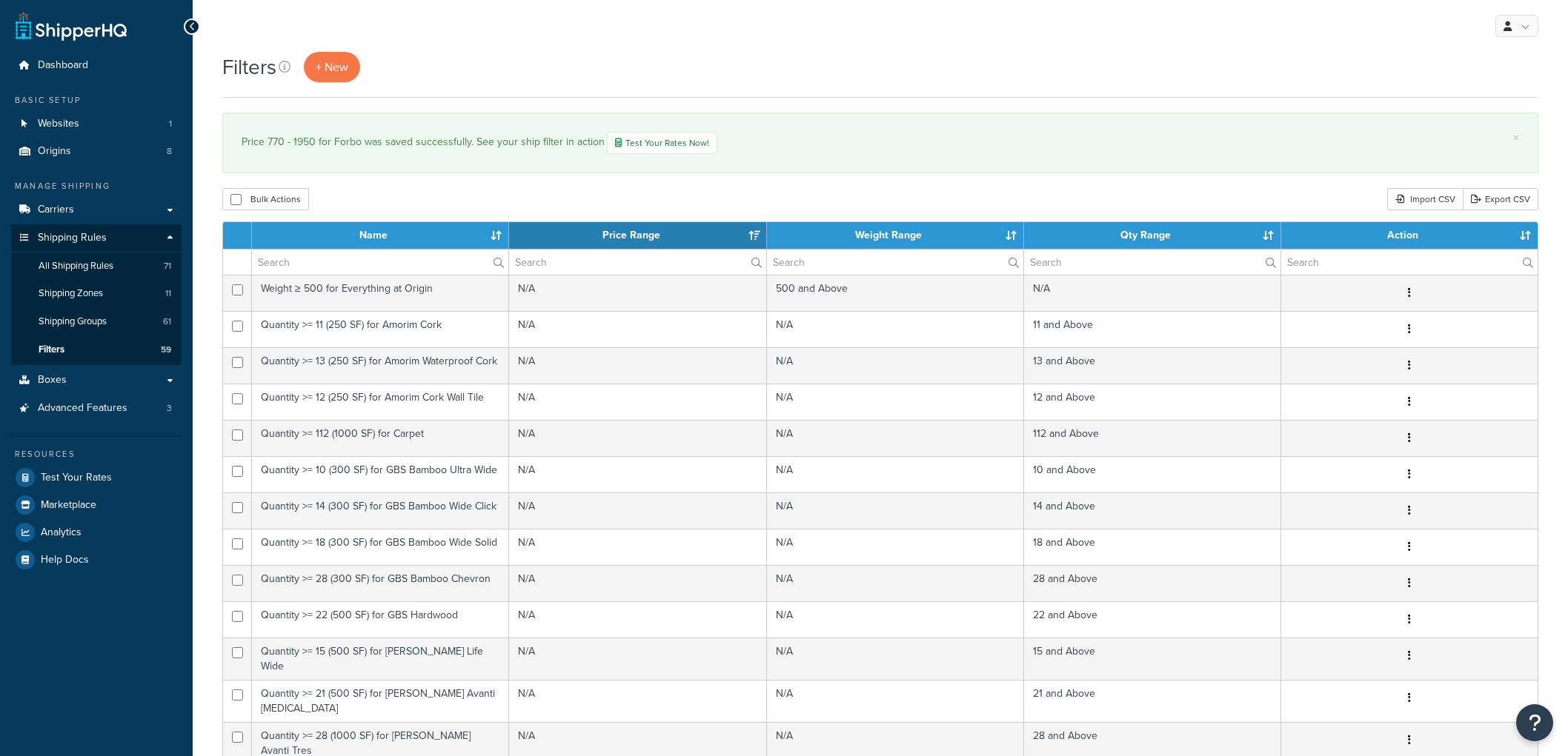
select select "15"
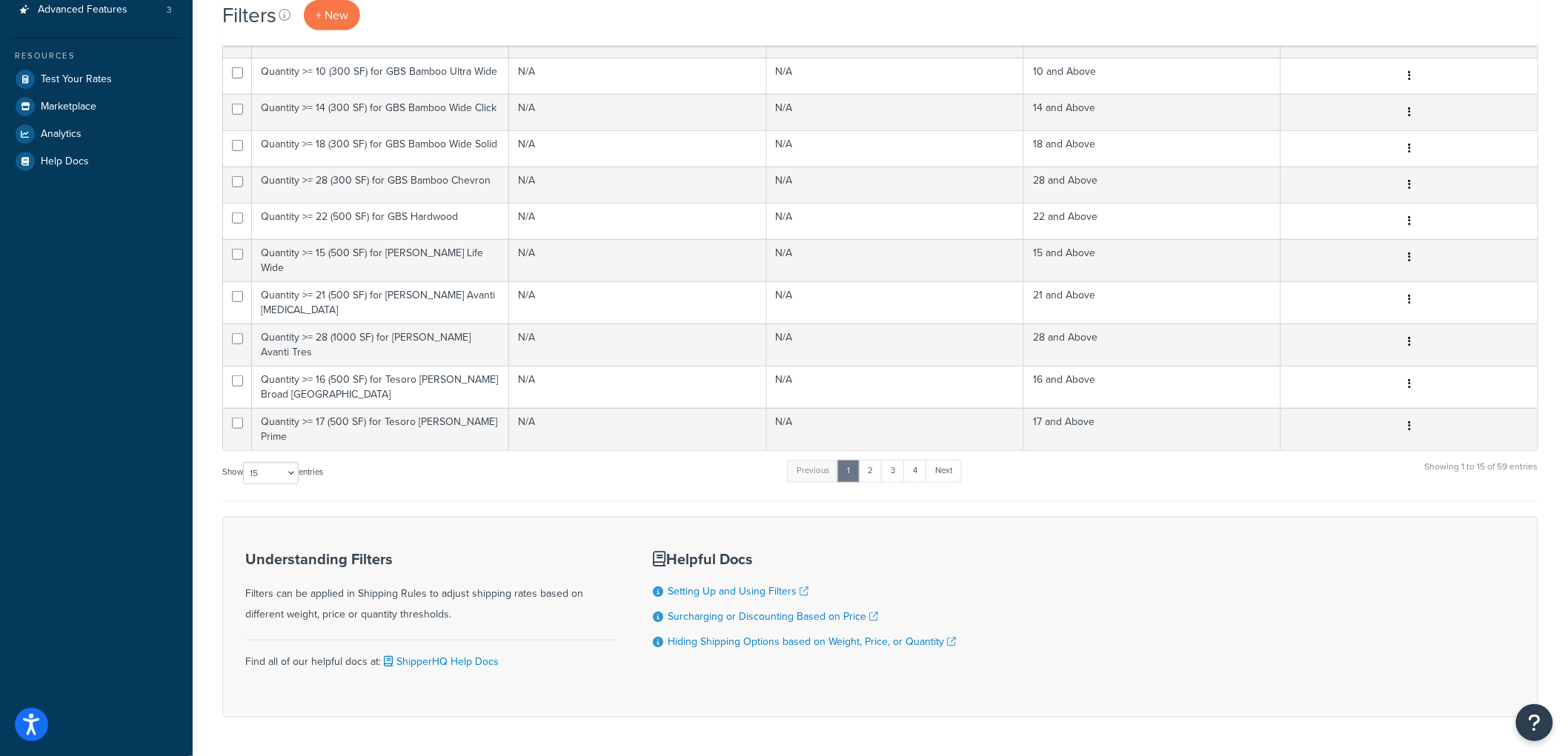
scroll to position [426, 0]
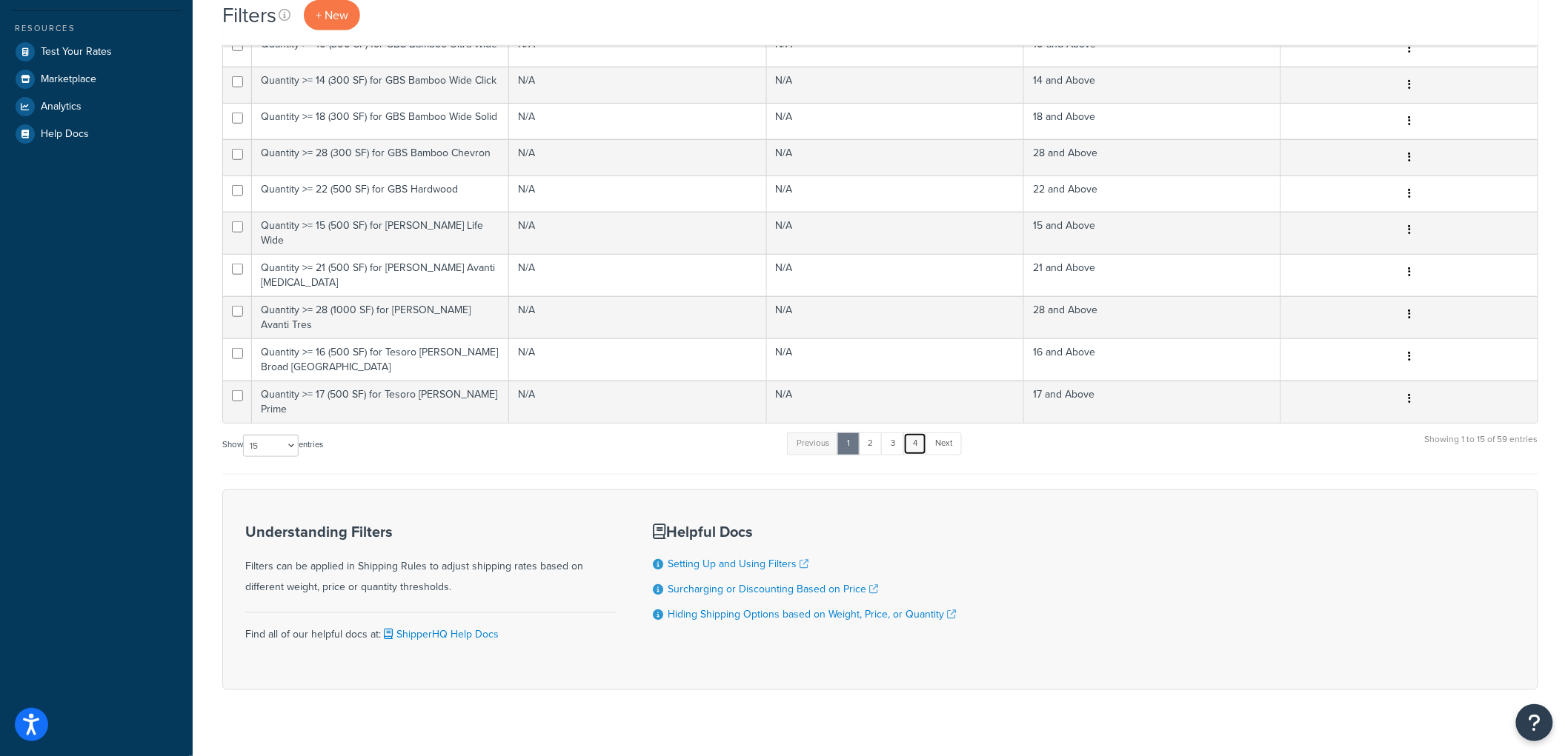
click at [925, 433] on link "4" at bounding box center [915, 444] width 24 height 22
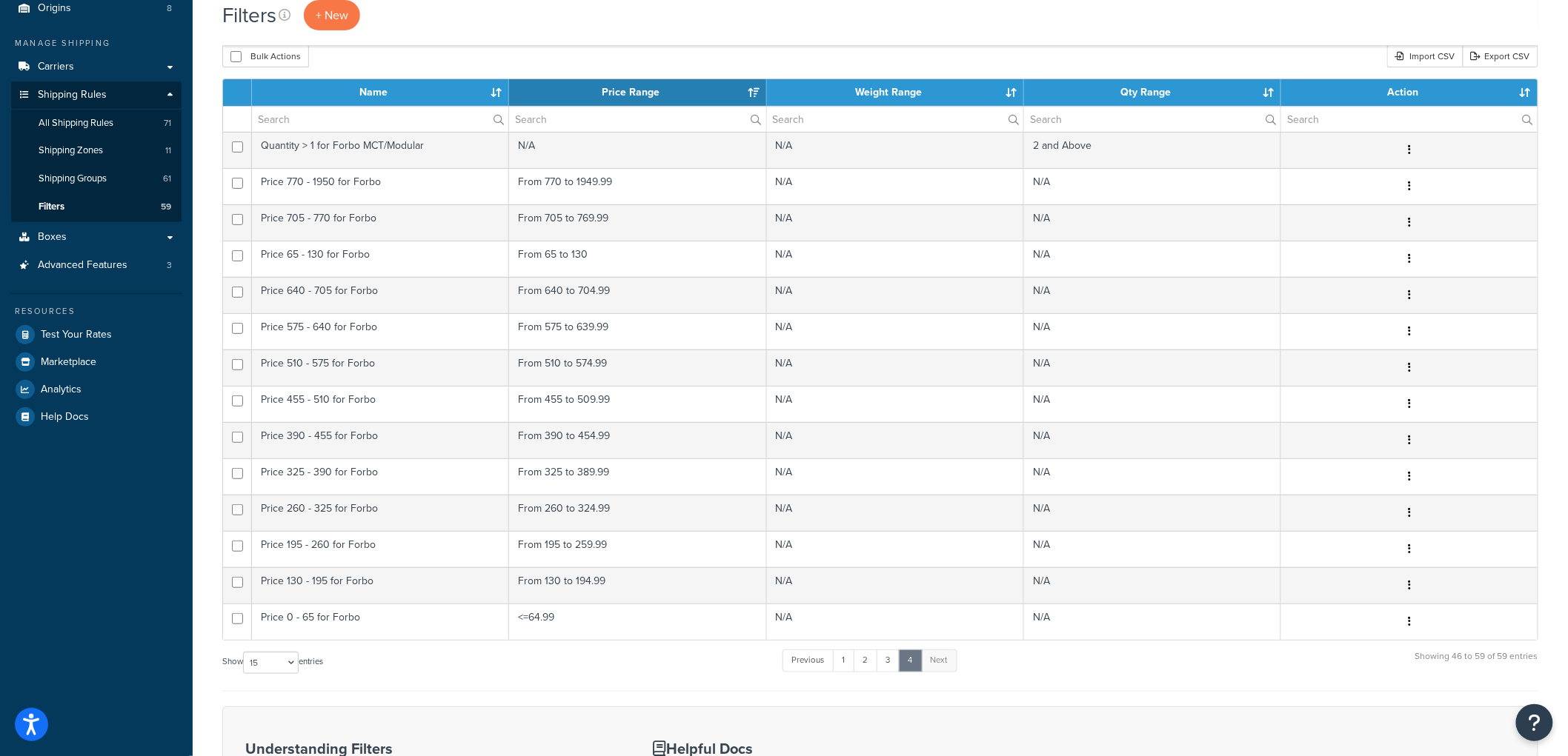
scroll to position [137, 0]
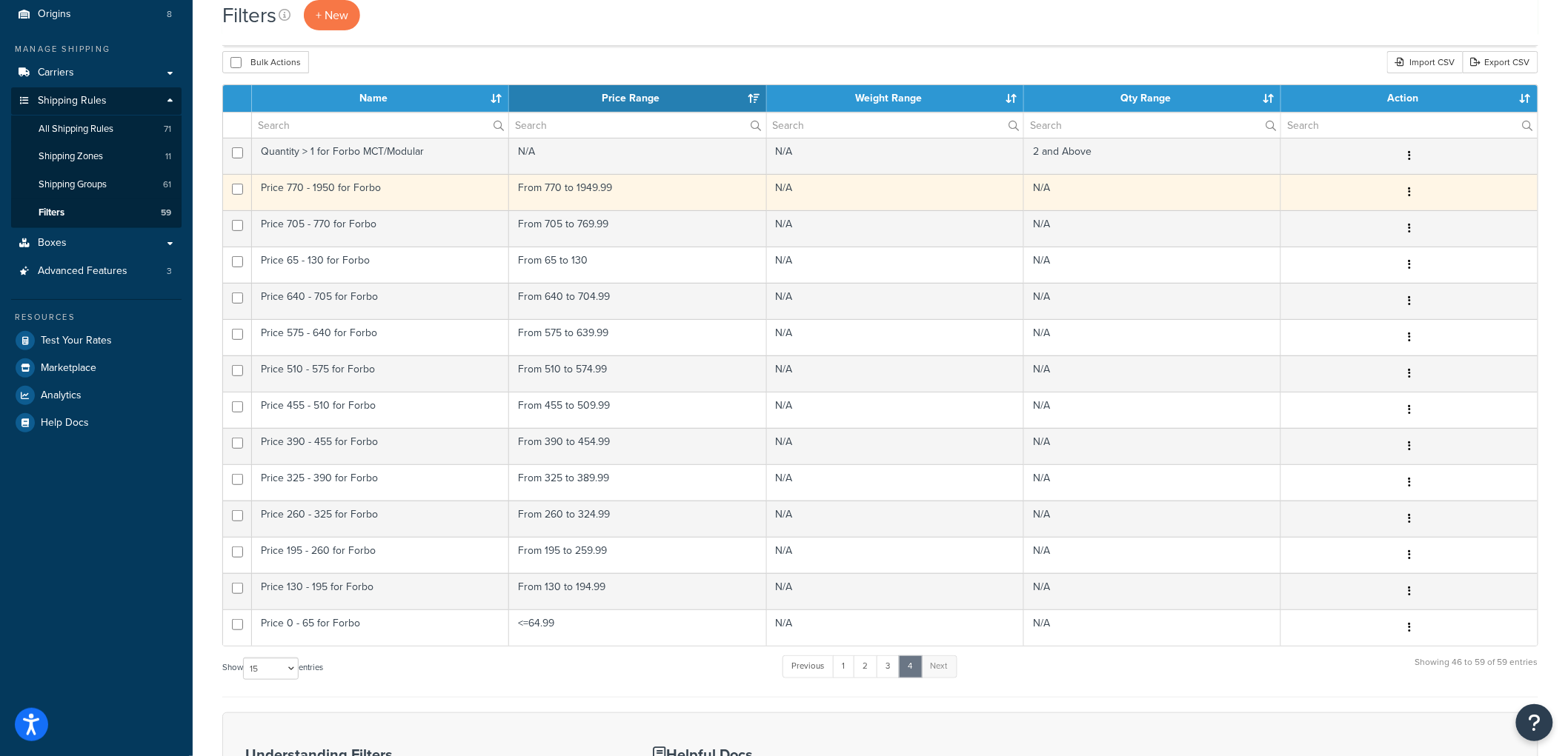
click at [1406, 188] on button "button" at bounding box center [1409, 192] width 21 height 24
click at [1188, 248] on link "Duplicate" at bounding box center [1169, 253] width 117 height 30
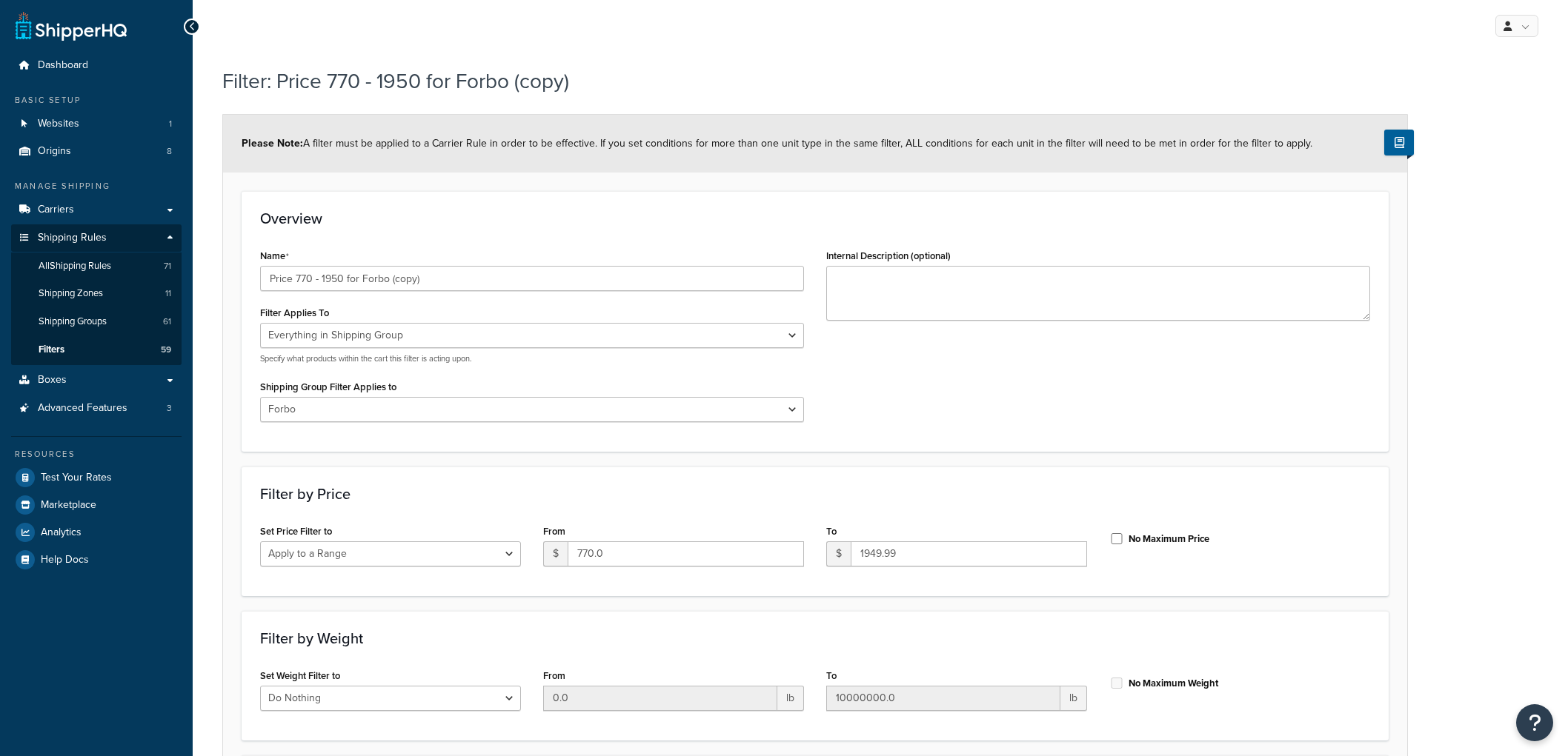
select select "SHIPPING_GROUP"
select select "301438"
select select "range"
drag, startPoint x: 462, startPoint y: 279, endPoint x: 297, endPoint y: 283, distance: 165.0
click at [297, 283] on input "Price 770 - 1950 for Forbo (copy)" at bounding box center [532, 279] width 544 height 25
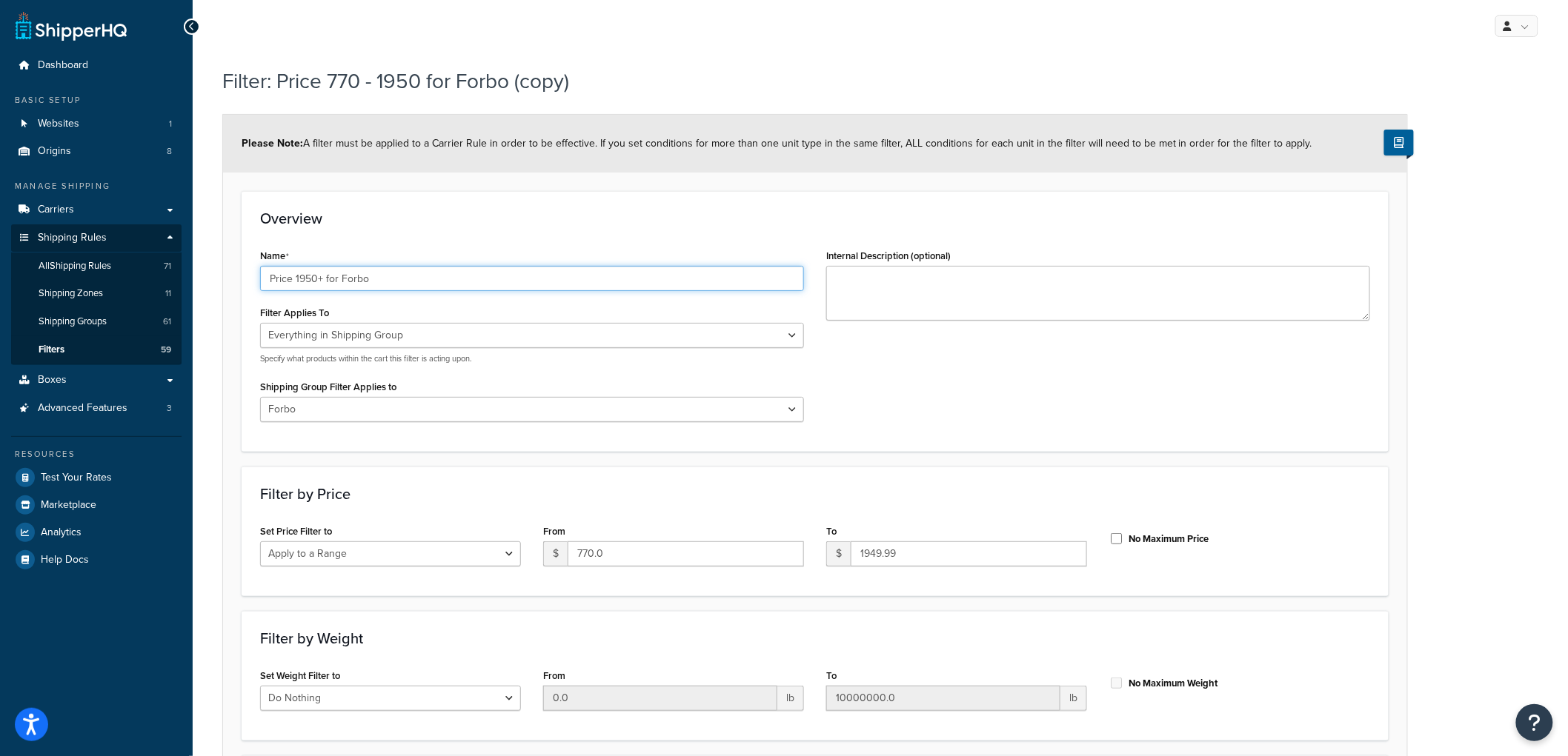
type input "Price 1950+ for Forbo"
click at [412, 238] on div "Overview Name Price 1950+ for Forbo Filter Applies To Whole Cart Everything in …" at bounding box center [815, 321] width 1148 height 260
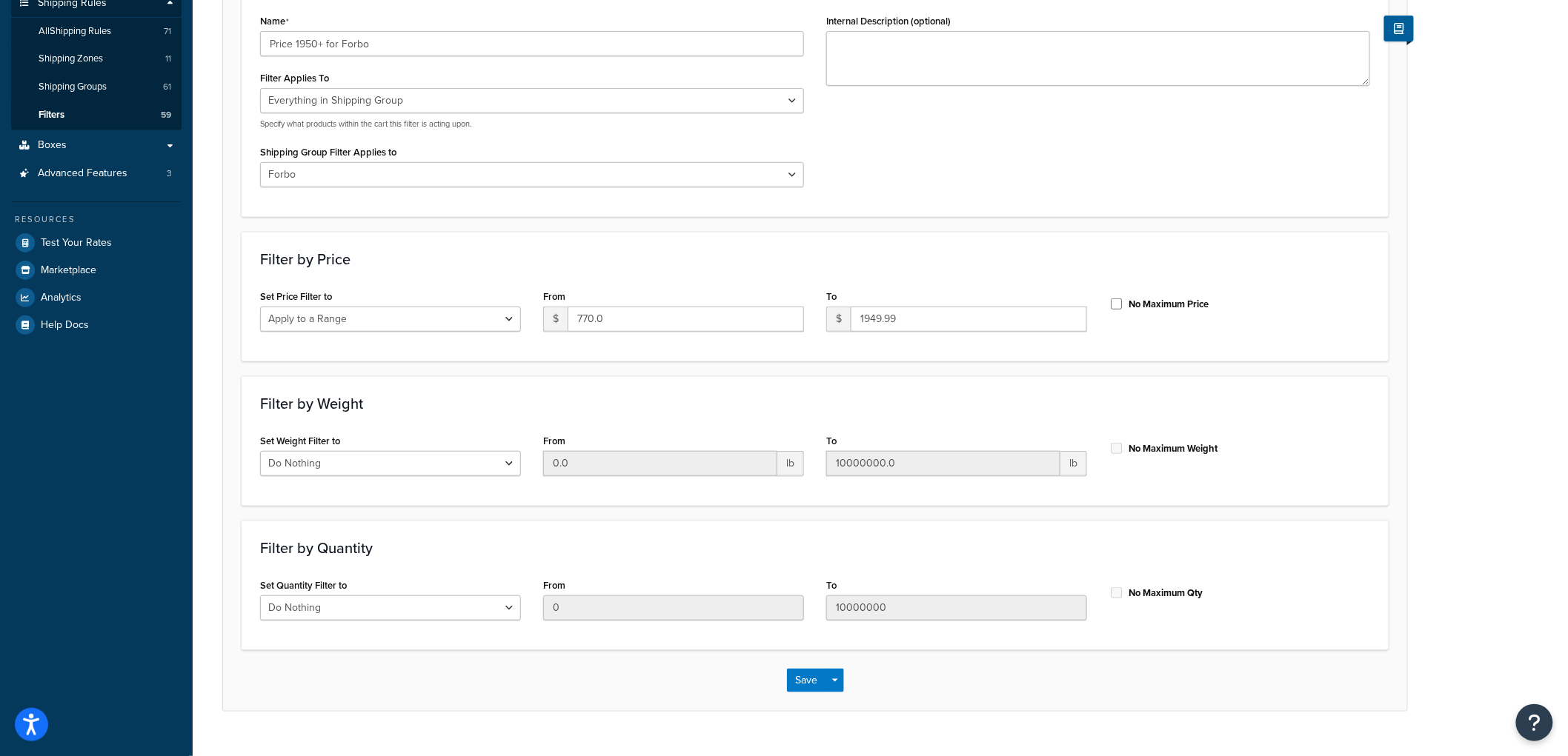
scroll to position [264, 0]
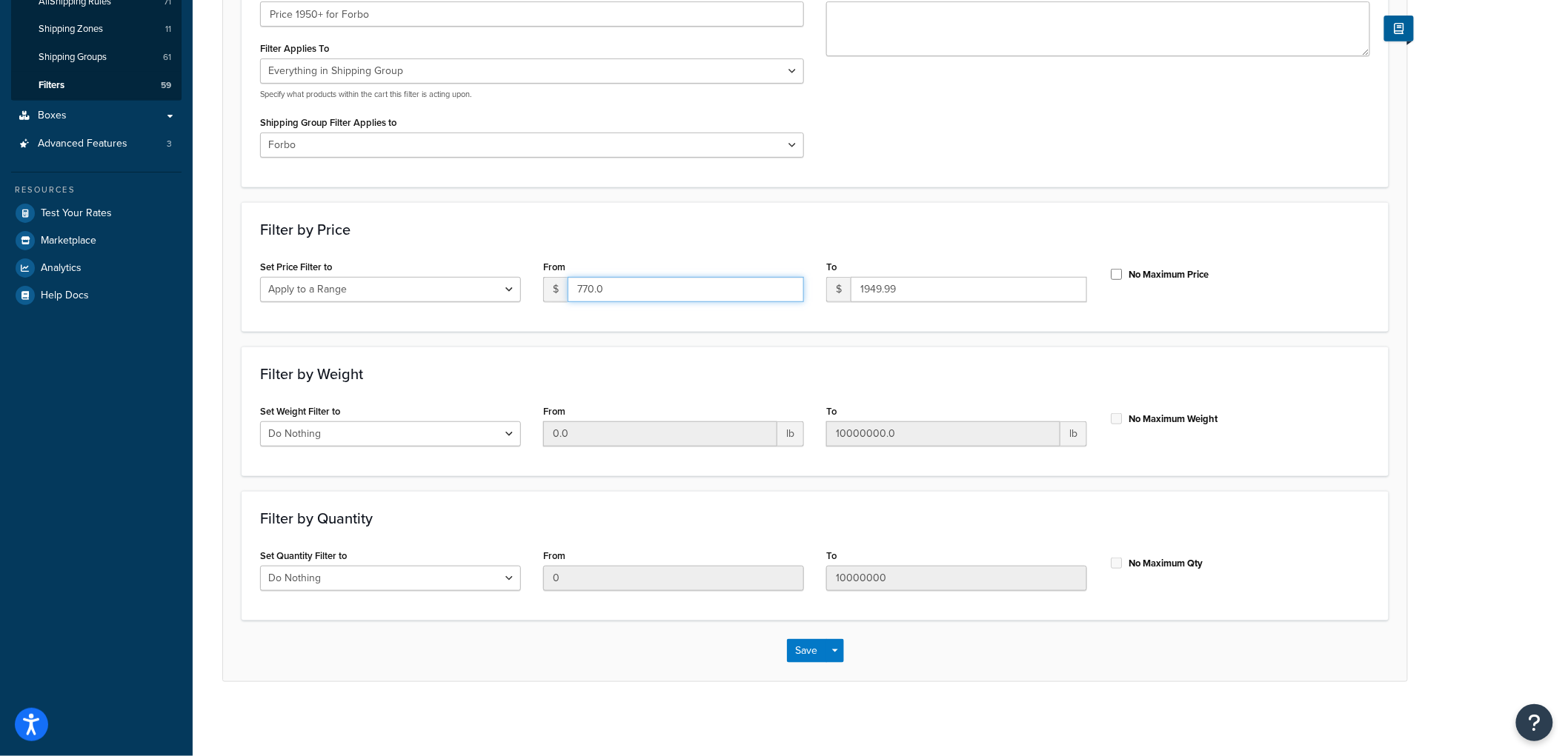
drag, startPoint x: 597, startPoint y: 288, endPoint x: 574, endPoint y: 287, distance: 23.0
click at [574, 287] on input "770.0" at bounding box center [685, 290] width 236 height 25
click at [600, 286] on input "770.0" at bounding box center [685, 290] width 236 height 25
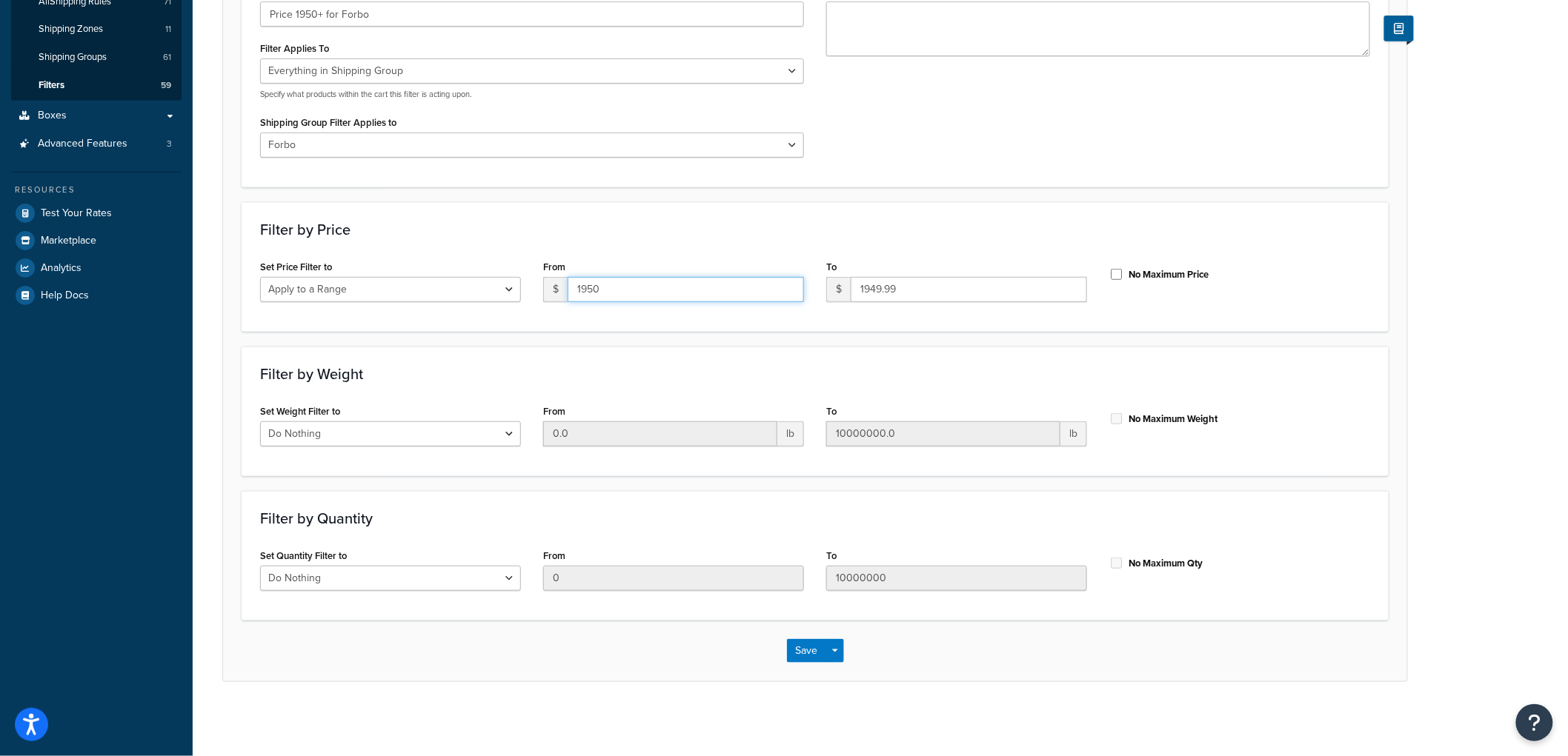
type input "1950"
drag, startPoint x: 930, startPoint y: 295, endPoint x: 1517, endPoint y: 260, distance: 588.0
click at [792, 269] on div "Set Price Filter to Do Nothing Apply to a Range From $ 1950 To $ 1949.99 No Max…" at bounding box center [814, 284] width 1132 height 57
click at [1114, 275] on input "No Maximum Price" at bounding box center [1117, 274] width 15 height 11
checkbox input "true"
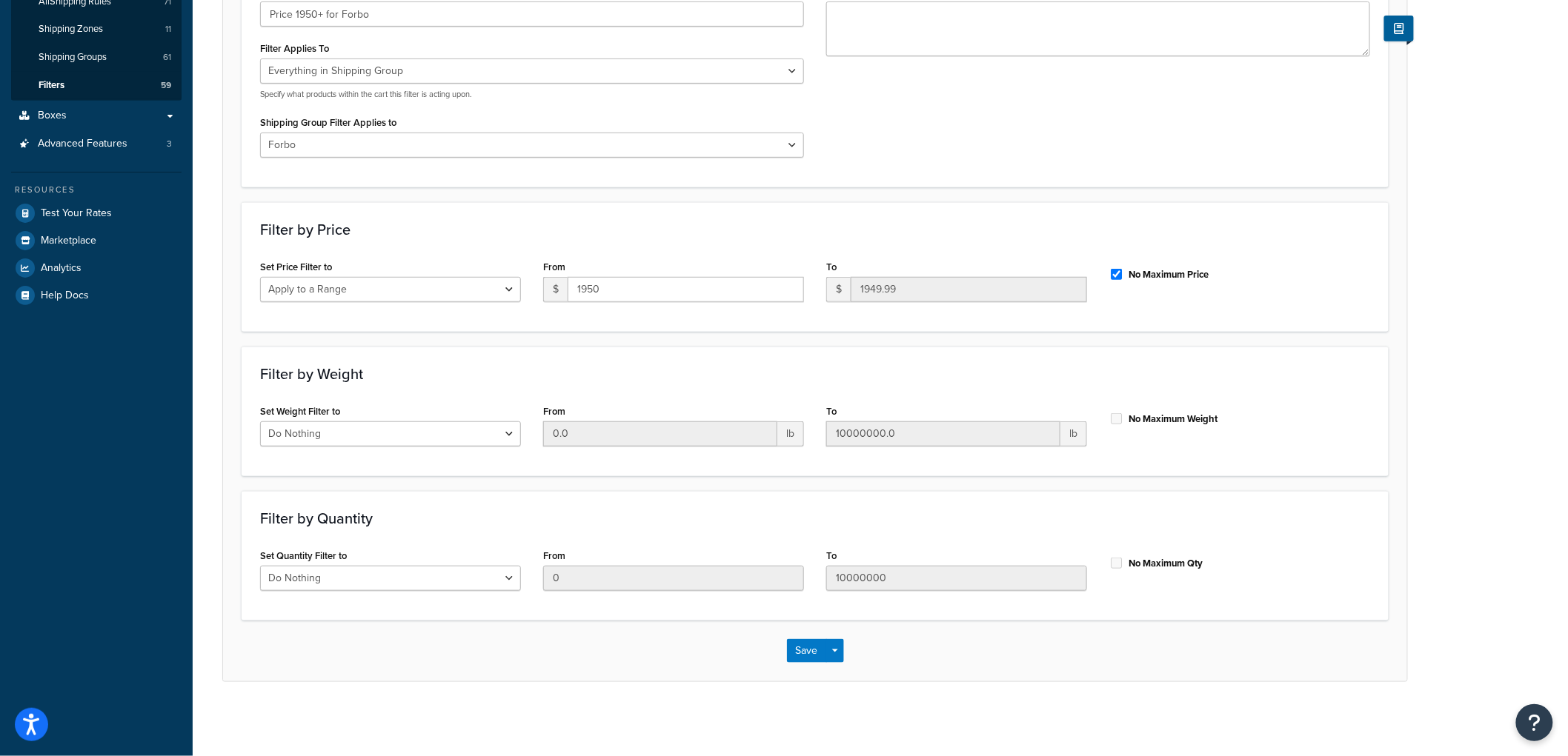
click at [1201, 301] on div "Set Price Filter to Do Nothing Apply to a Range From $ 1950 To $ 1949.99 No Max…" at bounding box center [814, 284] width 1132 height 57
click at [815, 653] on button "Save" at bounding box center [807, 651] width 40 height 24
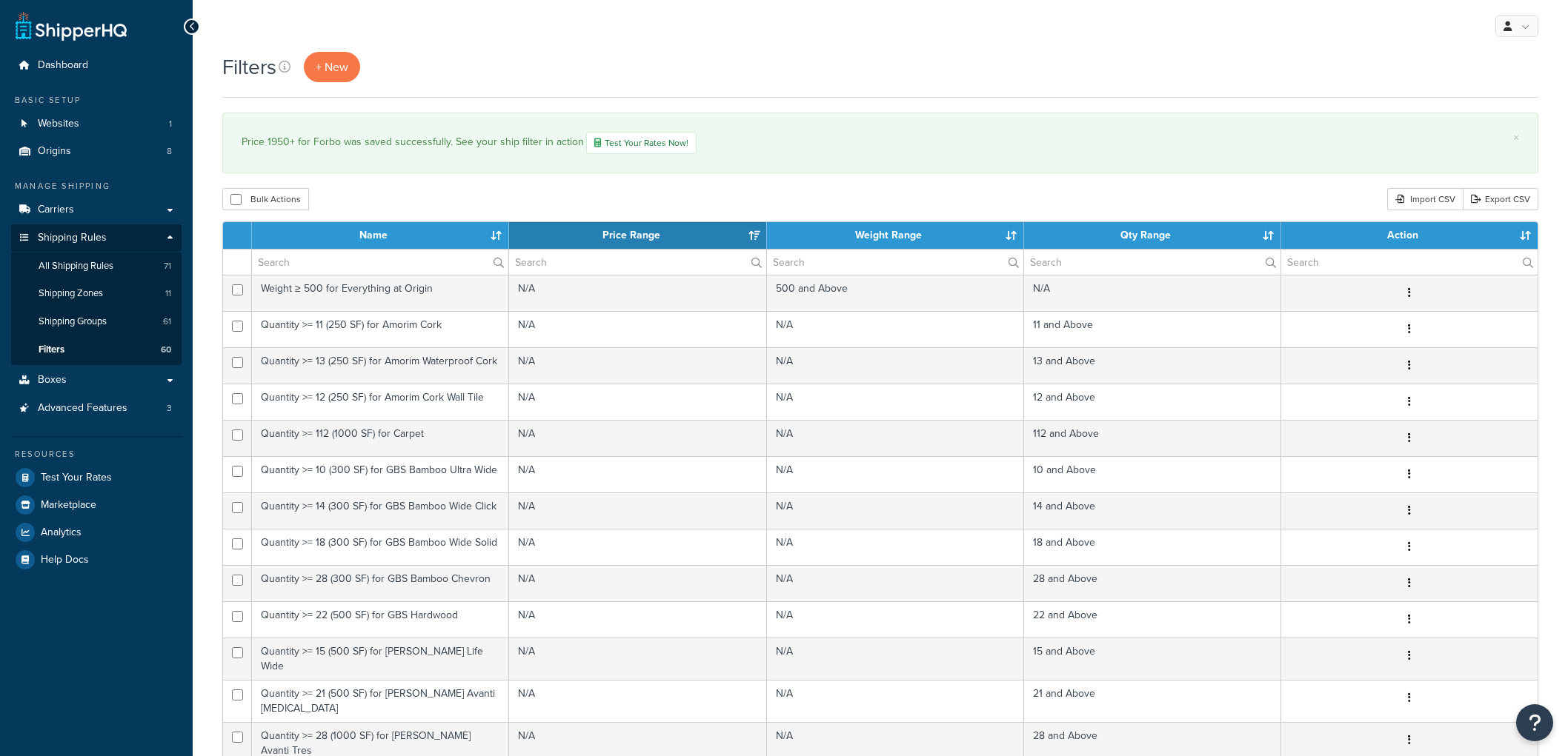
select select "15"
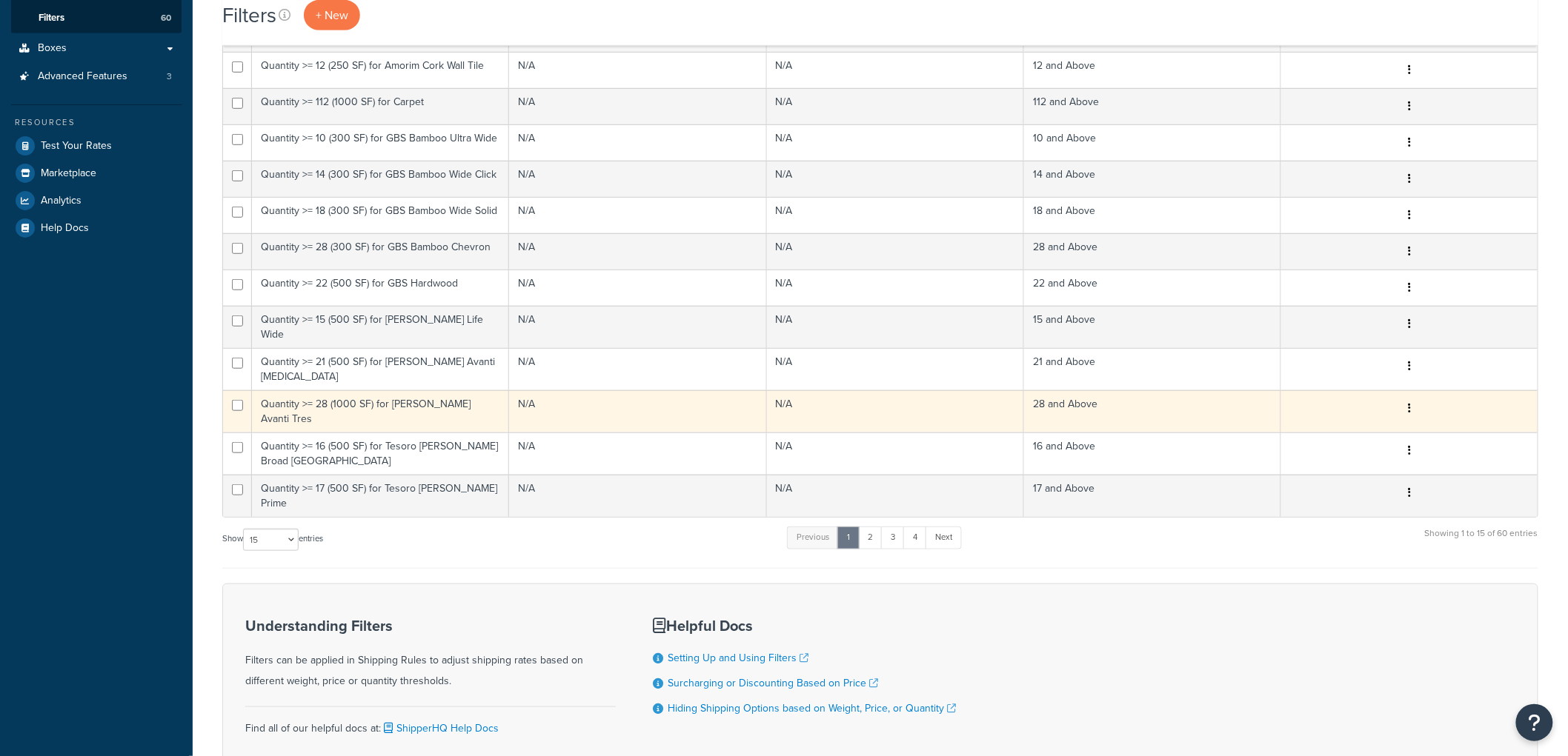
scroll to position [426, 0]
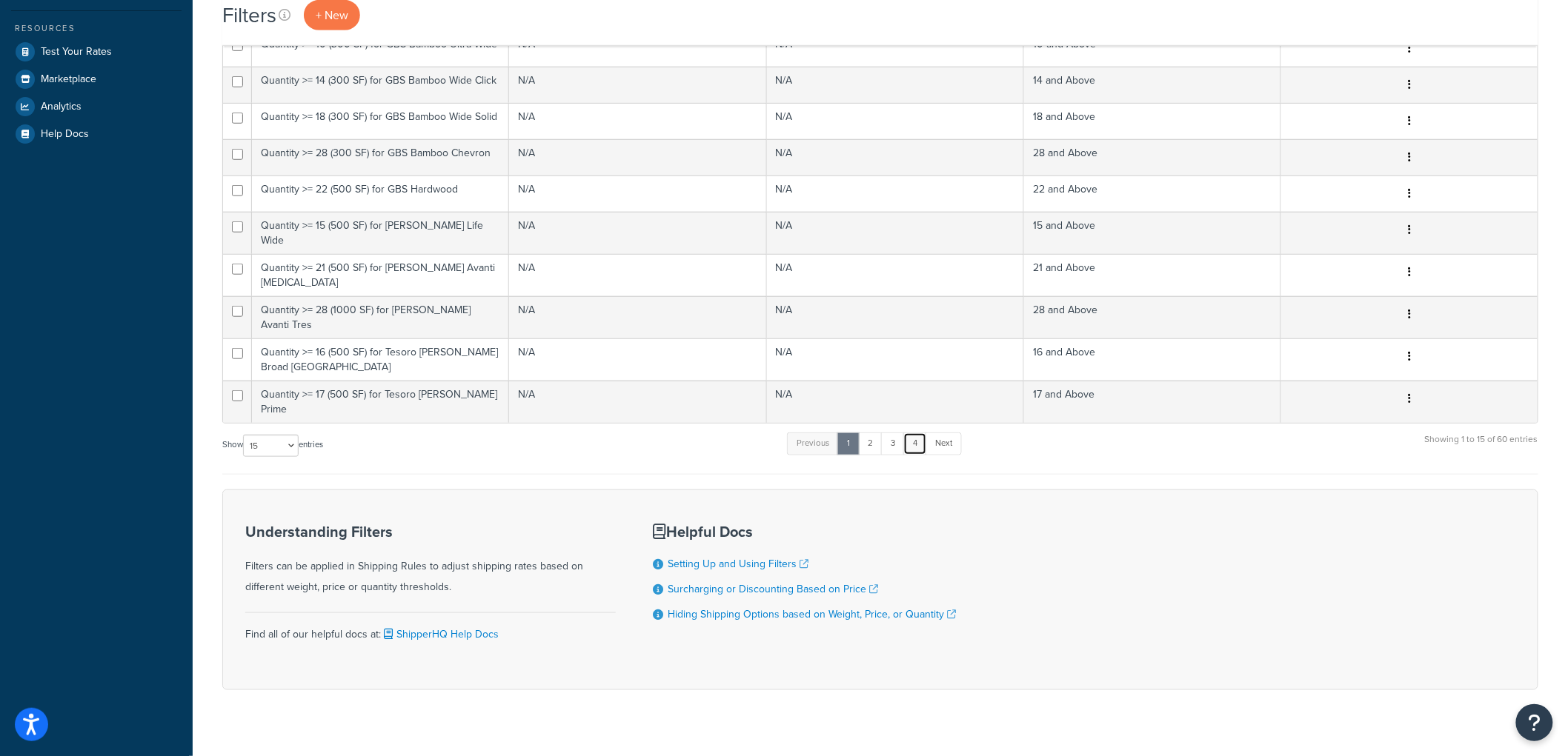
click at [922, 433] on link "4" at bounding box center [915, 444] width 24 height 22
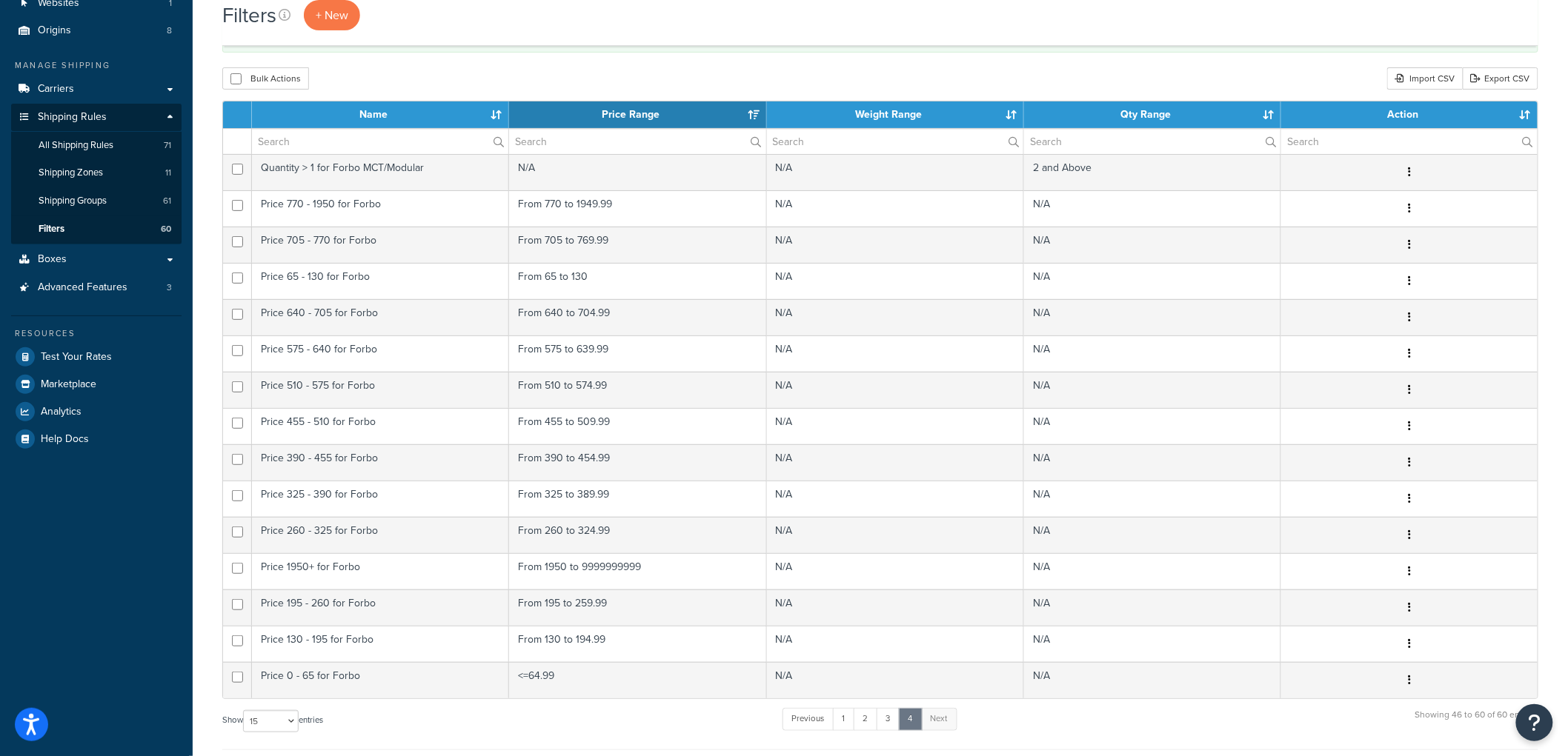
scroll to position [91, 0]
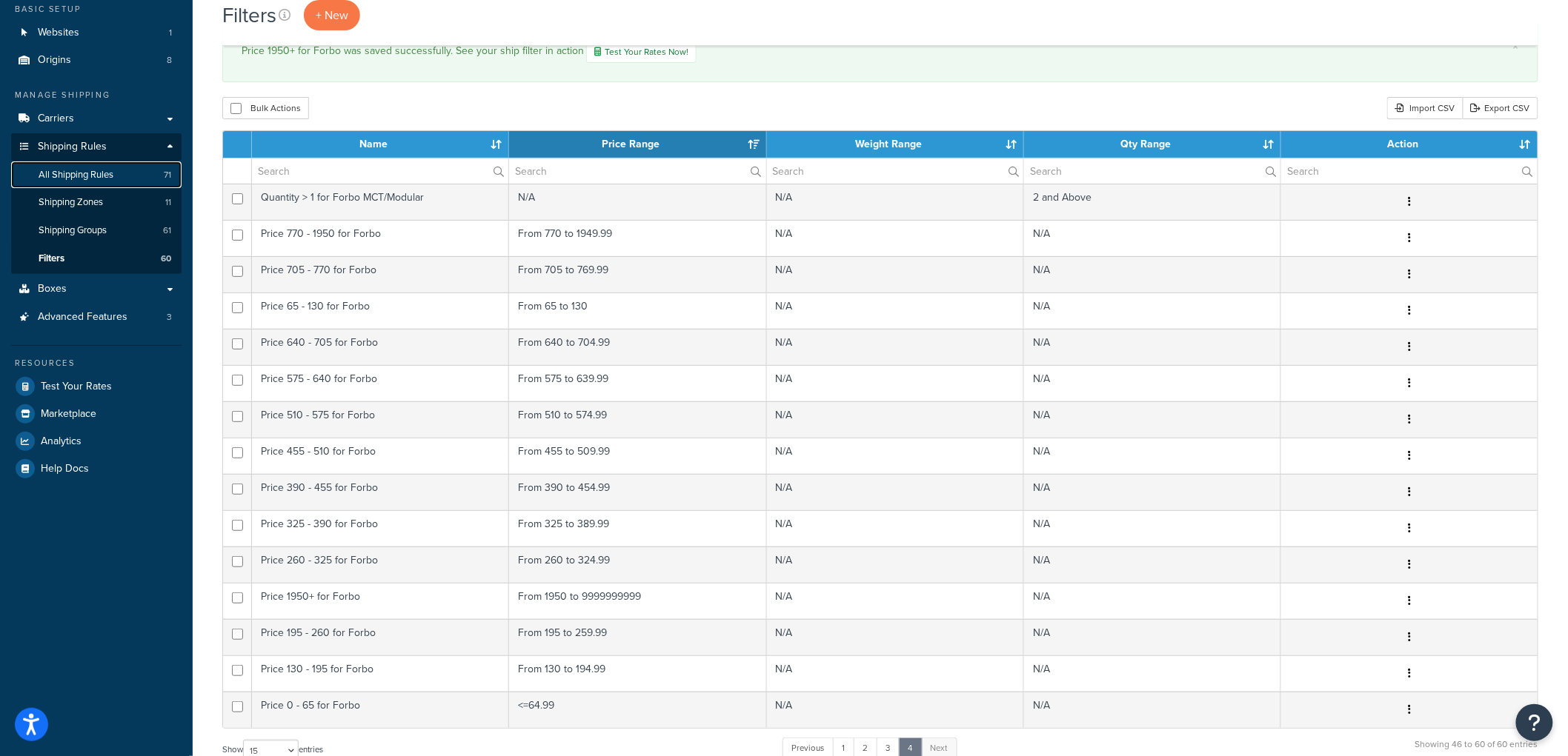
click at [115, 179] on link "All Shipping Rules 71" at bounding box center [96, 175] width 171 height 27
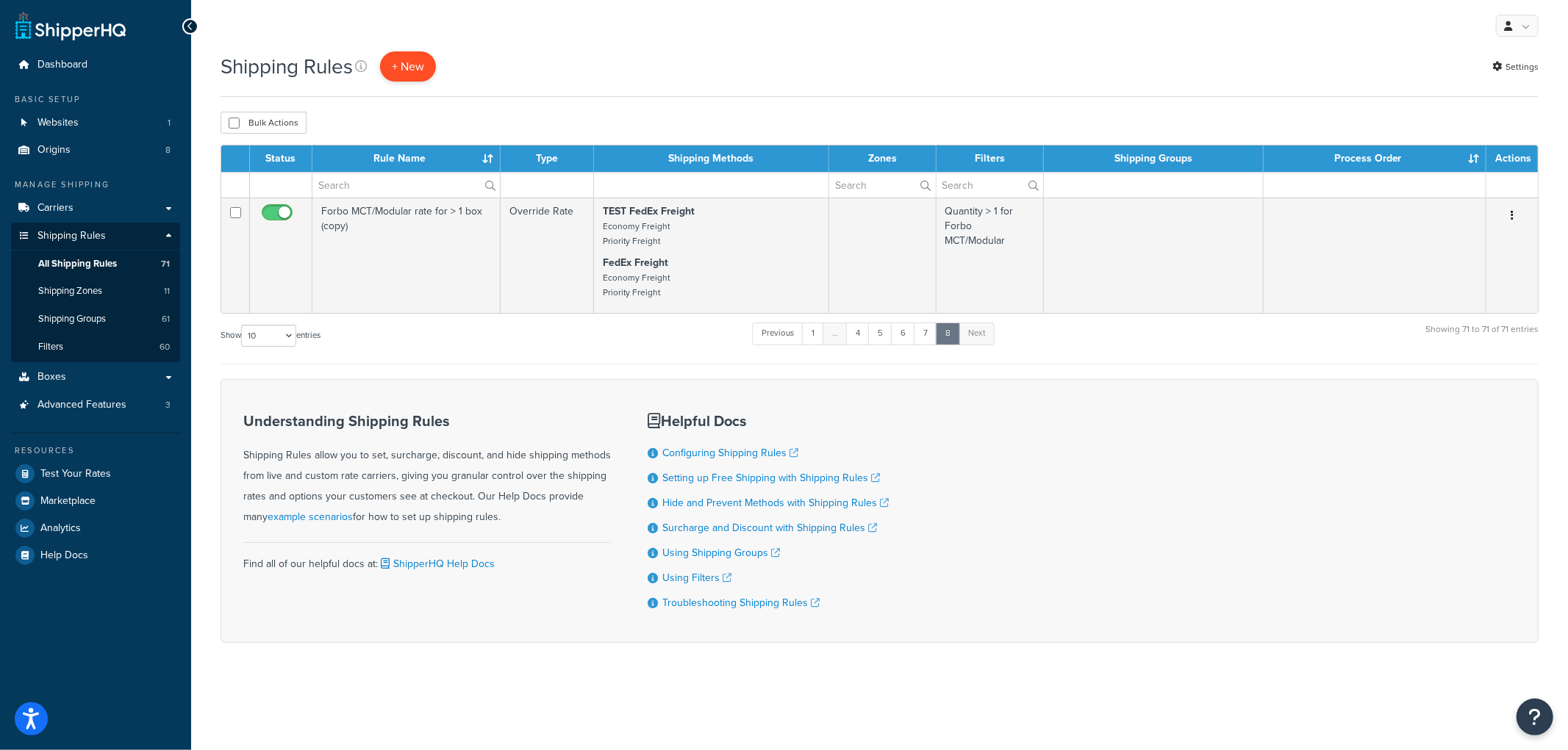
click at [419, 65] on p "+ New" at bounding box center [408, 66] width 56 height 30
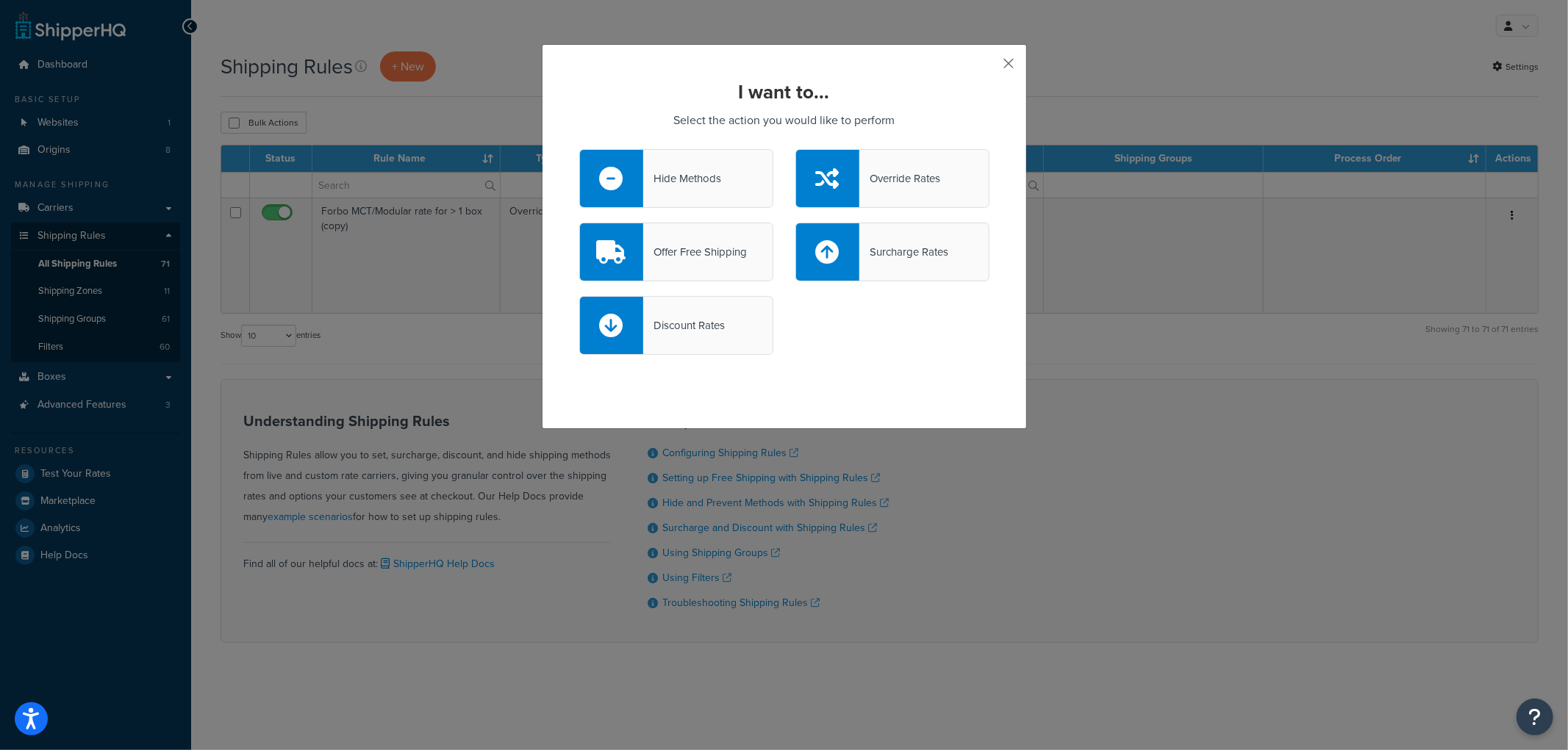
click at [990, 67] on button "button" at bounding box center [988, 68] width 4 height 4
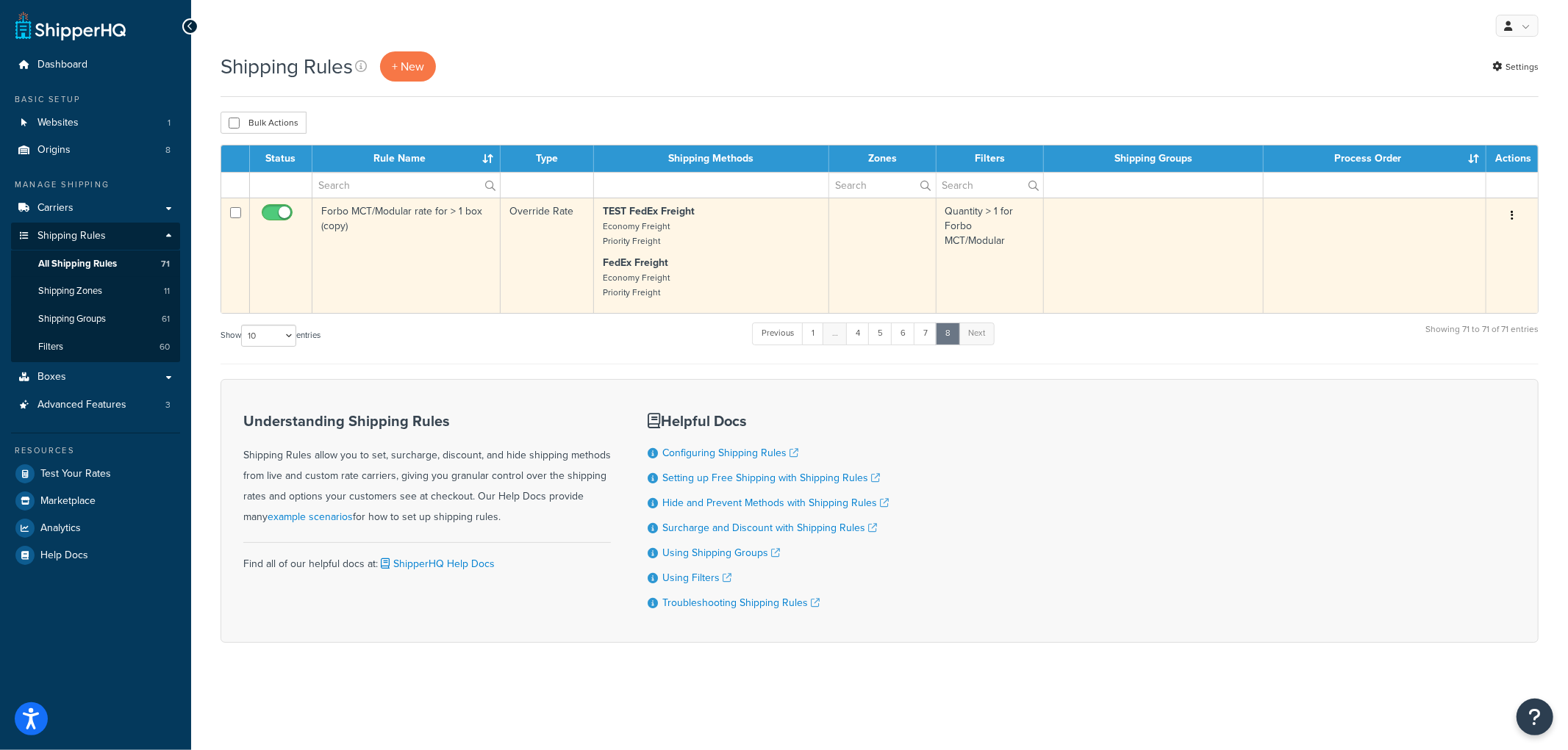
click at [1515, 214] on button "button" at bounding box center [1512, 216] width 21 height 23
click at [1475, 270] on link "Duplicate" at bounding box center [1464, 273] width 116 height 30
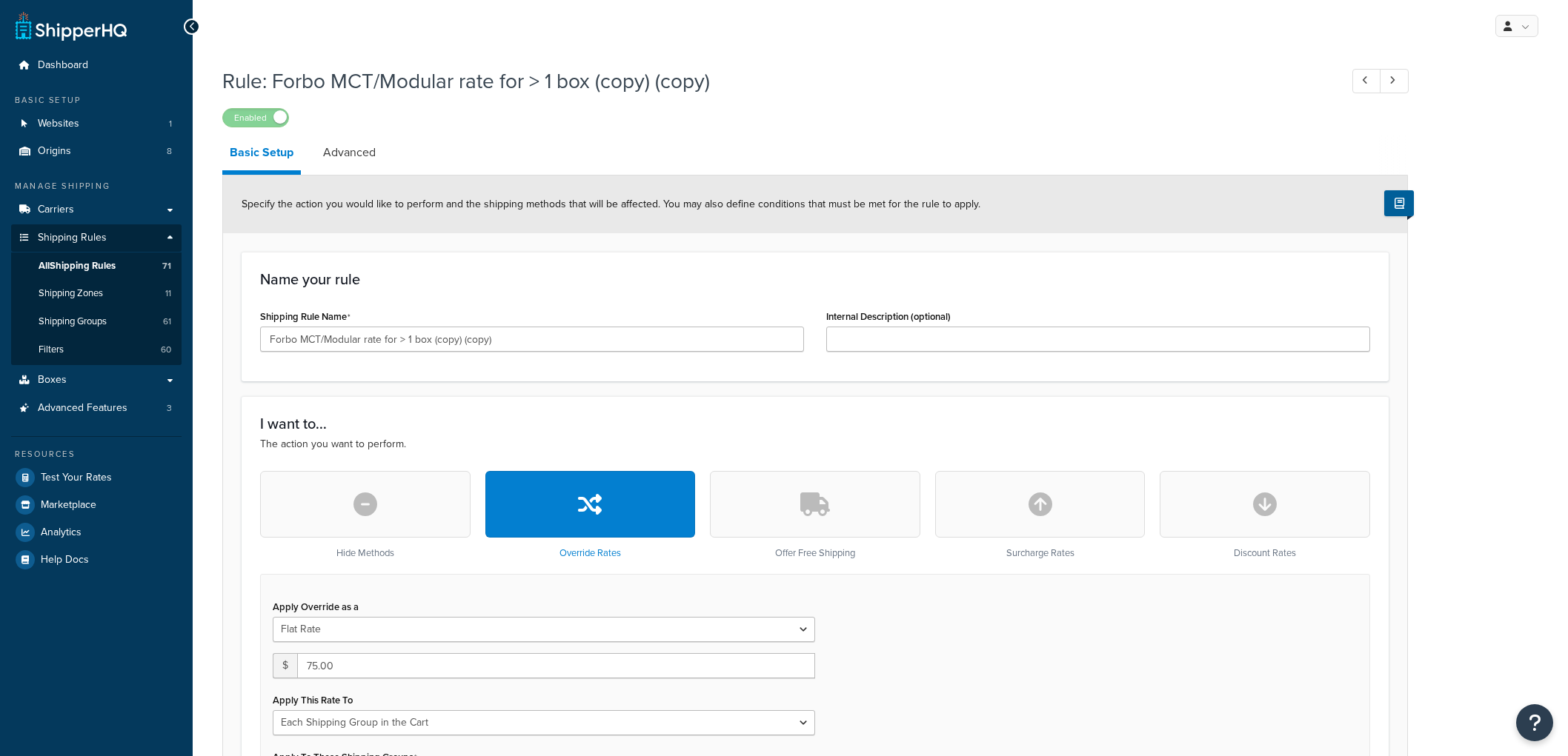
select select "SHIPPING_GROUP"
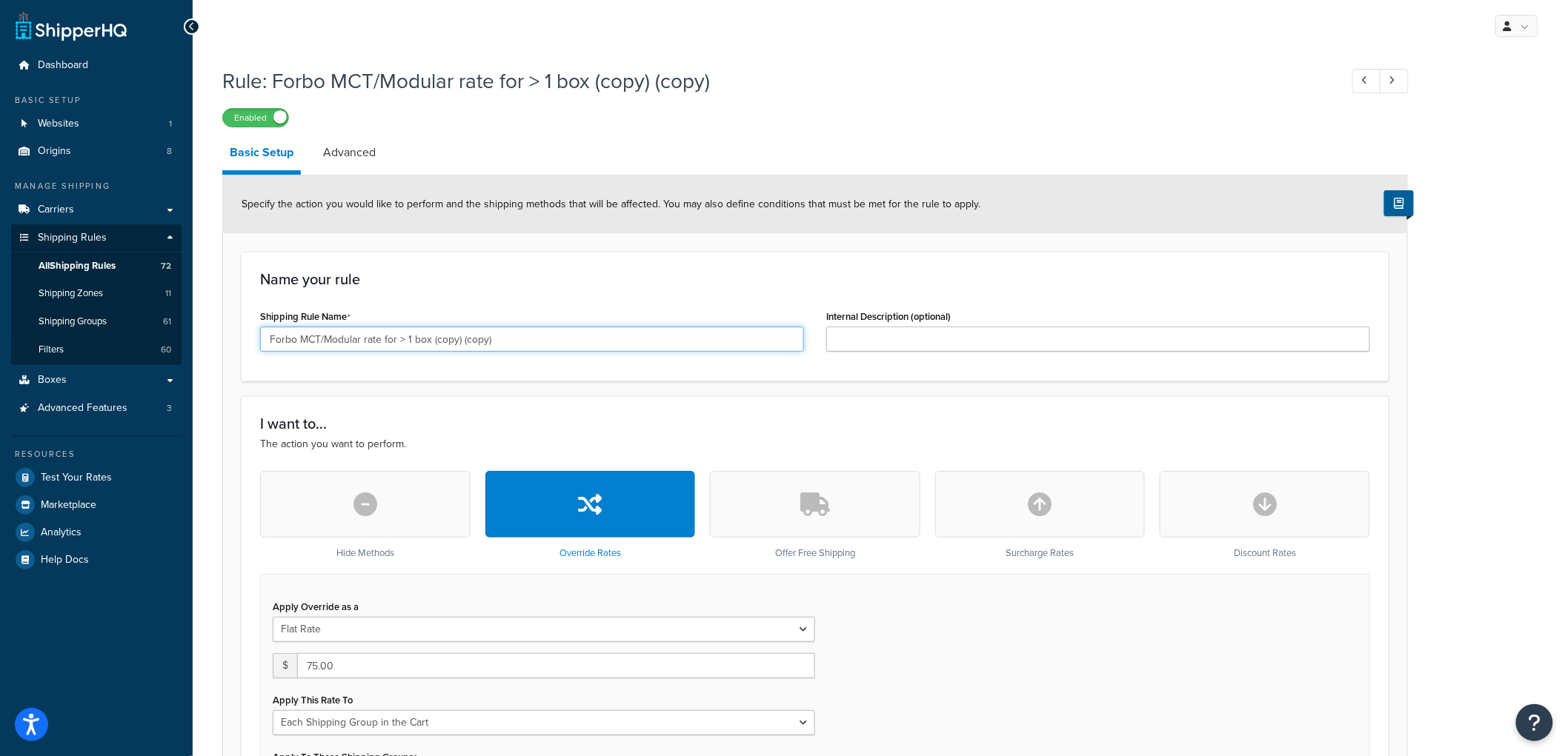
click at [449, 337] on input "Forbo MCT/Modular rate for > 1 box (copy) (copy)" at bounding box center [532, 339] width 544 height 25
type input "Forbo surcharge rate for $0-65"
click at [439, 300] on div "Name your rule Shipping Rule Name Forbo surcharge rate for $0-65 Internal Descr…" at bounding box center [815, 317] width 1148 height 130
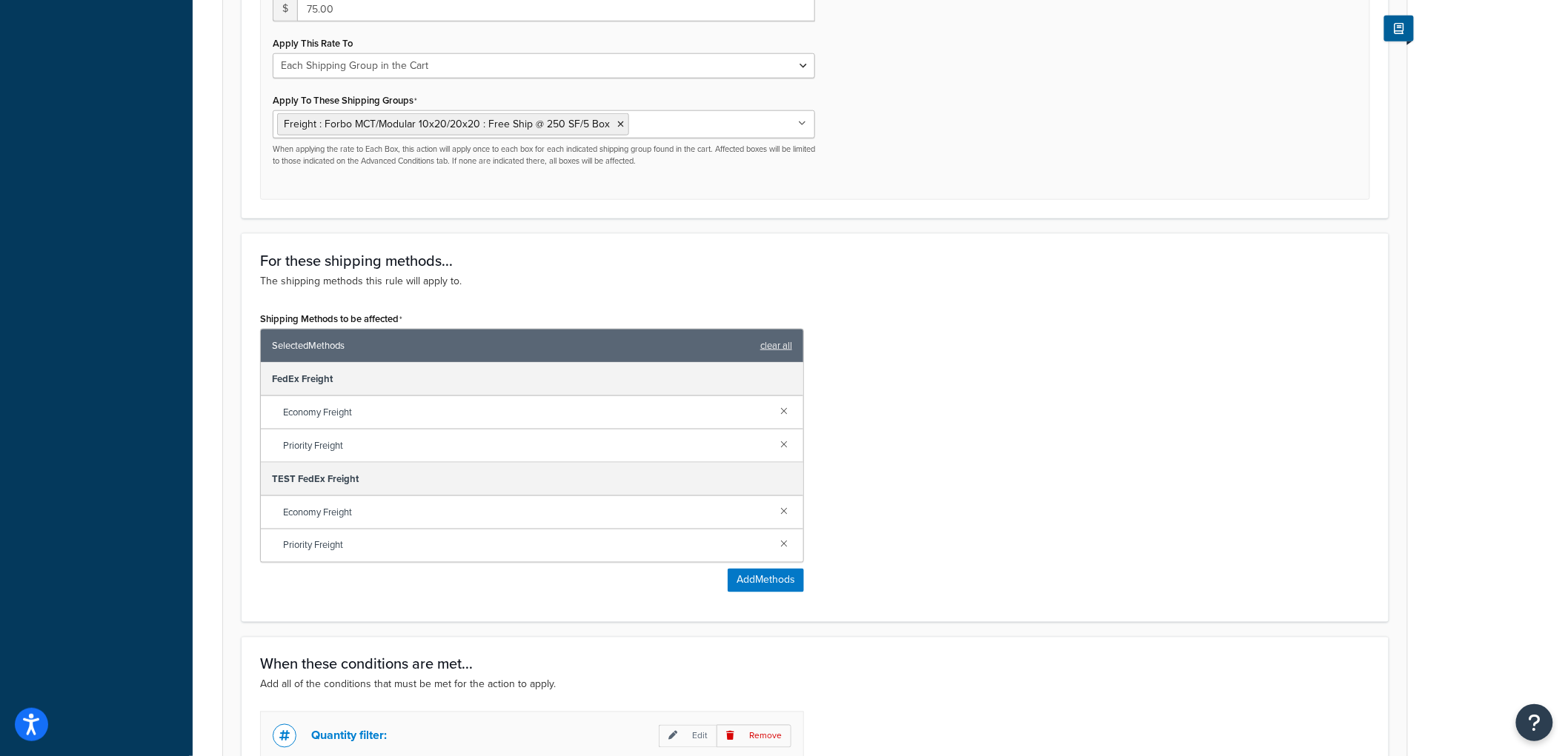
scroll to position [925, 0]
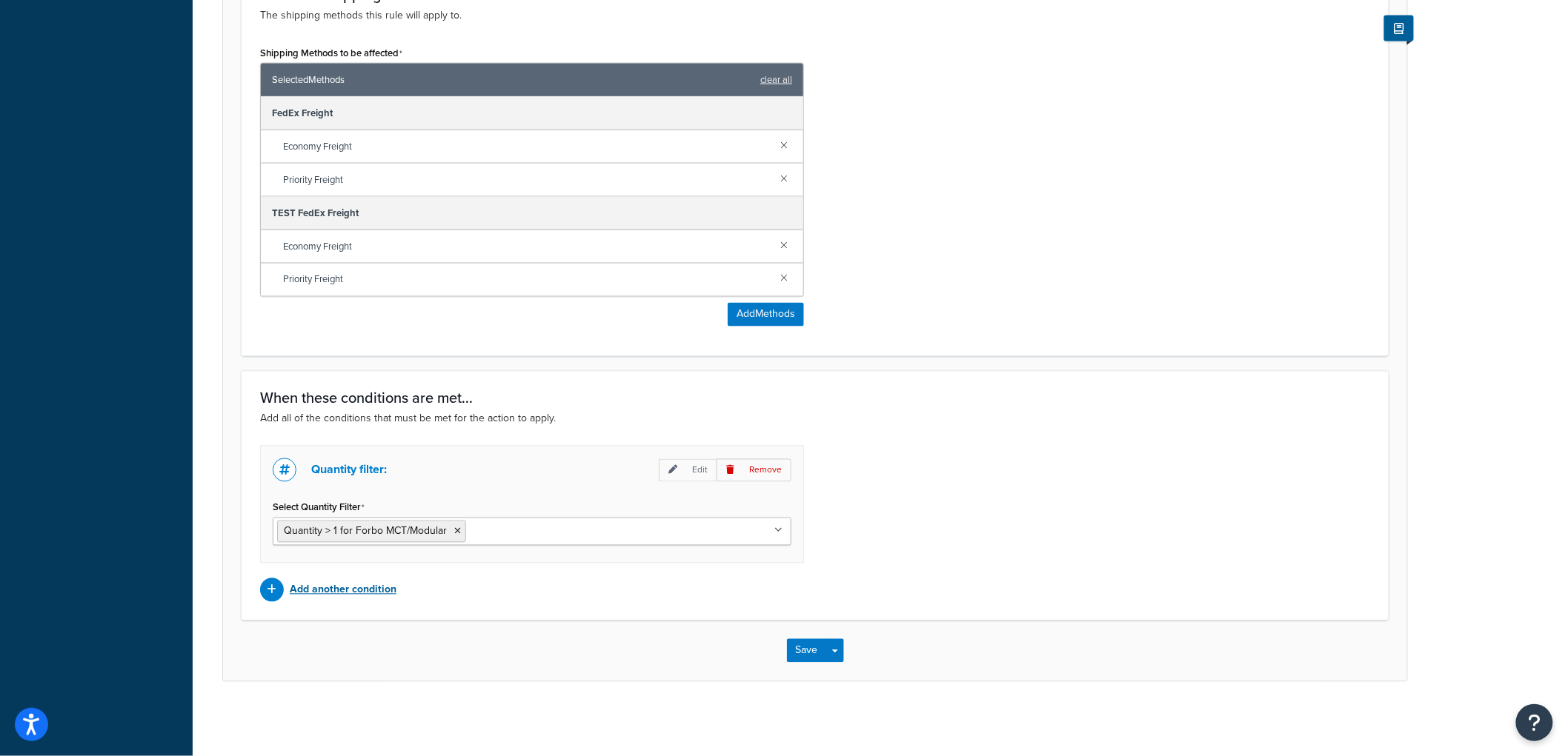
click at [373, 594] on p "Add another condition" at bounding box center [343, 590] width 107 height 21
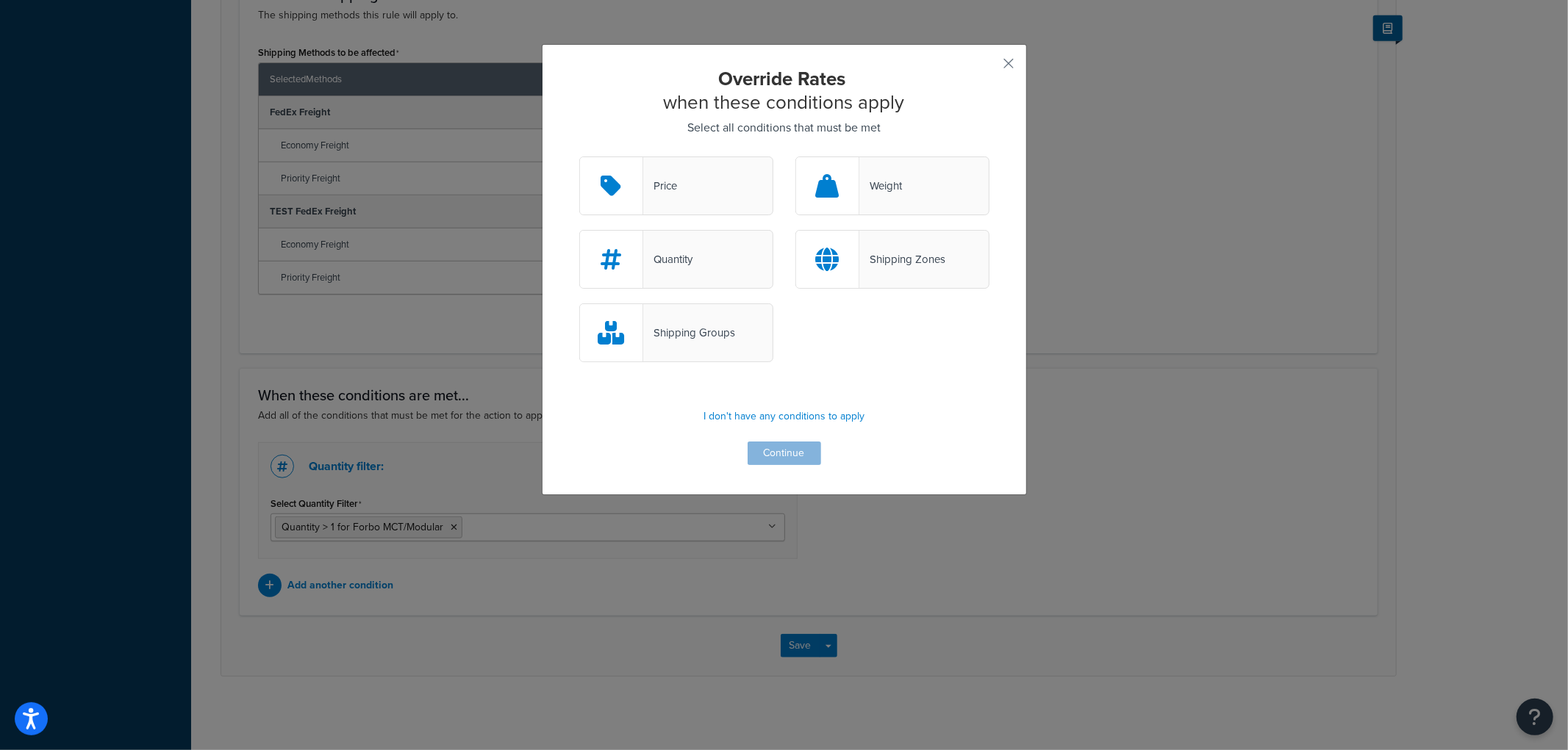
click at [696, 176] on div "Price" at bounding box center [676, 185] width 195 height 59
click at [0, 0] on input "Price" at bounding box center [0, 0] width 0 height 0
click at [763, 465] on button "Continue" at bounding box center [784, 454] width 74 height 23
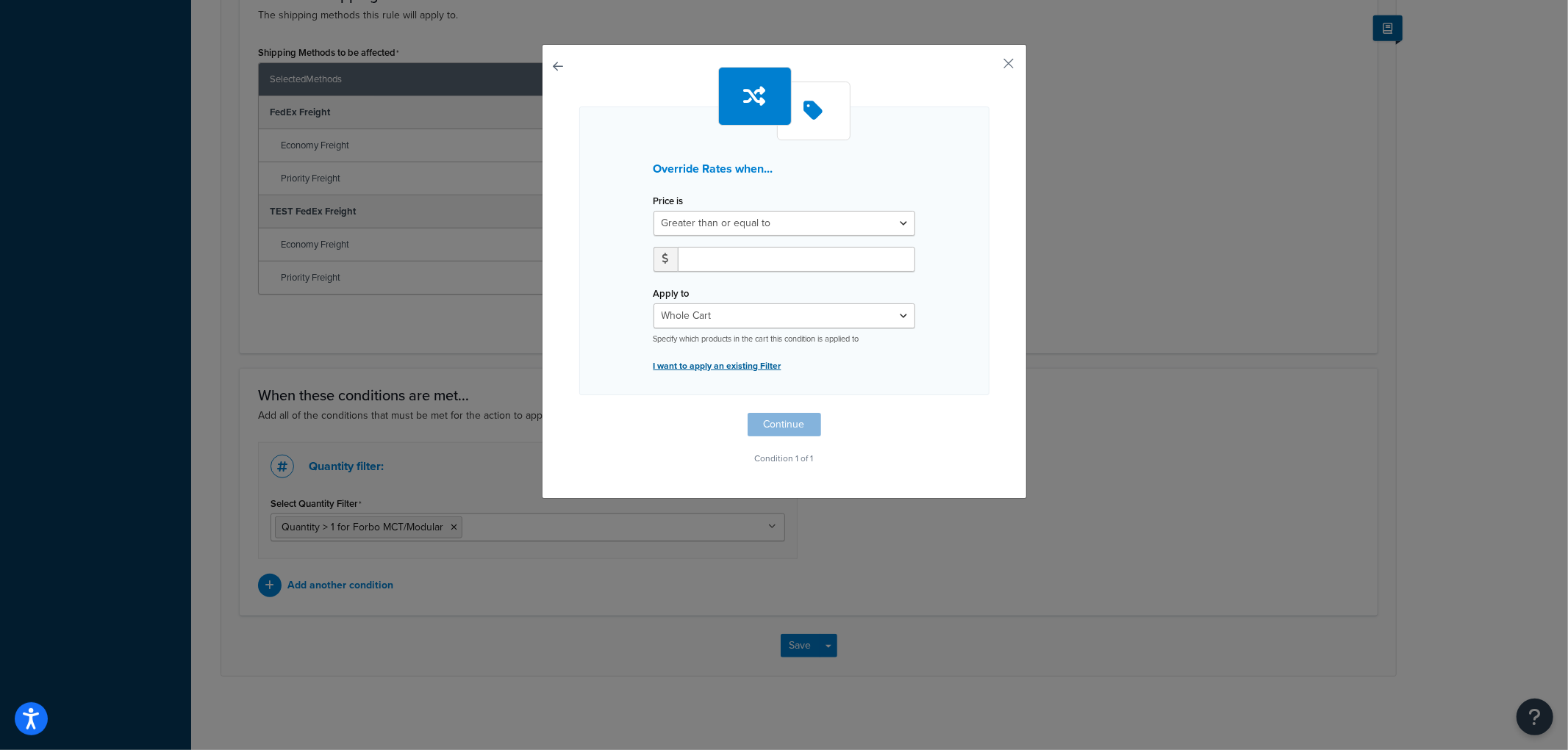
click at [735, 363] on p "I want to apply an existing Filter" at bounding box center [784, 366] width 262 height 21
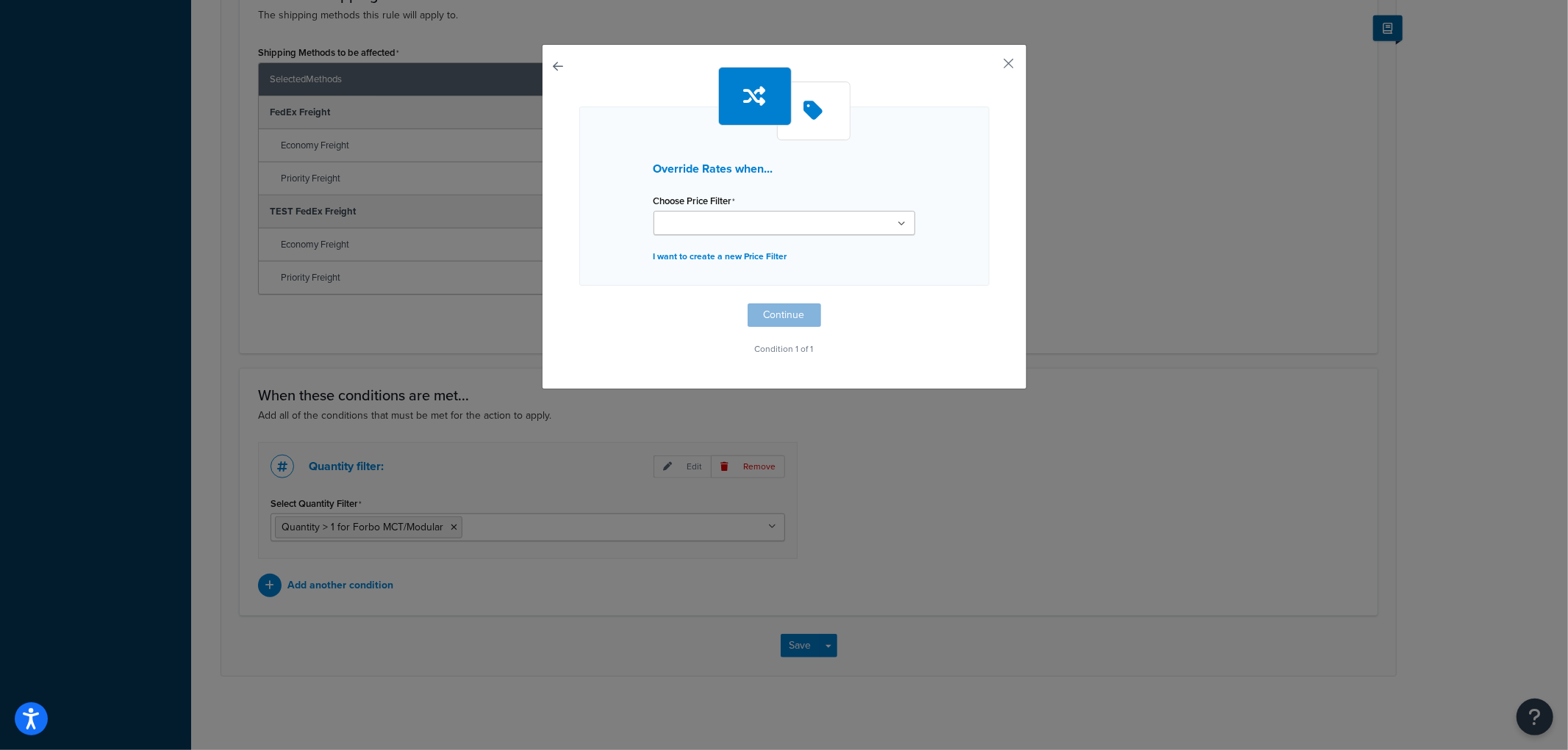
click at [739, 222] on input "Choose Price Filter" at bounding box center [723, 224] width 130 height 16
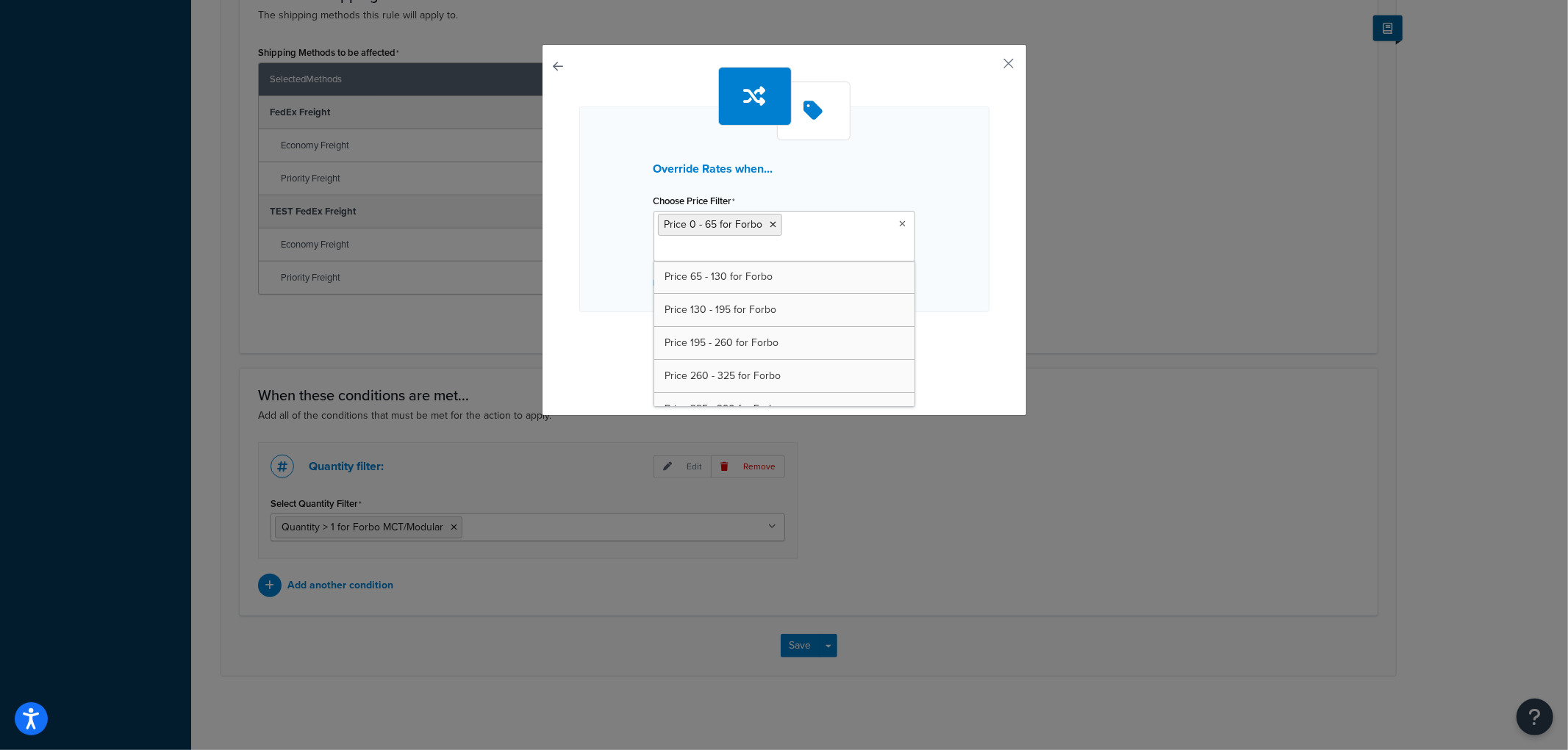
drag, startPoint x: 943, startPoint y: 267, endPoint x: 927, endPoint y: 286, distance: 24.8
click at [944, 267] on div "Override Rates when... Choose Price Filter Price 0 - 65 for Forbo Price 65 - 13…" at bounding box center [784, 209] width 410 height 206
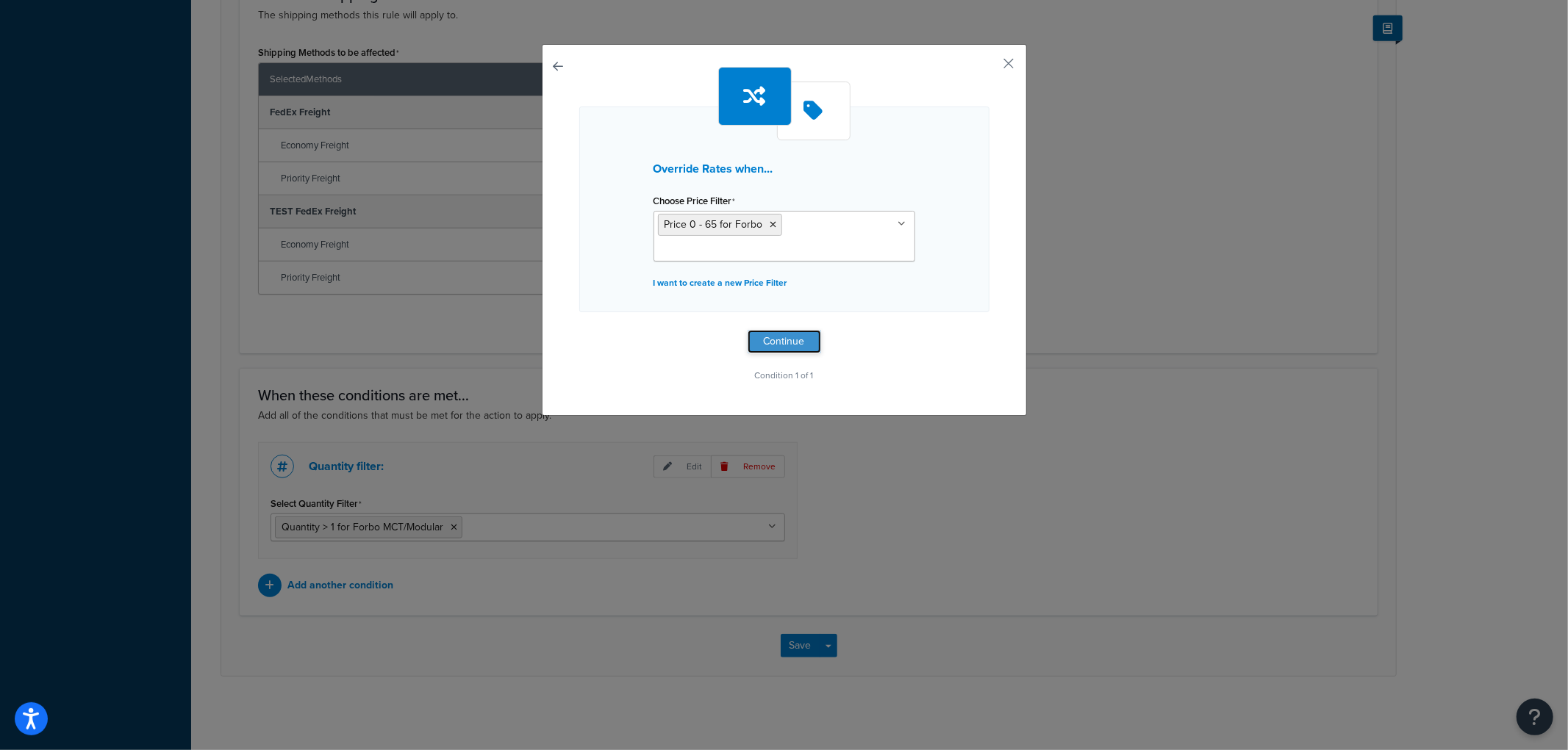
click at [800, 346] on button "Continue" at bounding box center [784, 342] width 74 height 23
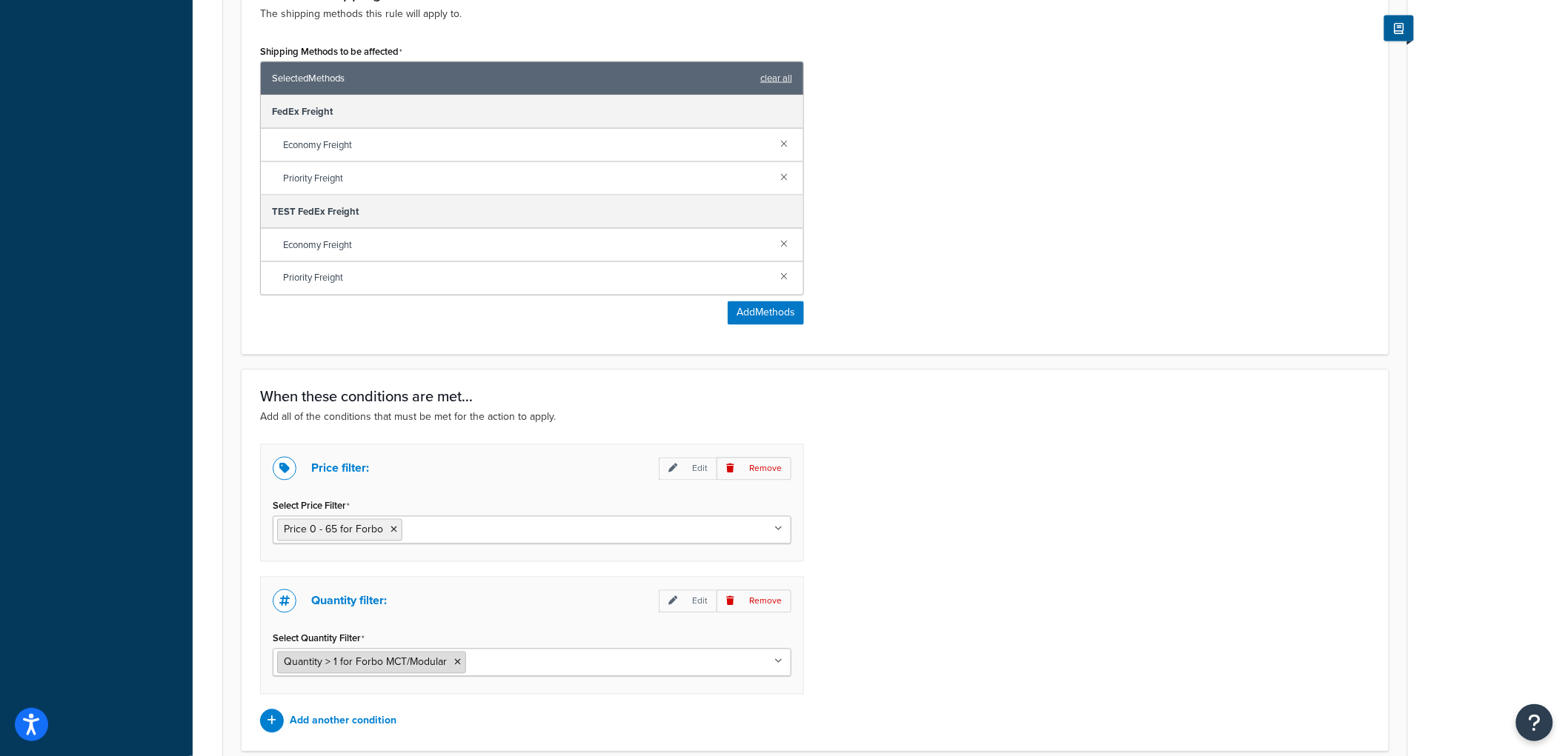
click at [457, 663] on icon at bounding box center [457, 663] width 6 height 9
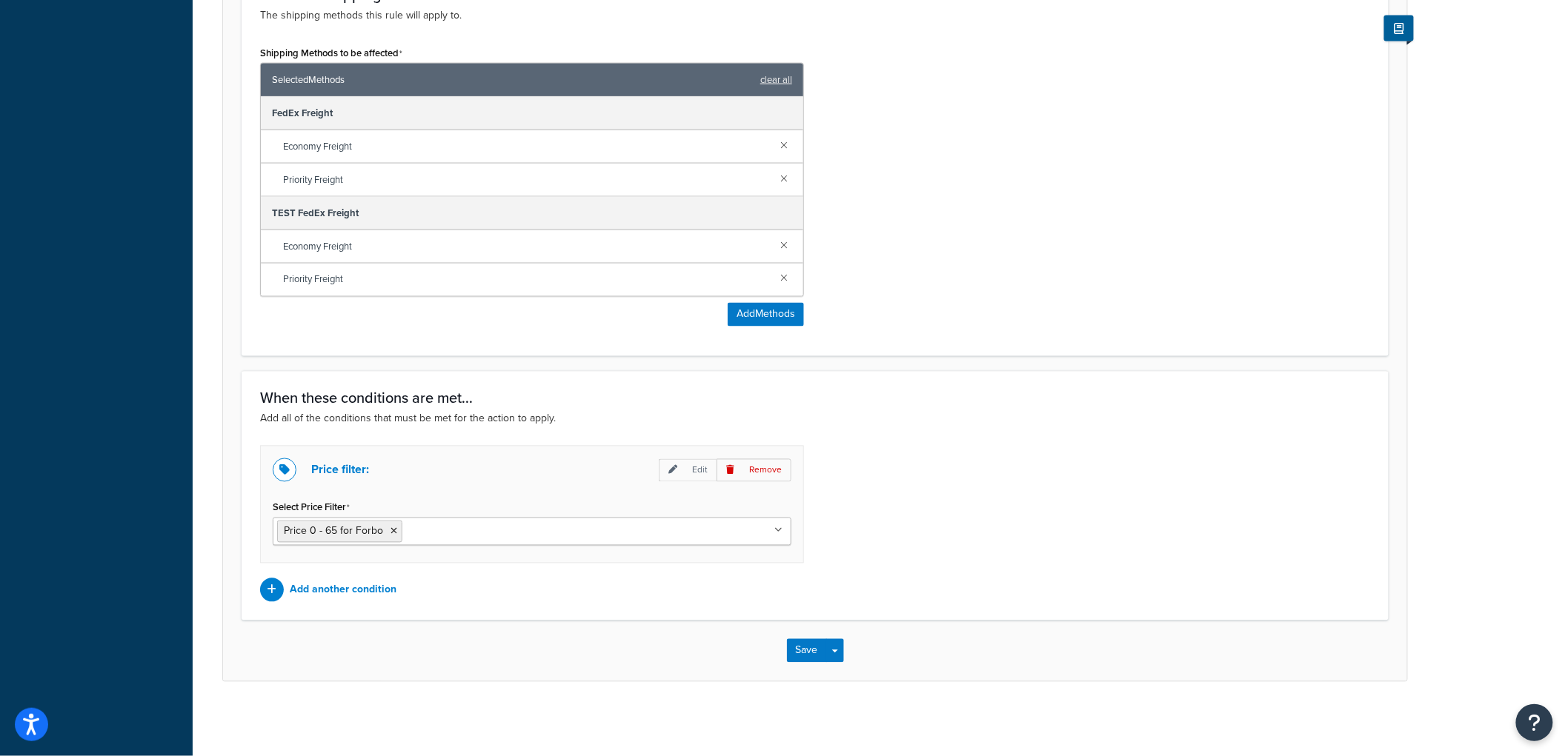
click at [1019, 406] on div "When these conditions are met... Add all of the conditions that must be met for…" at bounding box center [815, 408] width 1110 height 37
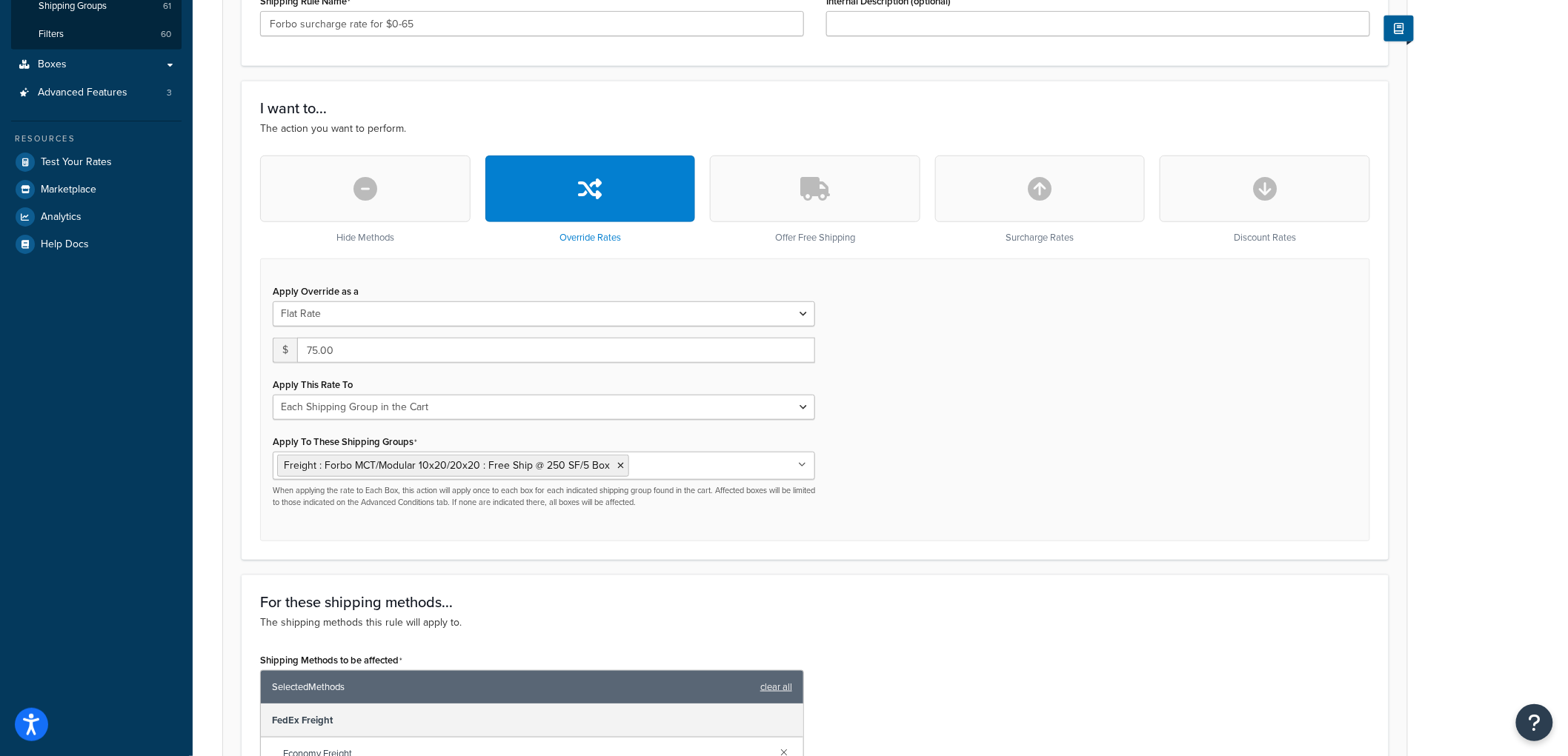
scroll to position [267, 0]
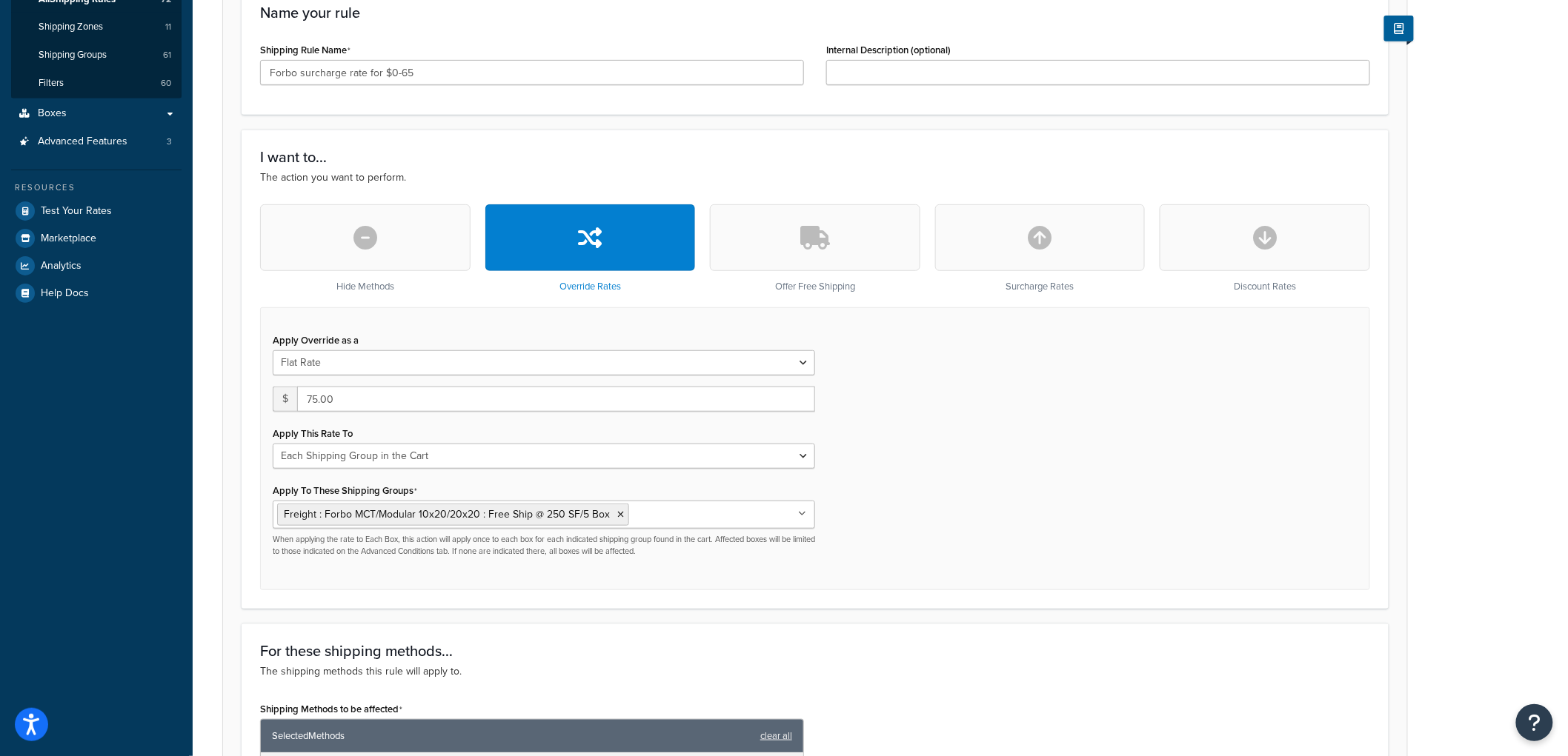
click at [1045, 235] on icon "button" at bounding box center [1040, 238] width 24 height 24
type input "0"
select select "CART"
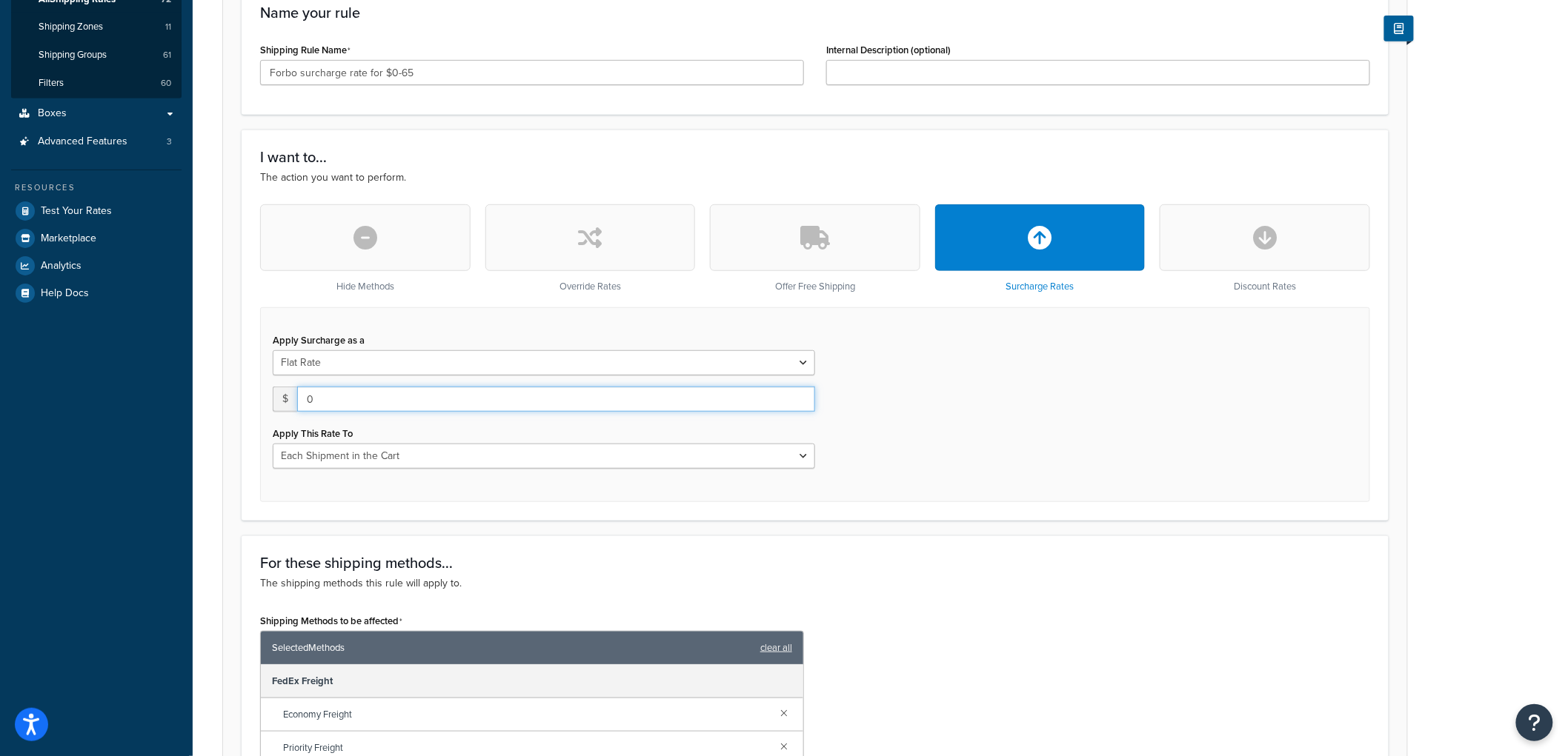
drag, startPoint x: 345, startPoint y: 401, endPoint x: 289, endPoint y: 389, distance: 57.3
click at [289, 389] on div "$ 0" at bounding box center [544, 399] width 543 height 25
type input "5"
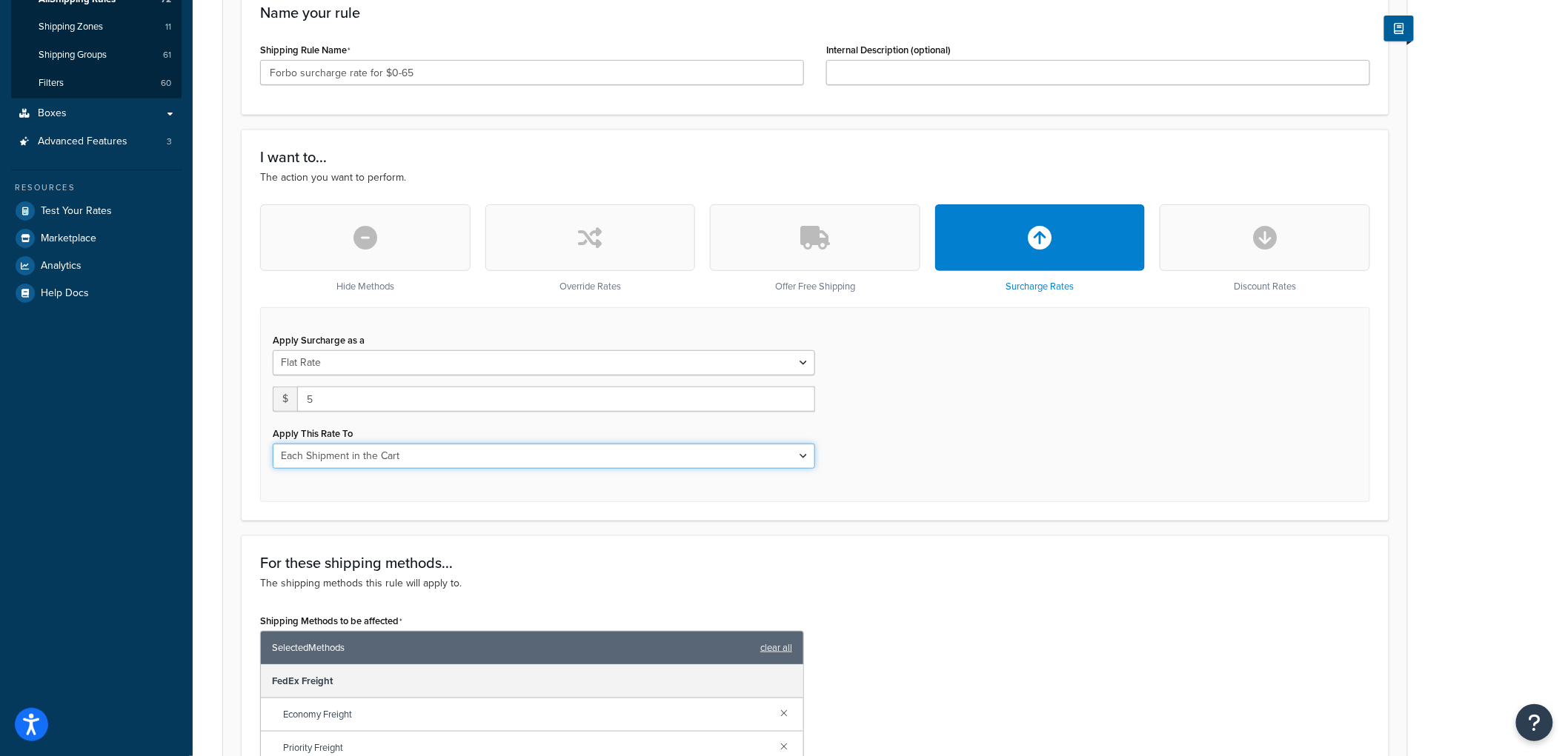
click at [398, 465] on select "Entire Cart Each Shipment in the Cart Each Origin in the Cart Each Shipping Gro…" at bounding box center [544, 457] width 543 height 25
select select "SHIPPING_GROUP"
click at [272, 445] on select "Entire Cart Each Shipment in the Cart Each Origin in the Cart Each Shipping Gro…" at bounding box center [544, 457] width 543 height 25
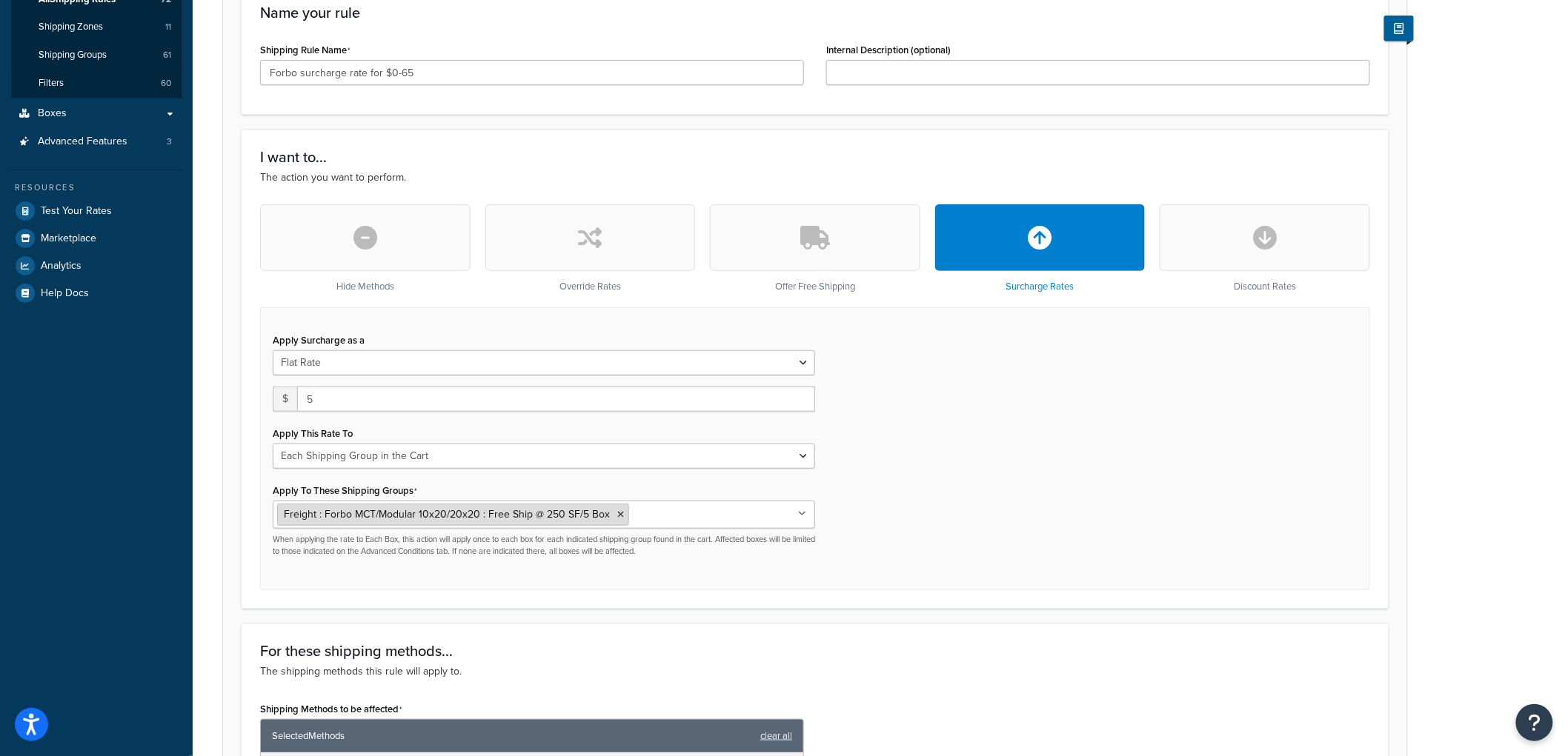
click at [617, 514] on icon at bounding box center [620, 515] width 6 height 9
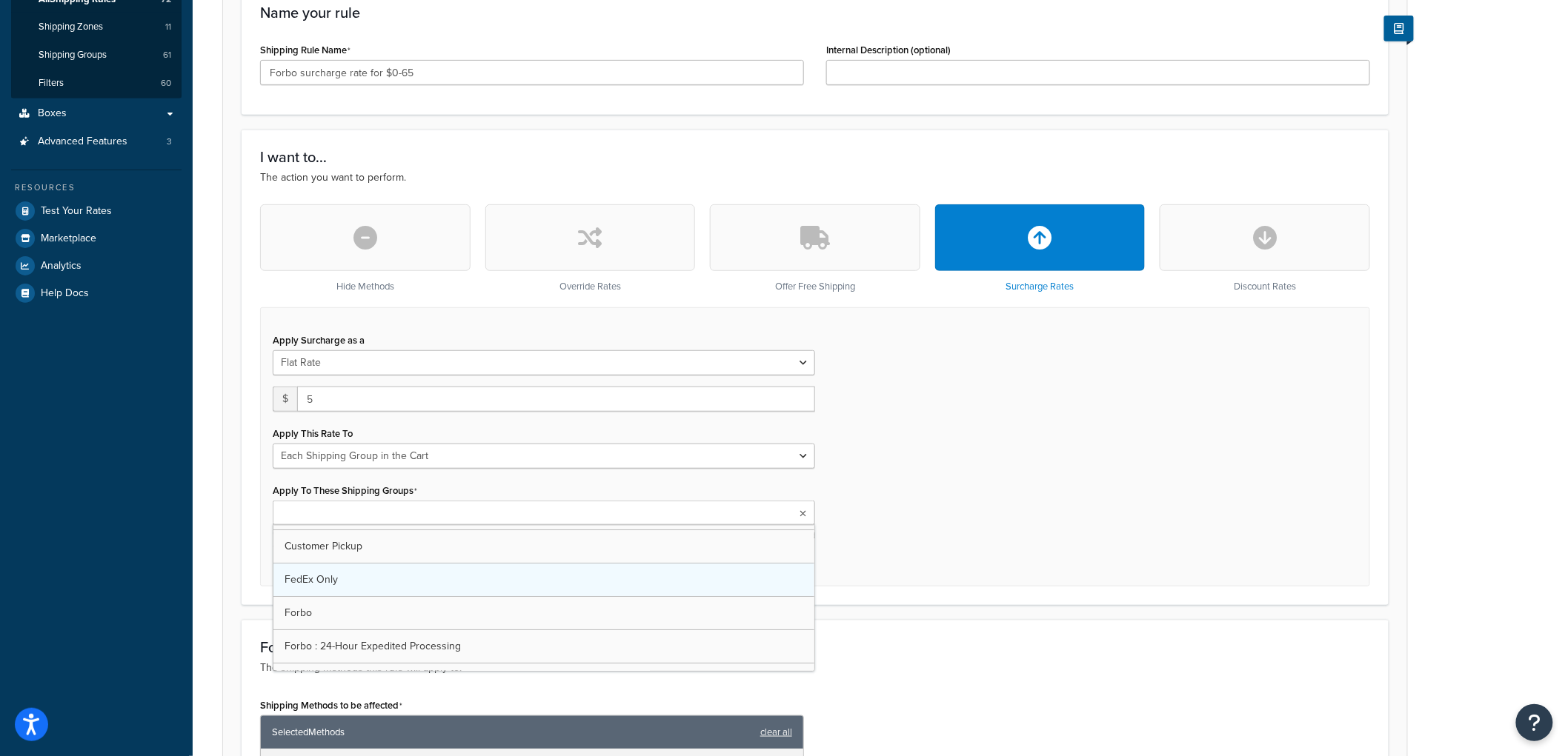
scroll to position [164, 0]
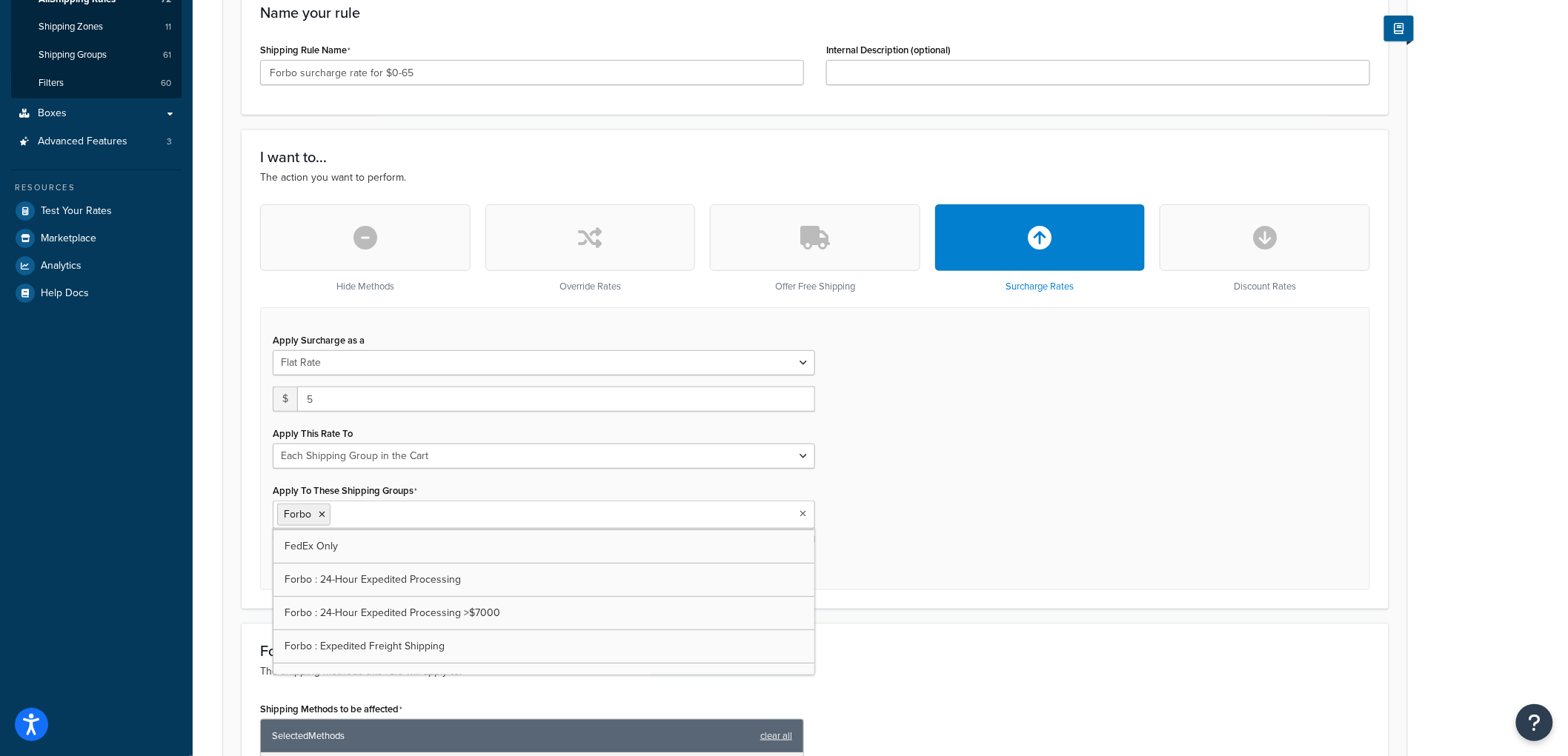
click at [1083, 427] on div "Apply Surcharge as a Flat Rate Percentage Flat Rate & Percentage $ 5 Apply This…" at bounding box center [815, 449] width 1110 height 283
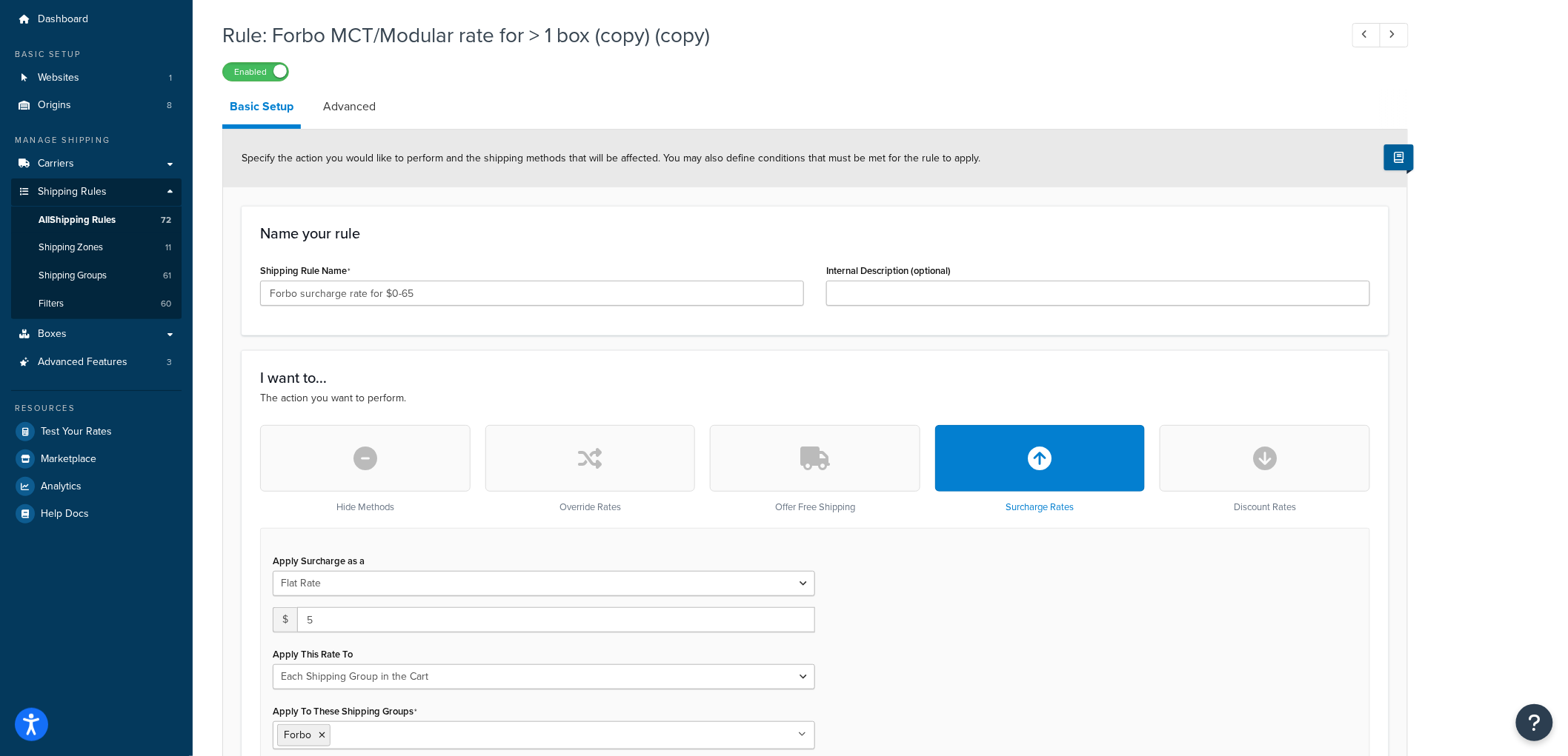
scroll to position [83, 0]
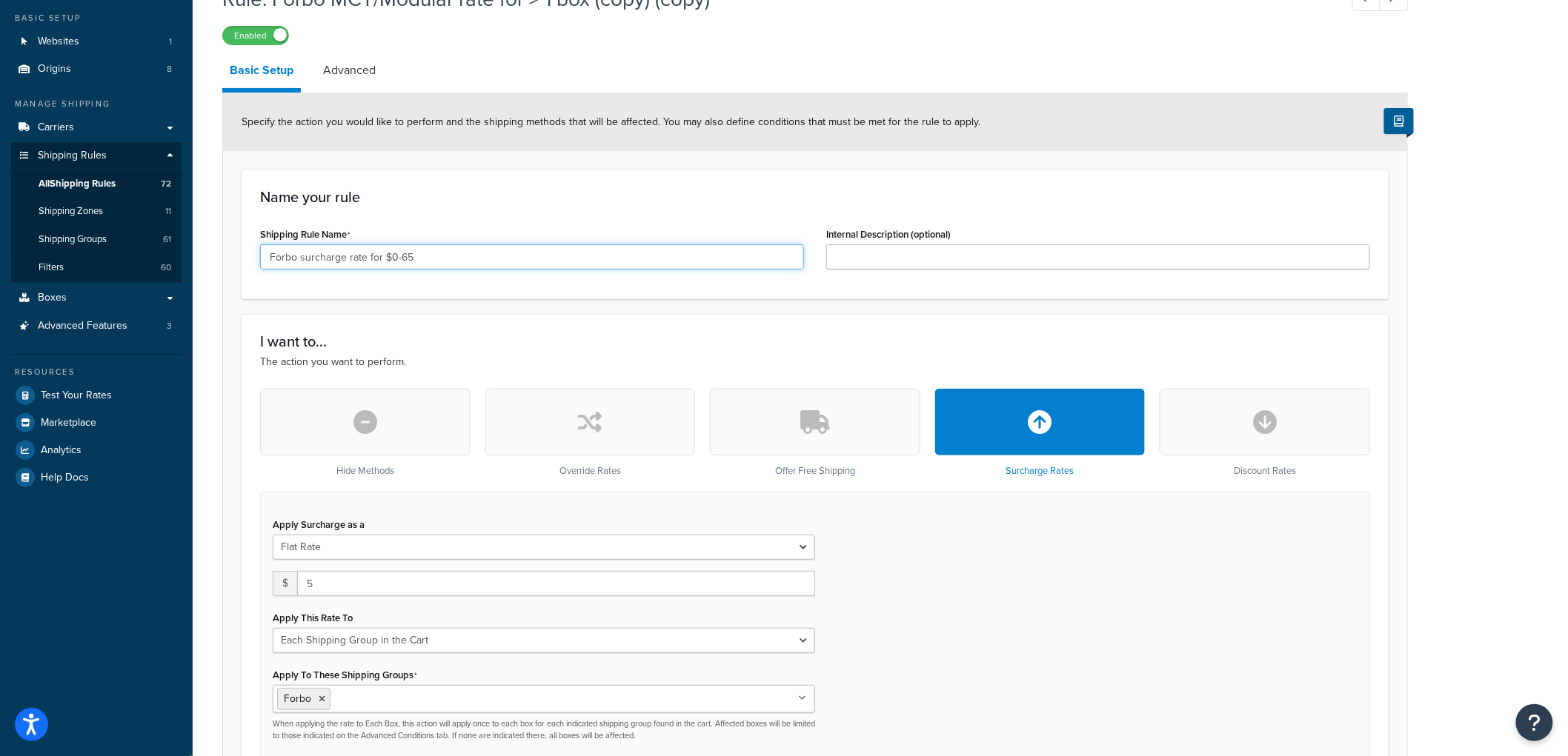
click at [610, 261] on input "Forbo surcharge rate for $0-65" at bounding box center [532, 257] width 544 height 25
click at [661, 203] on h3 "Name your rule" at bounding box center [815, 197] width 1110 height 16
click at [400, 258] on input "Forbo surcharge rate for $0-65 order" at bounding box center [532, 257] width 544 height 25
click at [597, 151] on div "Specify the action you would like to perform and the shipping methods that will…" at bounding box center [815, 123] width 1184 height 58
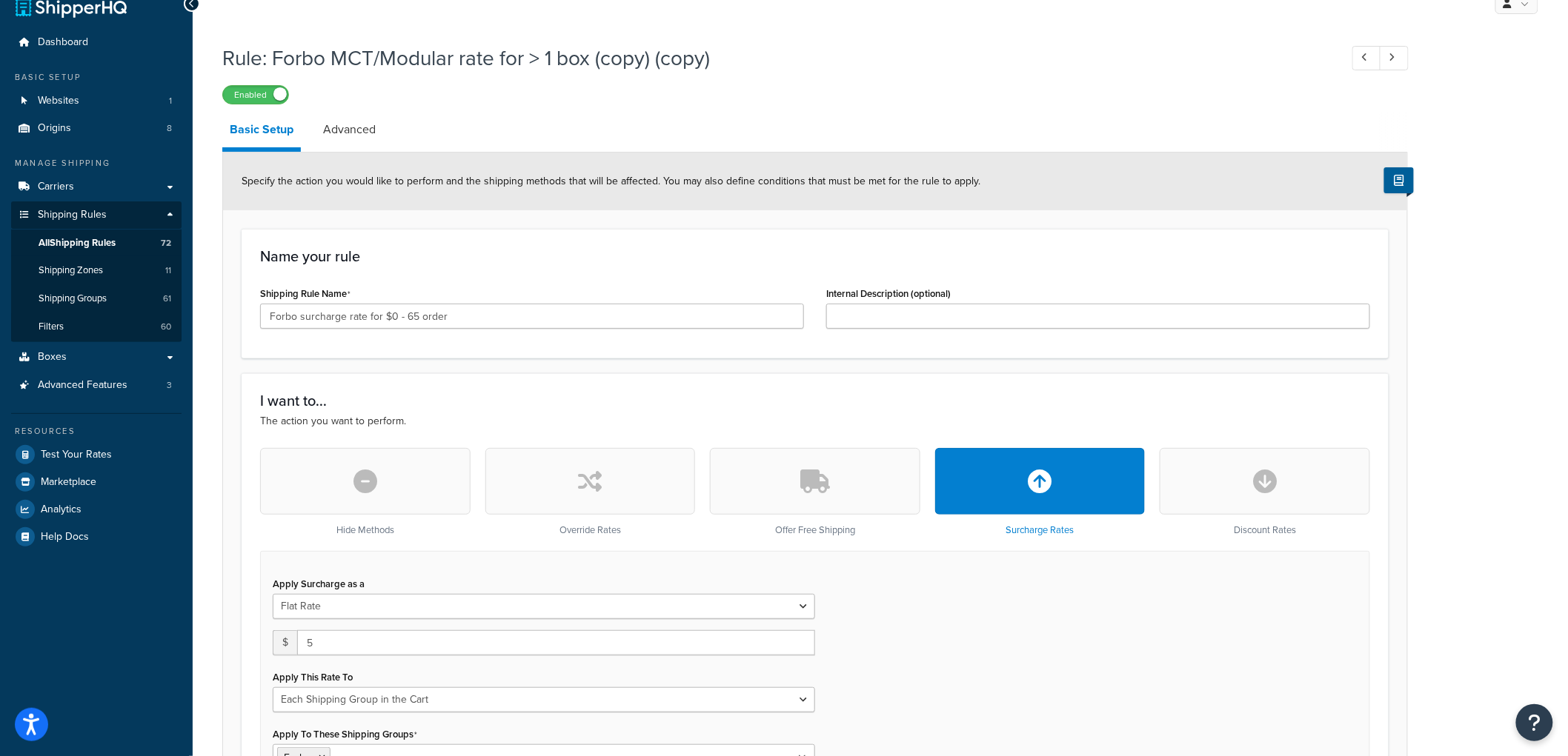
scroll to position [0, 0]
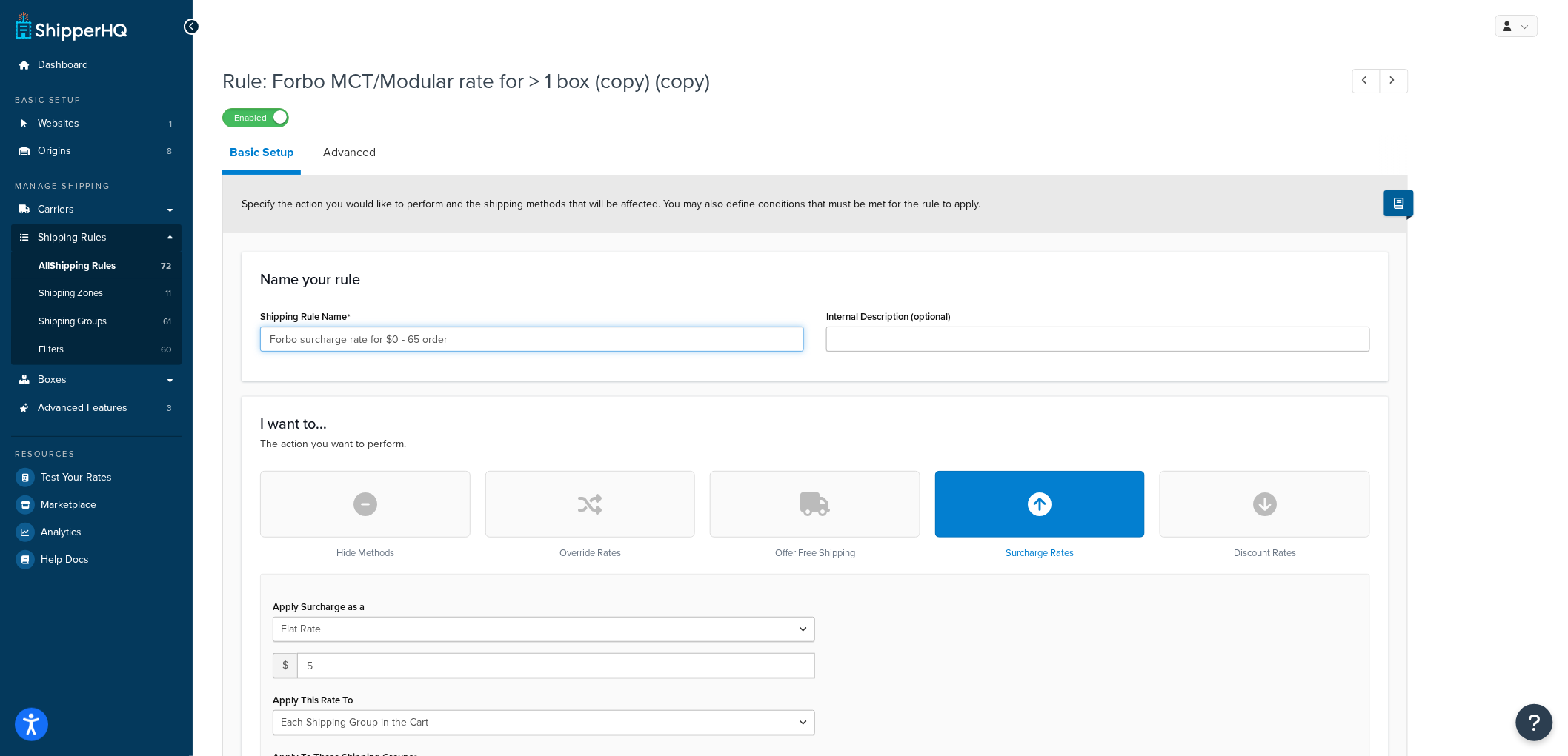
click at [358, 340] on input "Forbo surcharge rate for $0 - 65 order" at bounding box center [532, 339] width 544 height 25
type input "Forbo surcharge for $0 - 65 order"
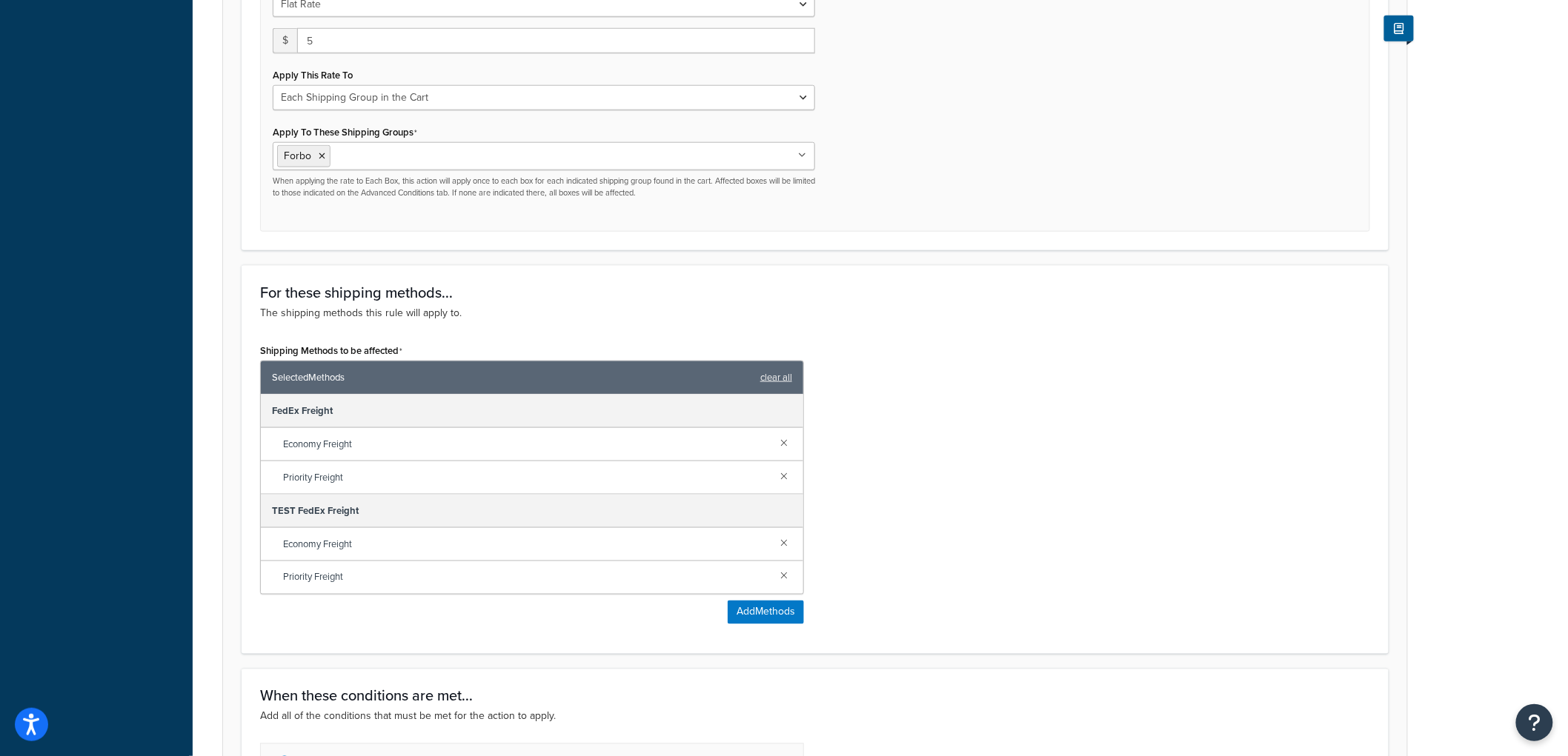
scroll to position [925, 0]
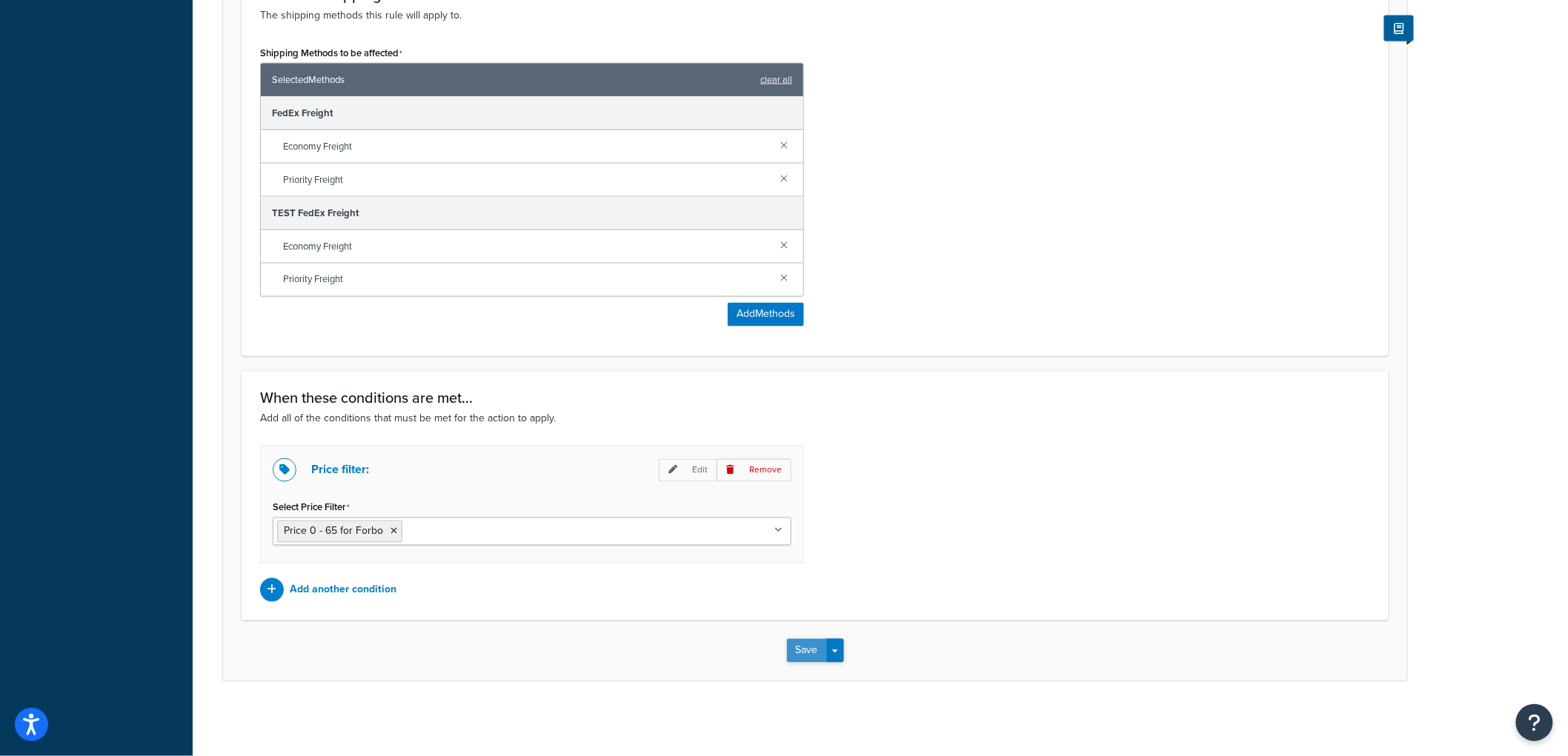
click at [818, 647] on button "Save" at bounding box center [807, 651] width 40 height 24
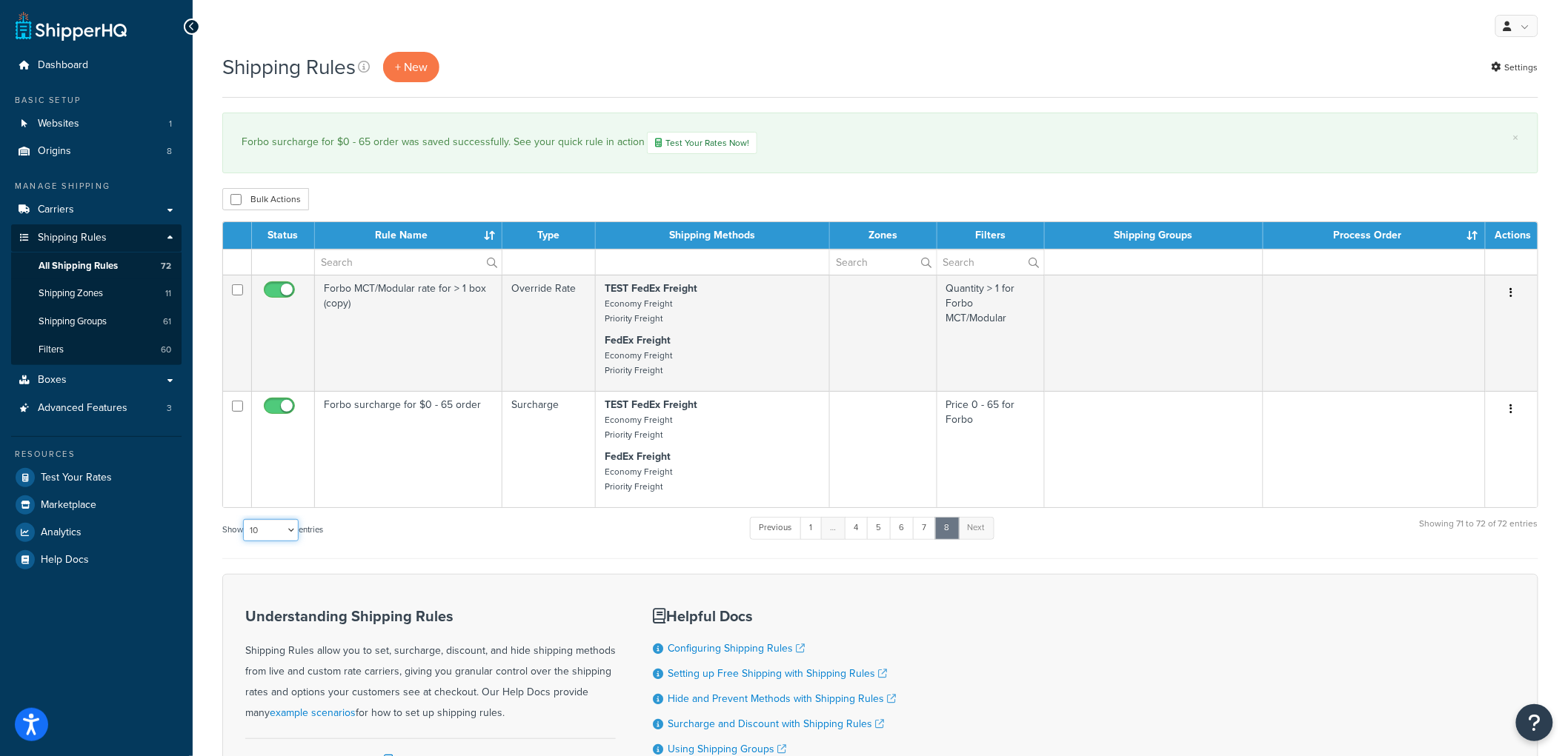
click at [274, 542] on select "10 15 25 50 100 1000" at bounding box center [271, 530] width 55 height 22
select select "1000"
click at [244, 525] on select "10 15 25 50 100 1000" at bounding box center [271, 530] width 55 height 22
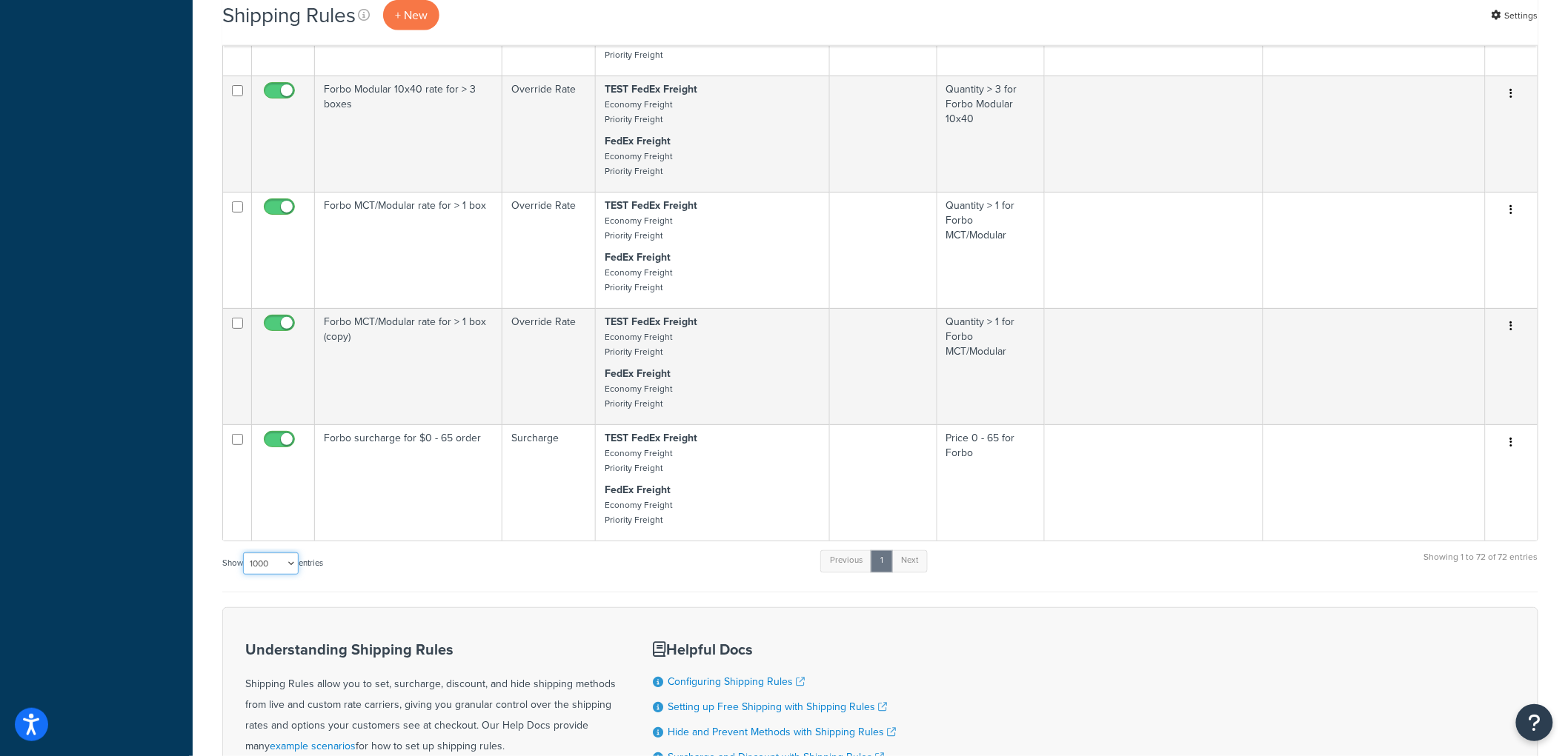
scroll to position [7737, 0]
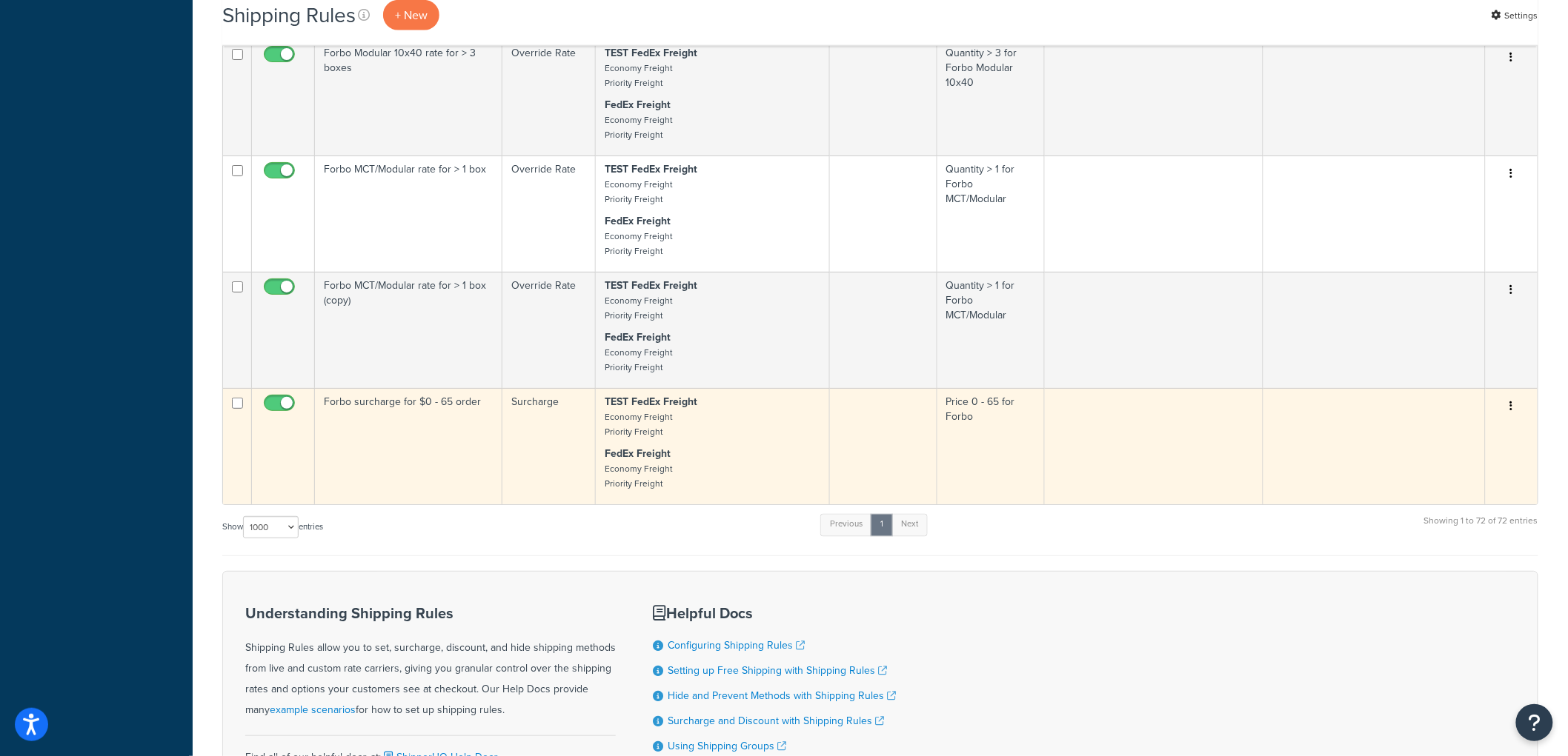
click at [438, 484] on td "Forbo surcharge for $0 - 65 order" at bounding box center [409, 447] width 188 height 116
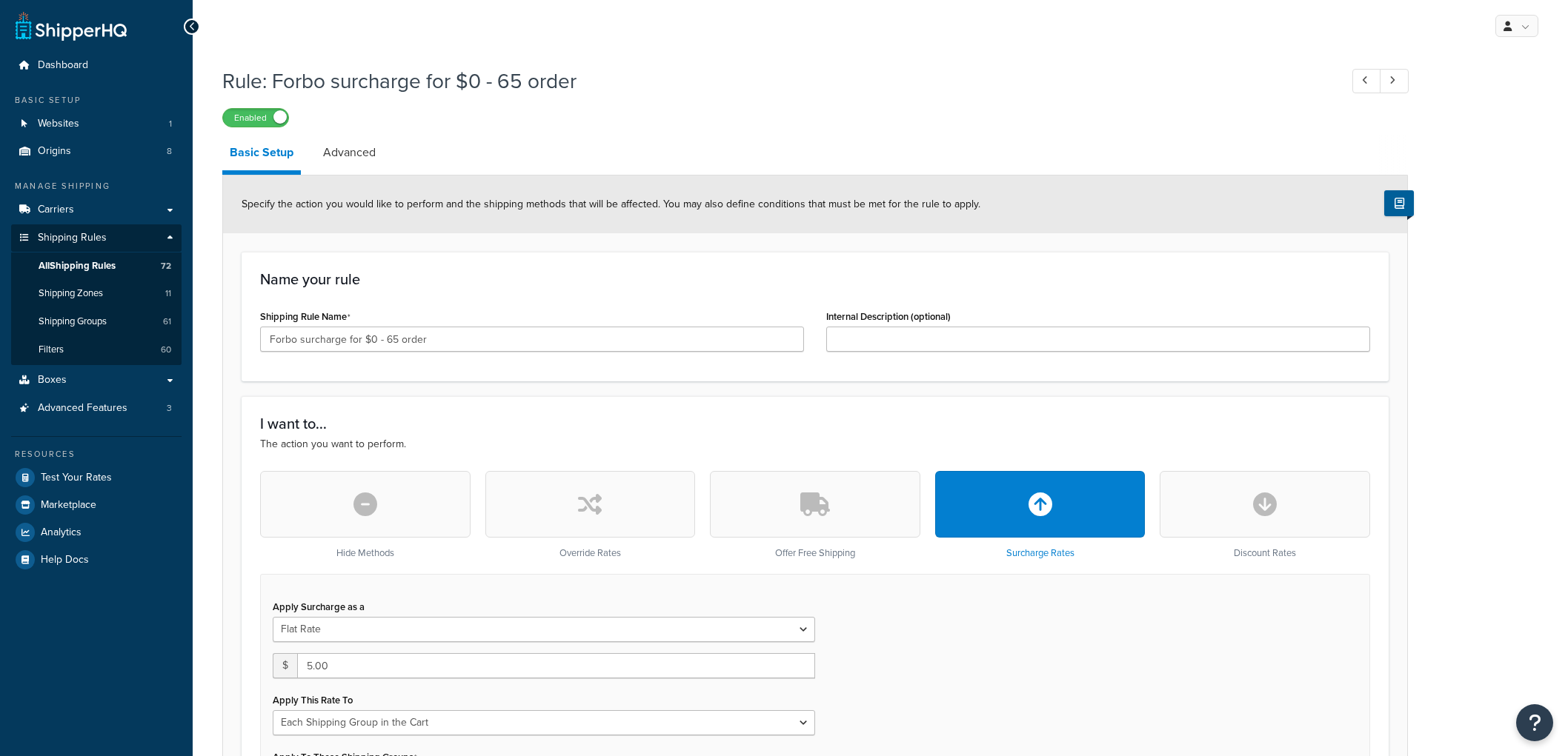
select select "SHIPPING_GROUP"
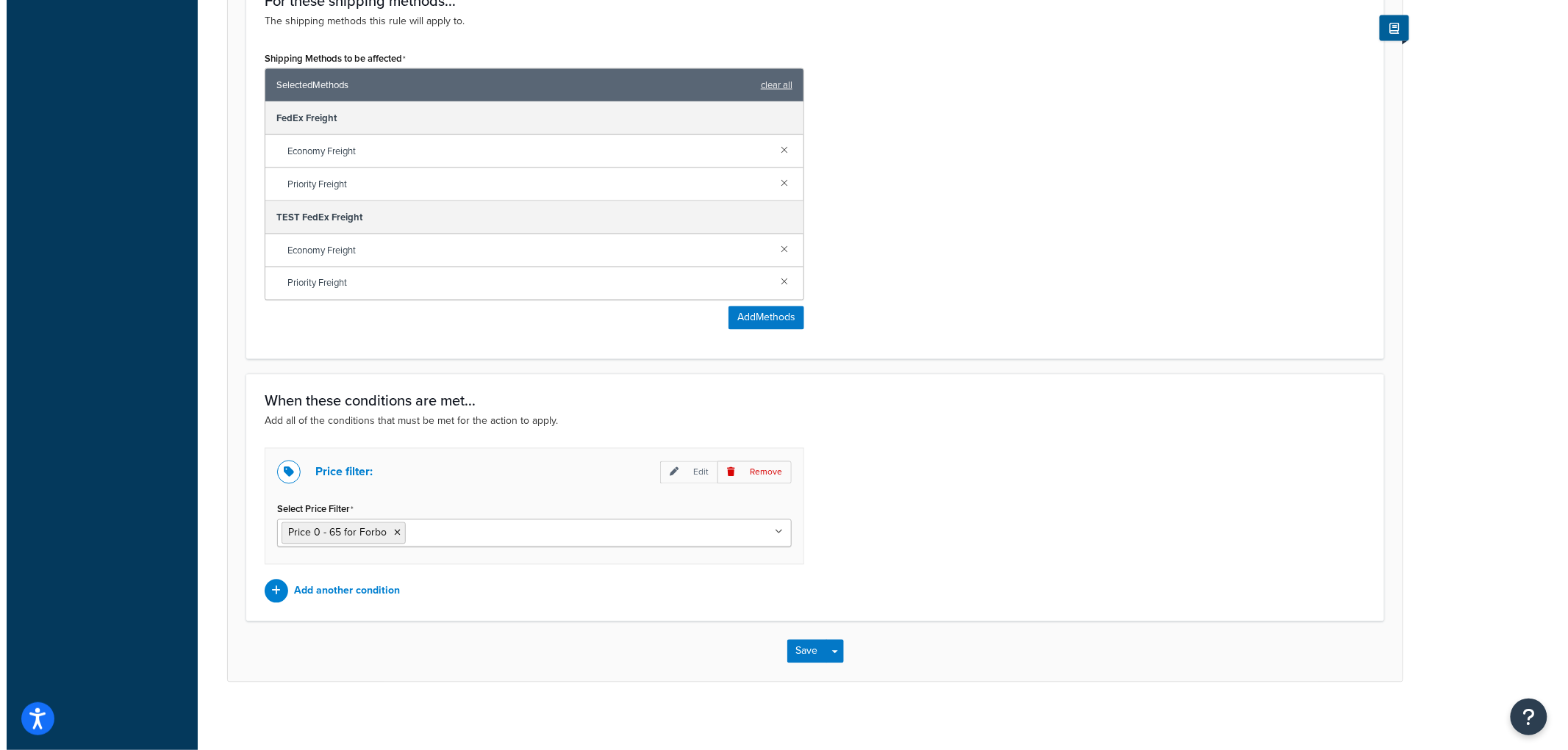
scroll to position [917, 0]
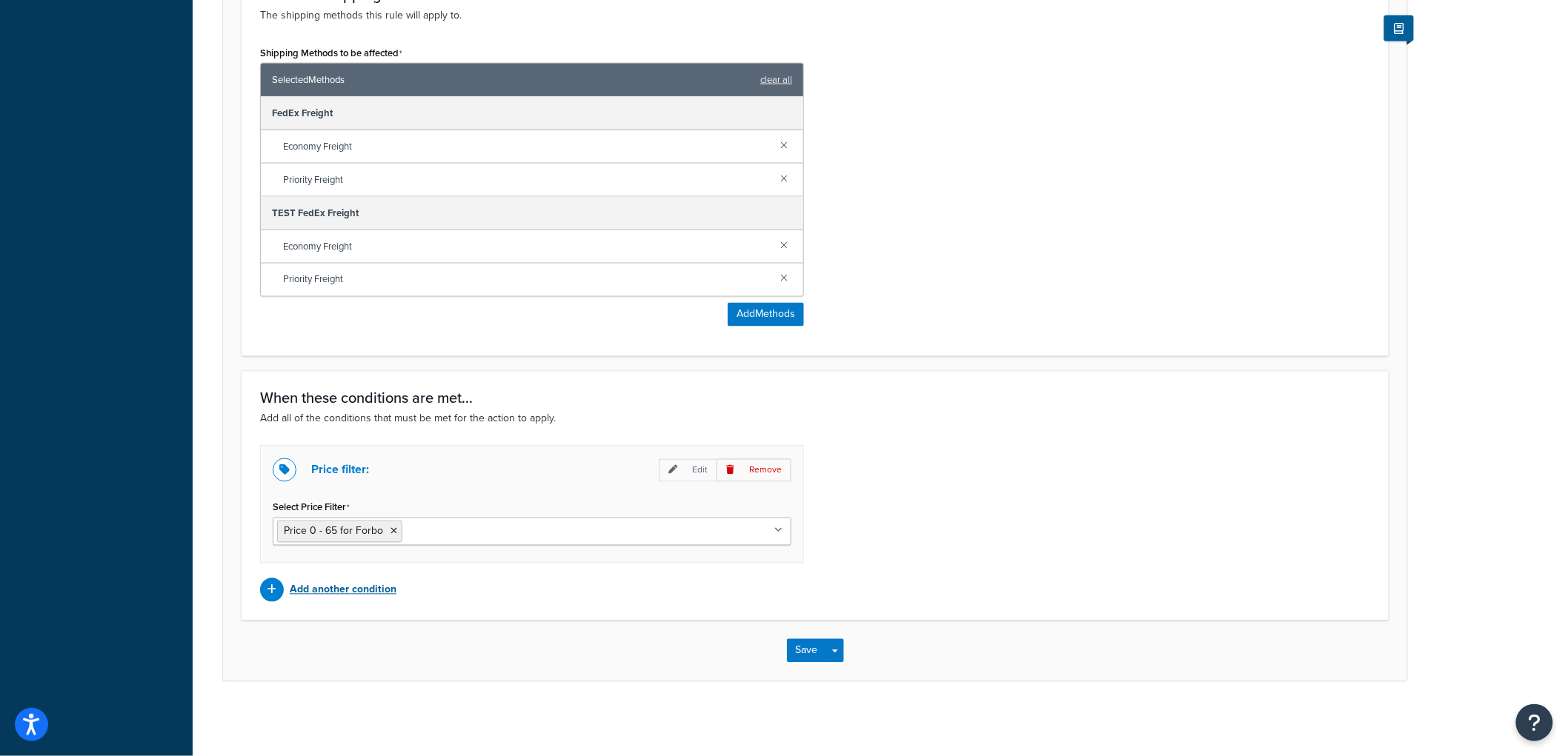
click at [350, 587] on p "Add another condition" at bounding box center [343, 590] width 107 height 21
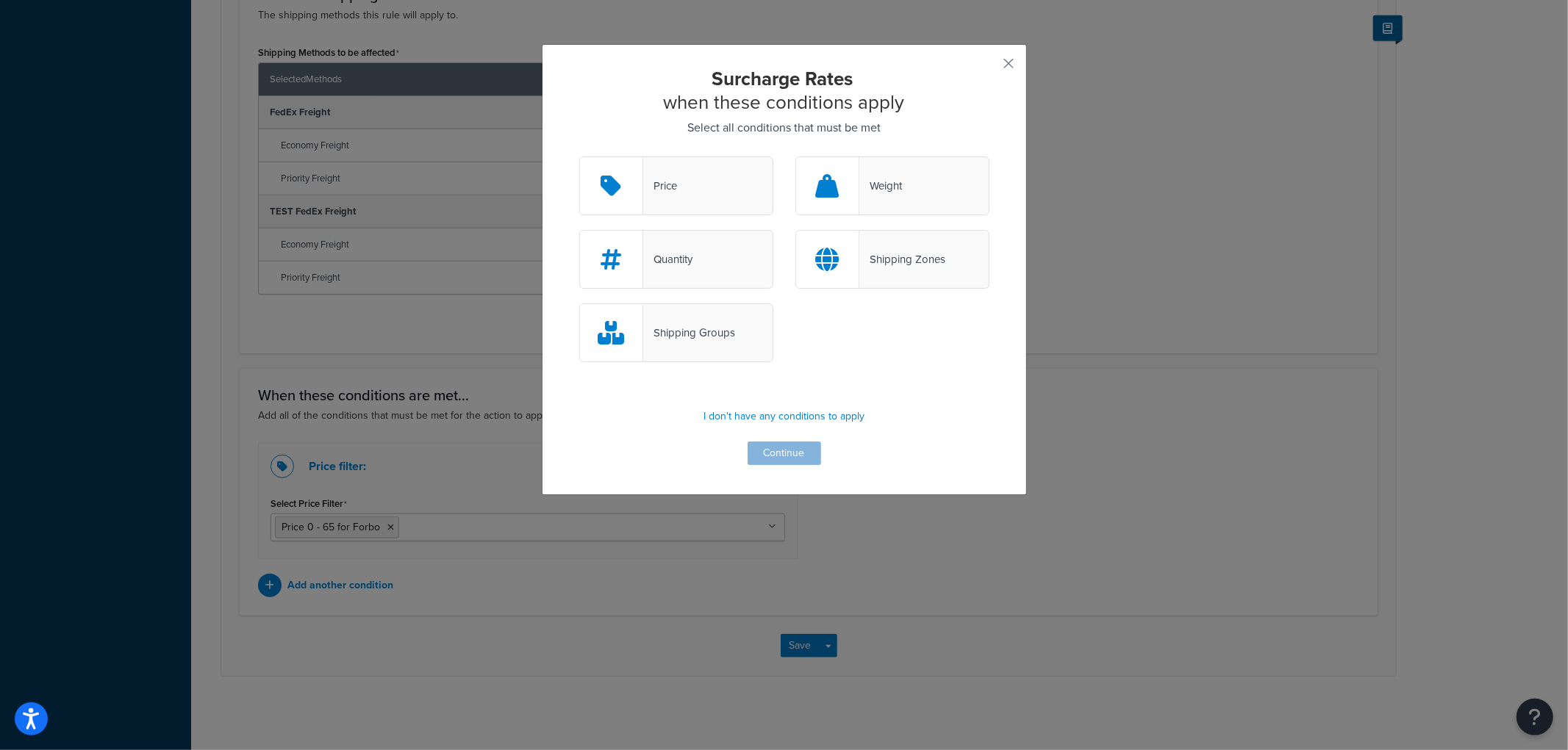
click at [867, 251] on div "Shipping Zones" at bounding box center [902, 259] width 86 height 21
click at [0, 0] on input "Shipping Zones" at bounding box center [0, 0] width 0 height 0
click at [791, 457] on button "Continue" at bounding box center [784, 454] width 74 height 23
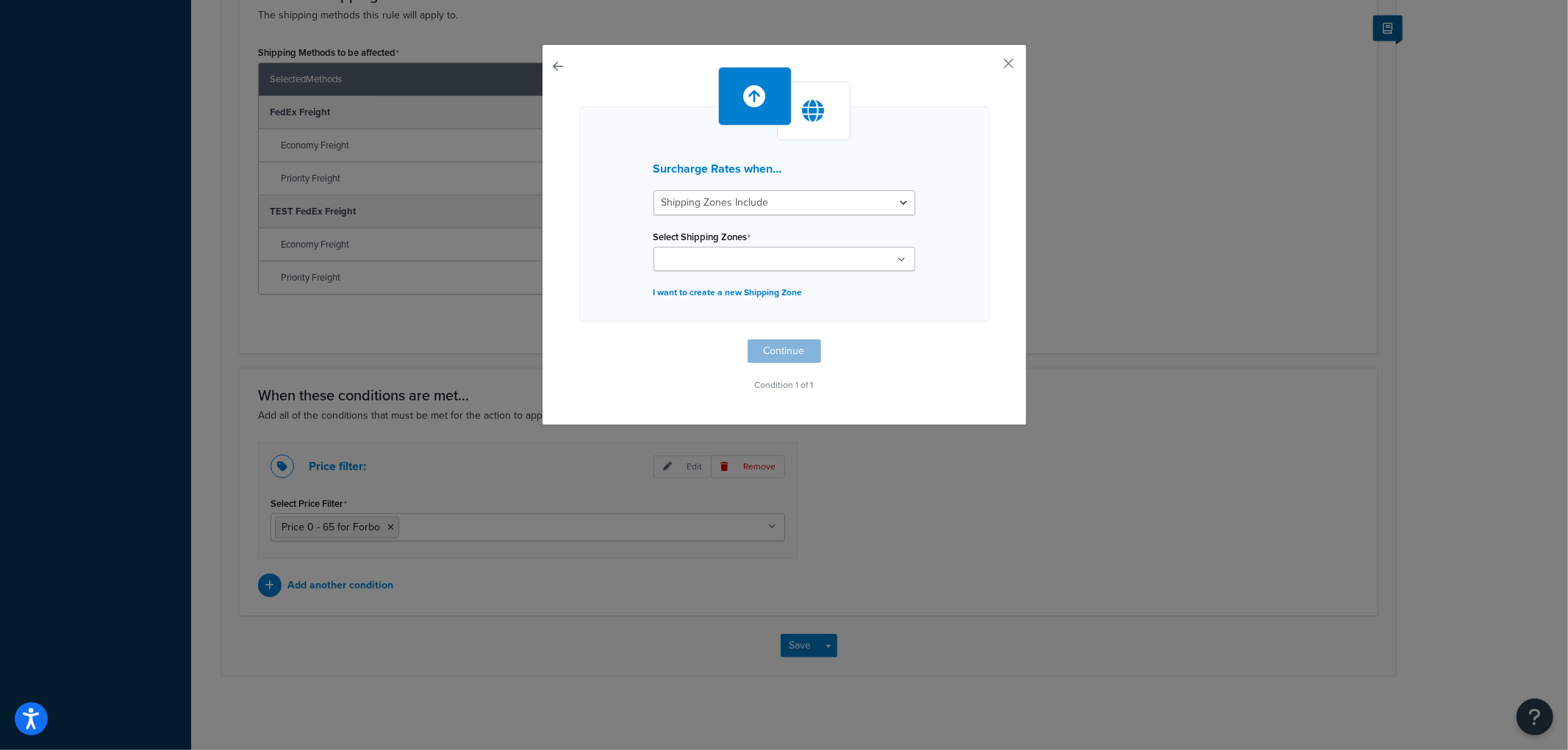
click at [773, 268] on ul at bounding box center [784, 258] width 262 height 24
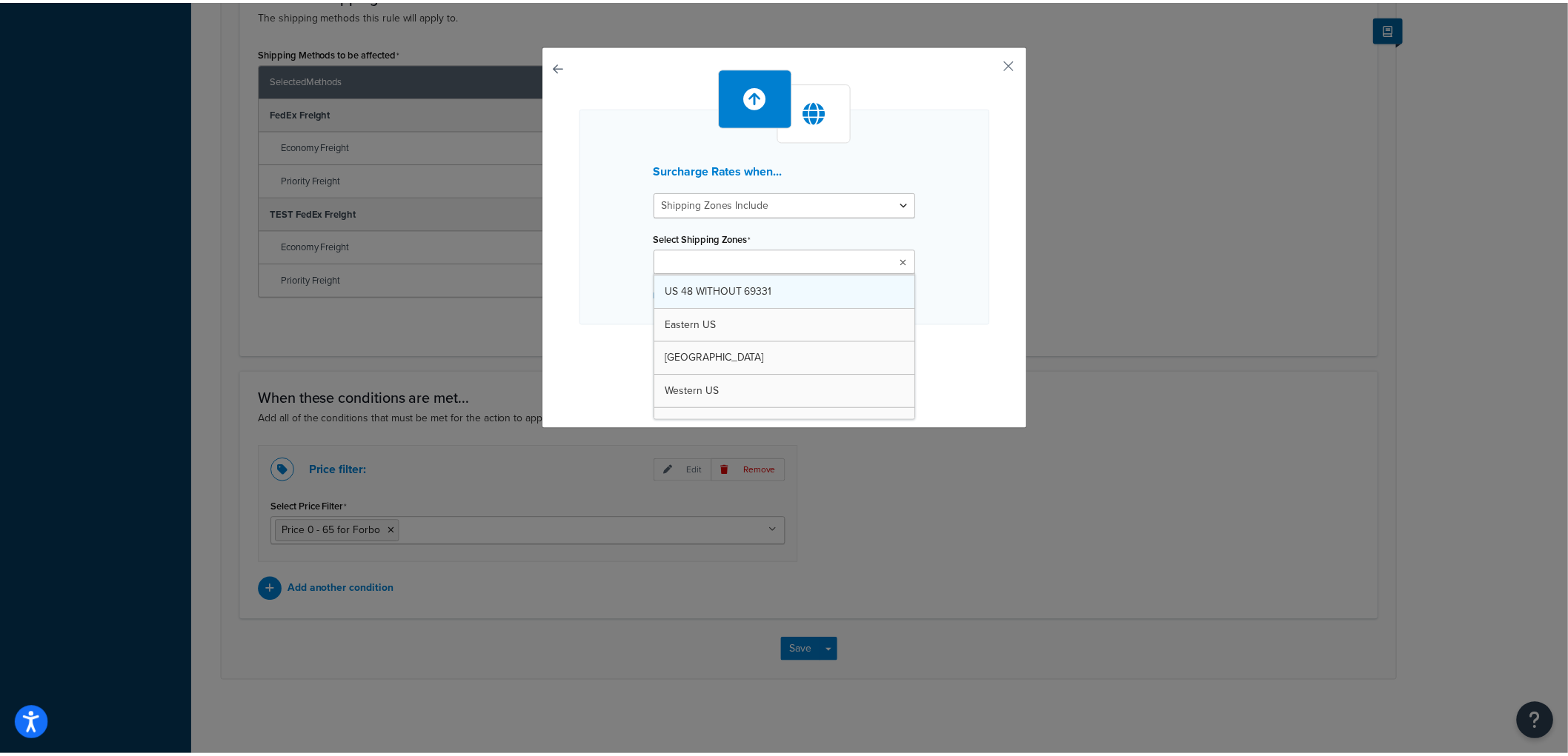
scroll to position [83, 0]
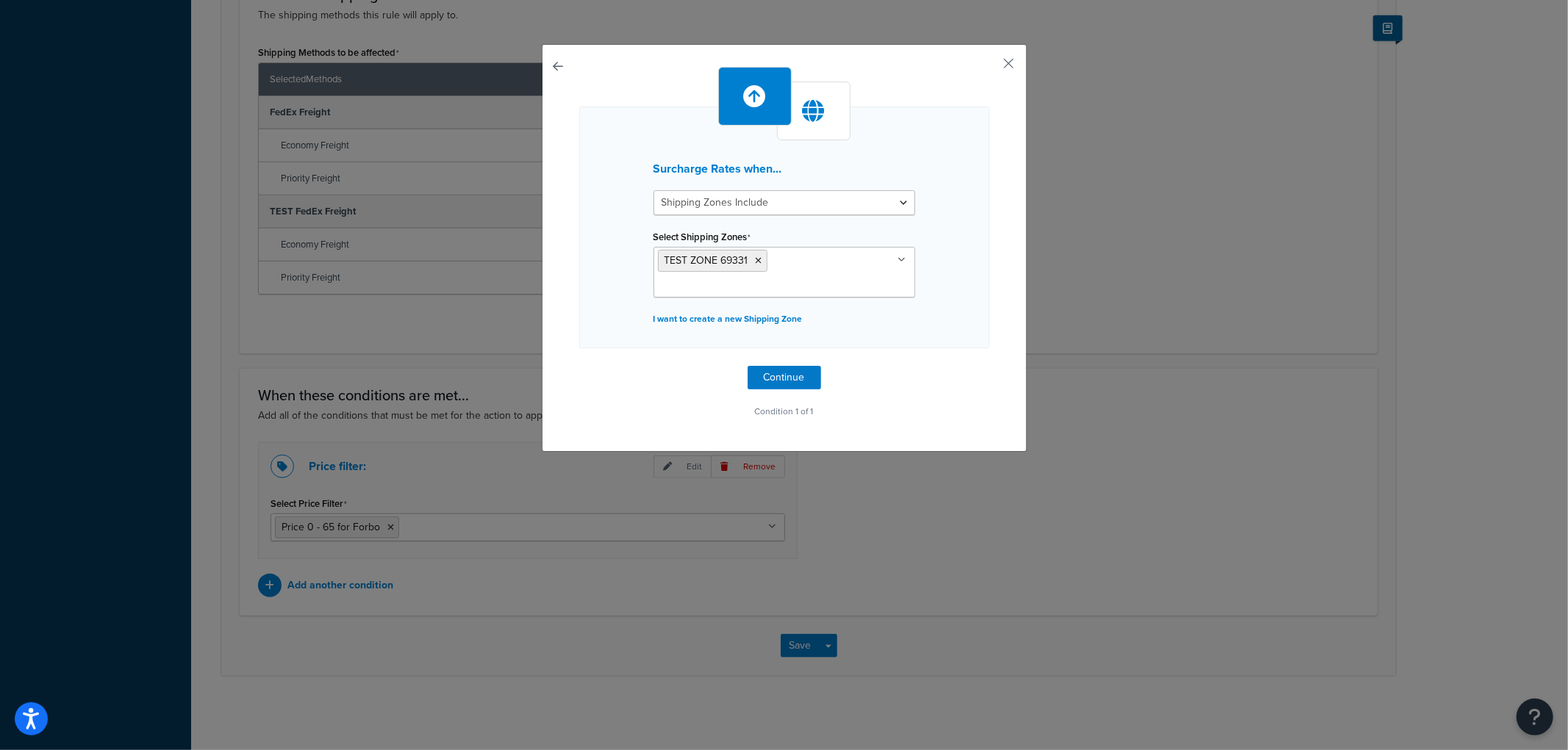
click at [965, 317] on div "Surcharge Rates when... Shipping Zones Include Shipping Zones Do Not Include Se…" at bounding box center [784, 227] width 410 height 242
click at [769, 366] on button "Continue" at bounding box center [784, 378] width 74 height 23
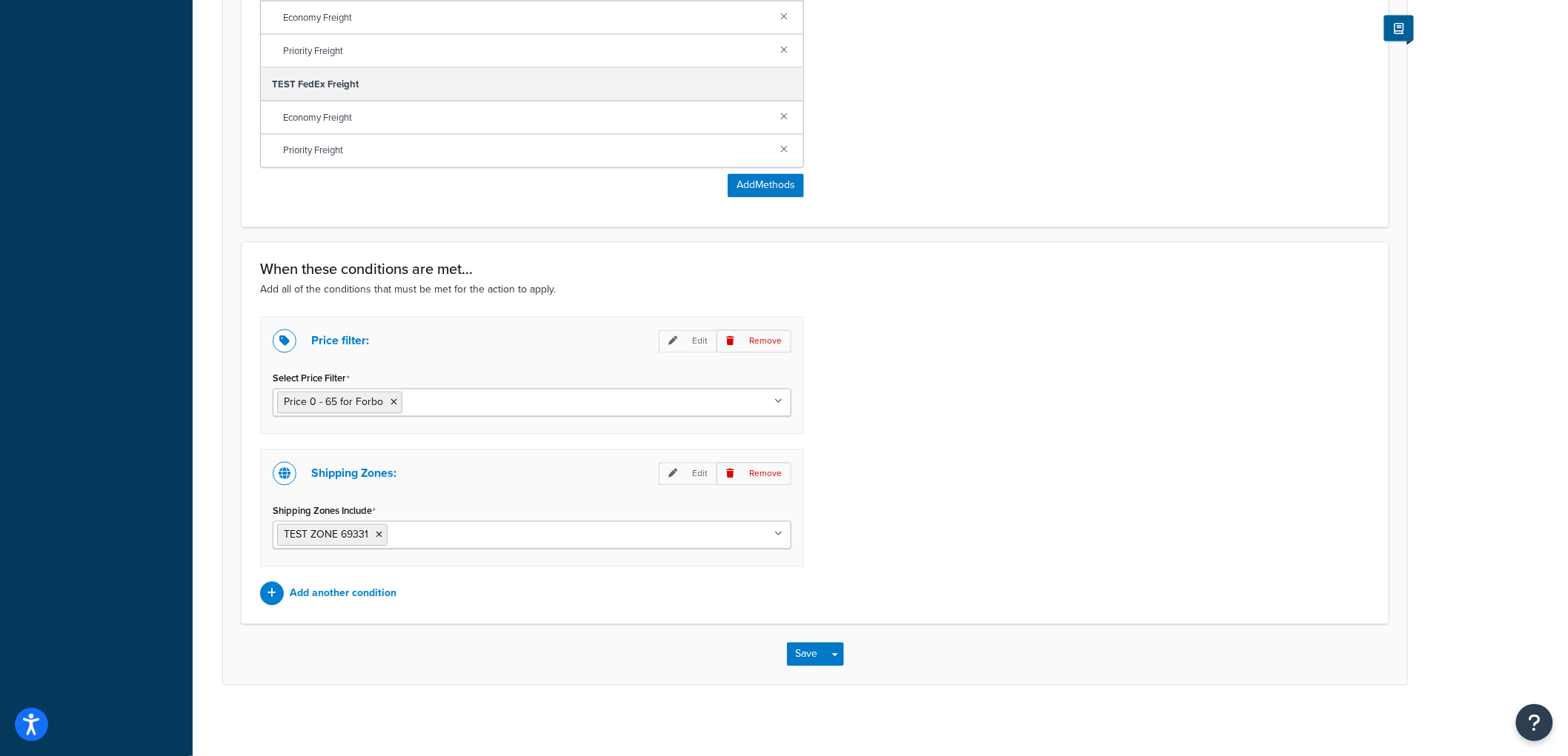
scroll to position [1058, 0]
click at [809, 651] on button "Save" at bounding box center [807, 651] width 40 height 24
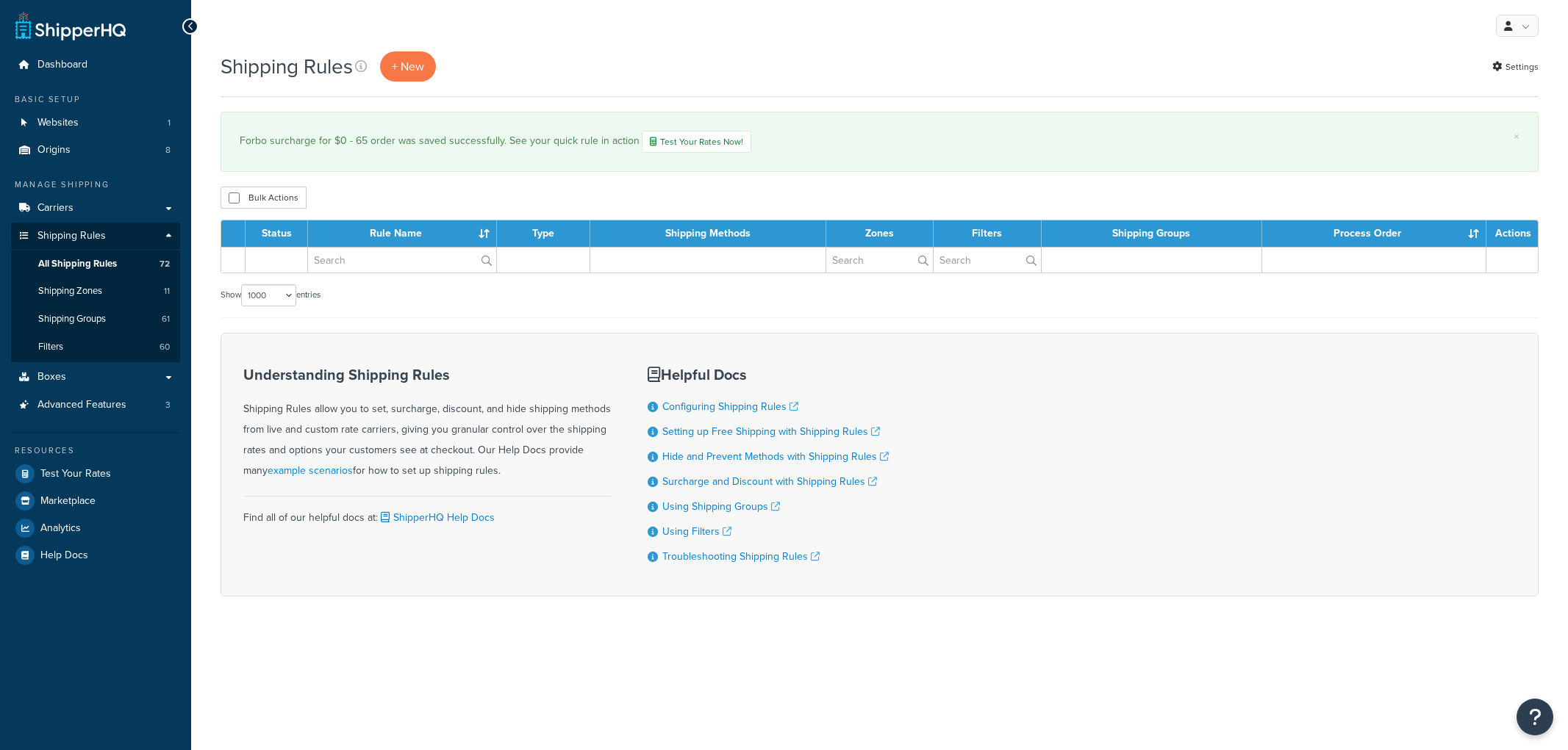
select select "1000"
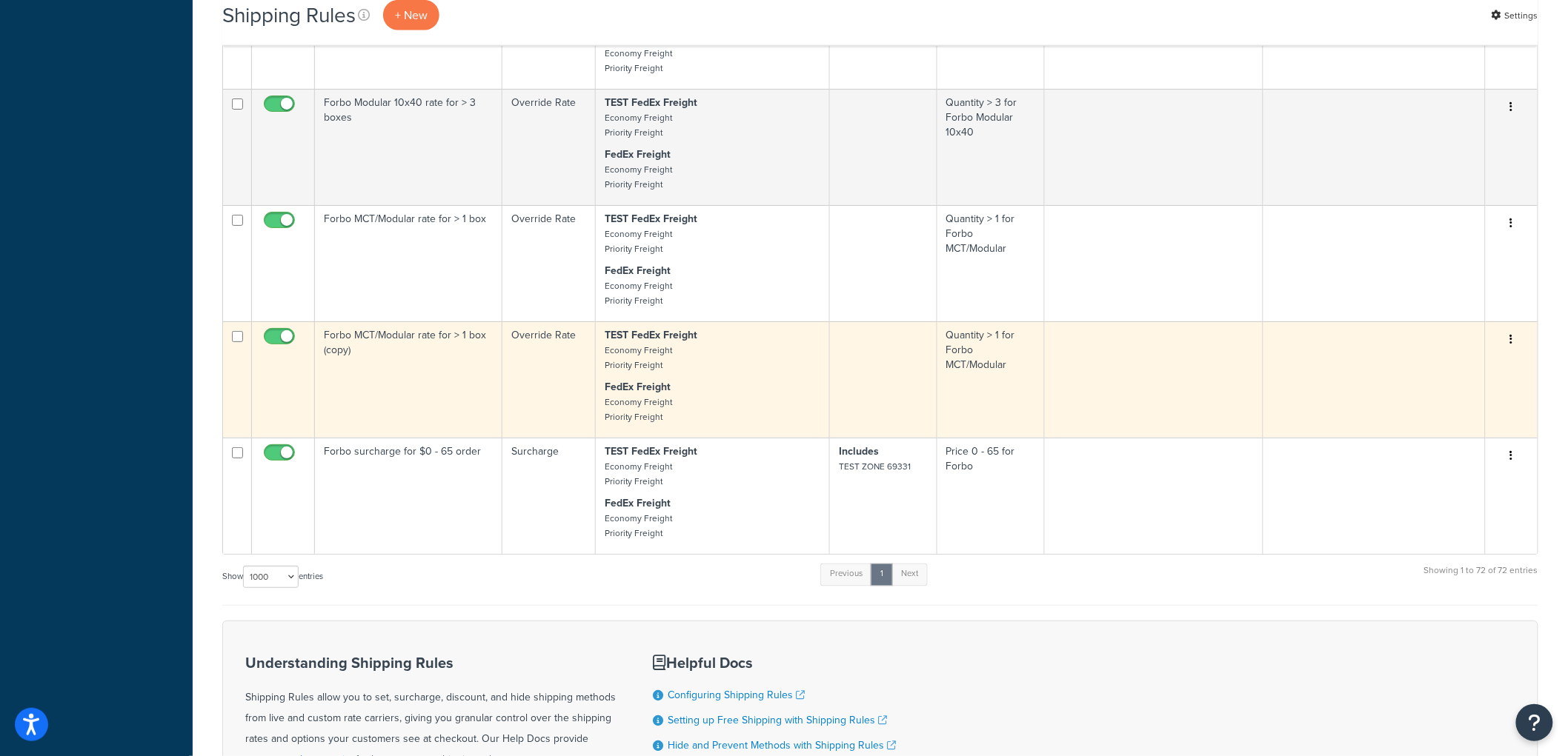
scroll to position [7646, 0]
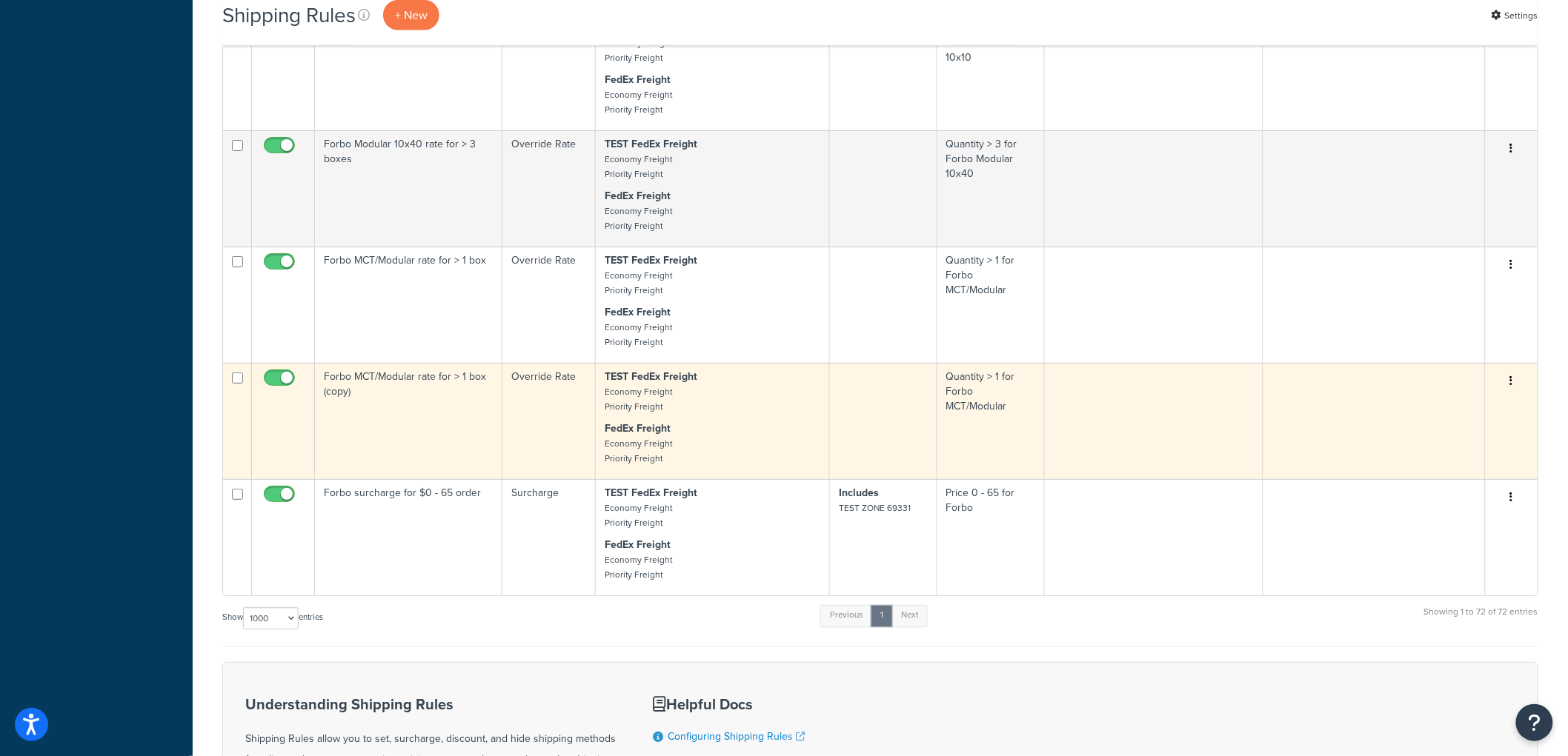
click at [232, 384] on input "checkbox" at bounding box center [238, 378] width 11 height 11
checkbox input "true"
click at [1512, 386] on icon "button" at bounding box center [1512, 380] width 3 height 10
click at [1446, 486] on link "Delete" at bounding box center [1463, 469] width 117 height 30
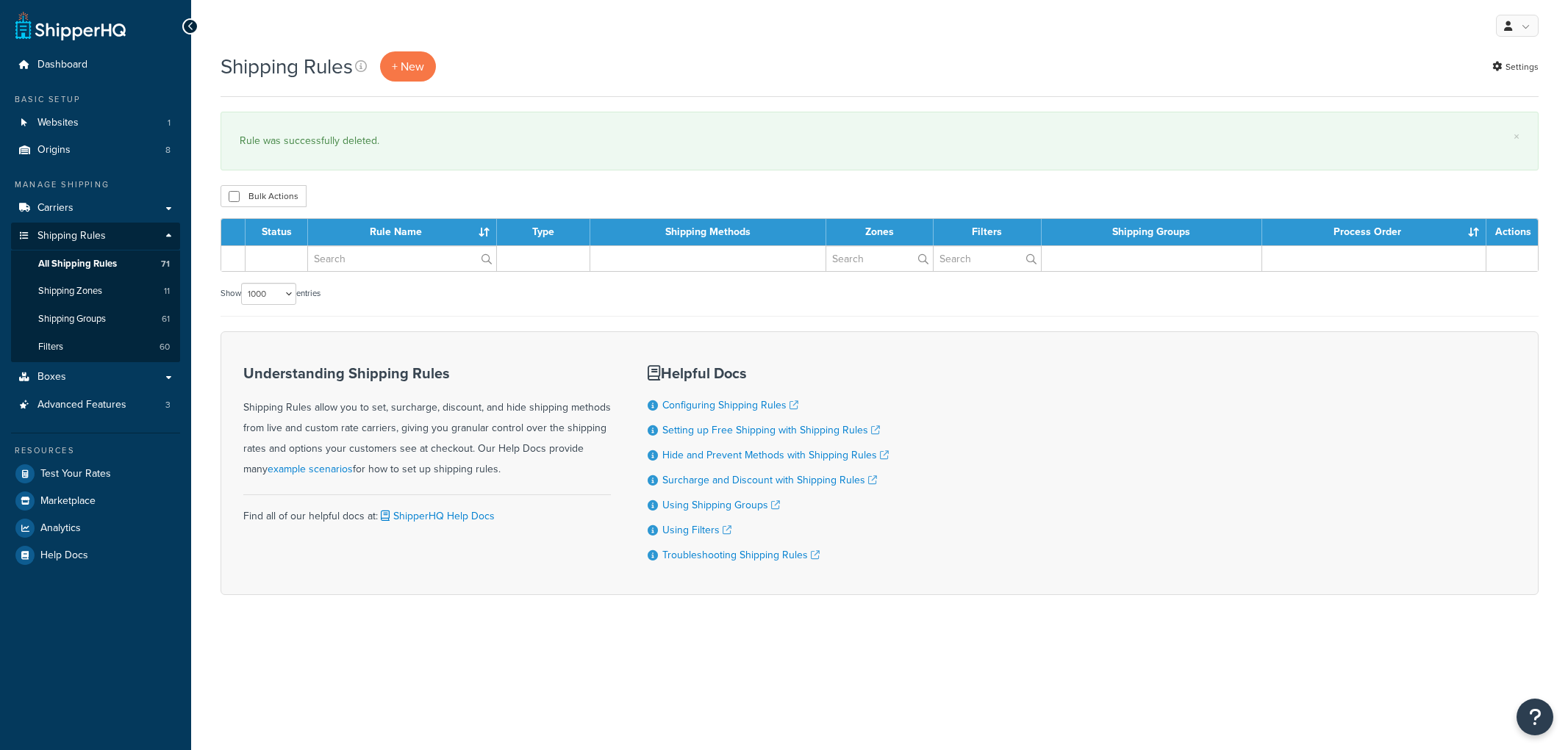
select select "1000"
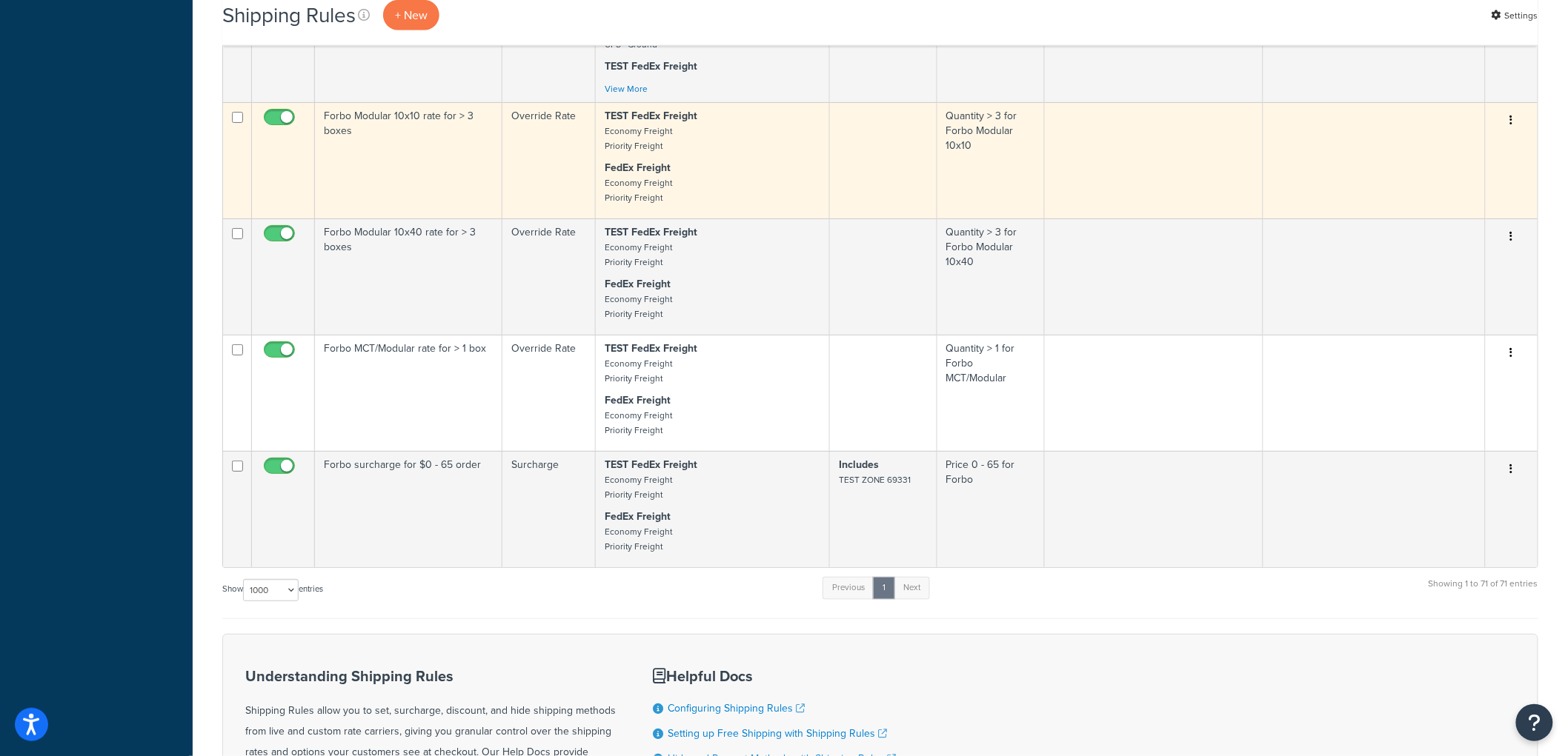
scroll to position [7499, 0]
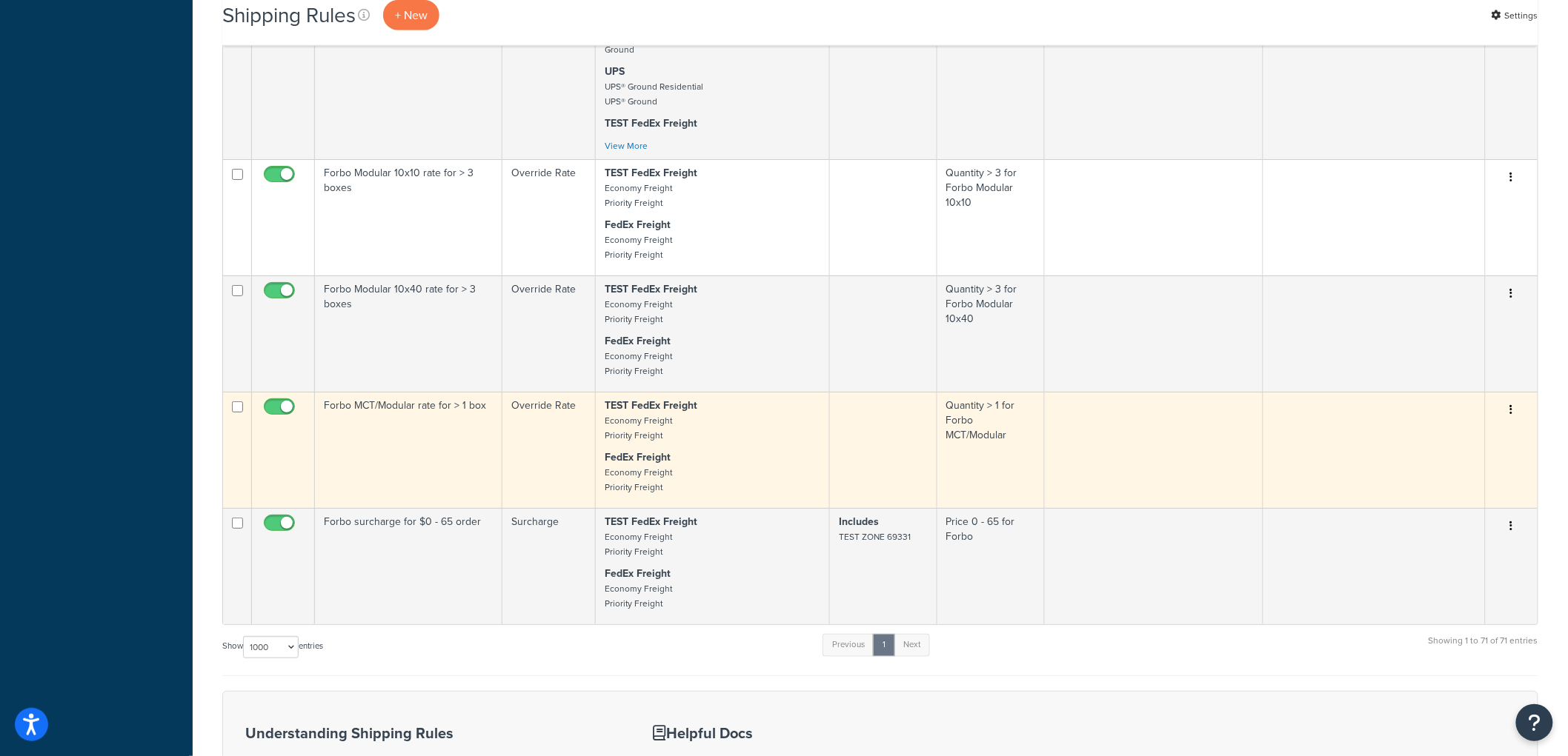
click at [438, 494] on td "Forbo MCT/Modular rate for > 1 box" at bounding box center [409, 450] width 188 height 116
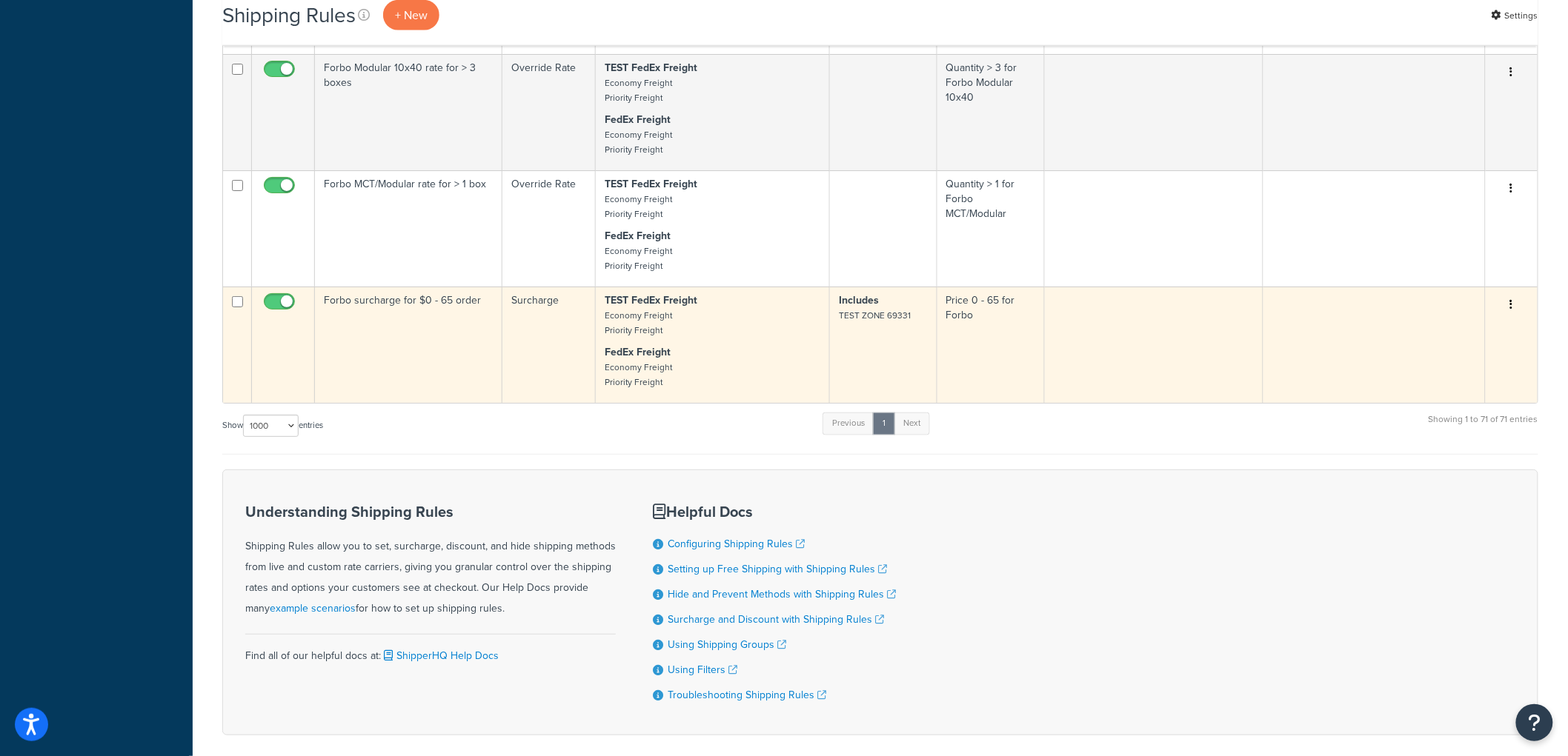
scroll to position [7746, 0]
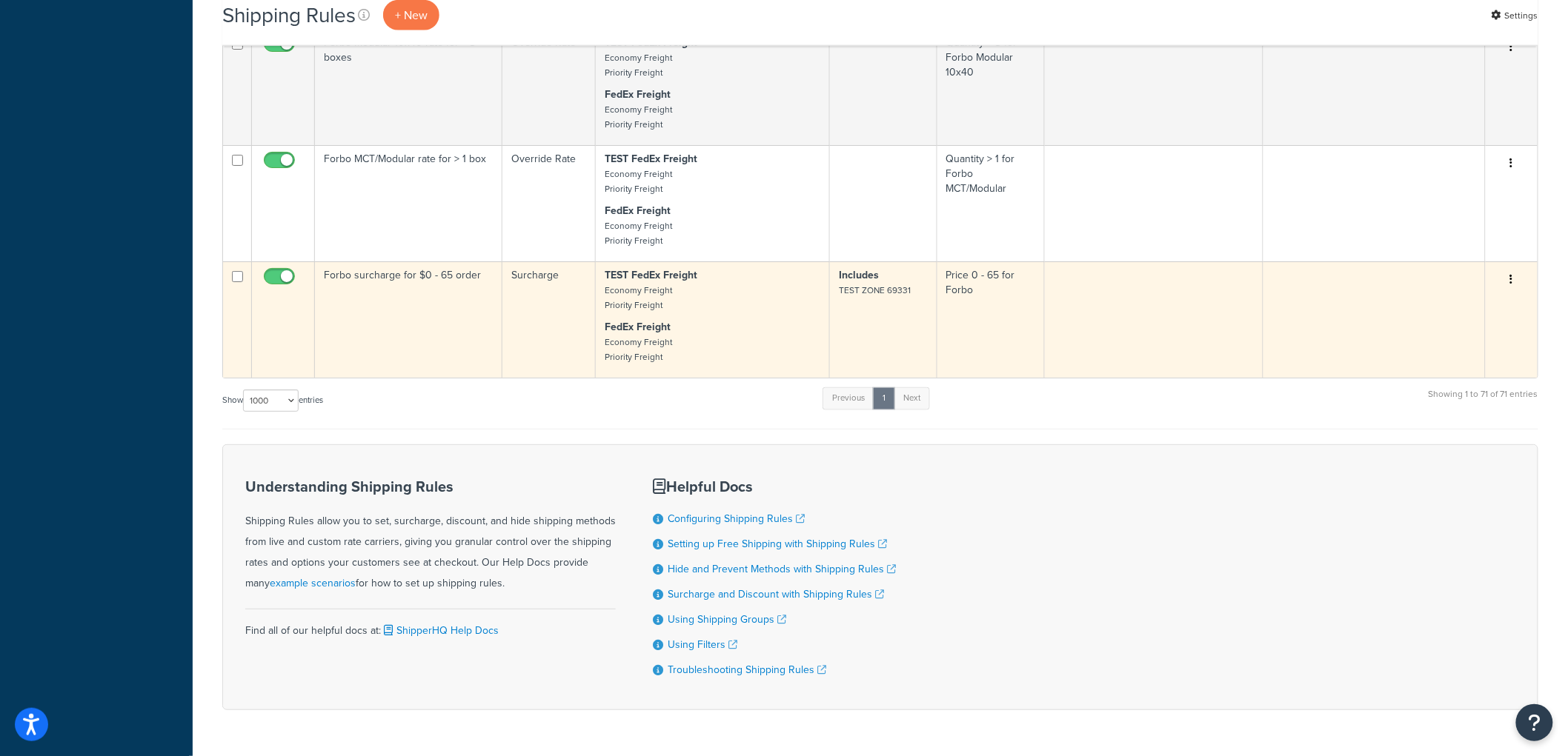
click at [1514, 284] on icon "button" at bounding box center [1512, 279] width 3 height 10
click at [1471, 353] on link "Duplicate" at bounding box center [1463, 338] width 117 height 30
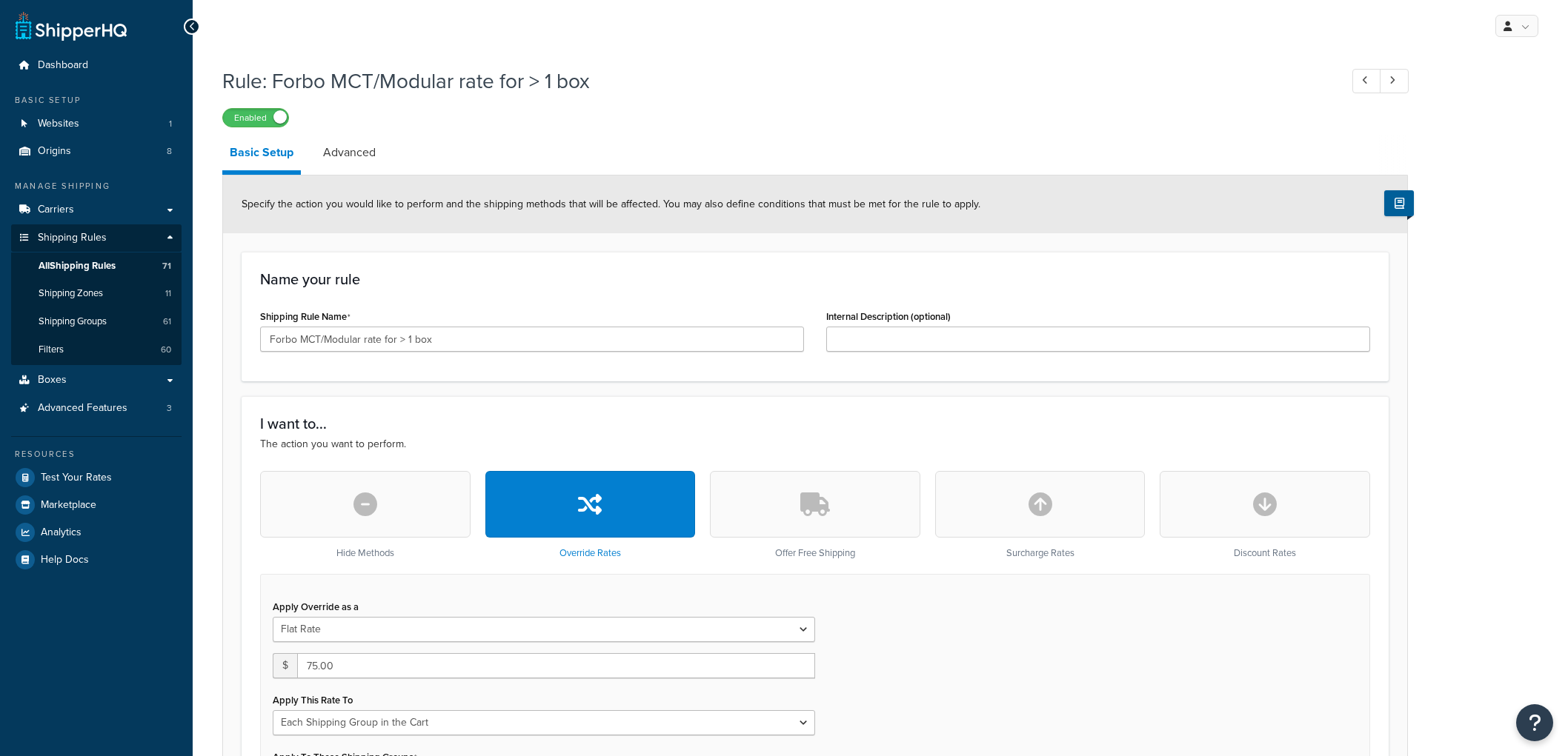
select select "SHIPPING_GROUP"
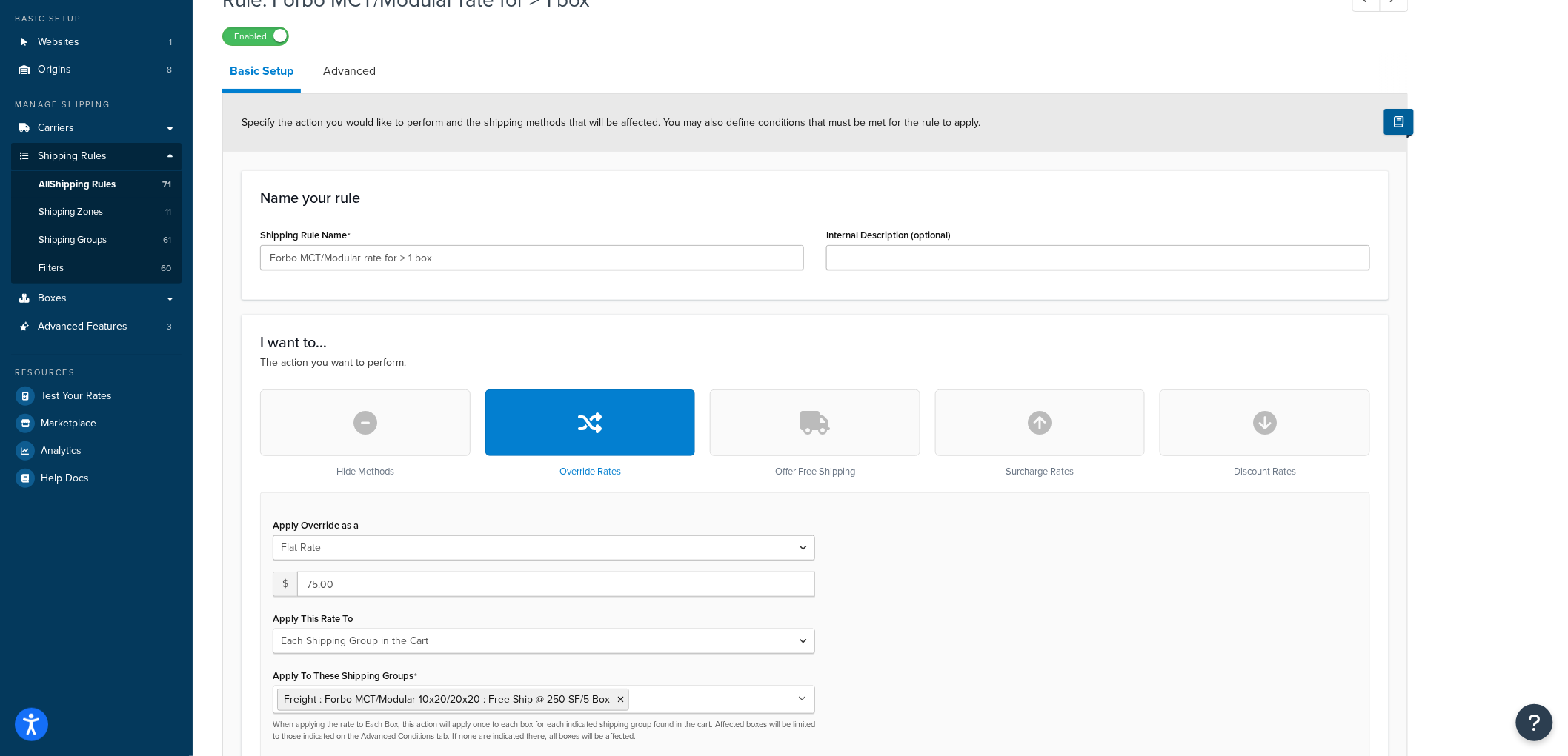
scroll to position [83, 0]
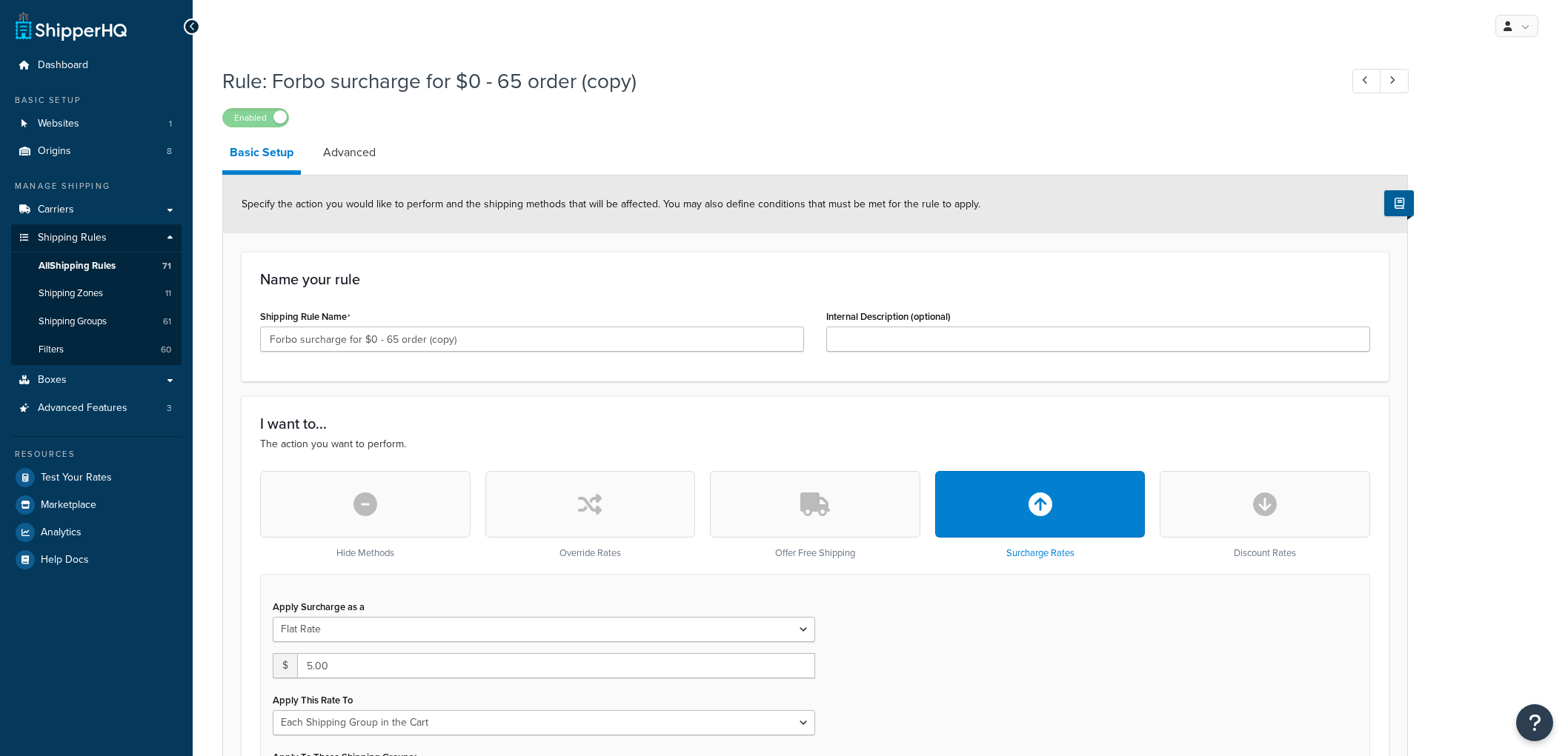
select select "SHIPPING_GROUP"
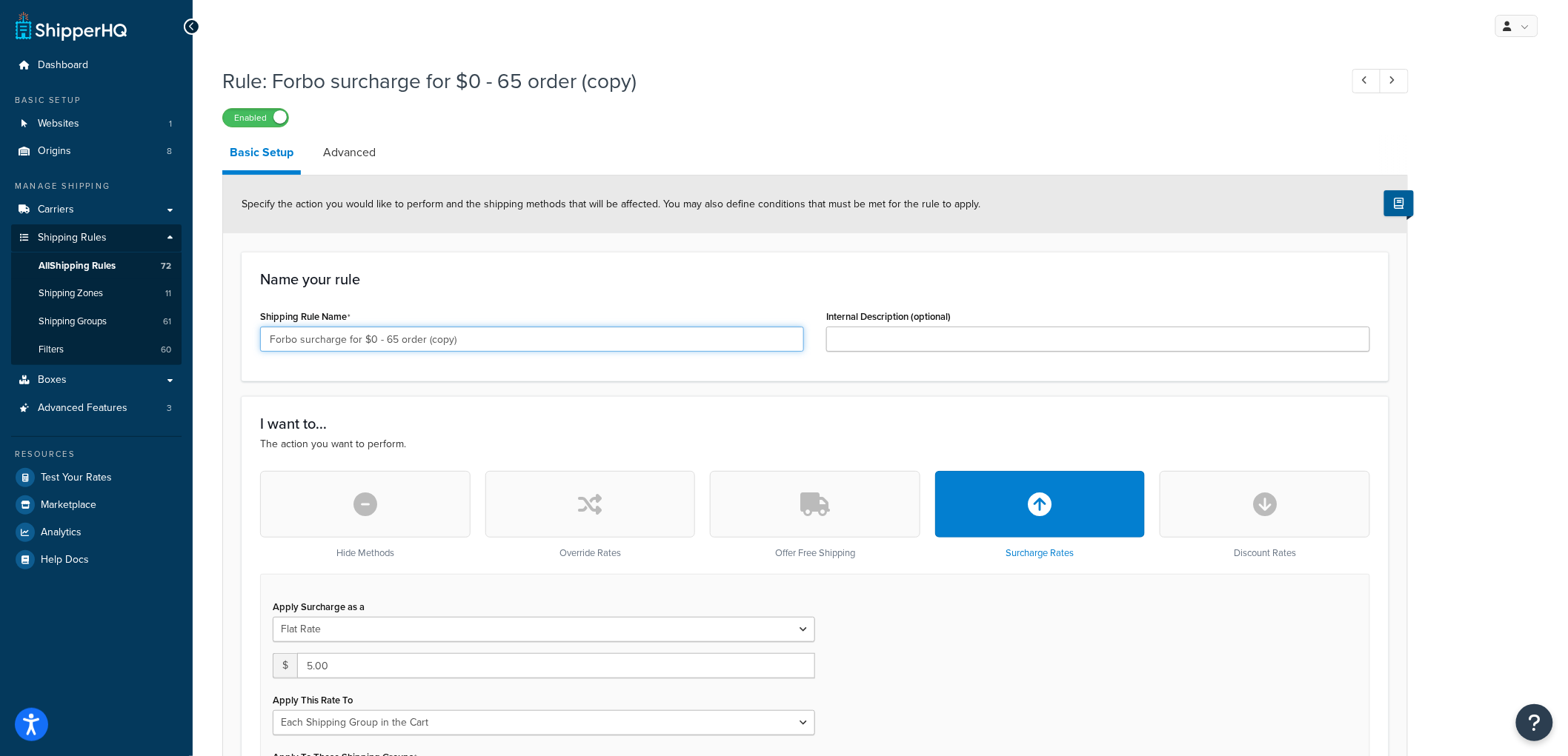
drag, startPoint x: 398, startPoint y: 339, endPoint x: 368, endPoint y: 340, distance: 30.0
click at [368, 340] on input "Forbo surcharge for $0 - 65 order (copy)" at bounding box center [532, 339] width 544 height 25
drag, startPoint x: 468, startPoint y: 339, endPoint x: 434, endPoint y: 345, distance: 34.5
click at [434, 345] on input "Forbo surcharge for $65 - 130 order (copy)" at bounding box center [532, 339] width 544 height 25
type input "Forbo surcharge for $65 - 130 order"
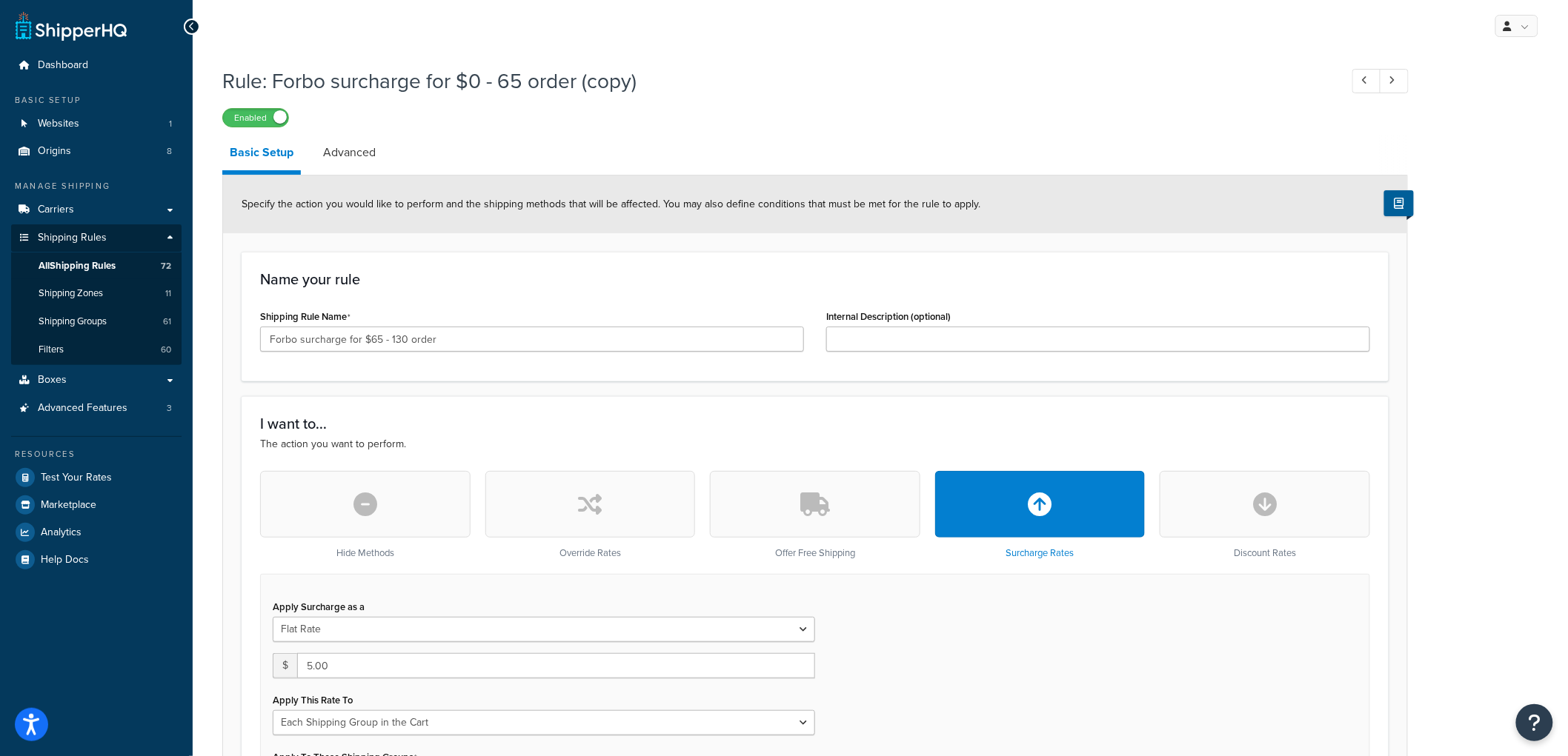
click at [541, 261] on div "Name your rule Shipping Rule Name Forbo surcharge for $65 - 130 order Internal …" at bounding box center [815, 317] width 1148 height 130
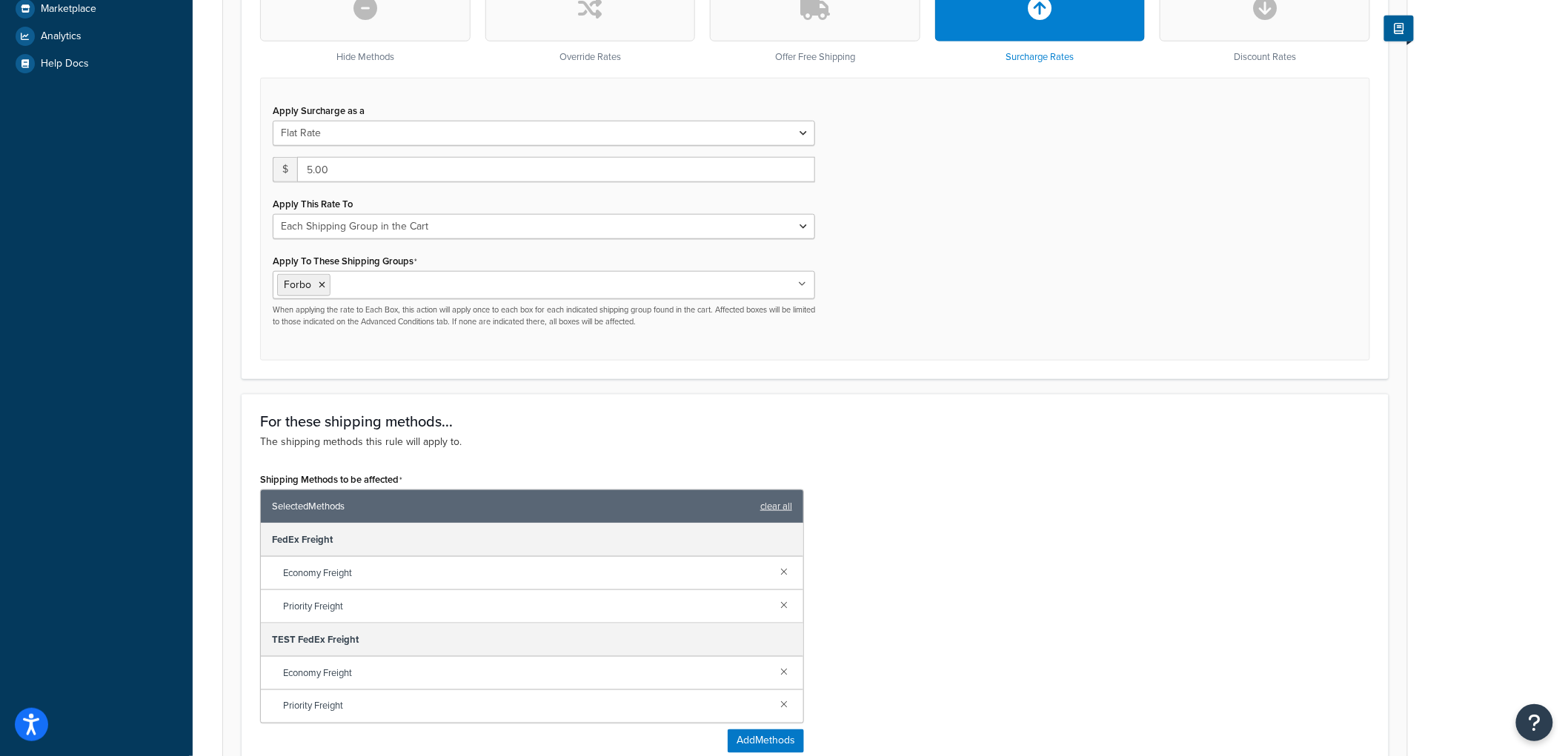
scroll to position [494, 0]
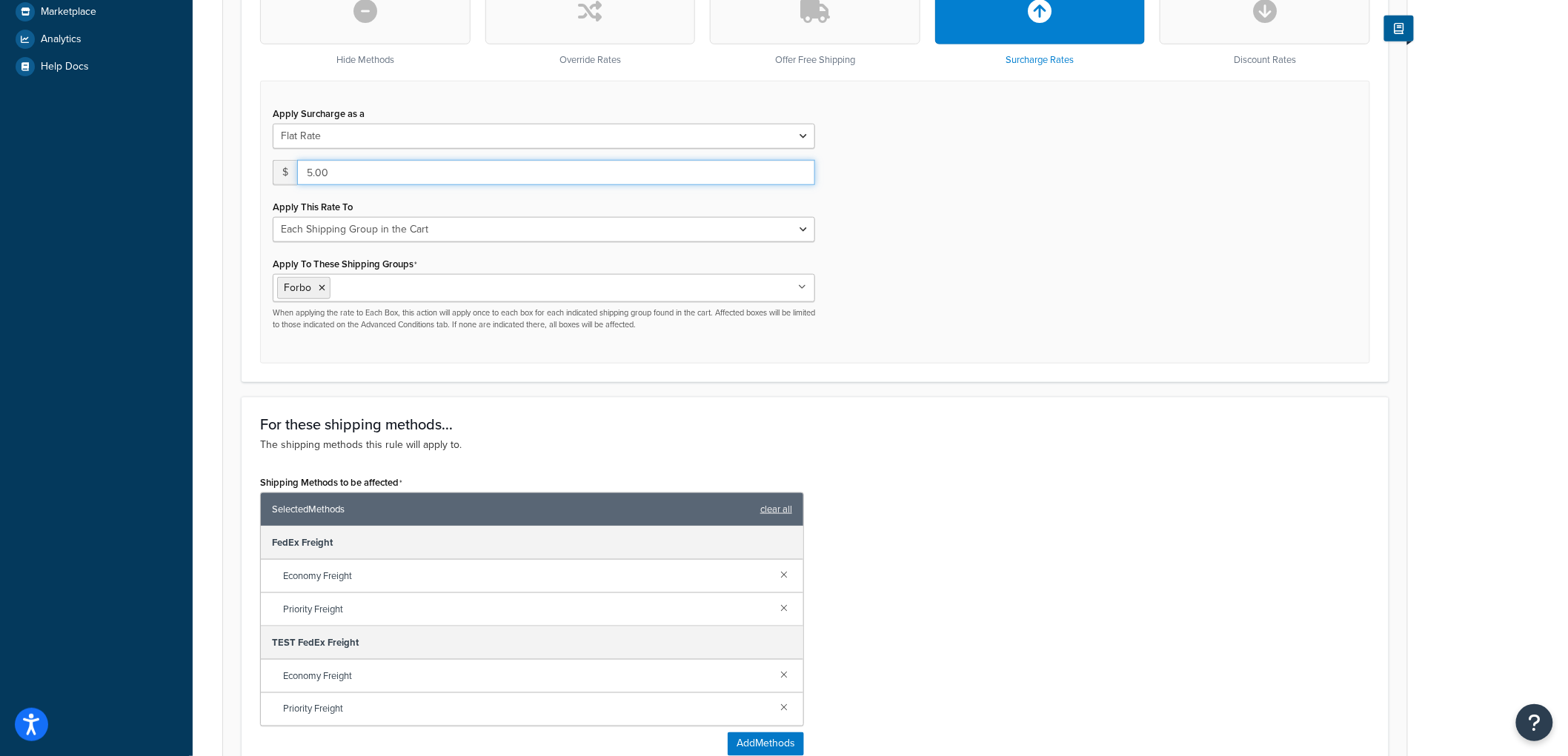
drag, startPoint x: 357, startPoint y: 162, endPoint x: 248, endPoint y: 160, distance: 109.0
click at [249, 160] on div "Hide Methods Override Rates Offer Free Shipping Surcharge Rates Discount Rates …" at bounding box center [814, 171] width 1132 height 386
type input "1"
type input "10"
click at [1241, 286] on div "Apply Surcharge as a Flat Rate Percentage Flat Rate & Percentage $ 10 Apply Thi…" at bounding box center [815, 222] width 1110 height 283
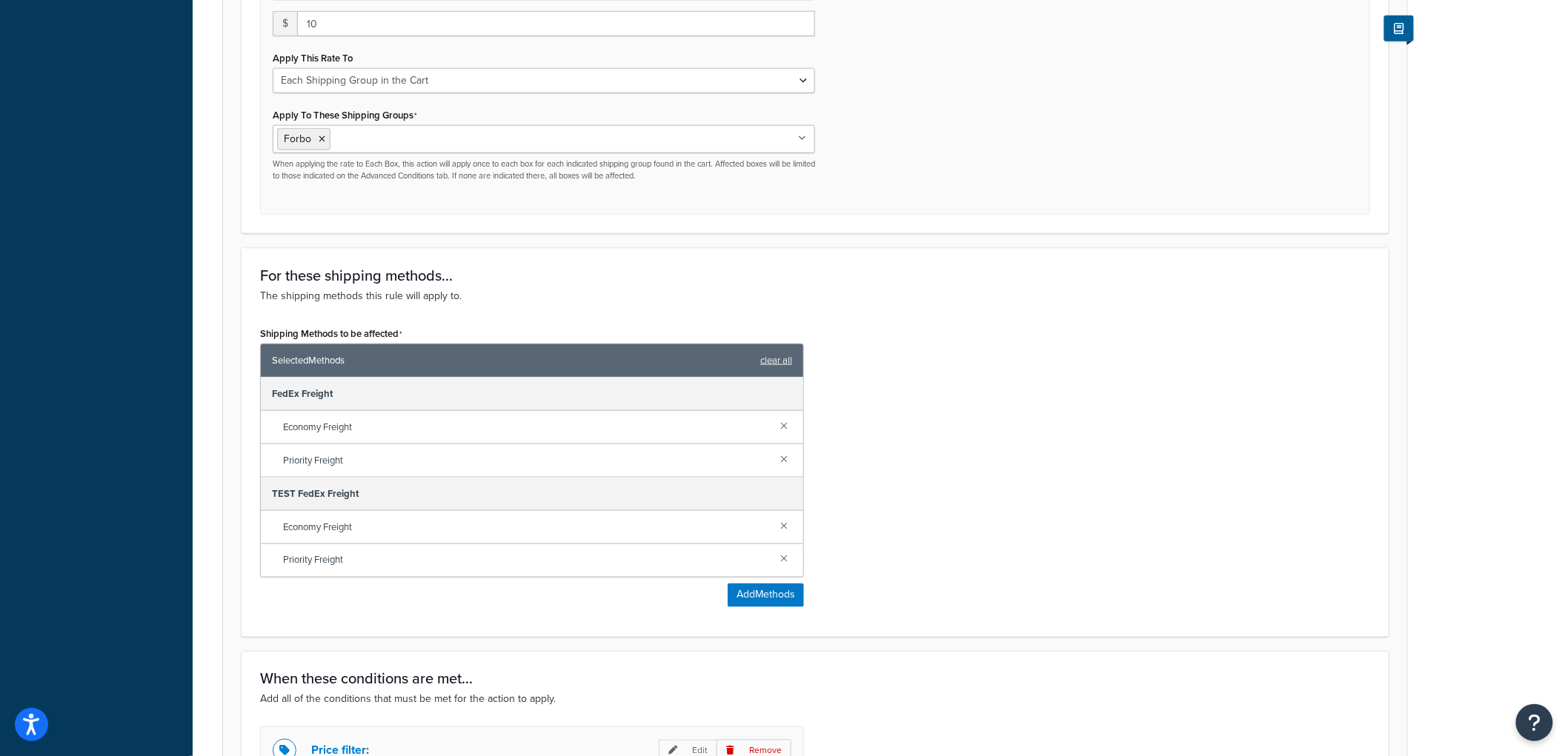
scroll to position [987, 0]
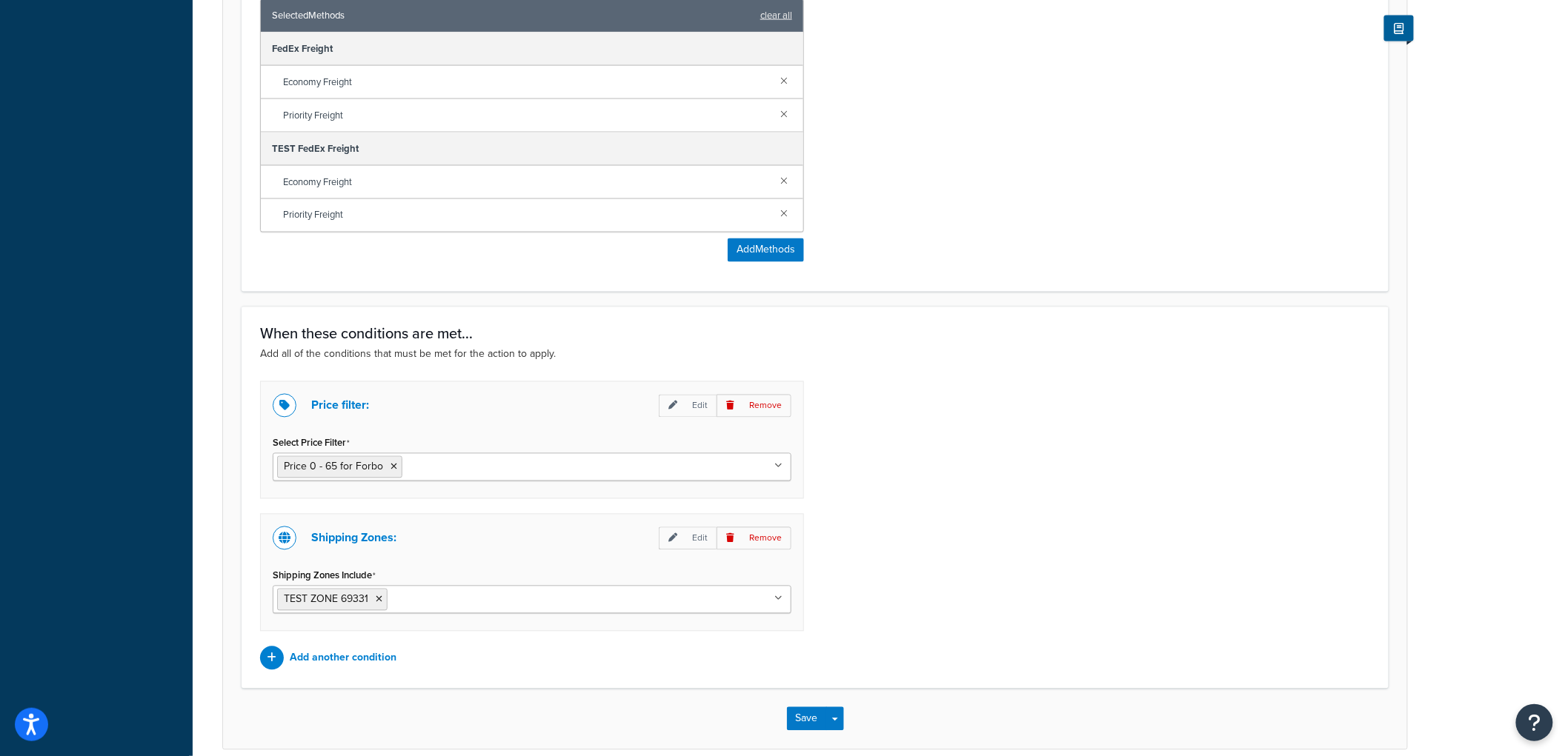
click at [417, 468] on input "Select Price Filter" at bounding box center [471, 466] width 131 height 16
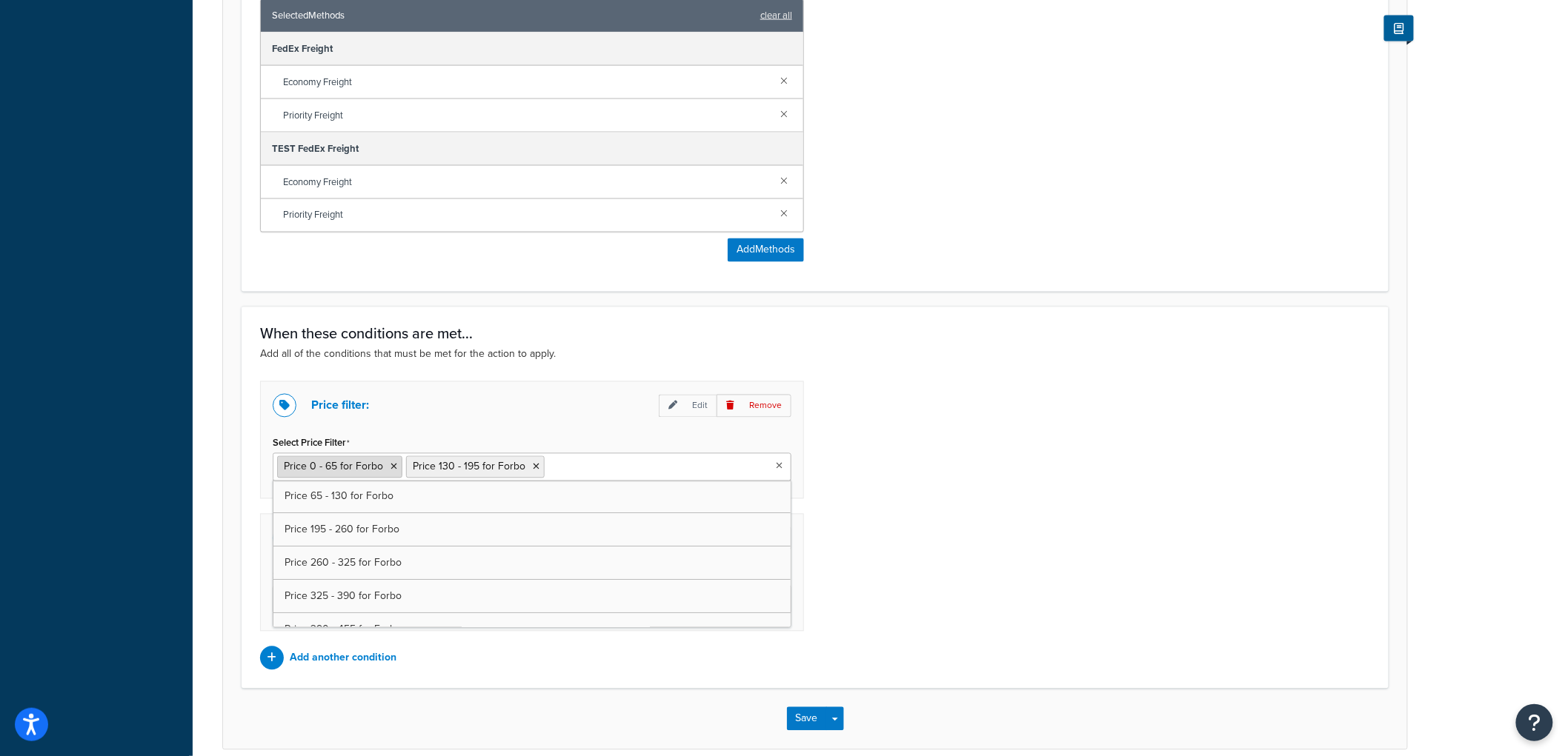
click at [390, 468] on icon at bounding box center [393, 467] width 6 height 9
click at [1158, 437] on div "Price filter: Edit Remove Select Price Filter Price 130 - 195 for Forbo Price 0…" at bounding box center [814, 525] width 1132 height 289
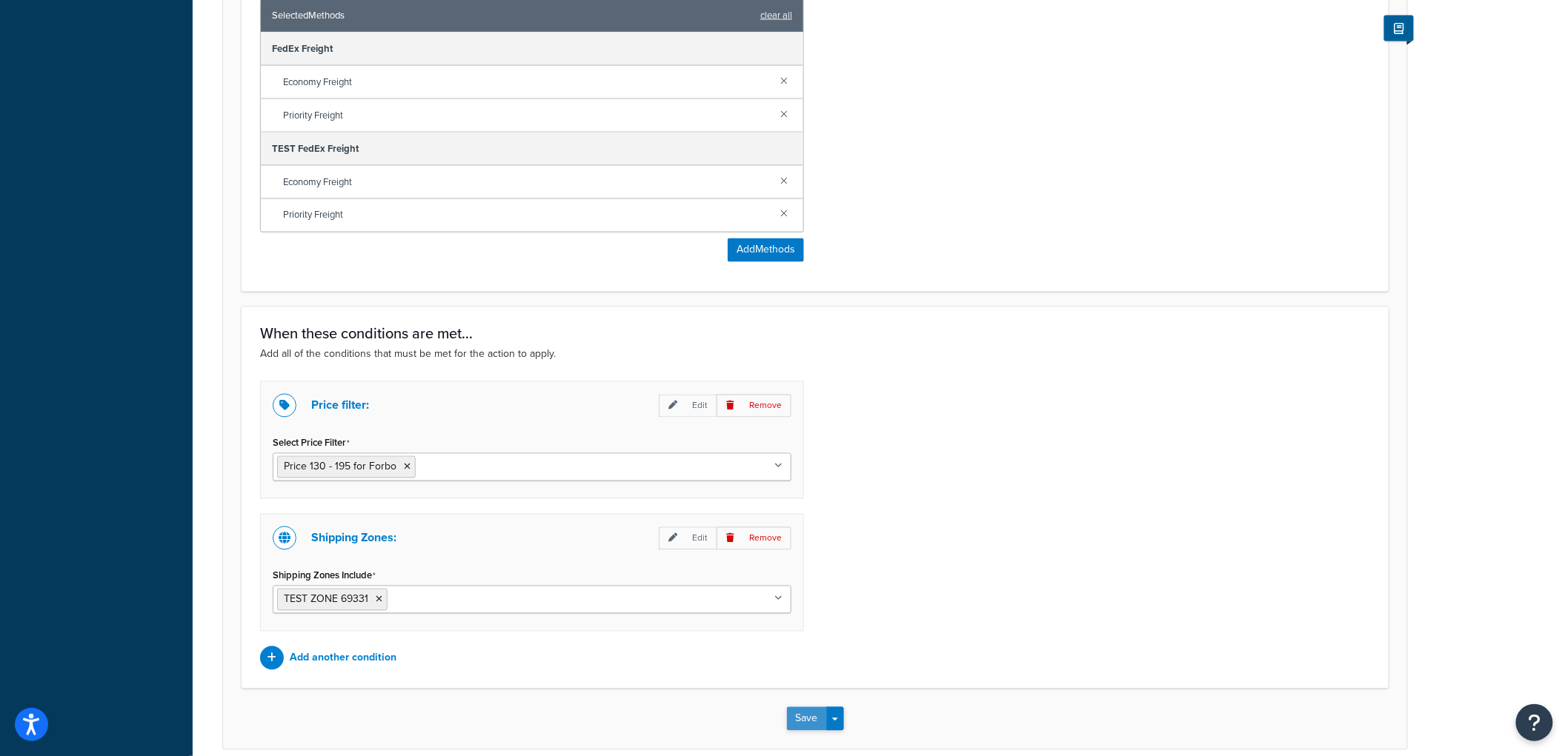
click at [812, 716] on button "Save" at bounding box center [807, 720] width 40 height 24
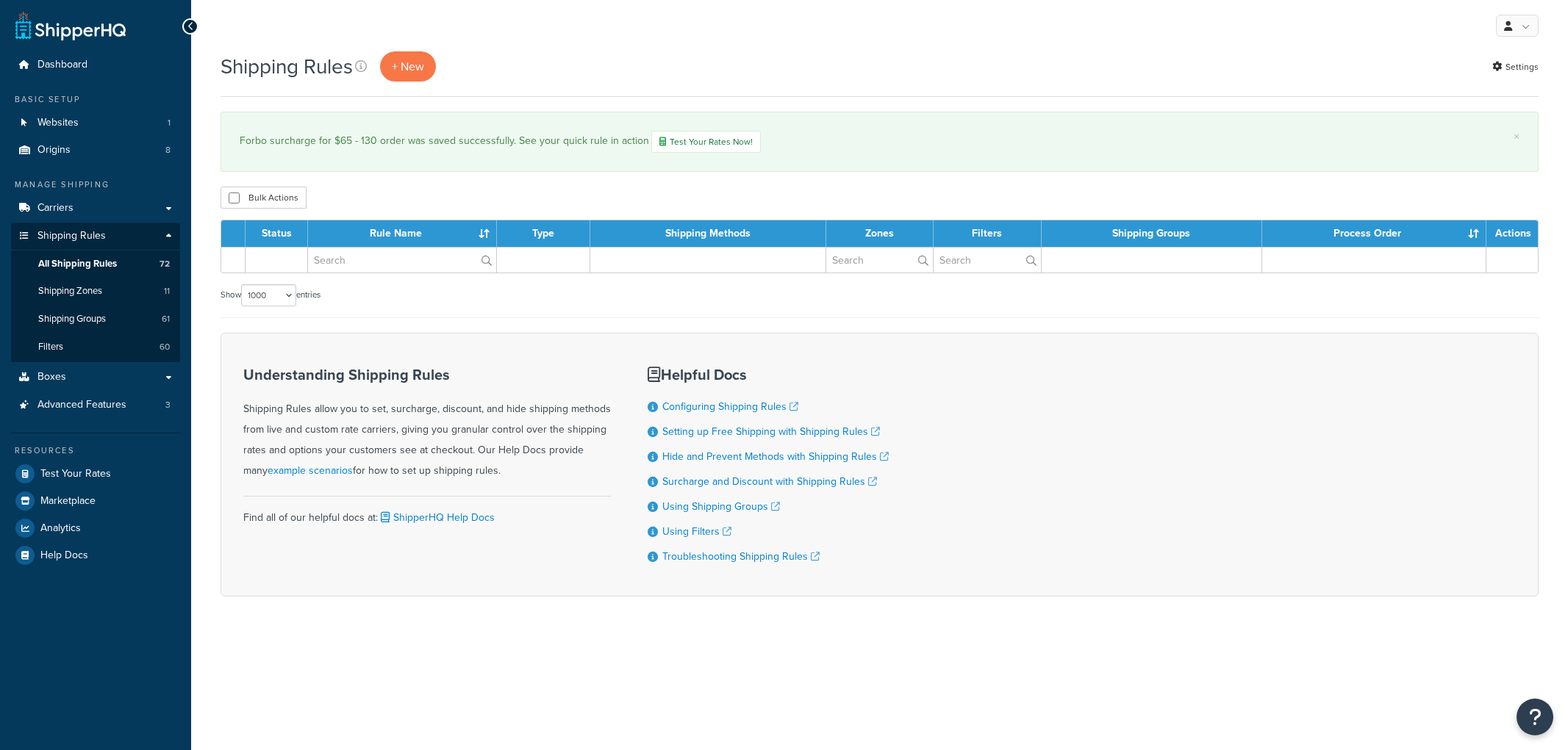
select select "1000"
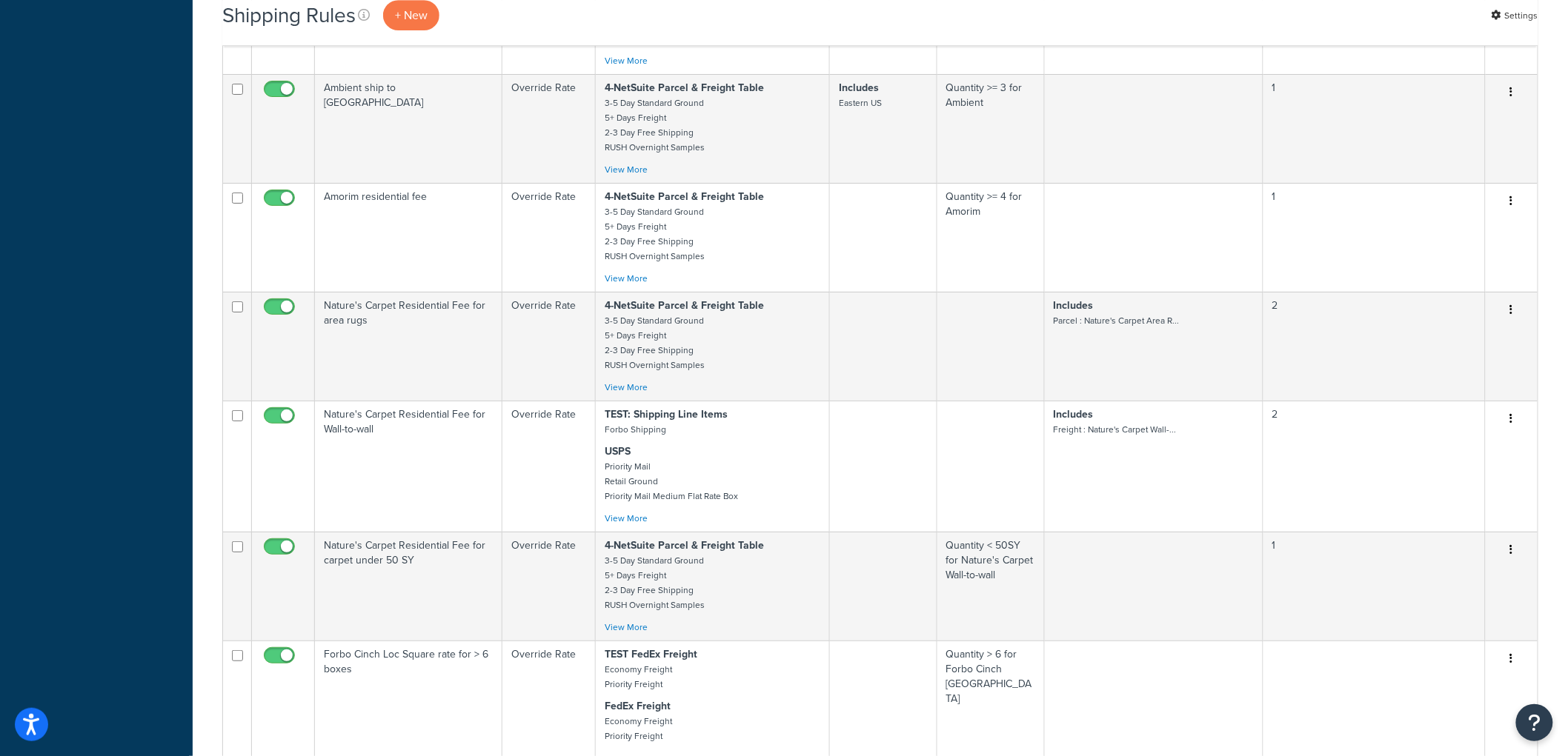
scroll to position [7975, 0]
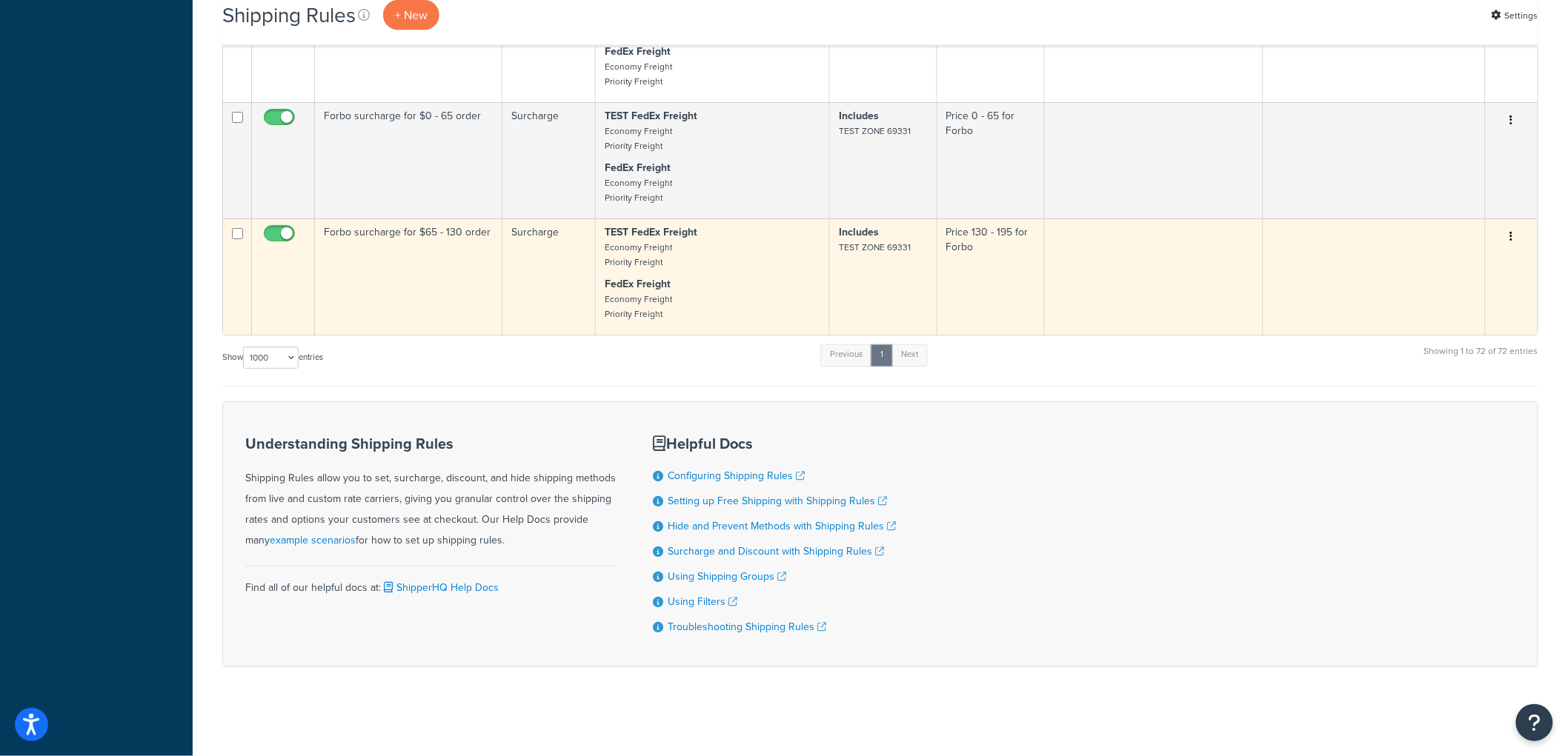
click at [475, 282] on td "Forbo surcharge for $65 - 130 order" at bounding box center [409, 277] width 188 height 116
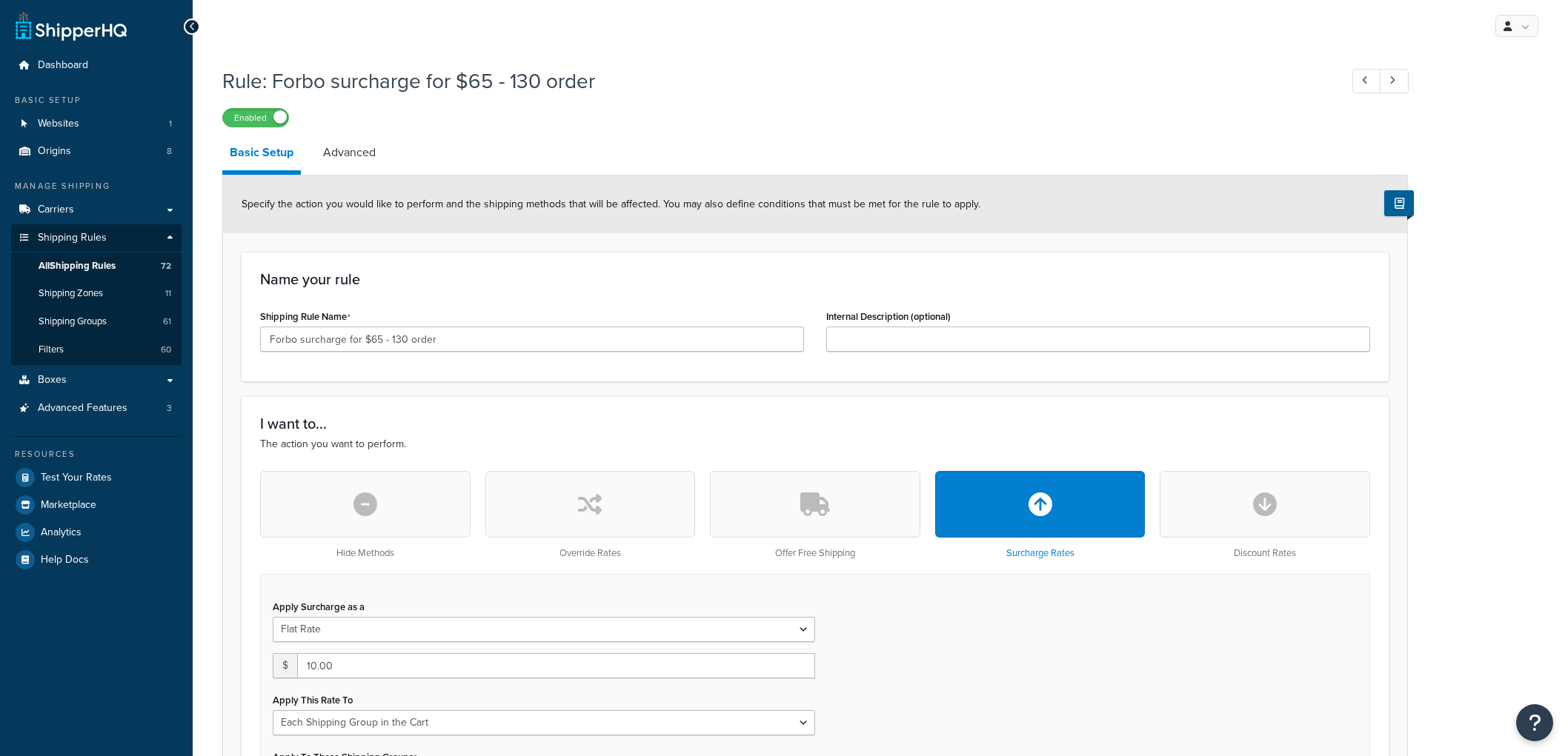
select select "SHIPPING_GROUP"
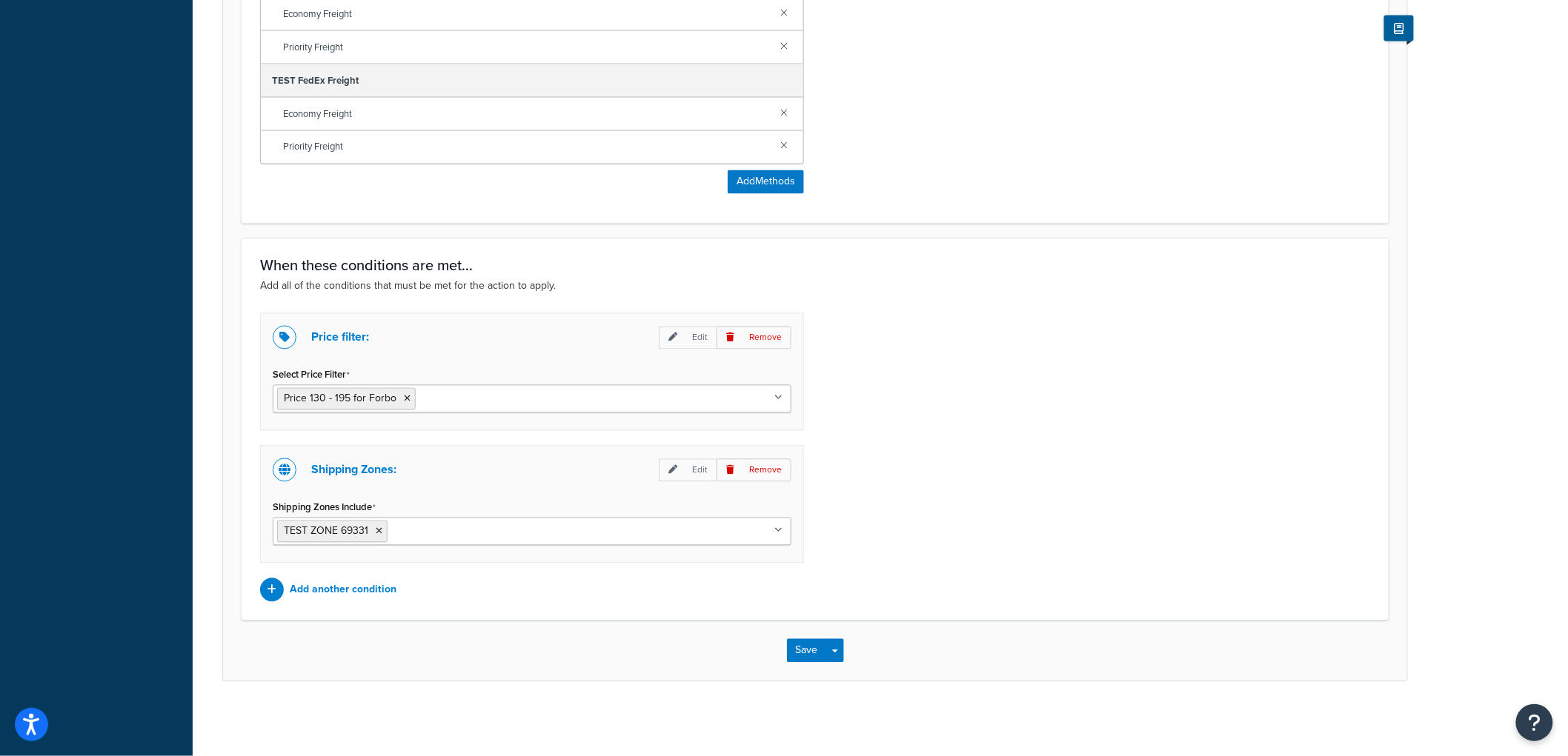
scroll to position [1058, 0]
click at [449, 402] on input "Select Price Filter" at bounding box center [485, 398] width 131 height 16
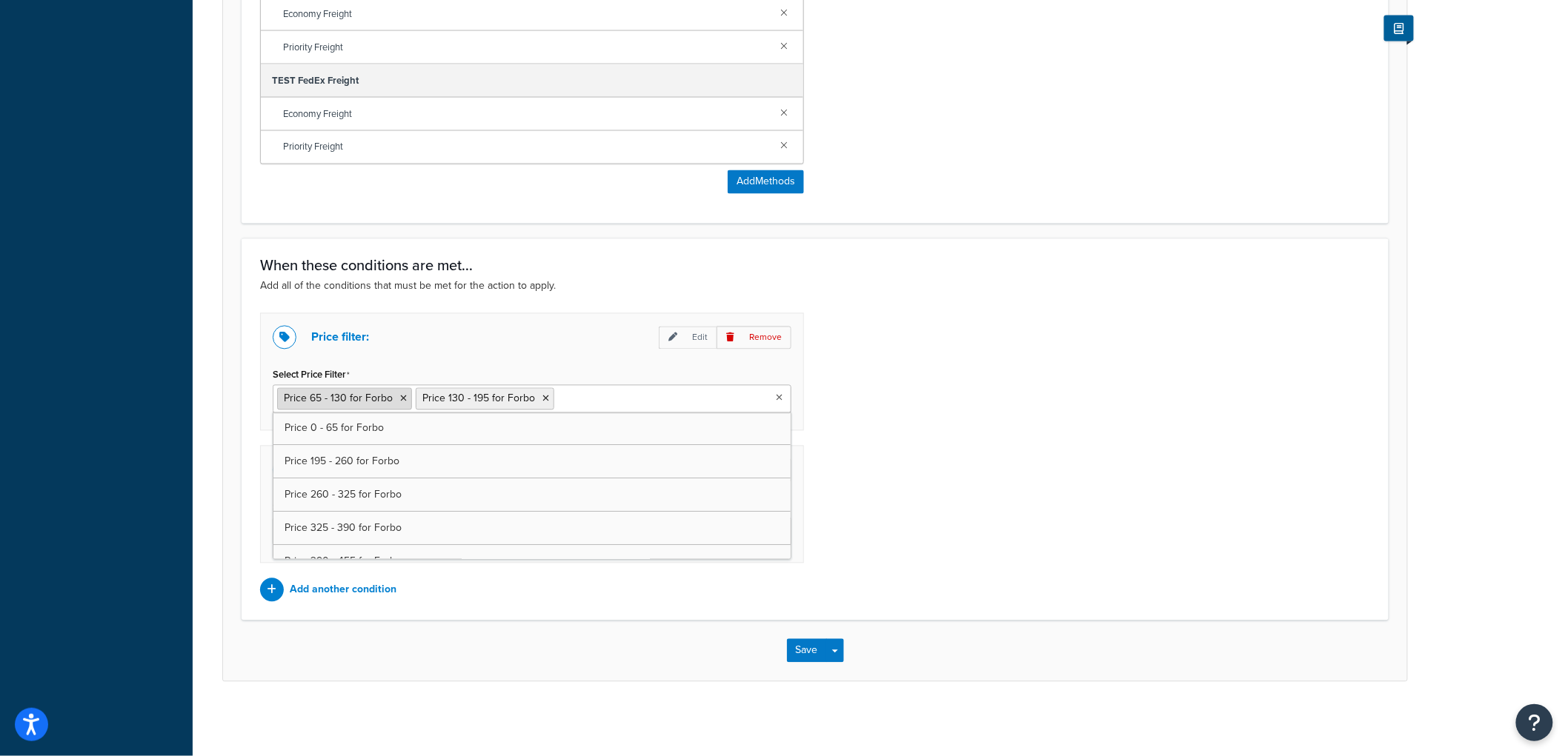
click at [403, 400] on icon at bounding box center [403, 399] width 6 height 9
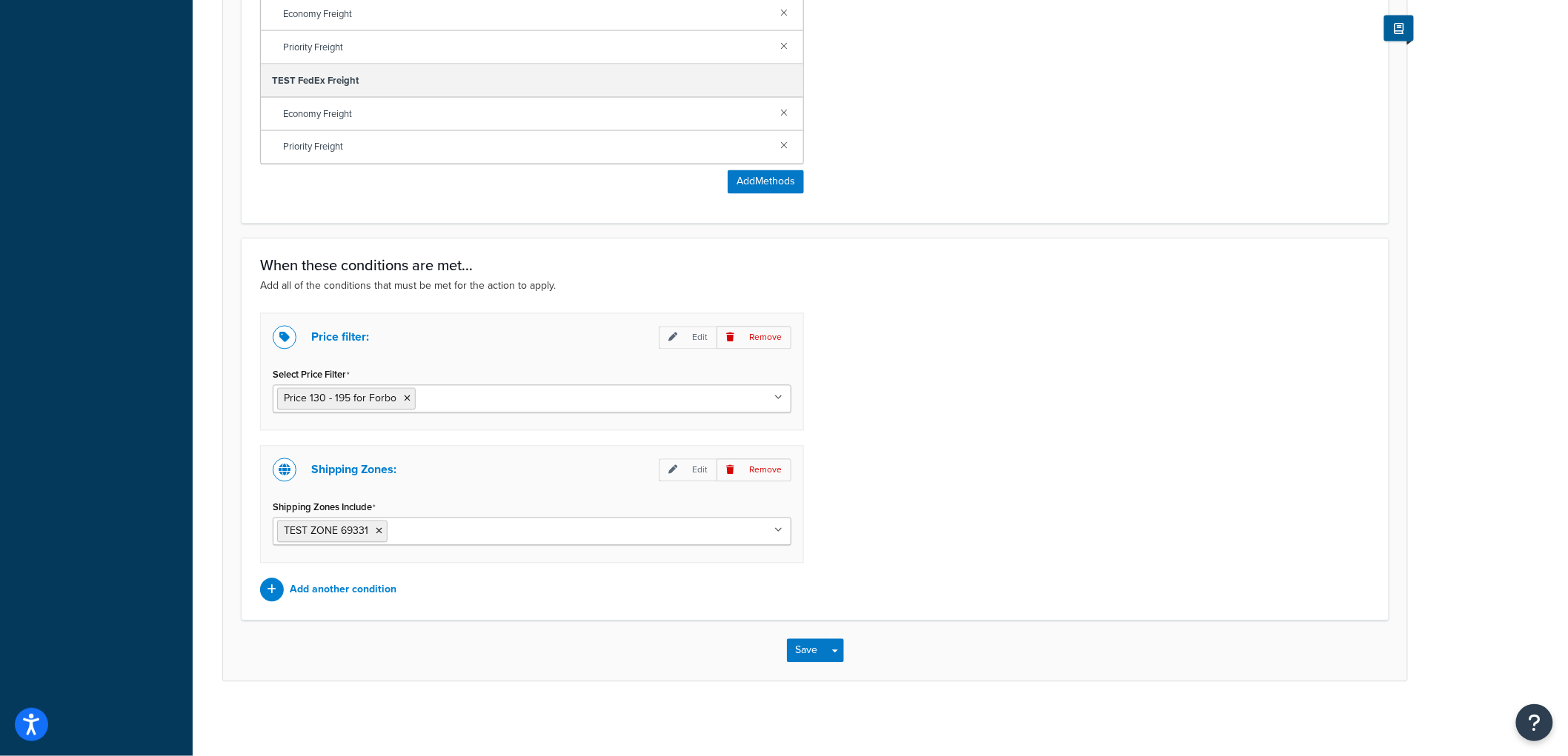
click at [970, 388] on div "Price filter: Edit Remove Select Price Filter Price 130 - 195 for Forbo Price 0…" at bounding box center [814, 457] width 1132 height 289
click at [404, 396] on icon at bounding box center [407, 399] width 6 height 9
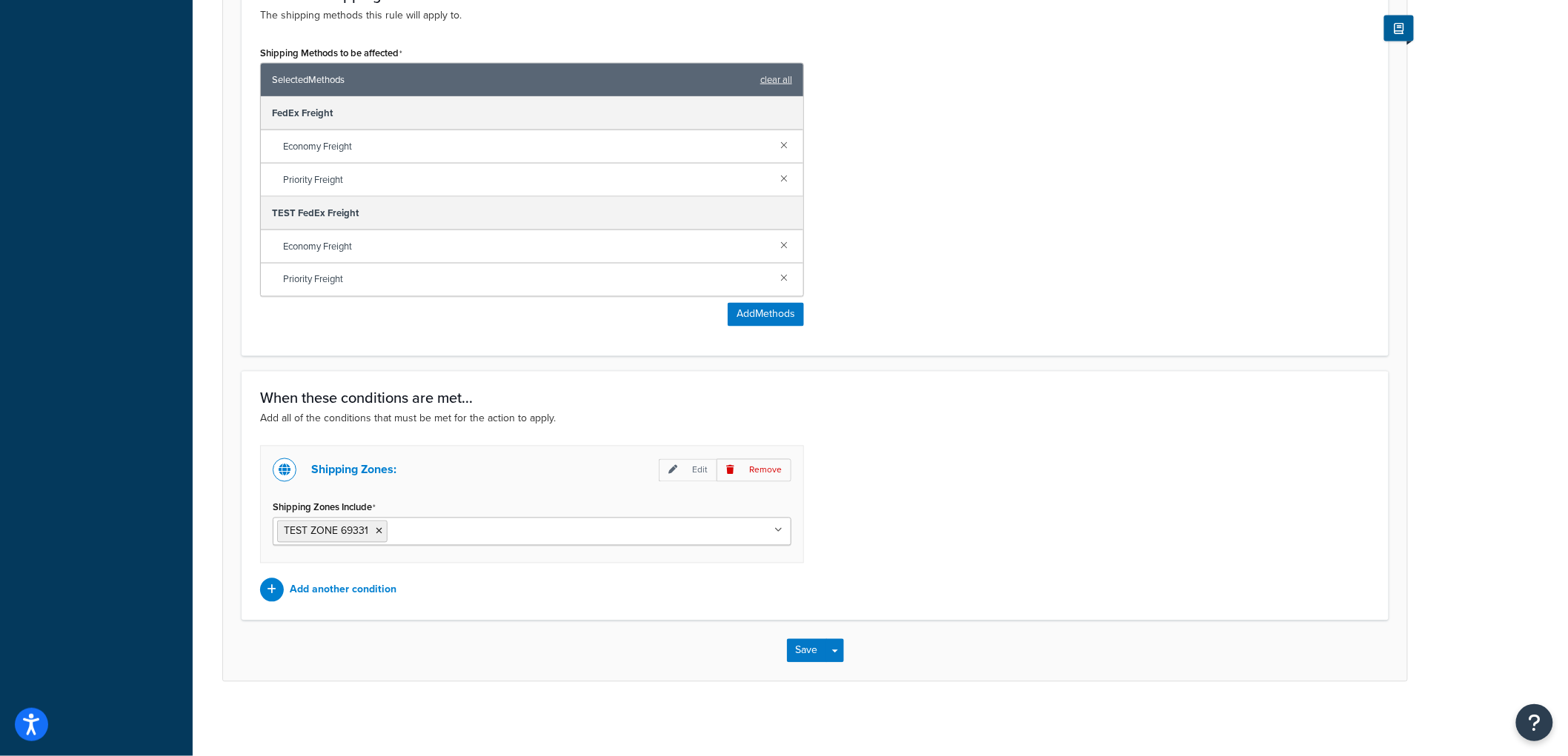
scroll to position [925, 0]
click at [340, 597] on p "Add another condition" at bounding box center [343, 590] width 107 height 21
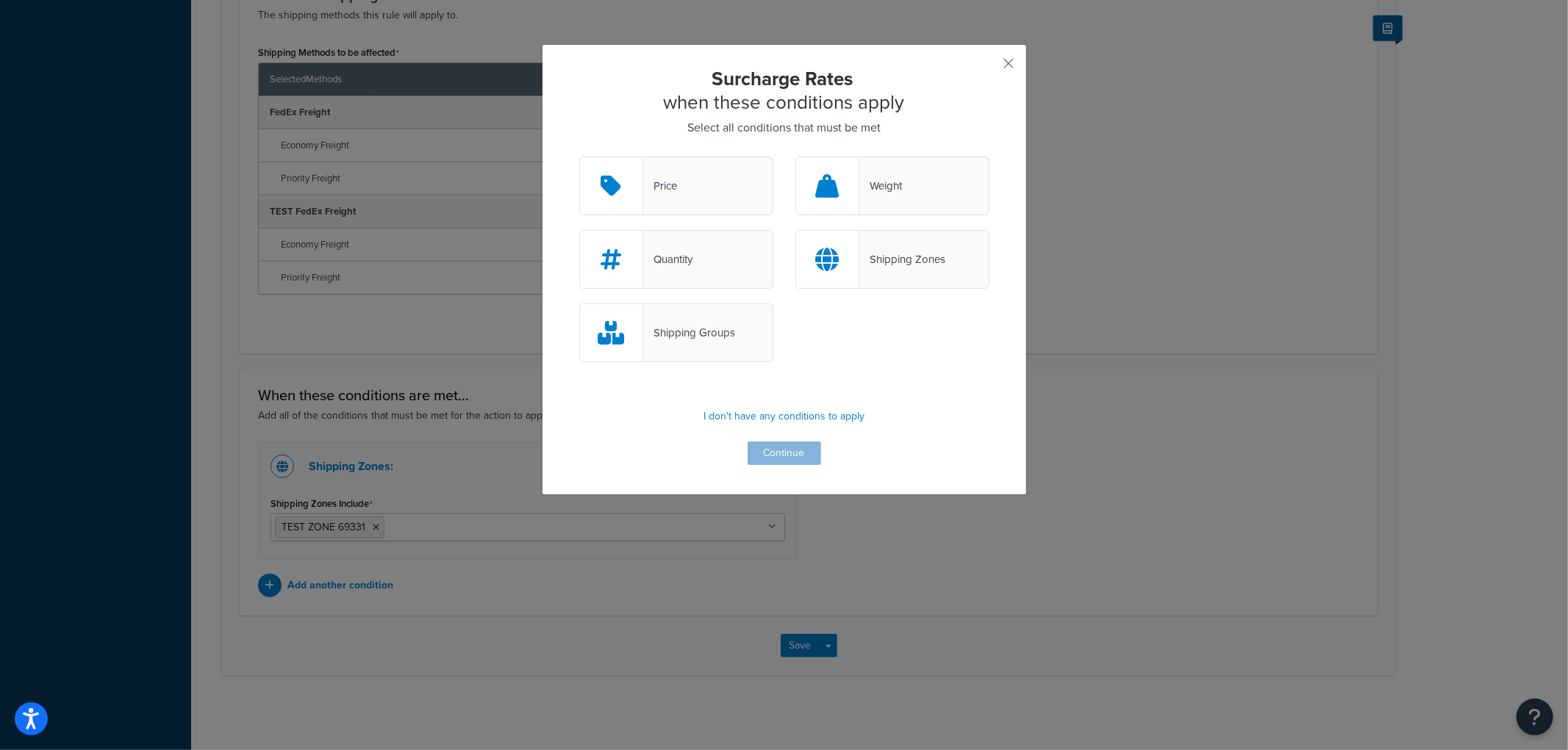
click at [657, 206] on div "Price" at bounding box center [676, 185] width 195 height 59
click at [0, 0] on input "Price" at bounding box center [0, 0] width 0 height 0
click at [768, 446] on button "Continue" at bounding box center [784, 454] width 74 height 23
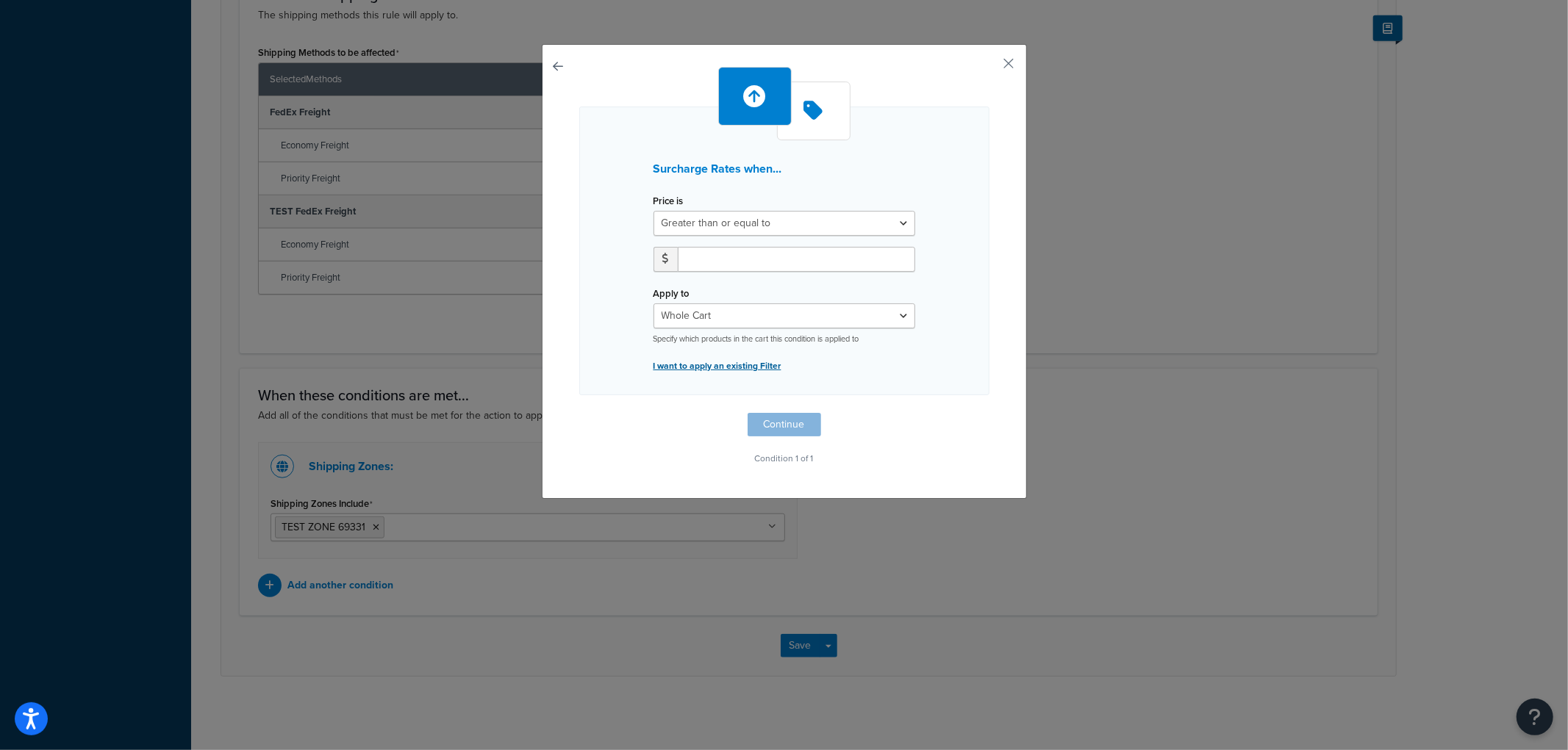
click at [725, 358] on p "I want to apply an existing Filter" at bounding box center [784, 366] width 262 height 21
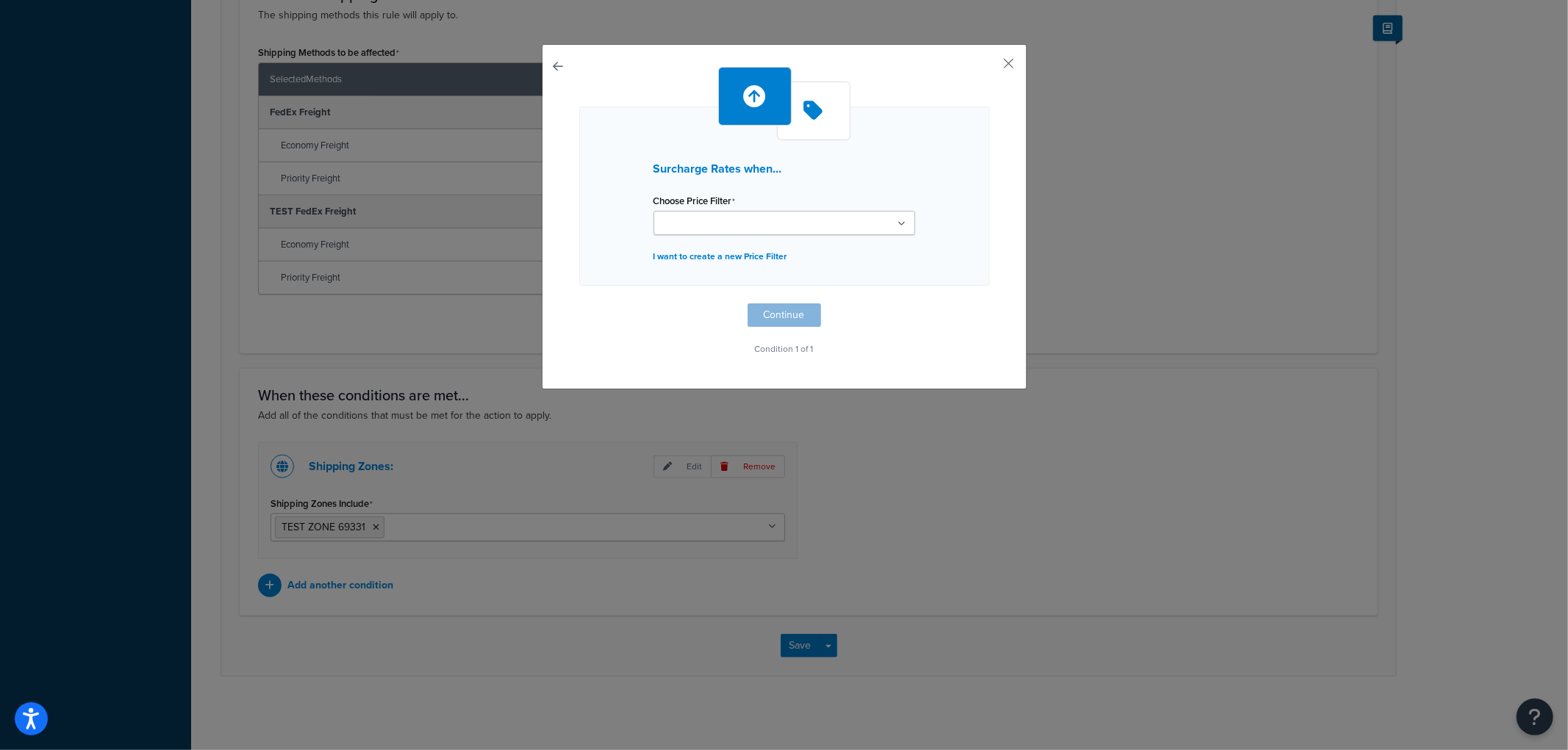
click at [717, 209] on div "Choose Price Filter Price 0 - 65 for Forbo Price 65 - 130 for Forbo Price 130 -…" at bounding box center [784, 212] width 262 height 45
click at [713, 218] on input "Choose Price Filter" at bounding box center [723, 224] width 130 height 16
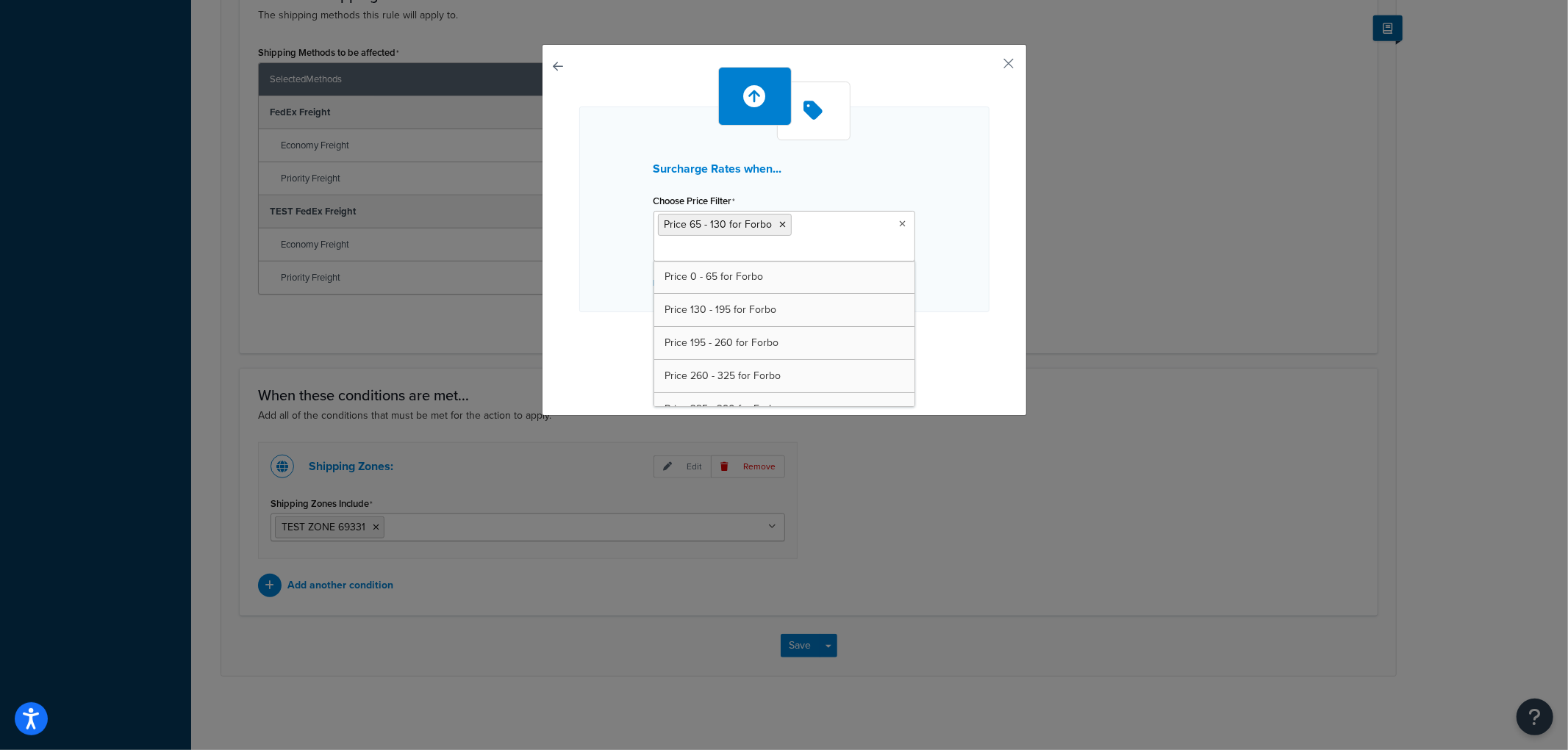
click at [927, 197] on div "Surcharge Rates when... Choose Price Filter Price 65 - 130 for Forbo Price 0 - …" at bounding box center [784, 209] width 410 height 206
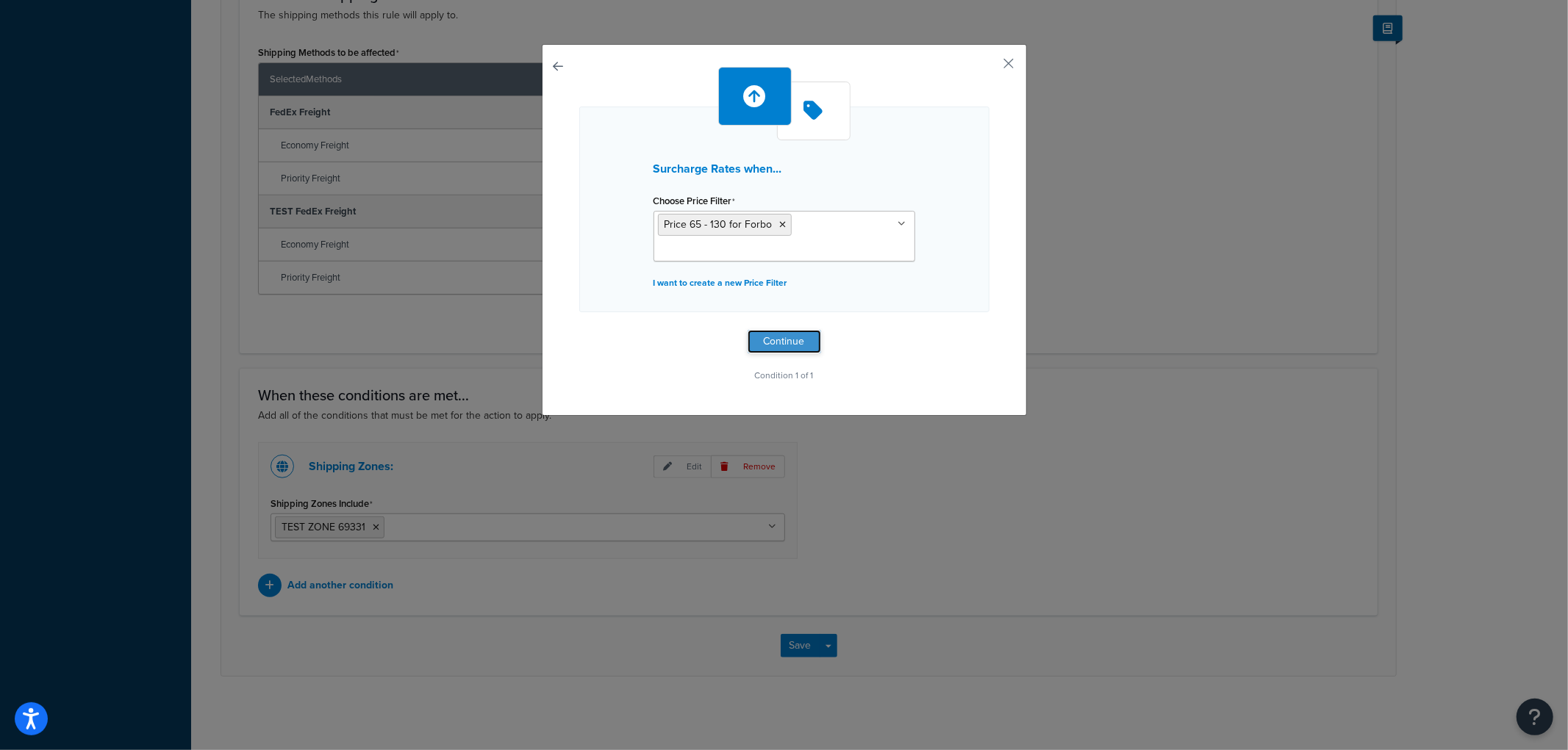
click at [789, 342] on button "Continue" at bounding box center [784, 342] width 74 height 23
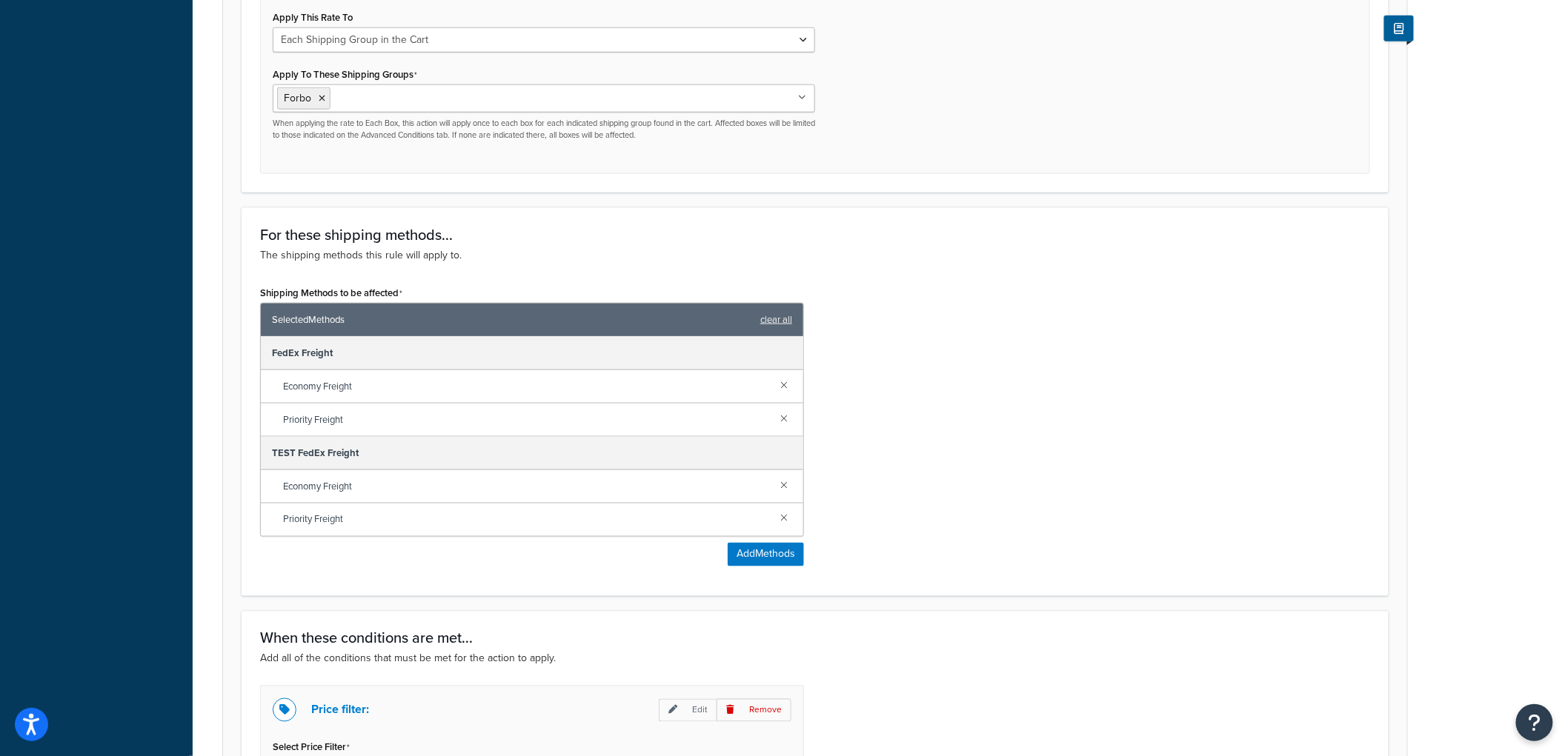
scroll to position [1058, 0]
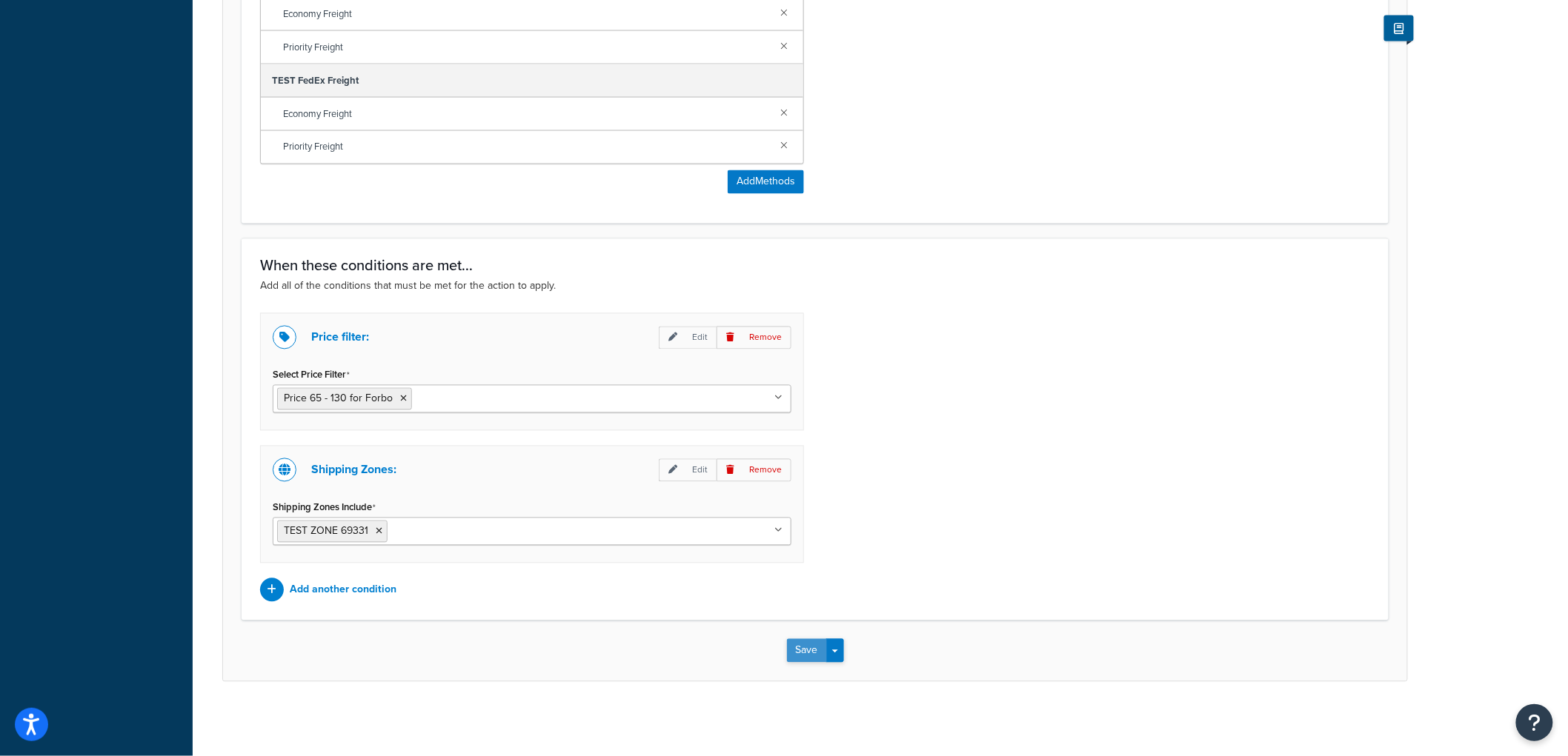
click at [791, 653] on button "Save" at bounding box center [807, 651] width 40 height 24
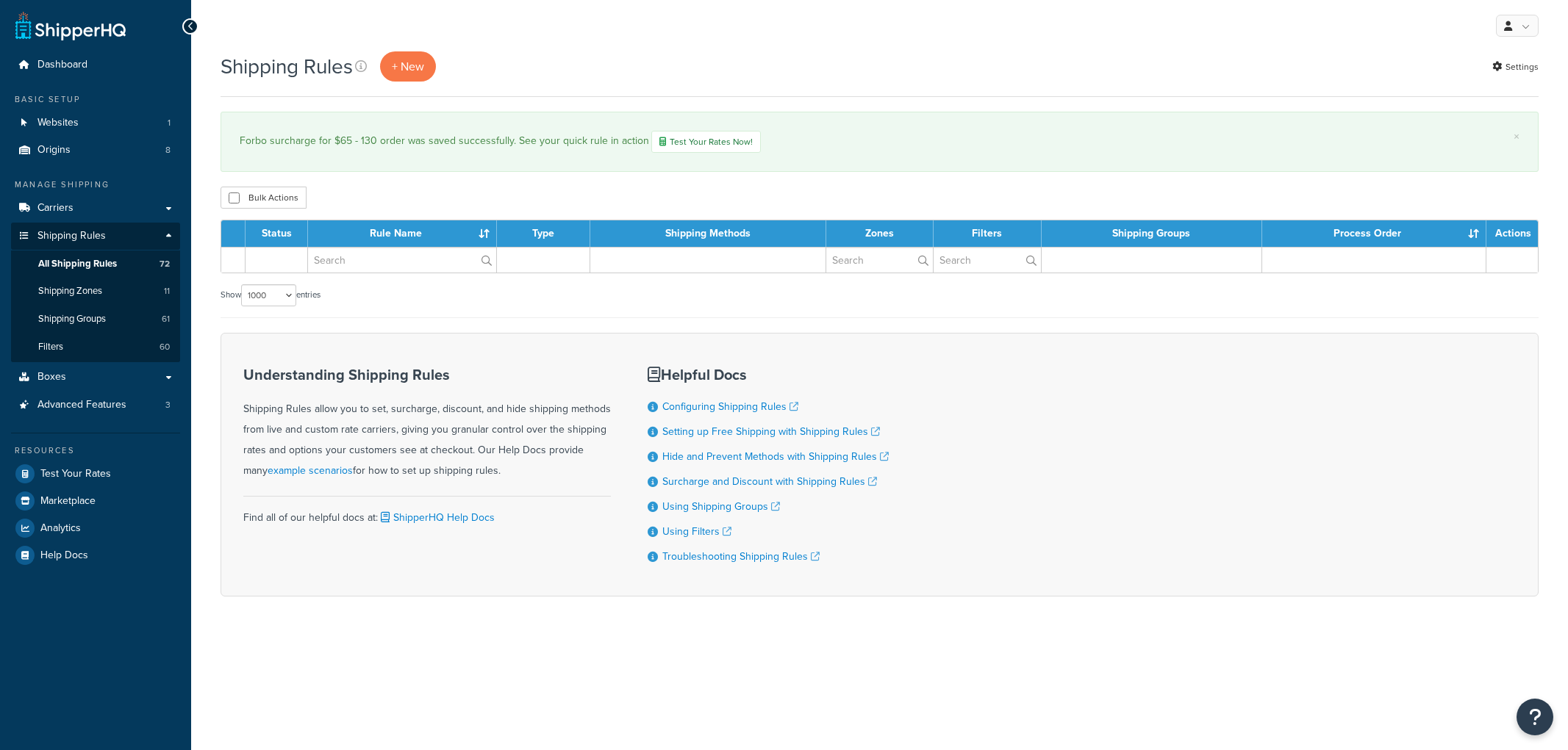
select select "1000"
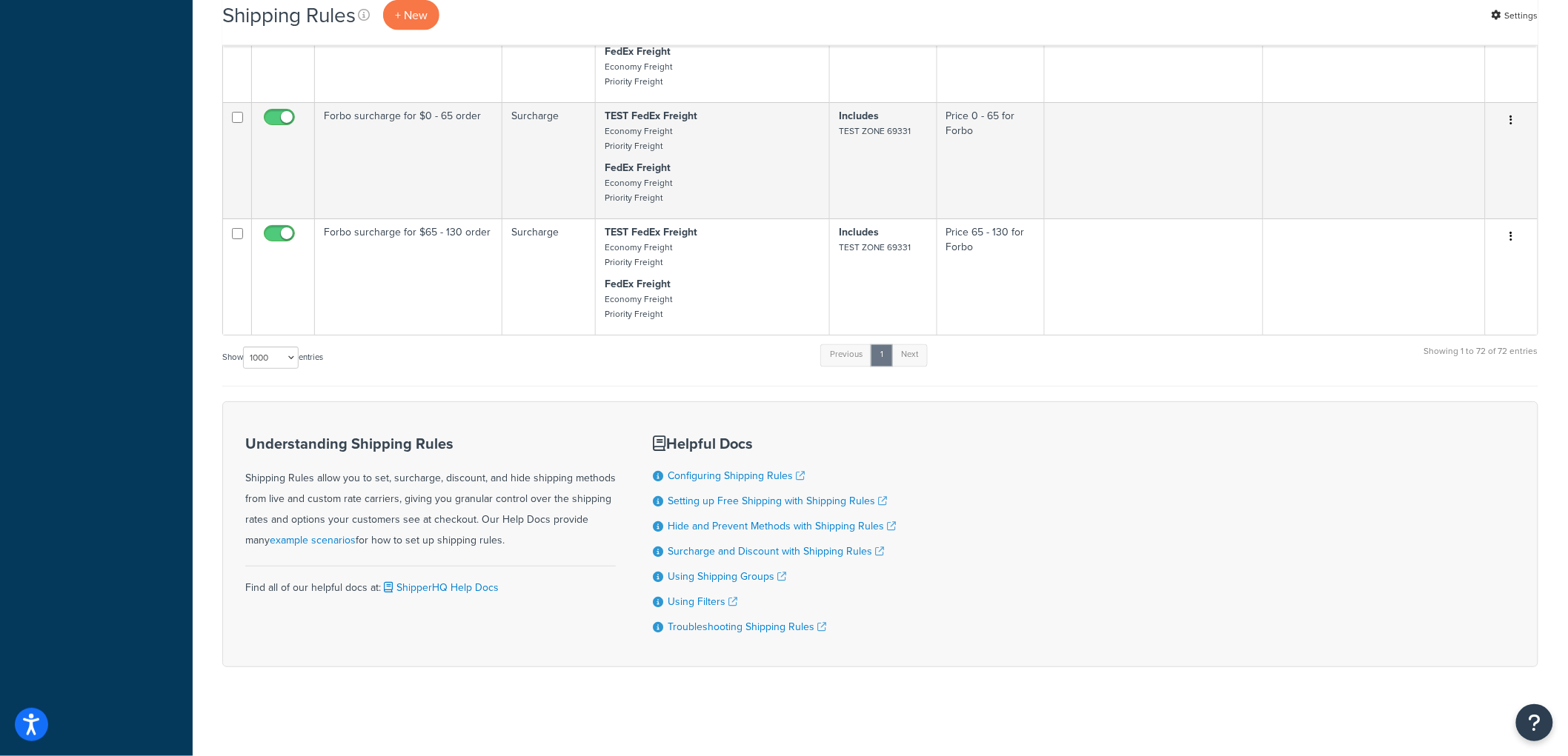
scroll to position [7893, 0]
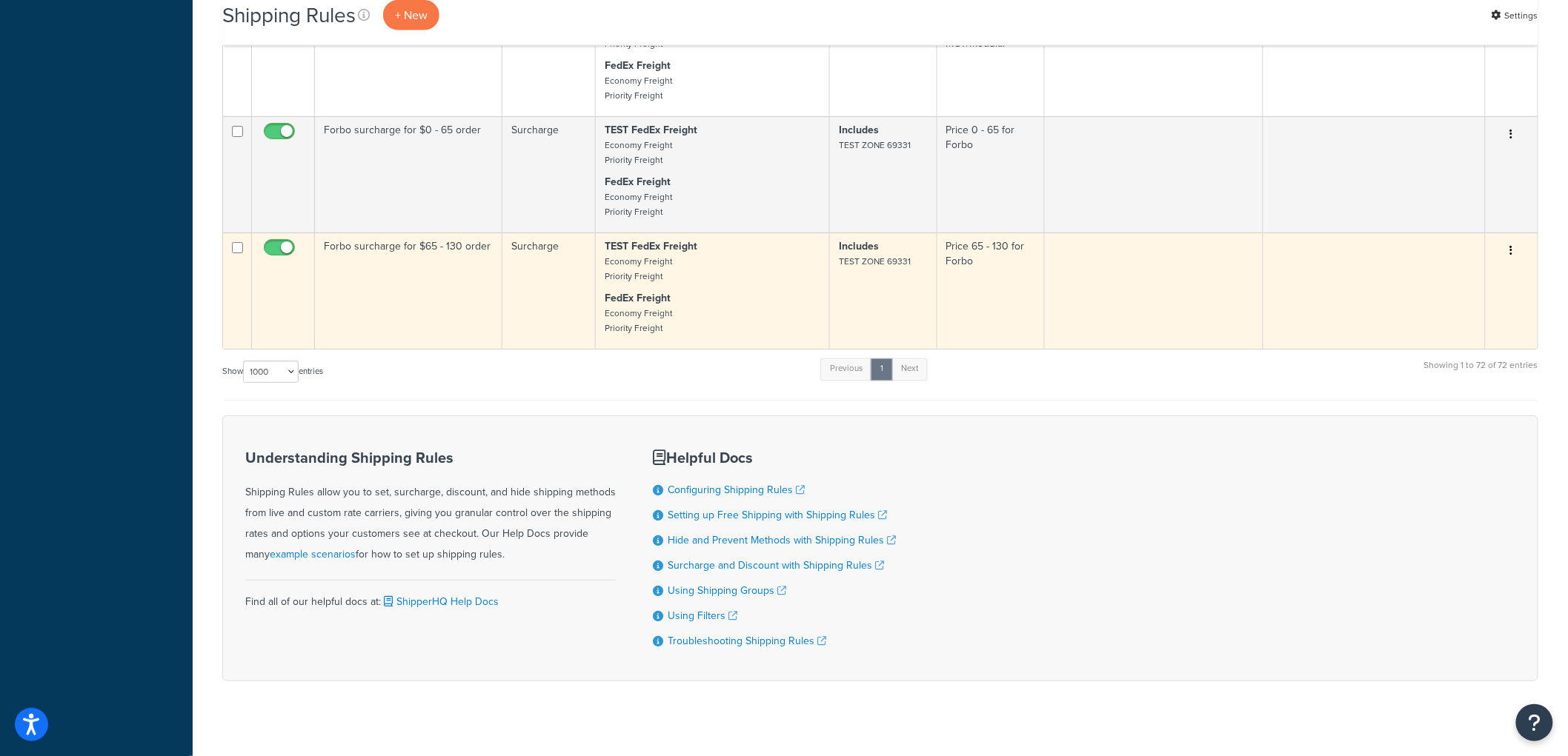
click at [1514, 263] on button "button" at bounding box center [1512, 251] width 21 height 24
click at [1481, 325] on link "Duplicate" at bounding box center [1463, 309] width 117 height 30
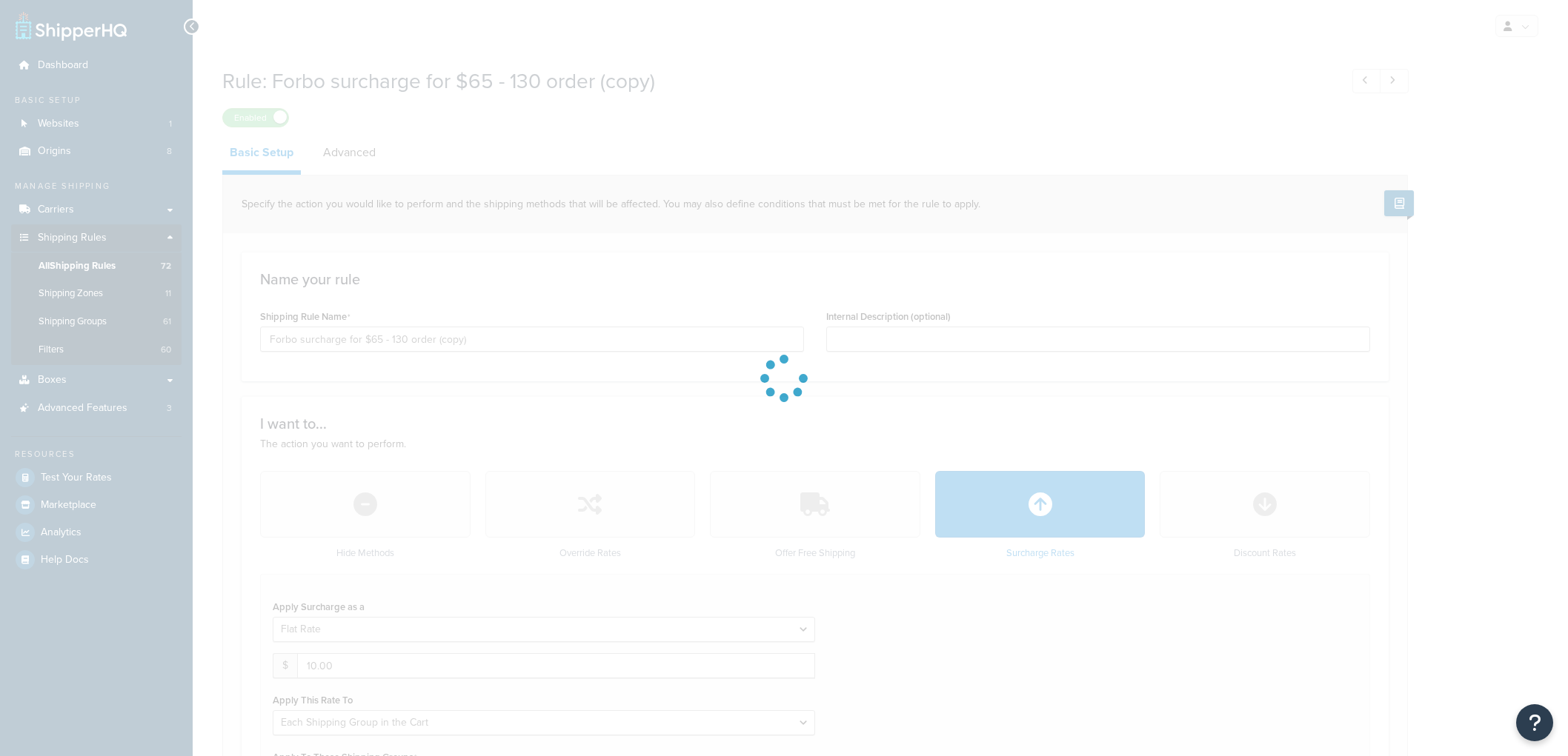
select select "SHIPPING_GROUP"
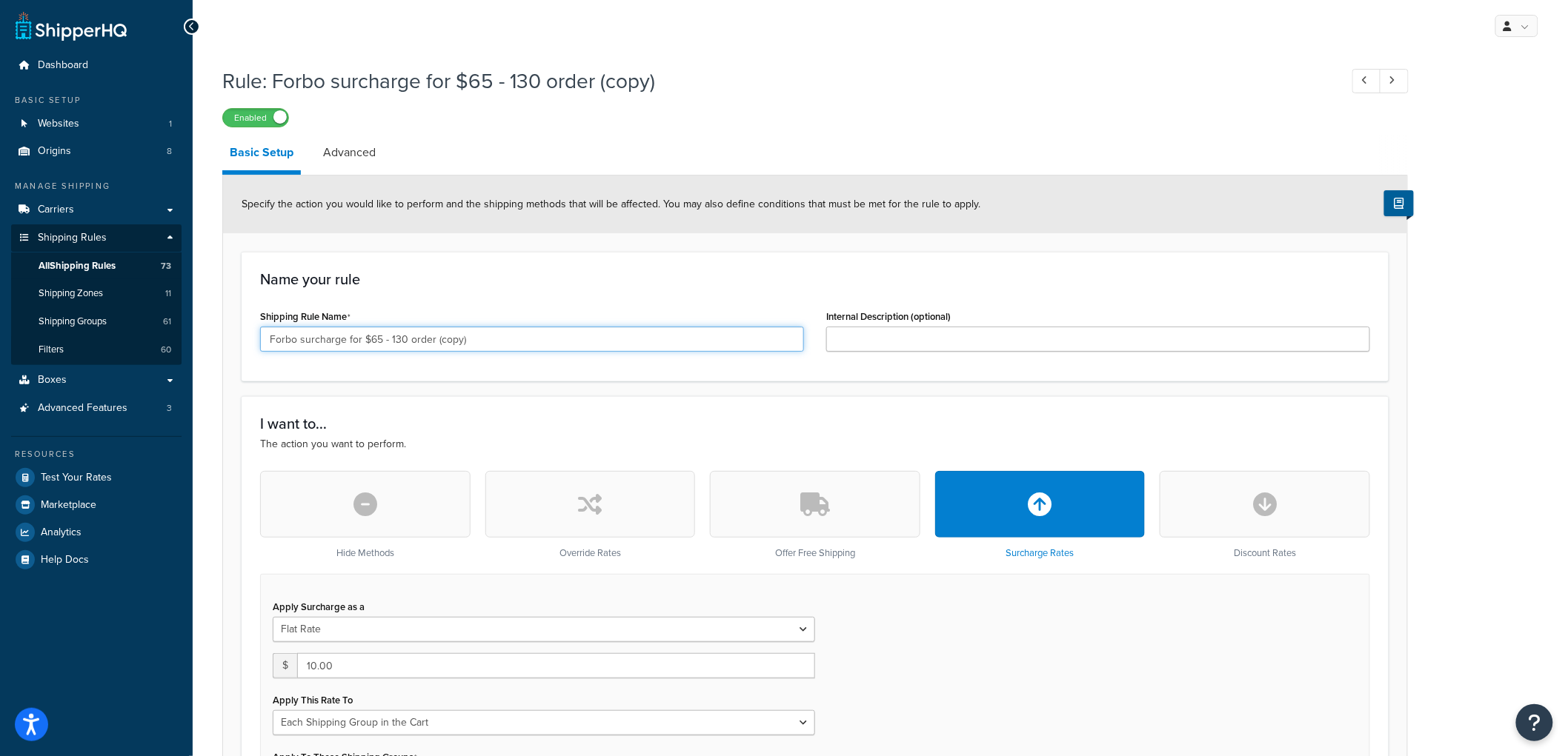
drag, startPoint x: 402, startPoint y: 339, endPoint x: 365, endPoint y: 339, distance: 37.0
click at [365, 339] on input "Forbo surcharge for $65 - 130 order (copy)" at bounding box center [532, 339] width 544 height 25
click at [498, 335] on input "Forbo surcharge for $130 - 195 order (copy)" at bounding box center [532, 339] width 544 height 25
type input "Forbo surcharge for $130 - 195 order"
click at [364, 661] on input "10.00" at bounding box center [556, 666] width 518 height 25
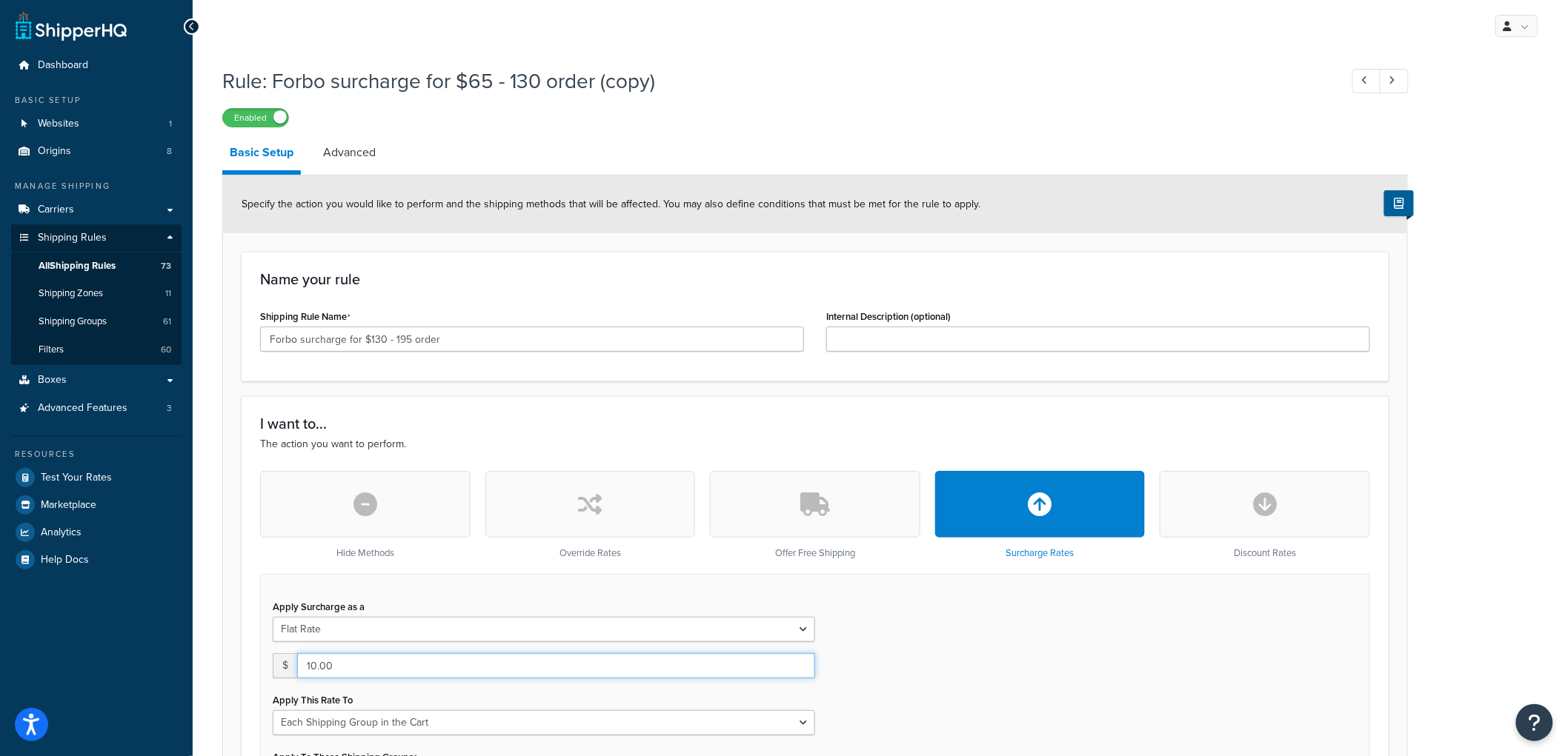
click at [364, 661] on input "10.00" at bounding box center [556, 666] width 518 height 25
type input "15"
click at [590, 415] on div "I want to... The action you want to perform. Hide Methods Override Rates Offer …" at bounding box center [815, 636] width 1148 height 479
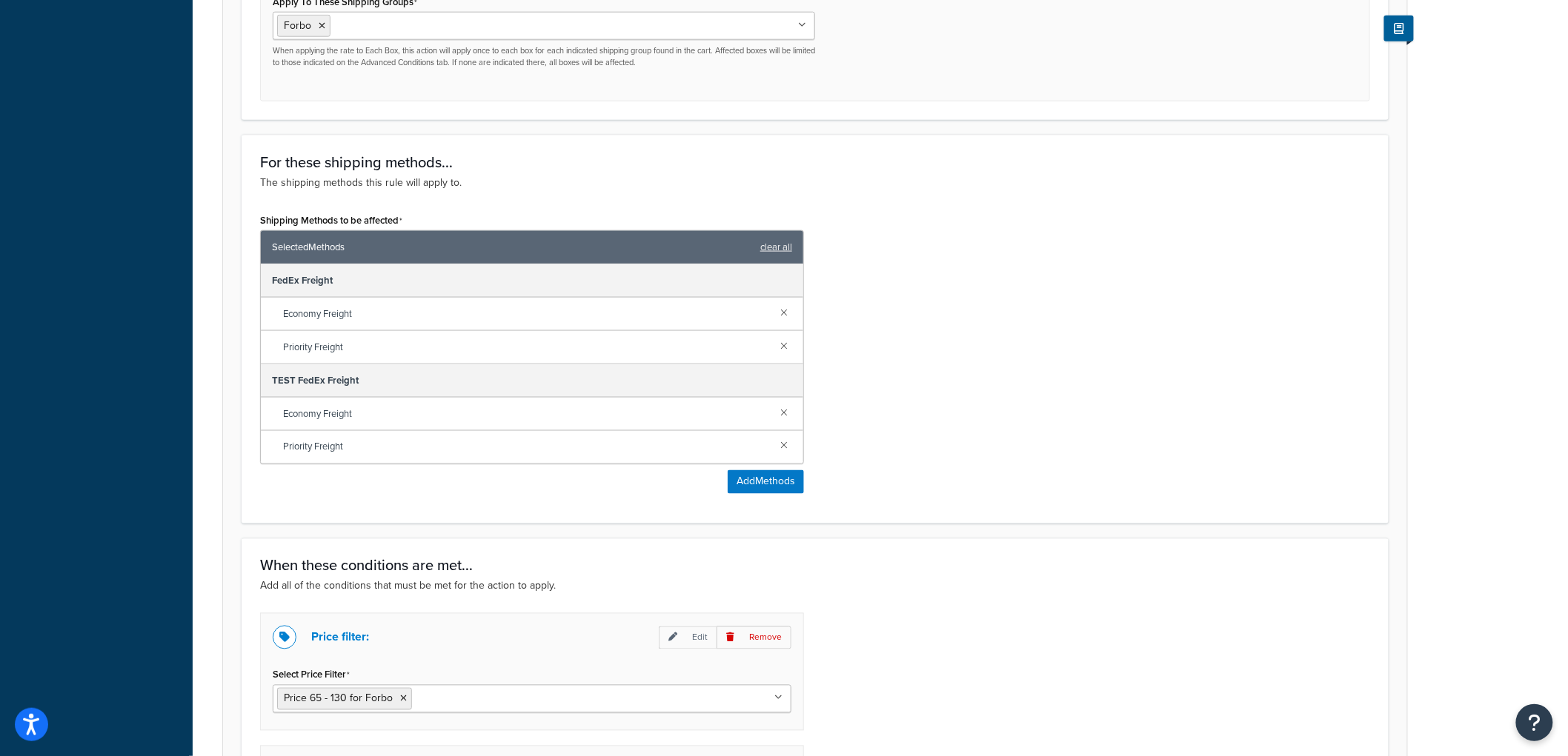
scroll to position [1058, 0]
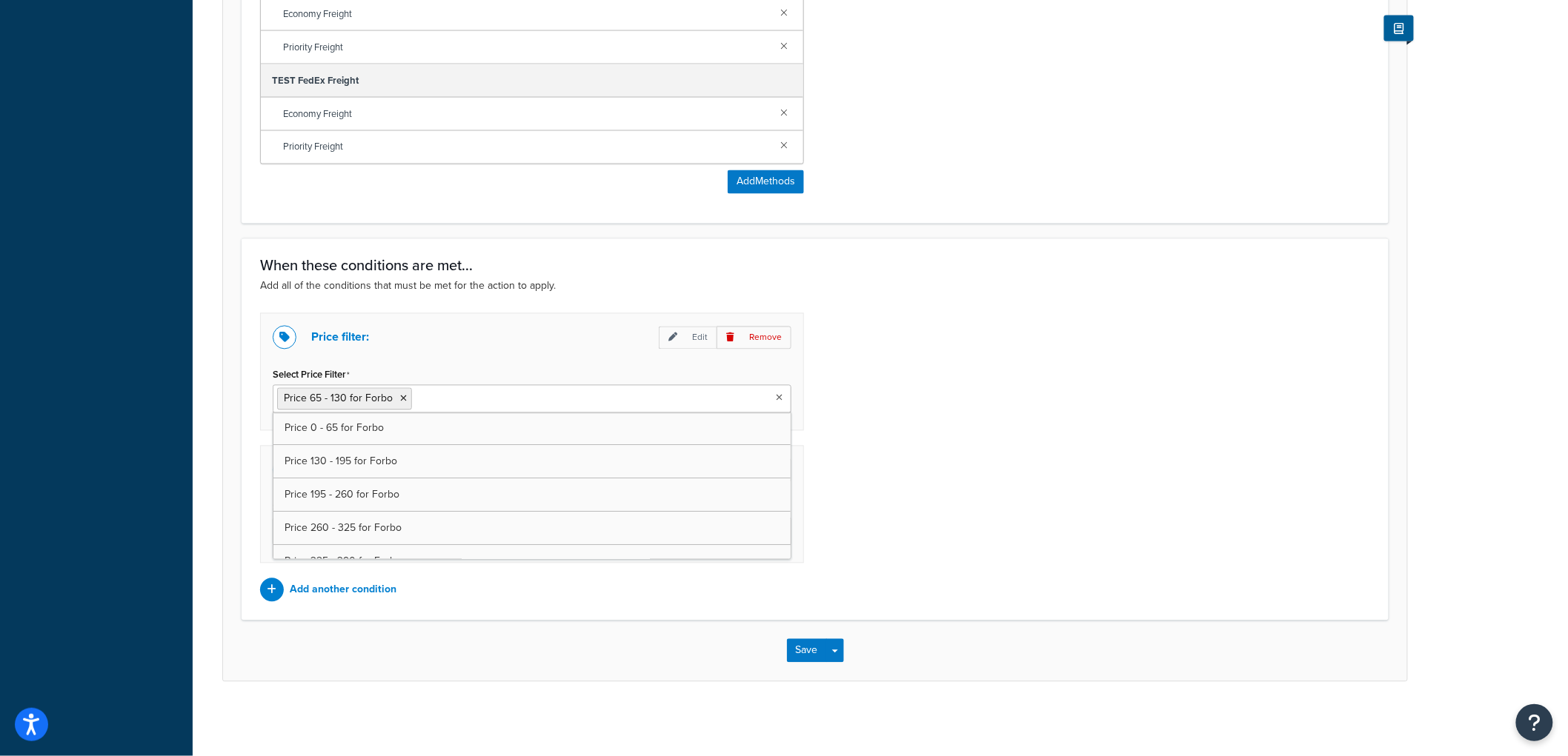
click at [434, 398] on input "Select Price Filter" at bounding box center [481, 398] width 131 height 16
click at [400, 400] on icon at bounding box center [403, 399] width 6 height 9
click at [1205, 398] on div "Price filter: Edit Remove Select Price Filter Price 130 - 195 for Forbo Price 0…" at bounding box center [814, 457] width 1132 height 289
click at [813, 654] on button "Save" at bounding box center [807, 651] width 40 height 24
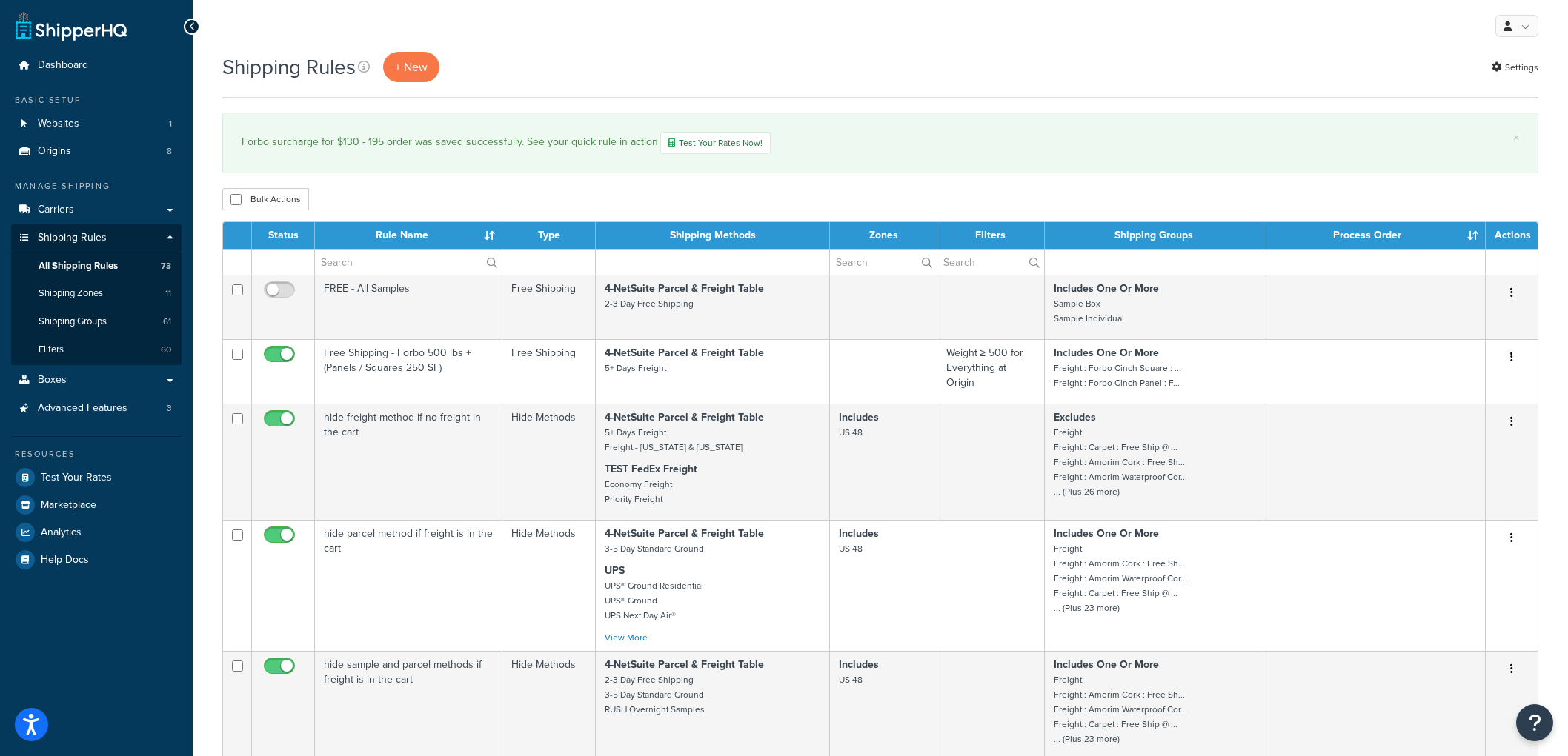
select select "1000"
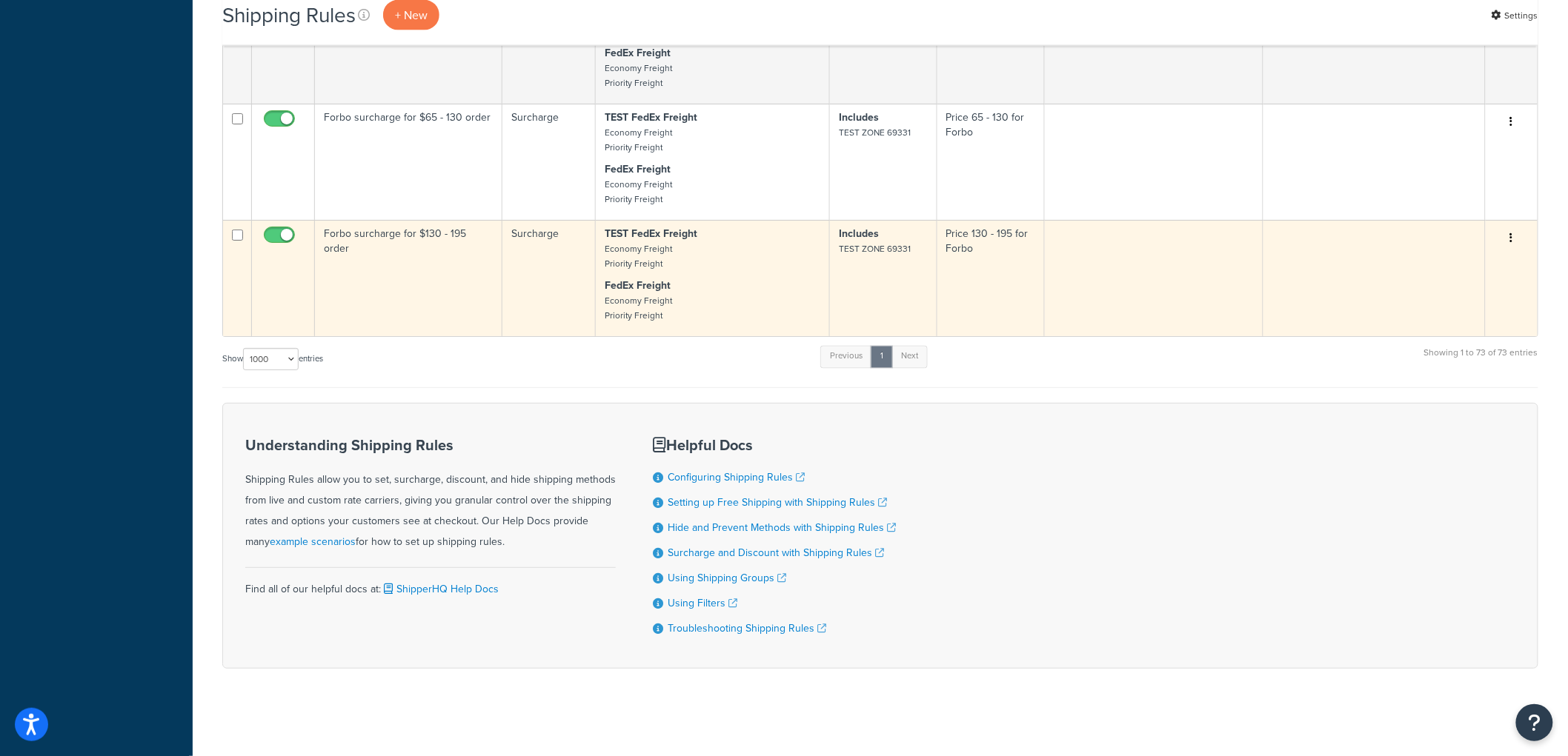
scroll to position [7928, 0]
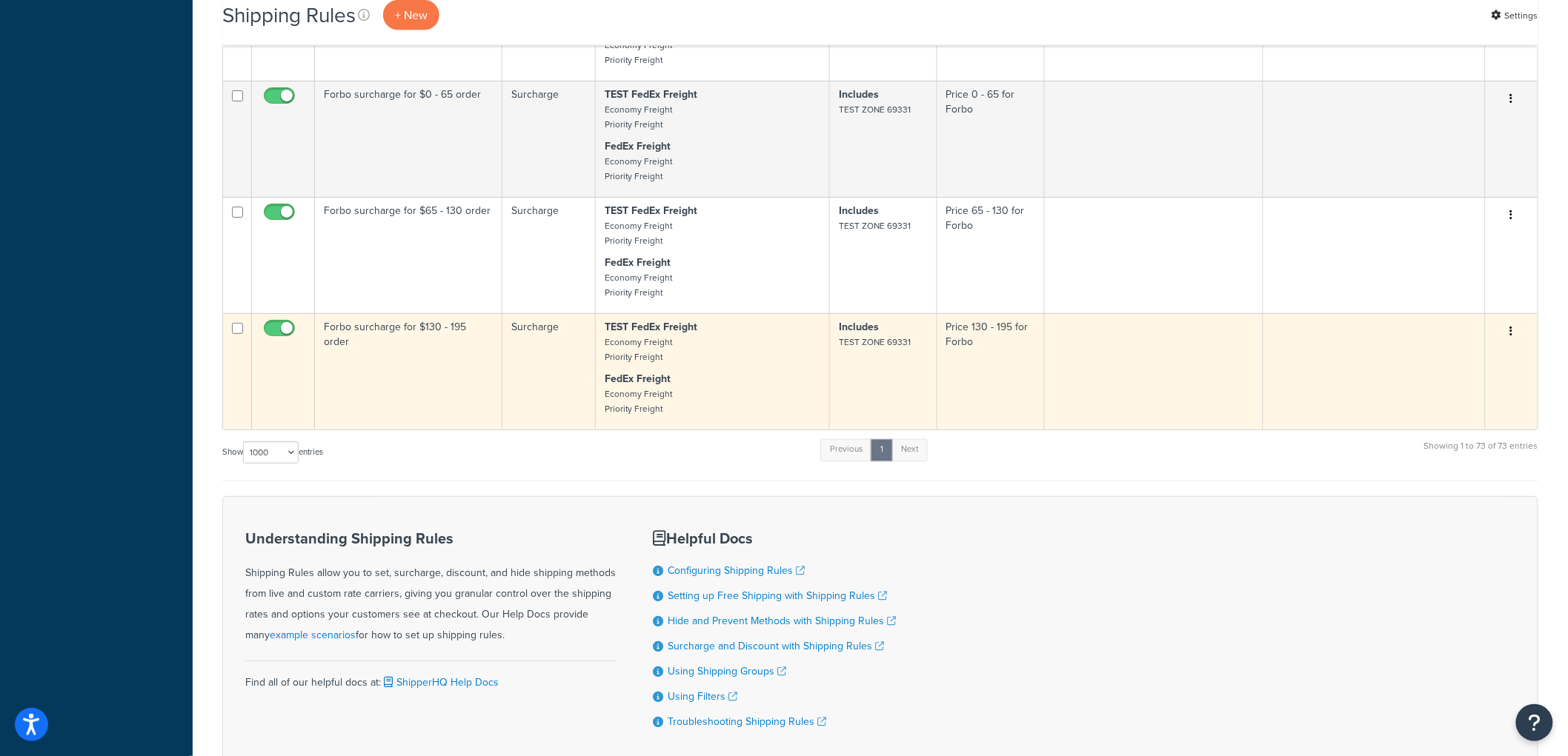
click at [1515, 344] on button "button" at bounding box center [1512, 332] width 21 height 24
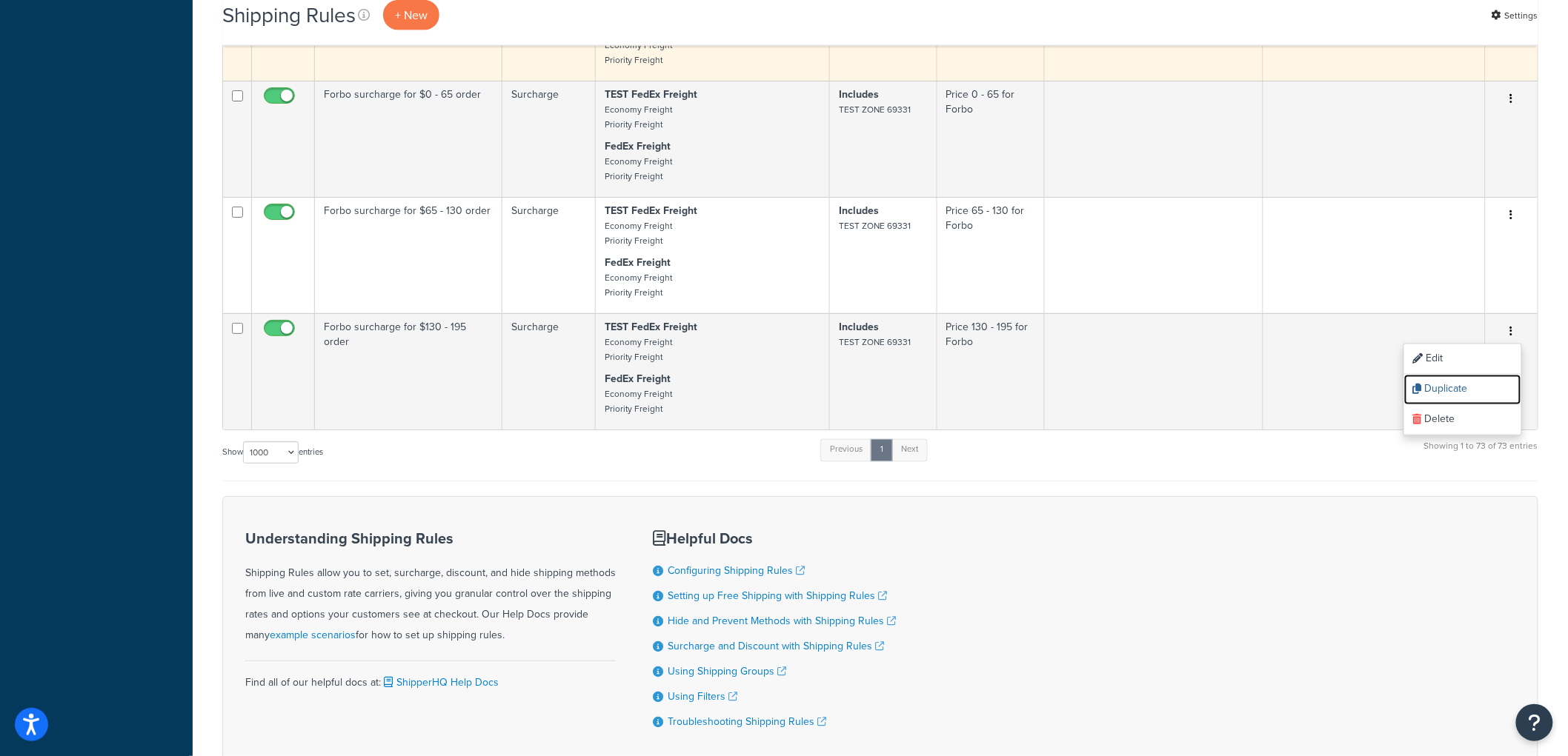
drag, startPoint x: 1488, startPoint y: 455, endPoint x: 857, endPoint y: 59, distance: 745.0
click at [1488, 406] on link "Duplicate" at bounding box center [1463, 389] width 117 height 30
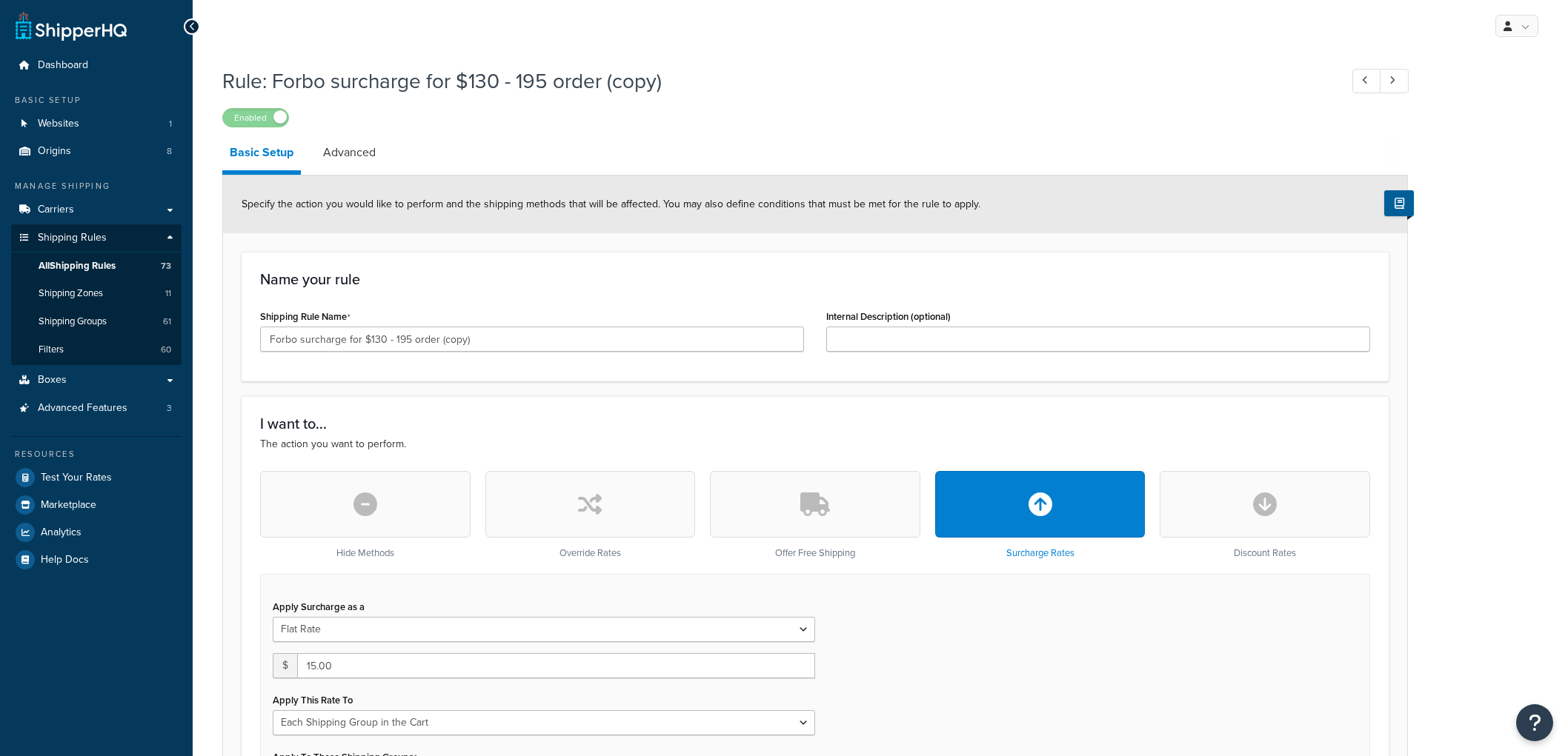
select select "SHIPPING_GROUP"
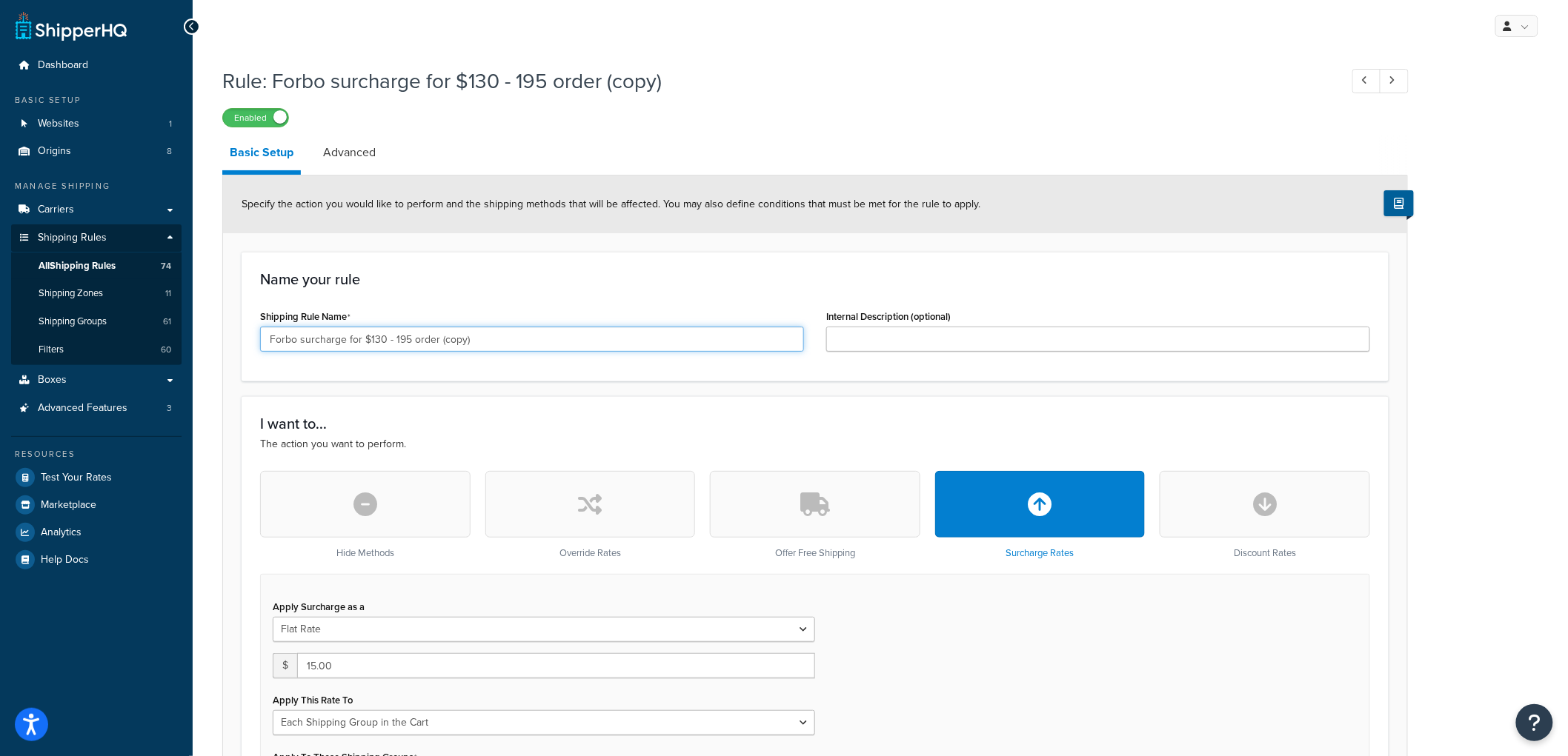
drag, startPoint x: 489, startPoint y: 349, endPoint x: 373, endPoint y: 335, distance: 116.8
click at [373, 335] on input "Forbo surcharge for $130 - 195 order (copy)" at bounding box center [532, 339] width 544 height 25
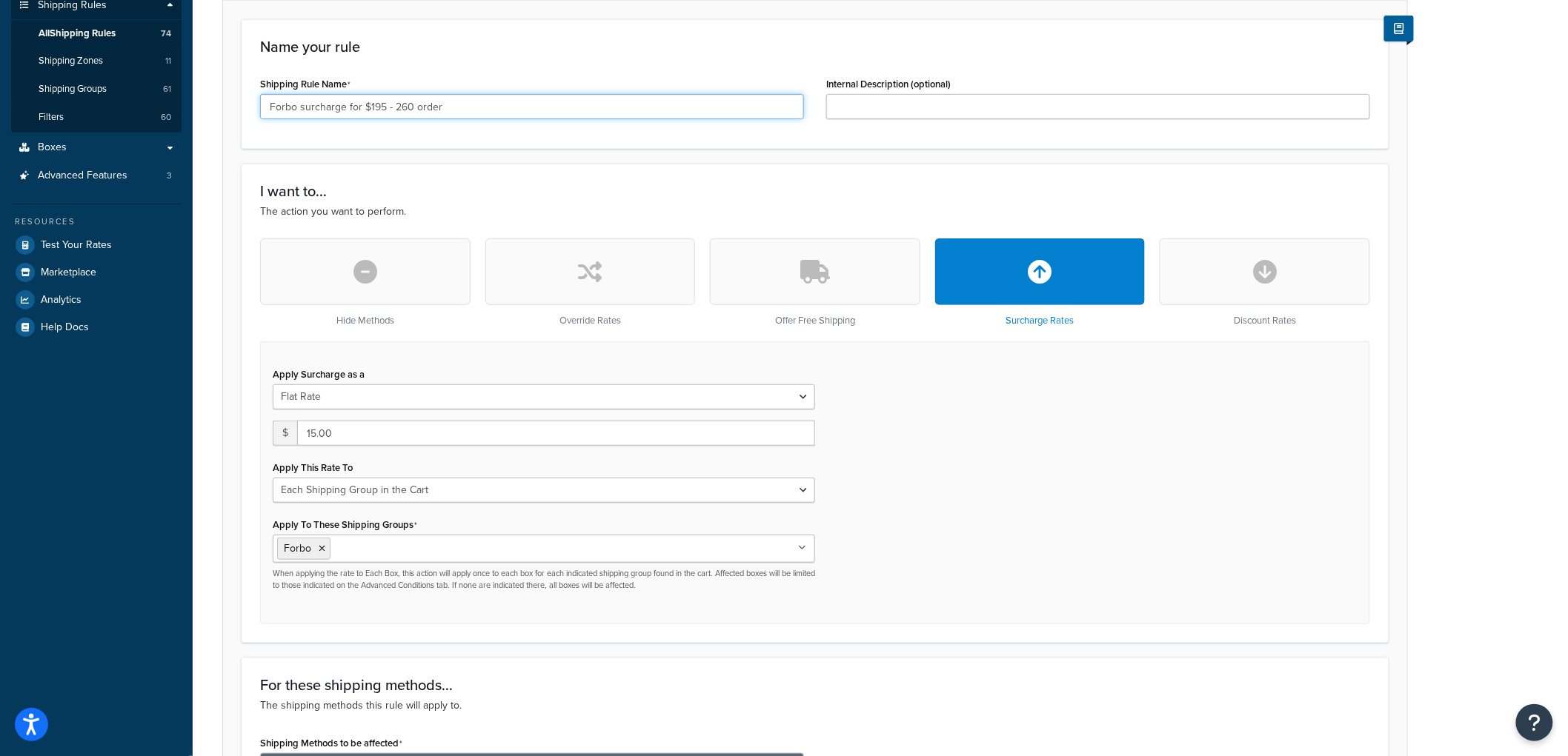
scroll to position [411, 0]
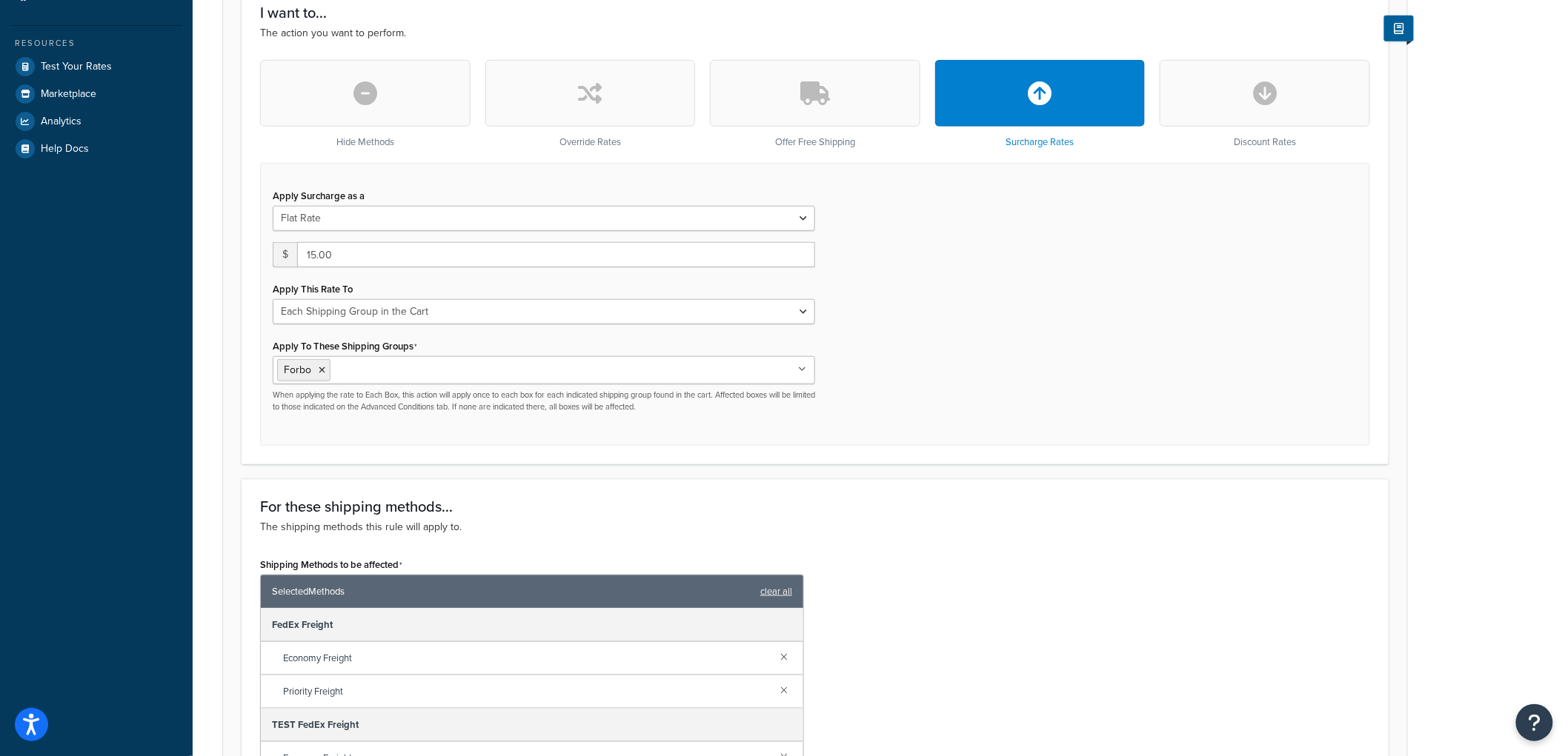
type input "Forbo surcharge for $195 - 260 order"
drag, startPoint x: 357, startPoint y: 260, endPoint x: 238, endPoint y: 260, distance: 119.0
click at [245, 260] on div "I want to... The action you want to perform. Hide Methods Override Rates Offer …" at bounding box center [815, 225] width 1148 height 479
type input "20"
click at [1062, 401] on div "Apply Surcharge as a Flat Rate Percentage Flat Rate & Percentage $ 20 Apply Thi…" at bounding box center [815, 305] width 1110 height 283
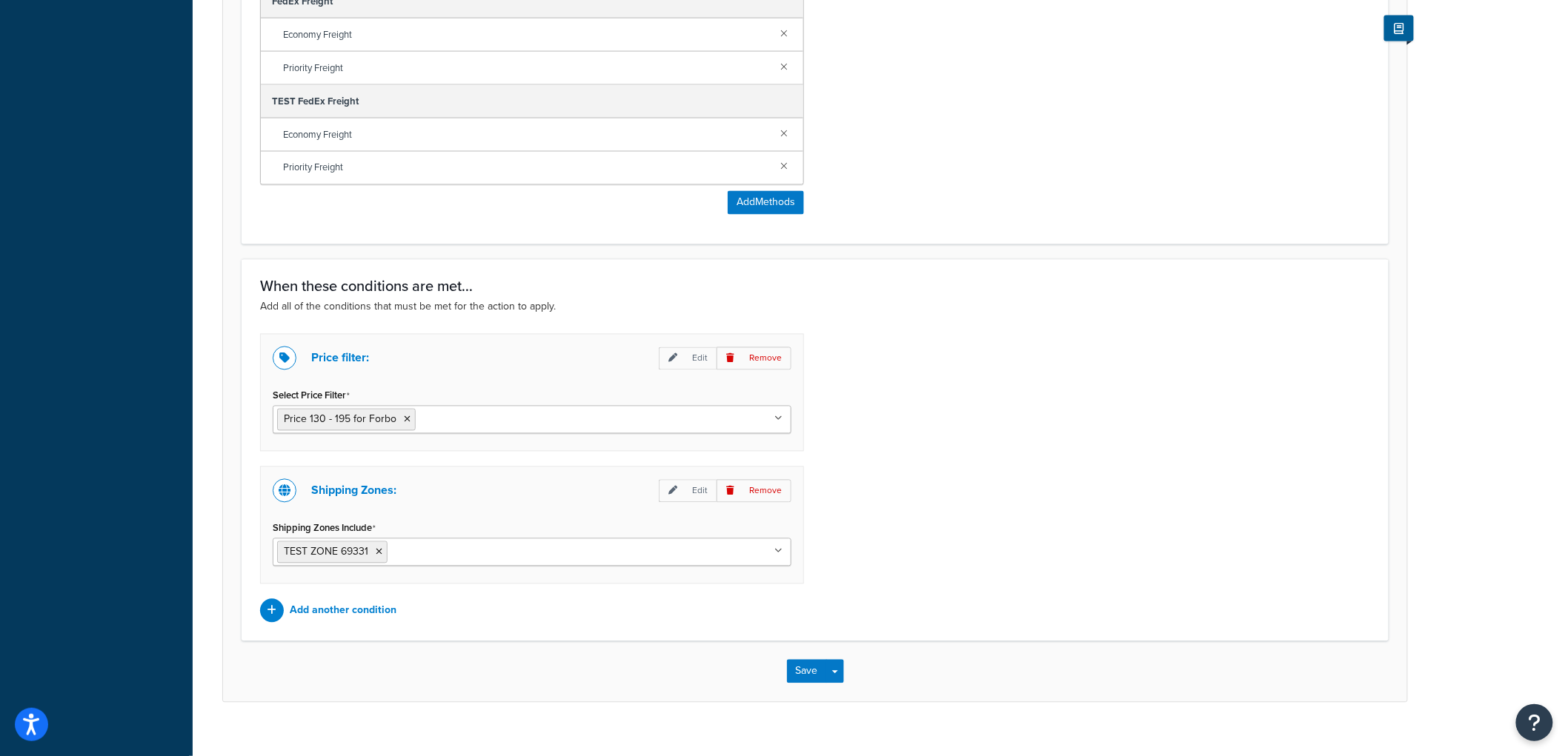
scroll to position [1058, 0]
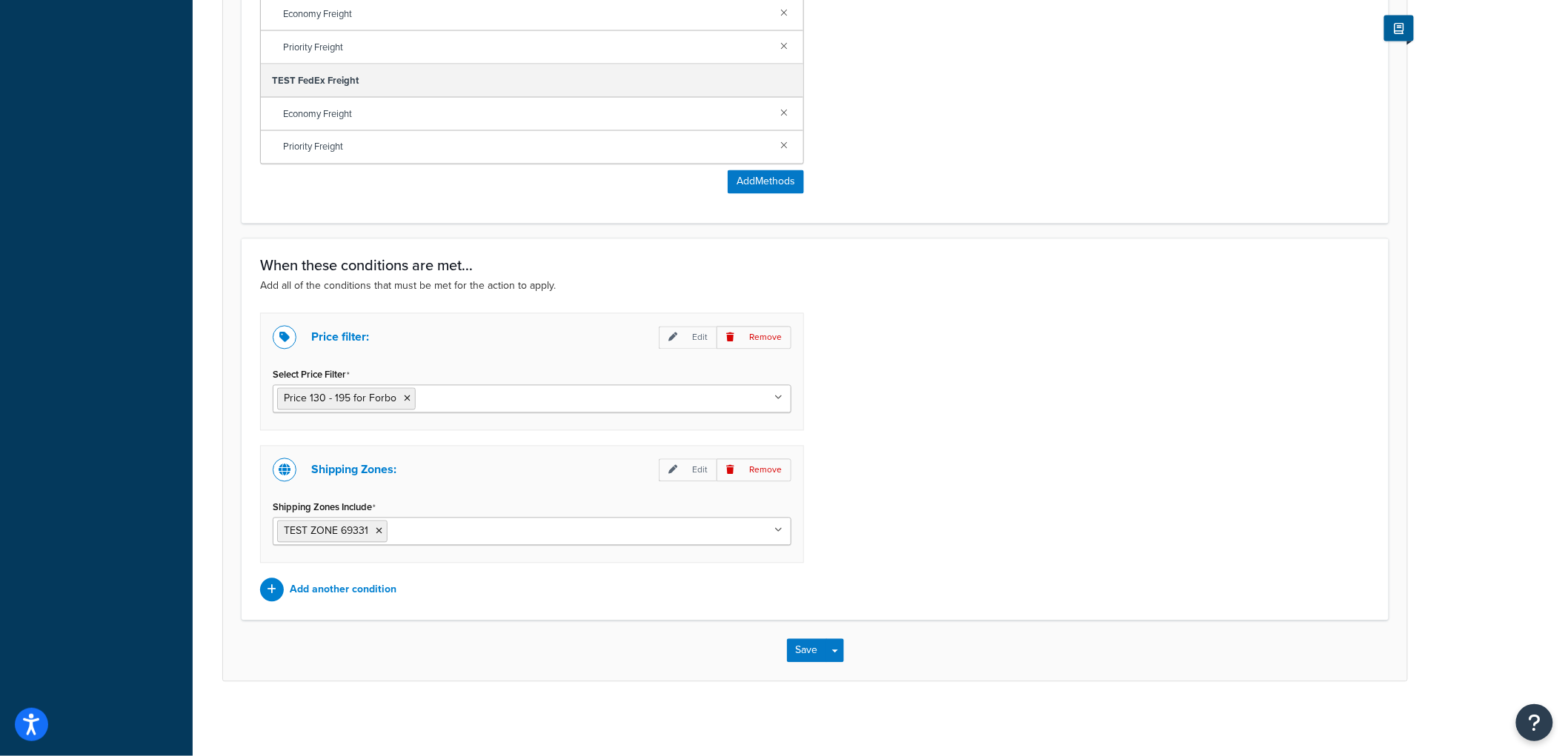
click at [439, 398] on input "Select Price Filter" at bounding box center [485, 398] width 131 height 16
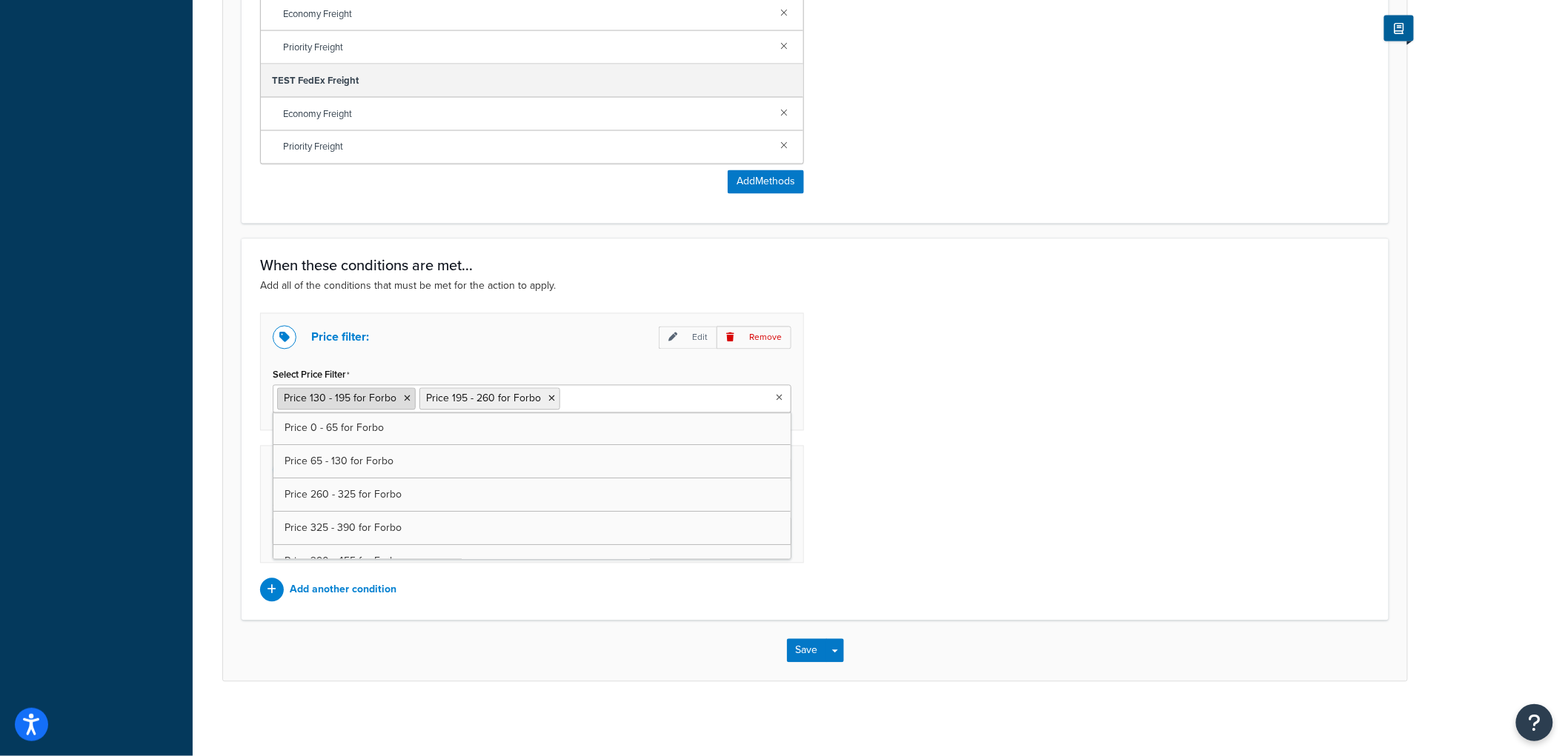
click at [404, 397] on icon at bounding box center [407, 399] width 6 height 9
click at [1060, 393] on div "Price filter: Edit Remove Select Price Filter Price 195 - 260 for Forbo Price 0…" at bounding box center [814, 457] width 1132 height 289
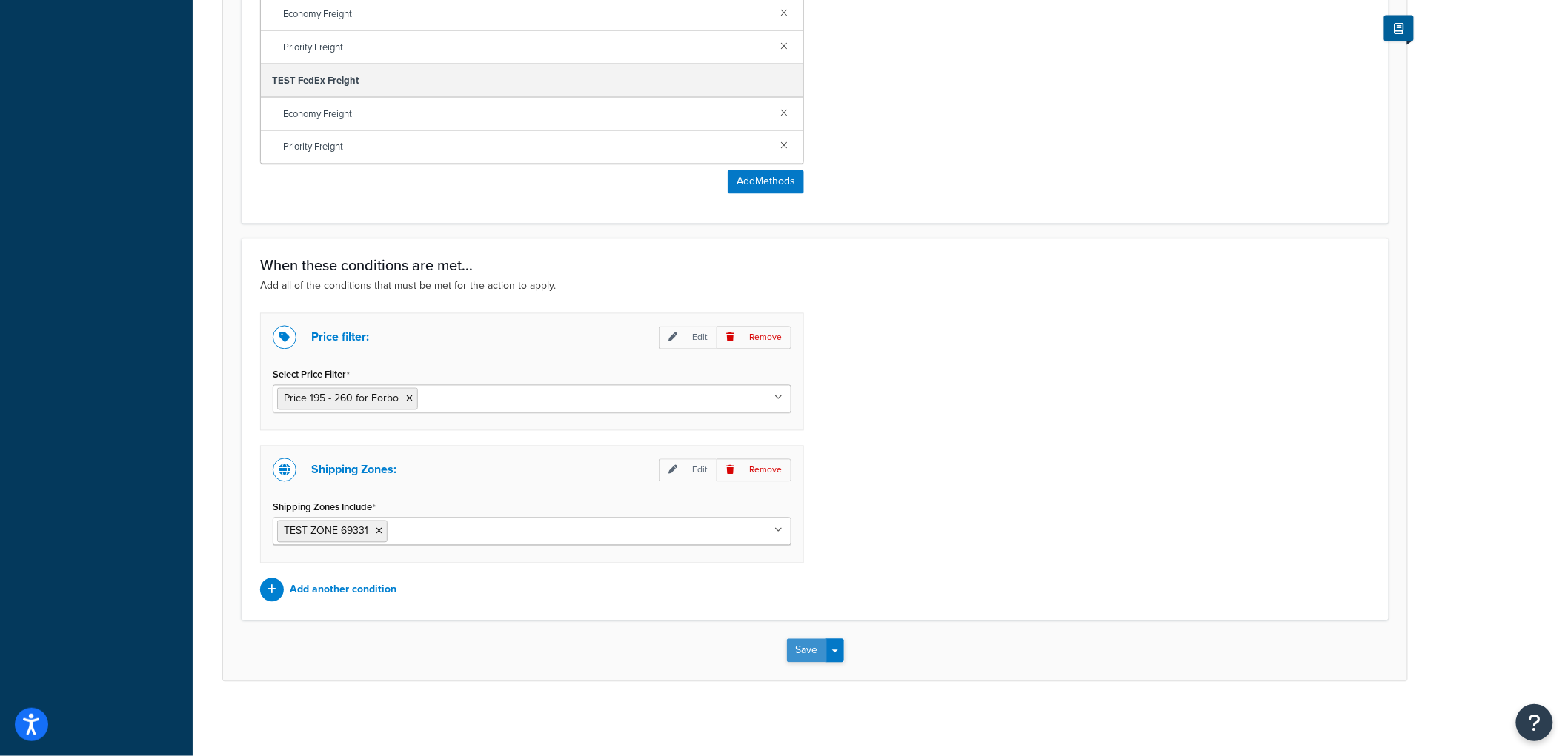
click at [817, 655] on button "Save" at bounding box center [807, 651] width 40 height 24
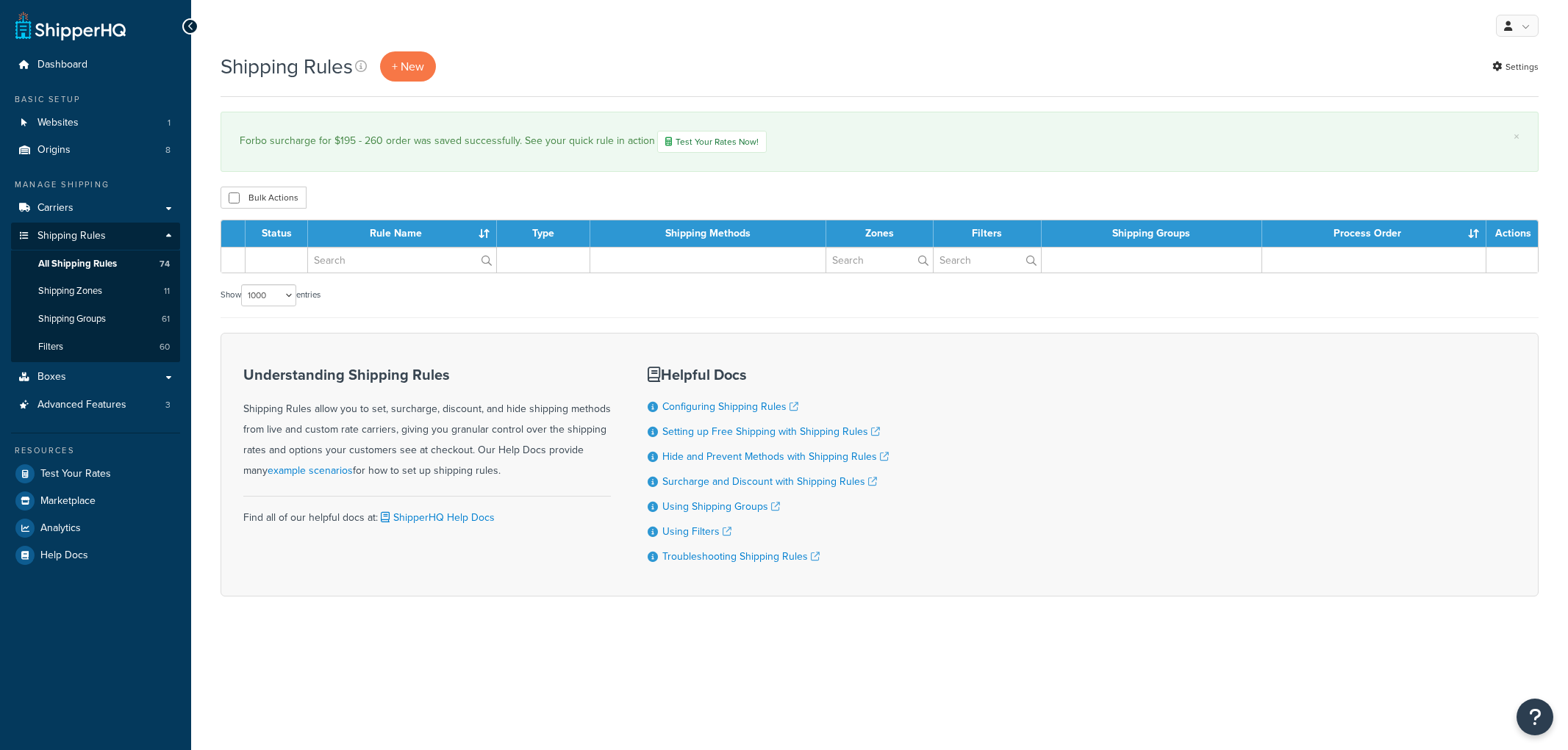
select select "1000"
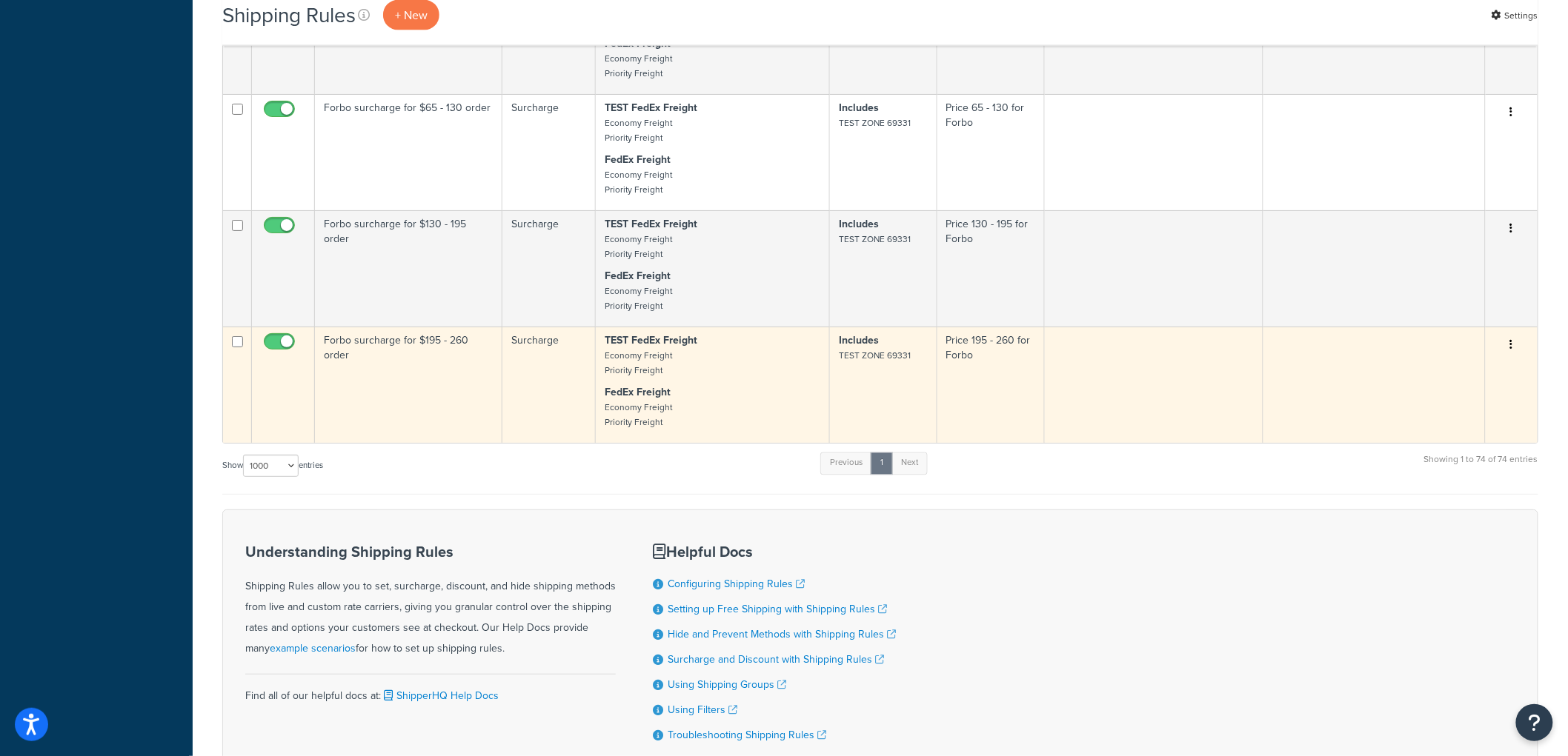
scroll to position [8128, 0]
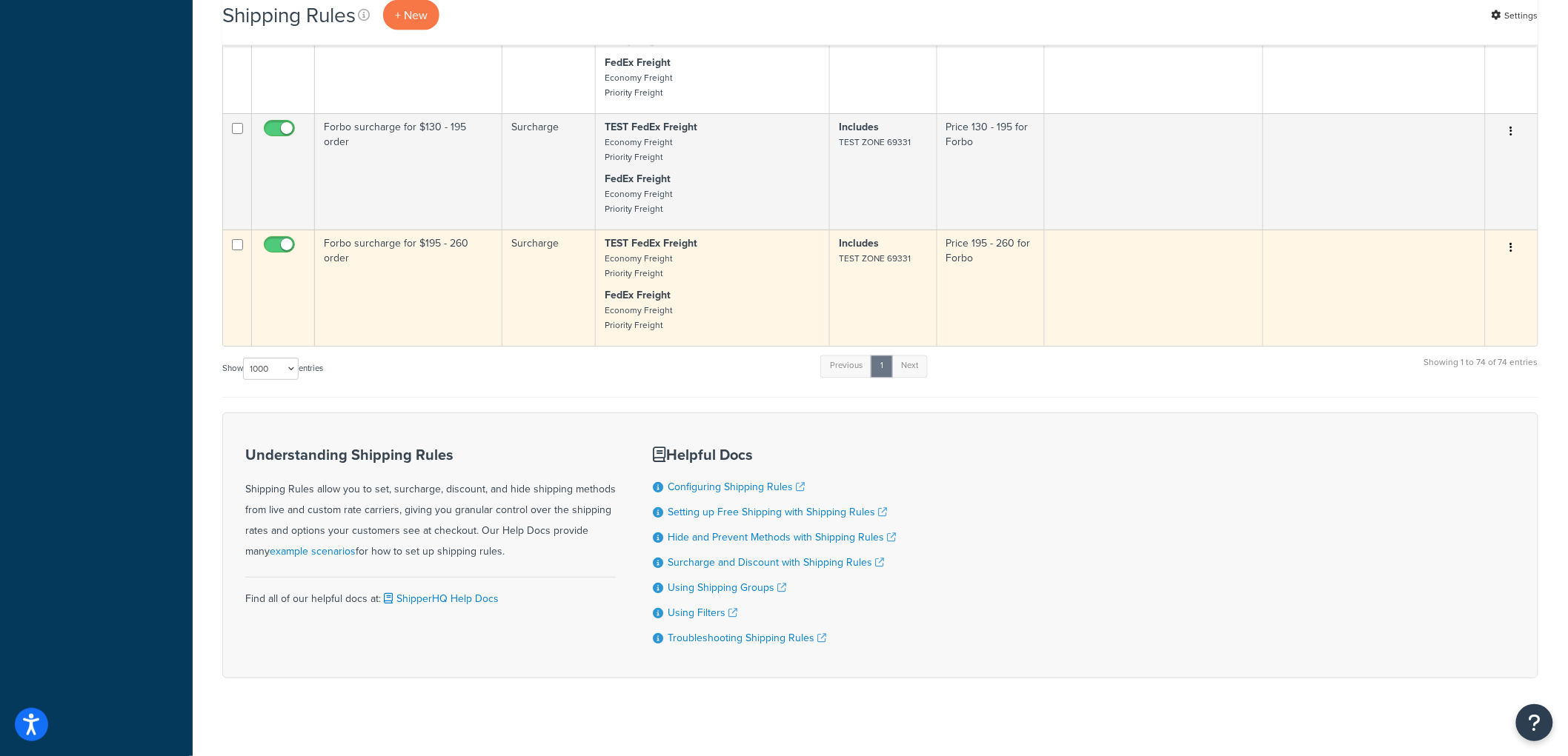
click at [1511, 252] on icon "button" at bounding box center [1512, 247] width 3 height 10
click at [1444, 321] on link "Duplicate" at bounding box center [1463, 306] width 117 height 30
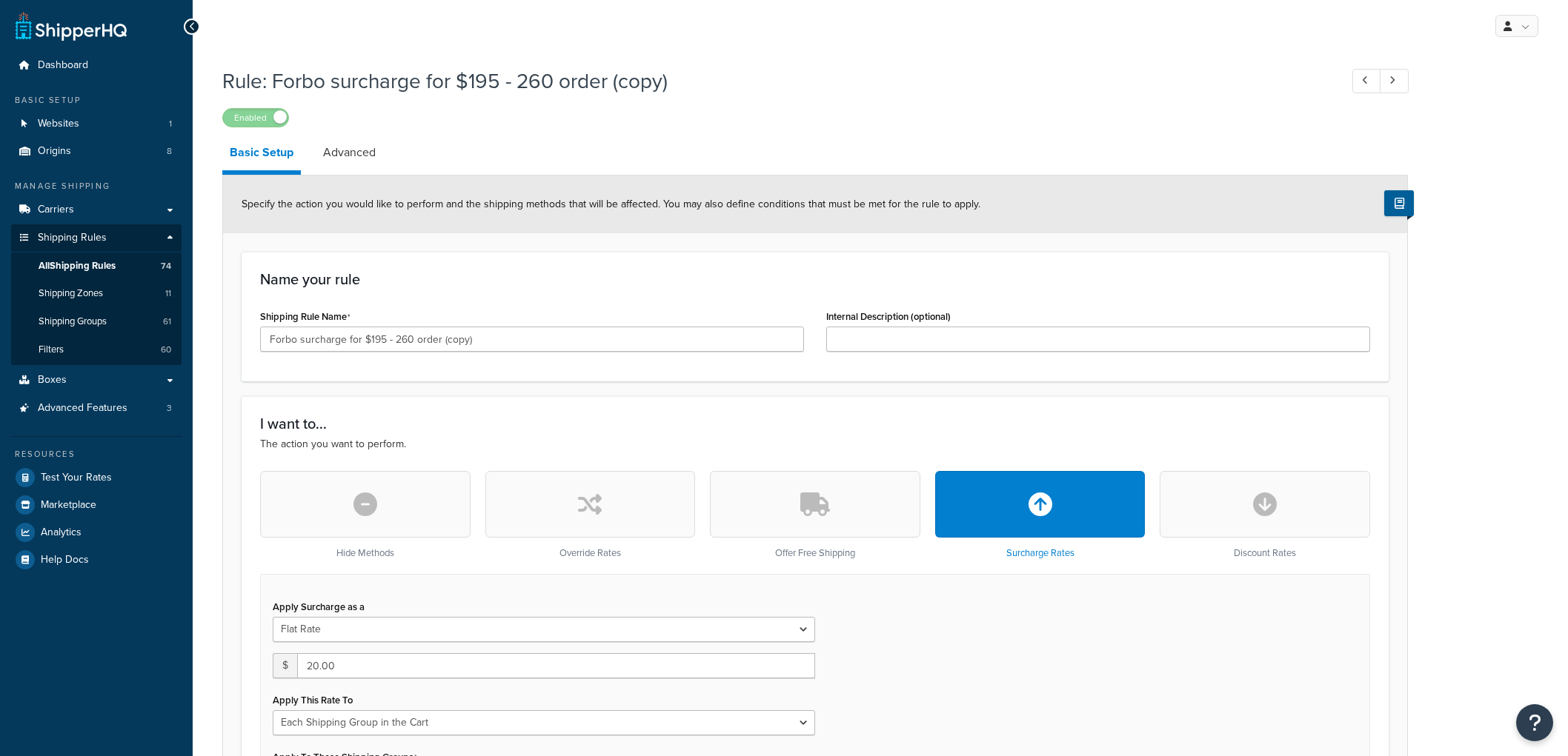
select select "SHIPPING_GROUP"
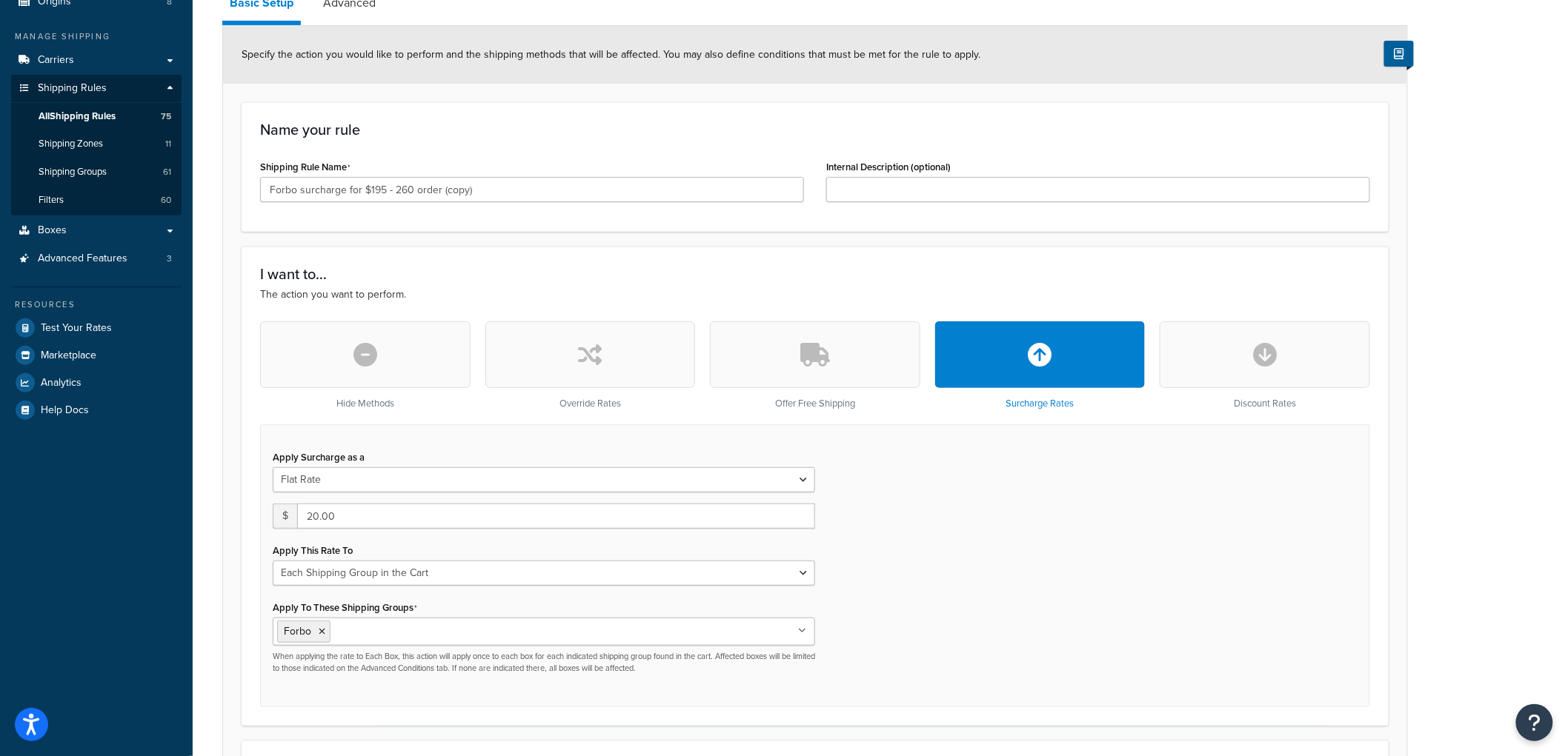
scroll to position [164, 0]
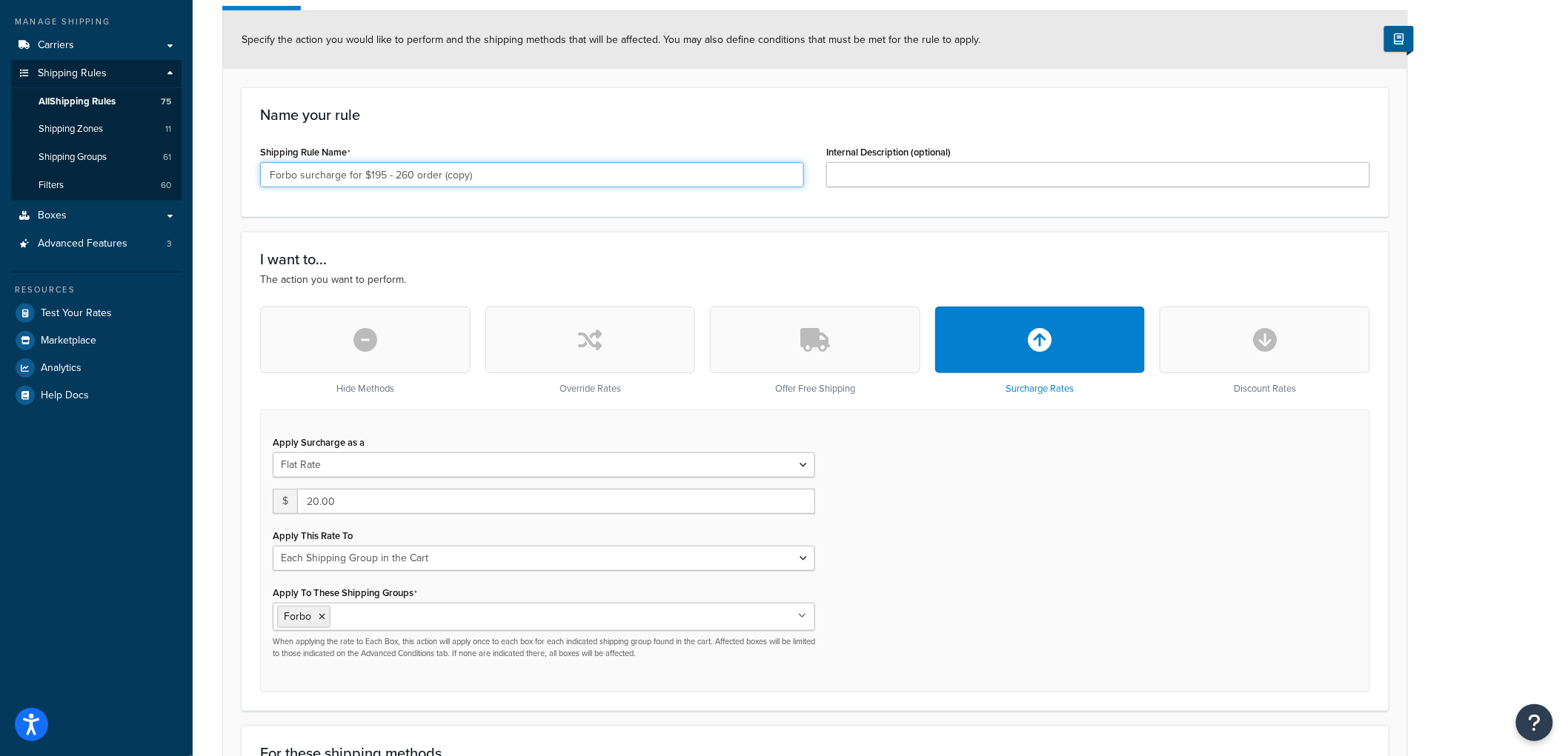
drag, startPoint x: 494, startPoint y: 182, endPoint x: 368, endPoint y: 178, distance: 126.1
click at [368, 178] on input "Forbo surcharge for $195 - 260 order (copy)" at bounding box center [532, 175] width 544 height 25
type input "Forbo surcharge for $260 - 325 order"
click at [549, 107] on h3 "Name your rule" at bounding box center [815, 115] width 1110 height 16
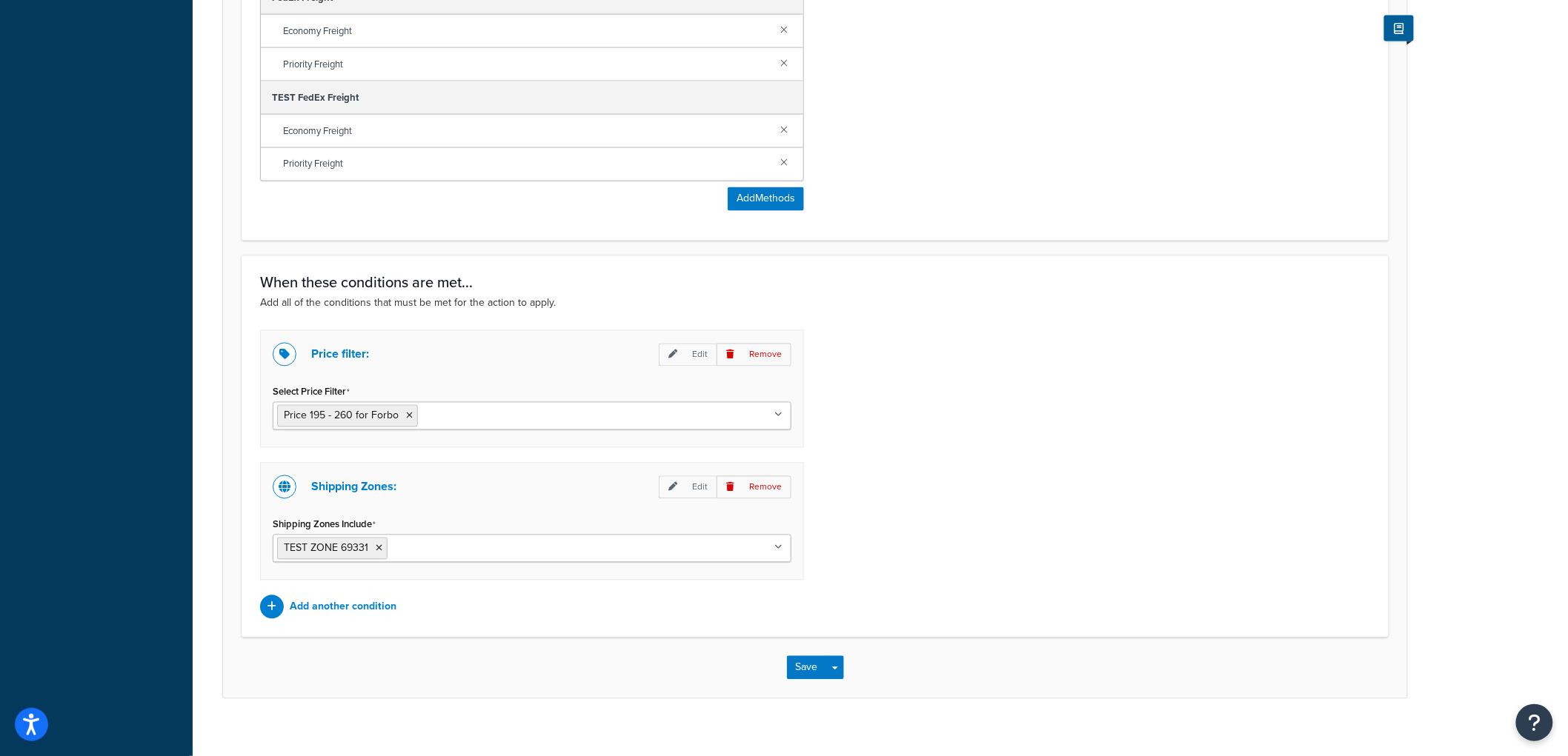
scroll to position [1058, 0]
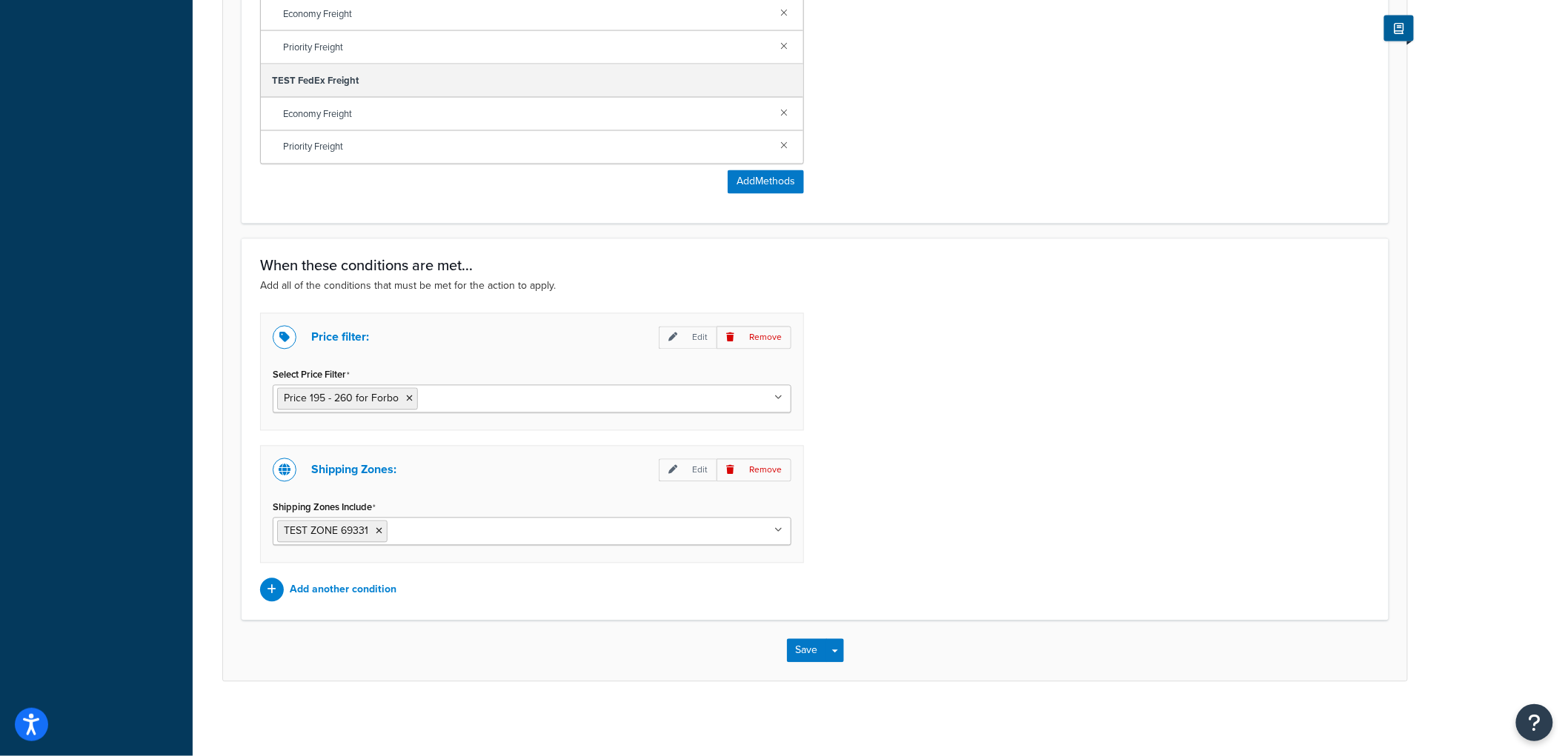
click at [438, 398] on input "Select Price Filter" at bounding box center [487, 398] width 131 height 16
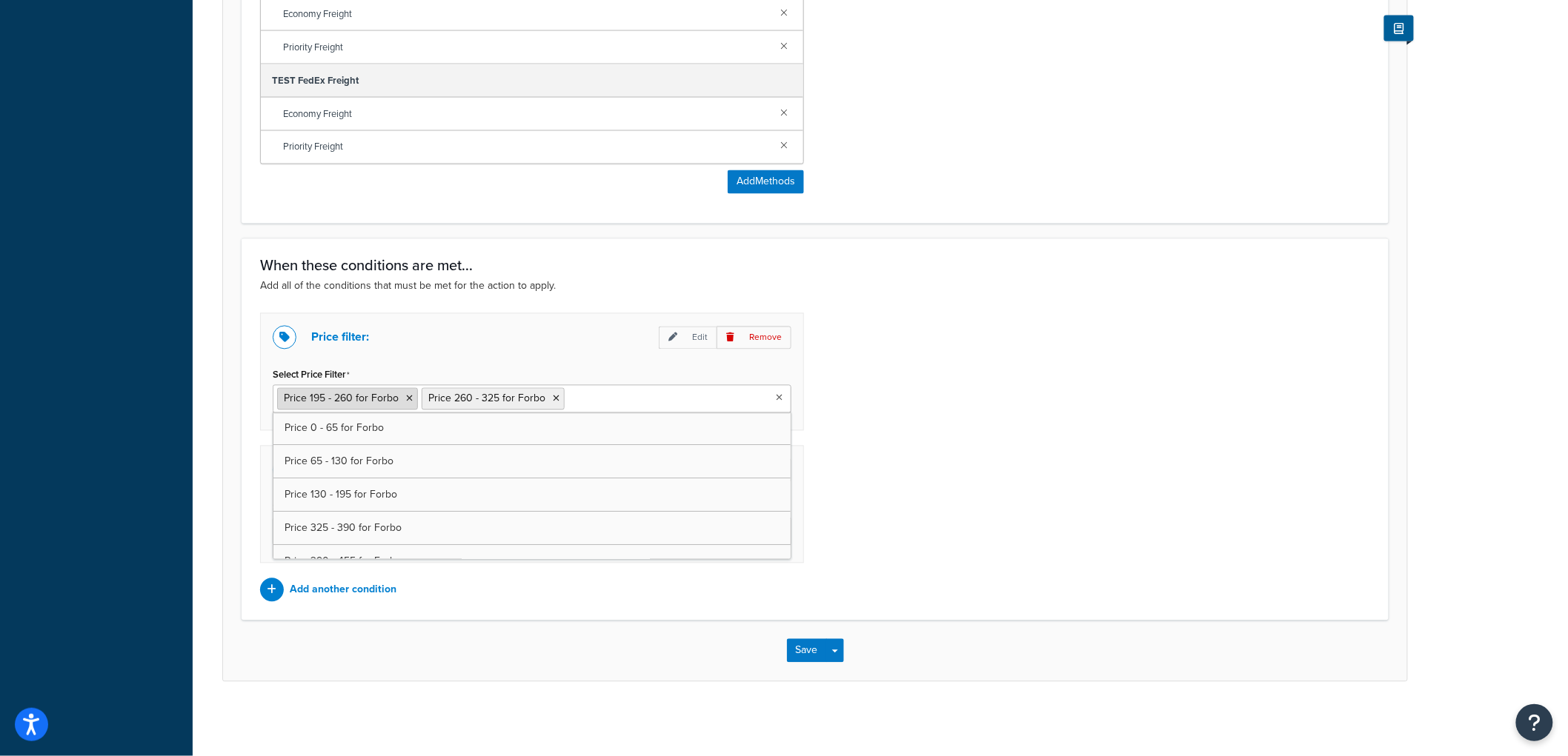
click at [406, 395] on icon at bounding box center [409, 399] width 6 height 9
click at [1111, 395] on div "Price filter: Edit Remove Select Price Filter Price 260 - 325 for Forbo Price 0…" at bounding box center [814, 457] width 1132 height 289
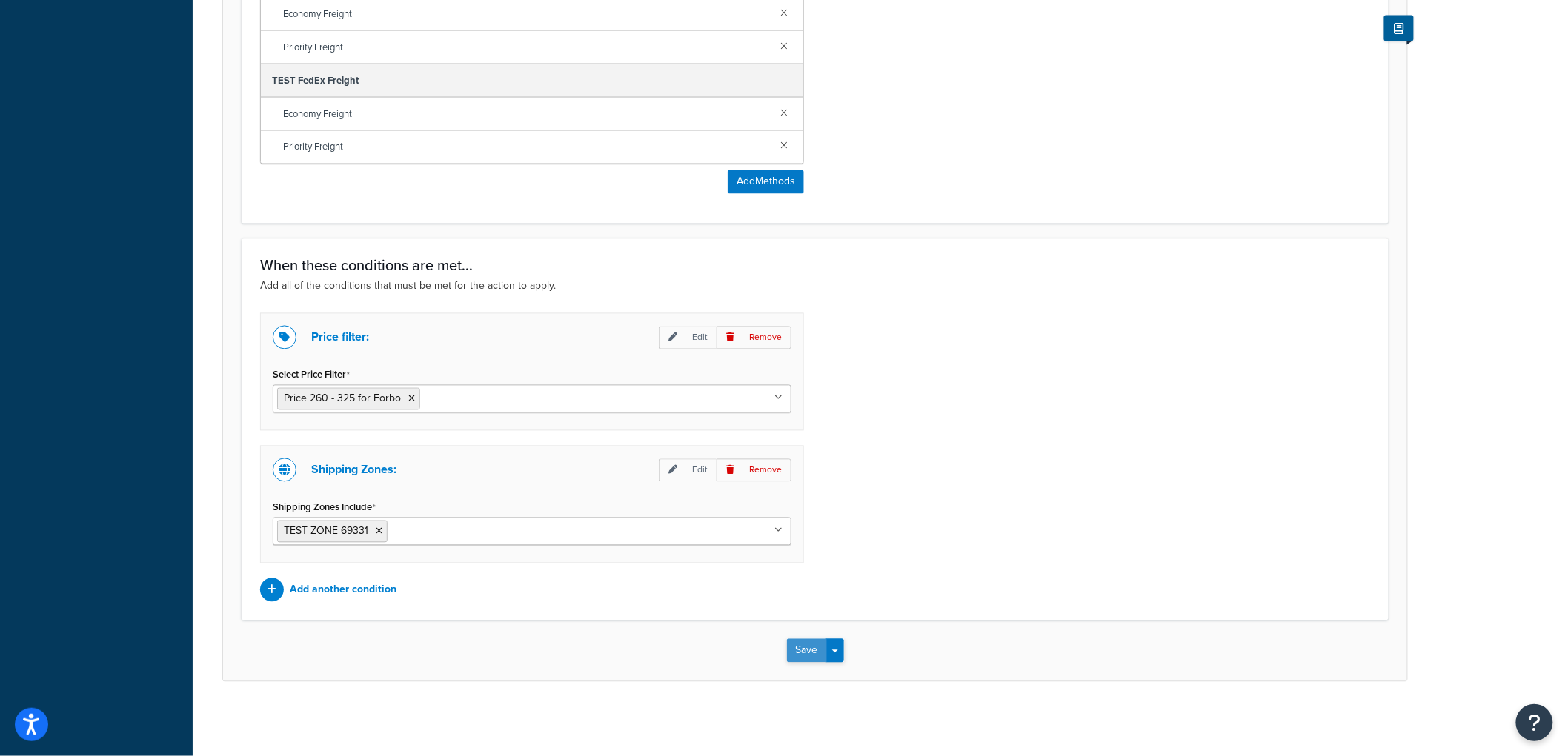
click at [796, 648] on button "Save" at bounding box center [807, 651] width 40 height 24
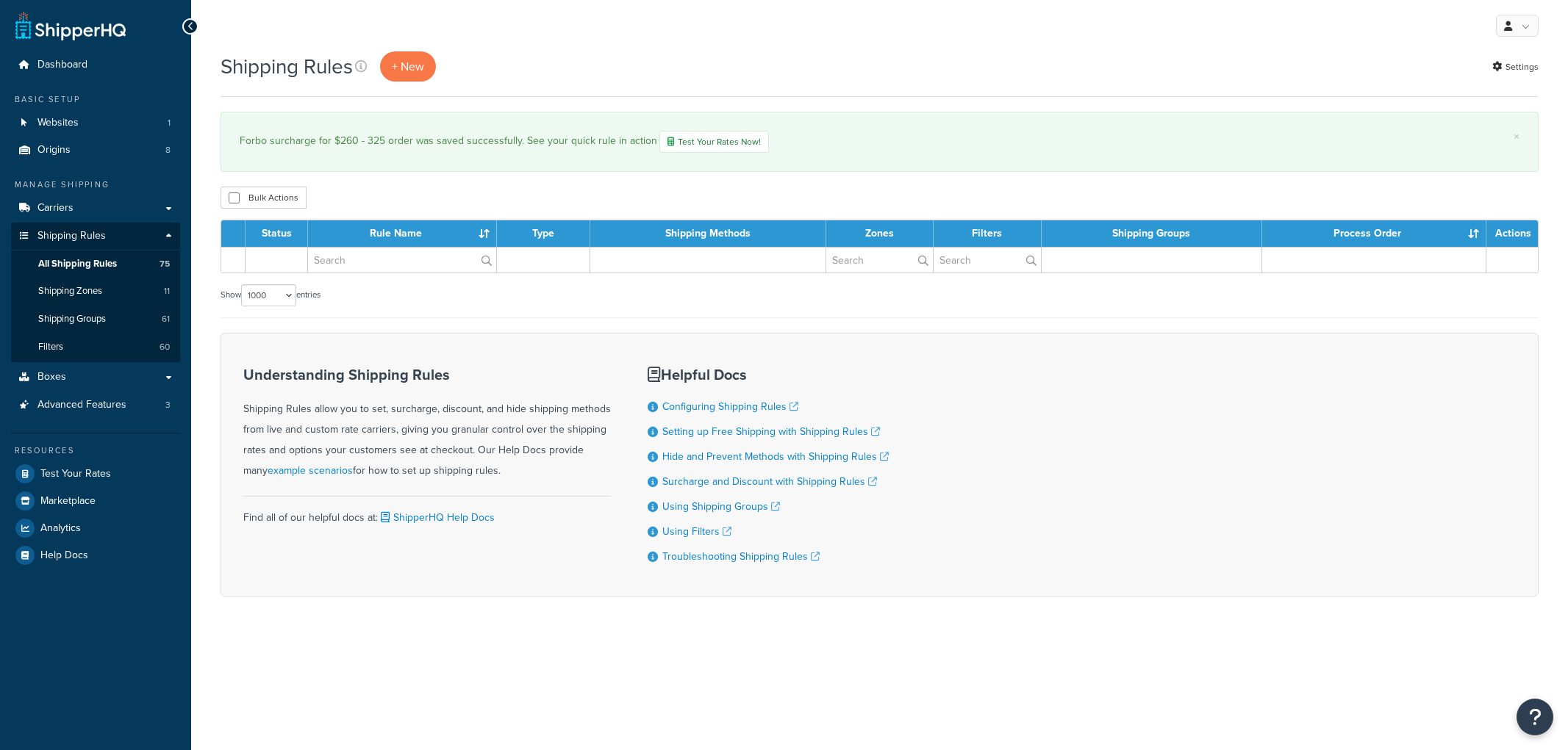
select select "1000"
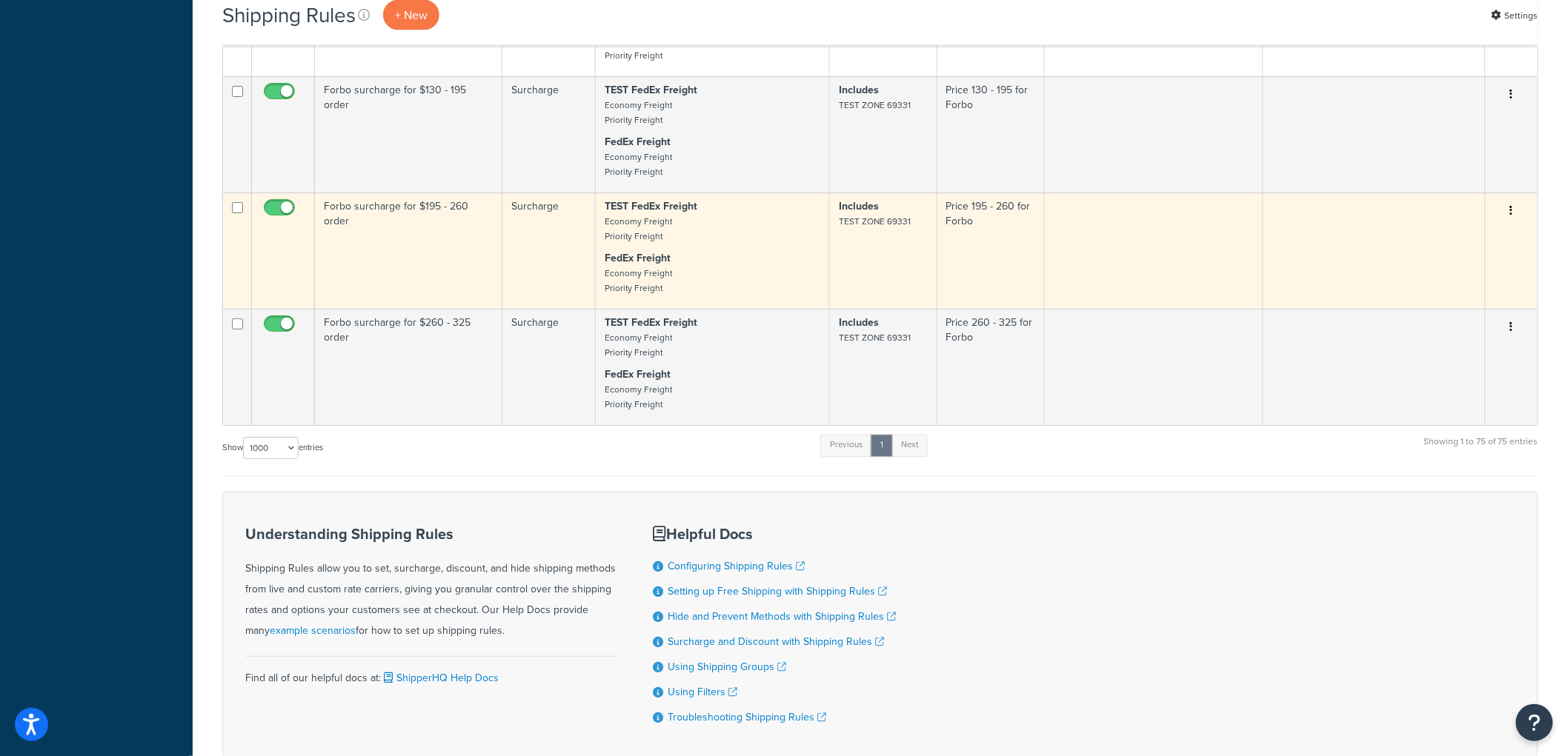
scroll to position [8164, 0]
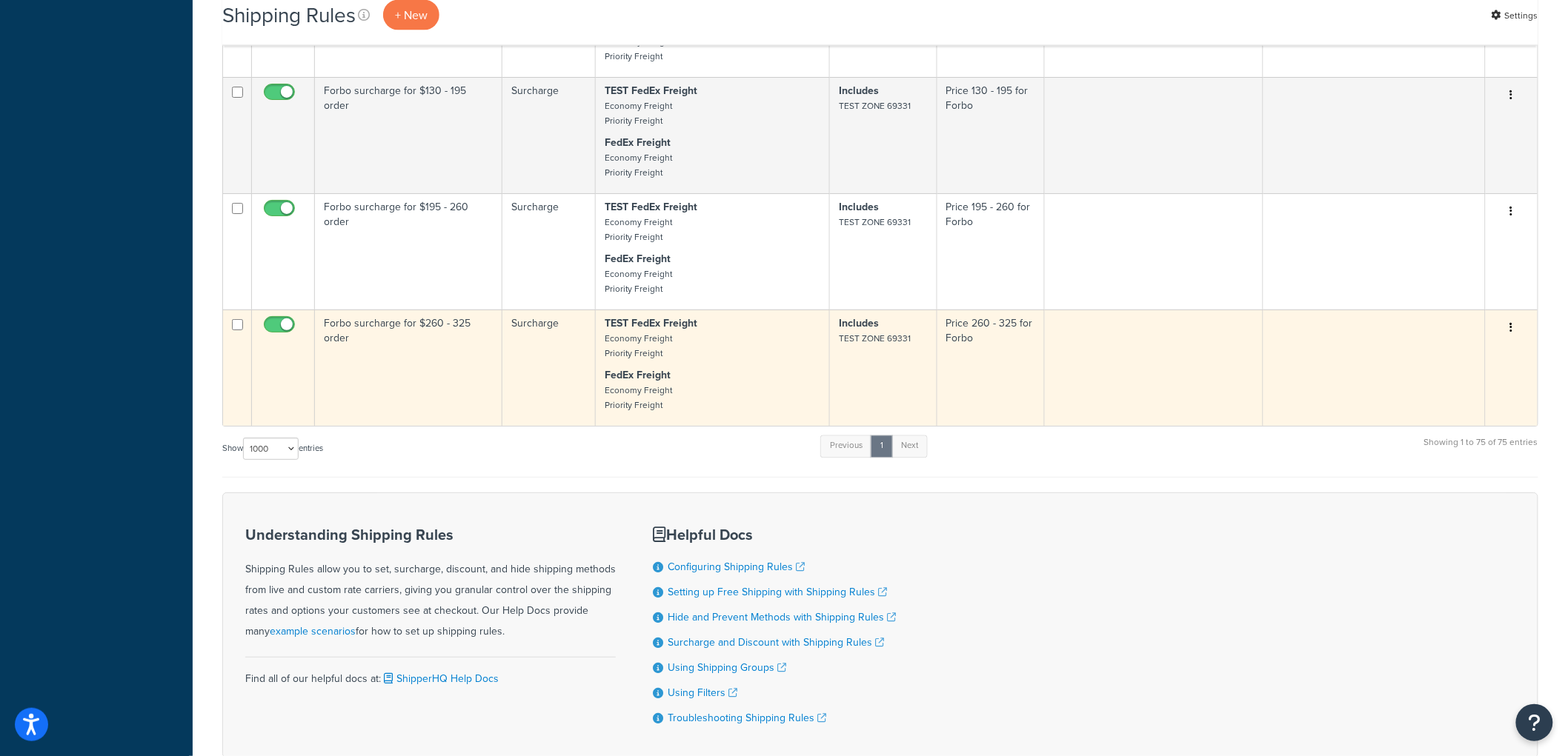
click at [1517, 340] on button "button" at bounding box center [1512, 329] width 21 height 24
click at [1457, 401] on link "Duplicate" at bounding box center [1463, 386] width 117 height 30
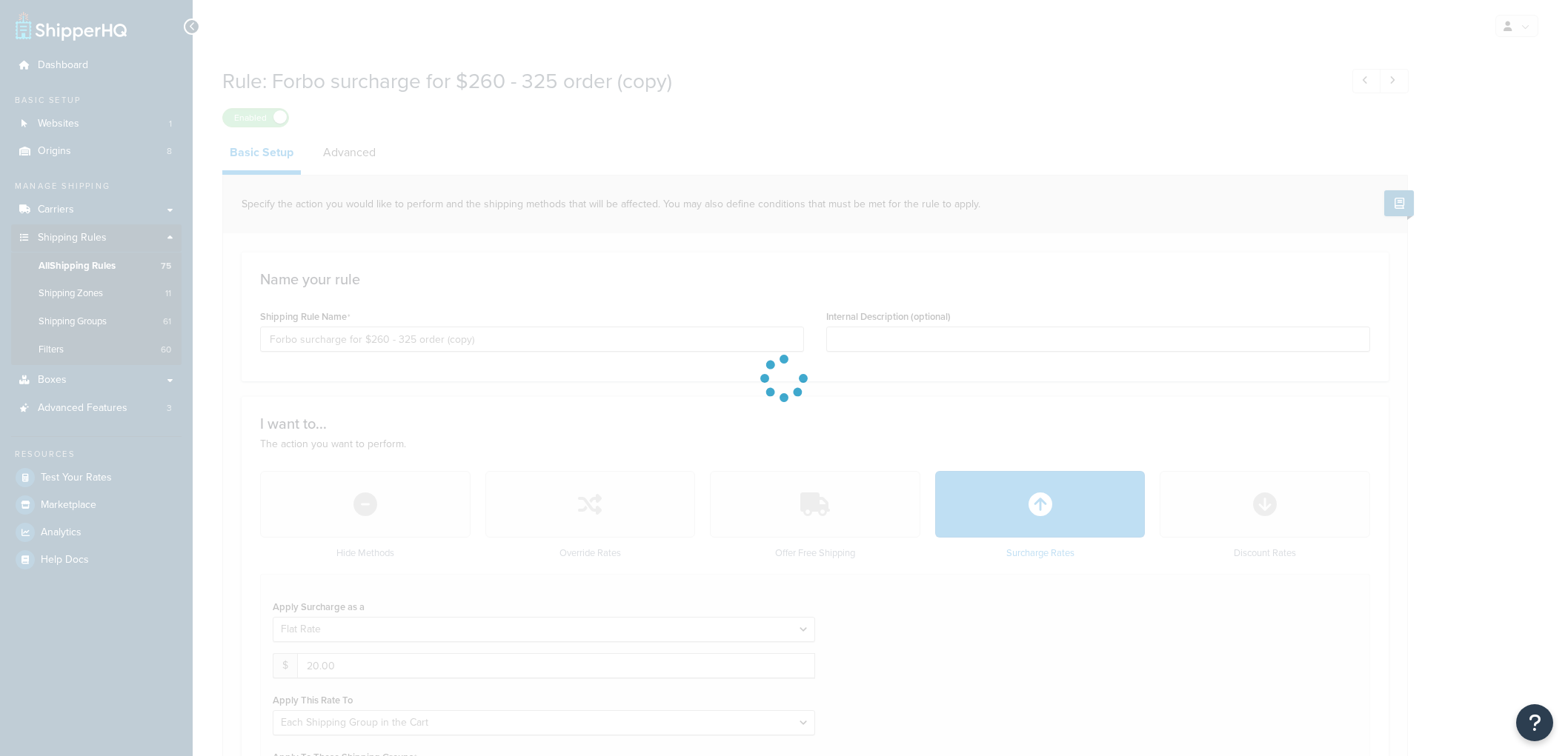
select select "SHIPPING_GROUP"
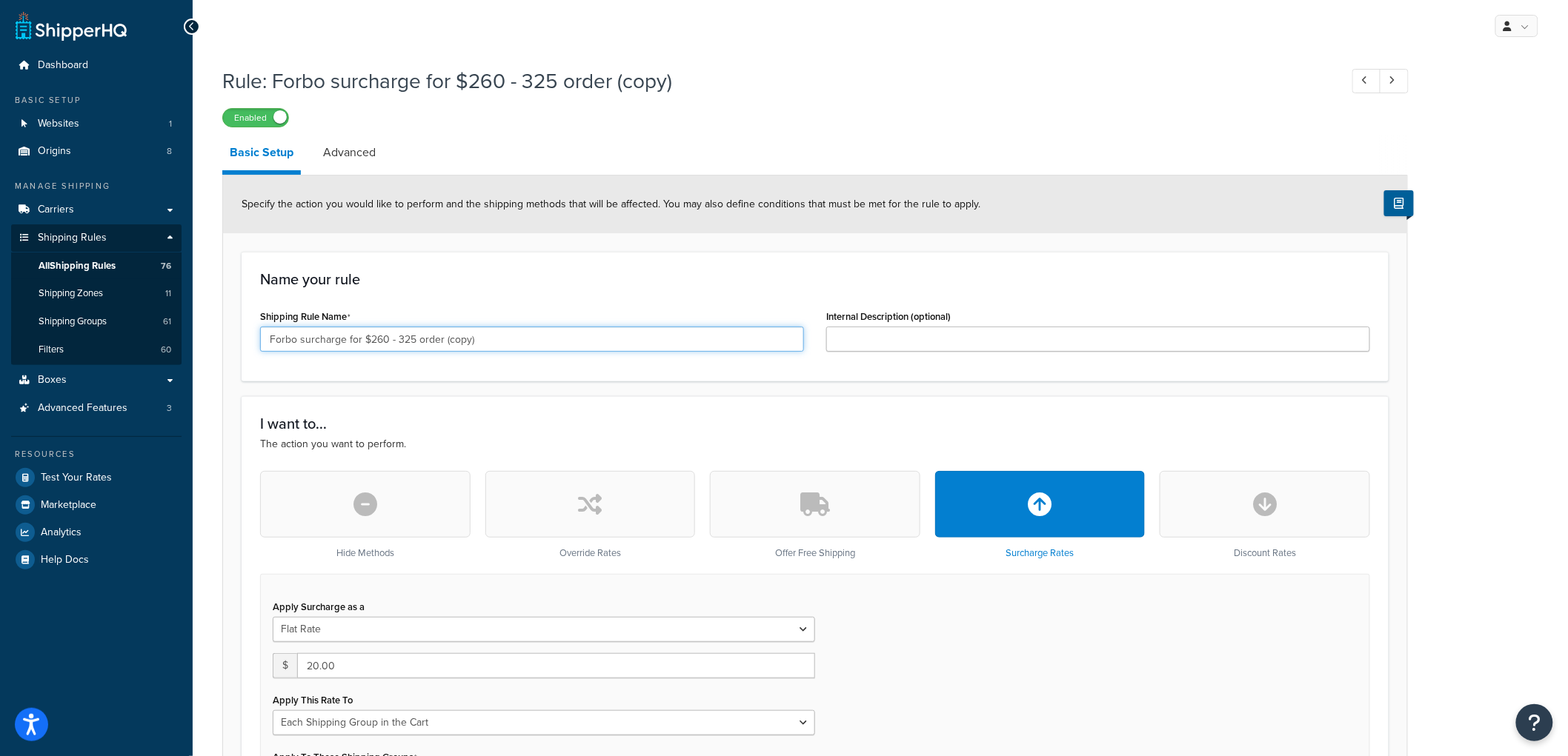
drag, startPoint x: 508, startPoint y: 338, endPoint x: 370, endPoint y: 339, distance: 138.0
click at [370, 339] on input "Forbo surcharge for $260 - 325 order (copy)" at bounding box center [532, 339] width 544 height 25
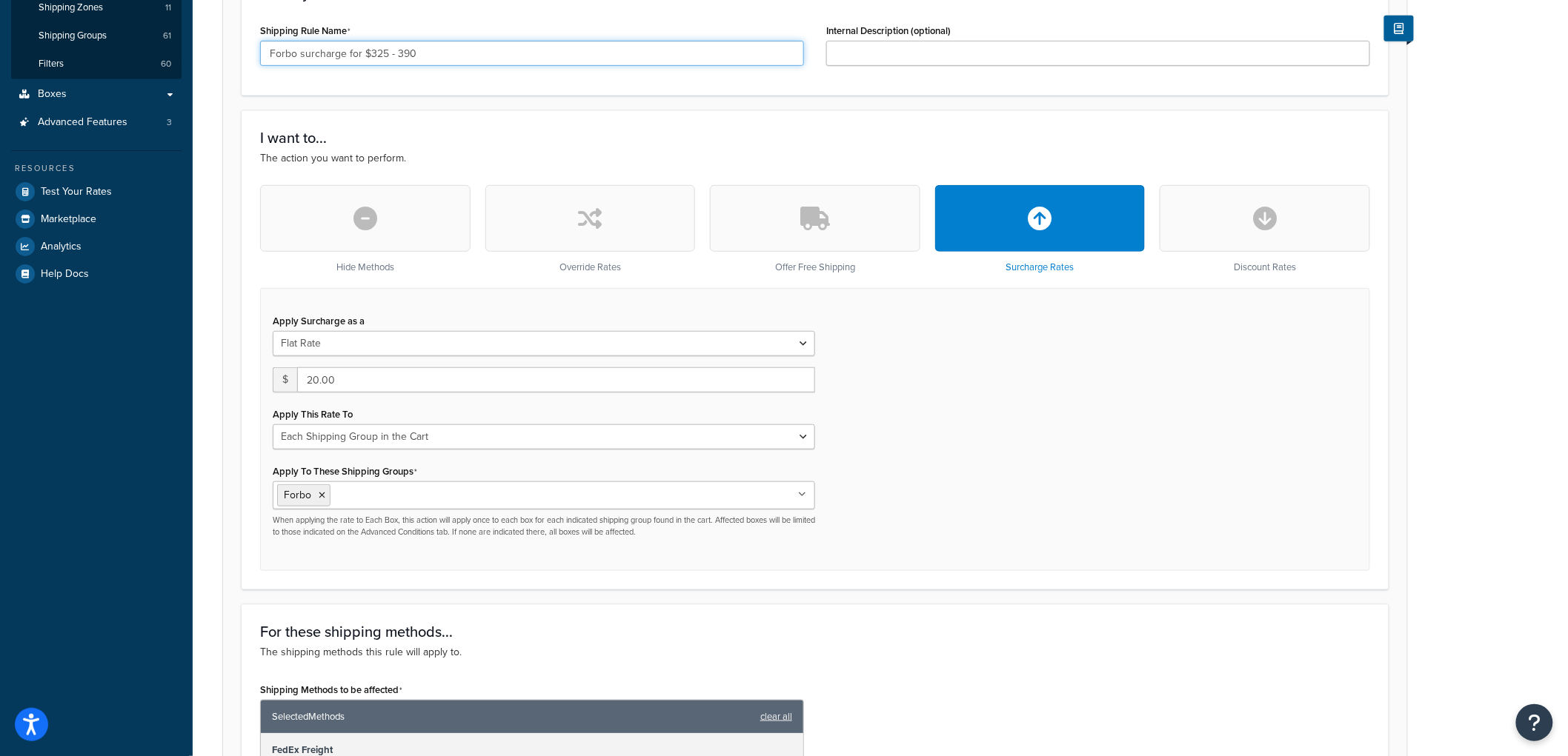
scroll to position [494, 0]
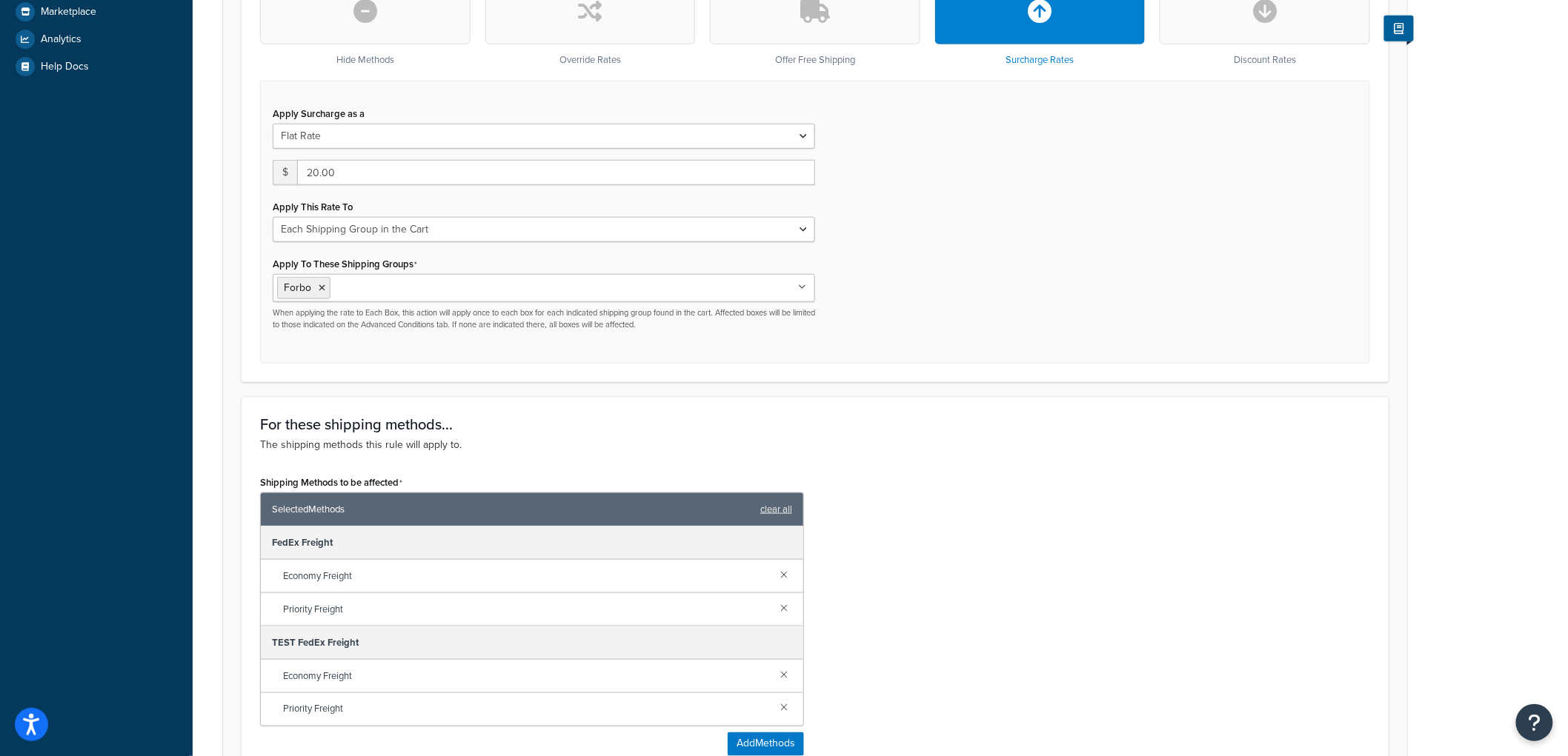
type input "Forbo surcharge for $325 - 390"
drag, startPoint x: 380, startPoint y: 173, endPoint x: 281, endPoint y: 164, distance: 99.4
click at [281, 164] on div "$ 20.00" at bounding box center [544, 172] width 543 height 25
click at [1043, 212] on div "Apply Surcharge as a Flat Rate Percentage Flat Rate & Percentage $ 25 Apply Thi…" at bounding box center [815, 222] width 1110 height 283
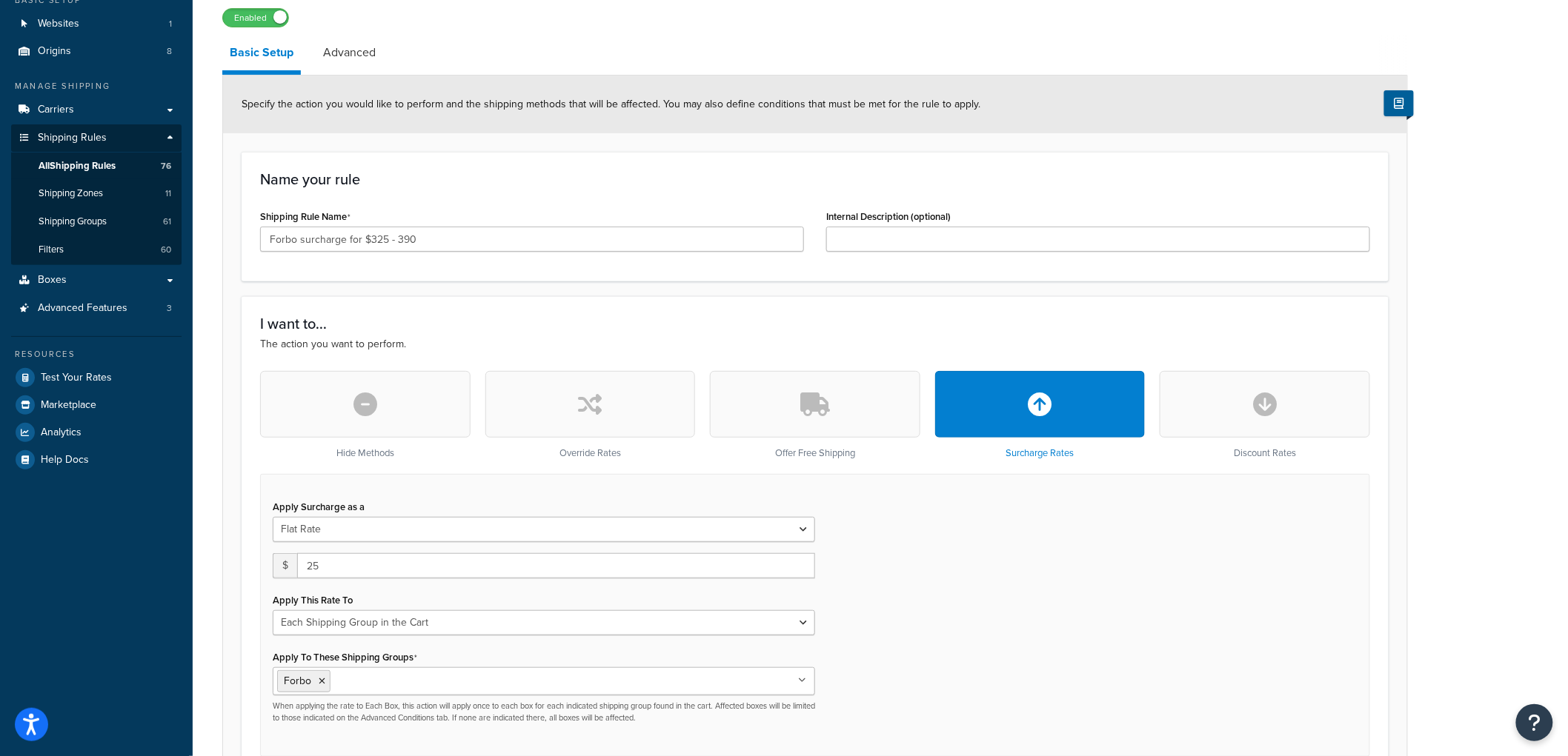
scroll to position [329, 0]
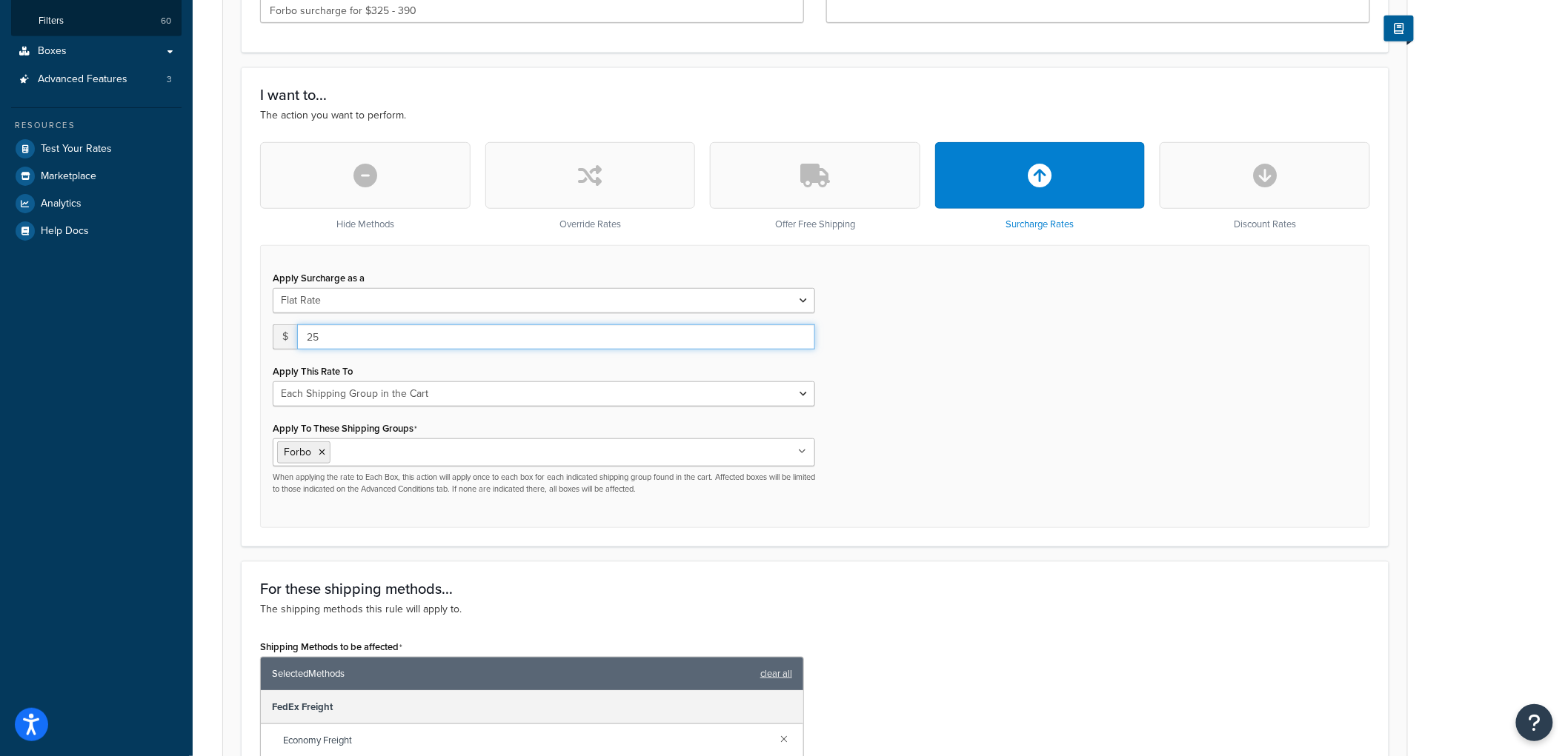
drag, startPoint x: 381, startPoint y: 339, endPoint x: 209, endPoint y: 309, distance: 174.6
click at [209, 309] on div "Rule: Forbo surcharge for $260 - 325 order (copy) Enabled Basic Setup Advanced …" at bounding box center [880, 588] width 1376 height 1716
type input "30"
click at [1225, 369] on div "Apply Surcharge as a Flat Rate Percentage Flat Rate & Percentage $ 30 Apply Thi…" at bounding box center [815, 387] width 1110 height 283
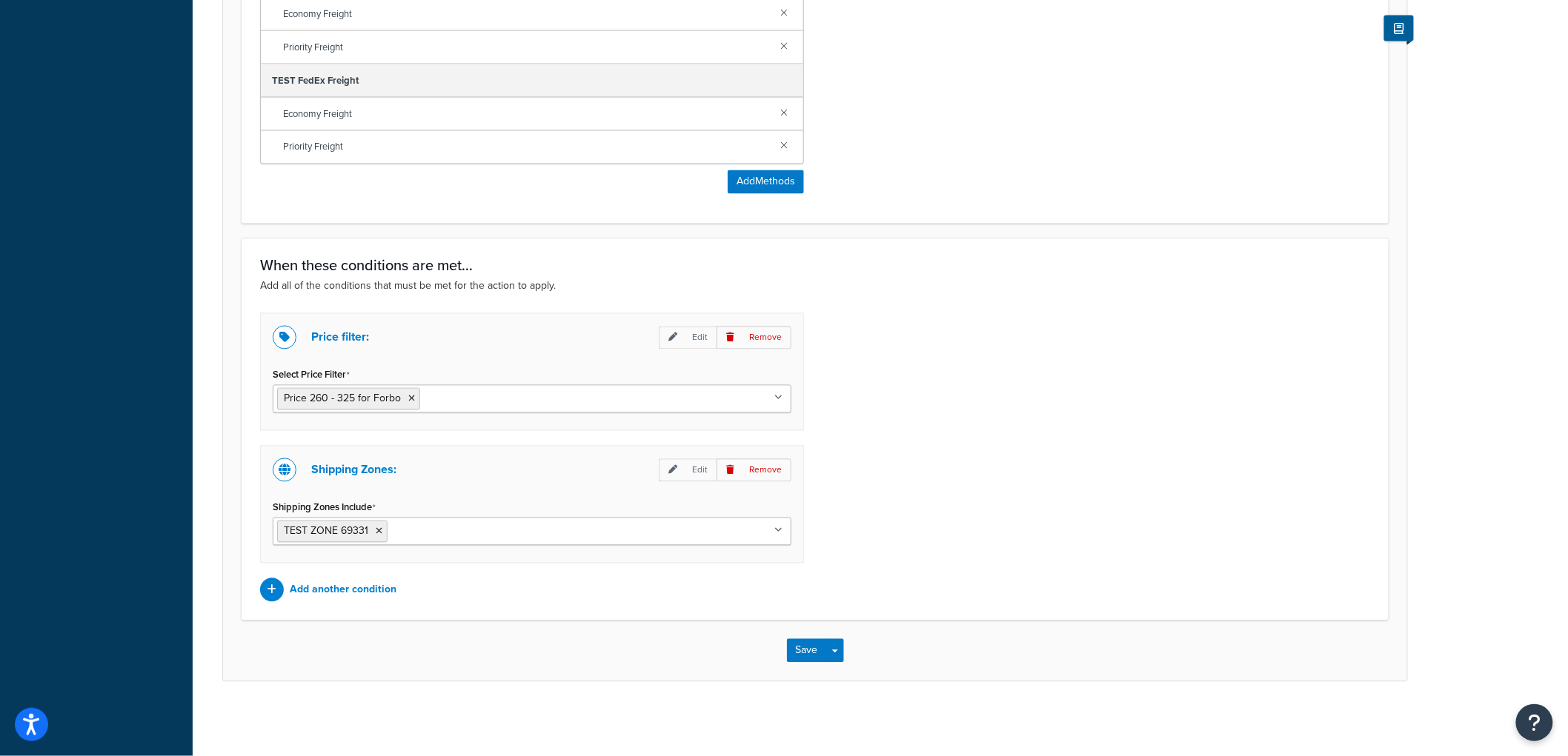
scroll to position [1058, 0]
click at [450, 398] on input "Select Price Filter" at bounding box center [489, 398] width 131 height 16
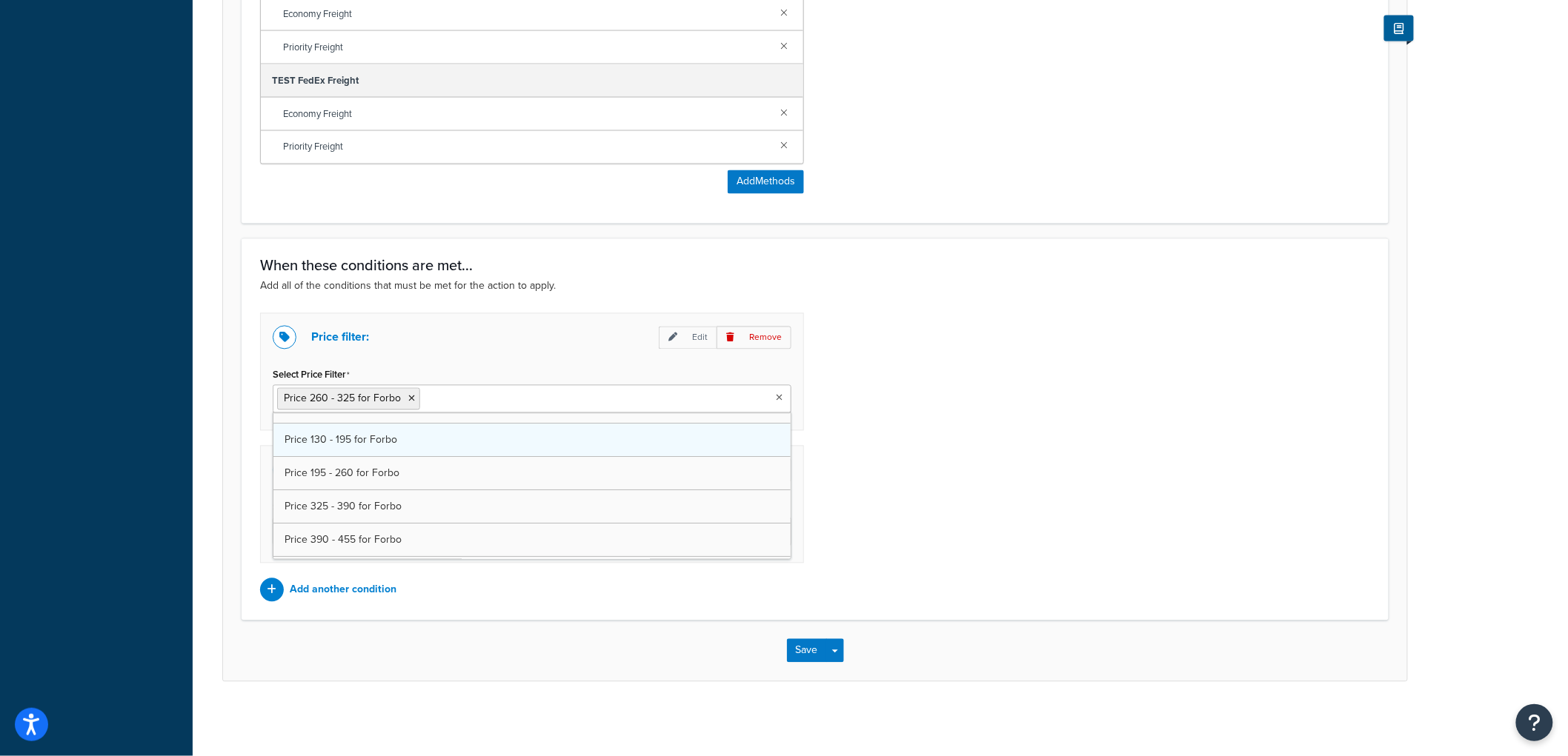
scroll to position [83, 0]
click at [409, 396] on icon at bounding box center [411, 399] width 6 height 9
click at [1149, 453] on div "Price filter: Edit Remove Select Price Filter Price 325 - 390 for Forbo Price 0…" at bounding box center [814, 457] width 1132 height 289
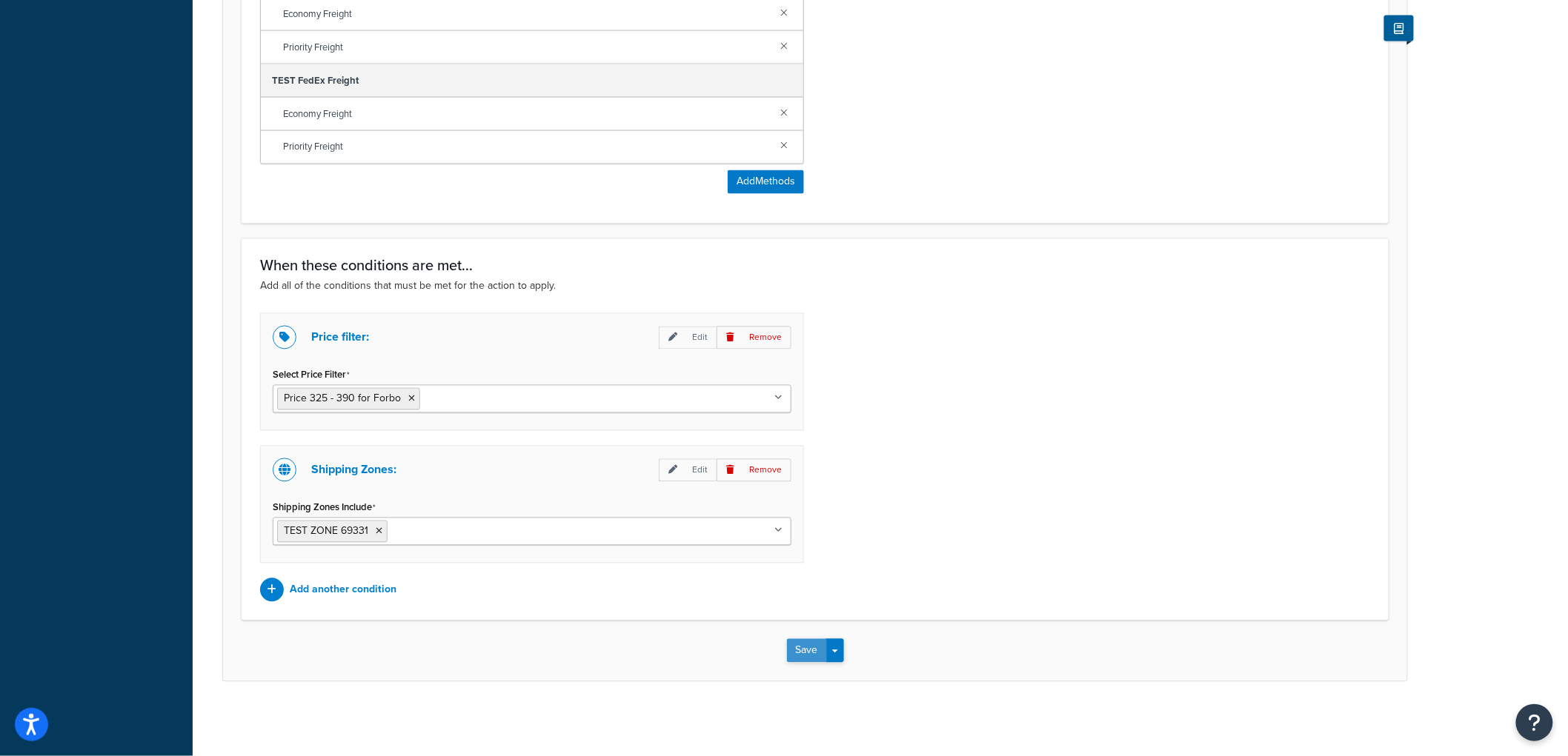
click at [811, 647] on button "Save" at bounding box center [807, 651] width 40 height 24
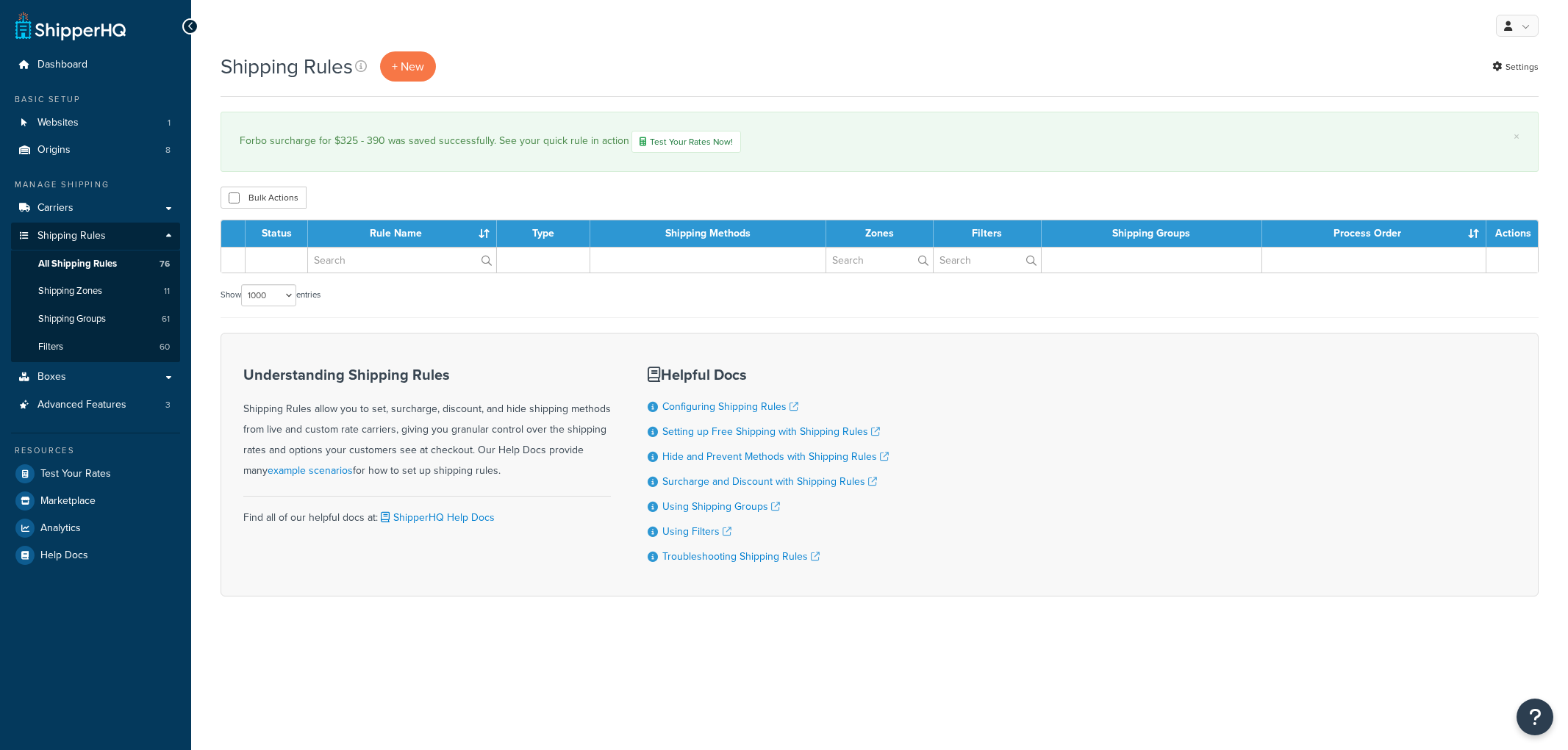
select select "1000"
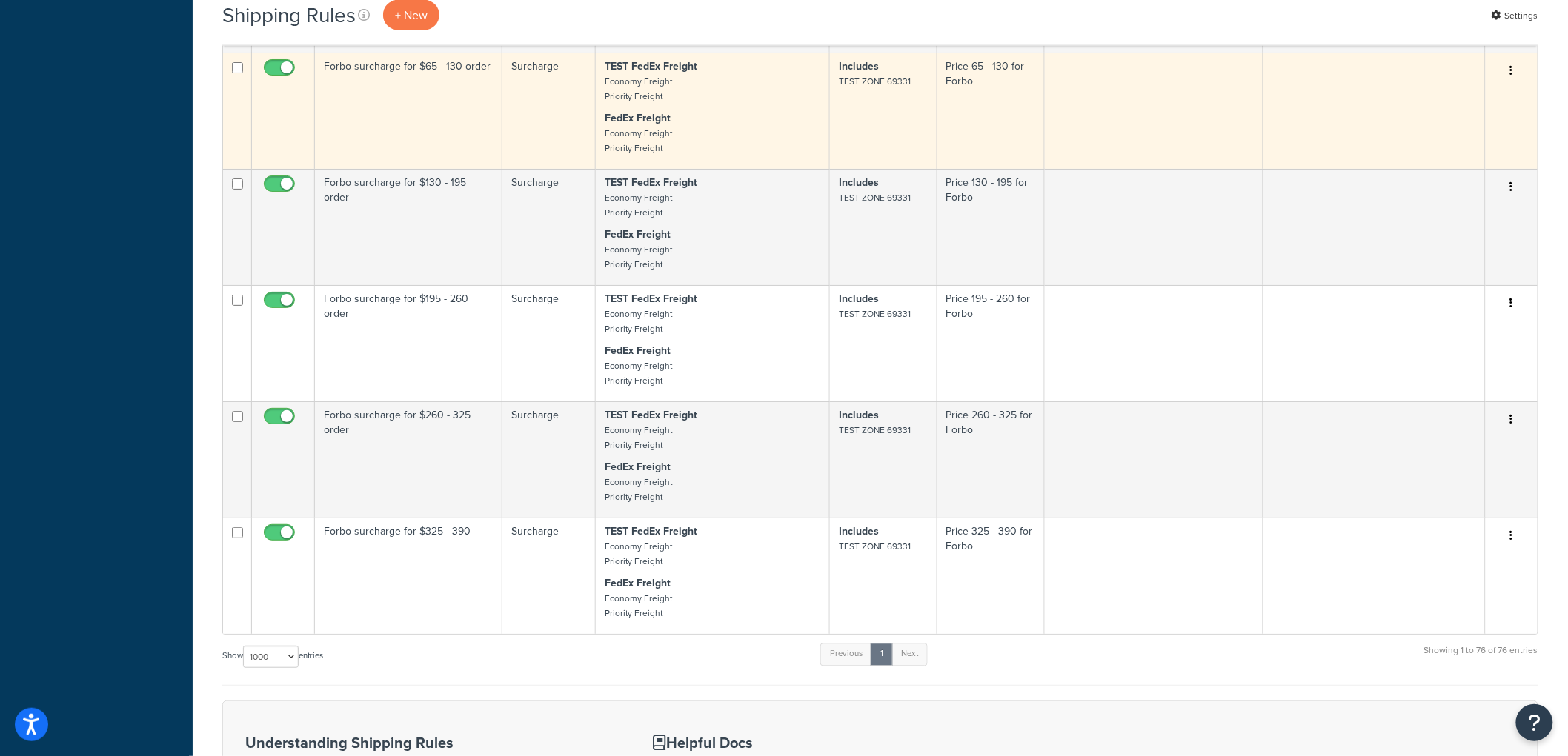
scroll to position [8117, 0]
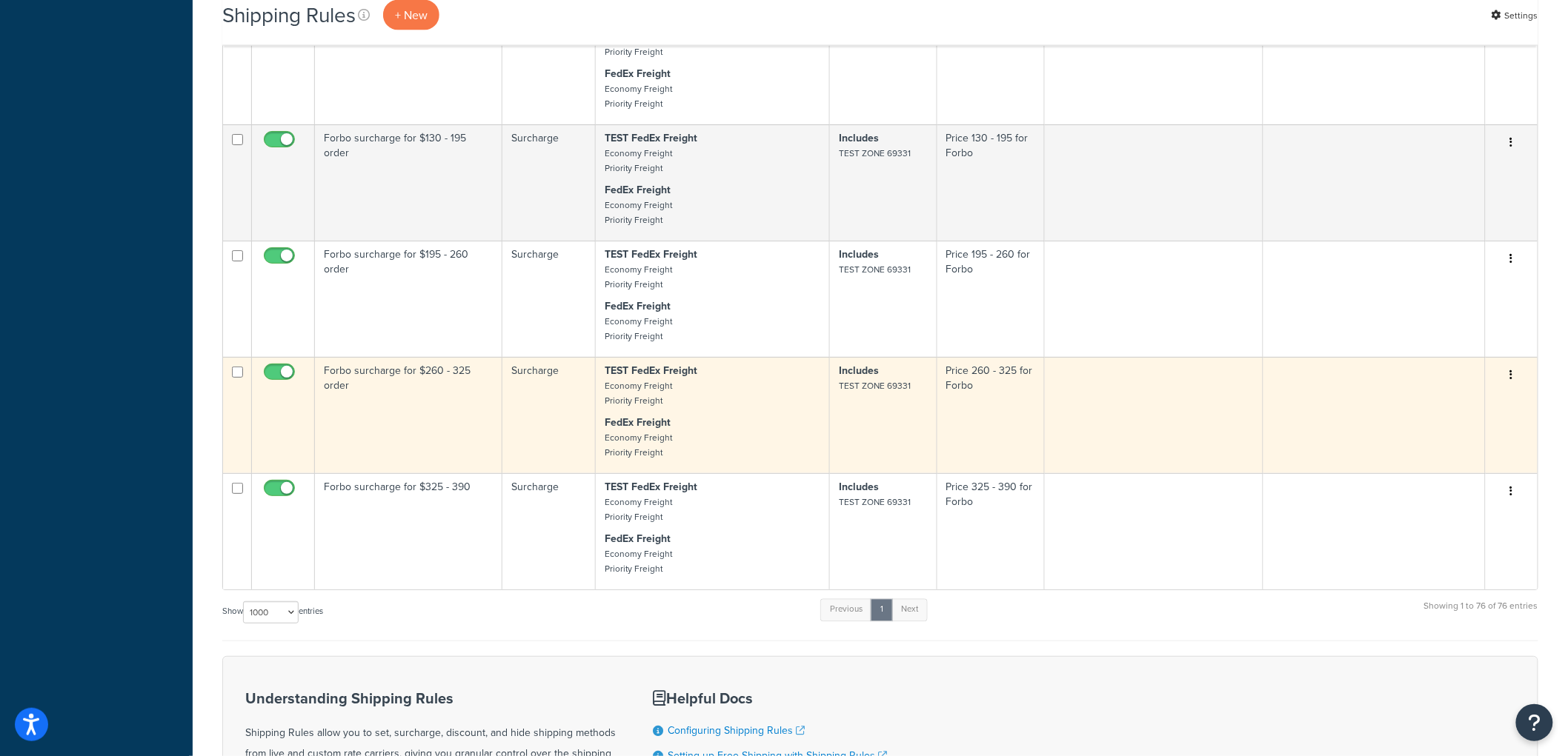
click at [470, 447] on td "Forbo surcharge for $260 - 325 order" at bounding box center [409, 415] width 188 height 116
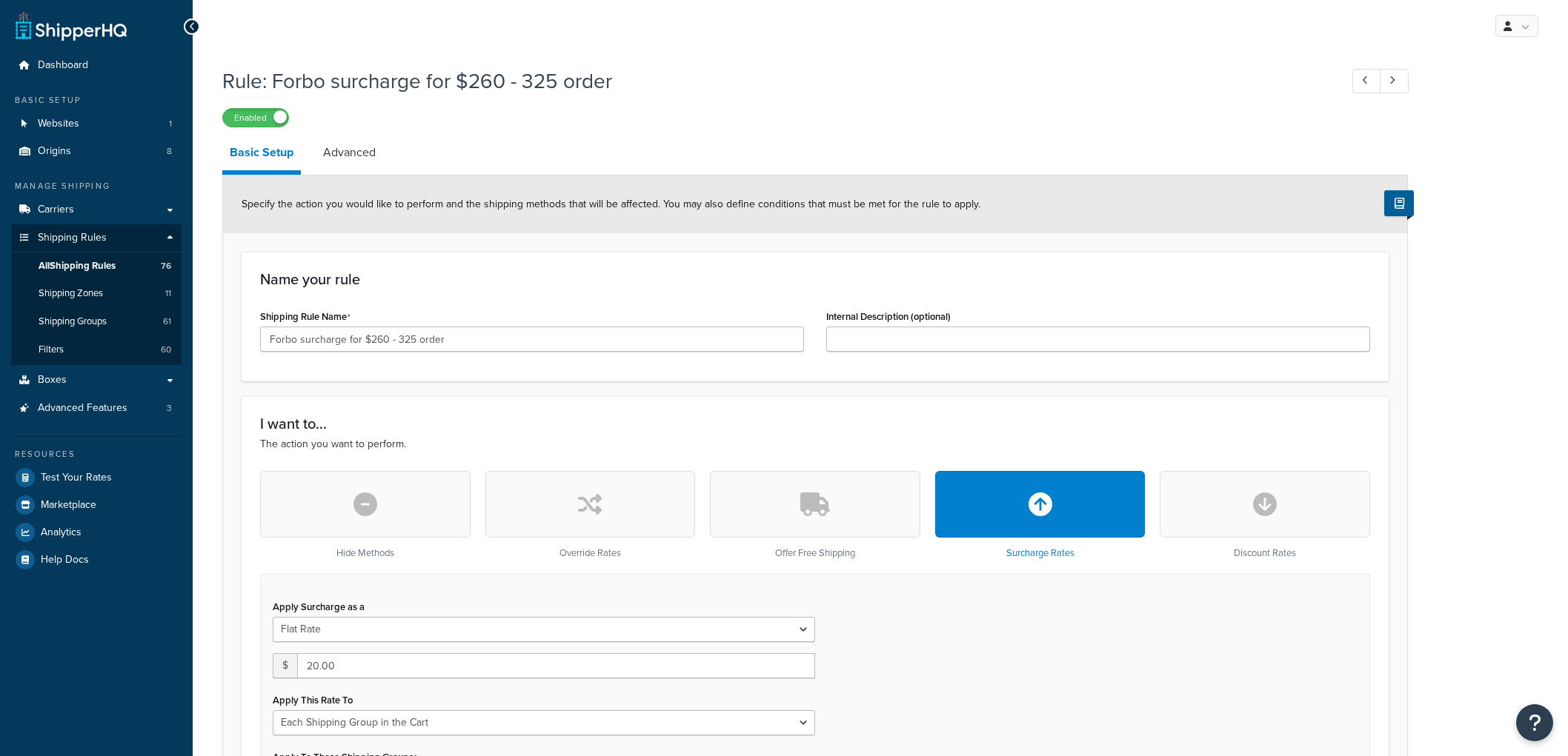
select select "SHIPPING_GROUP"
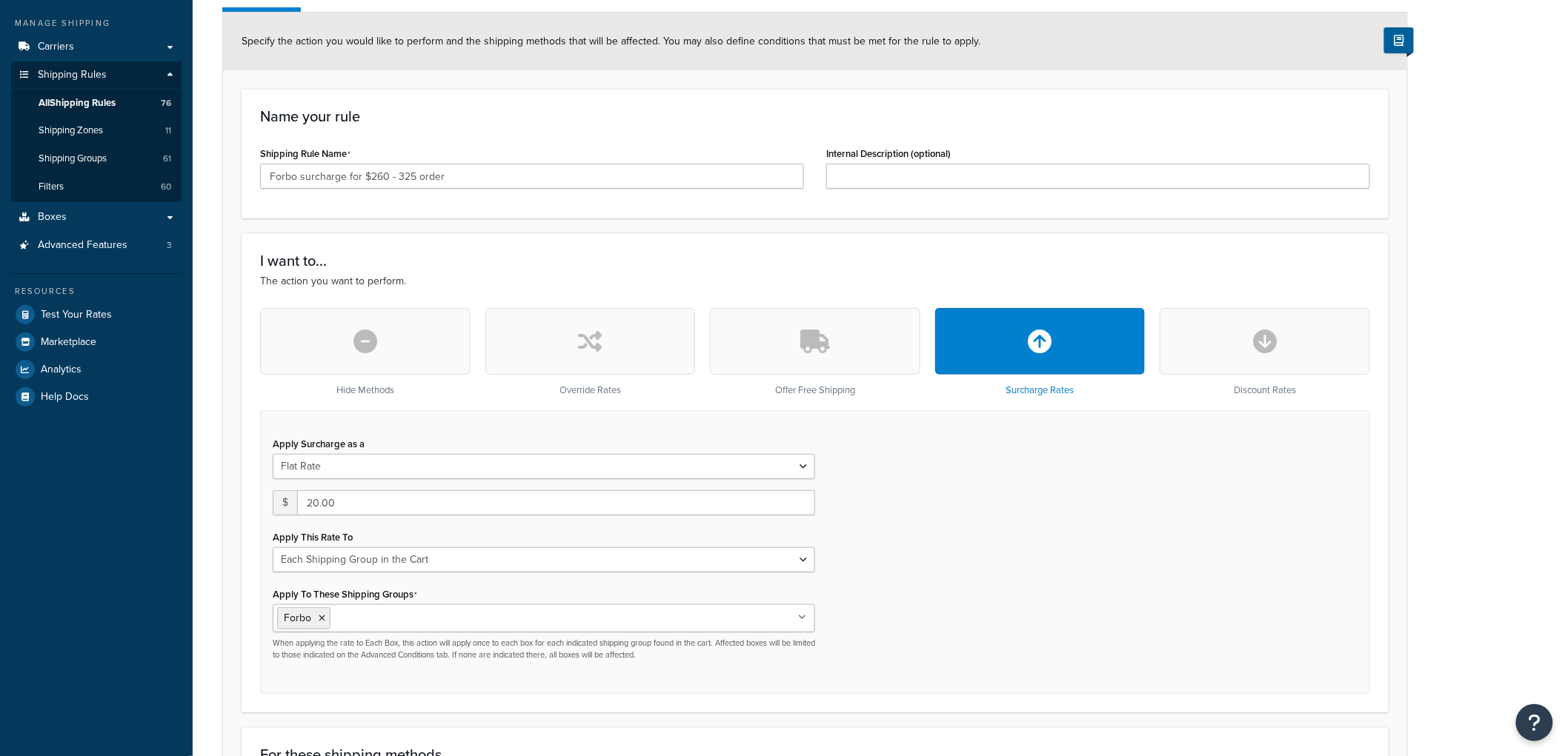
scroll to position [164, 0]
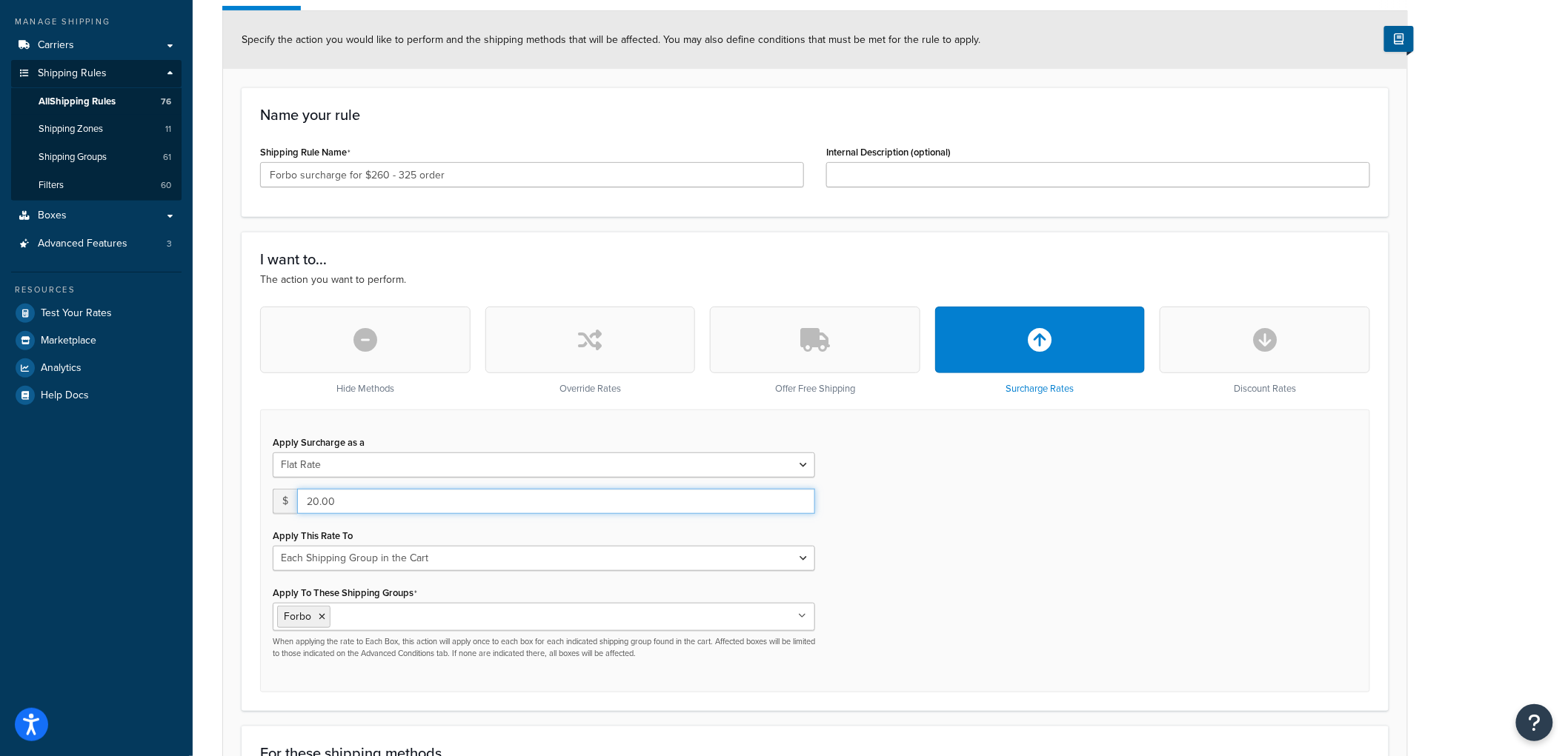
drag, startPoint x: 379, startPoint y: 495, endPoint x: 242, endPoint y: 489, distance: 137.1
click at [242, 489] on div "I want to... The action you want to perform. Hide Methods Override Rates Offer …" at bounding box center [815, 472] width 1148 height 479
type input "25"
click at [1131, 542] on div "Apply Surcharge as a Flat Rate Percentage Flat Rate & Percentage $ 25 Apply Thi…" at bounding box center [815, 551] width 1110 height 283
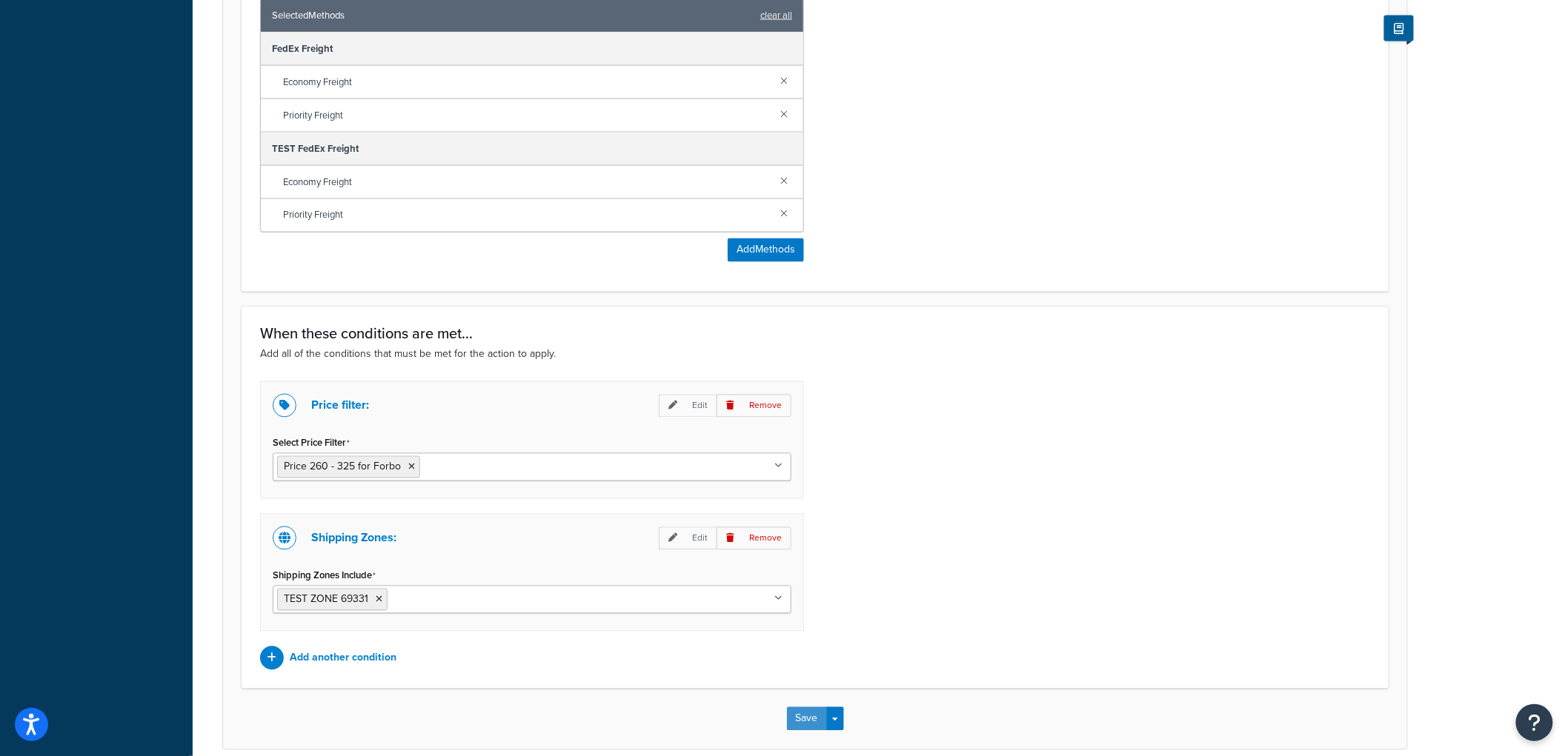
drag, startPoint x: 790, startPoint y: 715, endPoint x: 789, endPoint y: 723, distance: 8.1
click at [789, 723] on button "Save" at bounding box center [807, 720] width 40 height 24
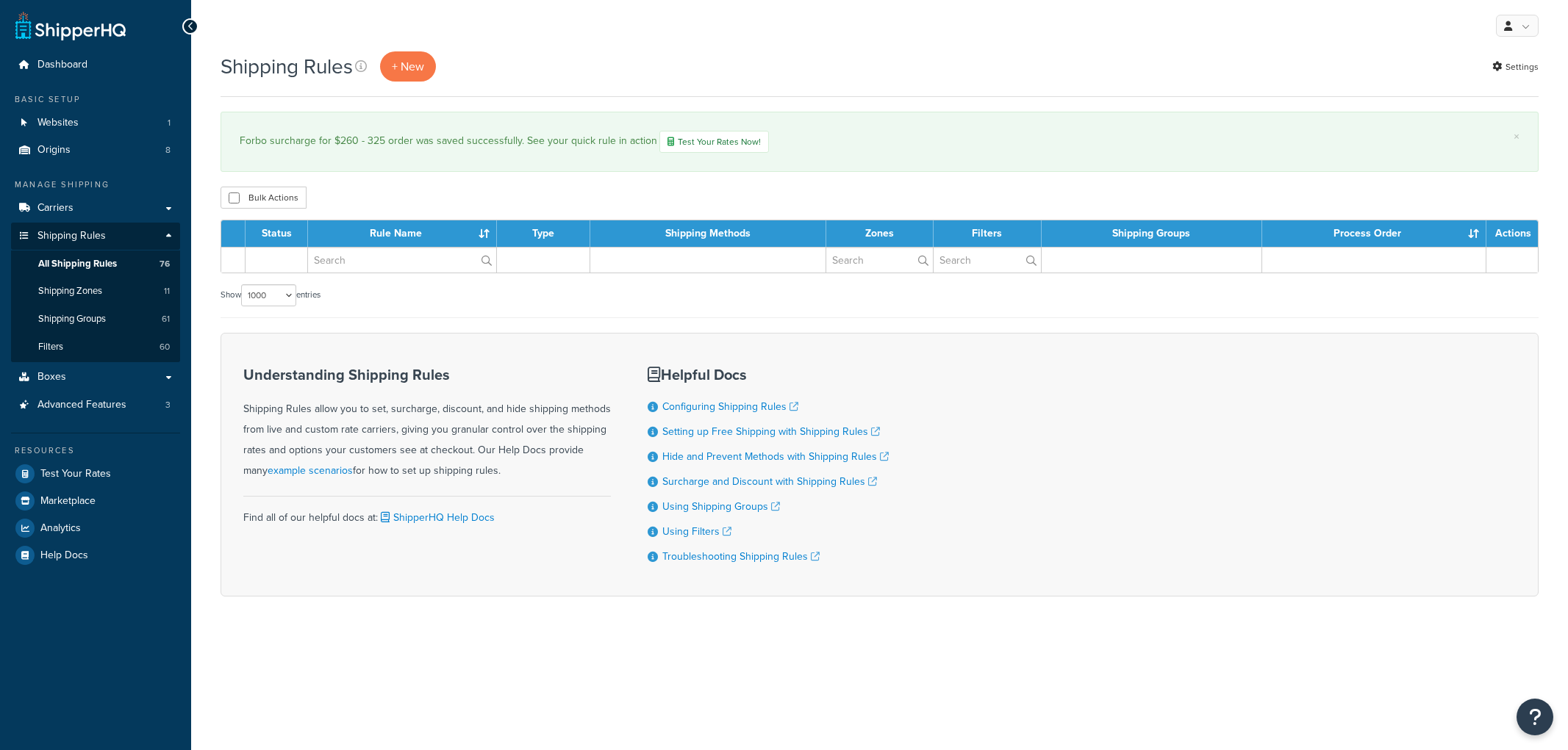
select select "1000"
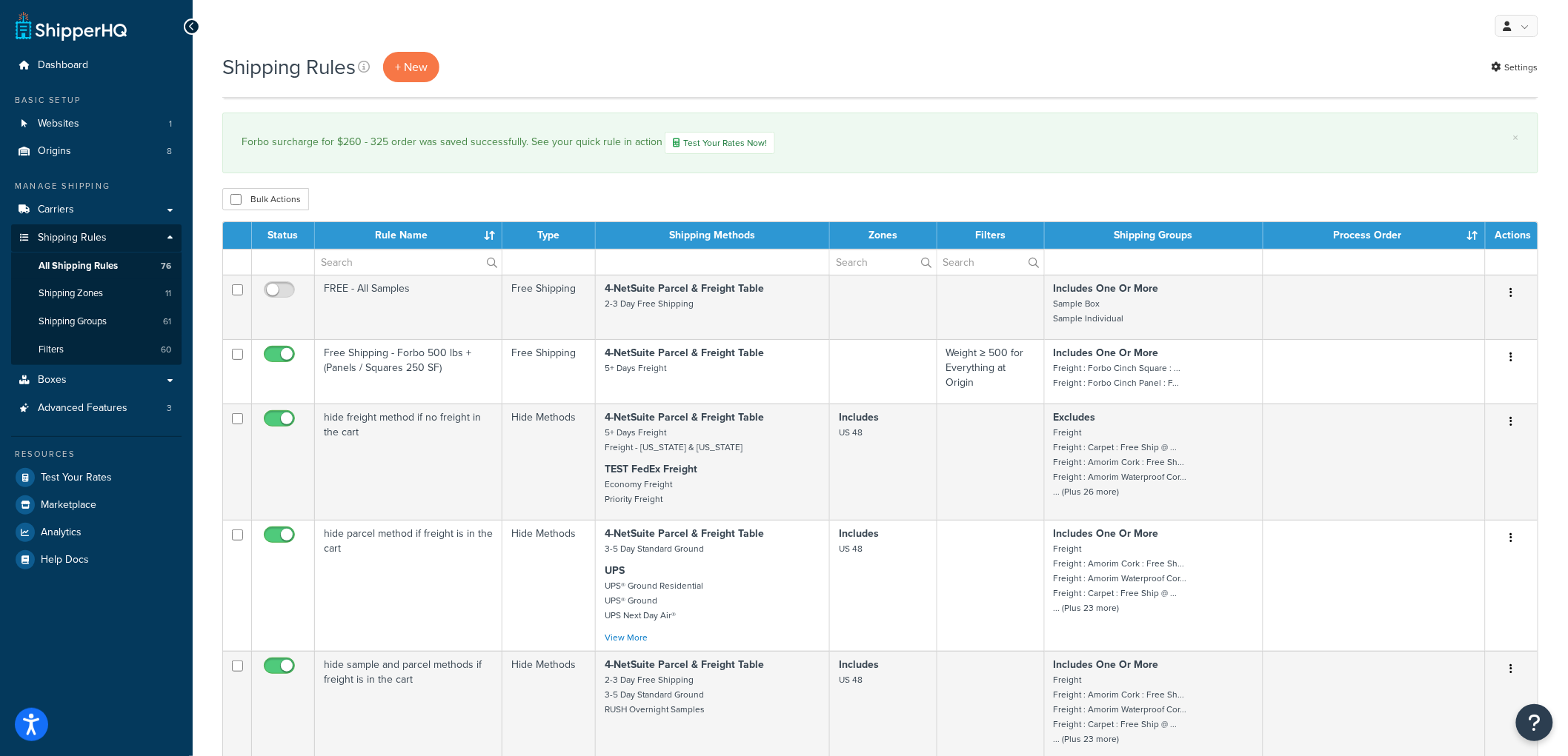
scroll to position [8447, 0]
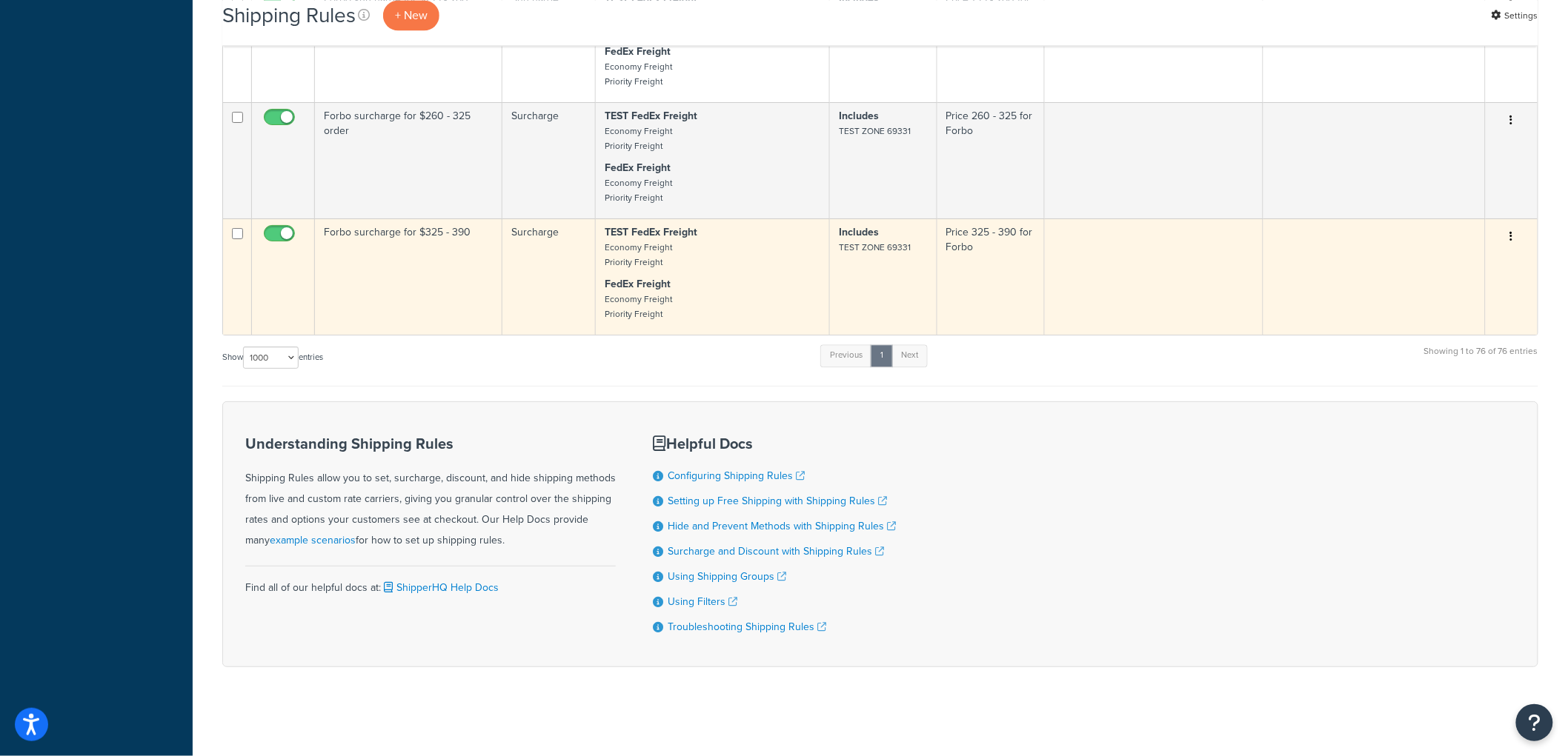
click at [1515, 228] on button "button" at bounding box center [1512, 237] width 21 height 24
click at [1483, 280] on link "Duplicate" at bounding box center [1463, 295] width 117 height 30
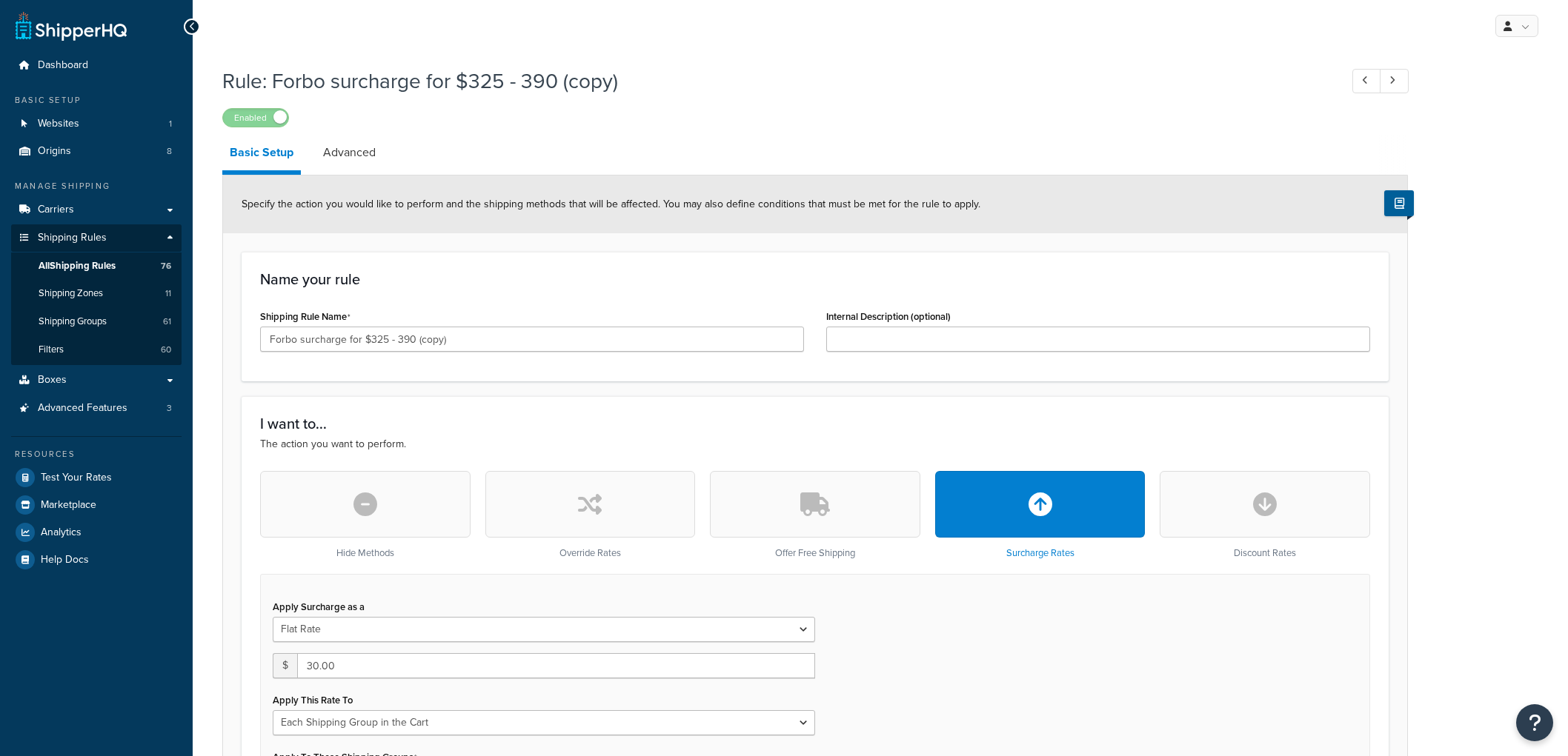
select select "SHIPPING_GROUP"
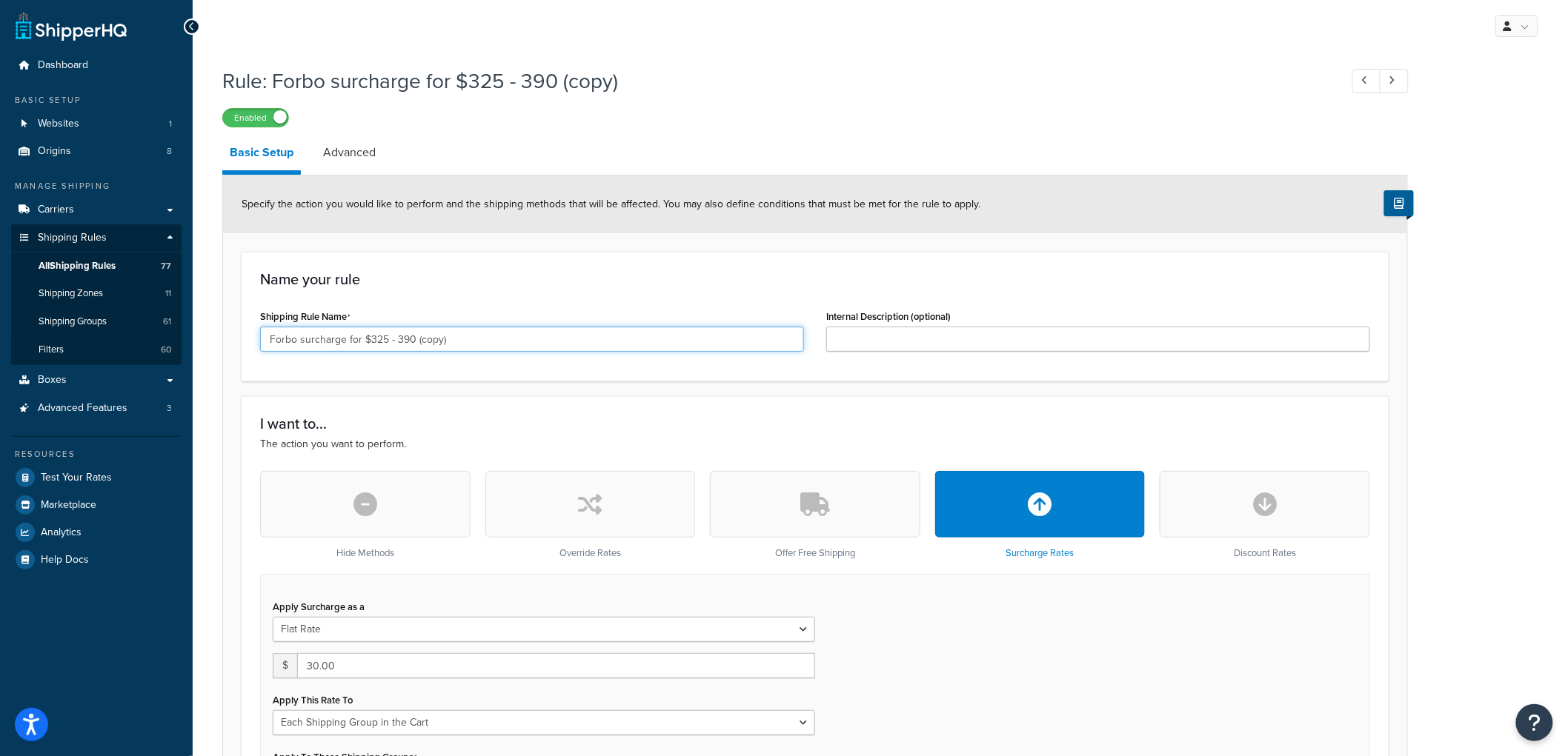
drag, startPoint x: 468, startPoint y: 339, endPoint x: 373, endPoint y: 337, distance: 95.0
click at [373, 337] on input "Forbo surcharge for $325 - 390 (copy)" at bounding box center [532, 339] width 544 height 25
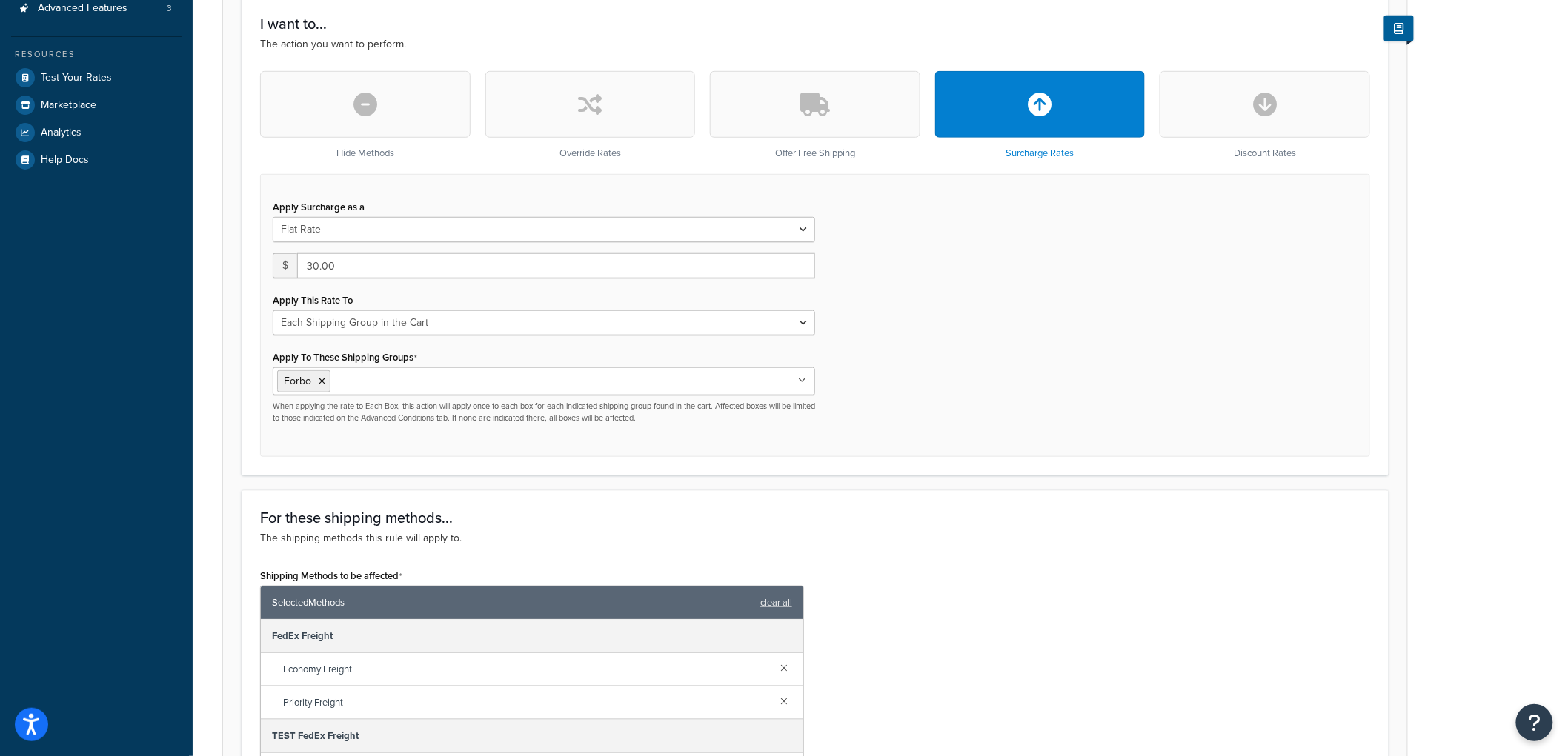
scroll to position [411, 0]
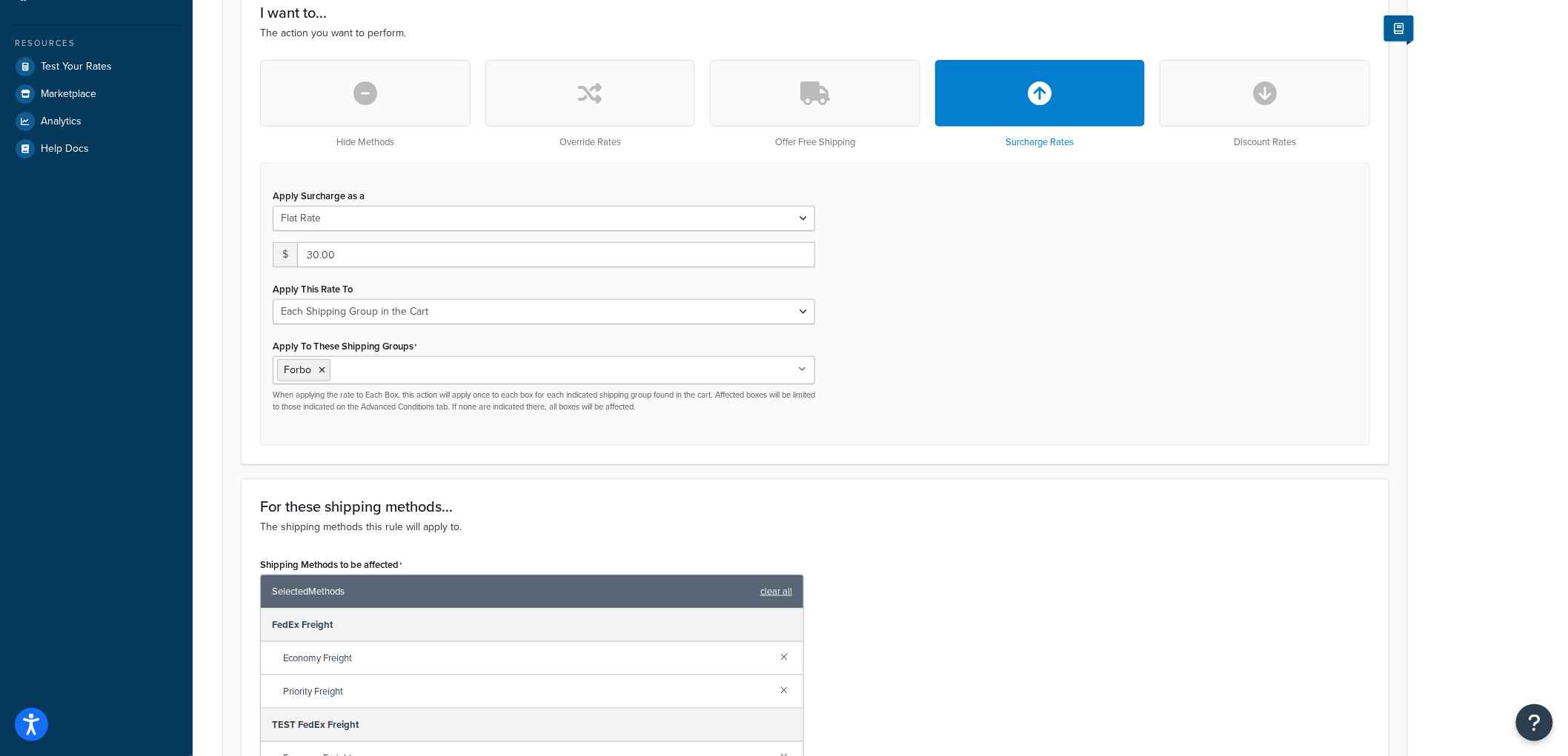
type input "Forbo surcharge for $390 - 455"
drag, startPoint x: 349, startPoint y: 262, endPoint x: 292, endPoint y: 252, distance: 57.9
click at [292, 252] on div "$ 30.00" at bounding box center [544, 255] width 543 height 25
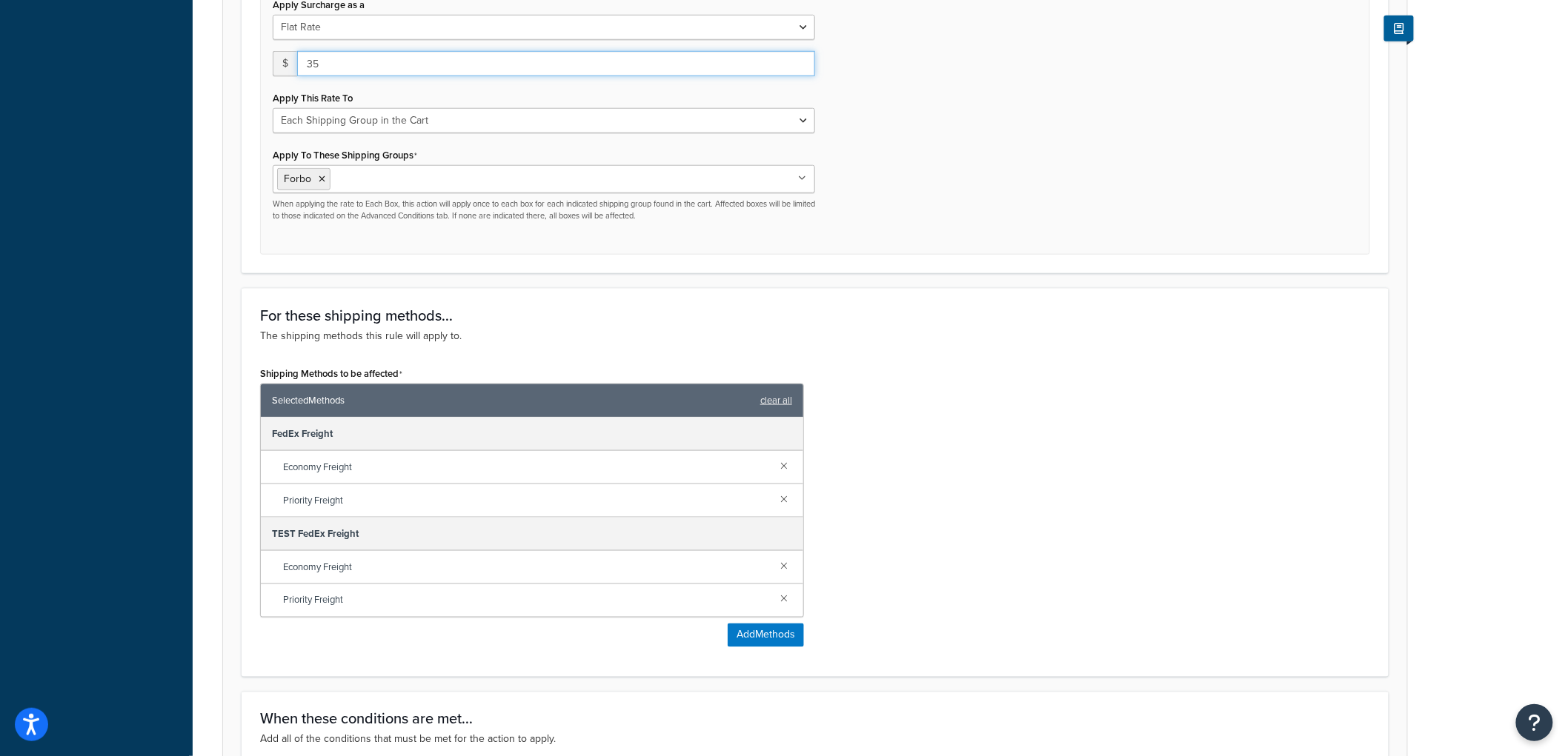
scroll to position [987, 0]
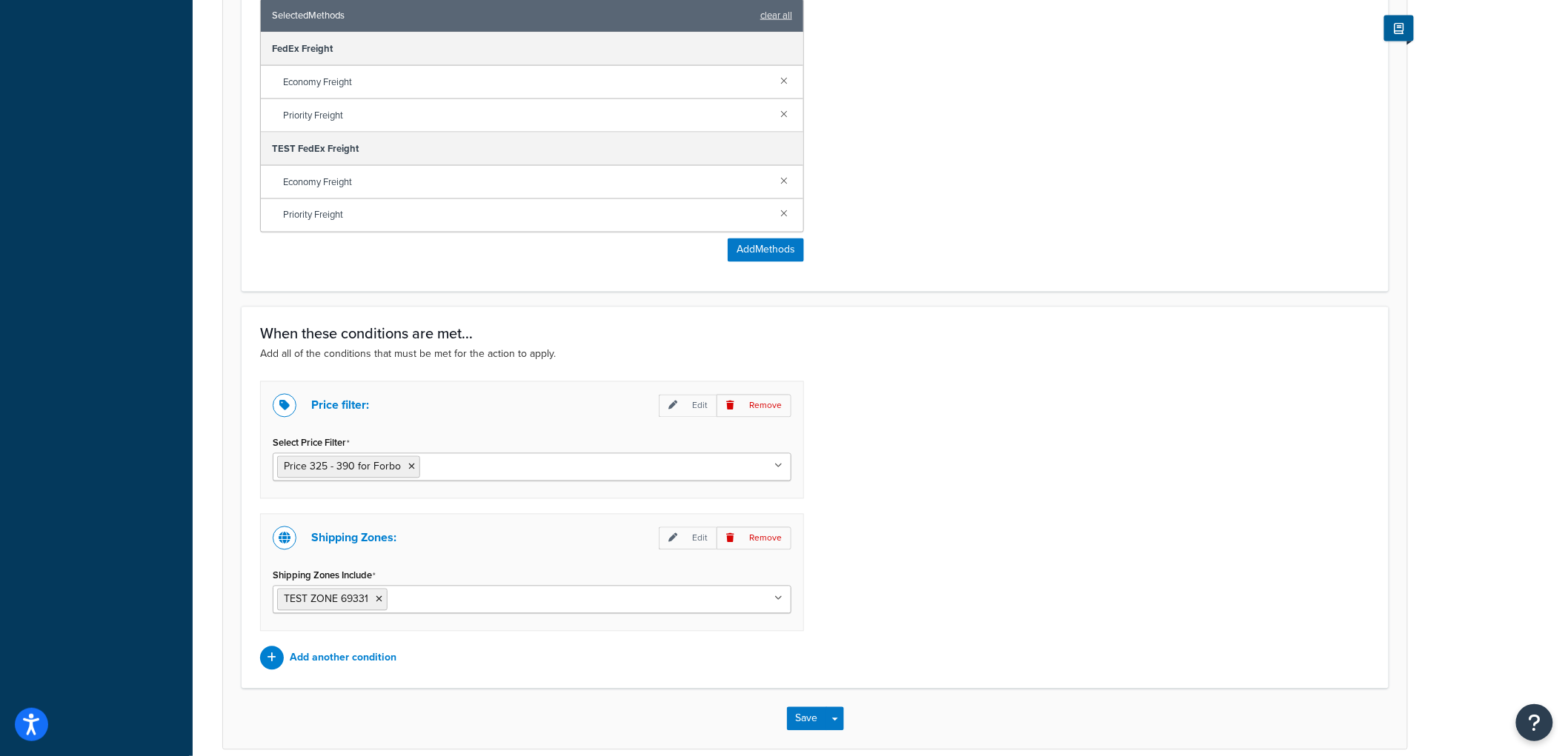
type input "35"
click at [486, 470] on input "Select Price Filter" at bounding box center [489, 466] width 131 height 16
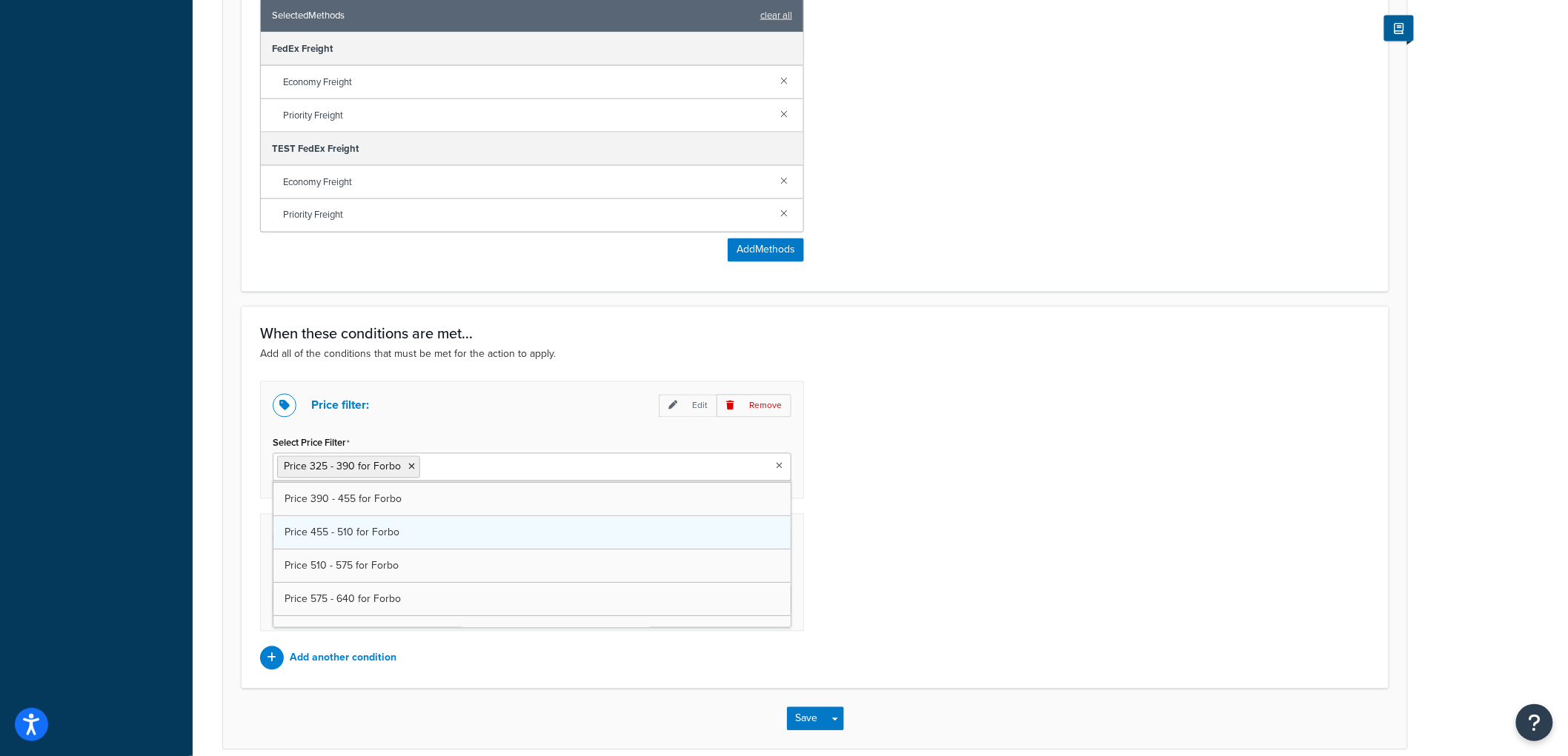
scroll to position [164, 0]
click at [410, 469] on icon at bounding box center [411, 467] width 6 height 9
click at [1026, 401] on div "Price filter: Edit Remove Select Price Filter Price 390 - 455 for Forbo Price 0…" at bounding box center [814, 525] width 1132 height 289
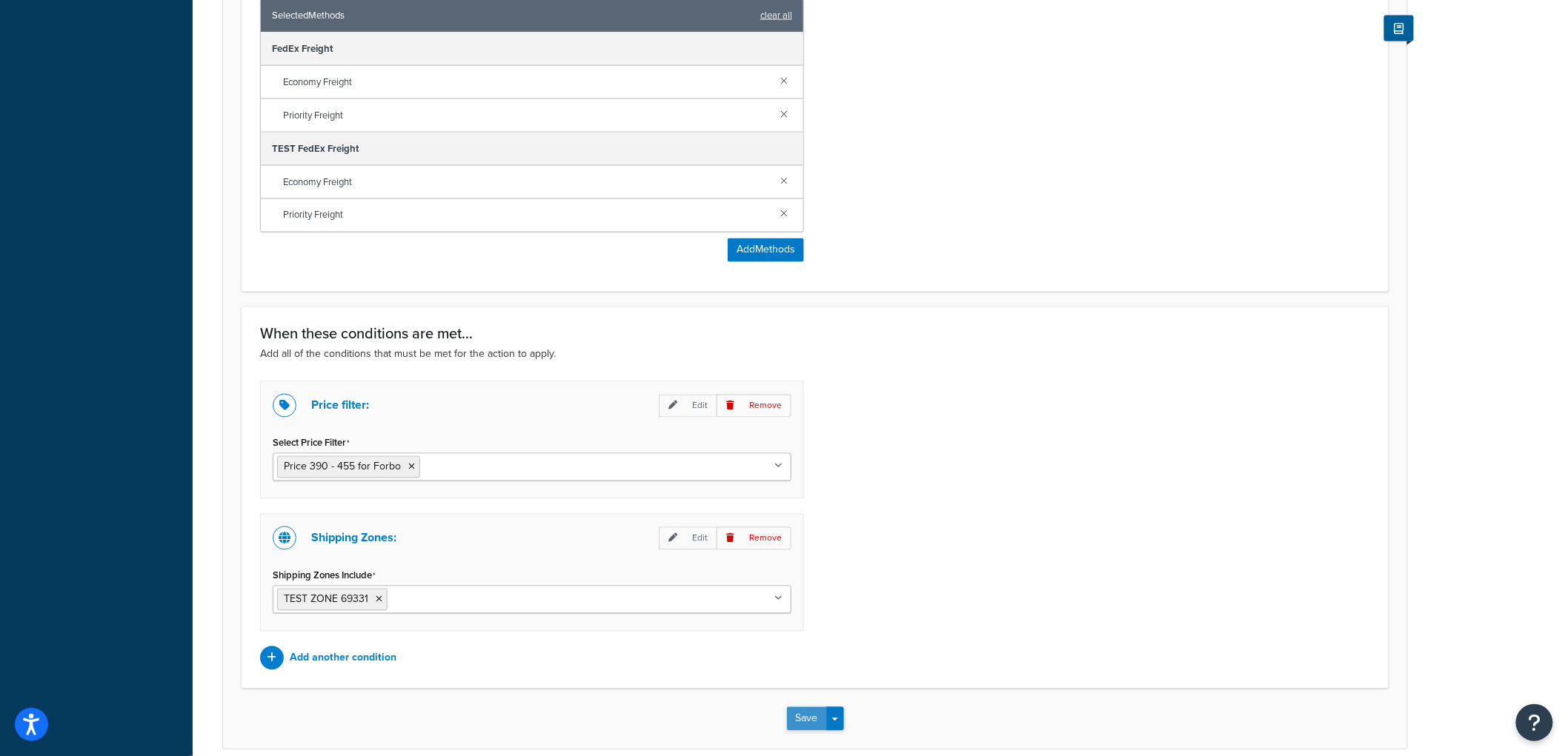
click at [798, 719] on button "Save" at bounding box center [807, 720] width 40 height 24
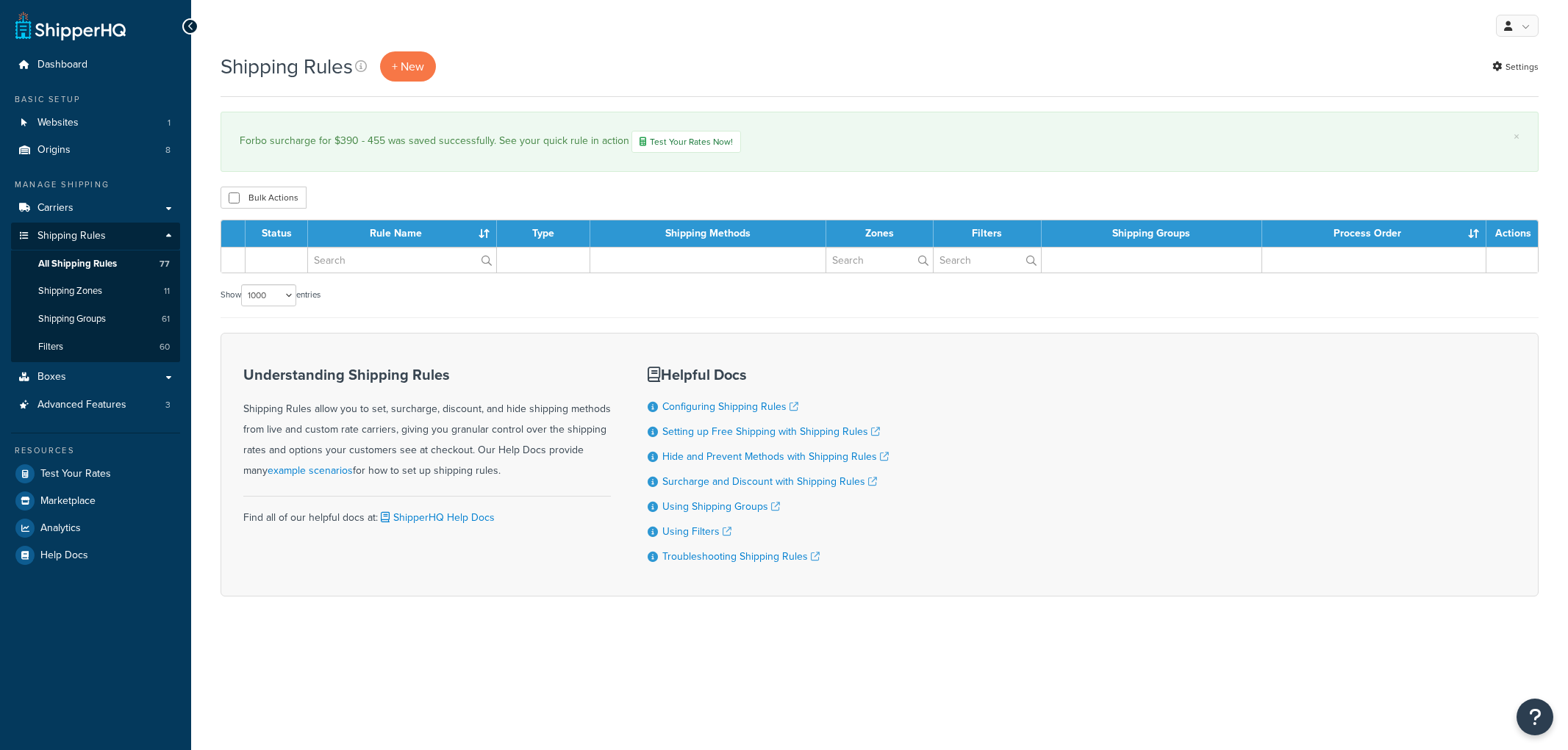
select select "1000"
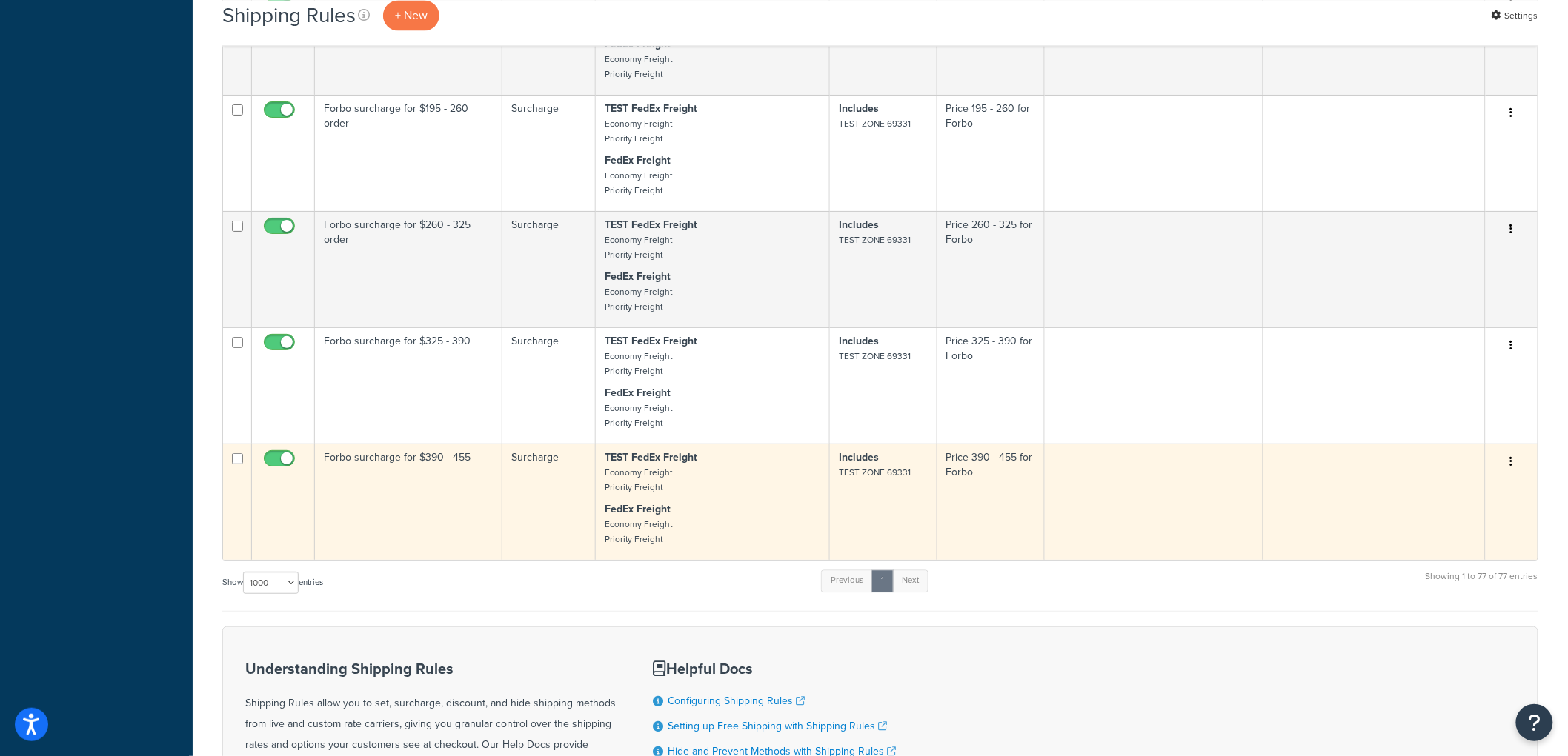
scroll to position [8153, 0]
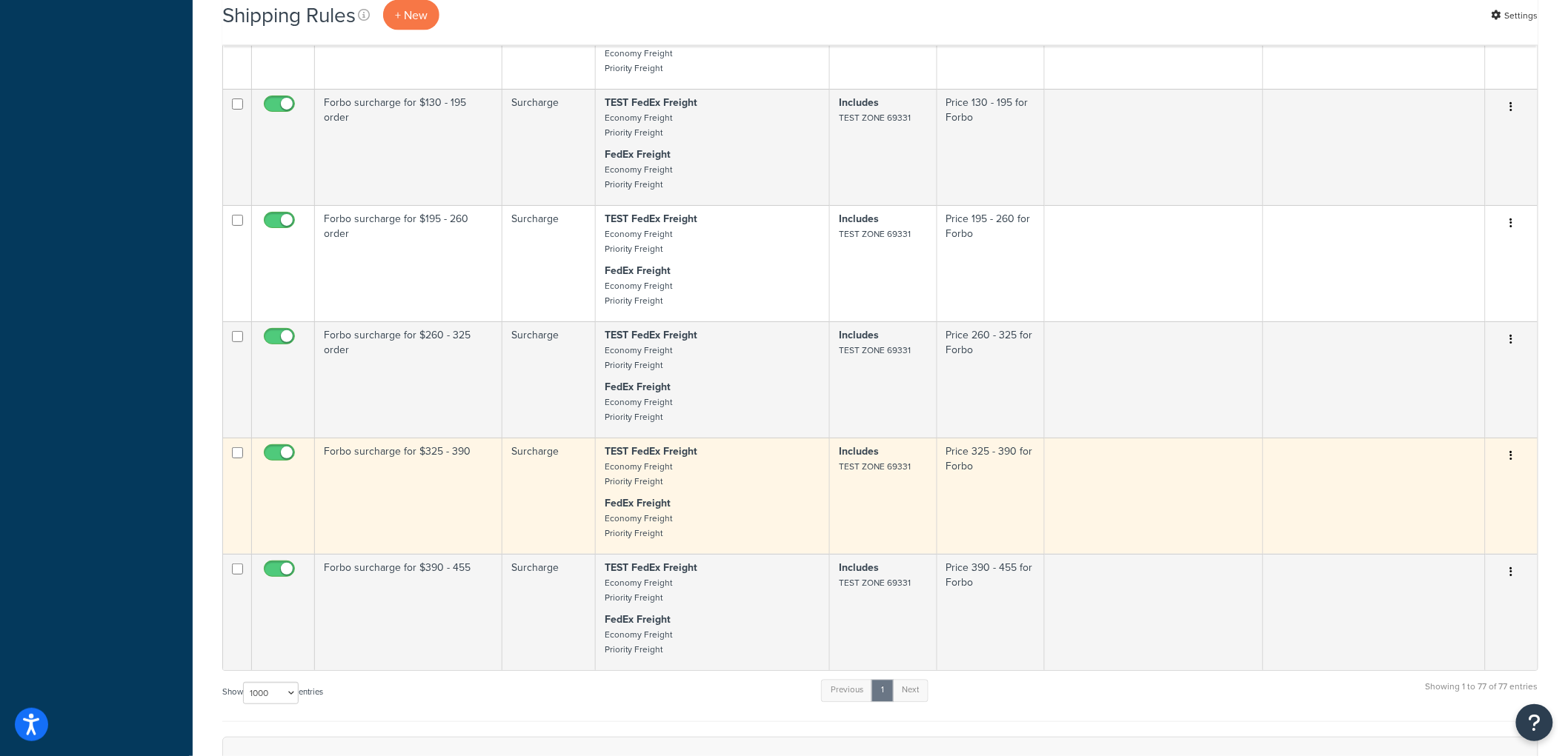
click at [449, 542] on td "Forbo surcharge for $325 - 390" at bounding box center [409, 496] width 188 height 116
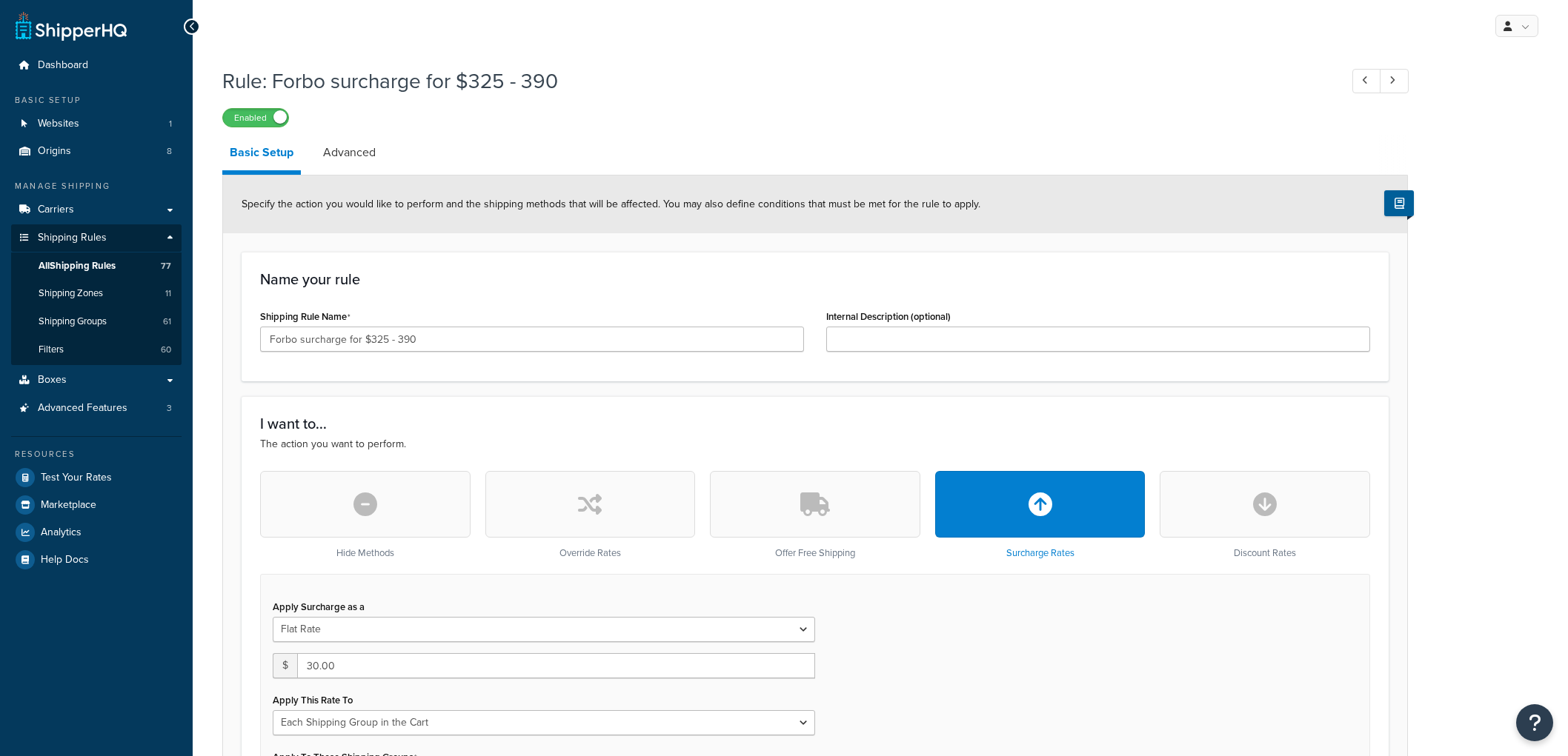
select select "SHIPPING_GROUP"
click at [506, 339] on input "Forbo surcharge for $325 - 390" at bounding box center [532, 339] width 544 height 25
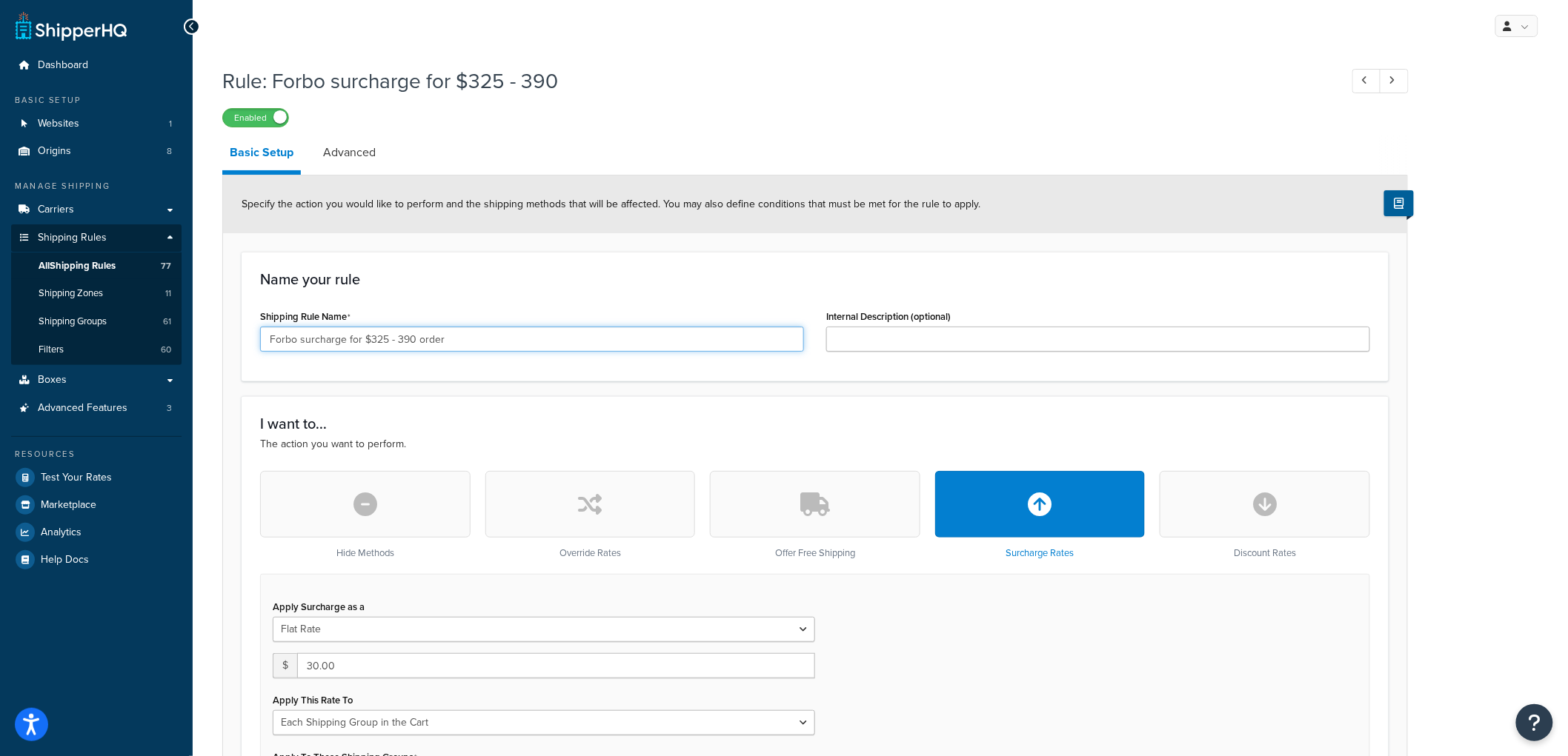
type input "Forbo surcharge for $325 - 390 order"
click at [616, 224] on div "Specify the action you would like to perform and the shipping methods that will…" at bounding box center [815, 204] width 1184 height 58
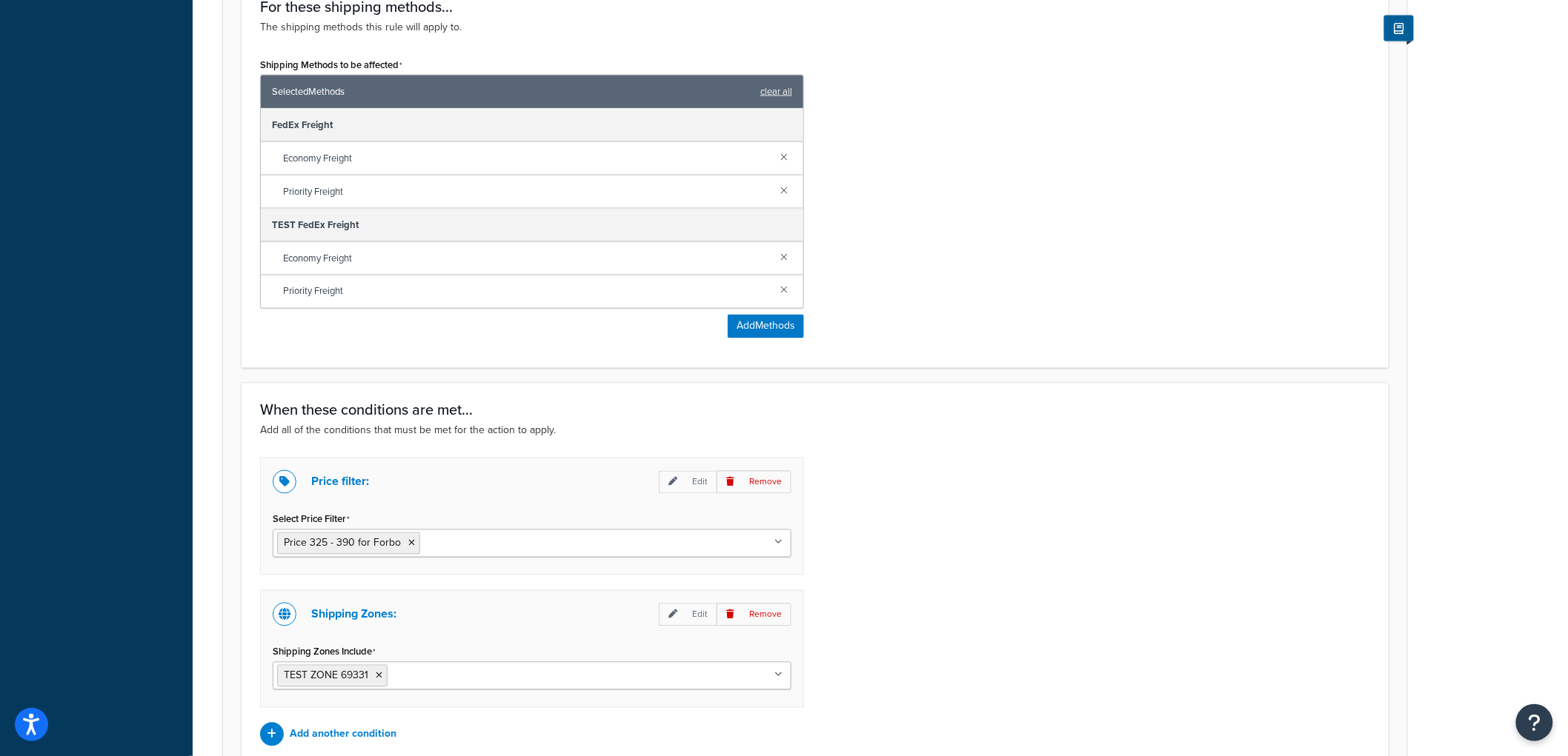
scroll to position [1058, 0]
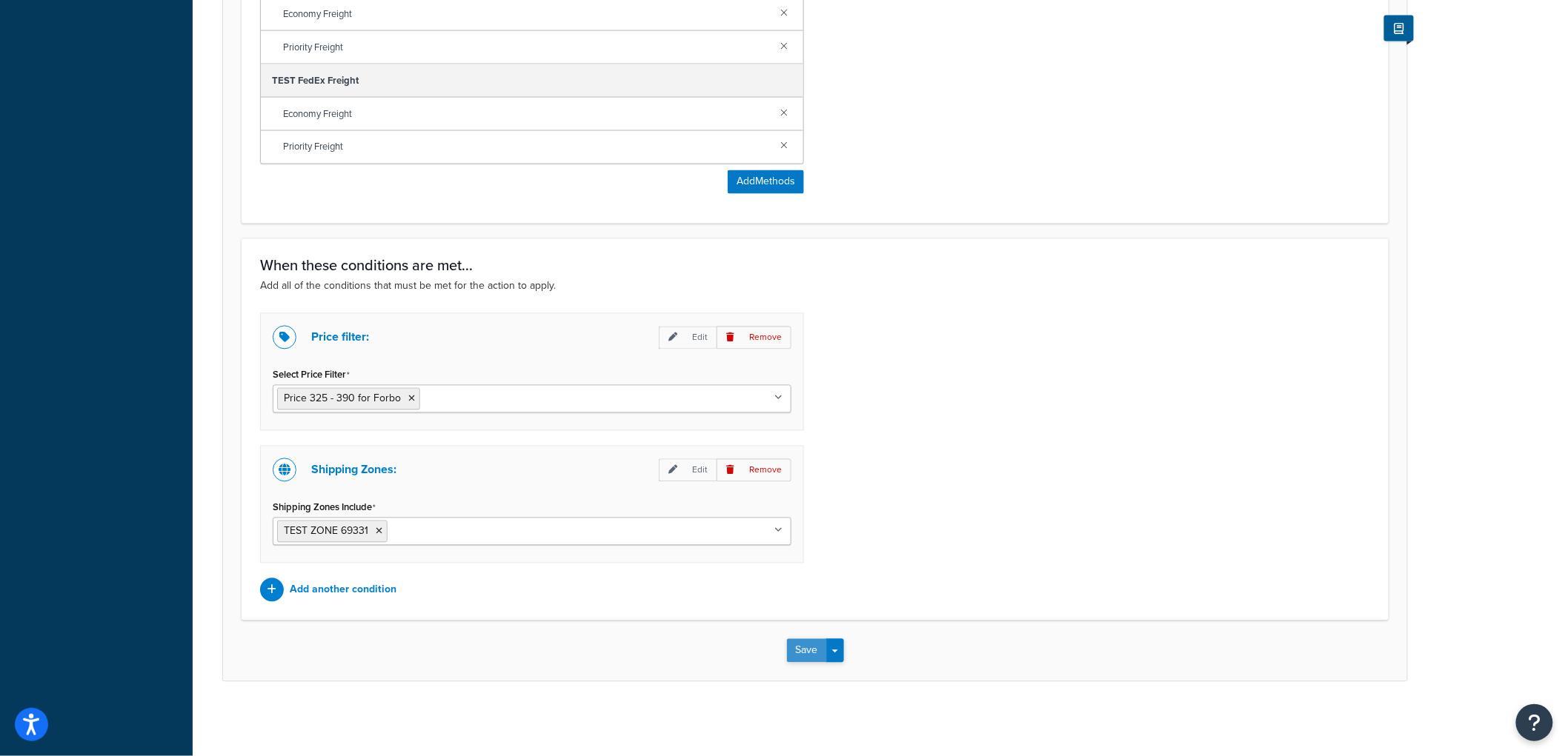
click at [801, 655] on button "Save" at bounding box center [807, 651] width 40 height 24
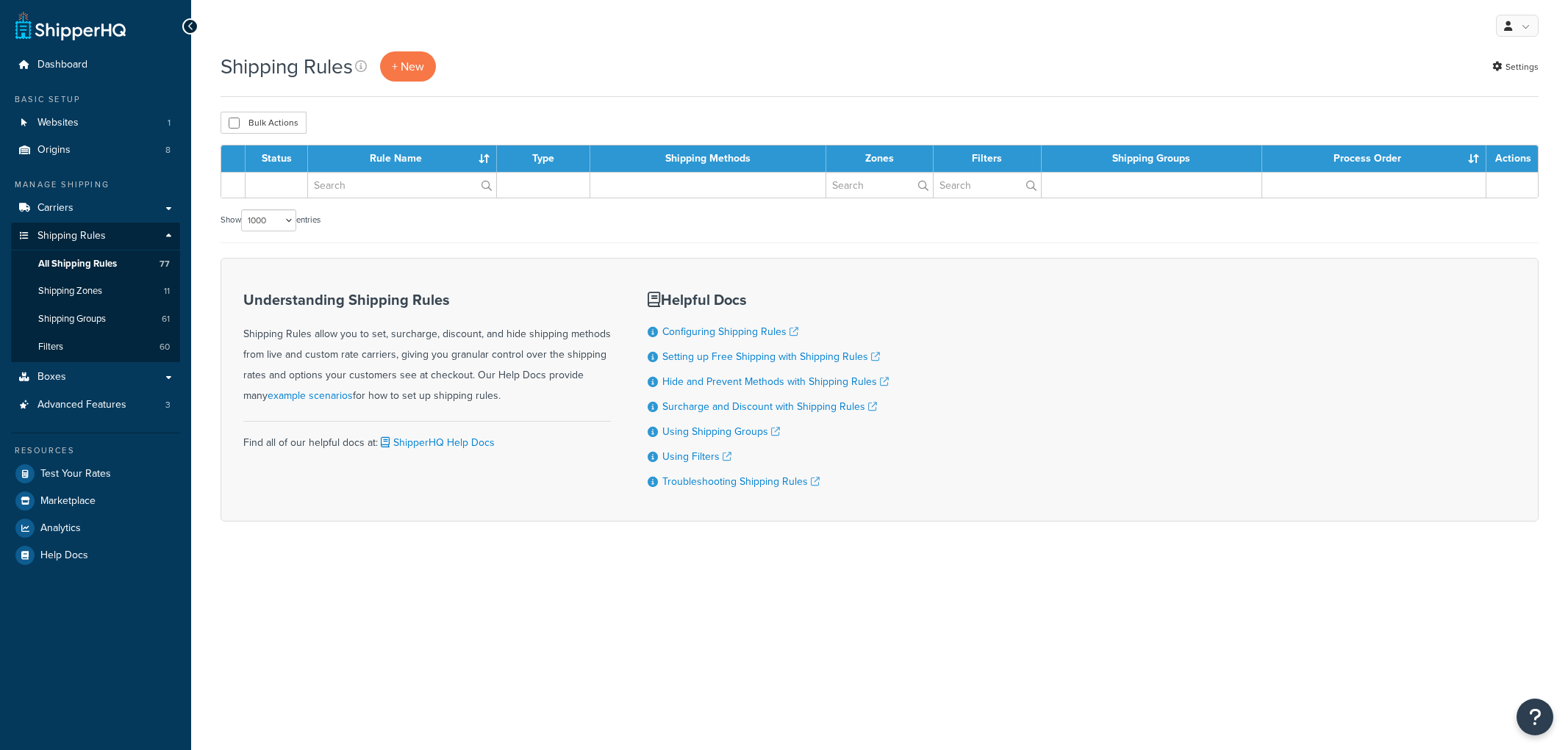
select select "1000"
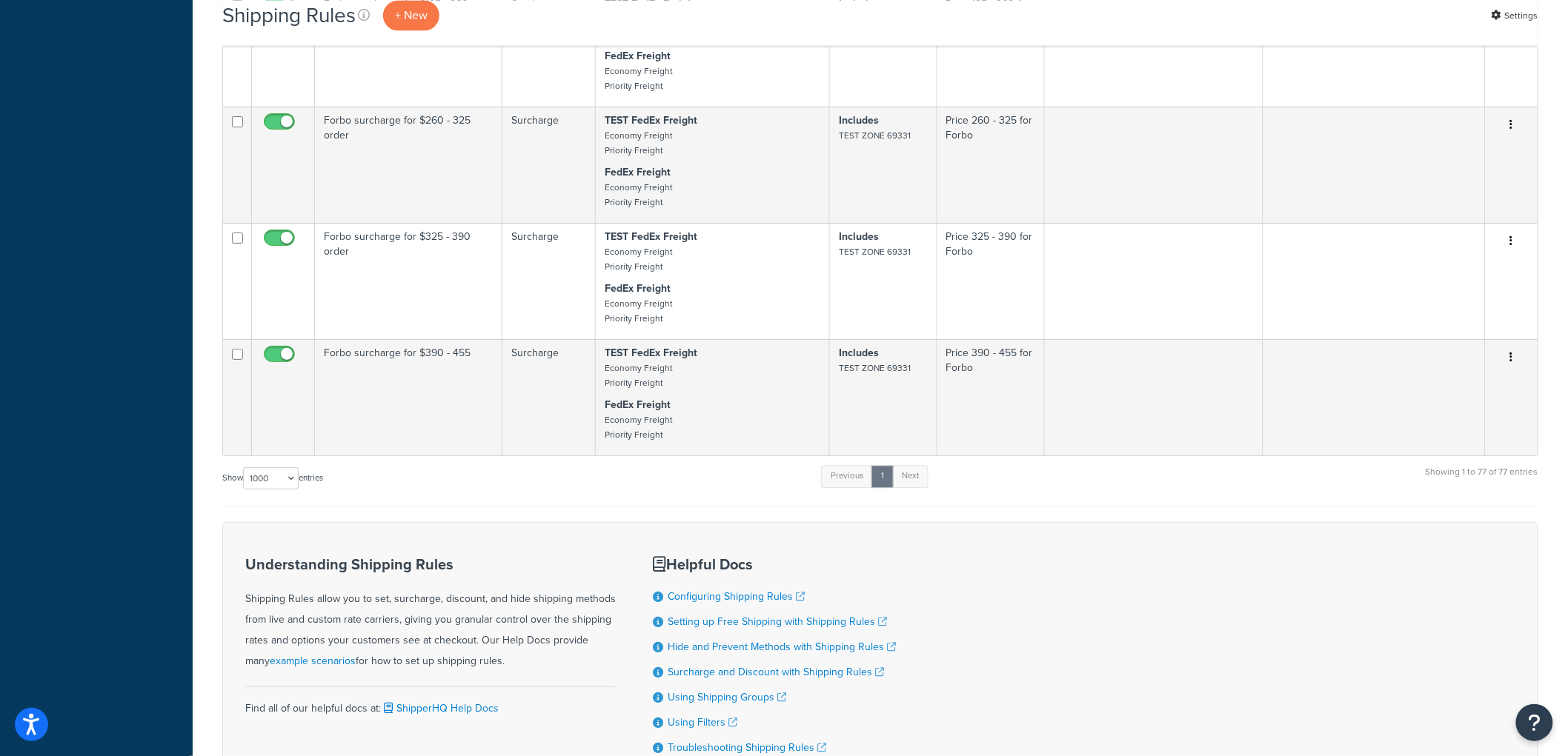
scroll to position [8242, 0]
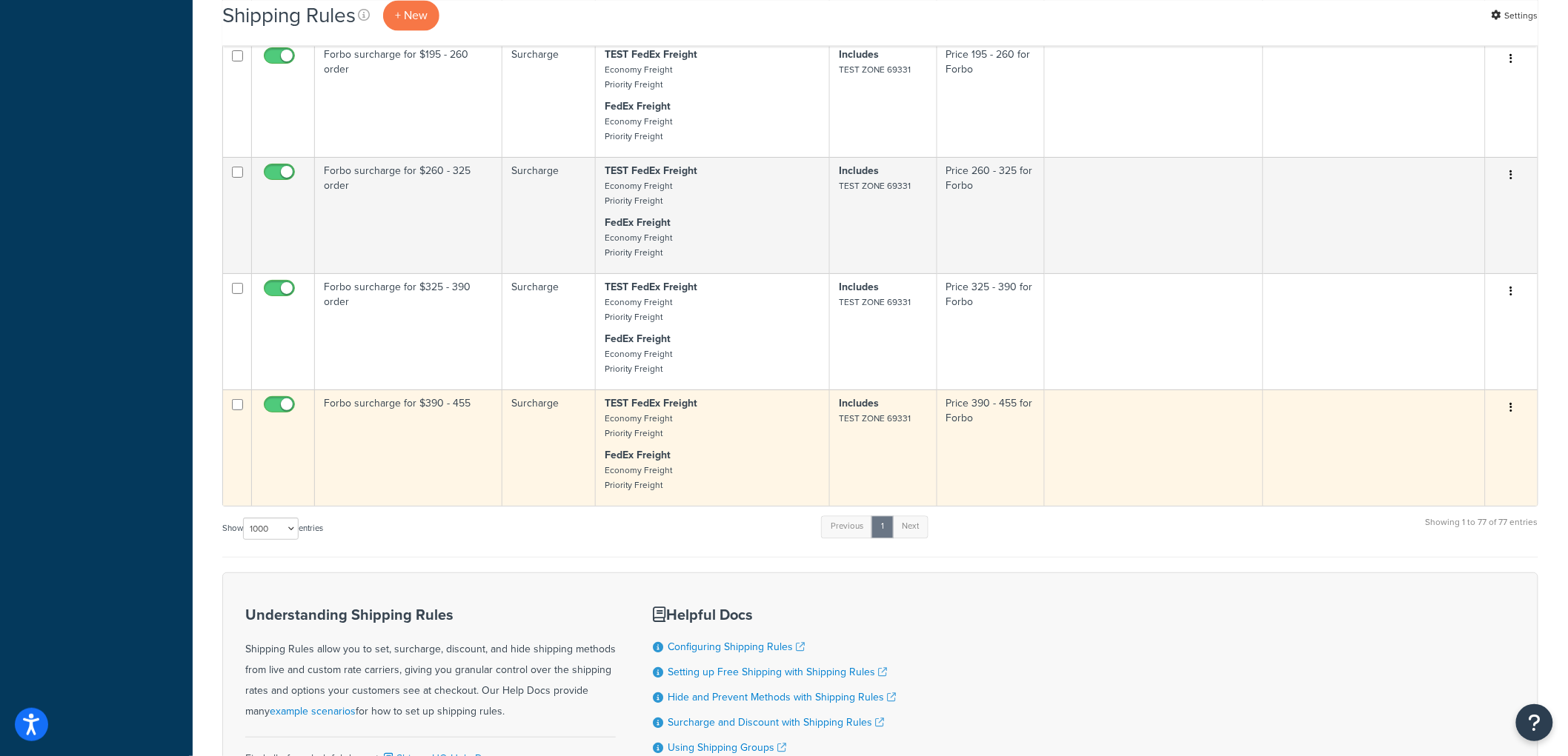
click at [446, 490] on td "Forbo surcharge for $390 - 455" at bounding box center [409, 447] width 188 height 116
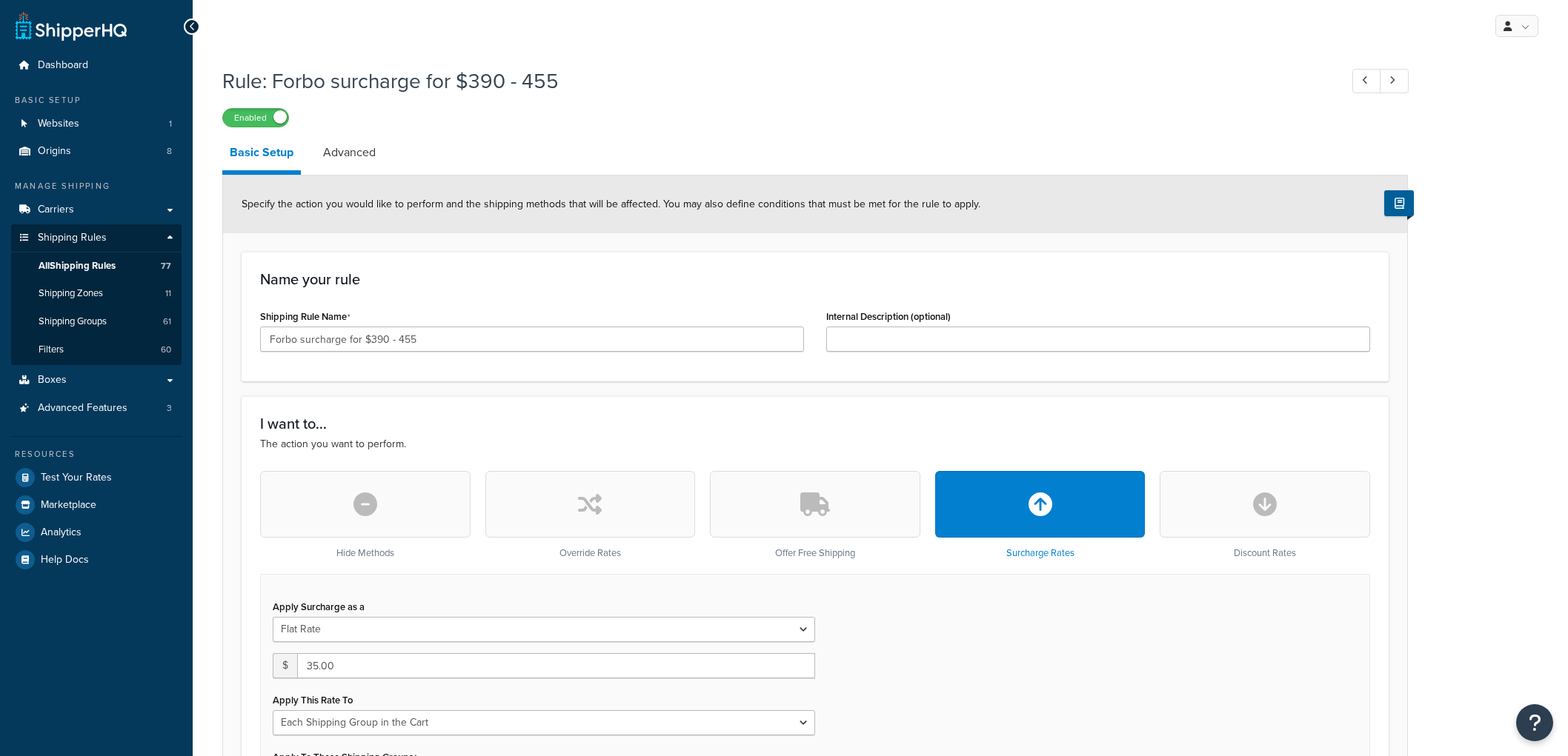
select select "SHIPPING_GROUP"
click at [482, 339] on input "Forbo surcharge for $390 - 455" at bounding box center [532, 339] width 544 height 25
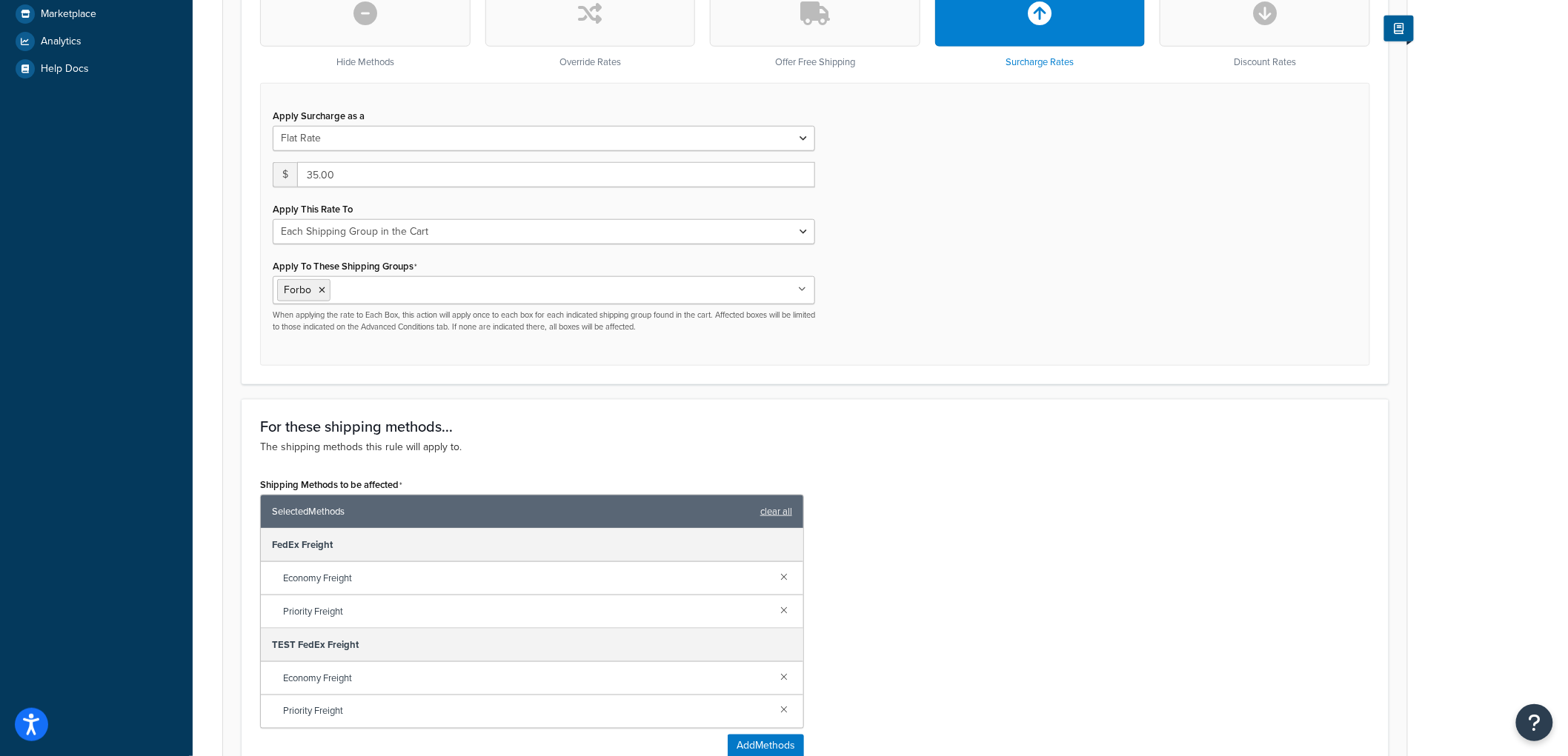
scroll to position [1058, 0]
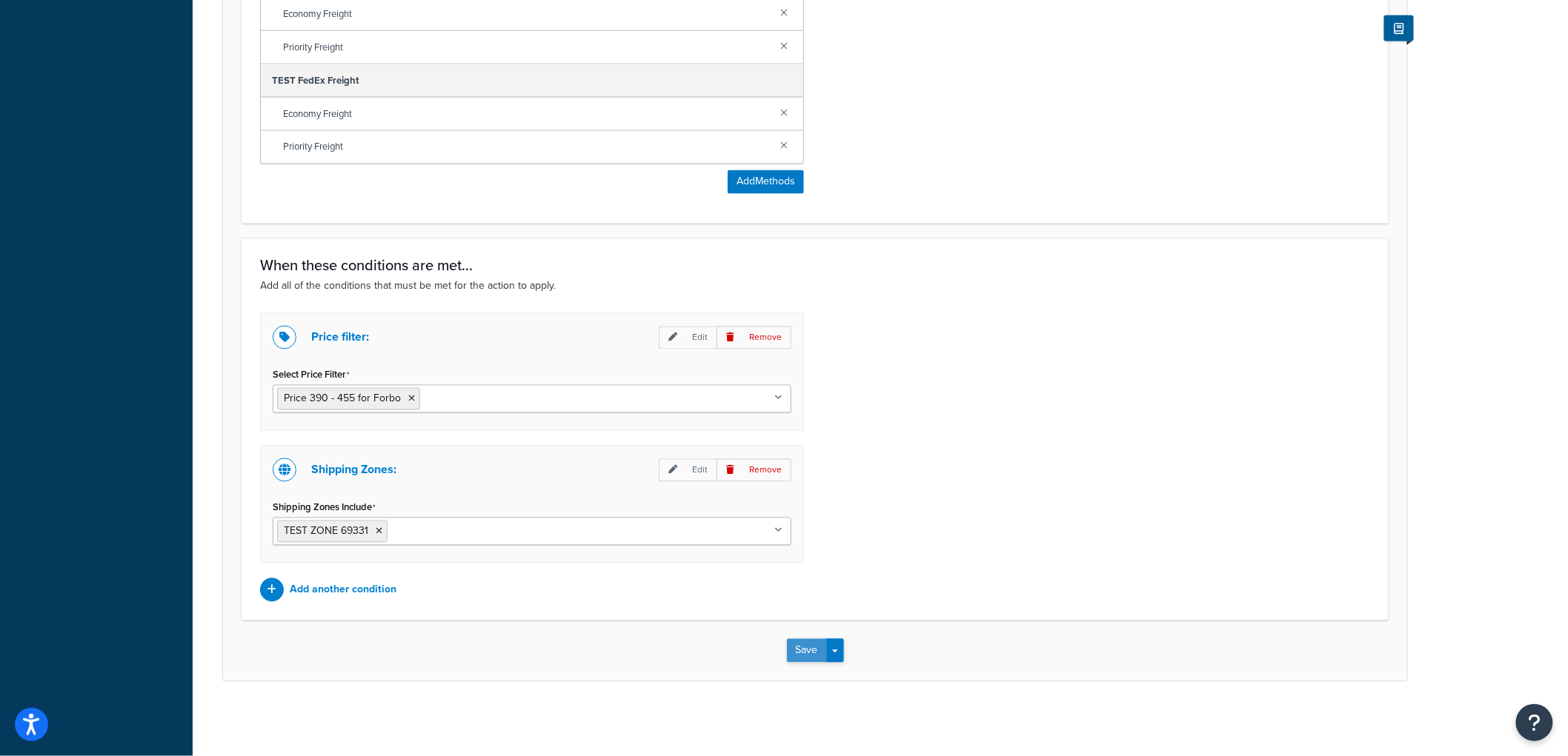
type input "Forbo surcharge for $390 - 455 order"
click at [802, 644] on button "Save" at bounding box center [807, 651] width 40 height 24
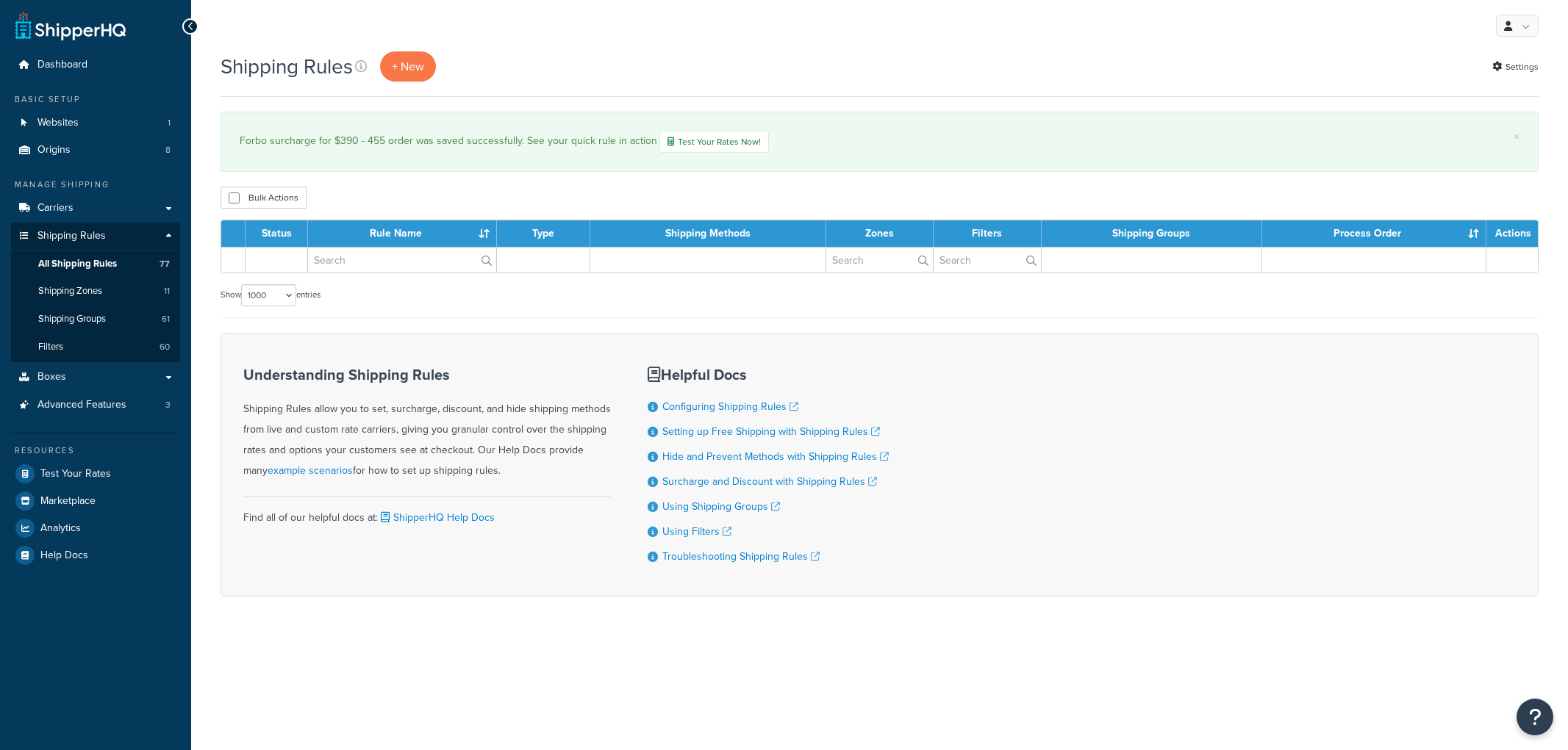
select select "1000"
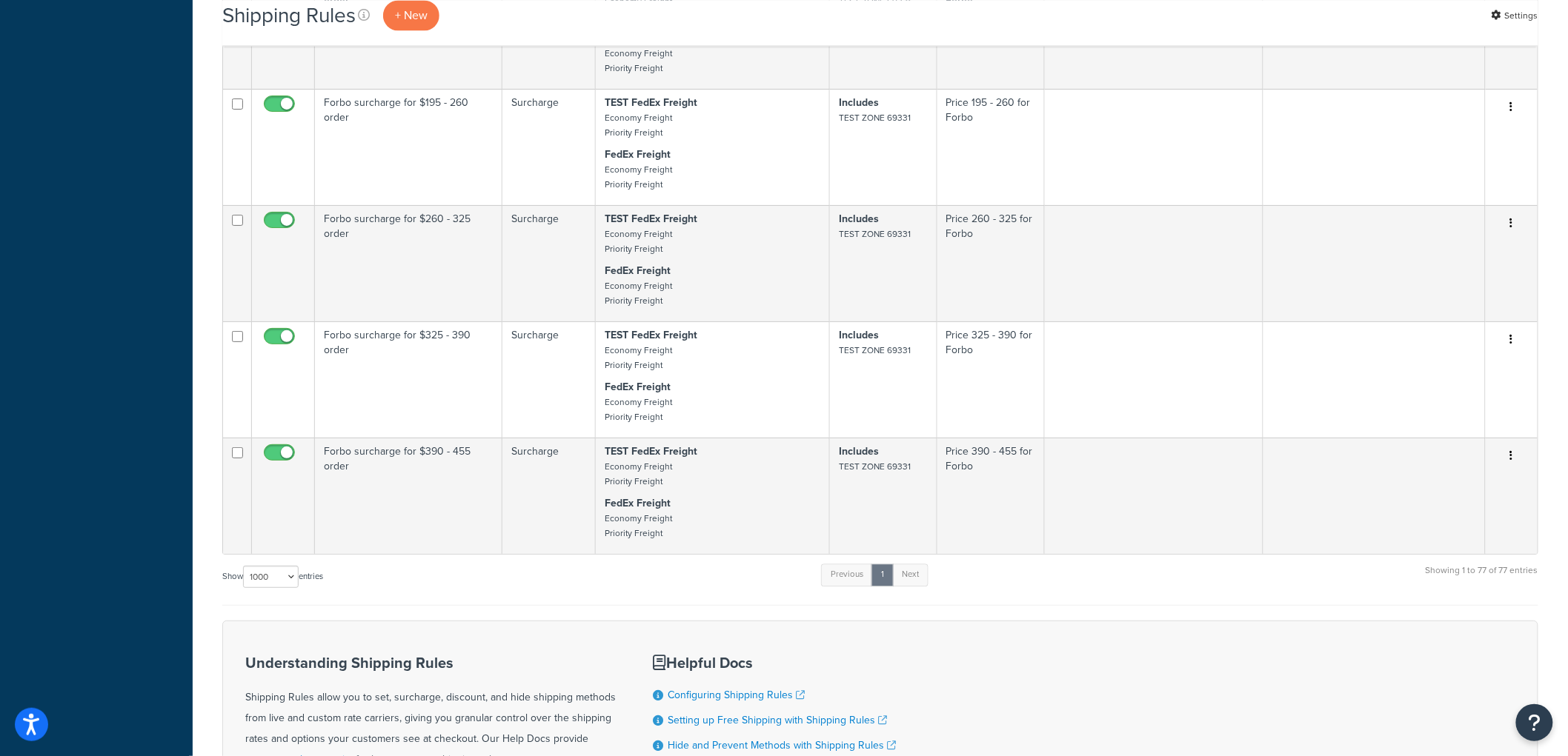
scroll to position [8565, 0]
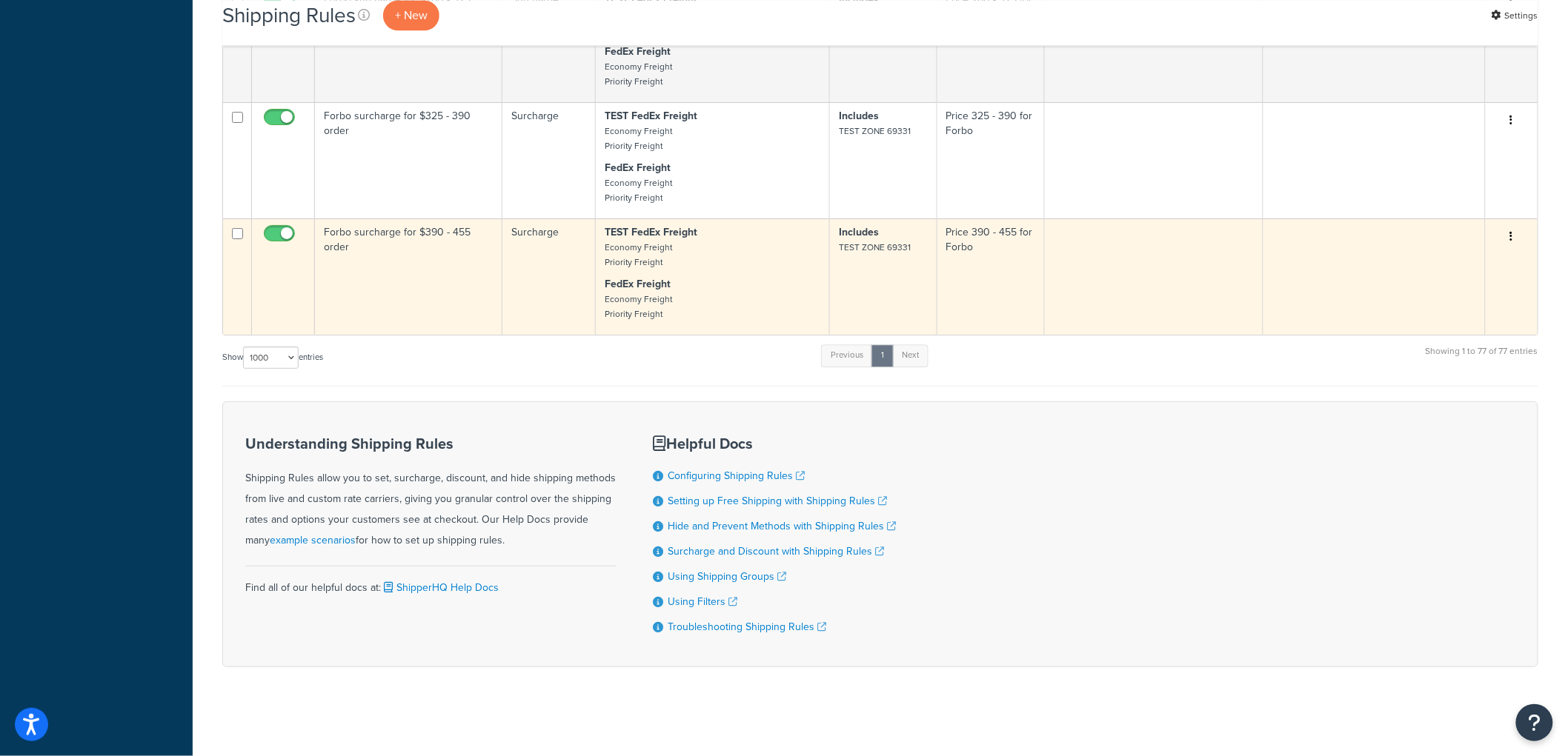
click at [1513, 231] on icon "button" at bounding box center [1512, 236] width 3 height 10
click at [1464, 283] on link "Duplicate" at bounding box center [1463, 295] width 117 height 30
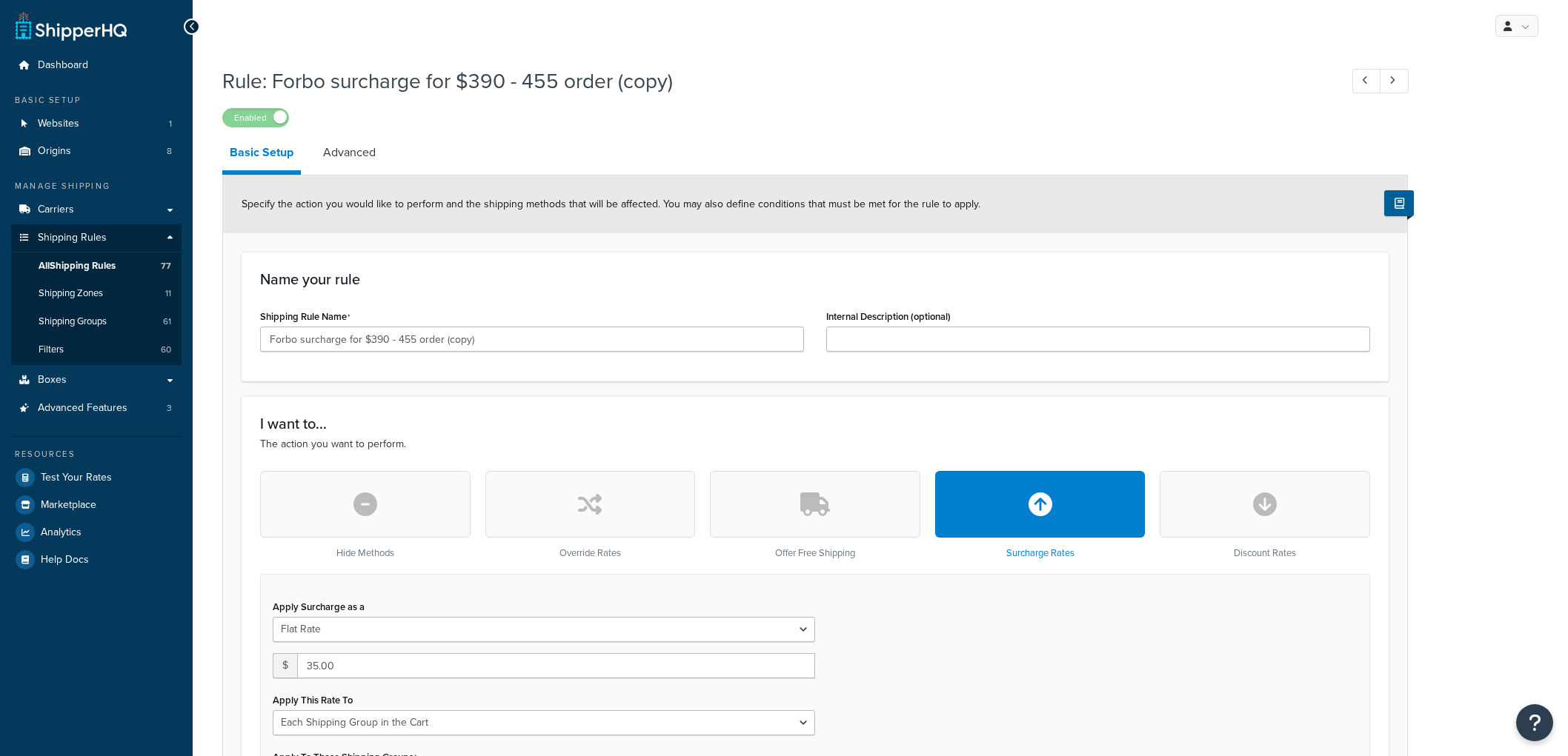
select select "SHIPPING_GROUP"
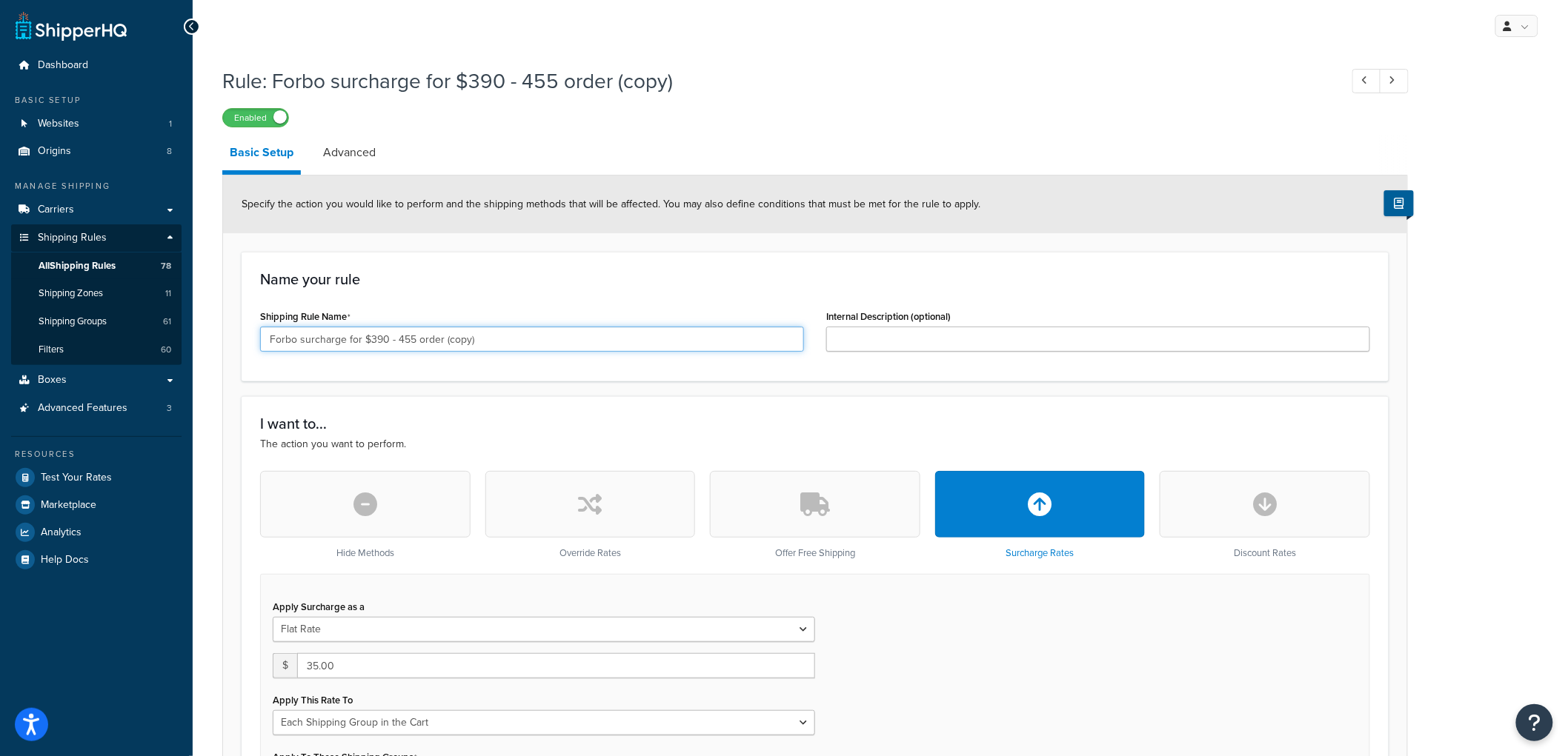
drag, startPoint x: 500, startPoint y: 337, endPoint x: 371, endPoint y: 339, distance: 129.0
click at [371, 339] on input "Forbo surcharge for $390 - 455 order (copy)" at bounding box center [532, 339] width 544 height 25
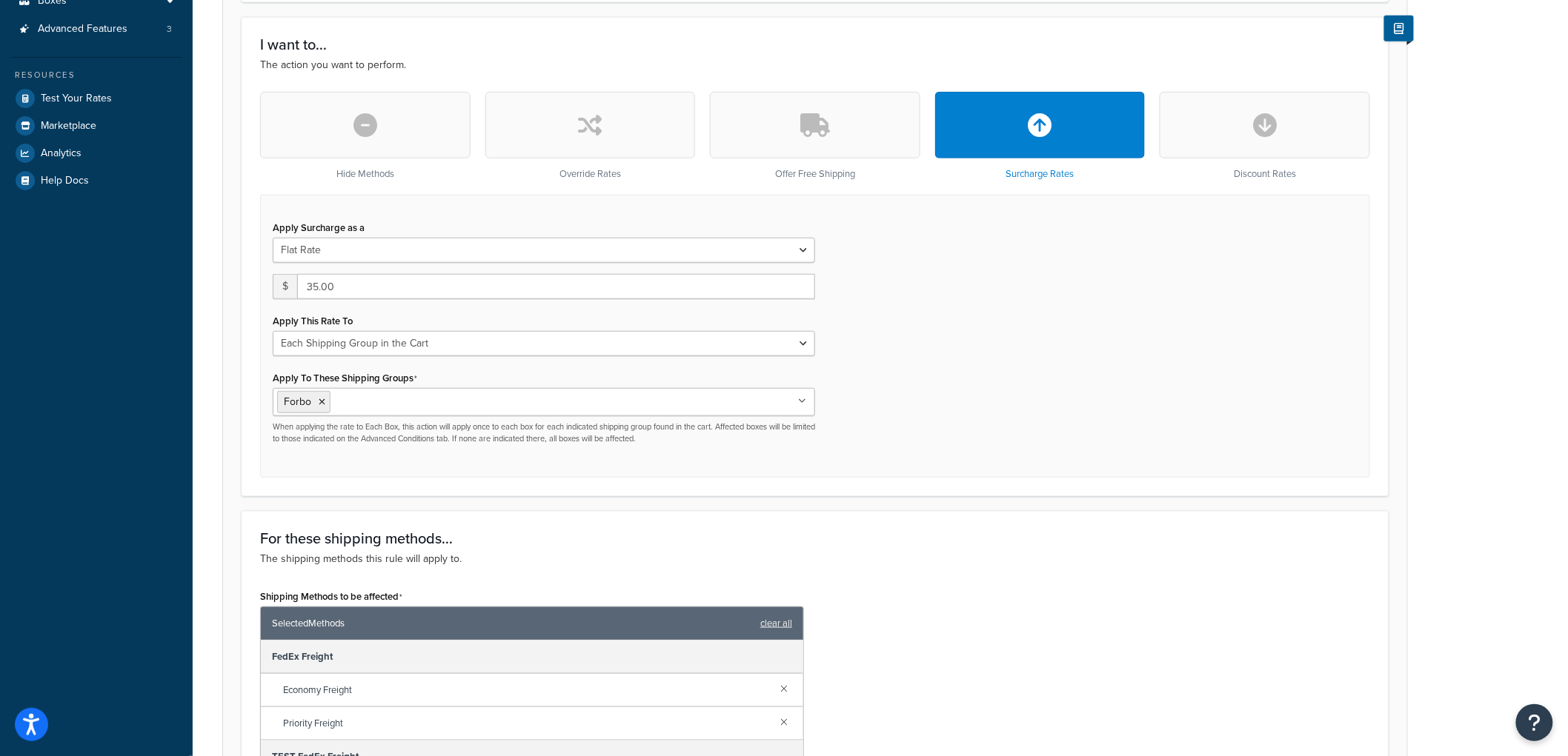
scroll to position [411, 0]
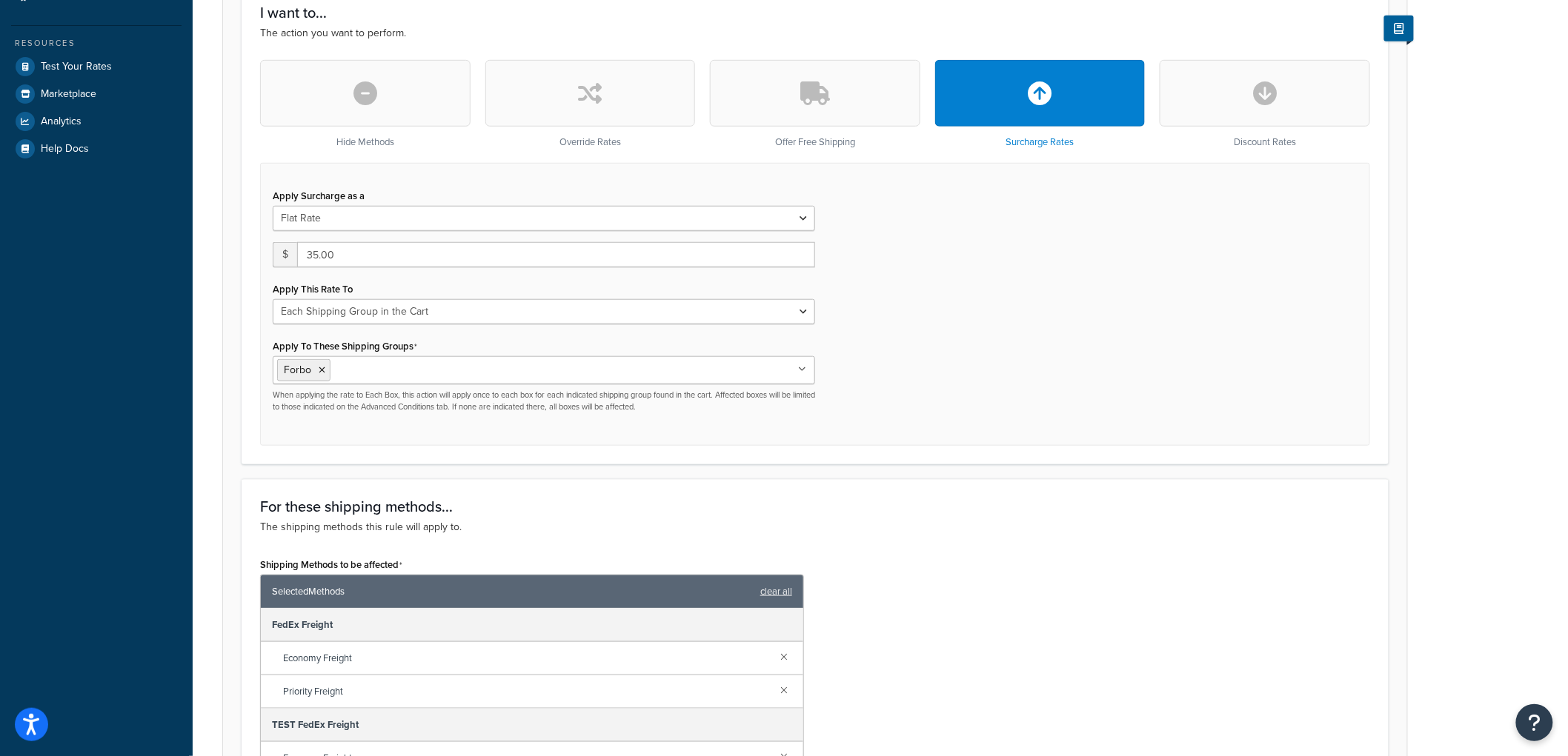
type input "Forbo surcharge for $455 - 510 order"
drag, startPoint x: 351, startPoint y: 260, endPoint x: 297, endPoint y: 250, distance: 54.9
click at [297, 250] on div "$ 35.00" at bounding box center [544, 255] width 543 height 25
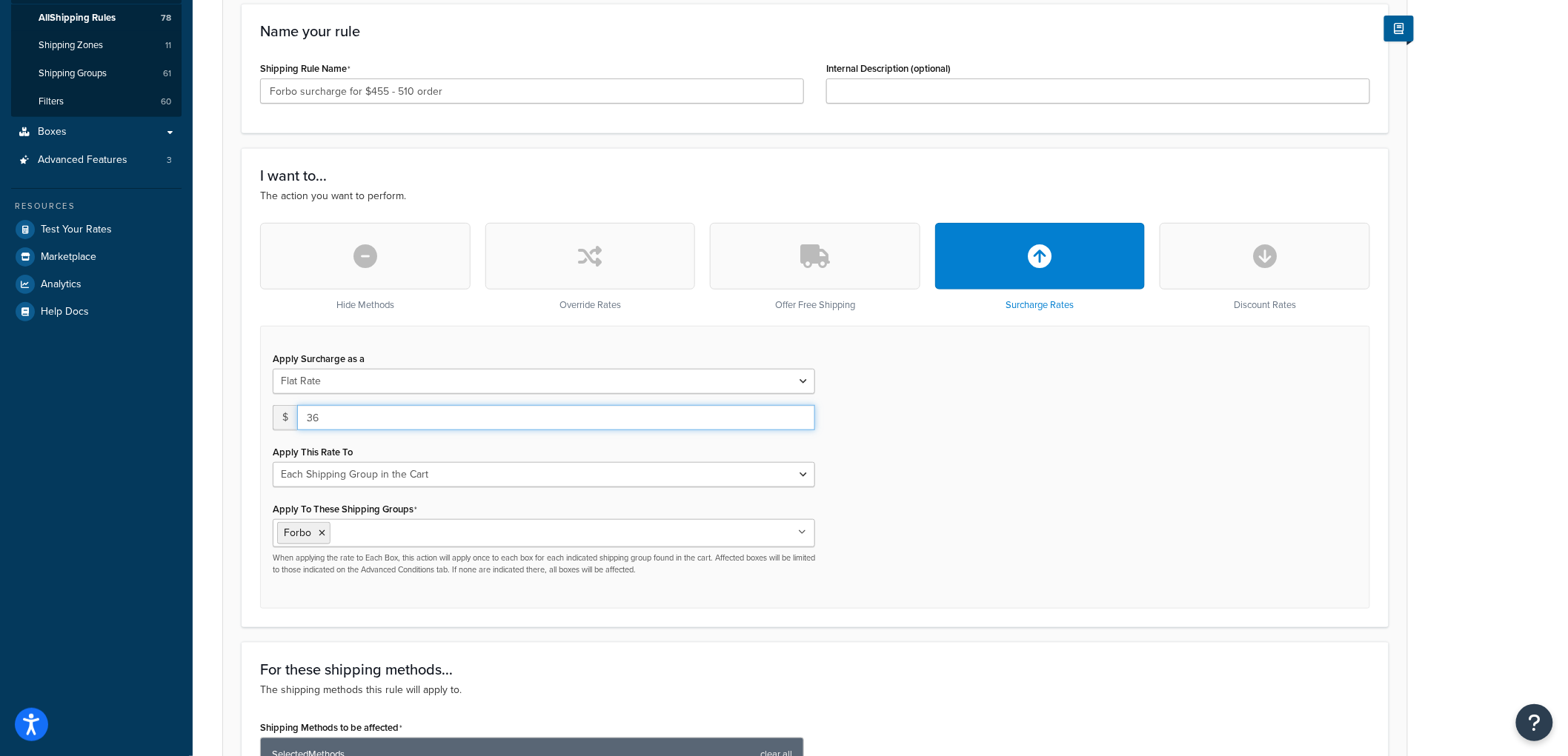
scroll to position [247, 0]
click at [350, 409] on input "36" at bounding box center [556, 419] width 518 height 25
type input "40"
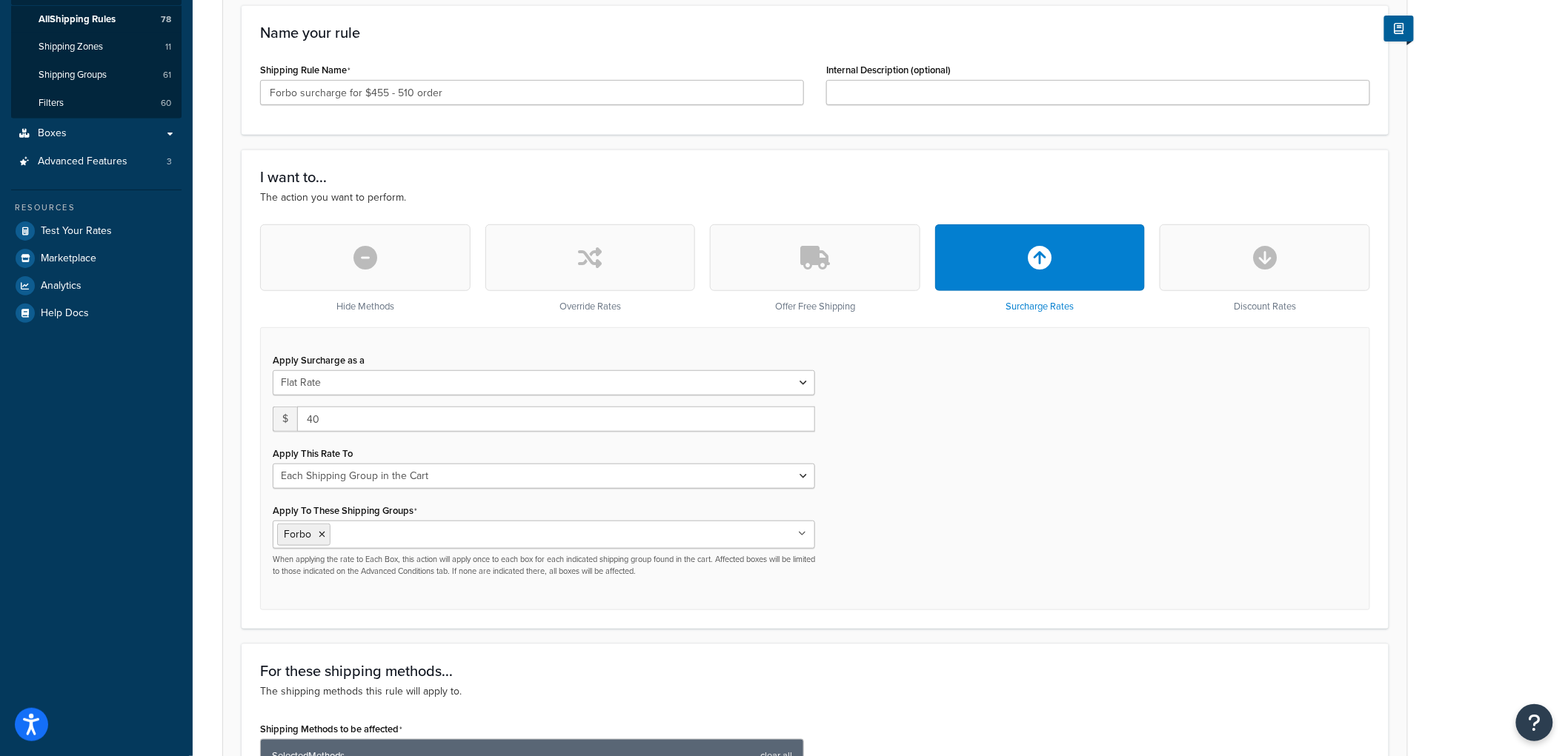
click at [1116, 455] on div "Apply Surcharge as a Flat Rate Percentage Flat Rate & Percentage $ 40 Apply Thi…" at bounding box center [815, 469] width 1110 height 283
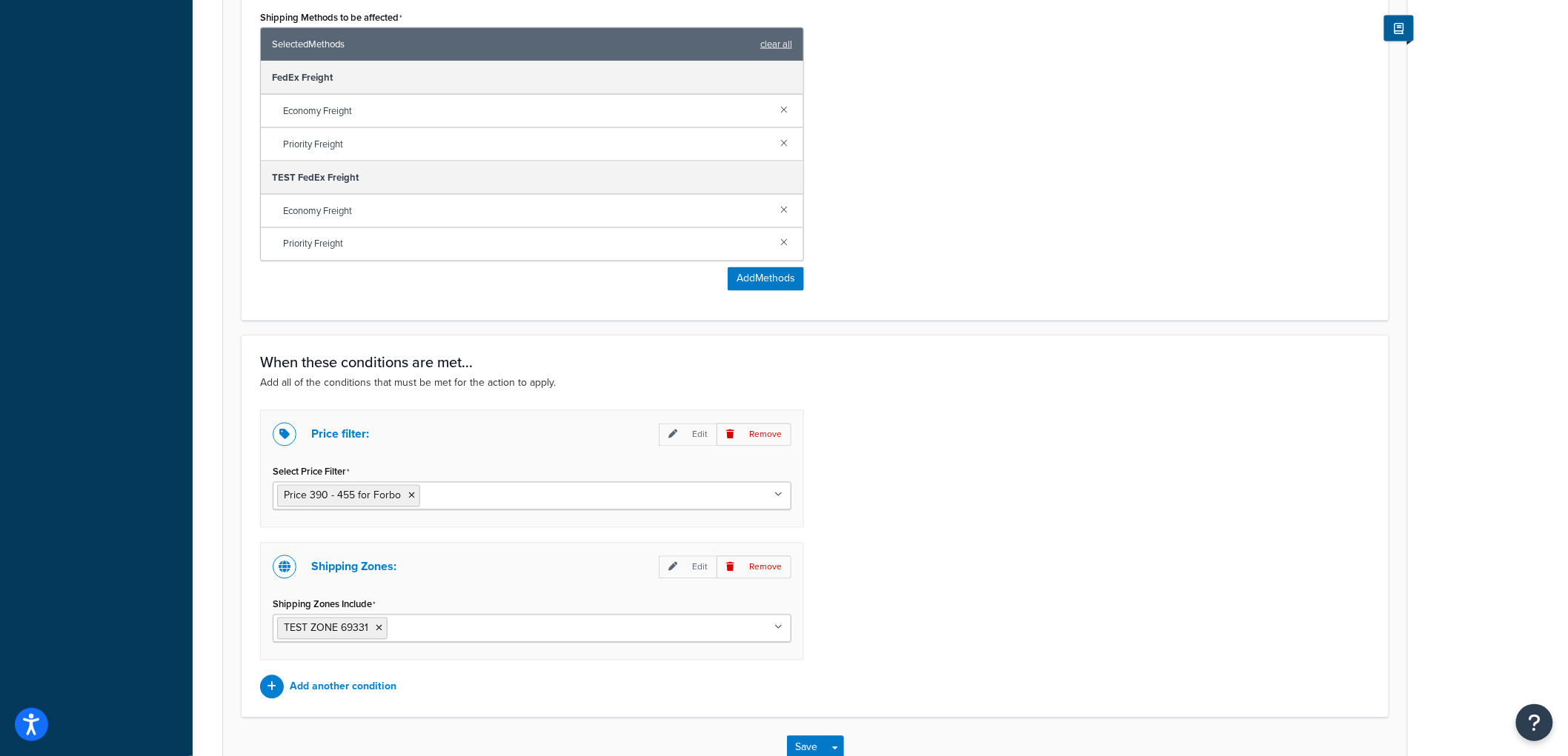
scroll to position [1058, 0]
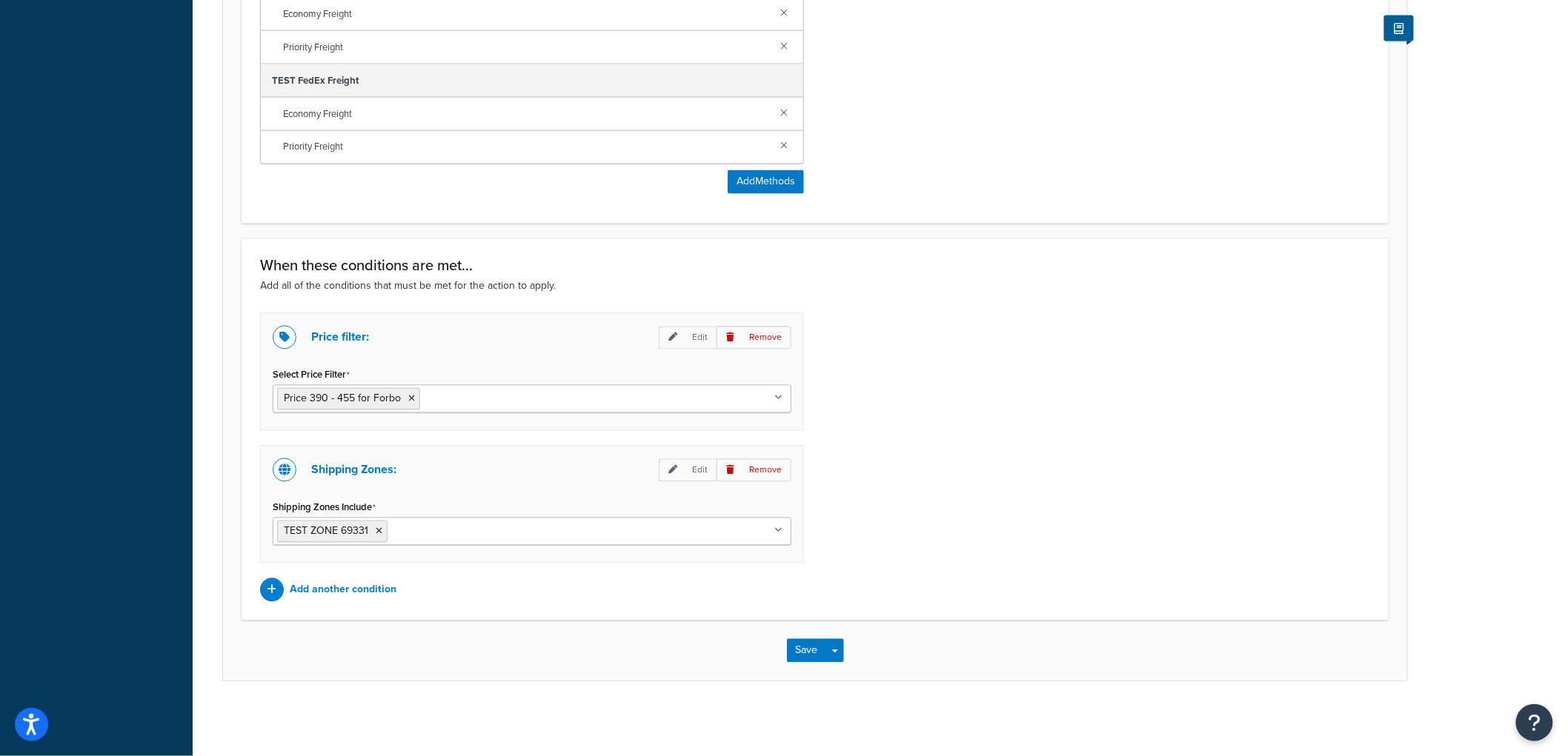
click at [471, 397] on input "Select Price Filter" at bounding box center [489, 398] width 131 height 16
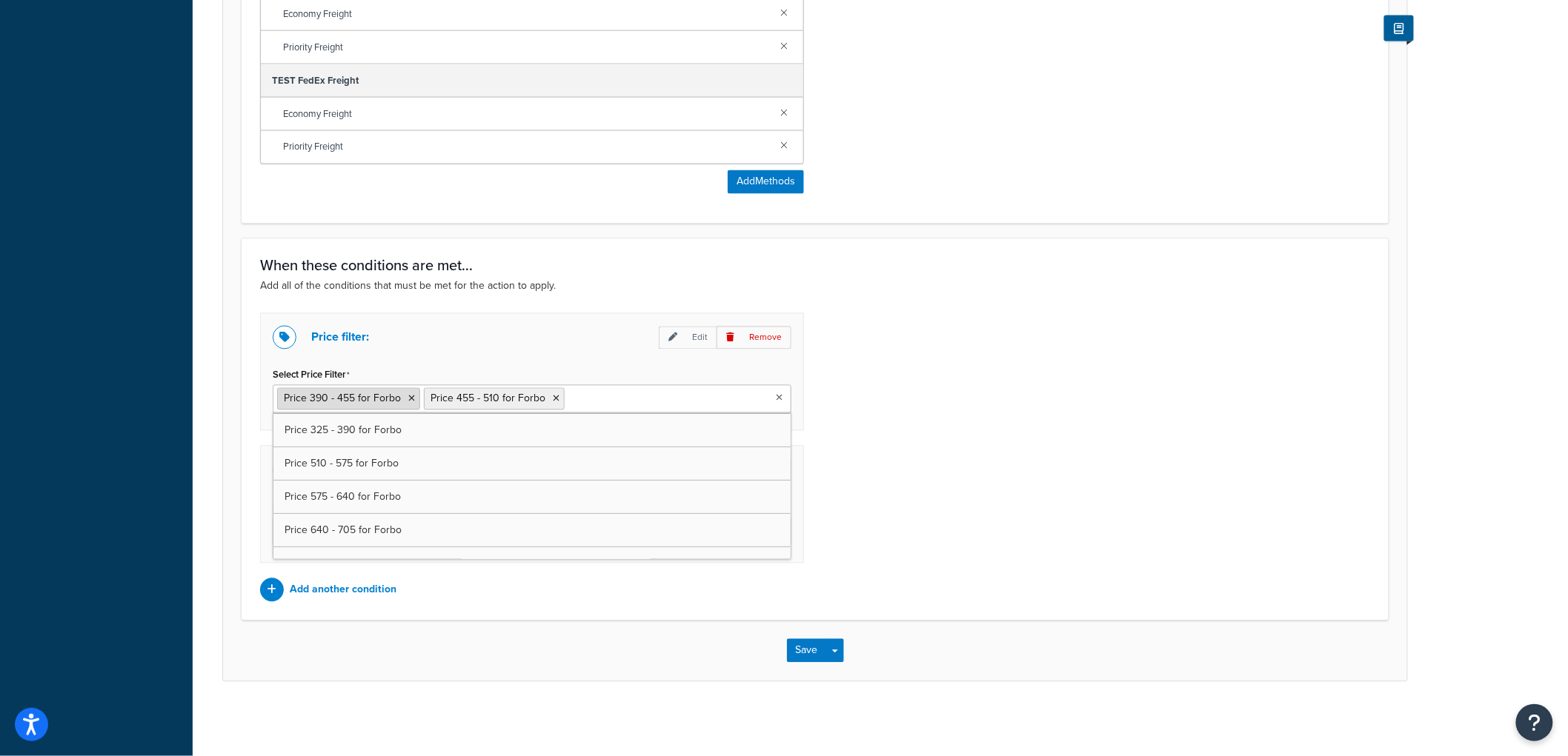
click at [411, 398] on icon at bounding box center [411, 399] width 6 height 9
click at [1177, 400] on div "Price filter: Edit Remove Select Price Filter Price 455 - 510 for Forbo Price 0…" at bounding box center [814, 457] width 1132 height 289
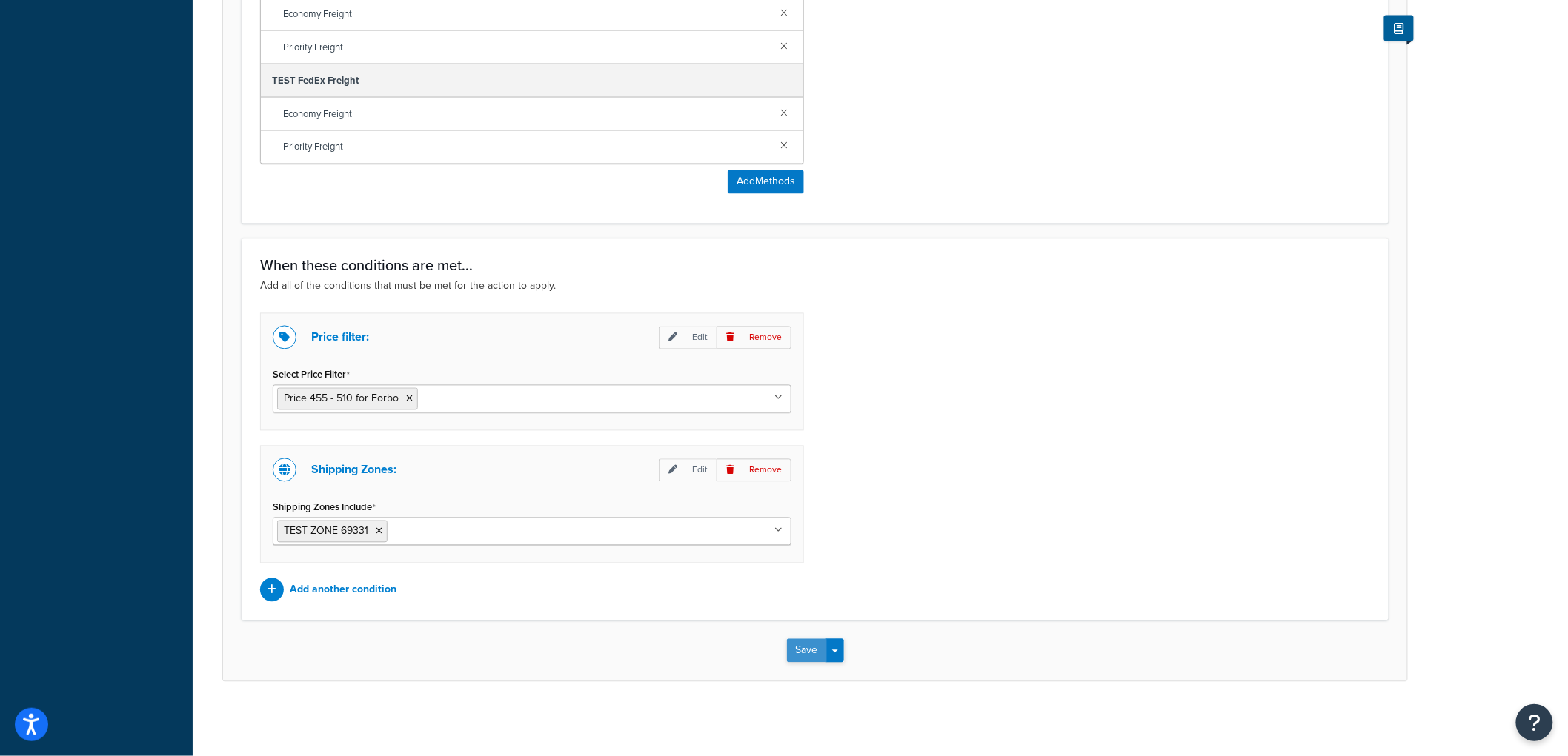
click at [797, 648] on button "Save" at bounding box center [807, 651] width 40 height 24
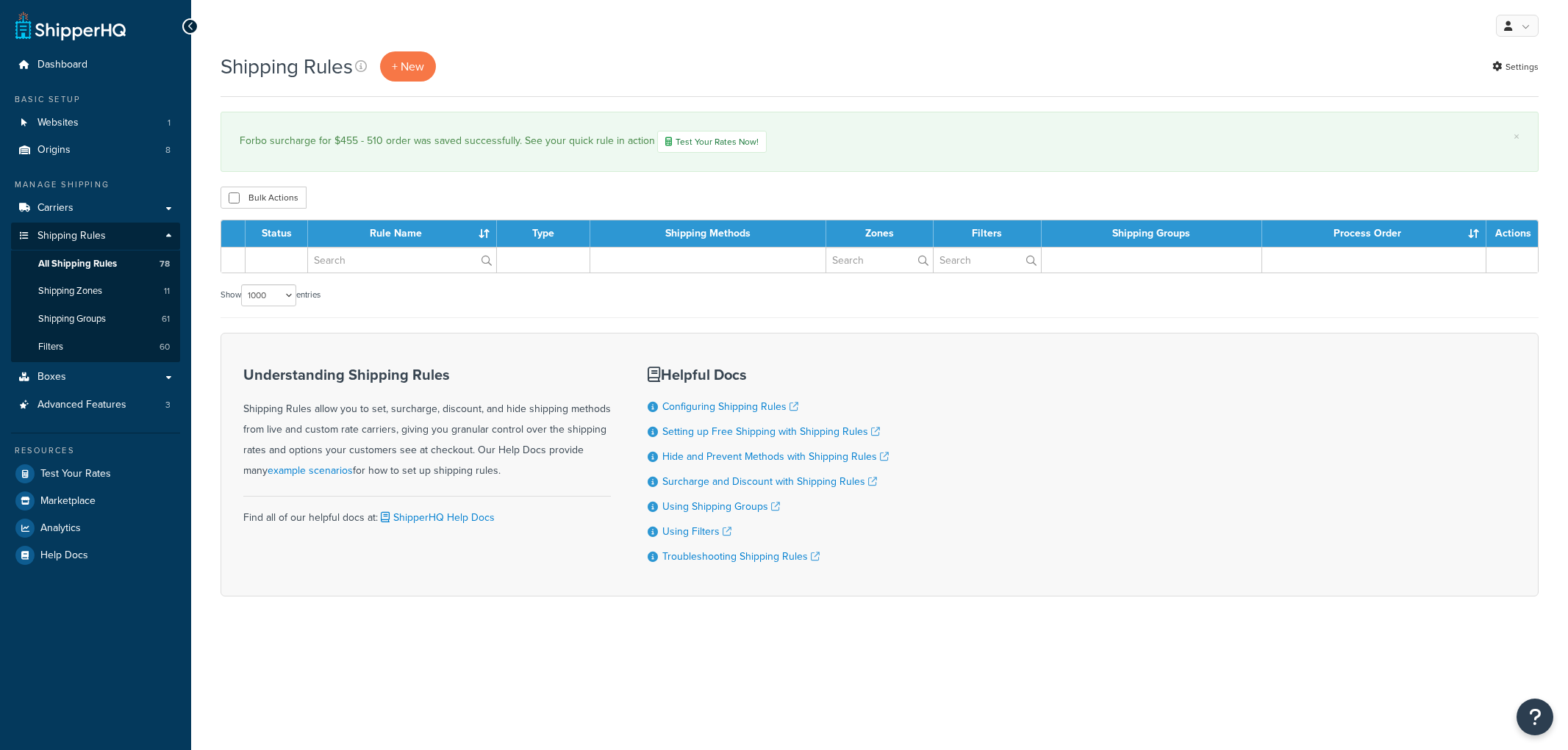
select select "1000"
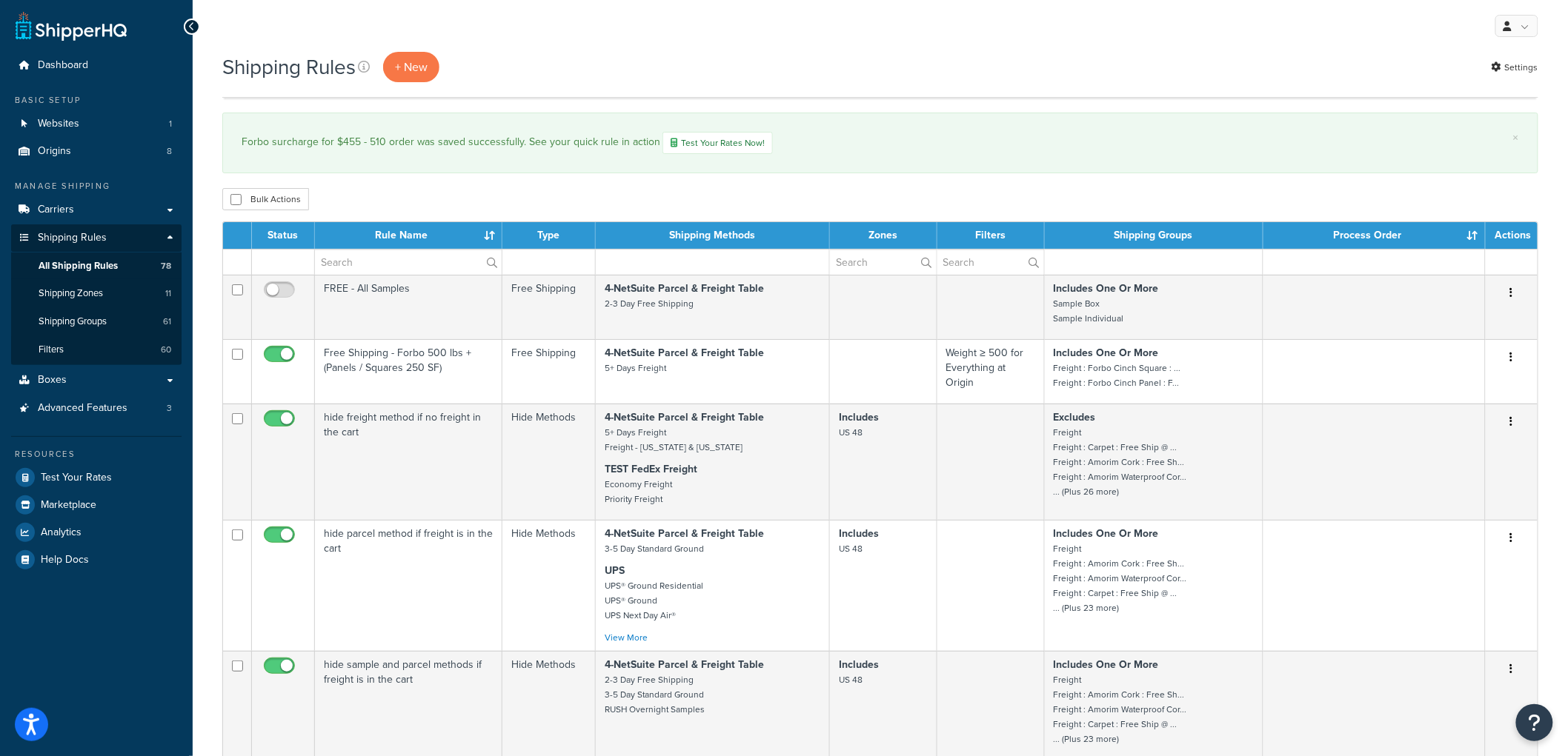
scroll to position [8683, 0]
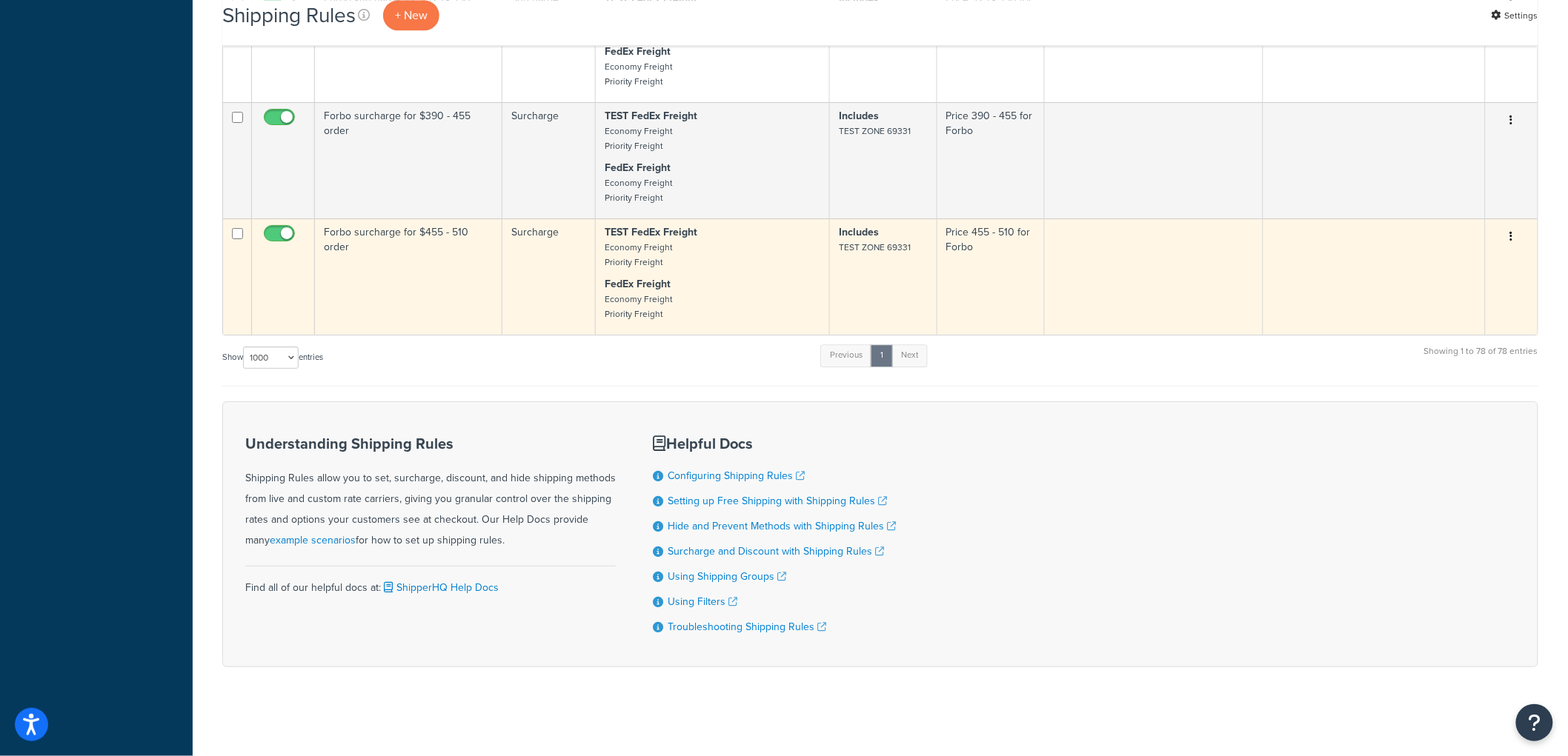
click at [1514, 231] on icon "button" at bounding box center [1512, 236] width 3 height 10
click at [1461, 290] on link "Duplicate" at bounding box center [1463, 295] width 117 height 30
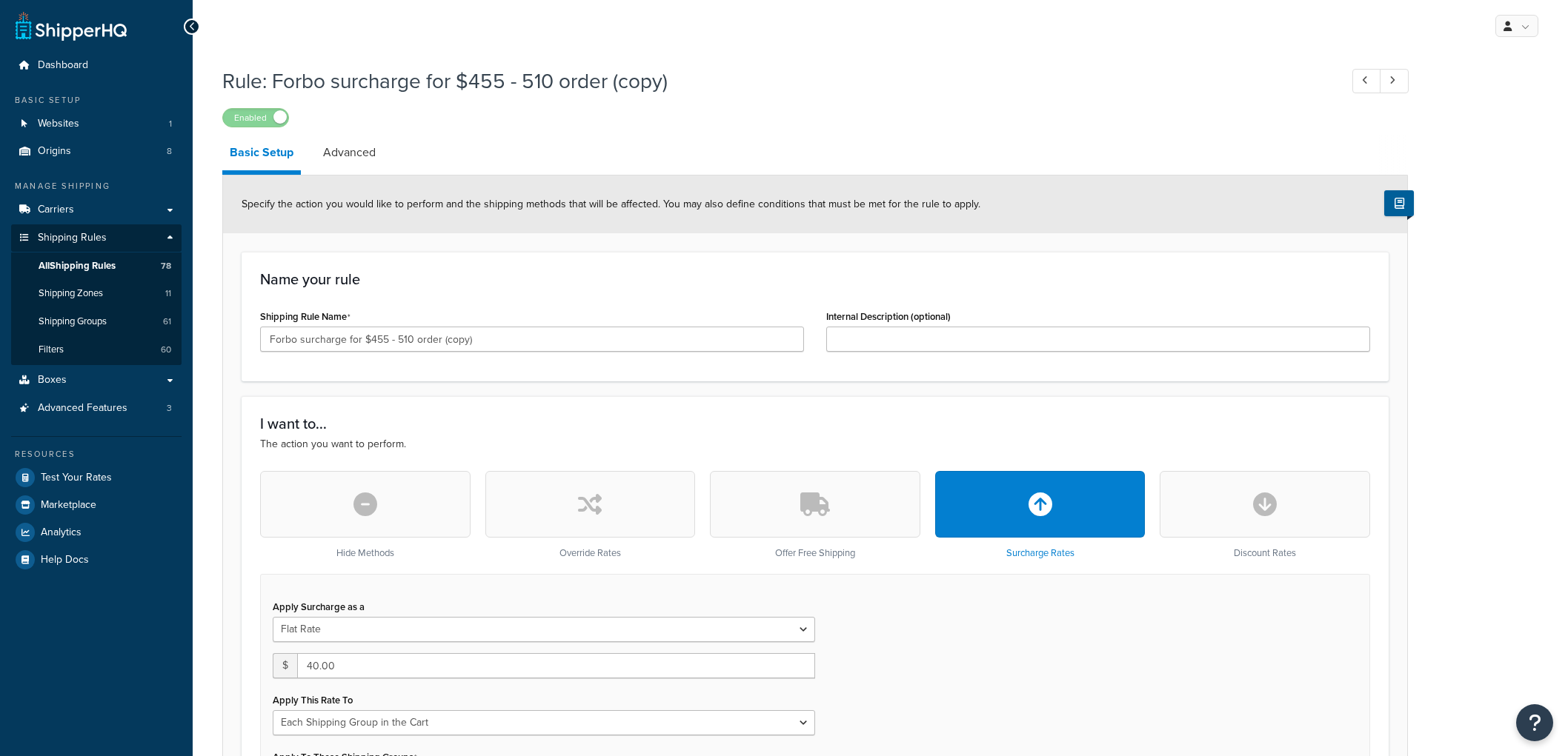
select select "SHIPPING_GROUP"
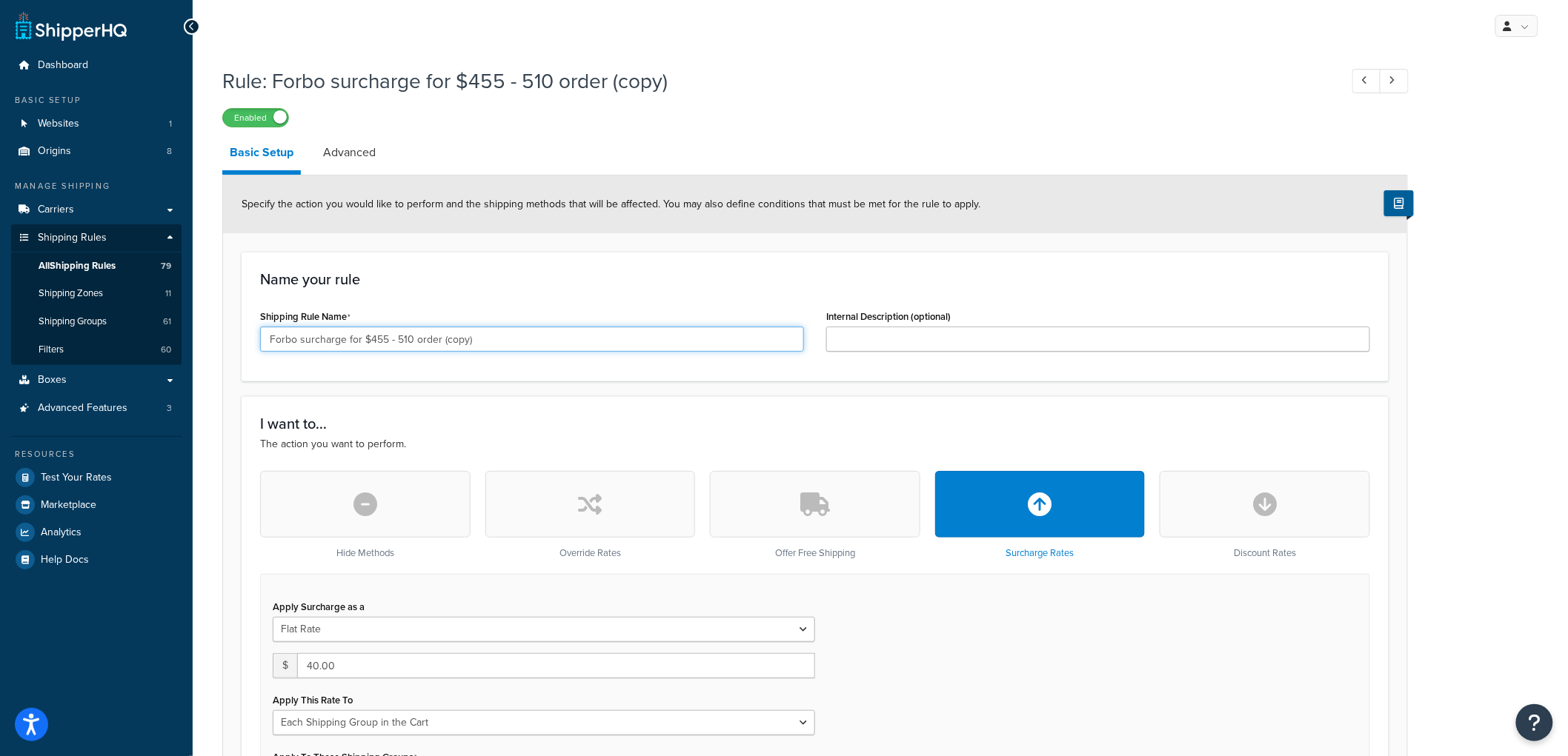
drag, startPoint x: 506, startPoint y: 338, endPoint x: 366, endPoint y: 339, distance: 140.0
click at [366, 339] on input "Forbo surcharge for $455 - 510 order (copy)" at bounding box center [532, 339] width 544 height 25
type input "Forbo surcharge for $510 - 575"
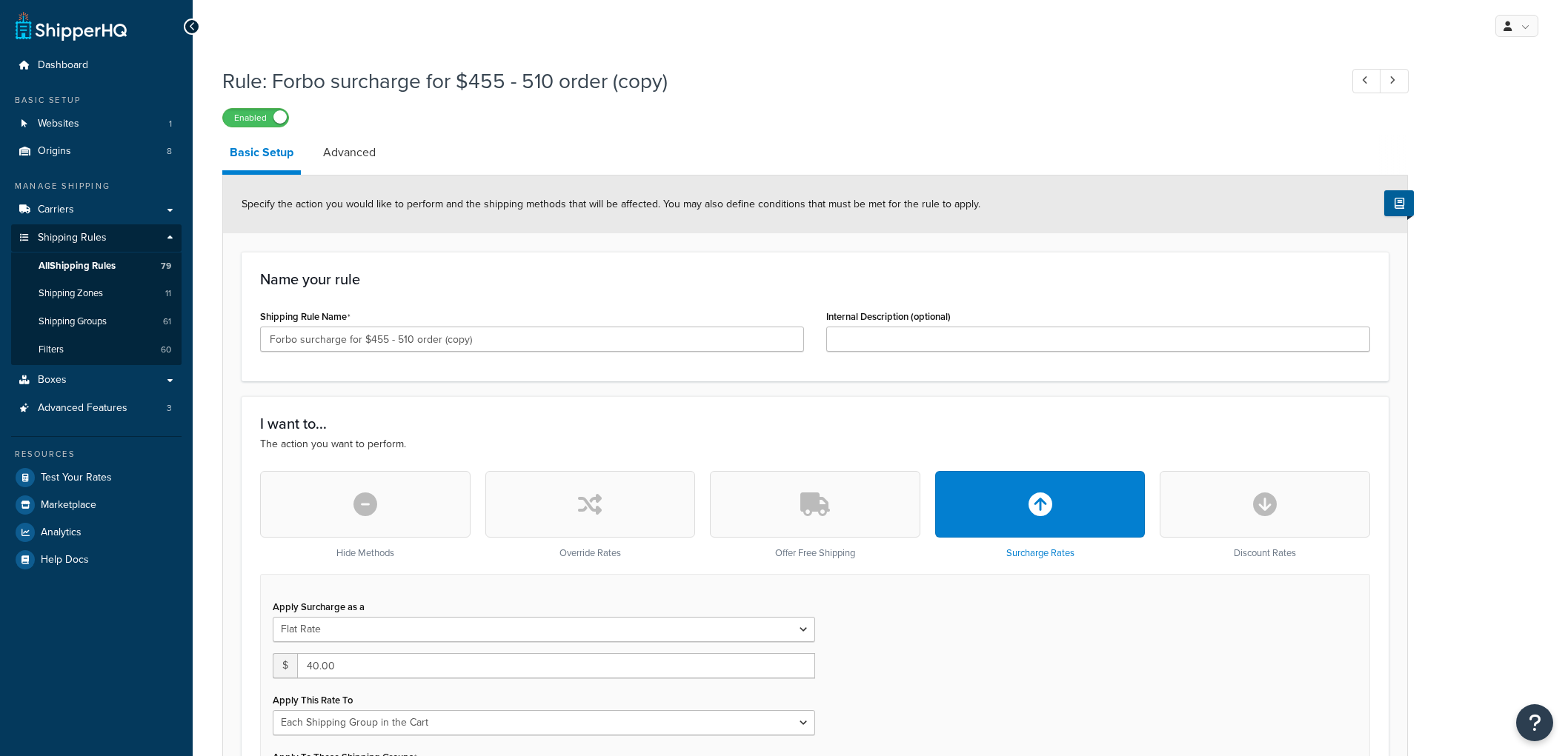
select select "SHIPPING_GROUP"
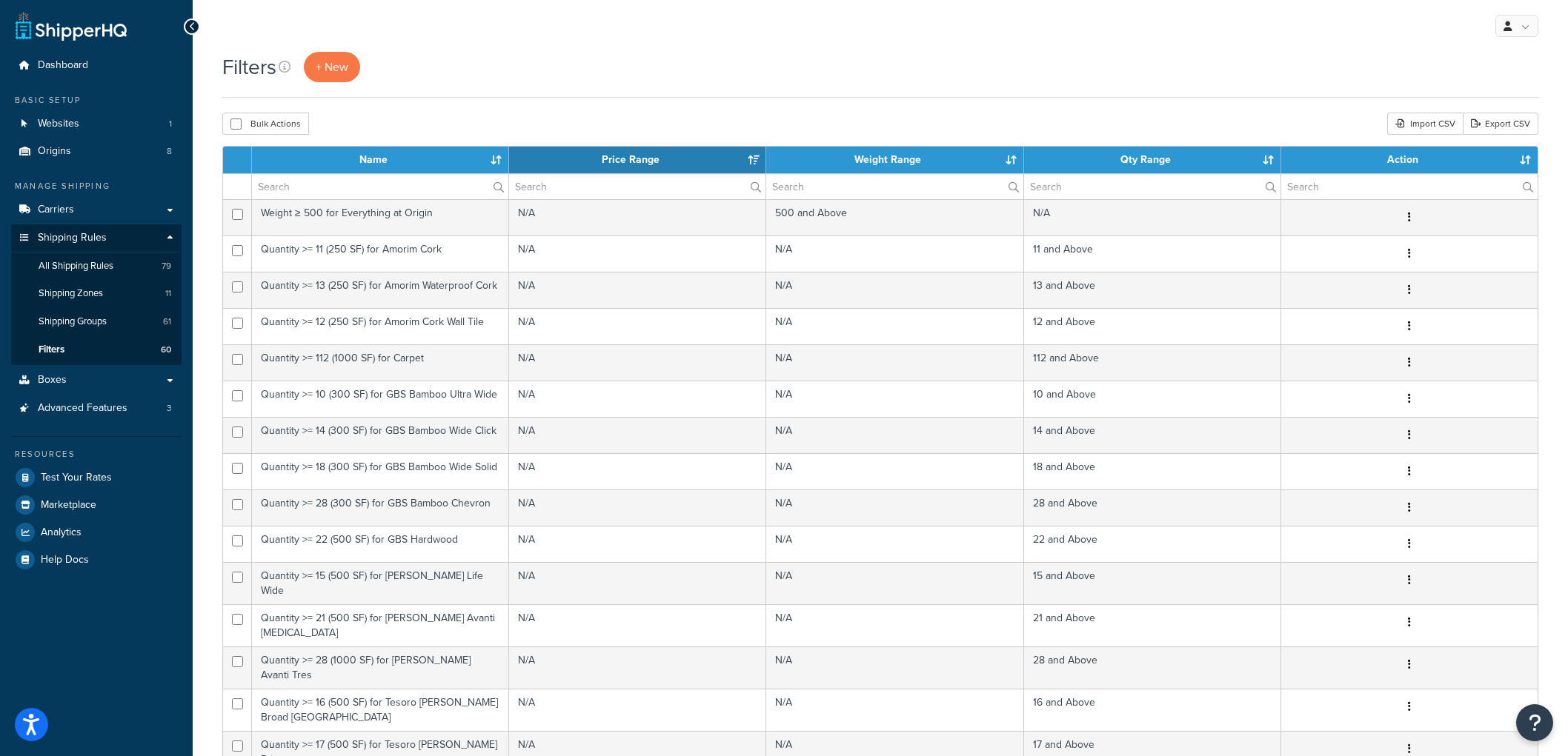
select select "15"
